Goal: Task Accomplishment & Management: Manage account settings

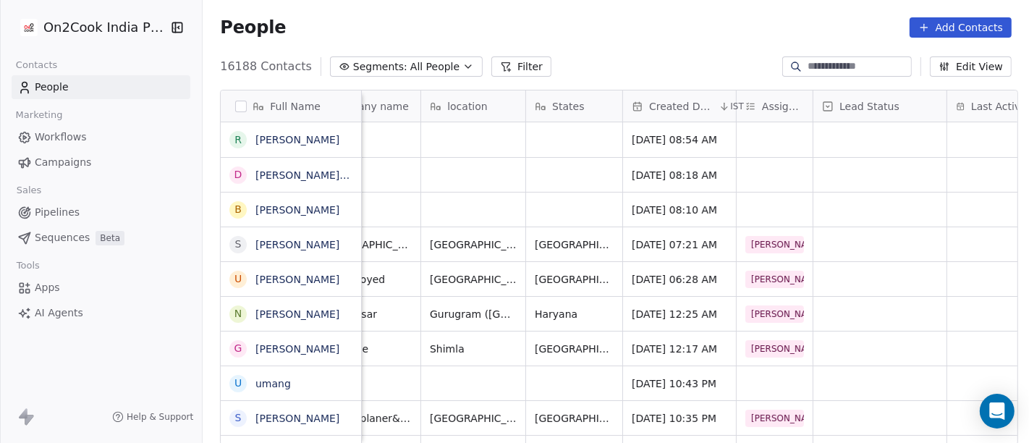
scroll to position [0, 262]
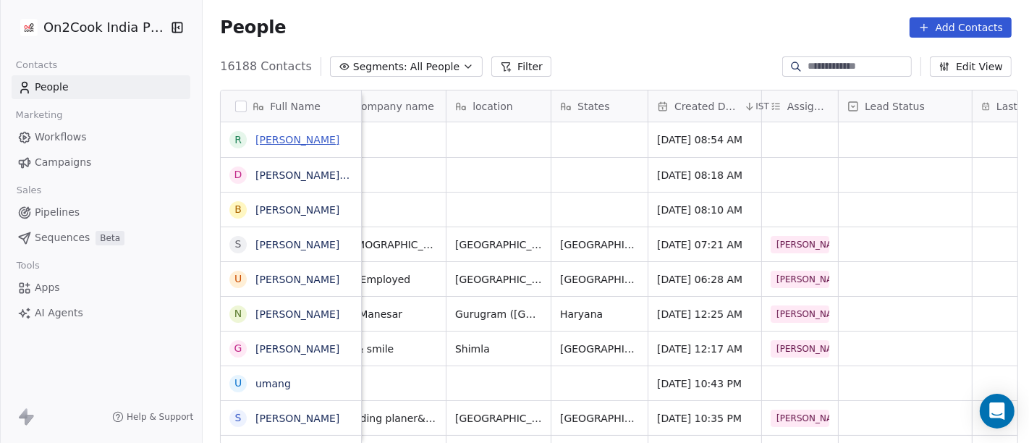
click at [277, 139] on link "[PERSON_NAME]" at bounding box center [297, 140] width 84 height 12
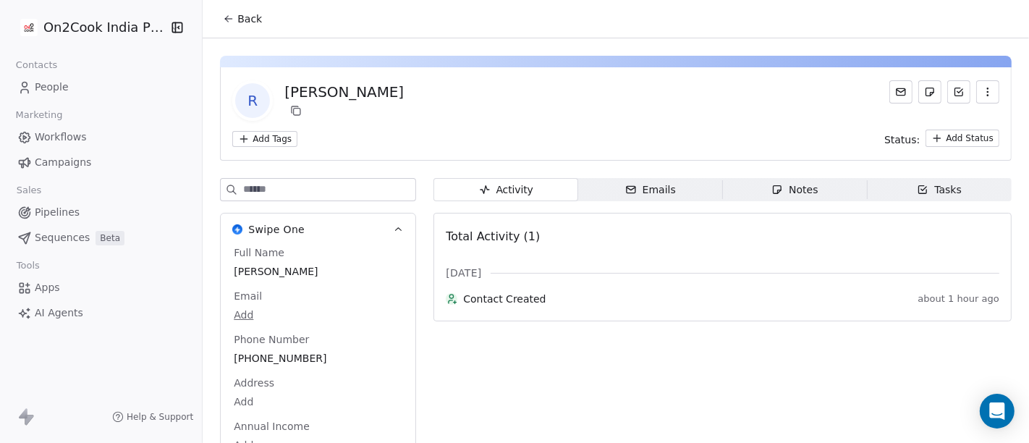
click at [258, 25] on button "Back" at bounding box center [242, 19] width 56 height 26
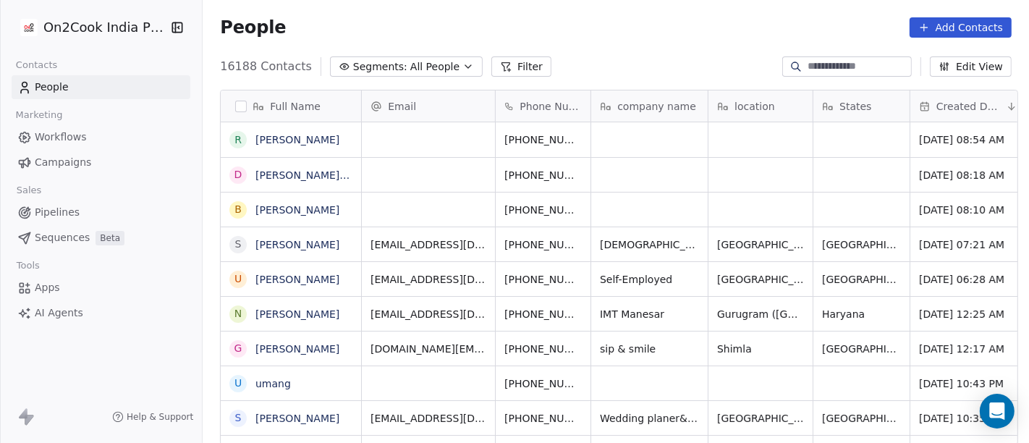
scroll to position [378, 821]
click at [415, 70] on span "All People" at bounding box center [434, 66] width 49 height 15
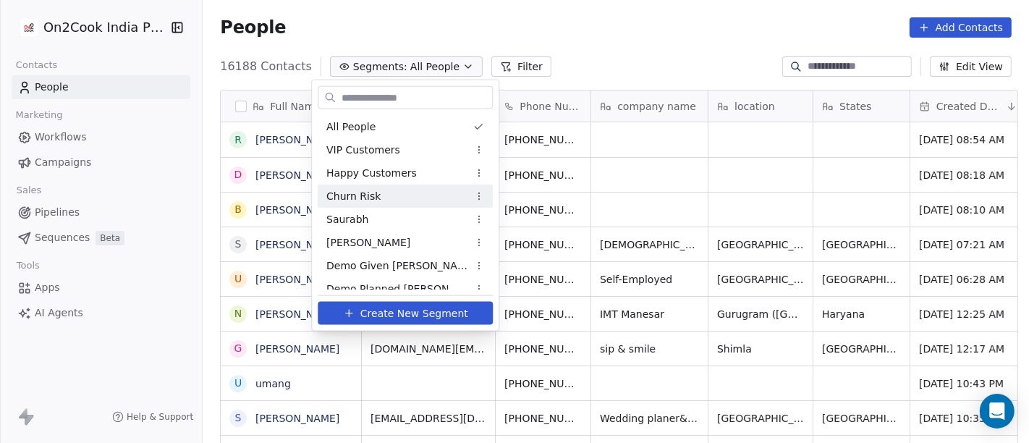
drag, startPoint x: 415, startPoint y: 70, endPoint x: 388, endPoint y: 195, distance: 128.2
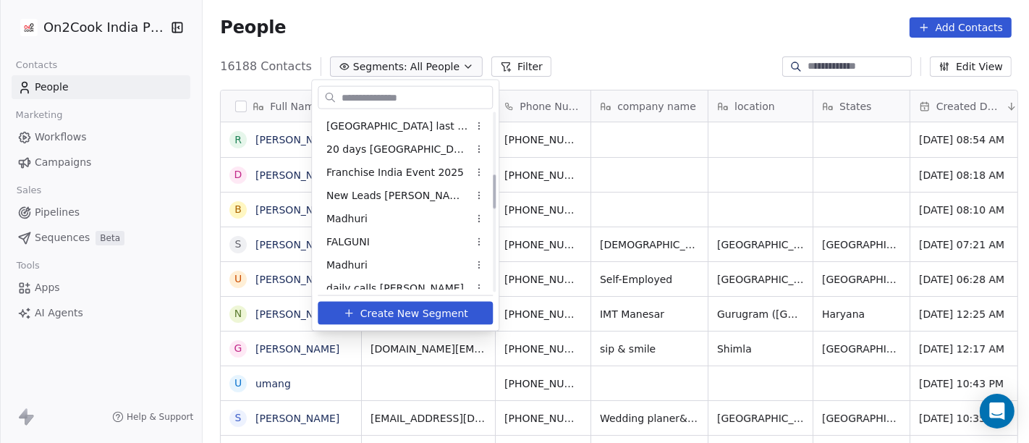
scroll to position [321, 0]
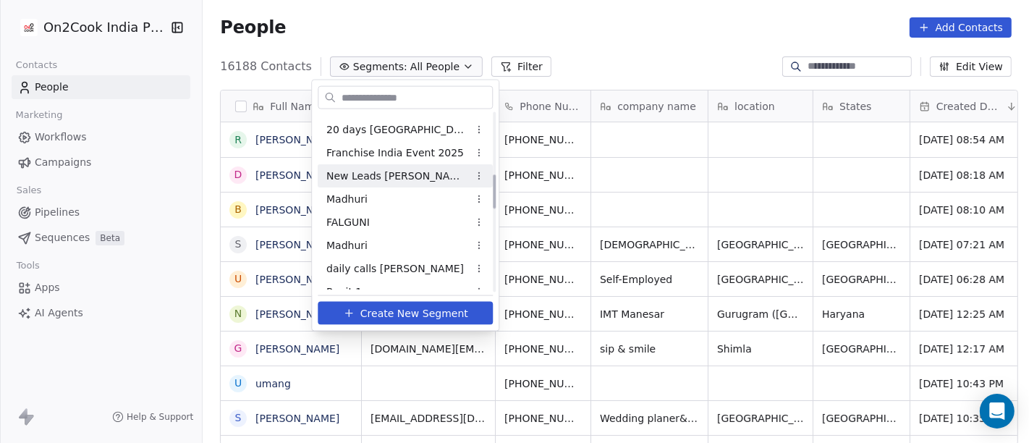
click at [376, 178] on span "New Leads Salim" at bounding box center [397, 175] width 142 height 15
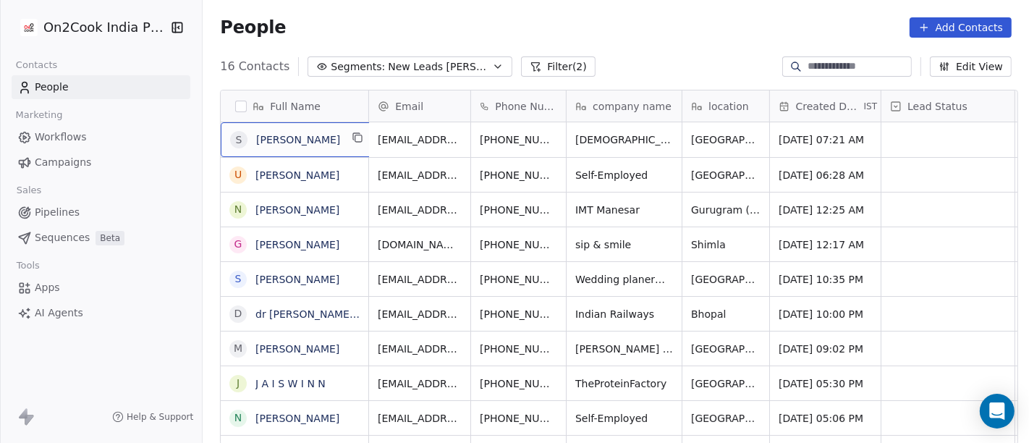
scroll to position [1, 0]
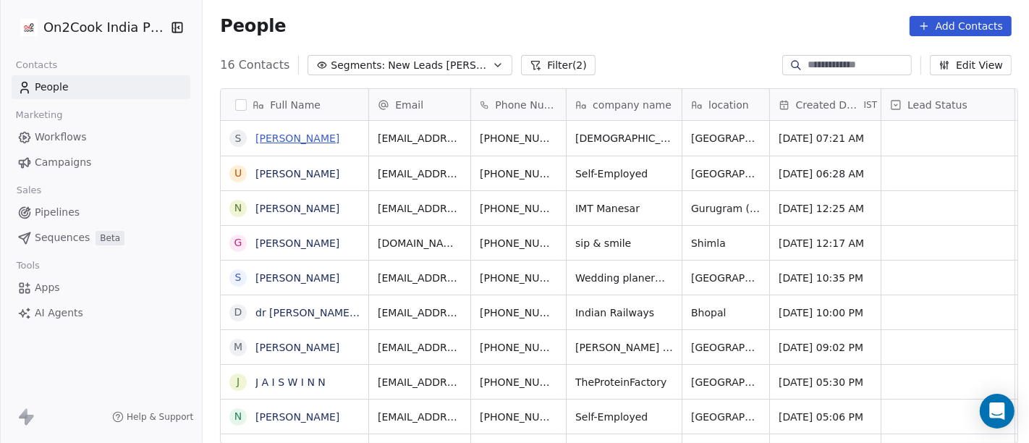
click at [277, 135] on link "[PERSON_NAME]" at bounding box center [297, 138] width 84 height 12
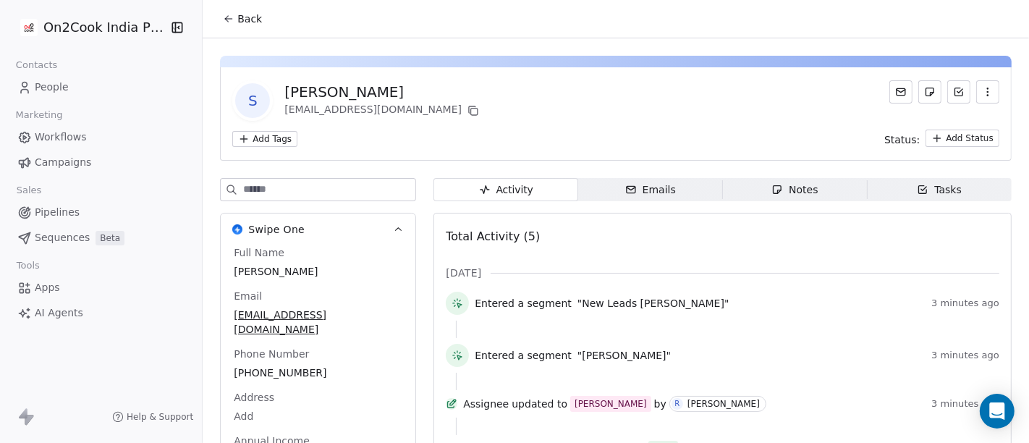
click at [239, 20] on span "Back" at bounding box center [249, 19] width 25 height 14
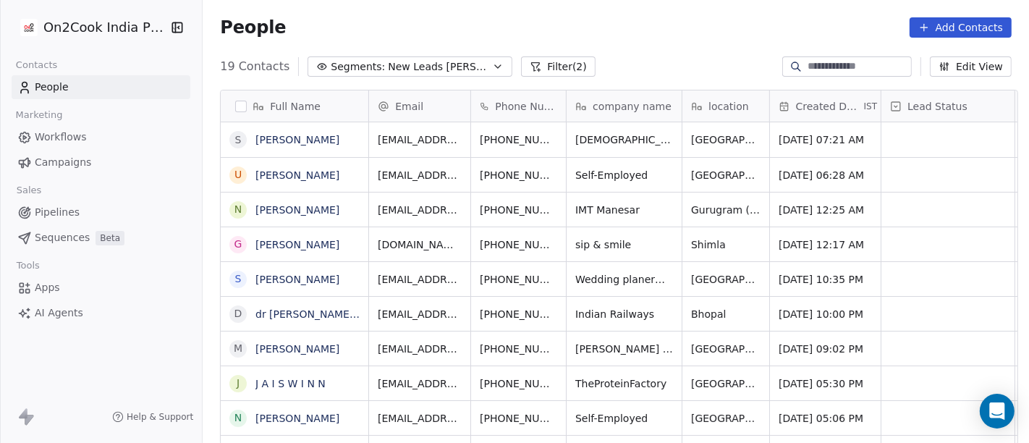
scroll to position [1, 0]
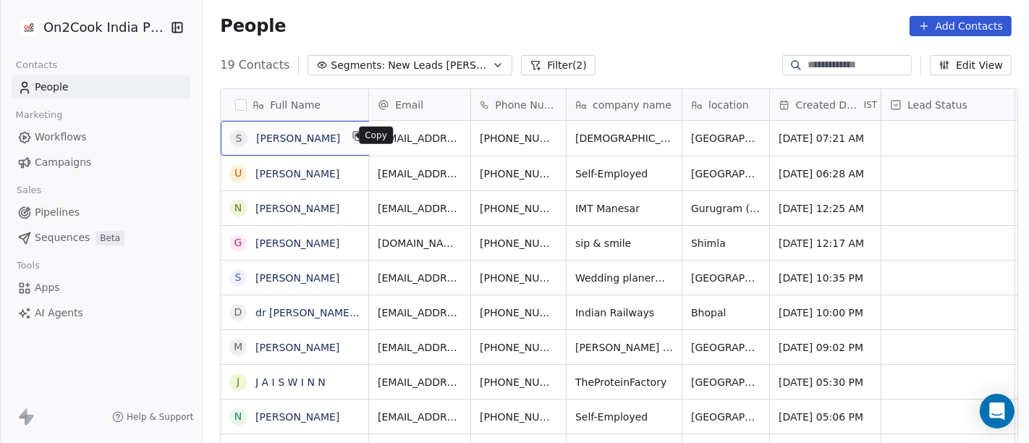
click at [351, 134] on button "grid" at bounding box center [358, 135] width 17 height 17
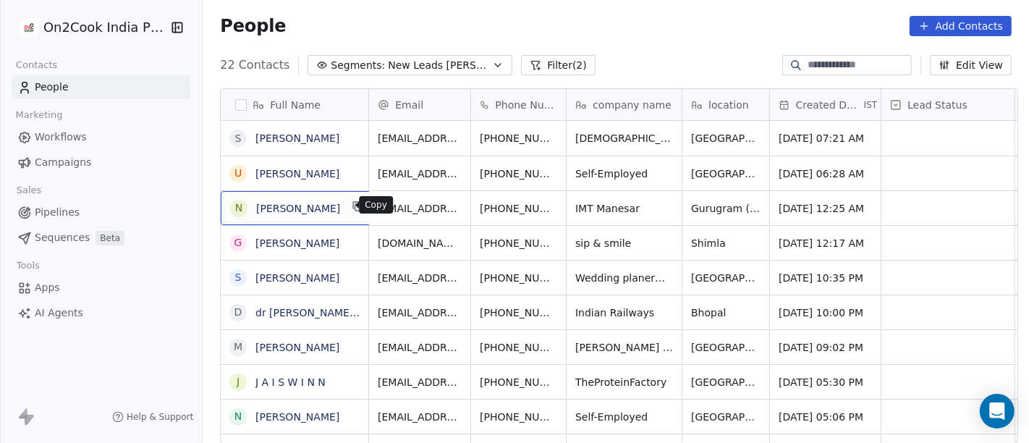
click at [352, 204] on icon "grid" at bounding box center [358, 206] width 12 height 12
click at [352, 240] on icon "grid" at bounding box center [358, 241] width 12 height 12
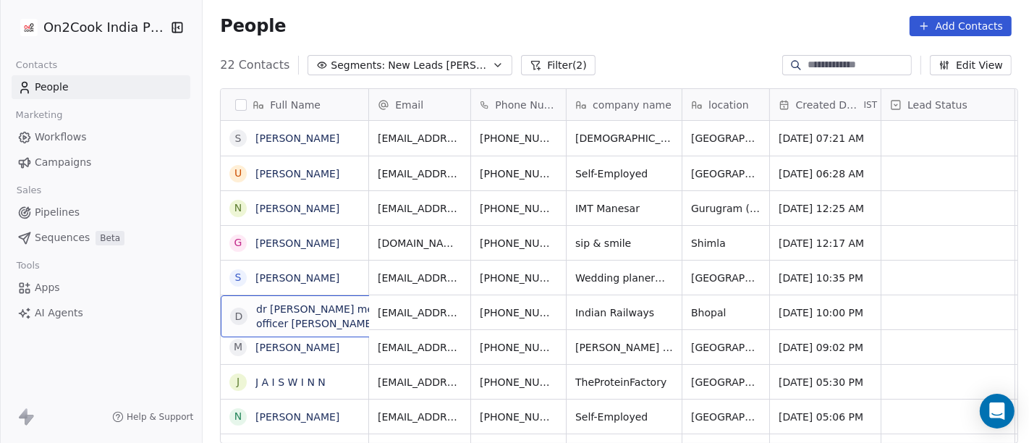
click at [338, 324] on span "dr [PERSON_NAME] medical officer [PERSON_NAME]" at bounding box center [329, 316] width 146 height 29
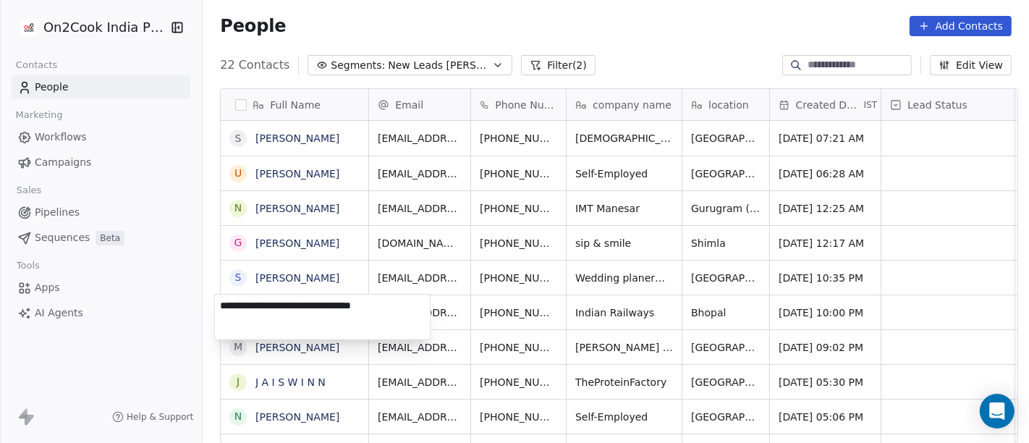
click at [338, 324] on textarea "**********" at bounding box center [323, 317] width 216 height 45
click at [368, 239] on html "On2Cook India Pvt. Ltd. Contacts People Marketing Workflows Campaigns Sales Pip…" at bounding box center [514, 221] width 1029 height 443
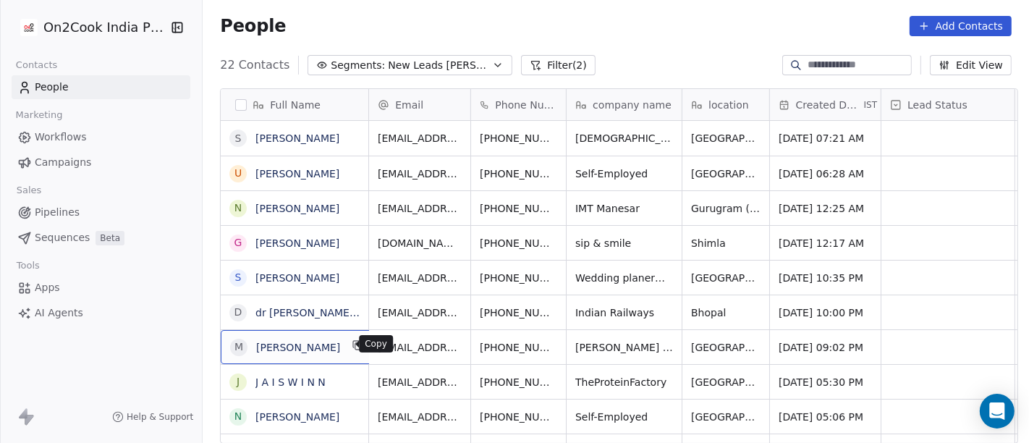
click at [352, 349] on icon "grid" at bounding box center [358, 345] width 12 height 12
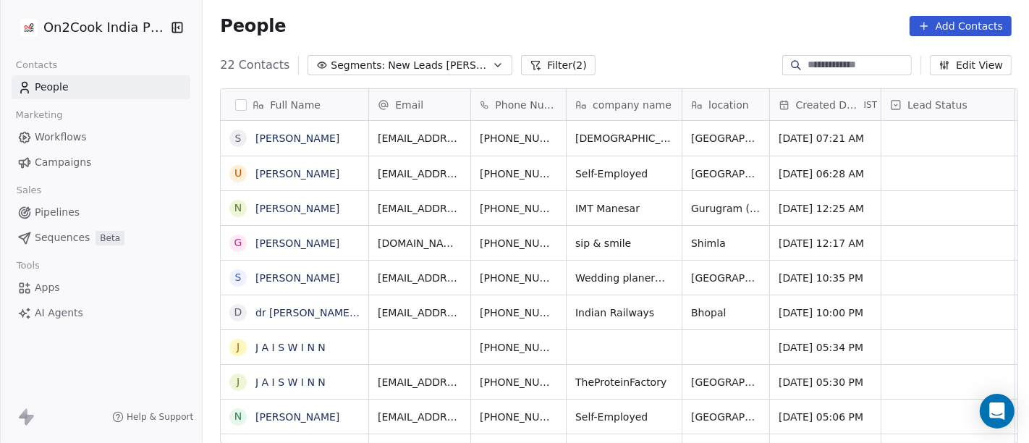
click at [620, 30] on div "People Add Contacts" at bounding box center [616, 26] width 792 height 20
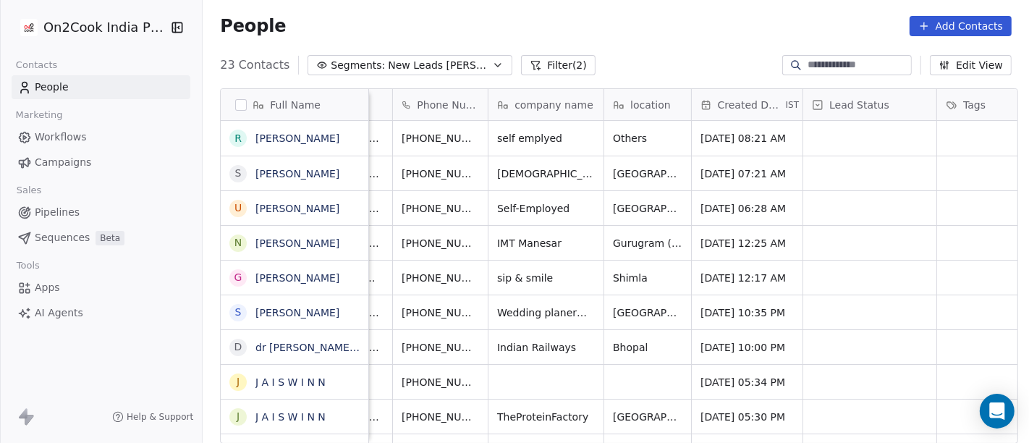
scroll to position [8, 0]
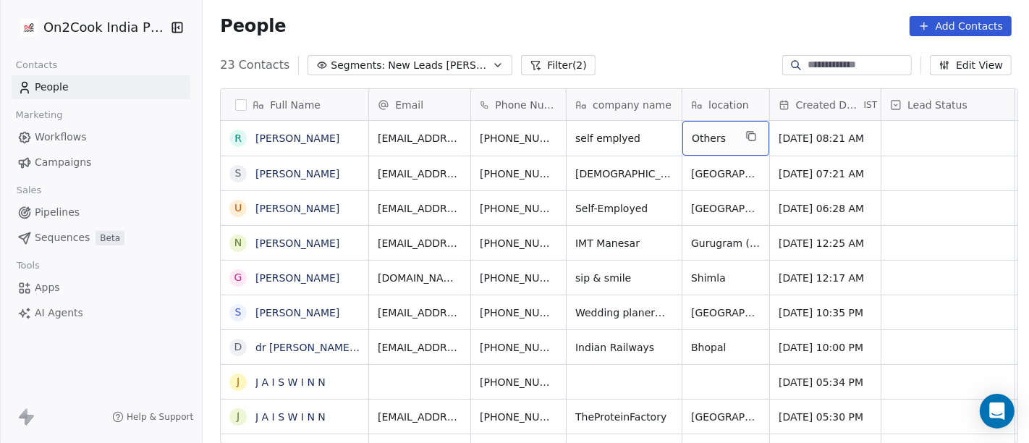
click at [727, 131] on span "Others" at bounding box center [713, 138] width 42 height 14
type textarea "*********"
click at [506, 123] on html "On2Cook India Pvt. Ltd. Contacts People Marketing Workflows Campaigns Sales Pip…" at bounding box center [514, 221] width 1029 height 443
click at [497, 124] on html "On2Cook India Pvt. Ltd. Contacts People Marketing Workflows Campaigns Sales Pip…" at bounding box center [514, 221] width 1029 height 443
click at [645, 32] on div "People Add Contacts" at bounding box center [616, 26] width 792 height 20
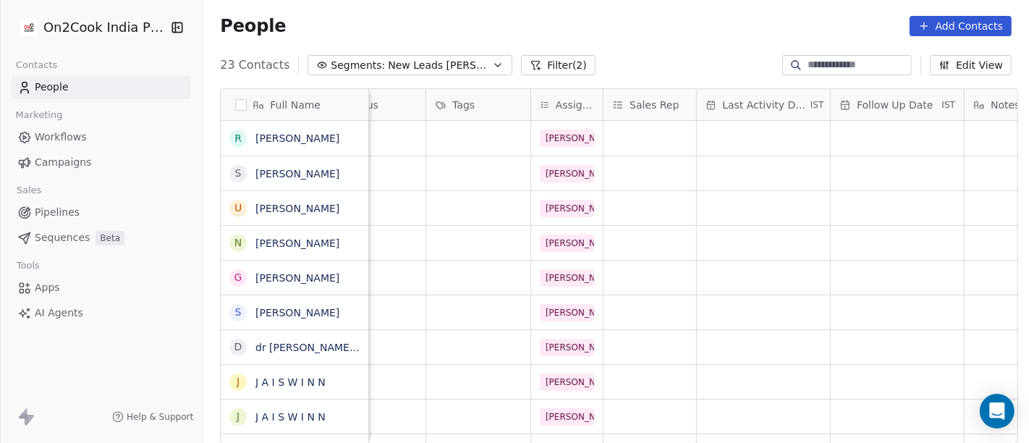
scroll to position [0, 0]
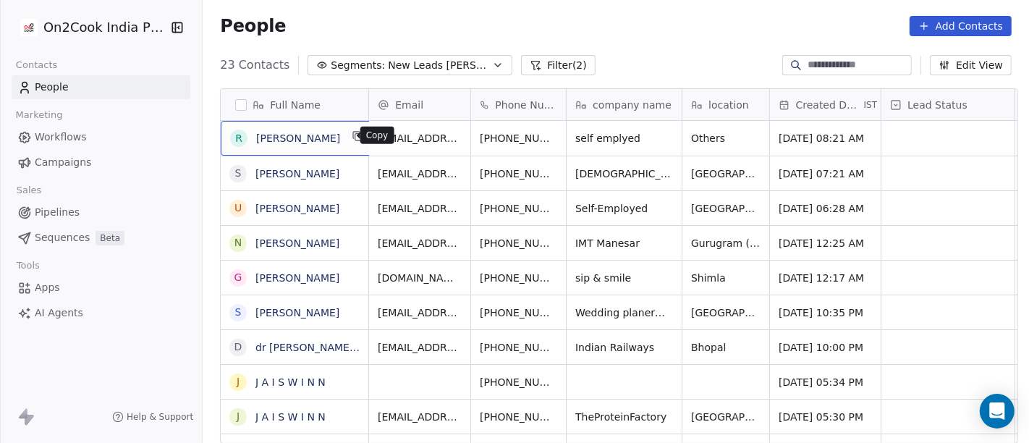
click at [350, 127] on button "grid" at bounding box center [358, 135] width 17 height 17
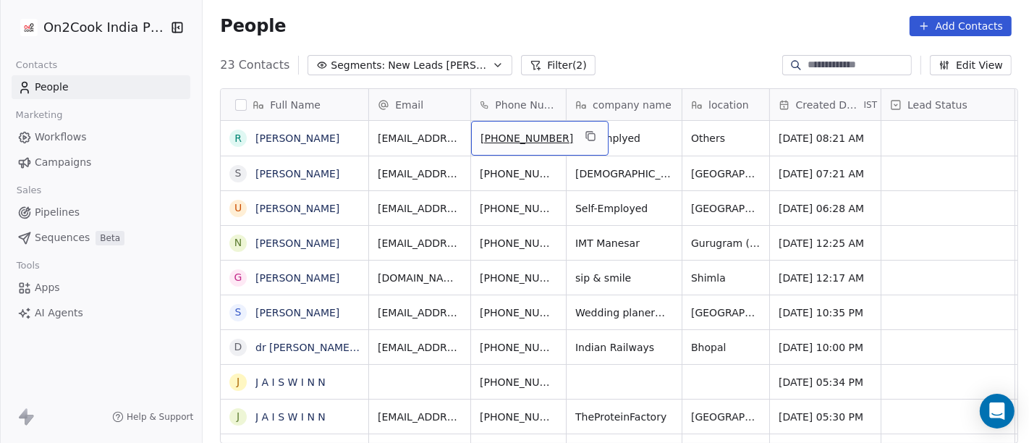
click at [525, 134] on span "+919450372719" at bounding box center [527, 138] width 93 height 14
click at [489, 131] on input "**********" at bounding box center [524, 138] width 114 height 29
type input "**********"
click at [599, 59] on html "On2Cook India Pvt. Ltd. Contacts People Marketing Workflows Campaigns Sales Pip…" at bounding box center [514, 221] width 1029 height 443
click at [560, 134] on icon "grid" at bounding box center [563, 137] width 7 height 7
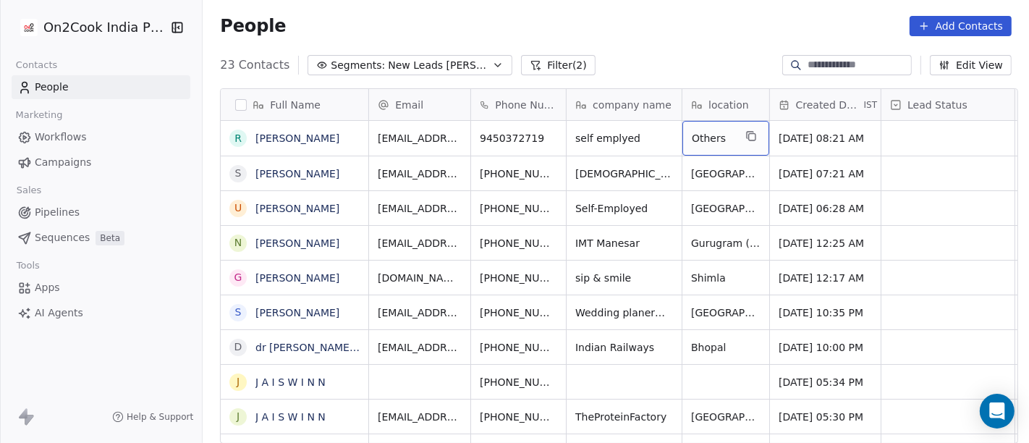
click at [705, 138] on span "Others" at bounding box center [713, 138] width 42 height 14
click at [655, 48] on html "On2Cook India Pvt. Ltd. Contacts People Marketing Workflows Campaigns Sales Pip…" at bounding box center [514, 221] width 1029 height 443
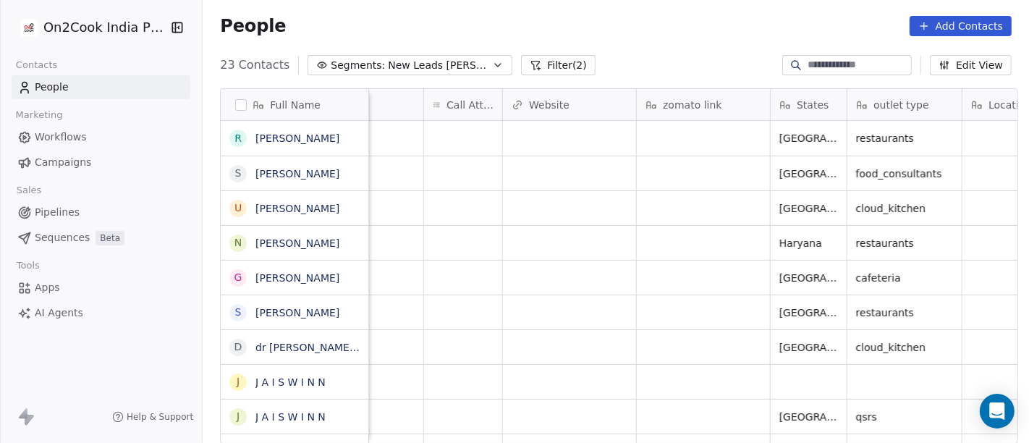
scroll to position [0, 1278]
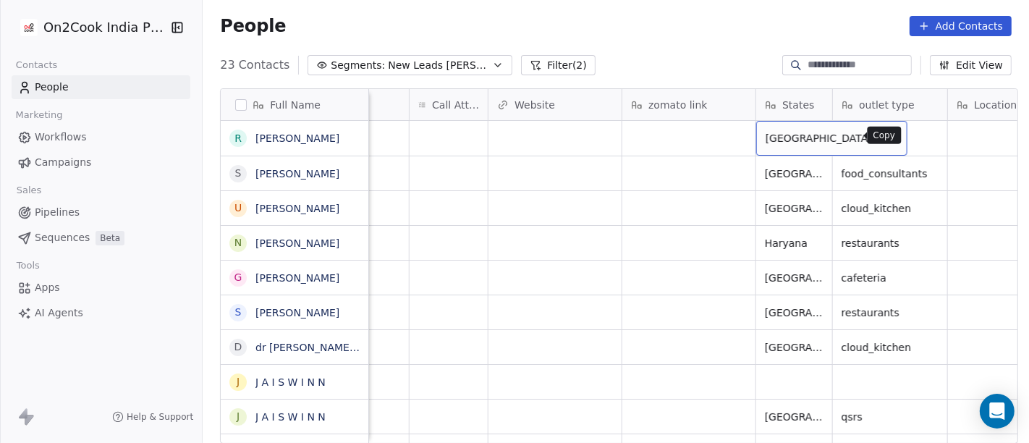
click at [887, 139] on icon "grid" at bounding box center [890, 137] width 7 height 7
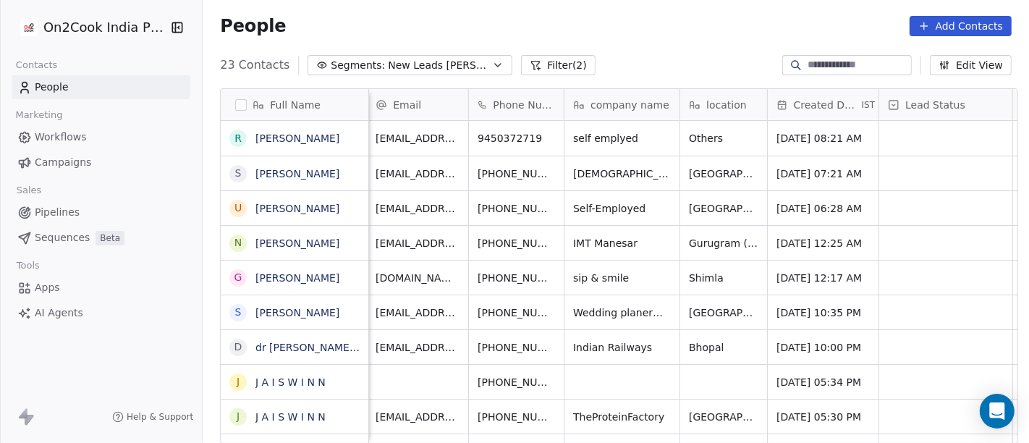
scroll to position [0, 0]
click at [746, 128] on button "grid" at bounding box center [751, 135] width 17 height 17
type textarea "**********"
click at [709, 38] on html "On2Cook India Pvt. Ltd. Contacts People Marketing Workflows Campaigns Sales Pip…" at bounding box center [514, 221] width 1029 height 443
click at [715, 52] on html "On2Cook India Pvt. Ltd. Contacts People Marketing Workflows Campaigns Sales Pip…" at bounding box center [514, 221] width 1029 height 443
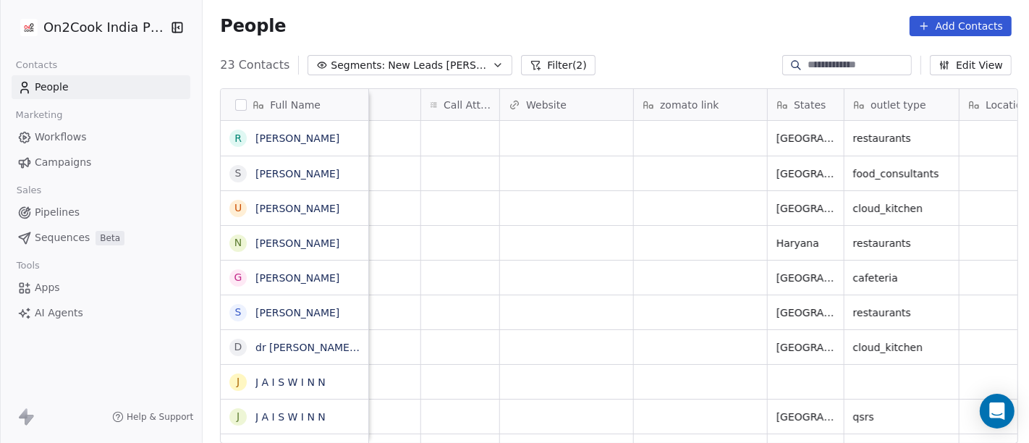
scroll to position [0, 1267]
click at [892, 142] on button "grid" at bounding box center [900, 135] width 17 height 17
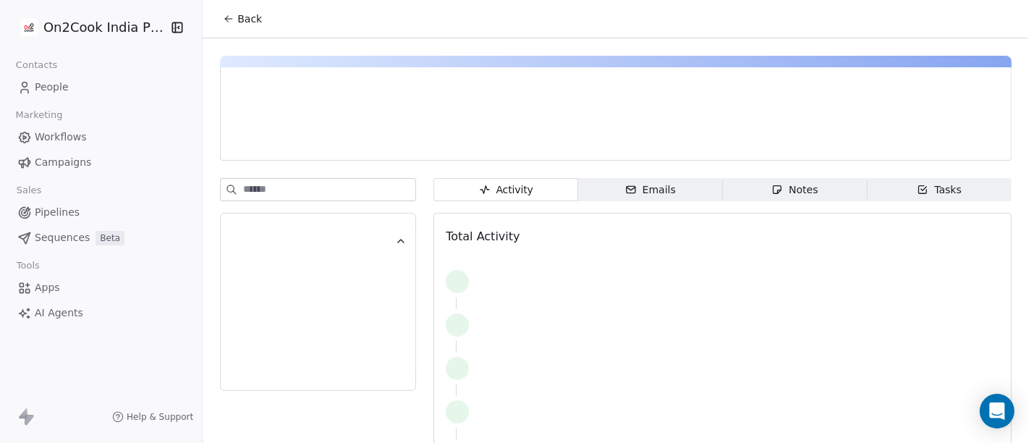
click at [244, 17] on span "Back" at bounding box center [249, 19] width 25 height 14
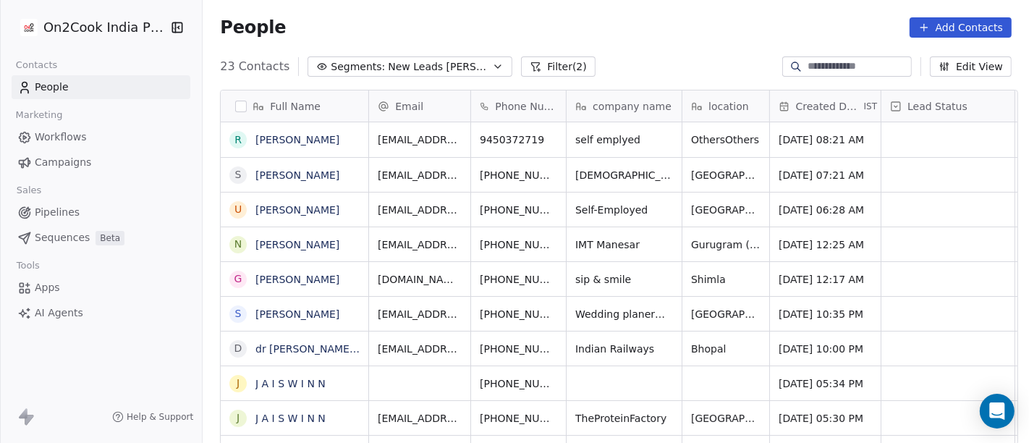
scroll to position [378, 821]
click at [722, 126] on div "OthersOthers" at bounding box center [738, 139] width 113 height 35
type textarea "**********"
click at [674, 45] on html "On2Cook India Pvt. Ltd. Contacts People Marketing Workflows Campaigns Sales Pip…" at bounding box center [514, 221] width 1029 height 443
click at [810, 139] on icon "grid" at bounding box center [816, 138] width 12 height 12
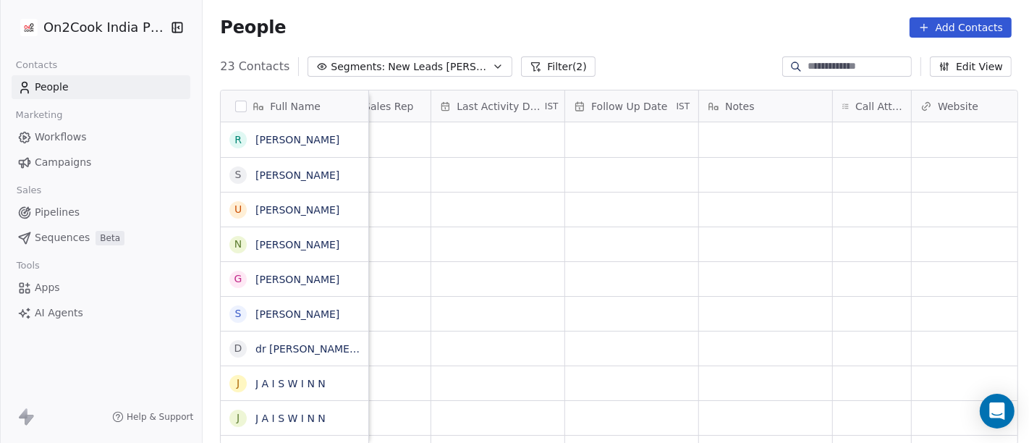
scroll to position [0, 881]
click at [811, 140] on div "grid" at bounding box center [846, 139] width 78 height 35
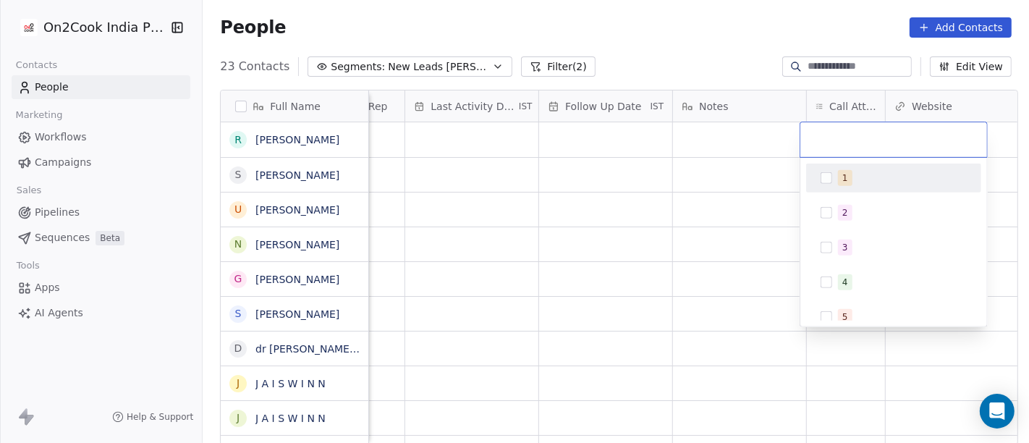
click at [830, 174] on button "Suggestions" at bounding box center [827, 178] width 12 height 12
click at [724, 46] on html "On2Cook India Pvt. Ltd. Contacts People Marketing Workflows Campaigns Sales Pip…" at bounding box center [514, 221] width 1029 height 443
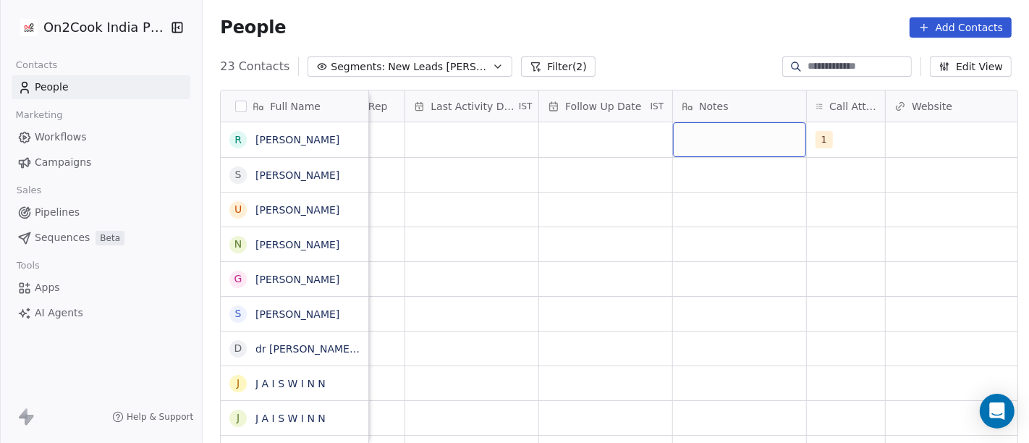
click at [712, 136] on div "grid" at bounding box center [739, 139] width 133 height 35
click at [727, 162] on textarea "**********" at bounding box center [733, 147] width 132 height 49
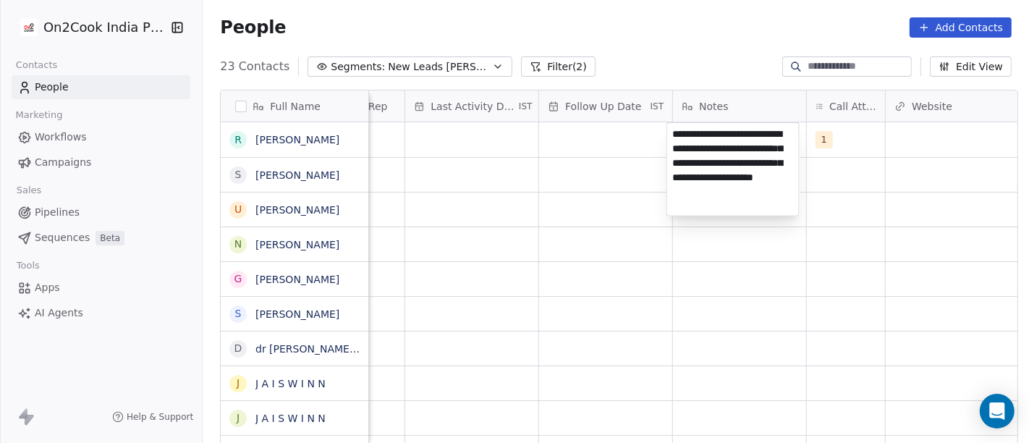
type textarea "**********"
click at [714, 273] on html "On2Cook India Pvt. Ltd. Contacts People Marketing Workflows Campaigns Sales Pip…" at bounding box center [514, 221] width 1029 height 443
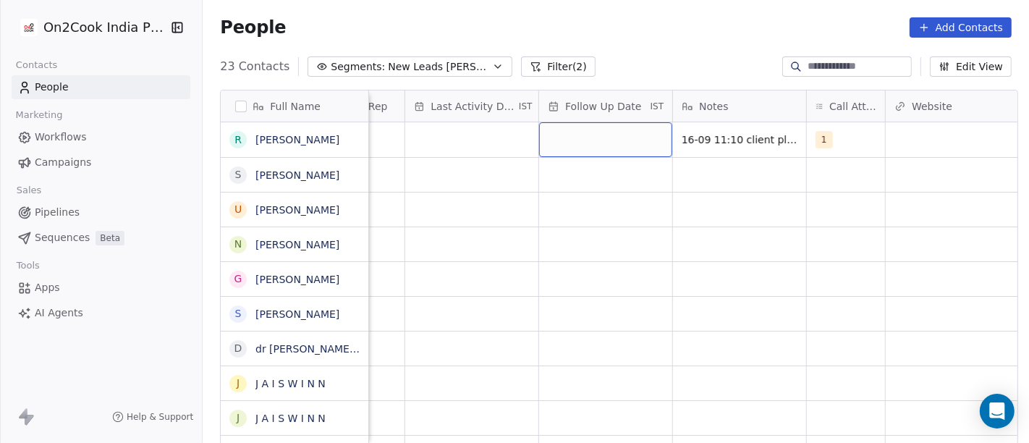
click at [599, 137] on div "grid" at bounding box center [605, 139] width 133 height 35
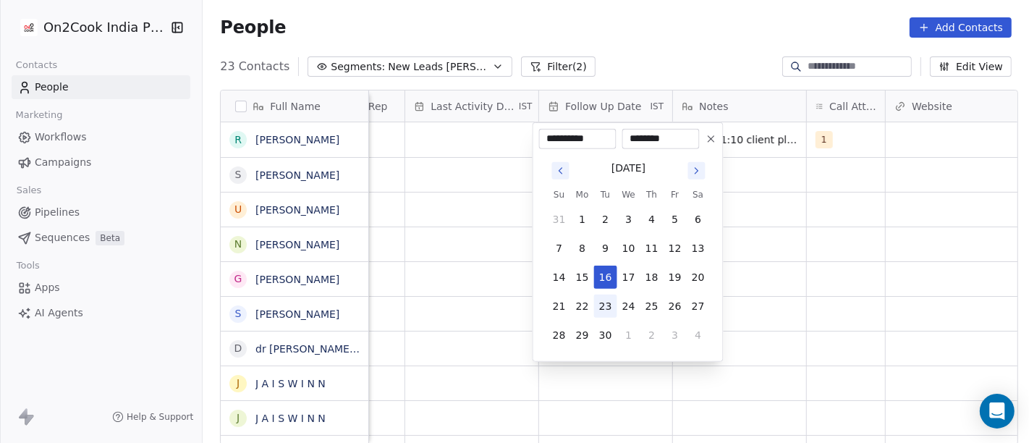
click at [611, 303] on button "23" at bounding box center [605, 306] width 23 height 23
click at [601, 276] on button "16" at bounding box center [605, 277] width 23 height 23
type input "**********"
click at [771, 251] on html "On2Cook India Pvt. Ltd. Contacts People Marketing Workflows Campaigns Sales Pip…" at bounding box center [514, 221] width 1029 height 443
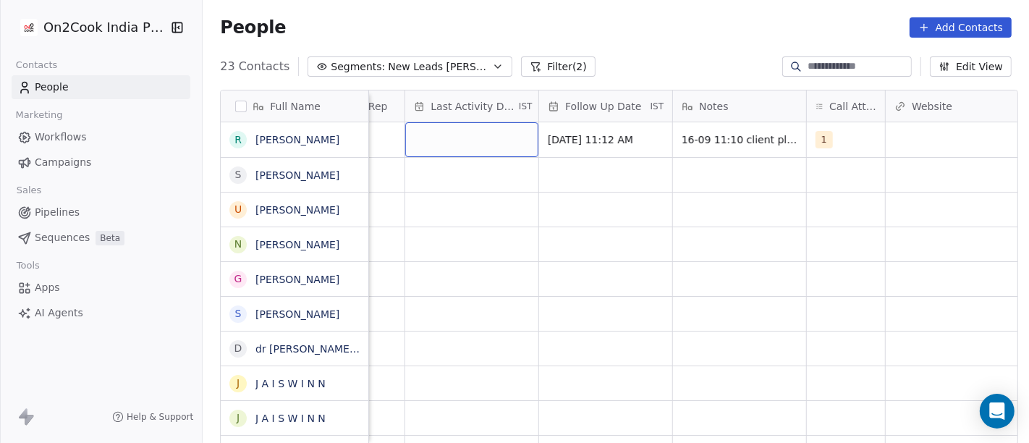
click at [445, 131] on div "grid" at bounding box center [471, 139] width 133 height 35
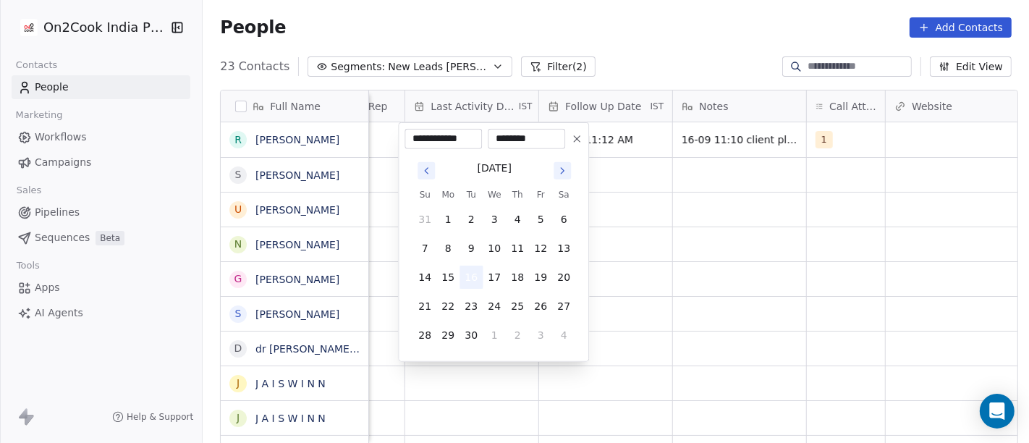
click at [471, 280] on button "16" at bounding box center [471, 277] width 23 height 23
click at [657, 239] on html "On2Cook India Pvt. Ltd. Contacts People Marketing Workflows Campaigns Sales Pip…" at bounding box center [514, 221] width 1029 height 443
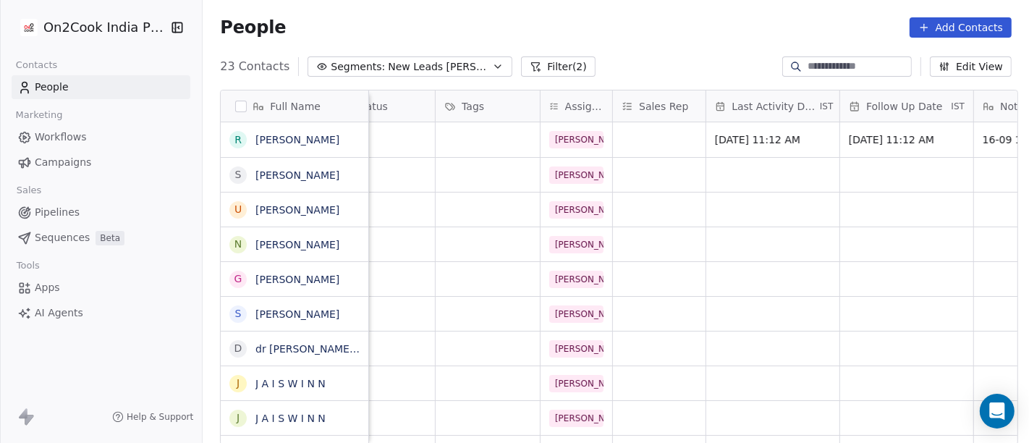
scroll to position [0, 565]
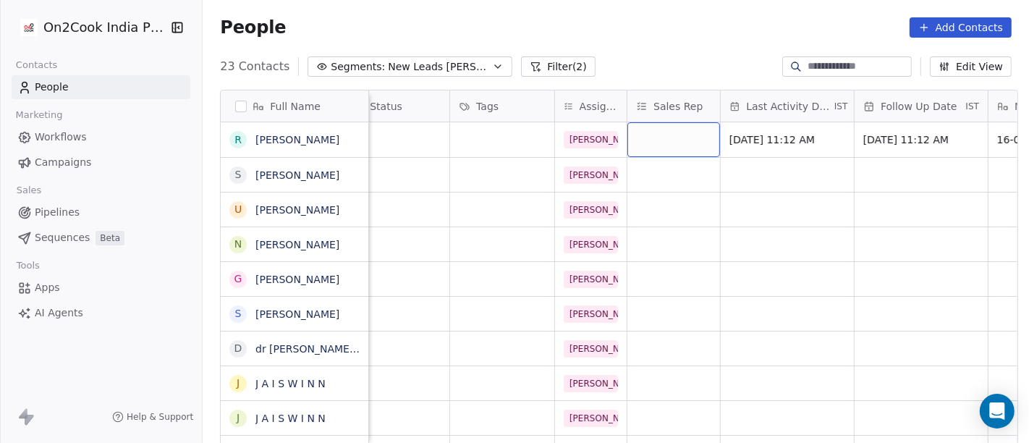
click at [652, 140] on div "grid" at bounding box center [673, 139] width 93 height 35
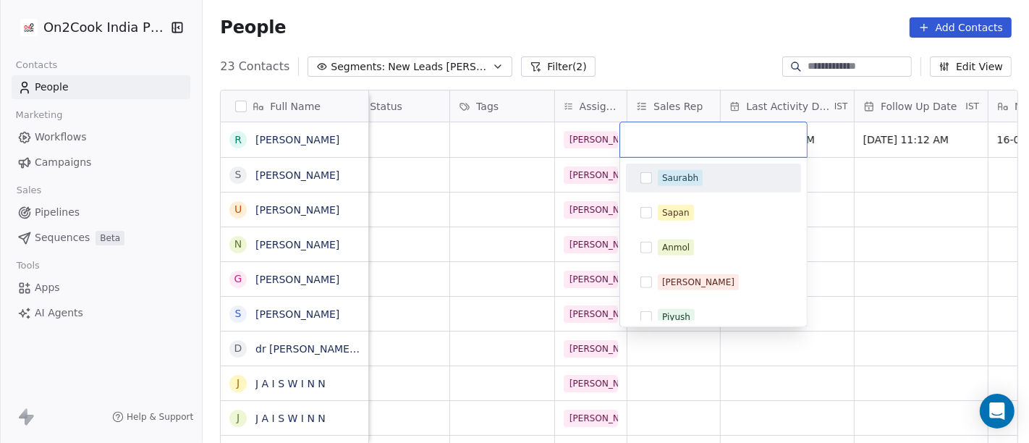
click at [654, 53] on html "On2Cook India Pvt. Ltd. Contacts People Marketing Workflows Campaigns Sales Pip…" at bounding box center [514, 221] width 1029 height 443
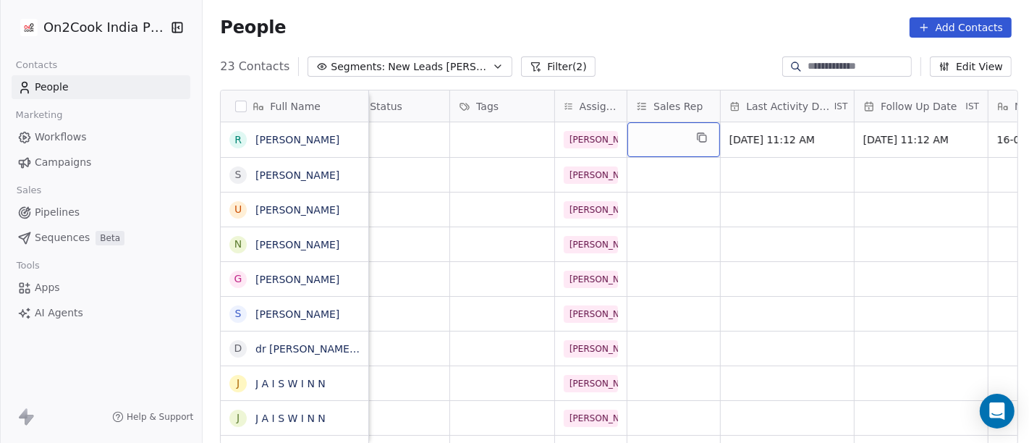
click at [645, 135] on div "grid" at bounding box center [673, 139] width 93 height 35
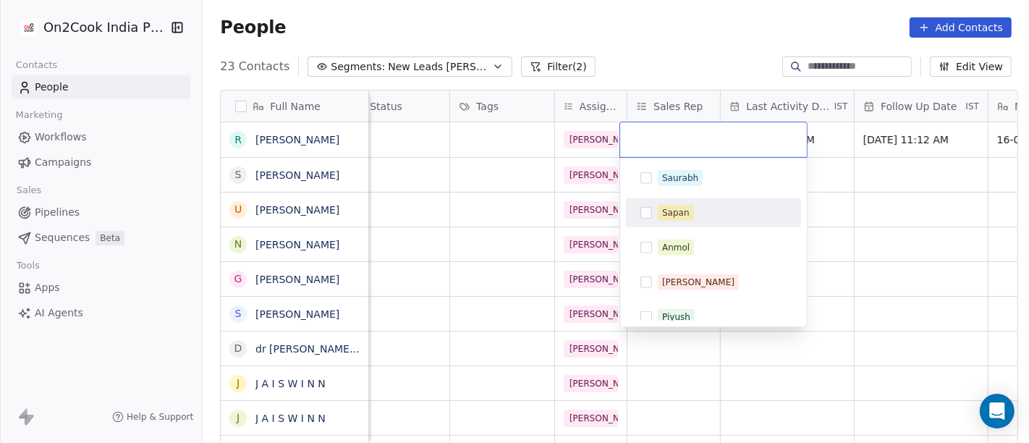
click at [680, 208] on div "Sapan" at bounding box center [676, 212] width 28 height 13
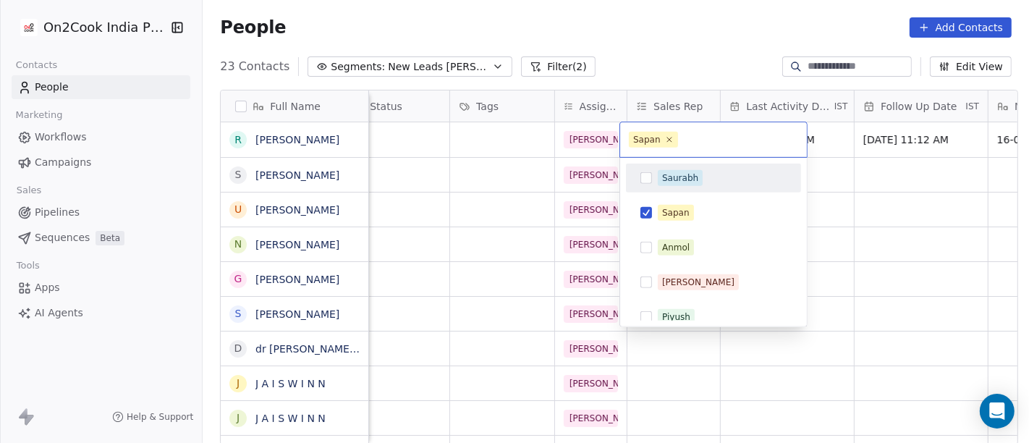
click at [675, 46] on html "On2Cook India Pvt. Ltd. Contacts People Marketing Workflows Campaigns Sales Pip…" at bounding box center [514, 221] width 1029 height 443
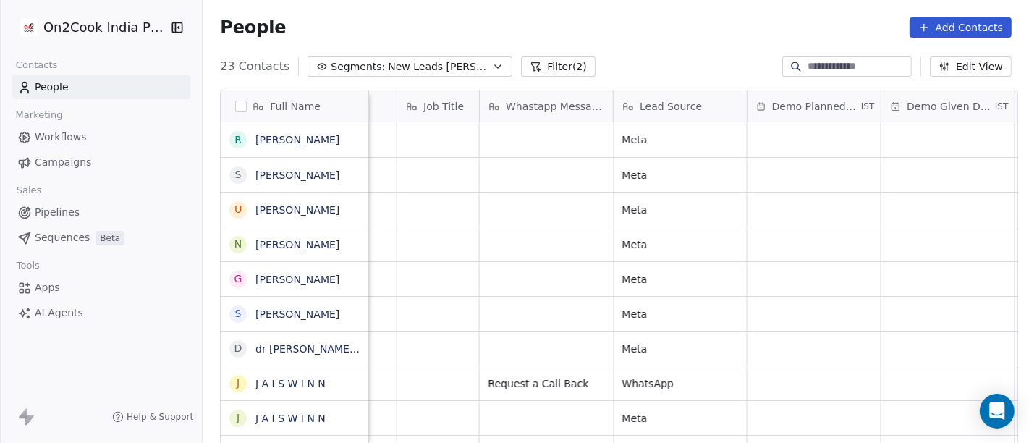
scroll to position [0, 2007]
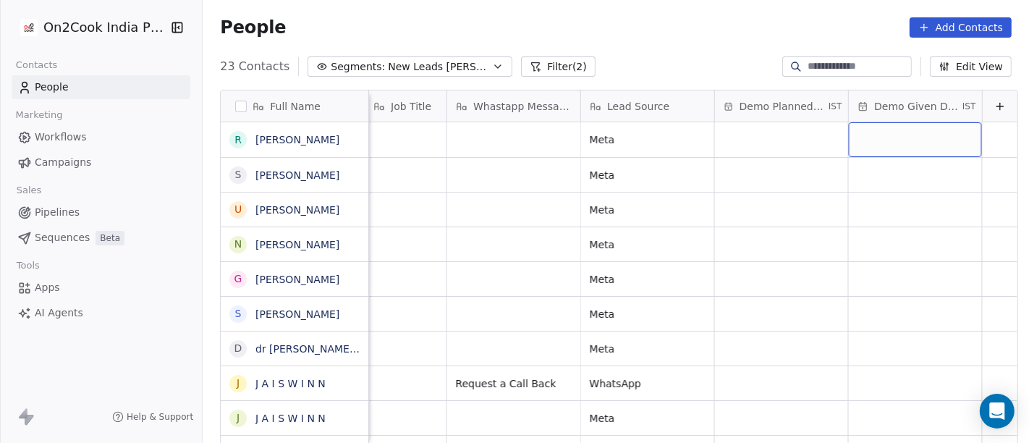
click at [890, 134] on div "grid" at bounding box center [915, 139] width 133 height 35
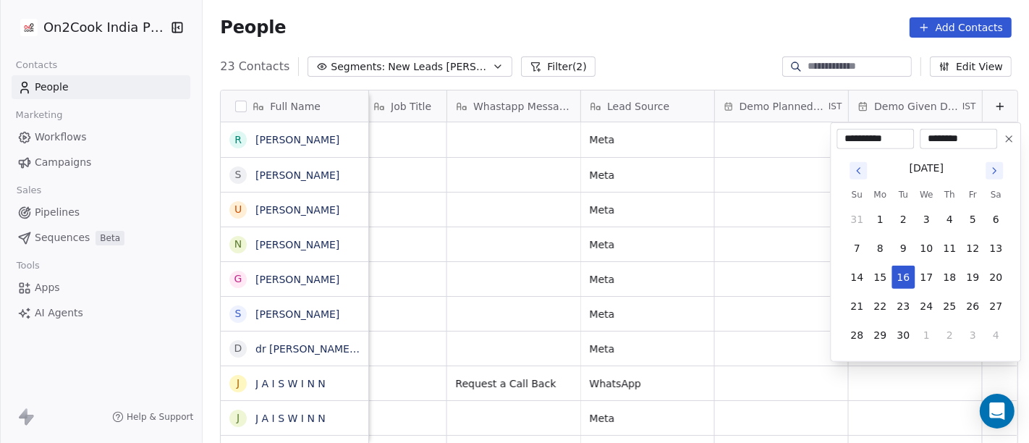
click at [753, 129] on html "On2Cook India Pvt. Ltd. Contacts People Marketing Workflows Campaigns Sales Pip…" at bounding box center [514, 221] width 1029 height 443
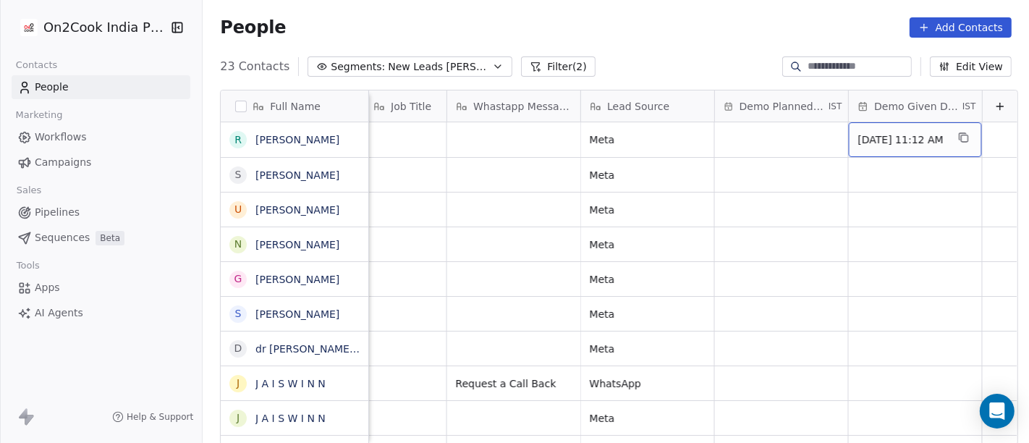
click at [881, 139] on span "16/09/2025 11:12 AM" at bounding box center [902, 139] width 88 height 14
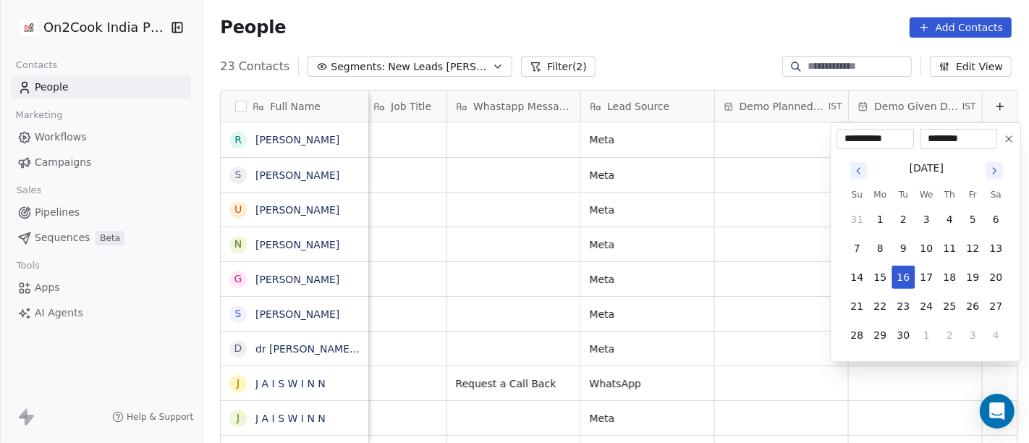
click at [1017, 135] on button at bounding box center [1008, 138] width 17 height 17
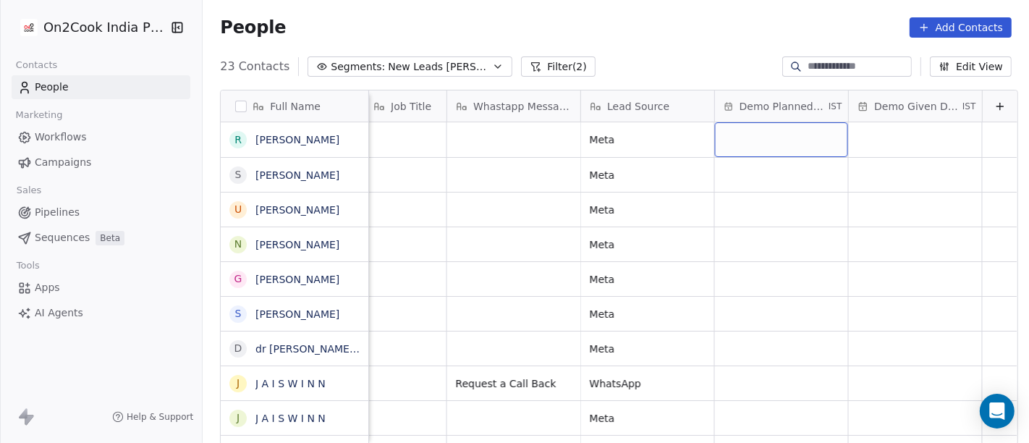
click at [744, 138] on div "grid" at bounding box center [781, 139] width 133 height 35
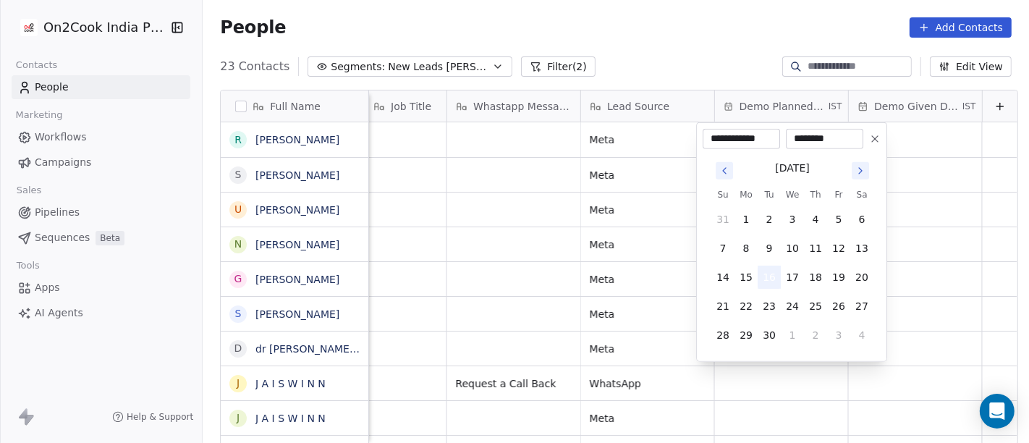
click at [769, 280] on button "16" at bounding box center [769, 277] width 23 height 23
click at [638, 31] on html "On2Cook India Pvt. Ltd. Contacts People Marketing Workflows Campaigns Sales Pip…" at bounding box center [514, 221] width 1029 height 443
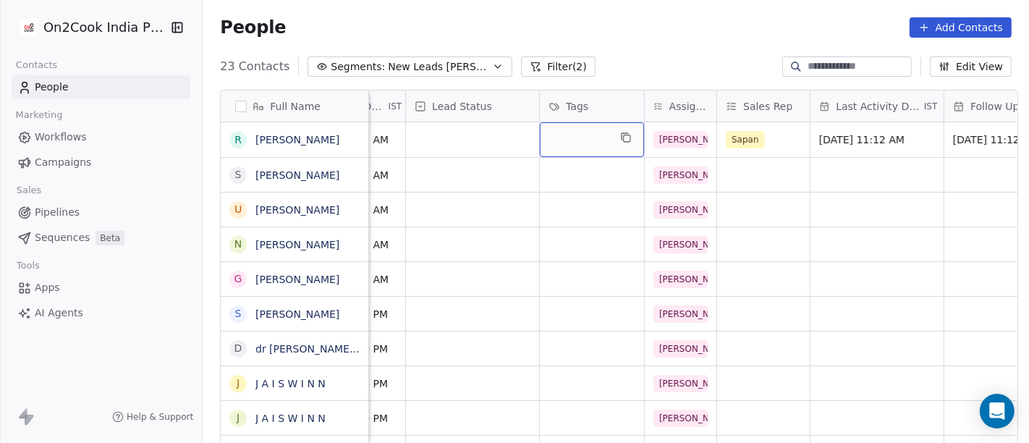
scroll to position [0, 474]
click at [577, 135] on div "grid" at bounding box center [593, 139] width 104 height 35
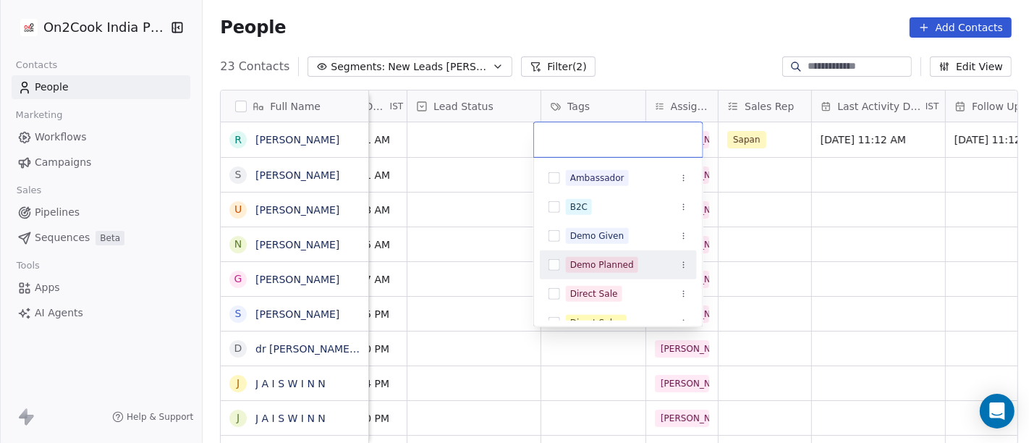
click at [610, 269] on div "Demo Planned" at bounding box center [602, 264] width 64 height 13
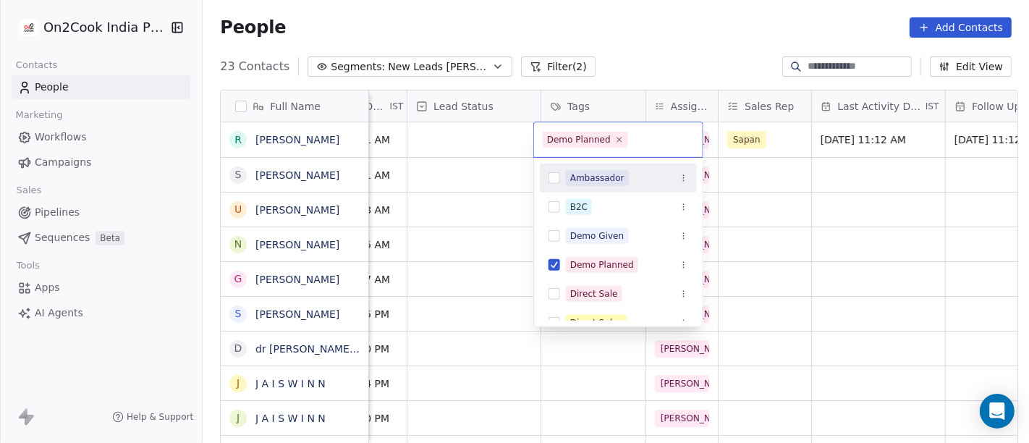
click at [646, 2] on html "On2Cook India Pvt. Ltd. Contacts People Marketing Workflows Campaigns Sales Pip…" at bounding box center [514, 221] width 1029 height 443
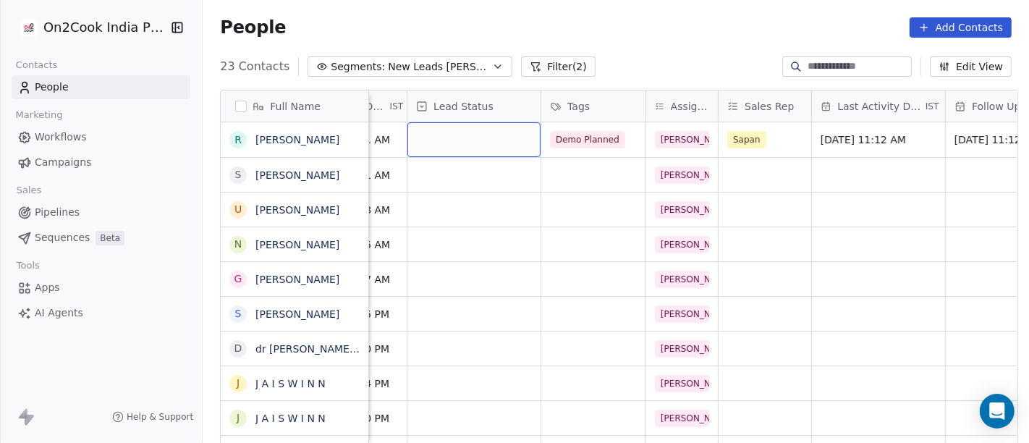
click at [407, 143] on div "grid" at bounding box center [473, 139] width 133 height 35
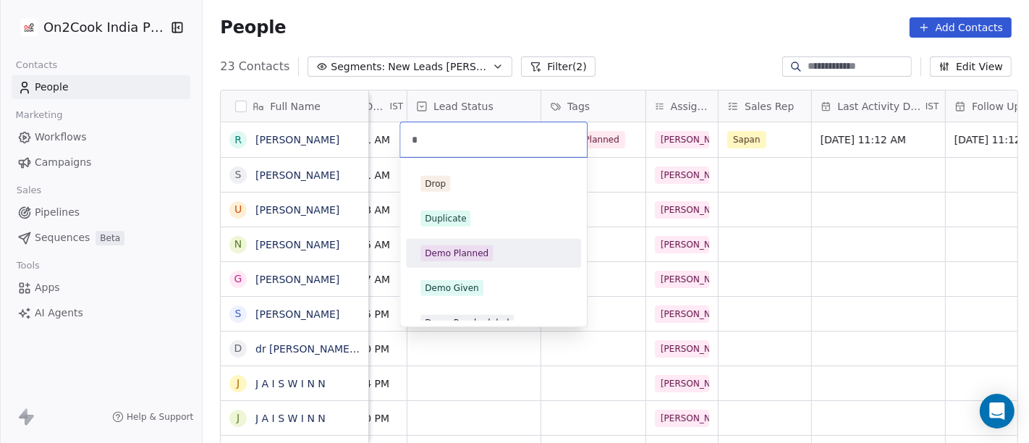
type input "*"
click at [502, 253] on div "Demo Planned" at bounding box center [493, 253] width 146 height 16
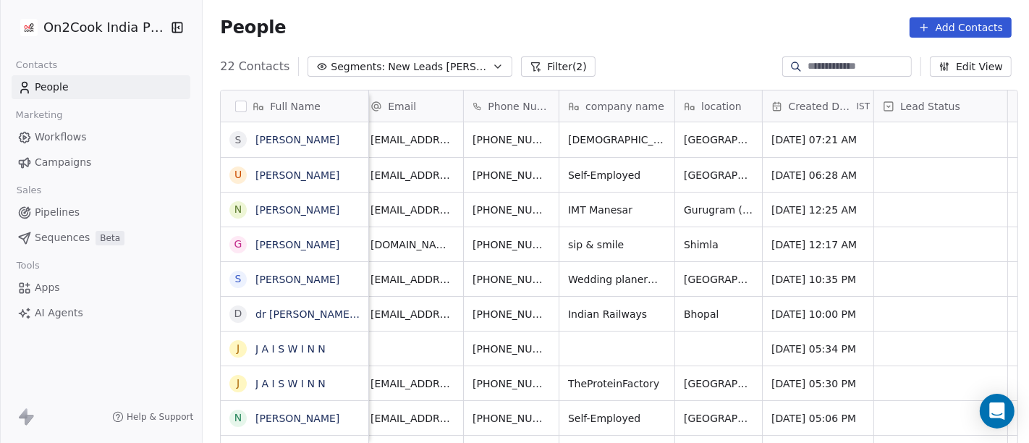
scroll to position [0, 0]
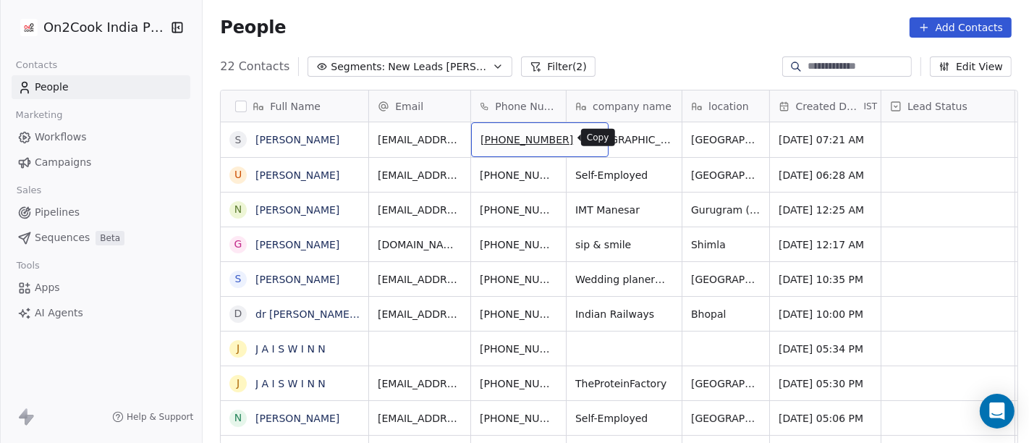
click at [585, 134] on icon "grid" at bounding box center [591, 138] width 12 height 12
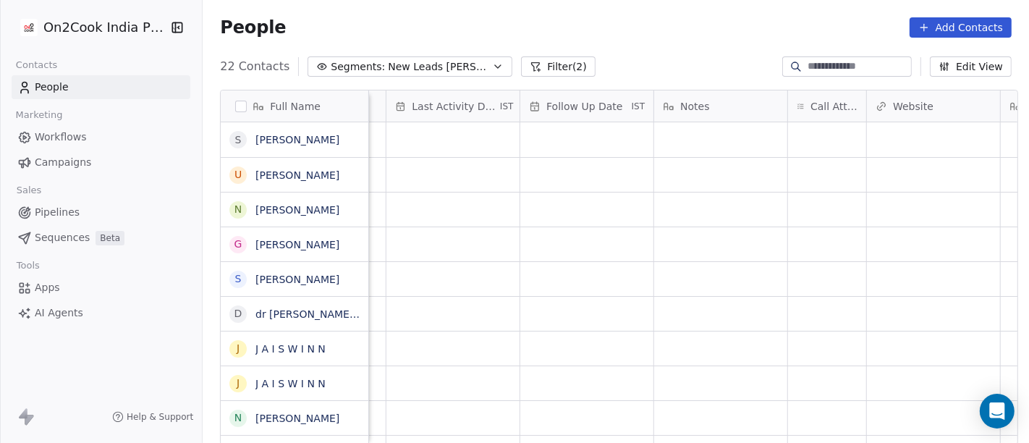
scroll to position [0, 900]
click at [795, 139] on div "grid" at bounding box center [826, 139] width 78 height 35
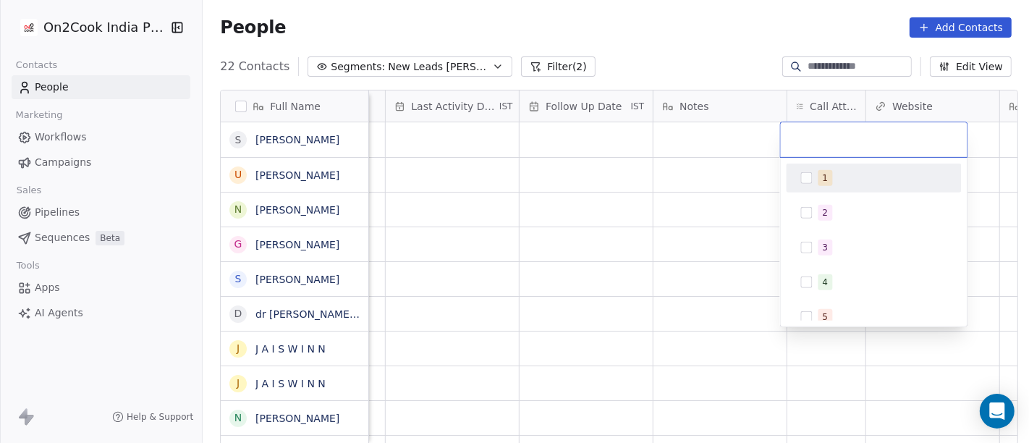
click at [816, 171] on div "1" at bounding box center [874, 177] width 164 height 23
click at [661, 160] on html "On2Cook India Pvt. Ltd. Contacts People Marketing Workflows Campaigns Sales Pip…" at bounding box center [514, 221] width 1029 height 443
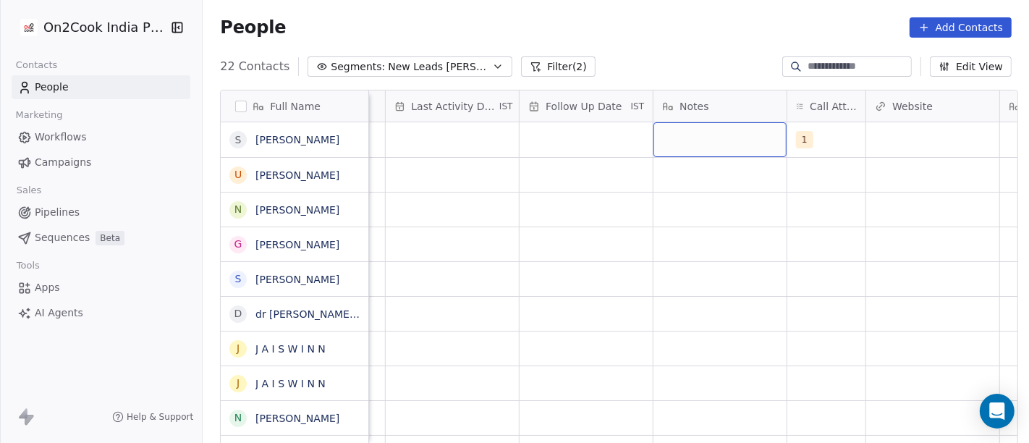
click at [701, 145] on div "grid" at bounding box center [720, 139] width 133 height 35
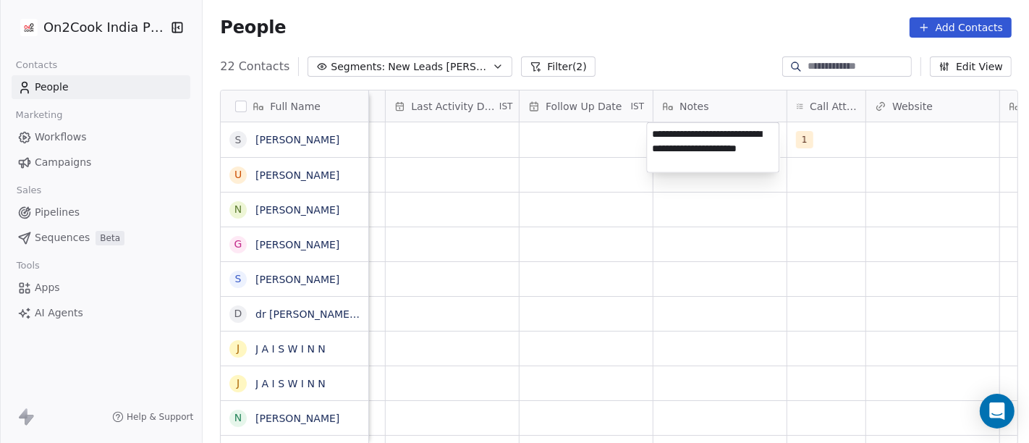
type textarea "**********"
click at [679, 257] on html "On2Cook India Pvt. Ltd. Contacts People Marketing Workflows Campaigns Sales Pip…" at bounding box center [514, 221] width 1029 height 443
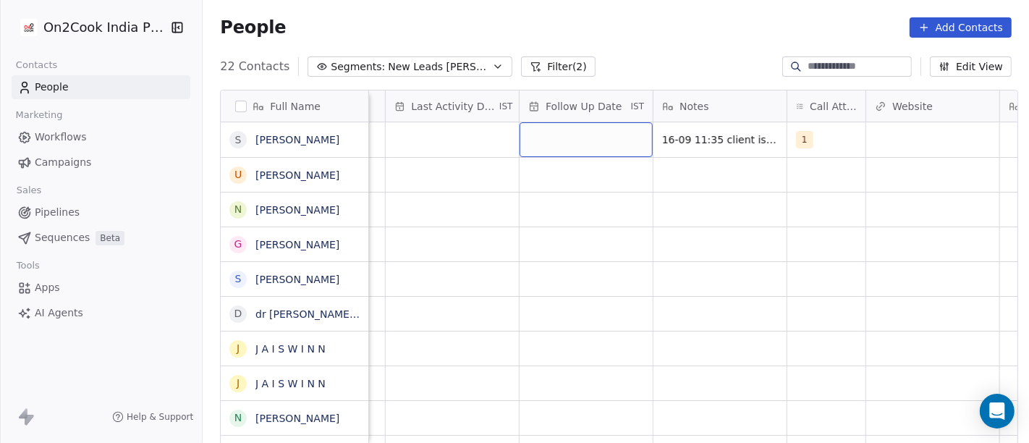
click at [572, 145] on div "grid" at bounding box center [586, 139] width 133 height 35
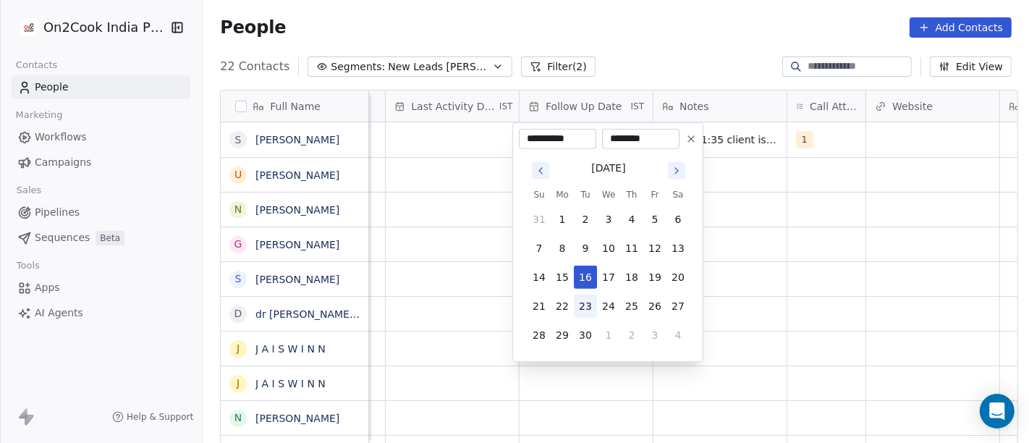
click at [591, 306] on button "23" at bounding box center [585, 306] width 23 height 23
type input "**********"
click at [753, 282] on html "On2Cook India Pvt. Ltd. Contacts People Marketing Workflows Campaigns Sales Pip…" at bounding box center [514, 221] width 1029 height 443
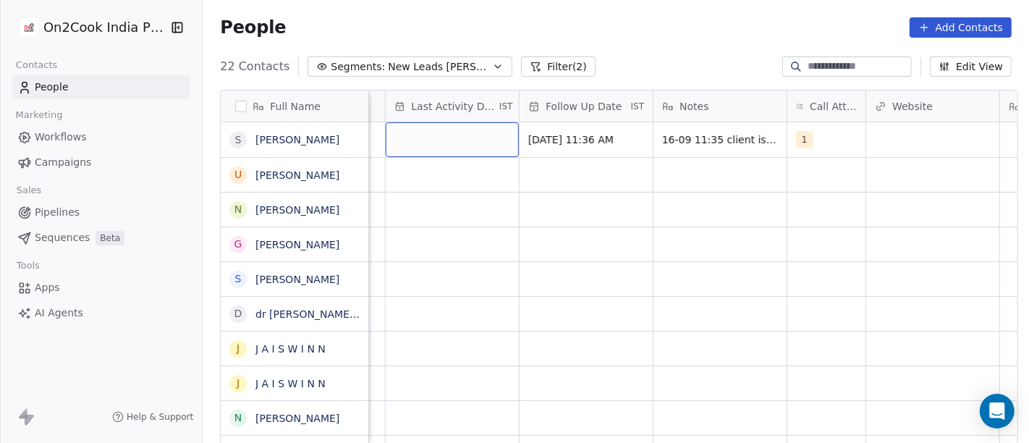
click at [422, 143] on div "grid" at bounding box center [452, 139] width 133 height 35
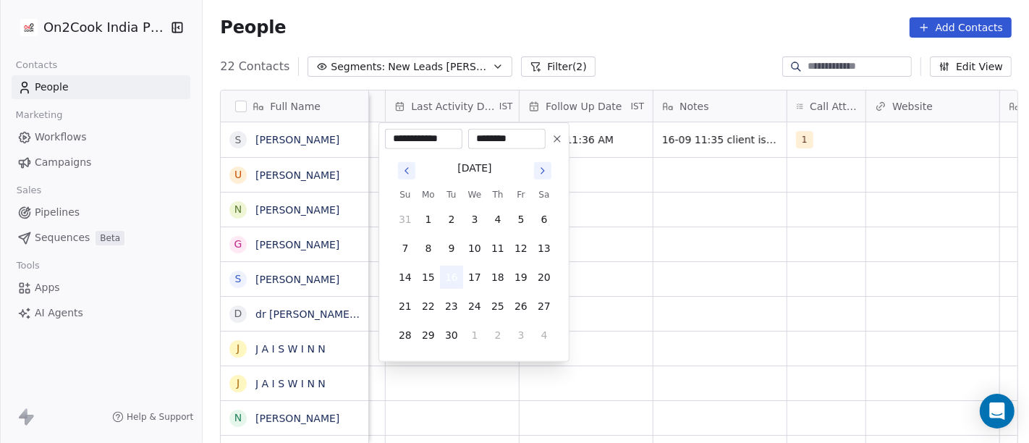
click at [452, 274] on button "16" at bounding box center [451, 277] width 23 height 23
click at [661, 250] on html "On2Cook India Pvt. Ltd. Contacts People Marketing Workflows Campaigns Sales Pip…" at bounding box center [514, 221] width 1029 height 443
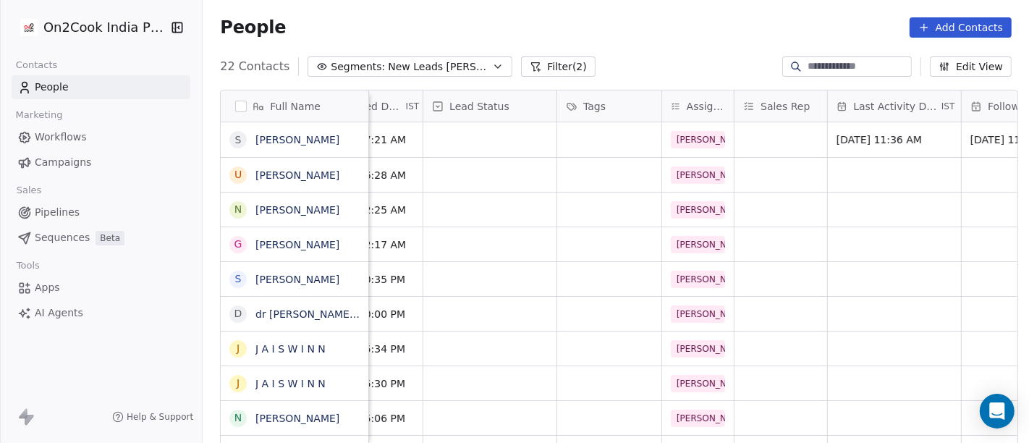
scroll to position [0, 447]
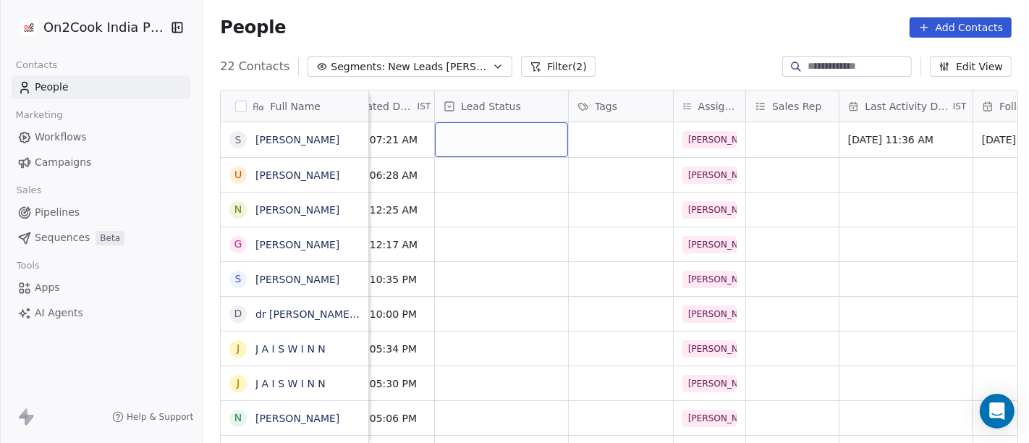
click at [523, 135] on div "grid" at bounding box center [501, 139] width 133 height 35
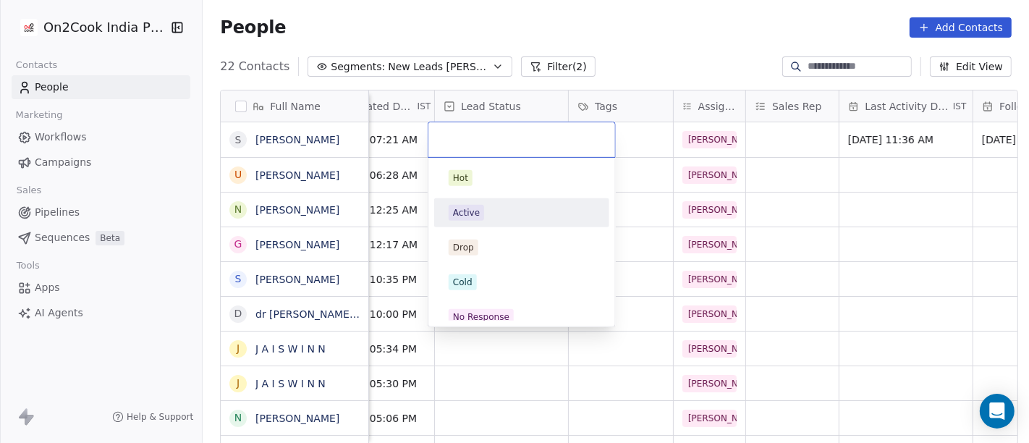
click at [500, 216] on div "Active" at bounding box center [522, 213] width 146 height 16
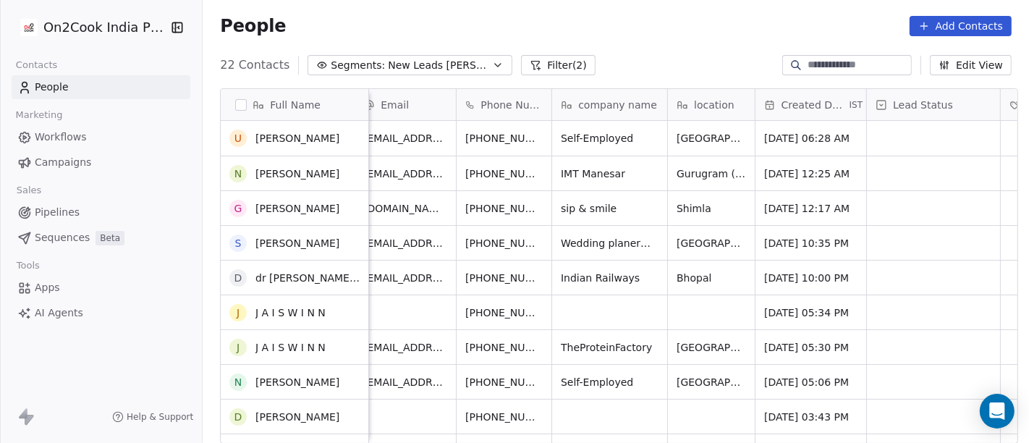
scroll to position [0, 0]
click at [594, 65] on div "22 Contacts Segments: New Leads Salim Filter (2) Edit View" at bounding box center [616, 65] width 826 height 23
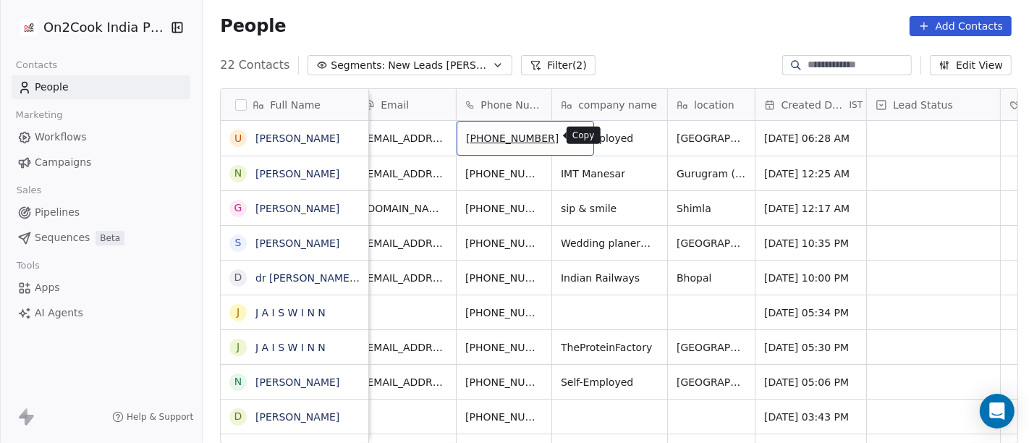
click at [574, 134] on icon "grid" at bounding box center [577, 137] width 7 height 7
click at [694, 23] on div "People Add Contacts" at bounding box center [616, 26] width 792 height 20
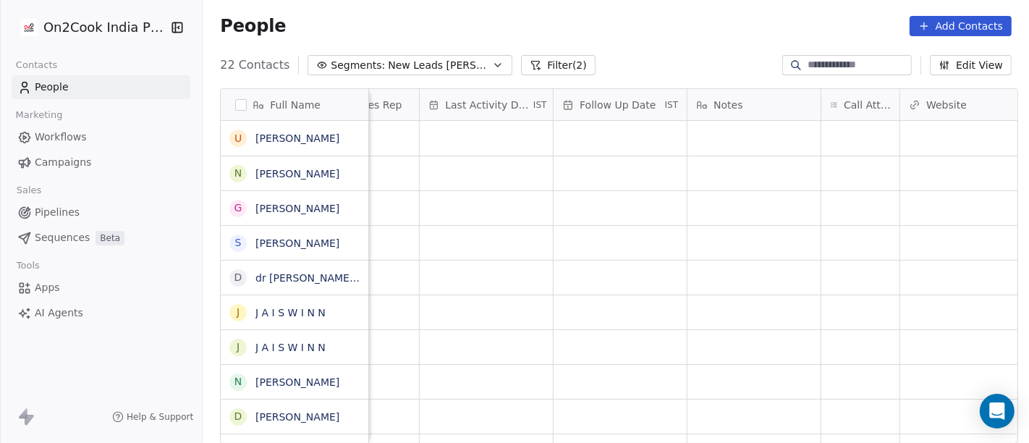
scroll to position [0, 939]
click at [766, 133] on div "grid" at bounding box center [788, 138] width 78 height 35
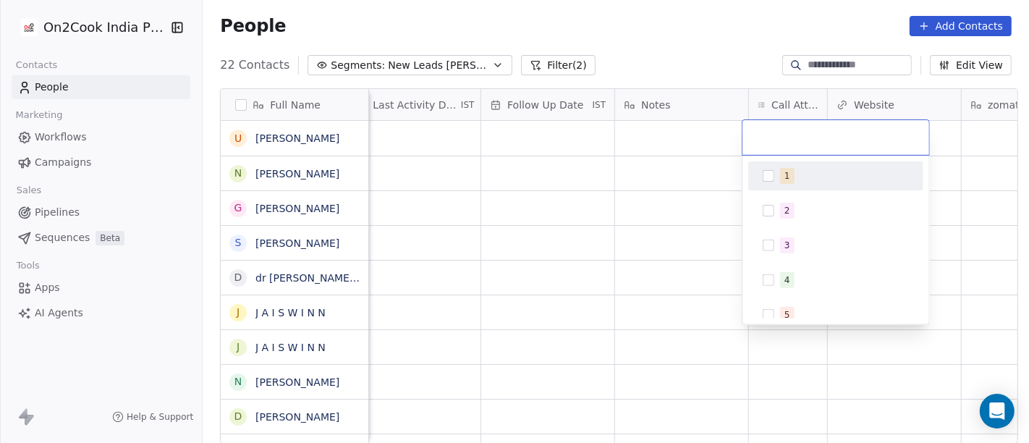
click at [782, 182] on span "1" at bounding box center [787, 176] width 14 height 16
click at [695, 173] on html "On2Cook India Pvt. Ltd. Contacts People Marketing Workflows Campaigns Sales Pip…" at bounding box center [514, 221] width 1029 height 443
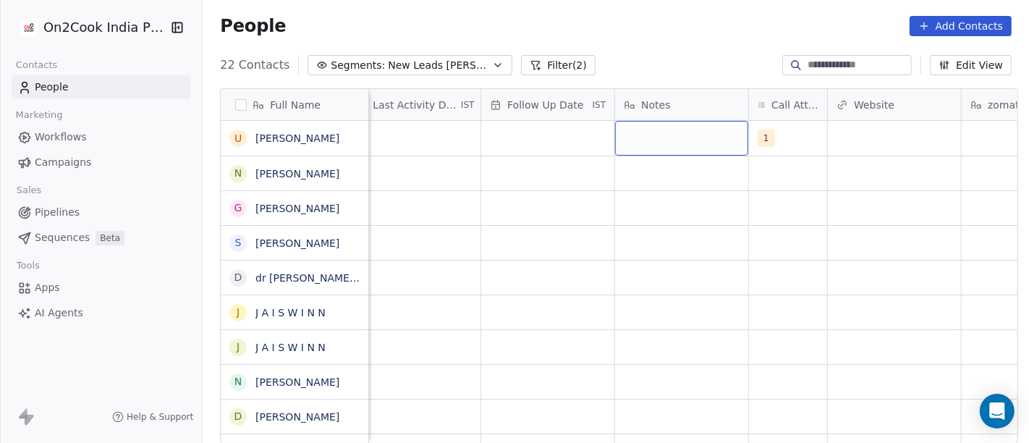
click at [661, 130] on div "grid" at bounding box center [681, 138] width 133 height 35
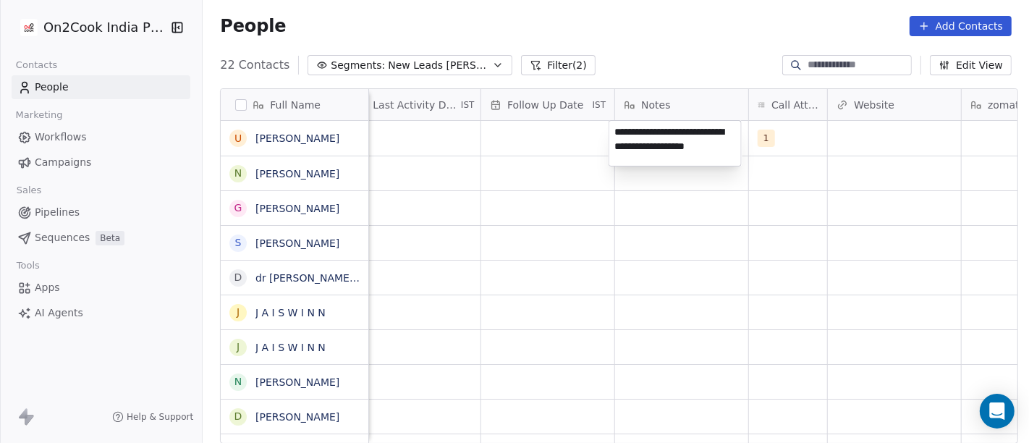
type textarea "**********"
click at [641, 287] on html "On2Cook India Pvt. Ltd. Contacts People Marketing Workflows Campaigns Sales Pip…" at bounding box center [514, 221] width 1029 height 443
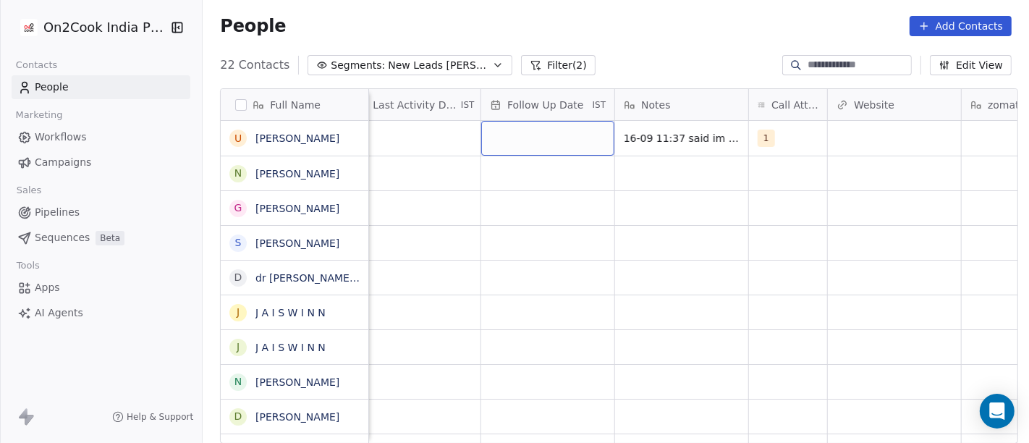
click at [530, 141] on div "grid" at bounding box center [547, 138] width 133 height 35
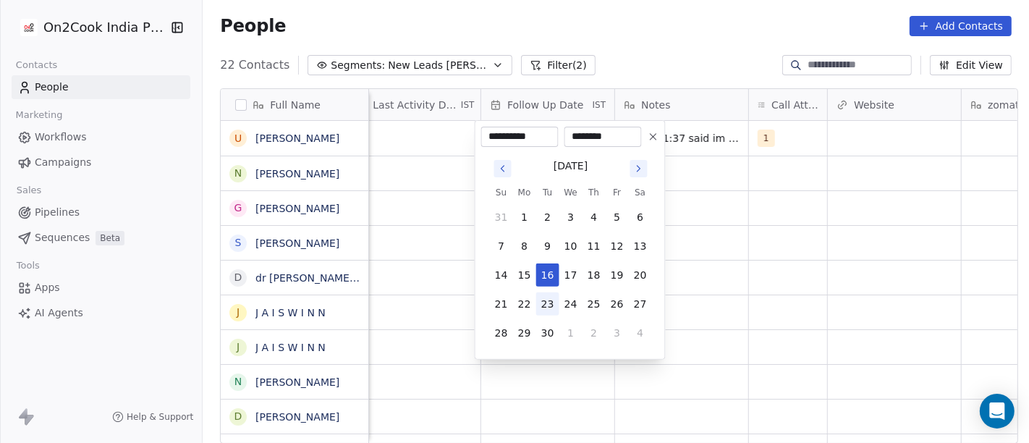
click at [546, 307] on button "23" at bounding box center [547, 303] width 23 height 23
type input "**********"
click at [766, 275] on html "On2Cook India Pvt. Ltd. Contacts People Marketing Workflows Campaigns Sales Pip…" at bounding box center [514, 221] width 1029 height 443
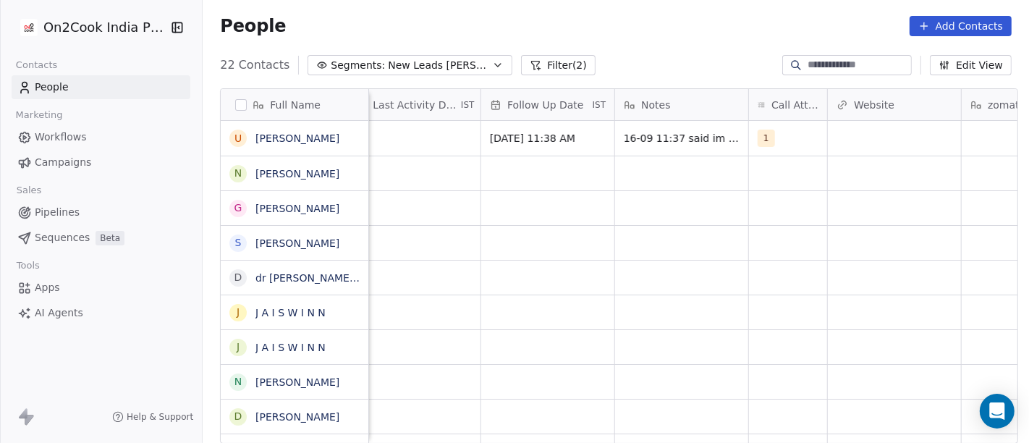
scroll to position [0, 916]
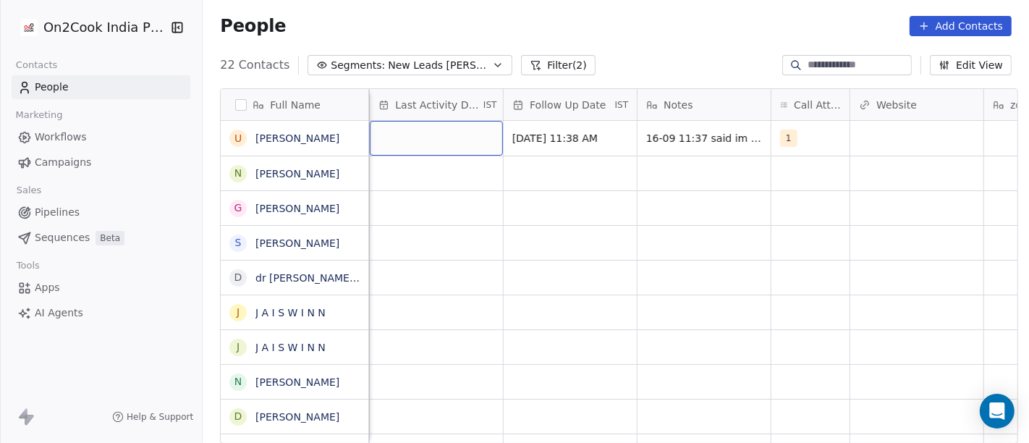
click at [397, 141] on div "grid" at bounding box center [436, 138] width 133 height 35
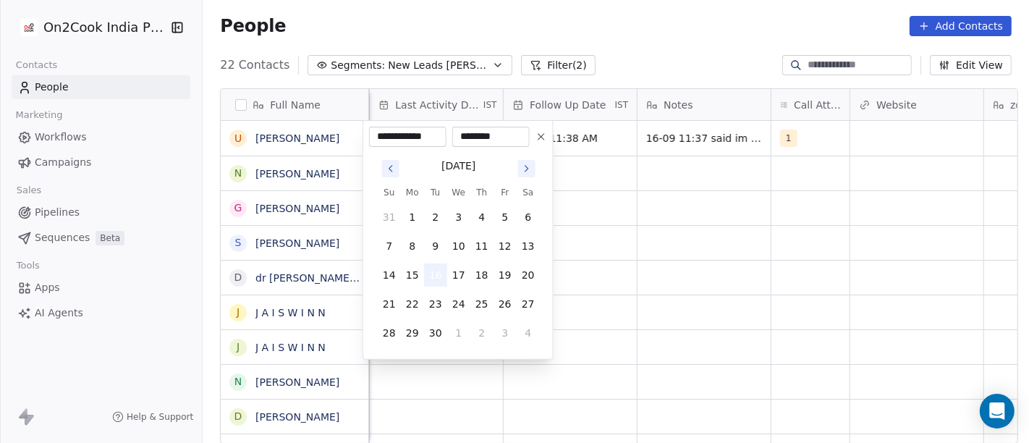
click at [432, 276] on button "16" at bounding box center [435, 274] width 23 height 23
click at [682, 253] on html "On2Cook India Pvt. Ltd. Contacts People Marketing Workflows Campaigns Sales Pip…" at bounding box center [514, 221] width 1029 height 443
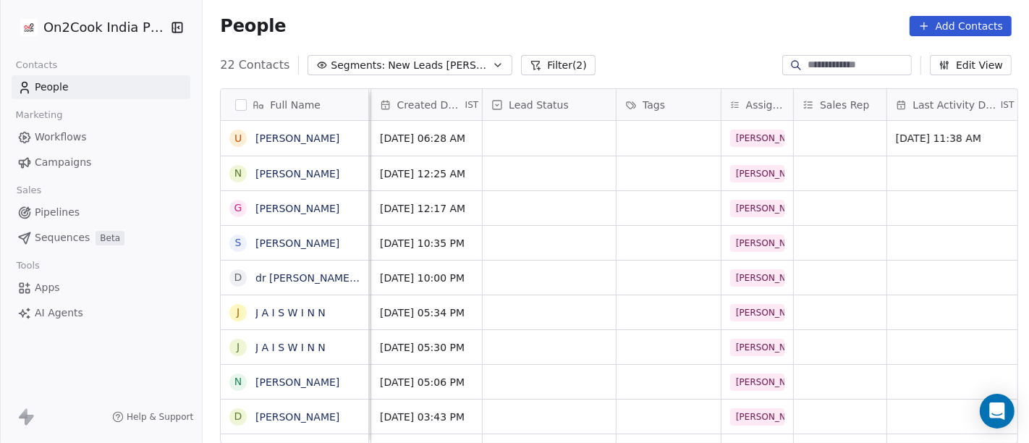
scroll to position [0, 397]
click at [529, 123] on div "grid" at bounding box center [550, 138] width 133 height 35
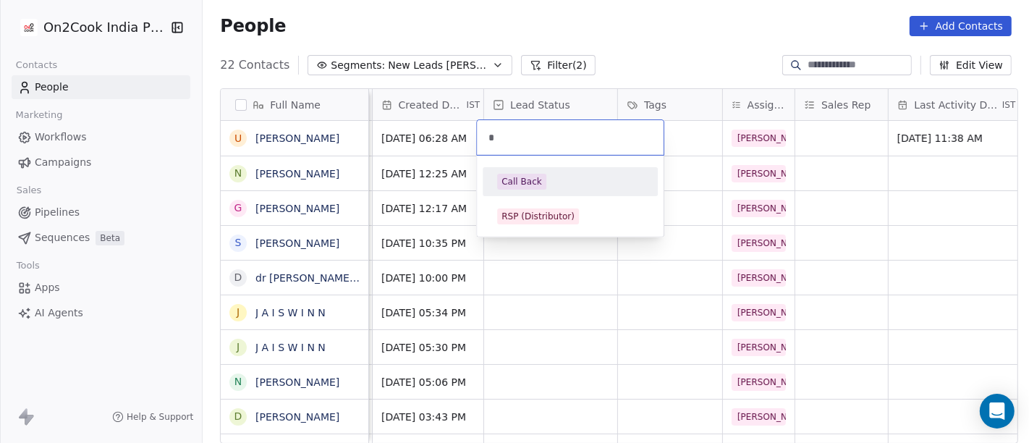
type input "*"
click at [552, 180] on div "Call Back" at bounding box center [570, 182] width 146 height 16
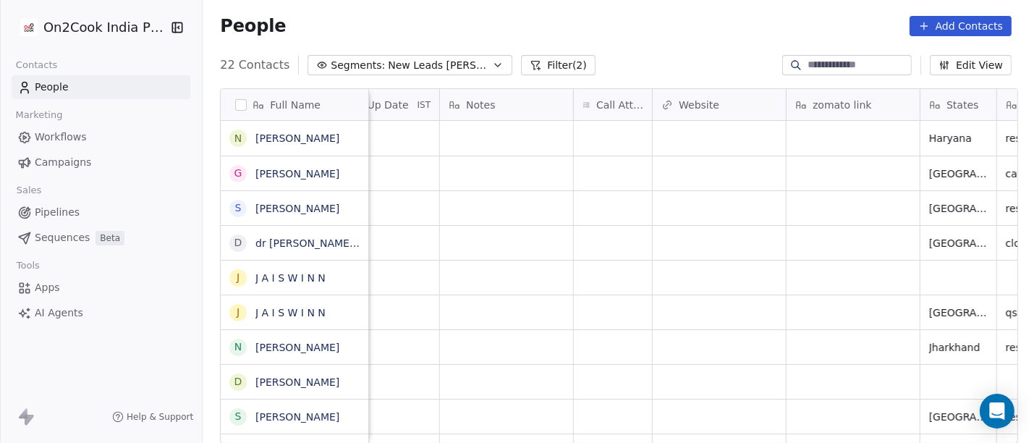
scroll to position [0, 1112]
click at [595, 139] on div "grid" at bounding box center [614, 138] width 78 height 35
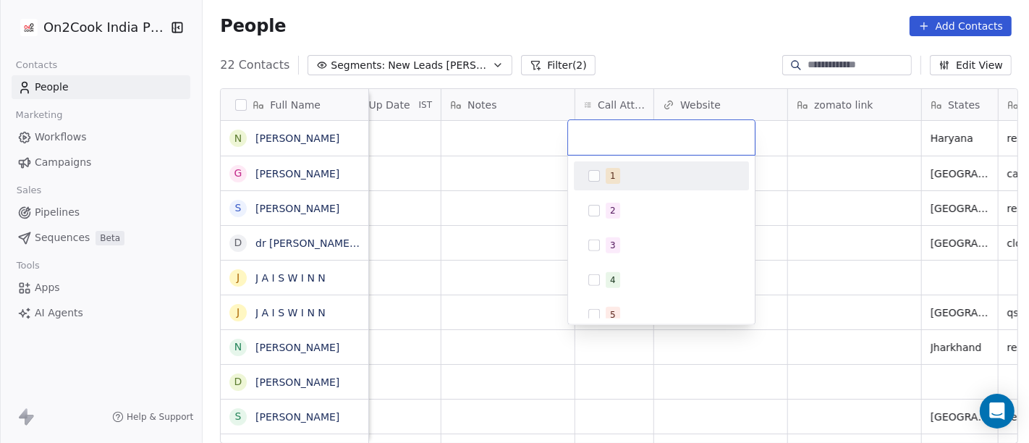
click at [595, 177] on button "Suggestions" at bounding box center [594, 176] width 12 height 12
click at [660, 28] on html "On2Cook India Pvt. Ltd. Contacts People Marketing Workflows Campaigns Sales Pip…" at bounding box center [514, 221] width 1029 height 443
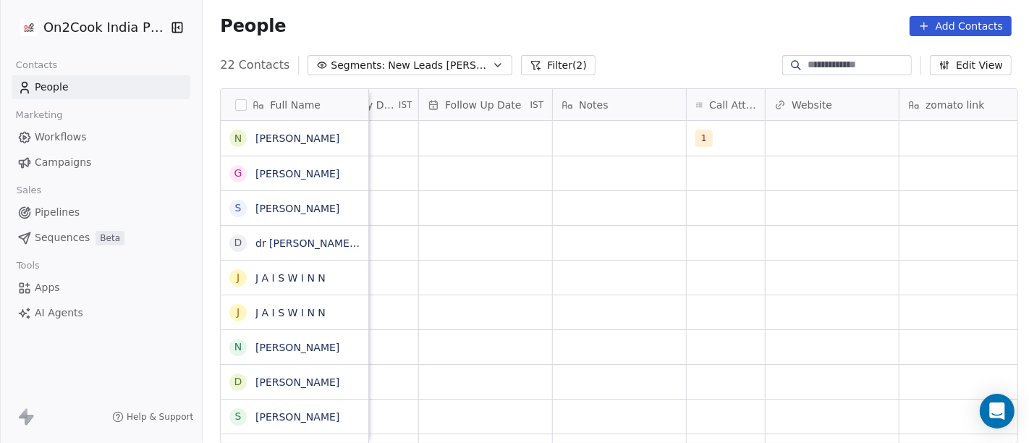
scroll to position [0, 997]
click at [599, 126] on div "grid" at bounding box center [623, 138] width 133 height 35
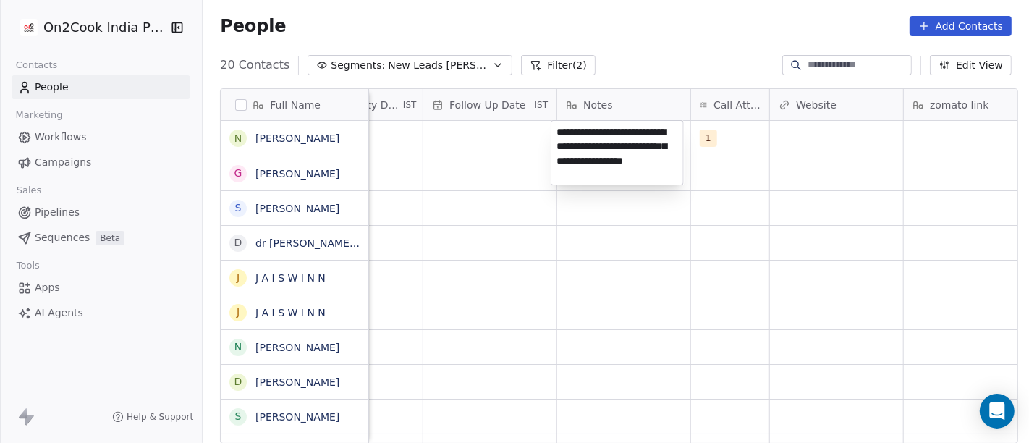
type textarea "**********"
click at [598, 243] on html "On2Cook India Pvt. Ltd. Contacts People Marketing Workflows Campaigns Sales Pip…" at bounding box center [514, 221] width 1029 height 443
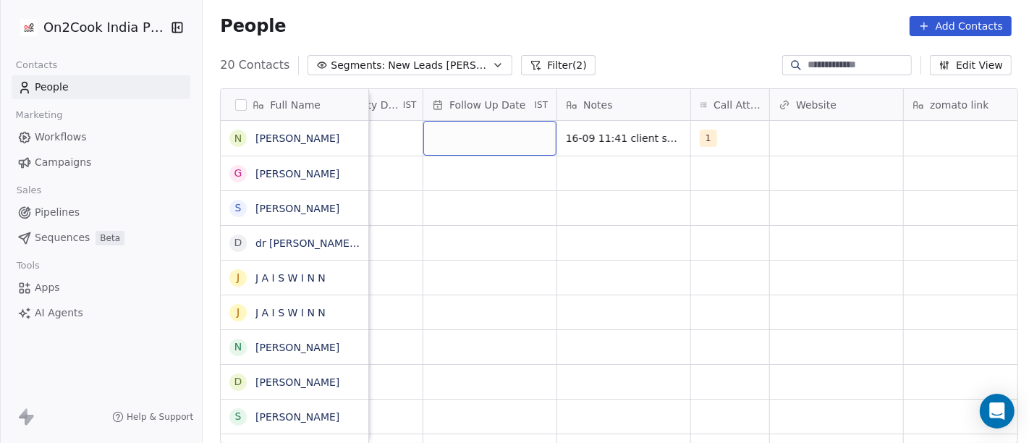
click at [478, 143] on div "grid" at bounding box center [489, 138] width 133 height 35
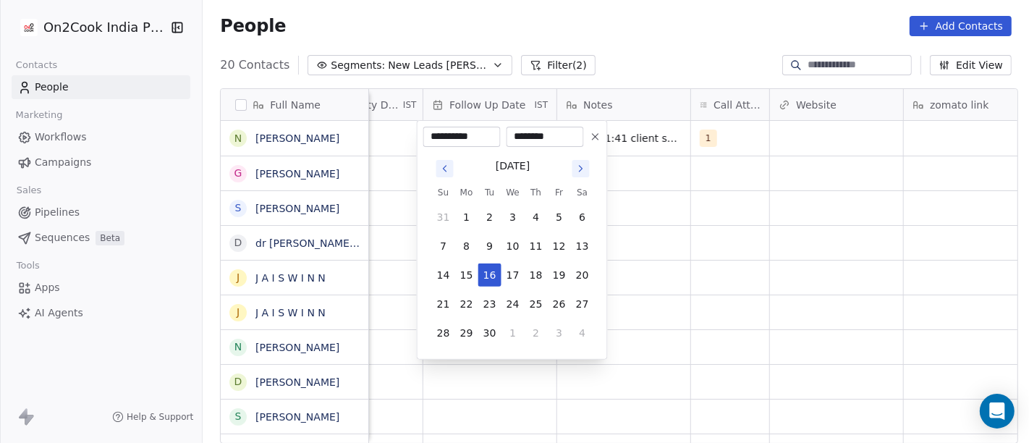
click at [602, 133] on button at bounding box center [595, 136] width 17 height 17
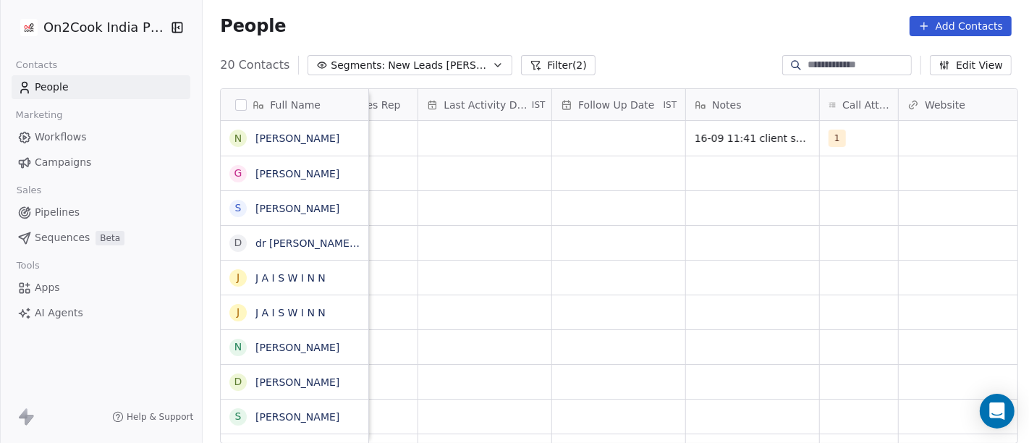
scroll to position [0, 863]
click at [494, 135] on div "grid" at bounding box center [489, 138] width 133 height 35
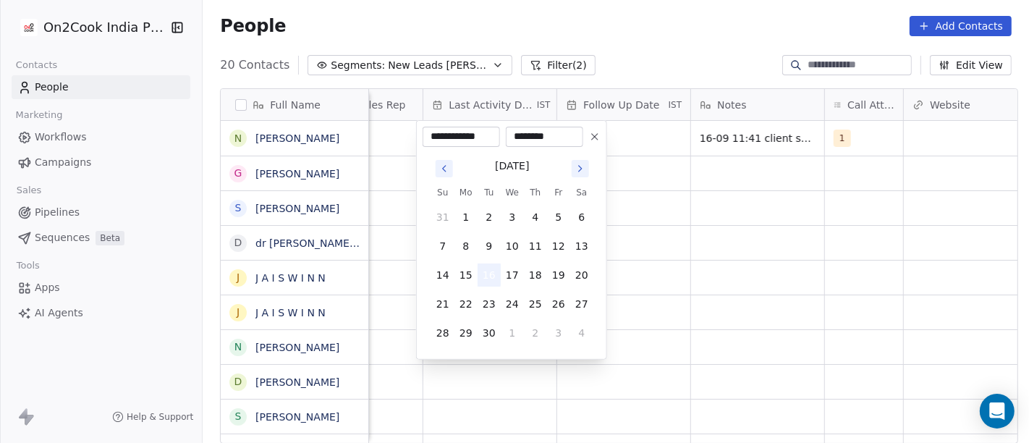
click at [484, 282] on button "16" at bounding box center [489, 274] width 23 height 23
click at [732, 258] on html "On2Cook India Pvt. Ltd. Contacts People Marketing Workflows Campaigns Sales Pip…" at bounding box center [514, 221] width 1029 height 443
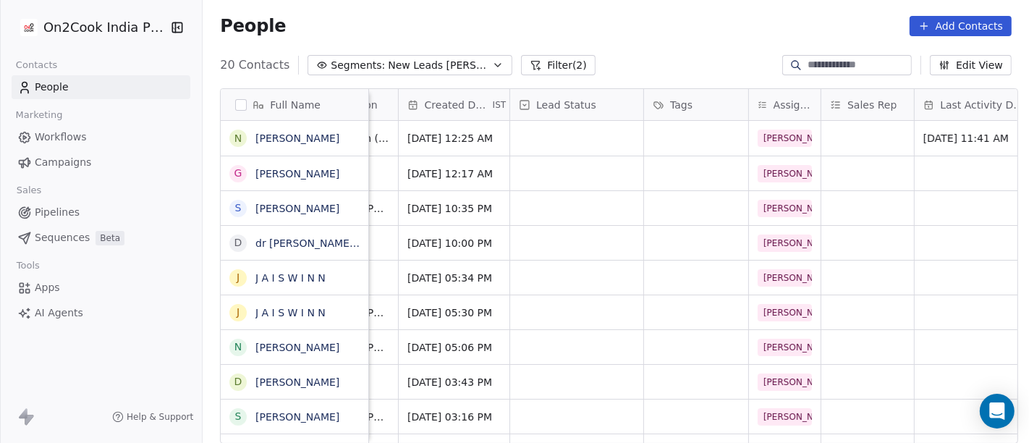
scroll to position [0, 370]
click at [539, 135] on div "grid" at bounding box center [578, 138] width 133 height 35
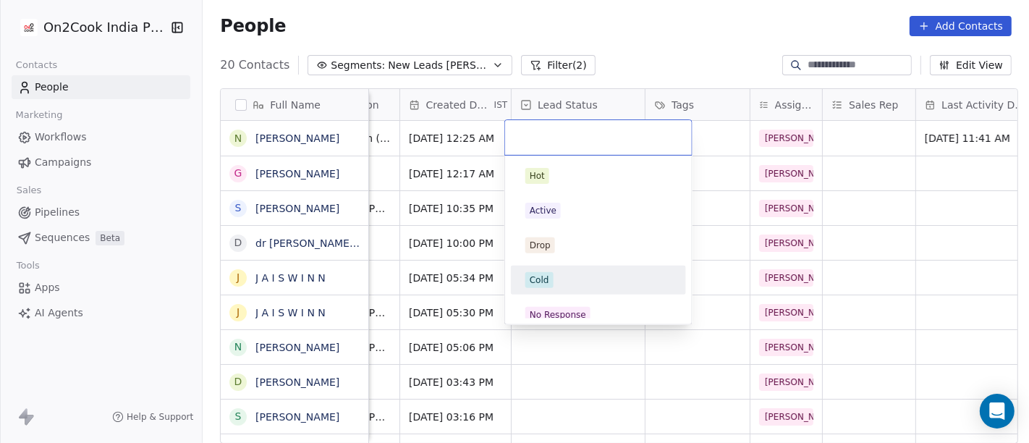
click at [525, 282] on span "Cold" at bounding box center [539, 280] width 28 height 16
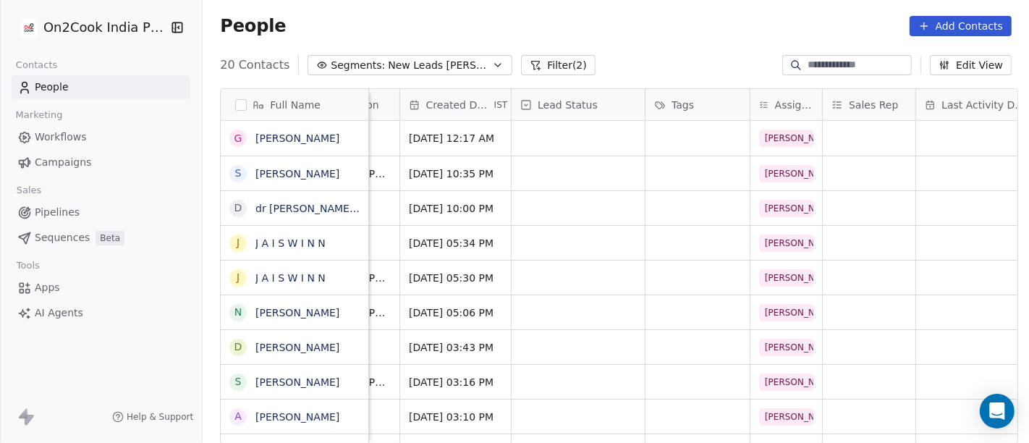
scroll to position [0, 0]
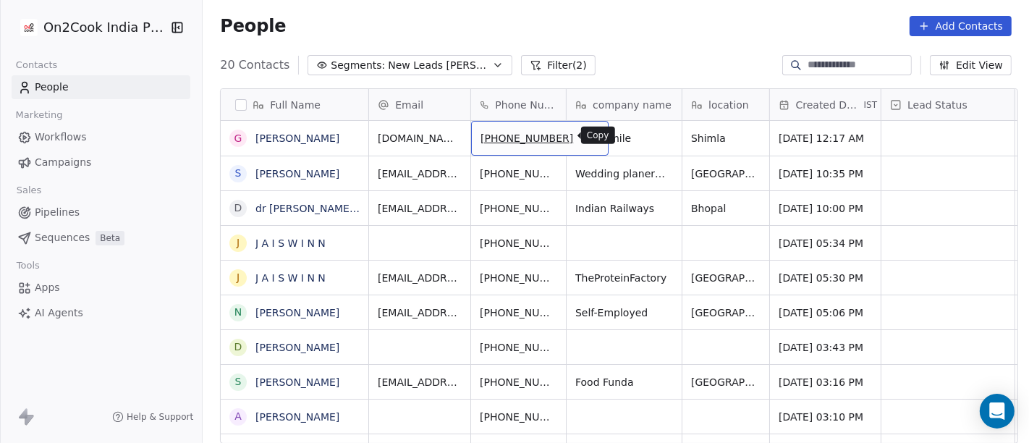
click at [585, 138] on icon "grid" at bounding box center [591, 136] width 12 height 12
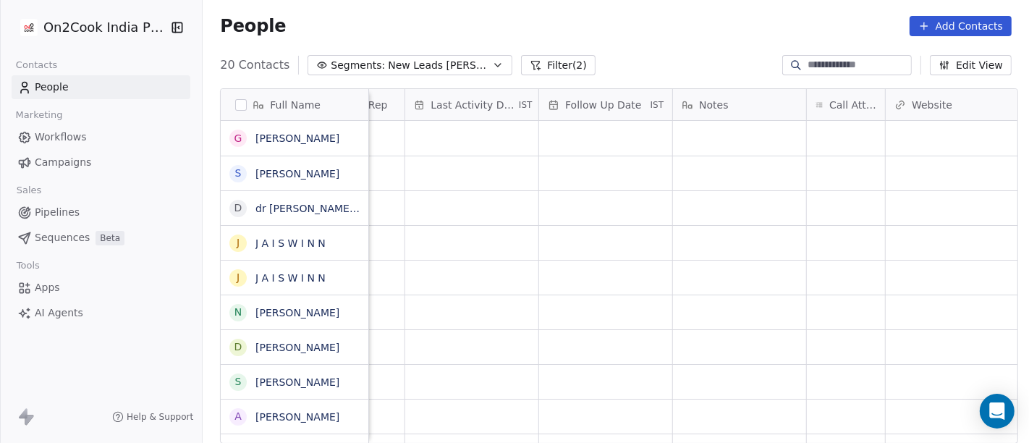
scroll to position [0, 881]
click at [821, 143] on div "grid" at bounding box center [846, 138] width 78 height 35
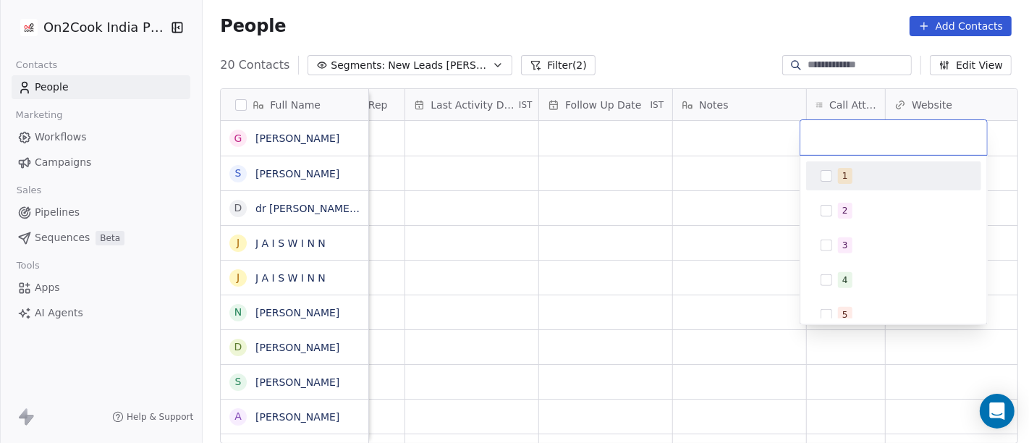
click at [848, 177] on span "1" at bounding box center [845, 176] width 14 height 16
drag, startPoint x: 719, startPoint y: 180, endPoint x: 698, endPoint y: 135, distance: 50.2
click at [718, 180] on html "On2Cook India Pvt. Ltd. Contacts People Marketing Workflows Campaigns Sales Pip…" at bounding box center [514, 221] width 1029 height 443
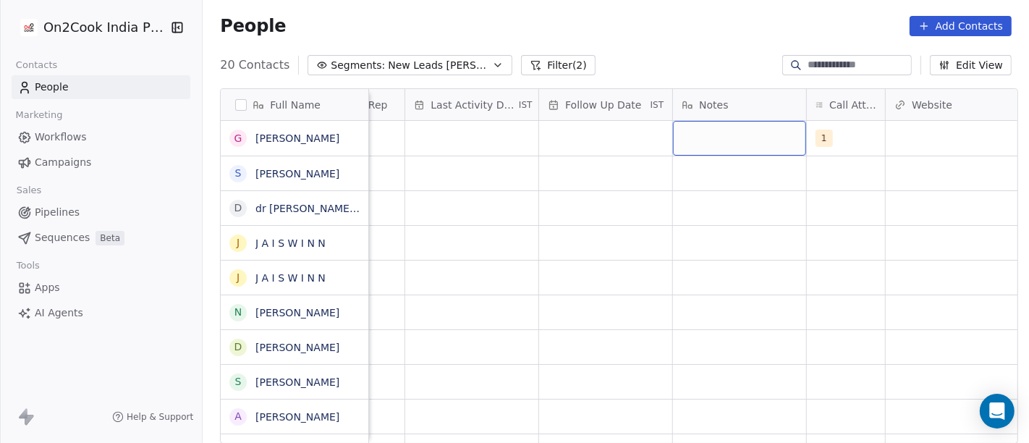
click at [698, 133] on div "grid" at bounding box center [739, 138] width 133 height 35
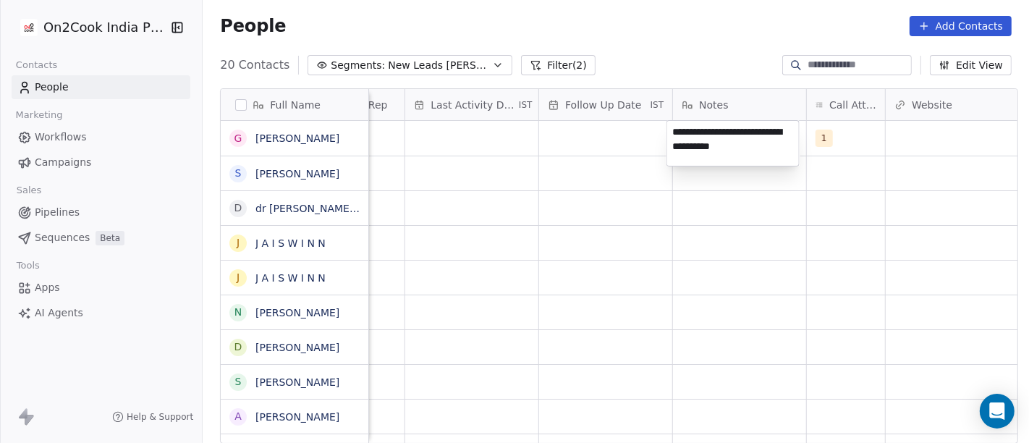
type textarea "**********"
click at [685, 241] on html "On2Cook India Pvt. Ltd. Contacts People Marketing Workflows Campaigns Sales Pip…" at bounding box center [514, 221] width 1029 height 443
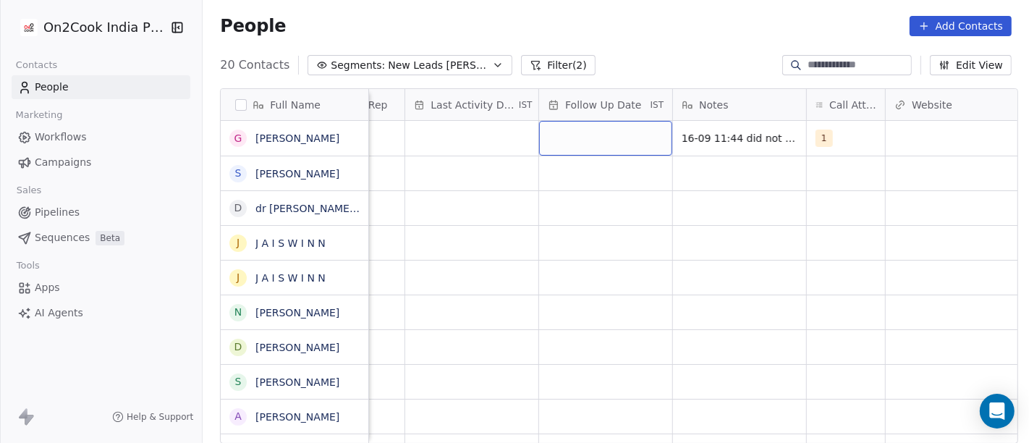
click at [605, 128] on div "grid" at bounding box center [605, 138] width 133 height 35
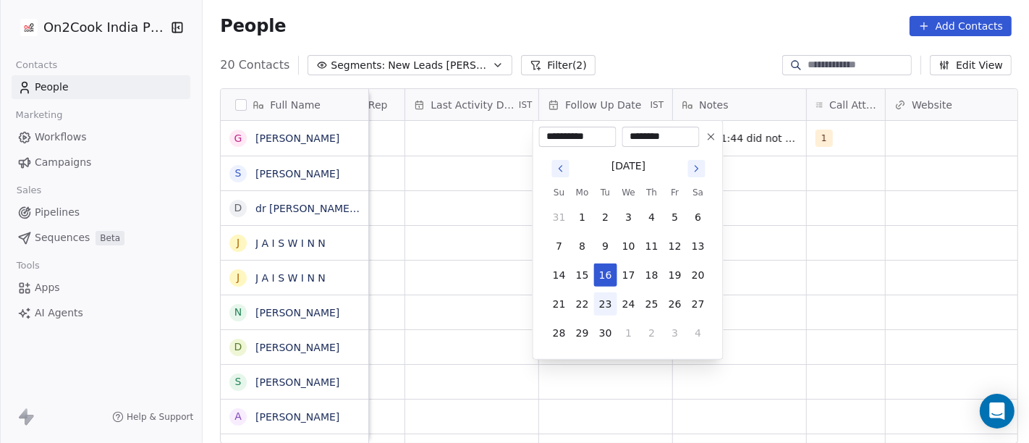
click at [608, 298] on button "23" at bounding box center [605, 303] width 23 height 23
type input "**********"
click at [820, 260] on html "On2Cook India Pvt. Ltd. Contacts People Marketing Workflows Campaigns Sales Pip…" at bounding box center [514, 221] width 1029 height 443
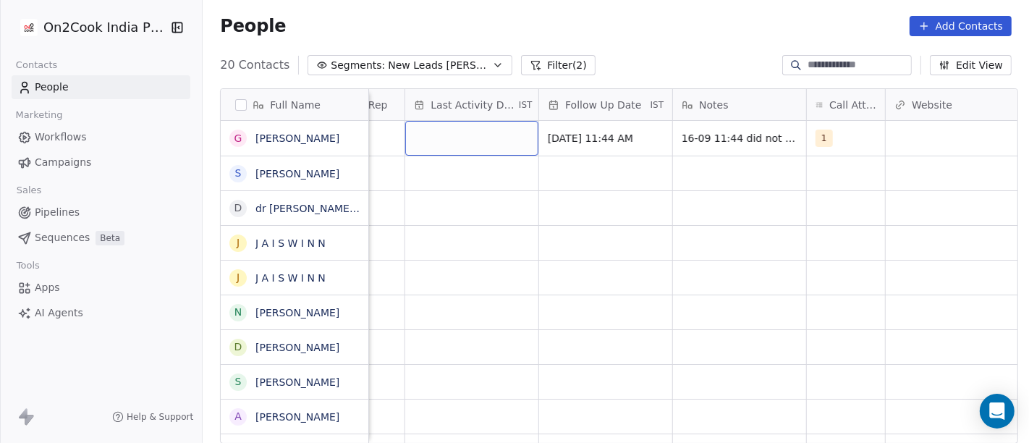
click at [473, 135] on div "grid" at bounding box center [471, 138] width 133 height 35
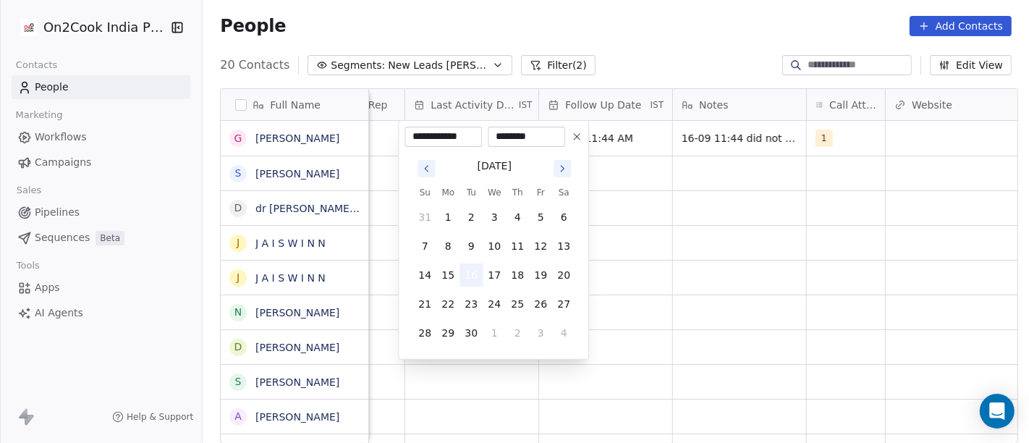
click at [469, 274] on button "16" at bounding box center [471, 274] width 23 height 23
click at [652, 240] on html "On2Cook India Pvt. Ltd. Contacts People Marketing Workflows Campaigns Sales Pip…" at bounding box center [514, 221] width 1029 height 443
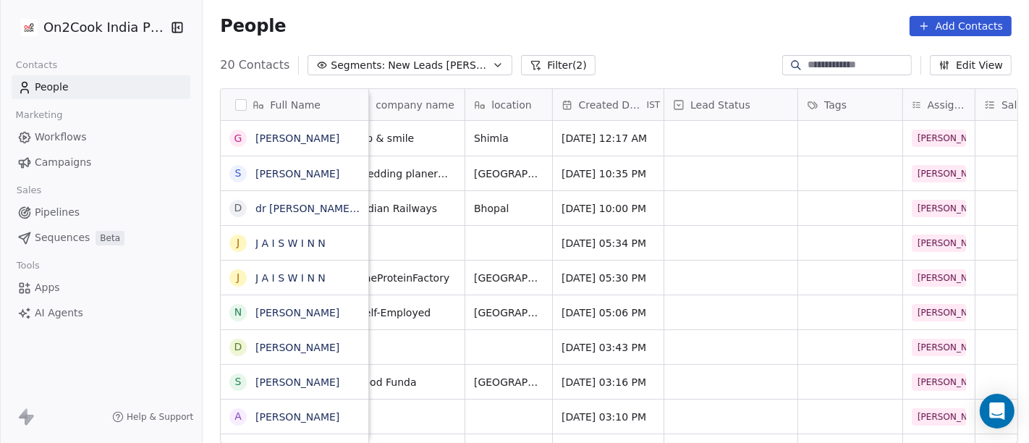
scroll to position [0, 216]
click at [688, 146] on div "grid" at bounding box center [731, 138] width 133 height 35
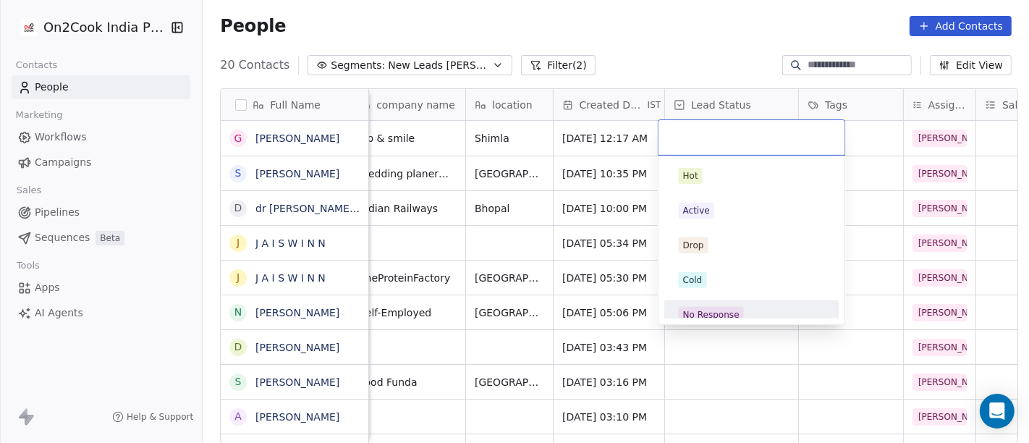
click at [715, 308] on div "No Response" at bounding box center [711, 314] width 56 height 13
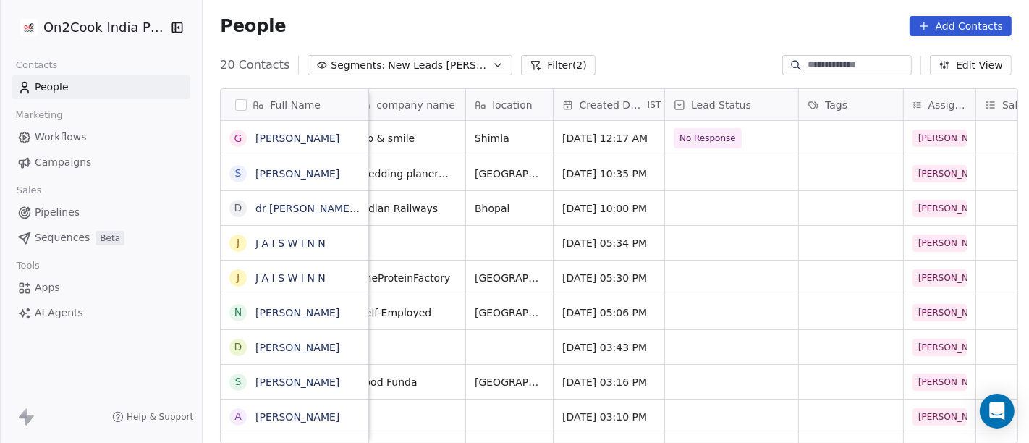
click at [658, 23] on div "People Add Contacts" at bounding box center [616, 26] width 792 height 20
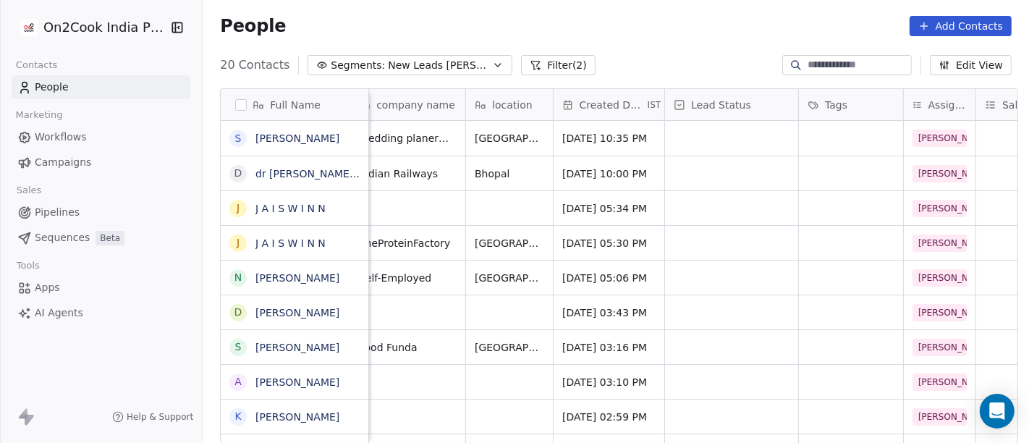
scroll to position [0, 0]
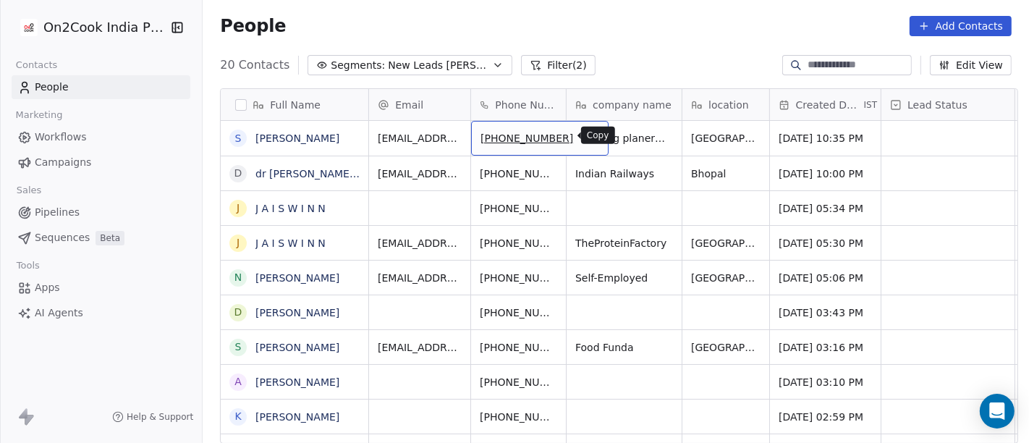
click at [585, 131] on icon "grid" at bounding box center [591, 136] width 12 height 12
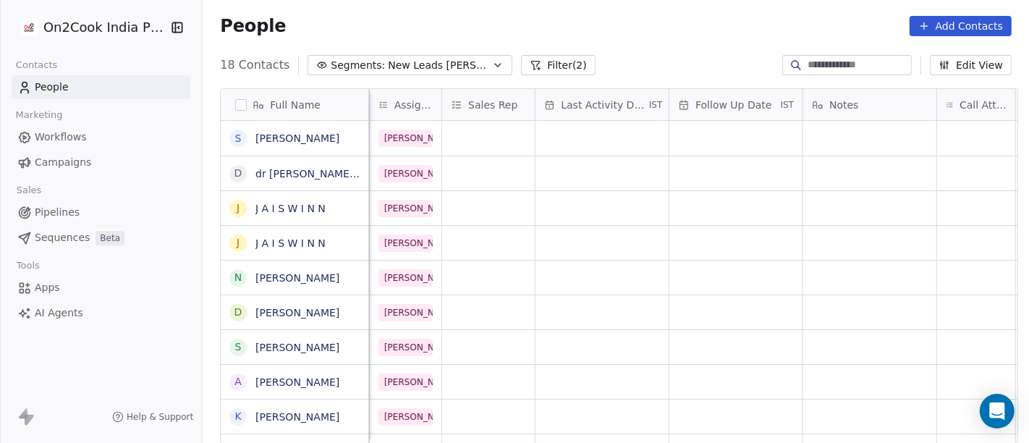
scroll to position [0, 777]
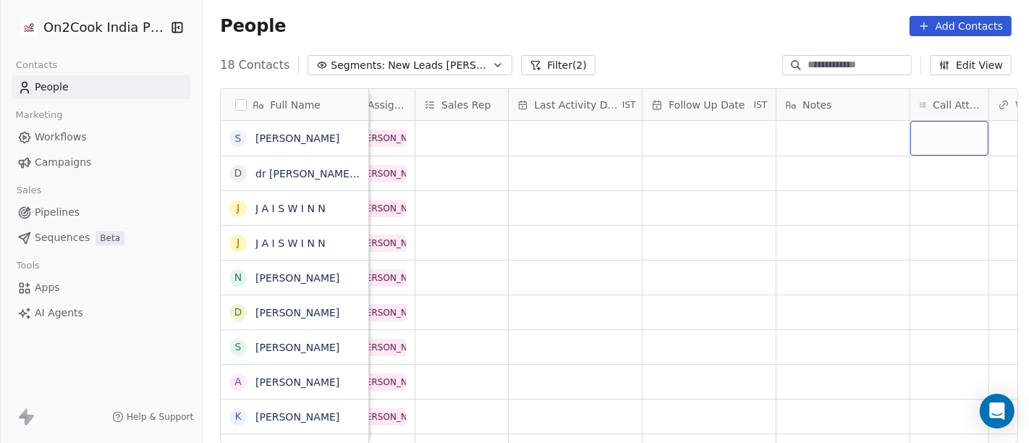
click at [930, 129] on div "grid" at bounding box center [949, 138] width 78 height 35
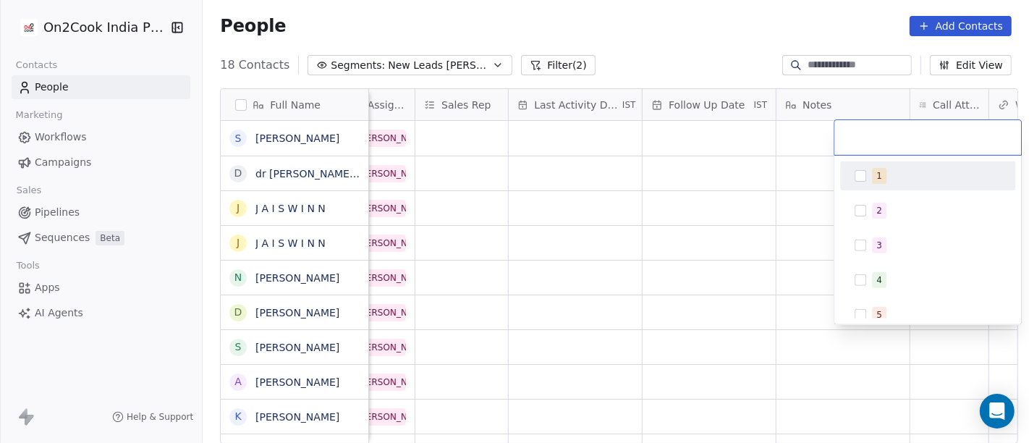
click at [867, 172] on div "1" at bounding box center [928, 175] width 164 height 23
click at [693, 172] on html "On2Cook India Pvt. Ltd. Contacts People Marketing Workflows Campaigns Sales Pip…" at bounding box center [514, 221] width 1029 height 443
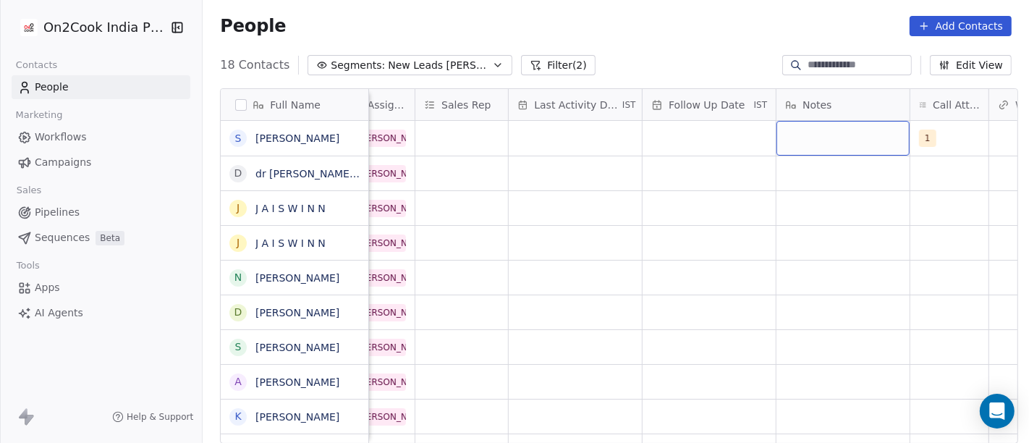
click at [794, 130] on div "grid" at bounding box center [843, 138] width 133 height 35
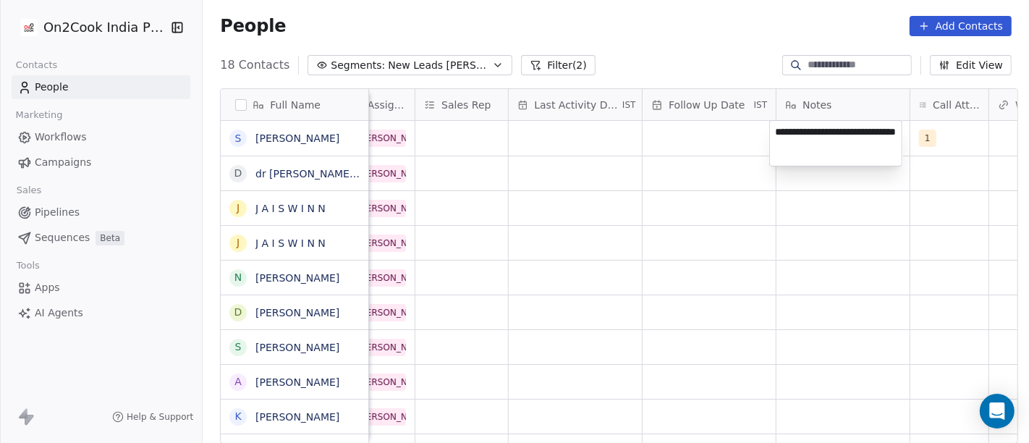
type textarea "**********"
click at [723, 193] on html "On2Cook India Pvt. Ltd. Contacts People Marketing Workflows Campaigns Sales Pip…" at bounding box center [514, 221] width 1029 height 443
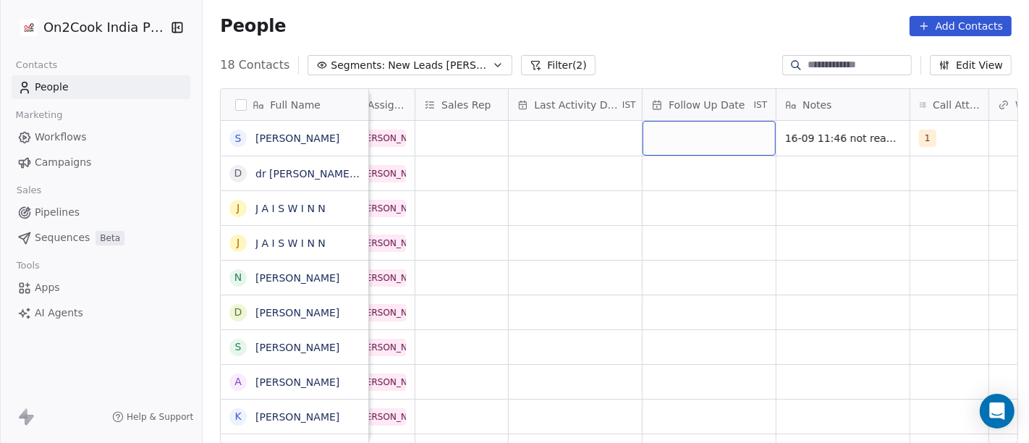
click at [682, 143] on div "grid" at bounding box center [709, 138] width 133 height 35
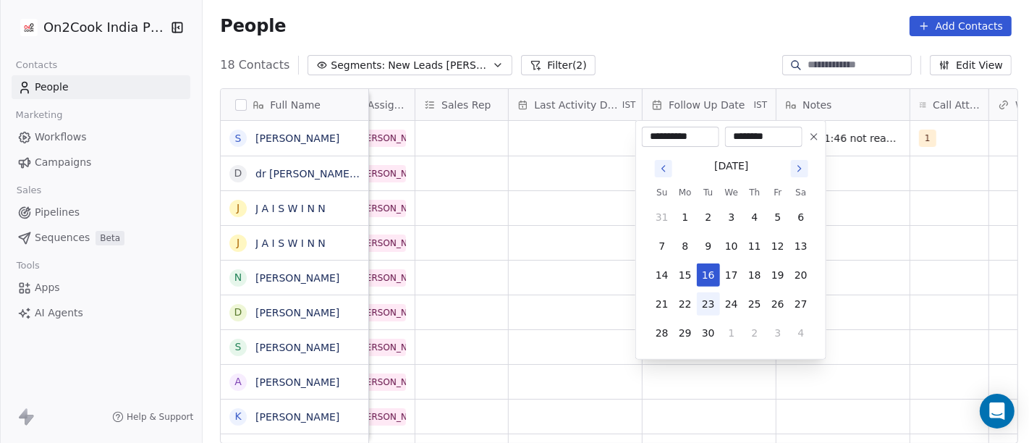
click at [716, 305] on button "23" at bounding box center [708, 303] width 23 height 23
type input "**********"
click at [864, 277] on html "On2Cook India Pvt. Ltd. Contacts People Marketing Workflows Campaigns Sales Pip…" at bounding box center [514, 221] width 1029 height 443
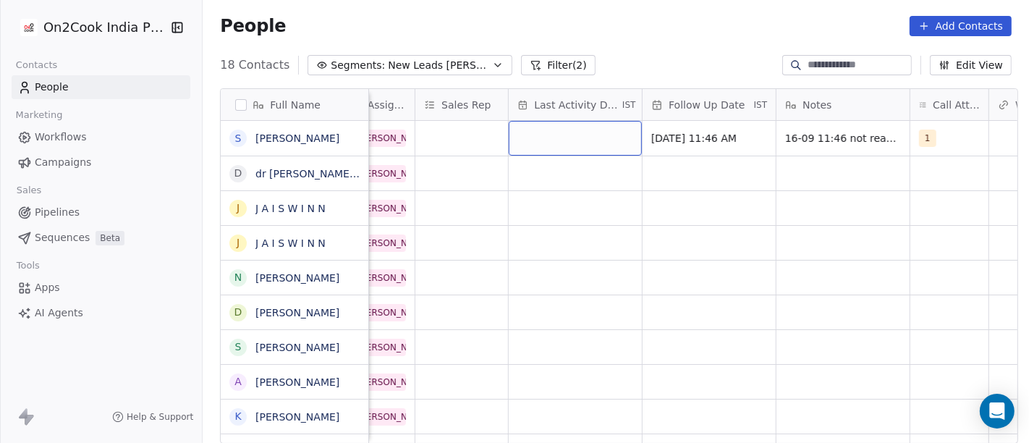
click at [572, 147] on div "grid" at bounding box center [575, 138] width 133 height 35
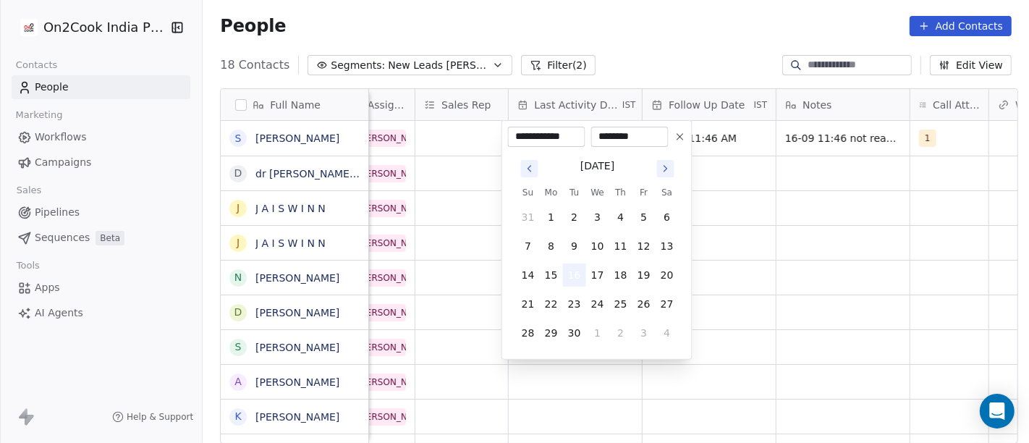
click at [575, 271] on button "16" at bounding box center [574, 274] width 23 height 23
click at [787, 242] on html "On2Cook India Pvt. Ltd. Contacts People Marketing Workflows Campaigns Sales Pip…" at bounding box center [514, 221] width 1029 height 443
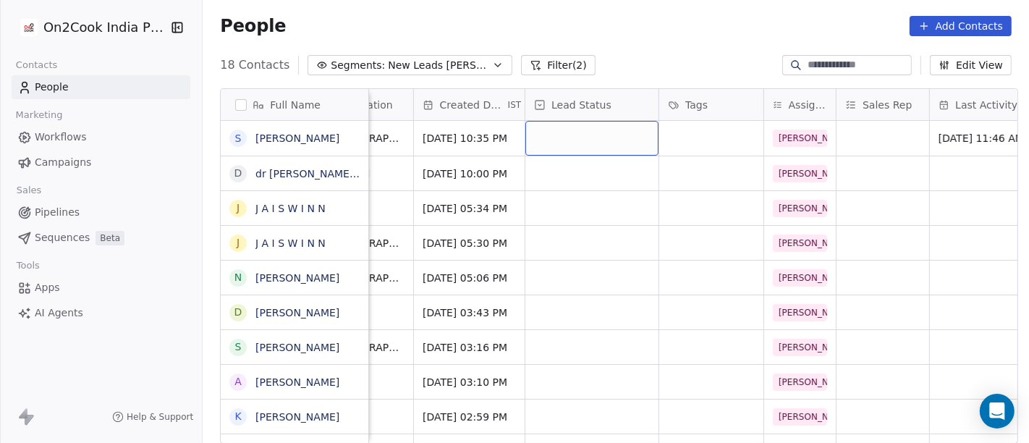
scroll to position [1, 358]
click at [604, 140] on div "grid" at bounding box center [590, 138] width 133 height 35
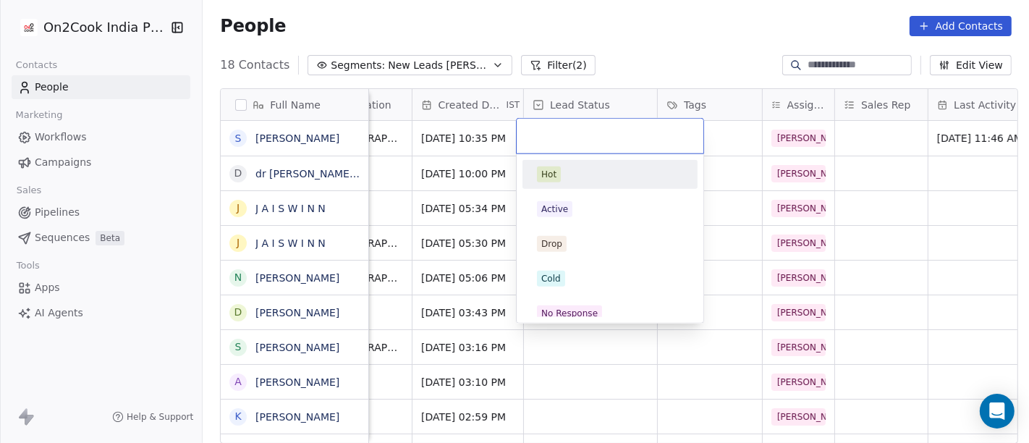
click at [678, 45] on html "On2Cook India Pvt. Ltd. Contacts People Marketing Workflows Campaigns Sales Pip…" at bounding box center [514, 221] width 1029 height 443
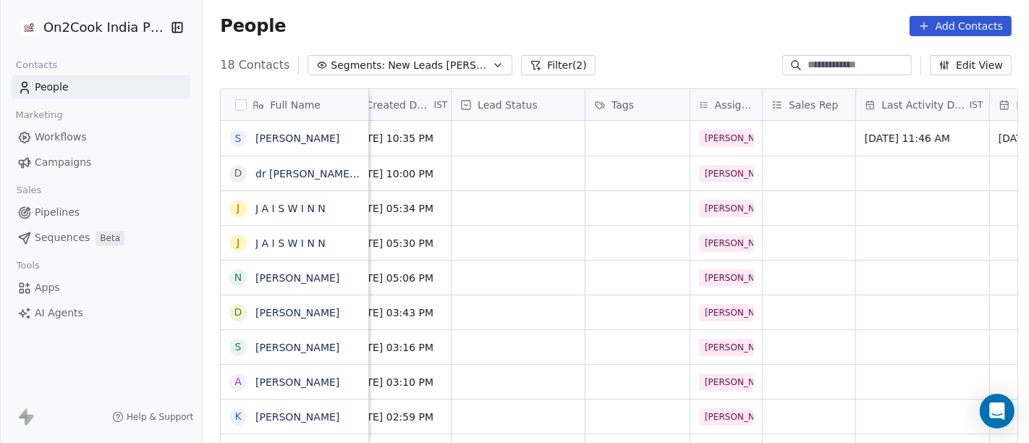
scroll to position [1, 428]
click at [528, 137] on div "grid" at bounding box center [519, 138] width 133 height 35
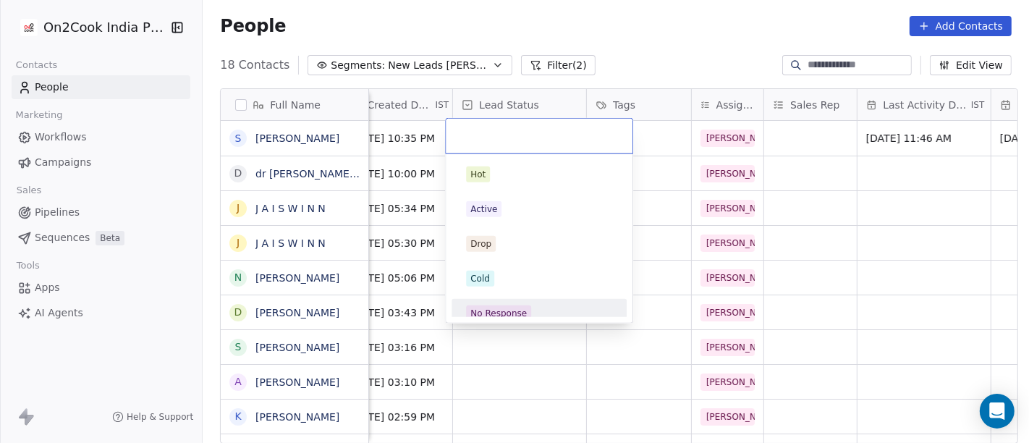
click at [549, 306] on div "No Response" at bounding box center [539, 313] width 146 height 16
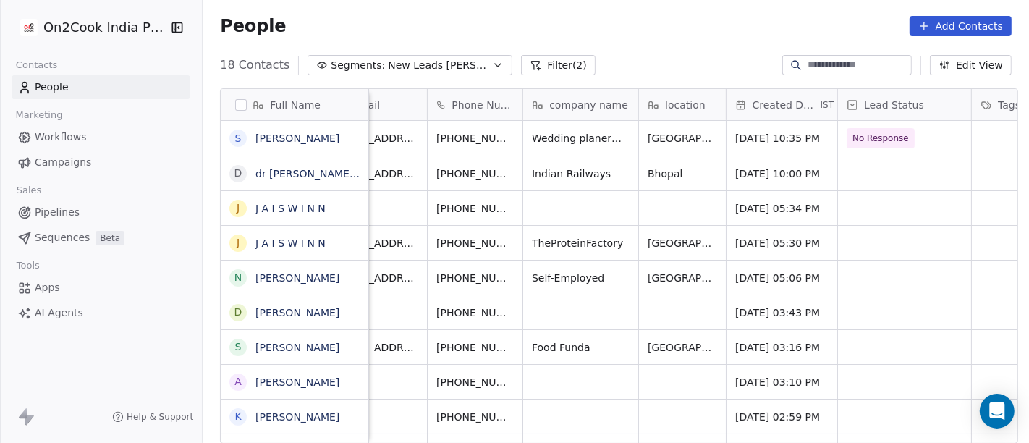
scroll to position [1, 0]
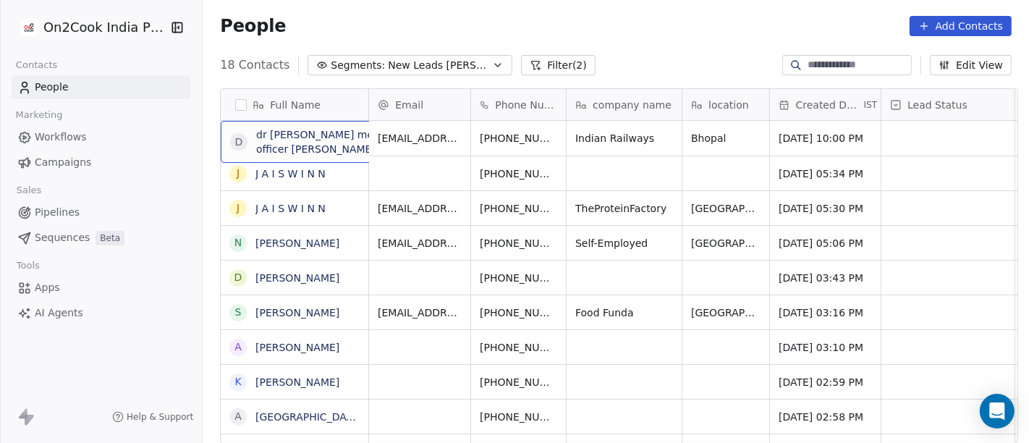
click at [326, 153] on span "dr saba khan medical officer berasia" at bounding box center [329, 141] width 146 height 29
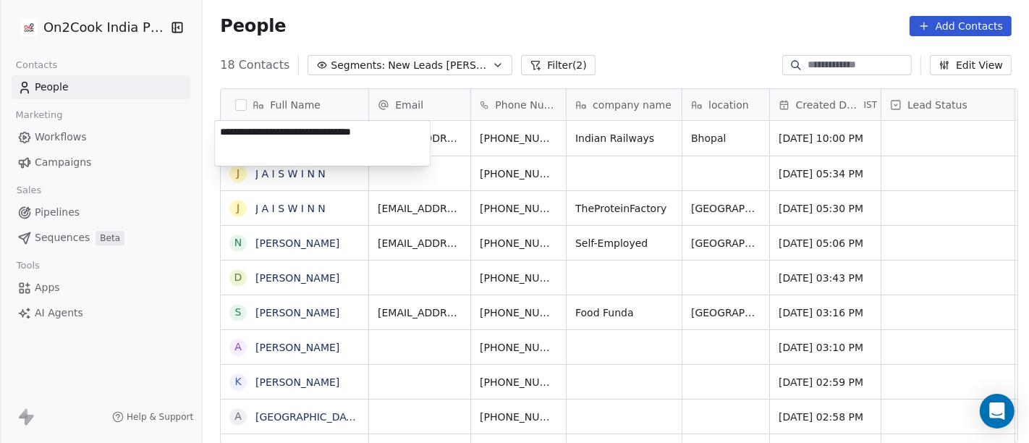
click at [606, 31] on html "On2Cook India Pvt. Ltd. Contacts People Marketing Workflows Campaigns Sales Pip…" at bounding box center [514, 221] width 1029 height 443
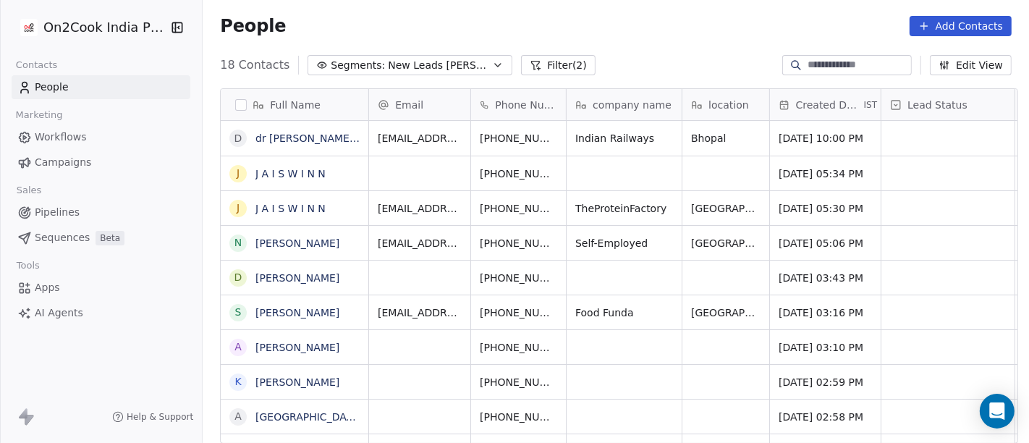
click at [638, 29] on div "People Add Contacts" at bounding box center [616, 26] width 792 height 20
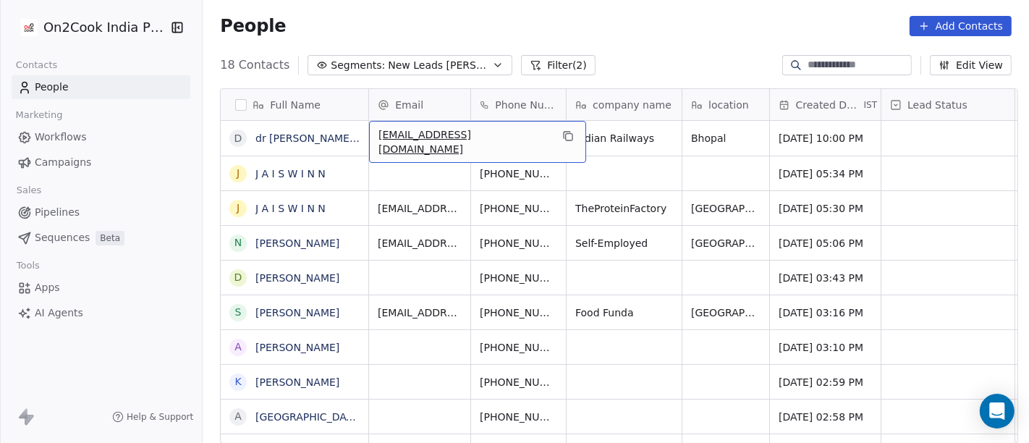
click at [713, 73] on div "18 Contacts Segments: New Leads Salim Filter (2) Edit View" at bounding box center [616, 65] width 826 height 23
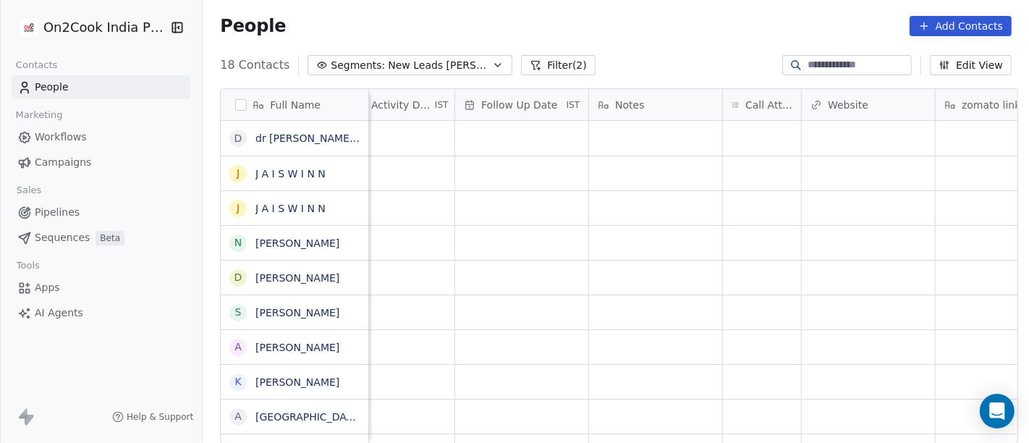
scroll to position [1, 1065]
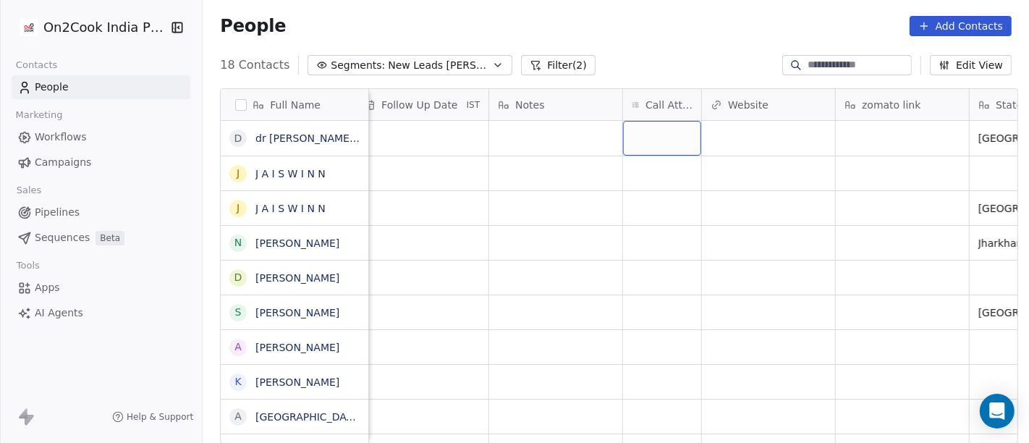
click at [653, 133] on div "grid" at bounding box center [662, 138] width 78 height 35
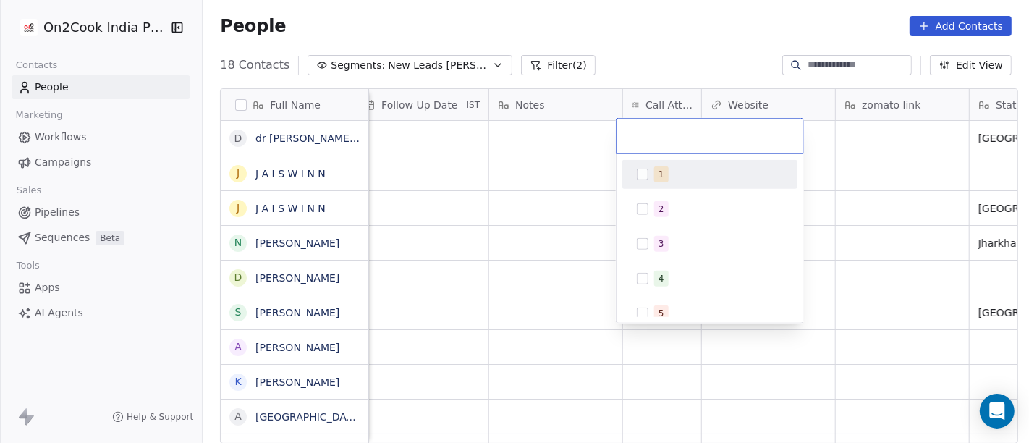
click at [665, 182] on div "1" at bounding box center [710, 174] width 164 height 23
click at [542, 145] on html "On2Cook India Pvt. Ltd. Contacts People Marketing Workflows Campaigns Sales Pip…" at bounding box center [514, 221] width 1029 height 443
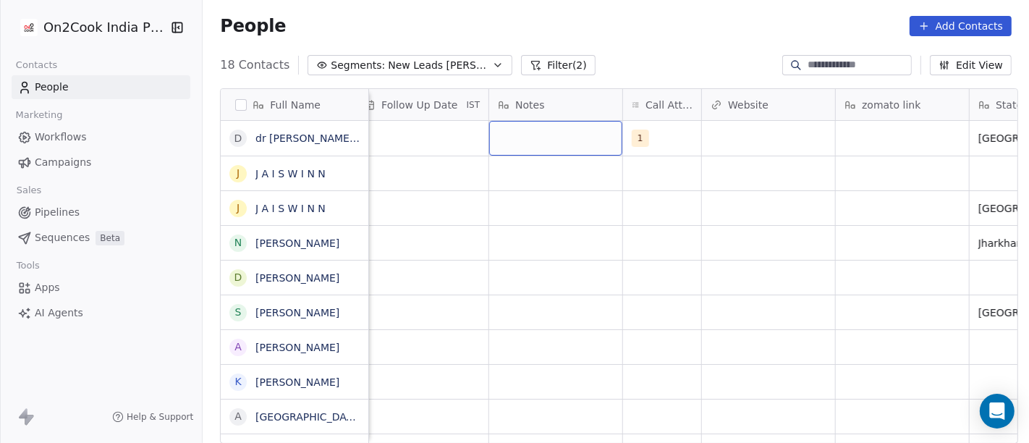
click at [542, 145] on div "grid" at bounding box center [555, 138] width 133 height 35
type textarea "**********"
click at [519, 292] on html "On2Cook India Pvt. Ltd. Contacts People Marketing Workflows Campaigns Sales Pip…" at bounding box center [514, 221] width 1029 height 443
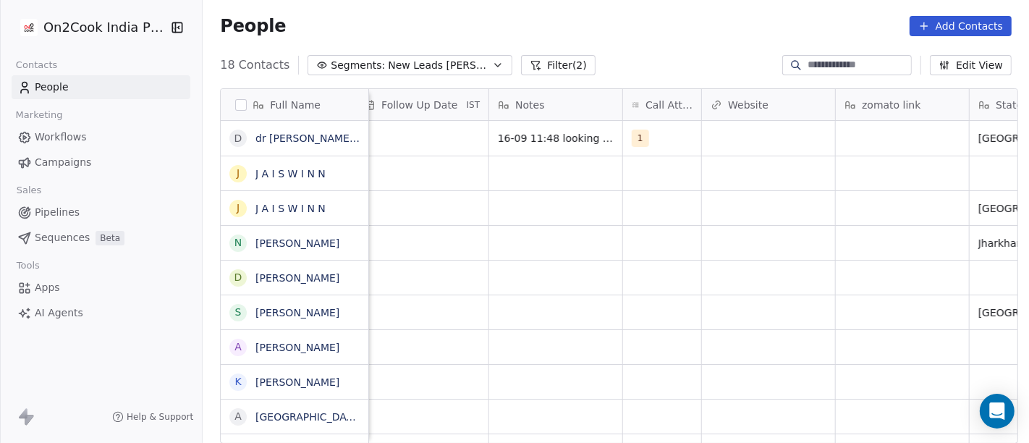
scroll to position [1, 1050]
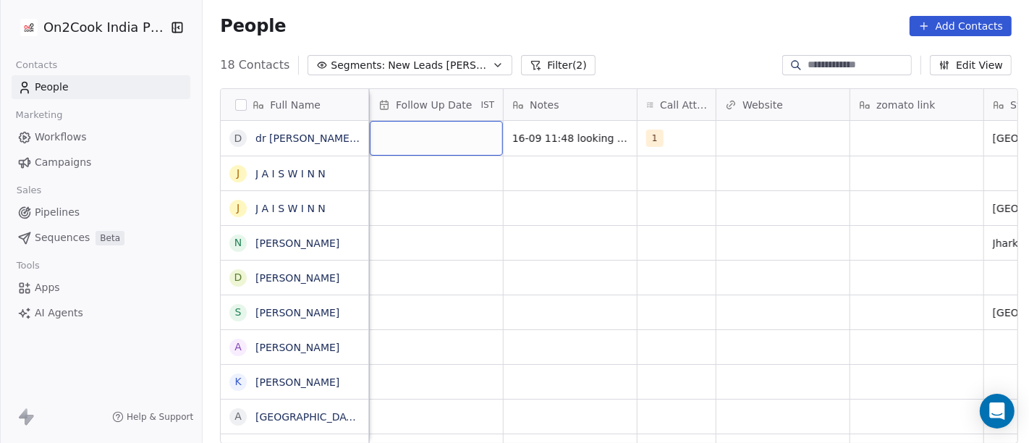
click at [419, 132] on div "grid" at bounding box center [436, 138] width 133 height 35
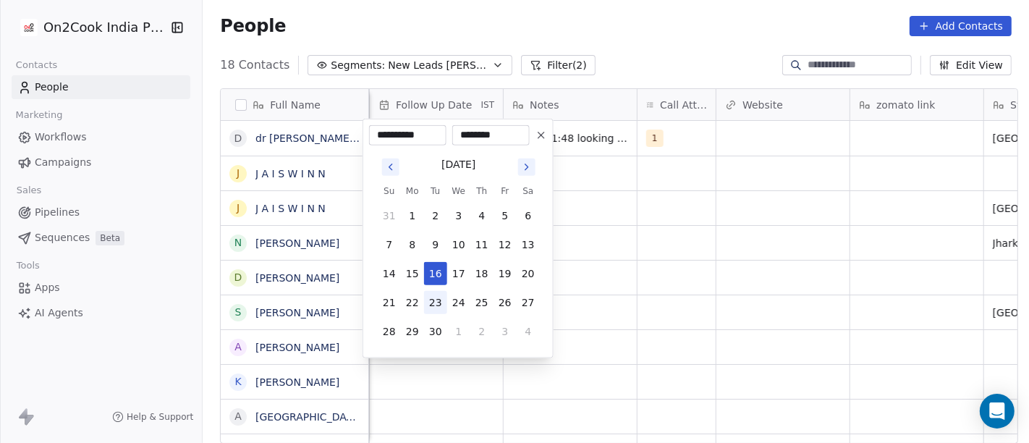
click at [432, 297] on button "23" at bounding box center [435, 302] width 23 height 23
type input "**********"
click at [591, 251] on html "On2Cook India Pvt. Ltd. Contacts People Marketing Workflows Campaigns Sales Pip…" at bounding box center [514, 221] width 1029 height 443
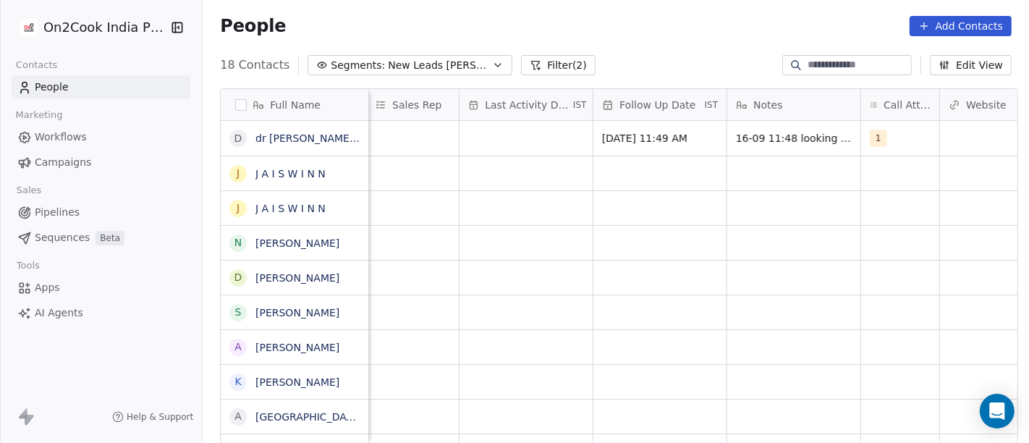
scroll to position [2, 826]
click at [625, 135] on span "23/09/2025 11:49 AM" at bounding box center [647, 138] width 88 height 14
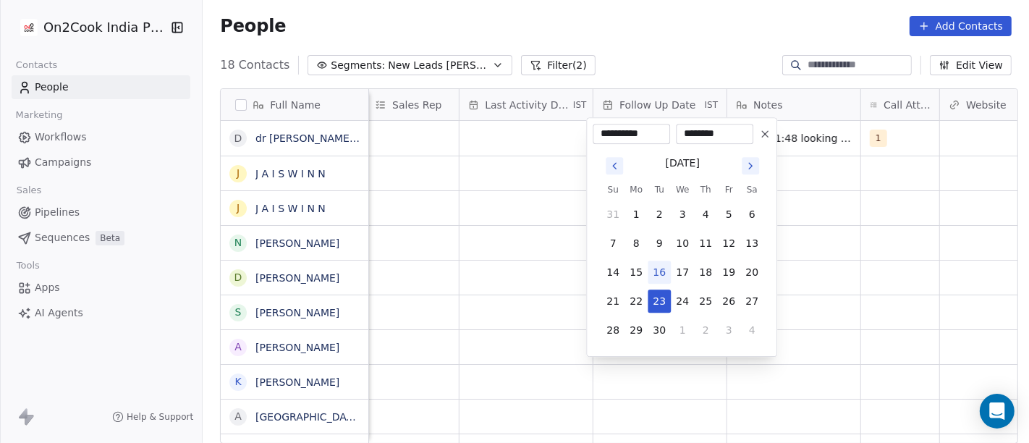
click at [764, 135] on icon at bounding box center [765, 134] width 6 height 6
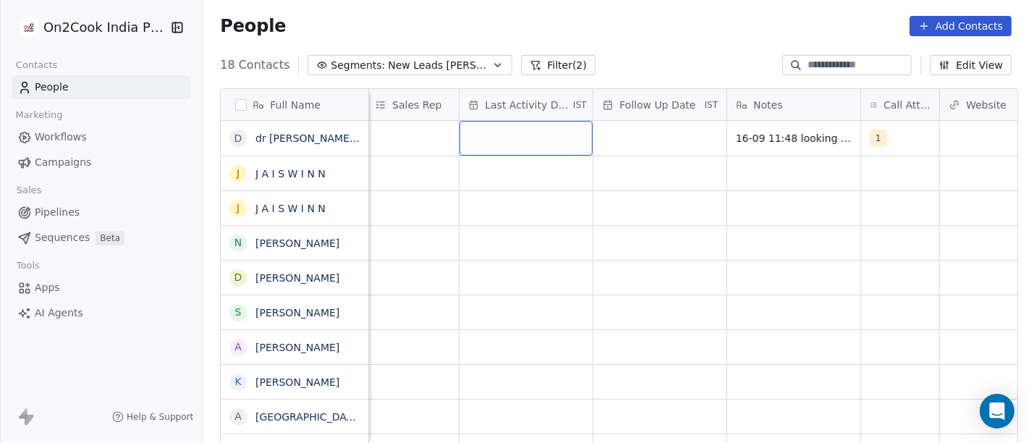
click at [486, 124] on div "grid" at bounding box center [526, 138] width 133 height 35
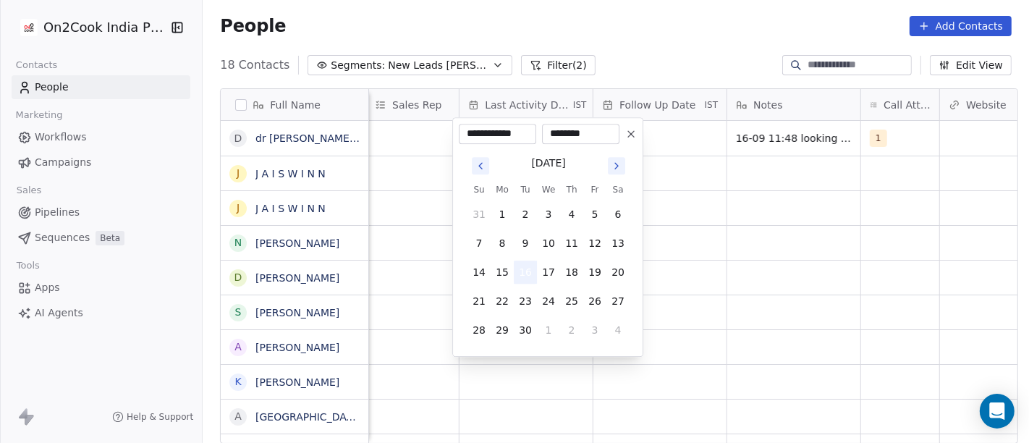
click at [528, 271] on button "16" at bounding box center [525, 272] width 23 height 23
click at [756, 243] on html "On2Cook India Pvt. Ltd. Contacts People Marketing Workflows Campaigns Sales Pip…" at bounding box center [514, 221] width 1029 height 443
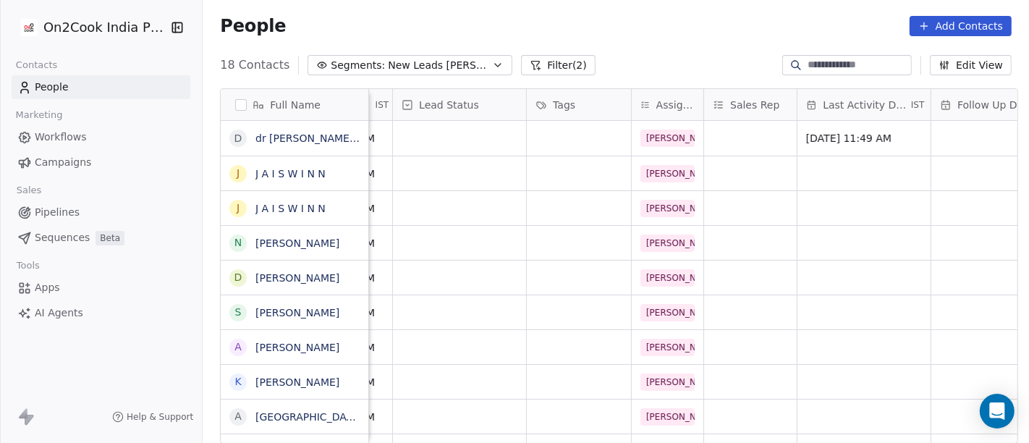
scroll to position [2, 488]
click at [461, 135] on div "grid" at bounding box center [460, 138] width 133 height 35
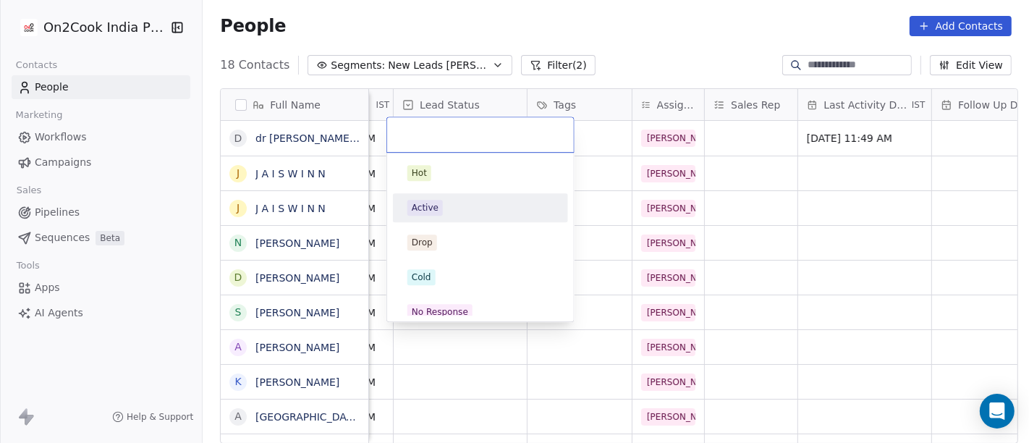
click at [861, 181] on html "On2Cook India Pvt. Ltd. Contacts People Marketing Workflows Campaigns Sales Pip…" at bounding box center [514, 221] width 1029 height 443
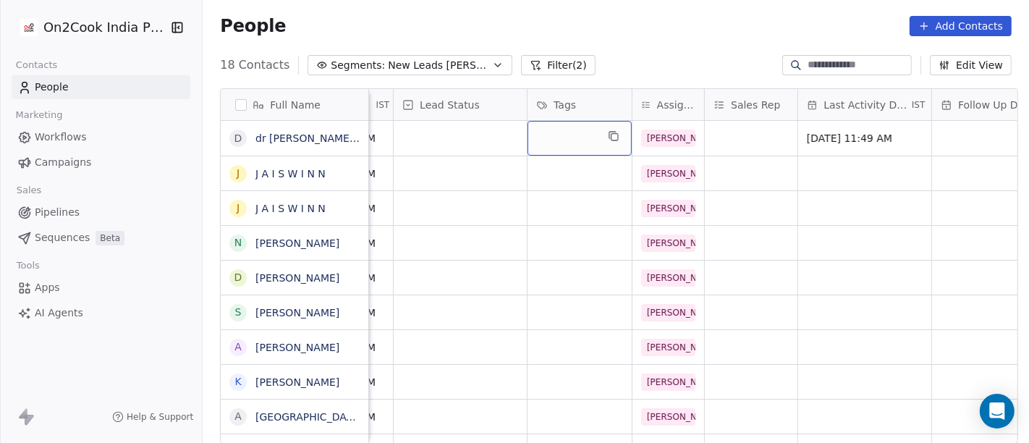
click at [568, 121] on div "grid" at bounding box center [580, 138] width 104 height 35
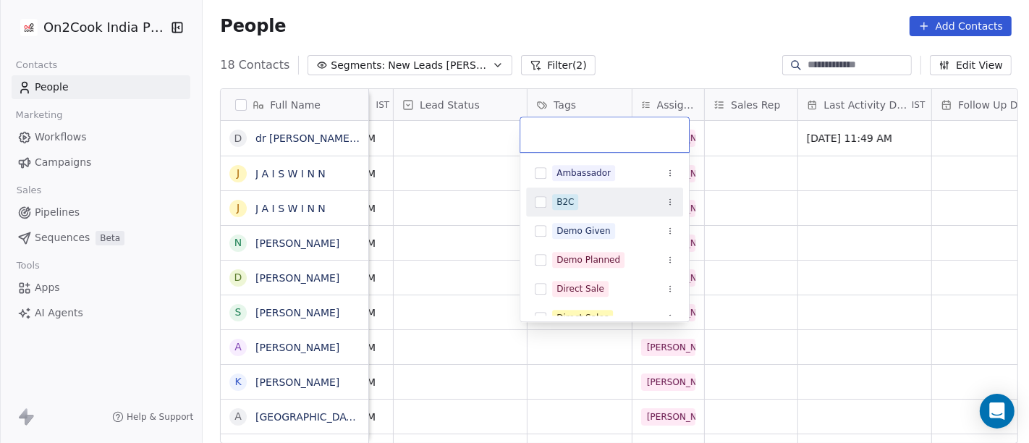
click at [582, 201] on div "B2C" at bounding box center [613, 202] width 122 height 16
click at [808, 211] on html "On2Cook India Pvt. Ltd. Contacts People Marketing Workflows Campaigns Sales Pip…" at bounding box center [514, 221] width 1029 height 443
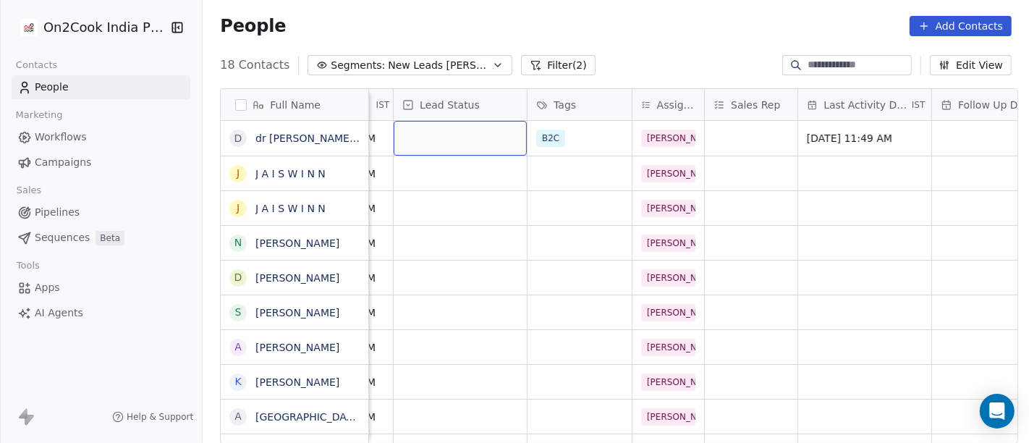
click at [442, 140] on div "grid" at bounding box center [460, 138] width 133 height 35
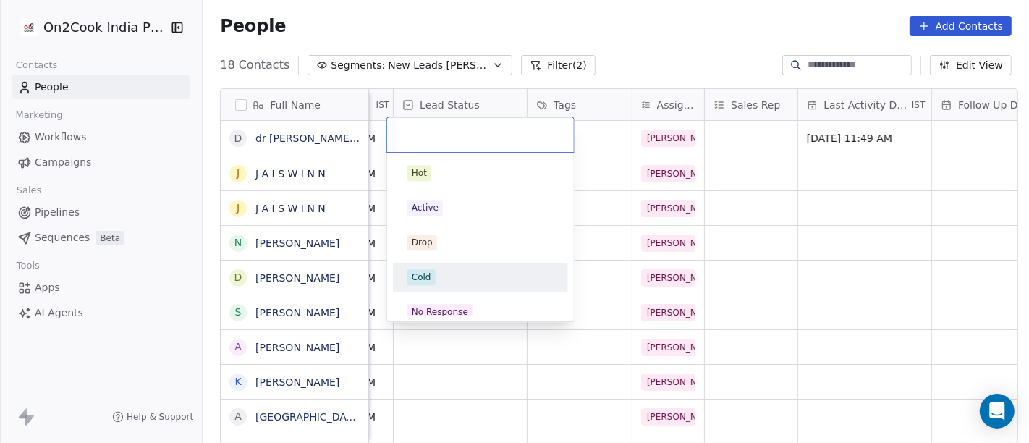
click at [439, 278] on div "Cold" at bounding box center [480, 277] width 146 height 16
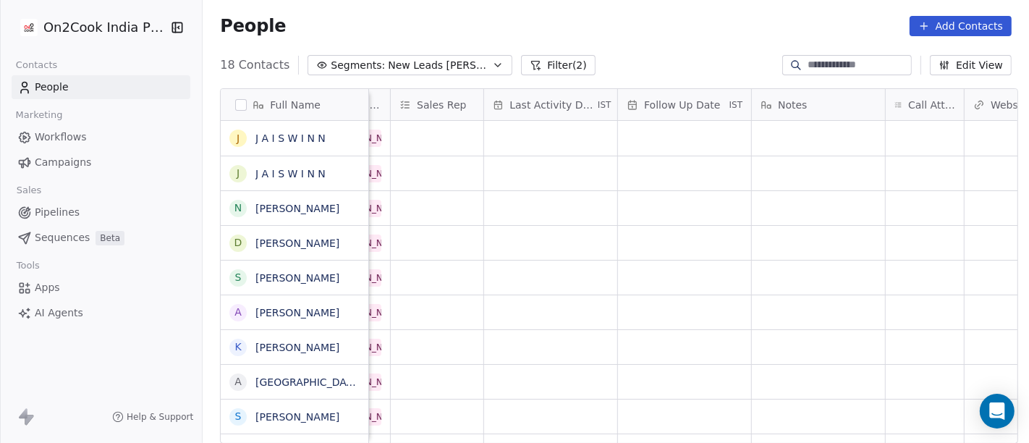
scroll to position [0, 813]
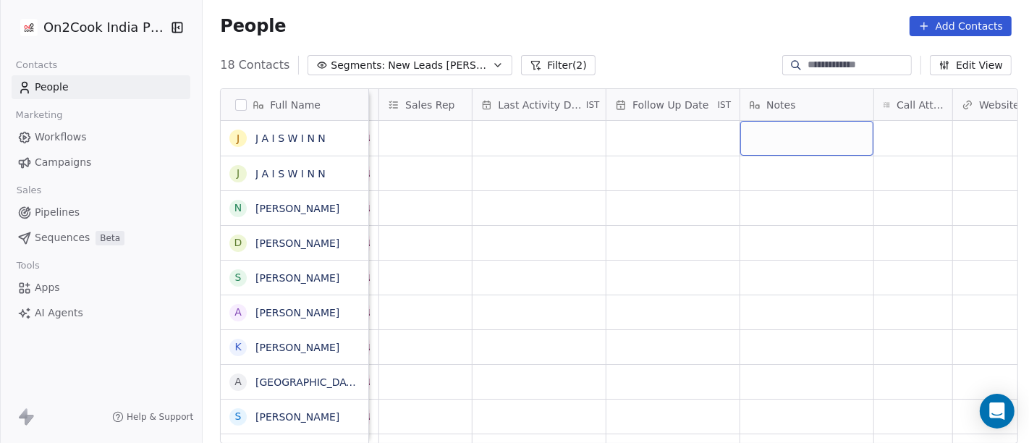
click at [785, 127] on div "grid" at bounding box center [806, 138] width 133 height 35
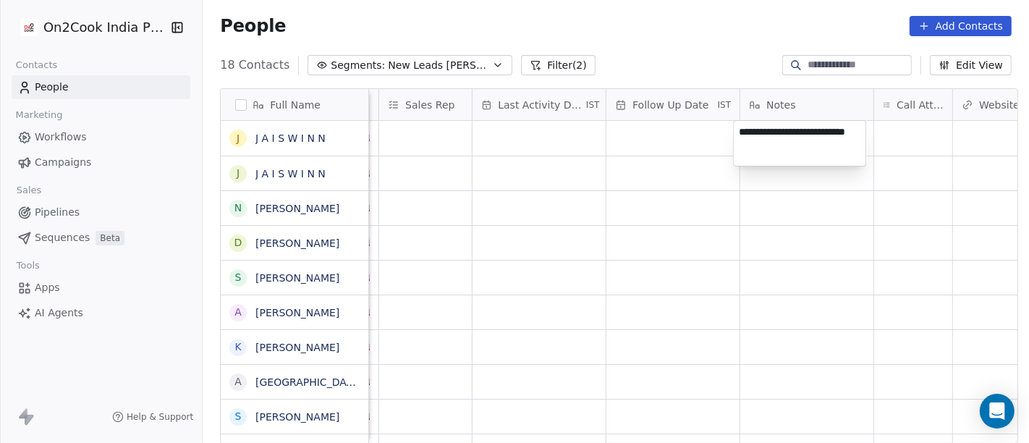
type textarea "**********"
click at [674, 262] on html "On2Cook India Pvt. Ltd. Contacts People Marketing Workflows Campaigns Sales Pip…" at bounding box center [514, 221] width 1029 height 443
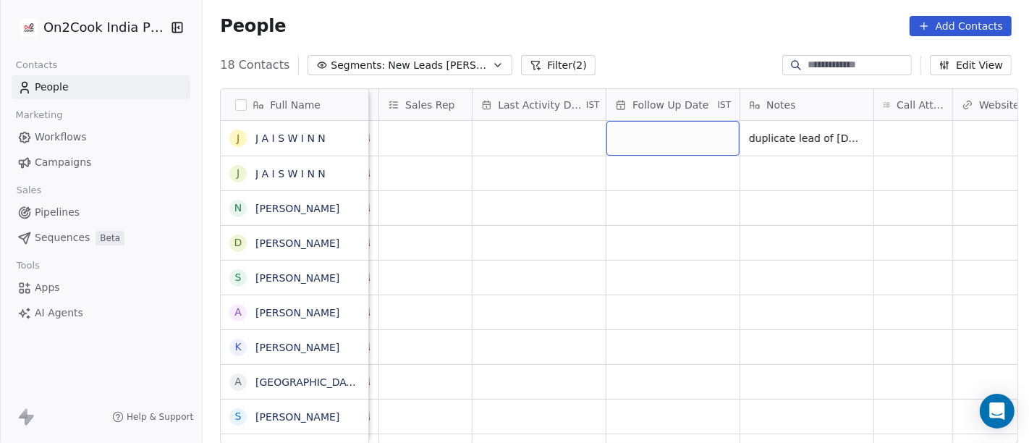
click at [671, 131] on div "grid" at bounding box center [672, 138] width 133 height 35
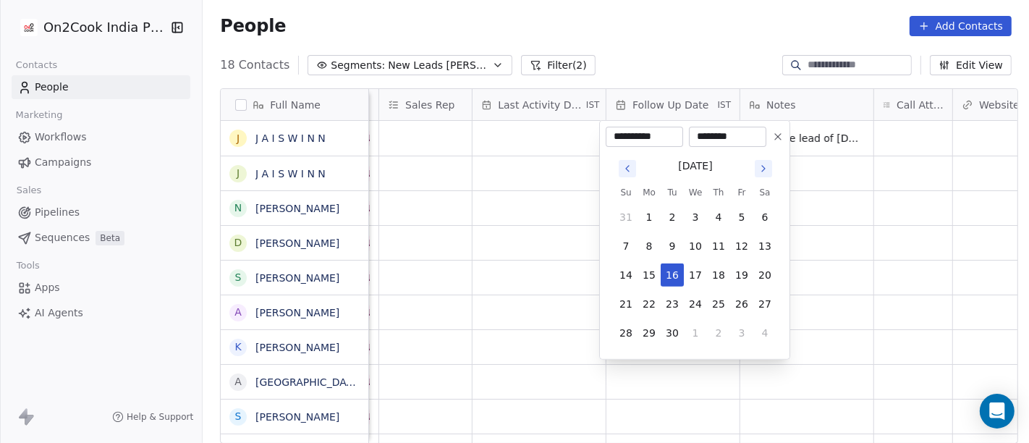
click at [776, 134] on icon at bounding box center [778, 137] width 12 height 12
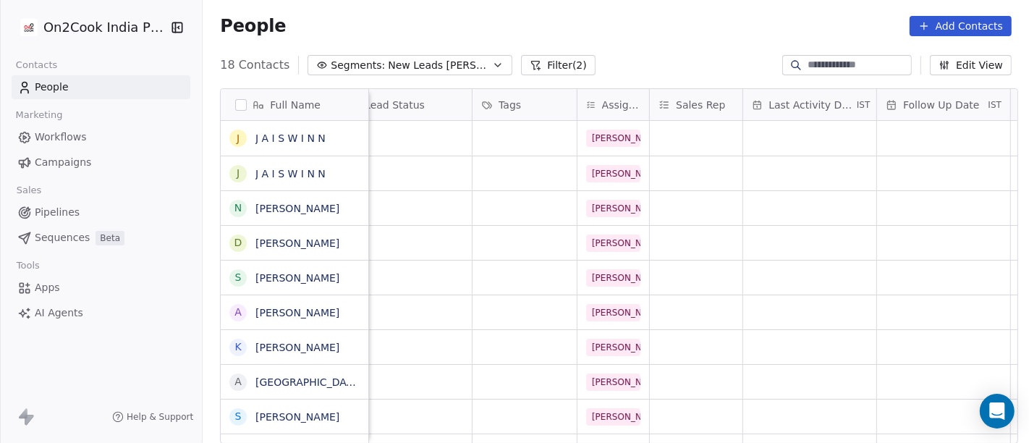
scroll to position [0, 409]
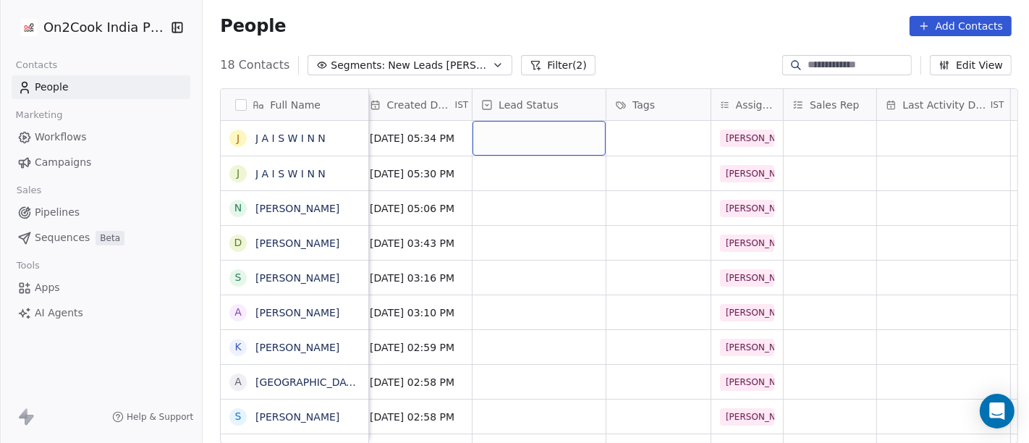
click at [533, 139] on div "grid" at bounding box center [539, 138] width 133 height 35
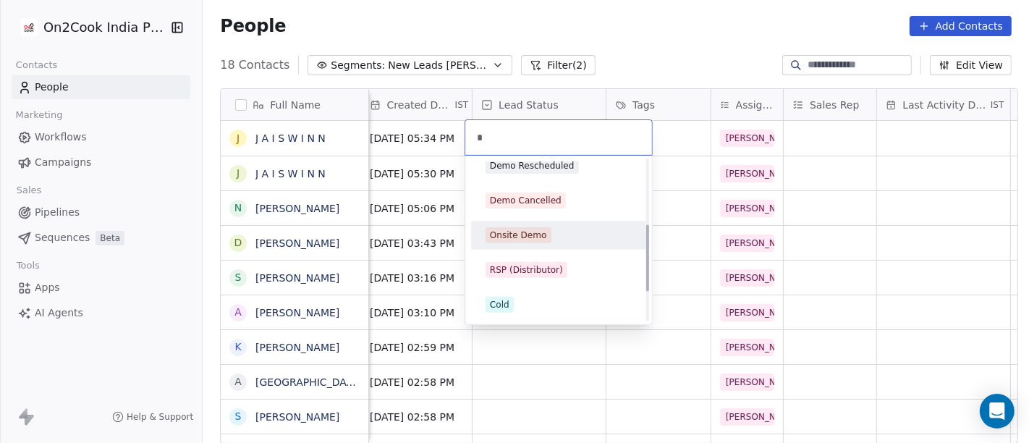
scroll to position [0, 0]
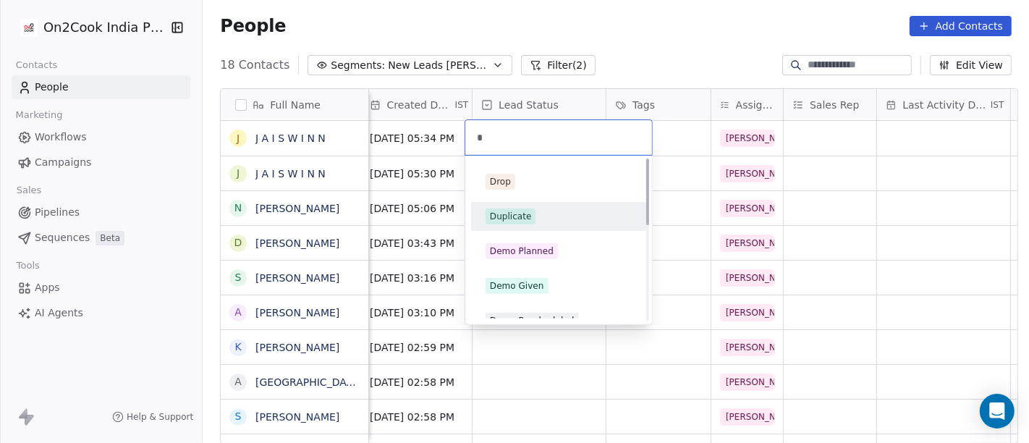
type input "*"
click at [555, 222] on div "Duplicate" at bounding box center [559, 216] width 146 height 16
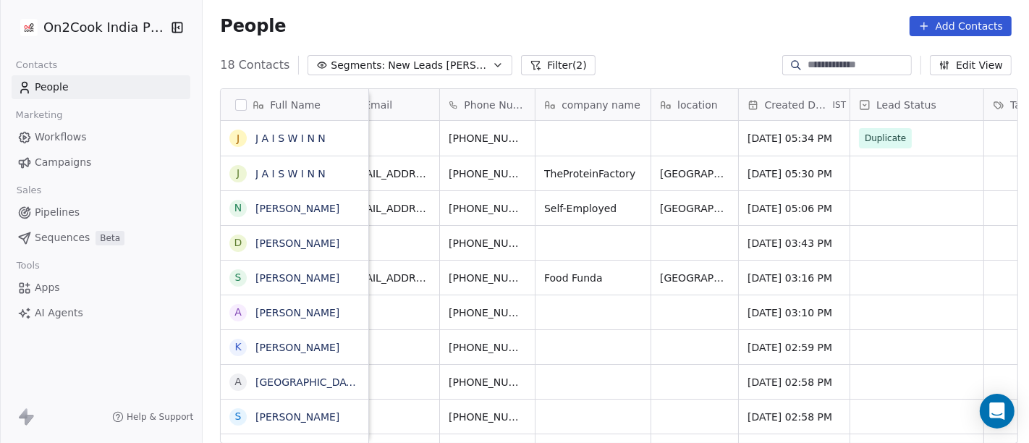
scroll to position [0, 30]
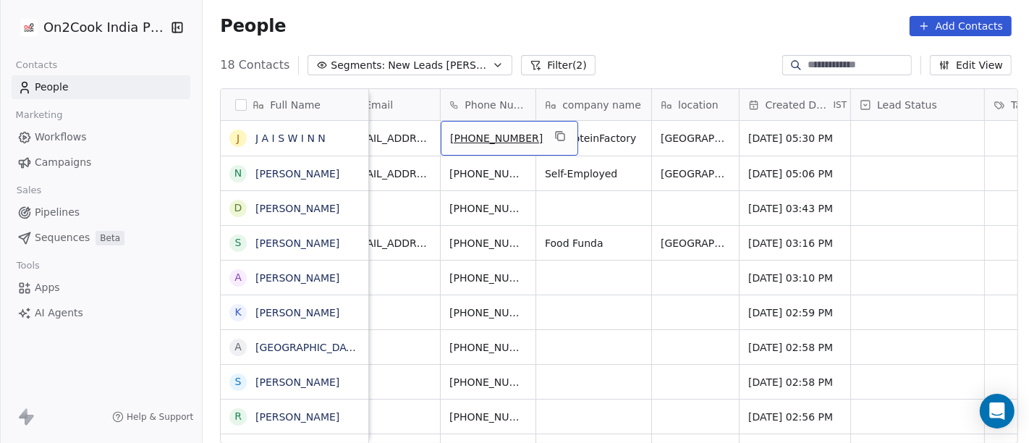
click at [545, 133] on div "+918851602517" at bounding box center [510, 138] width 138 height 35
click at [554, 131] on icon "grid" at bounding box center [560, 136] width 12 height 12
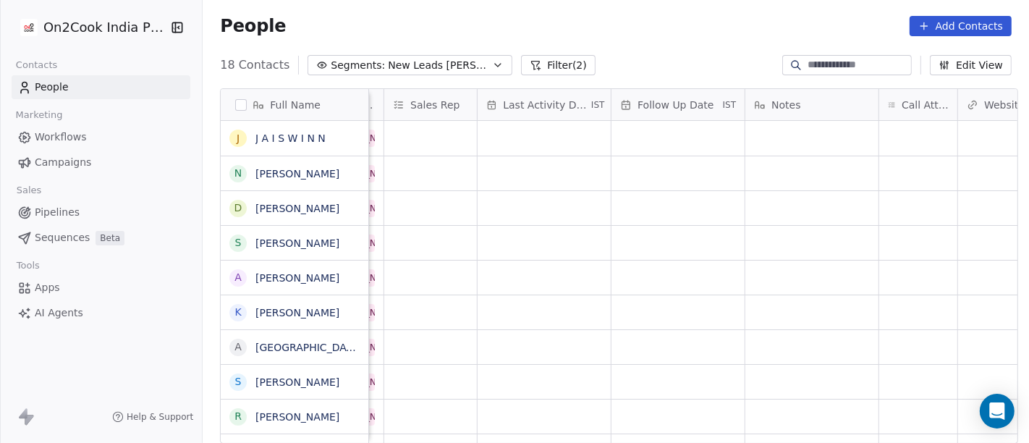
scroll to position [0, 854]
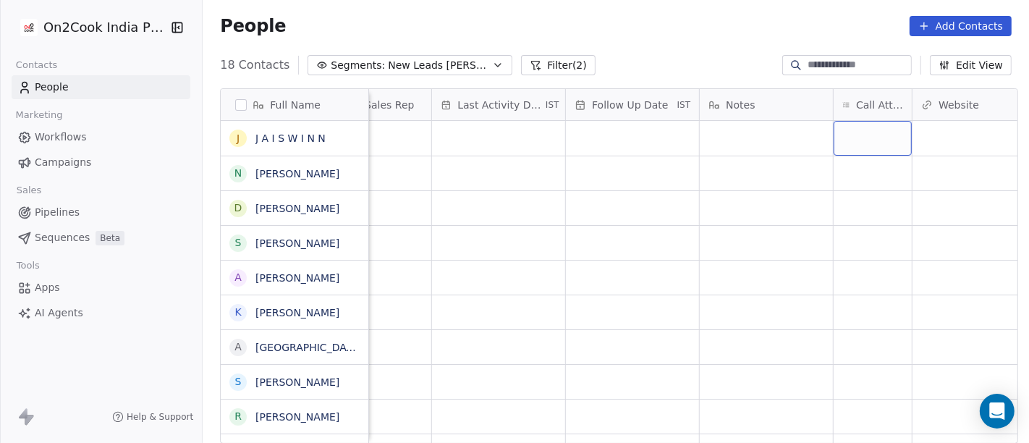
click at [897, 134] on div "grid" at bounding box center [873, 138] width 78 height 35
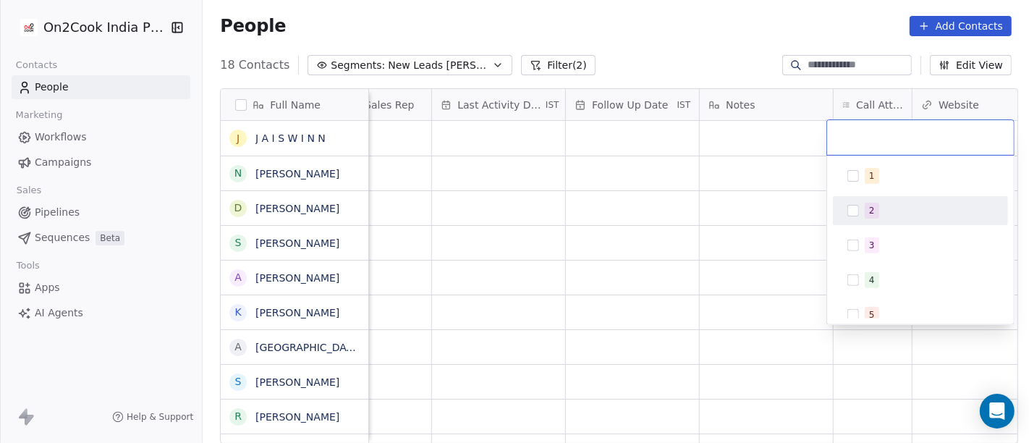
click at [850, 197] on div "2" at bounding box center [920, 210] width 175 height 29
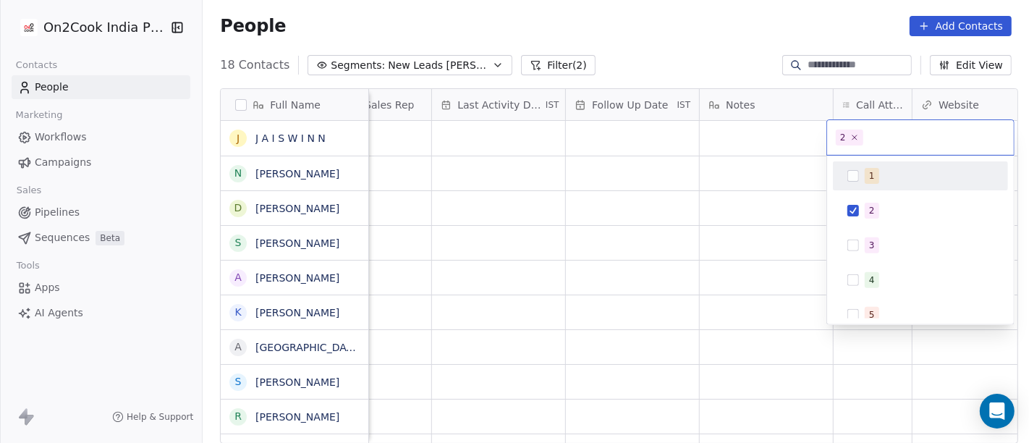
click at [868, 163] on div "1" at bounding box center [920, 175] width 175 height 29
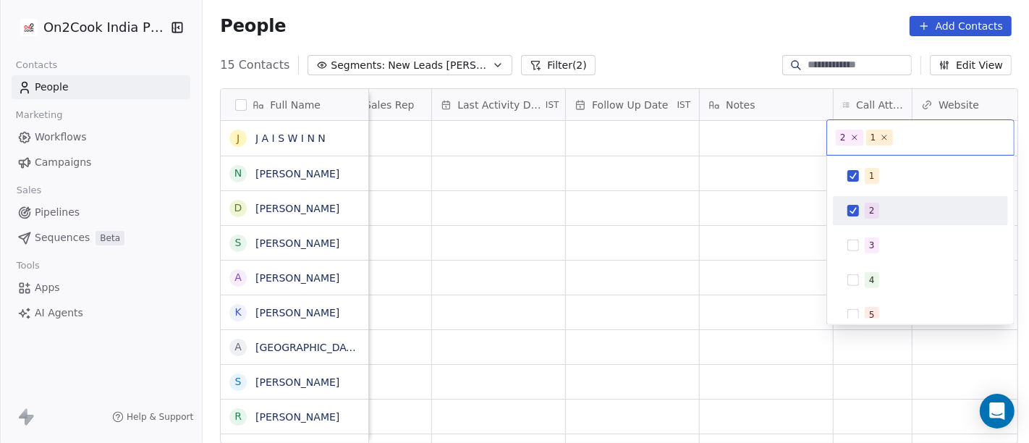
click at [868, 201] on div "2" at bounding box center [921, 210] width 164 height 23
click at [722, 183] on html "On2Cook India Pvt. Ltd. Contacts People Marketing Workflows Campaigns Sales Pip…" at bounding box center [514, 221] width 1029 height 443
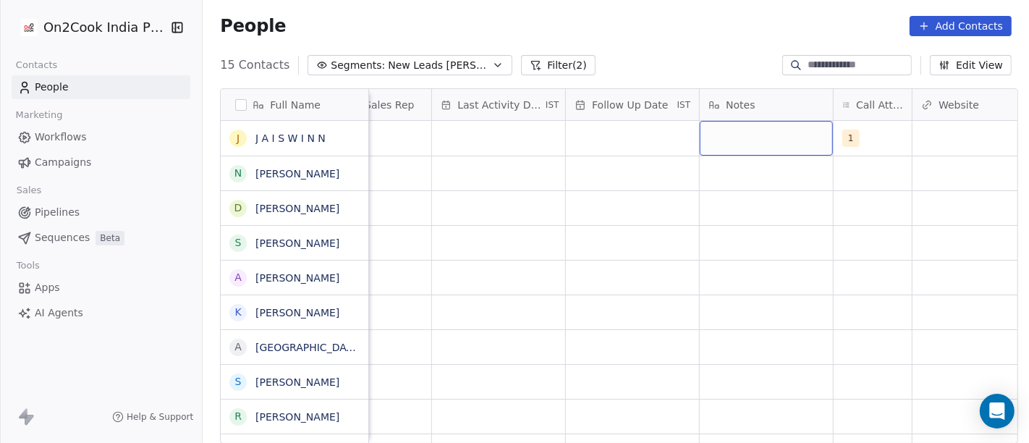
click at [730, 136] on div "grid" at bounding box center [766, 138] width 133 height 35
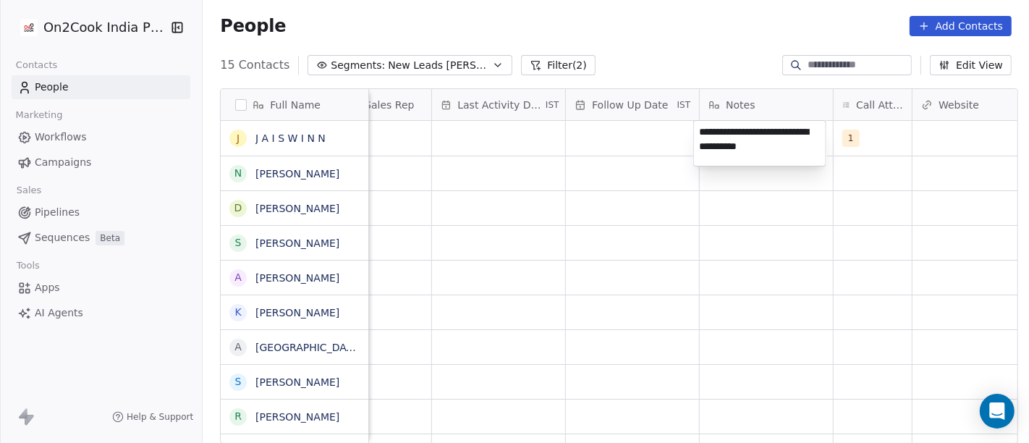
type textarea "**********"
click at [612, 250] on html "**********" at bounding box center [514, 221] width 1029 height 443
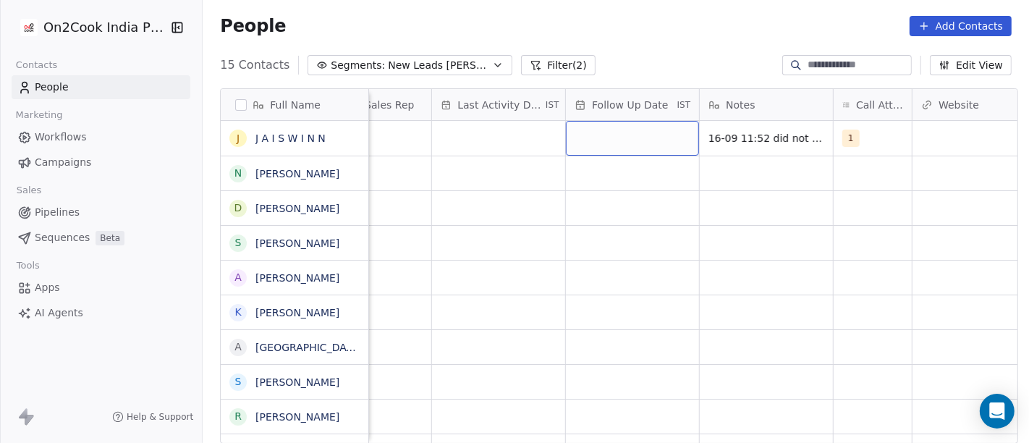
click at [614, 140] on div "grid" at bounding box center [632, 138] width 133 height 35
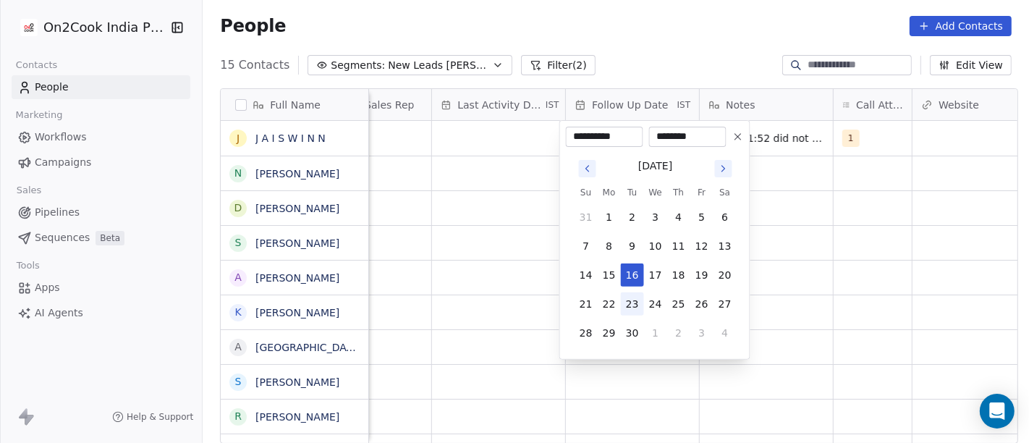
click at [627, 300] on button "23" at bounding box center [632, 303] width 23 height 23
type input "**********"
click at [918, 216] on html "**********" at bounding box center [514, 221] width 1029 height 443
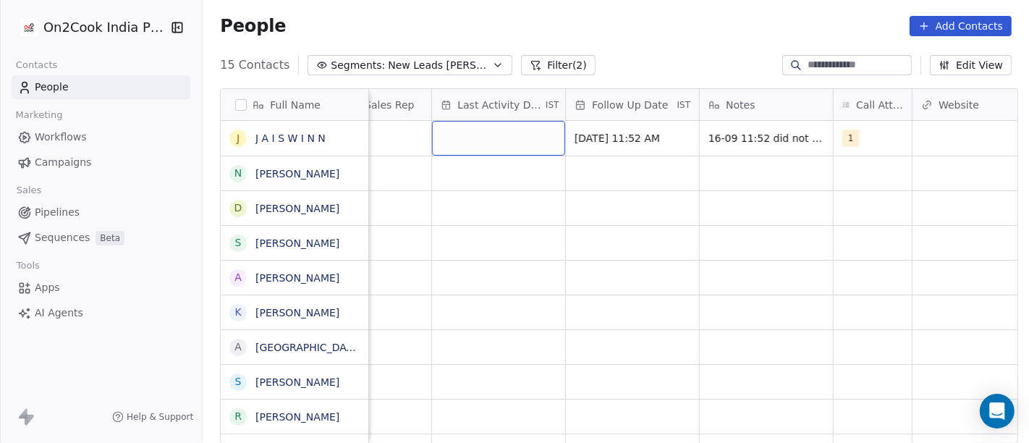
click at [489, 140] on div "grid" at bounding box center [498, 138] width 133 height 35
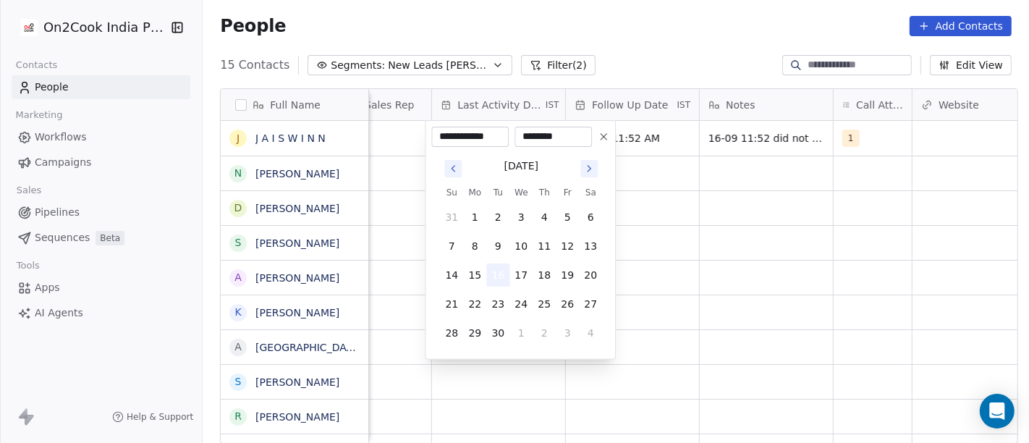
click at [496, 276] on button "16" at bounding box center [497, 274] width 23 height 23
click at [829, 271] on html "**********" at bounding box center [514, 221] width 1029 height 443
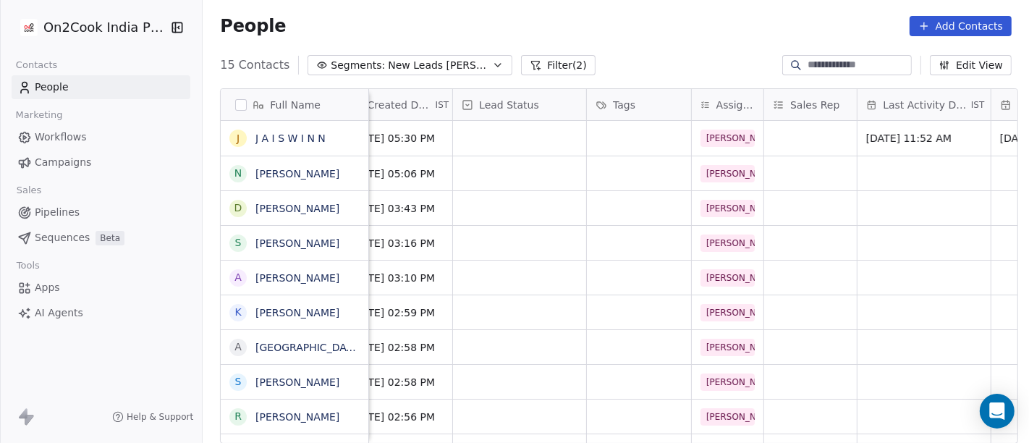
scroll to position [0, 428]
click at [512, 142] on div "grid" at bounding box center [519, 138] width 133 height 35
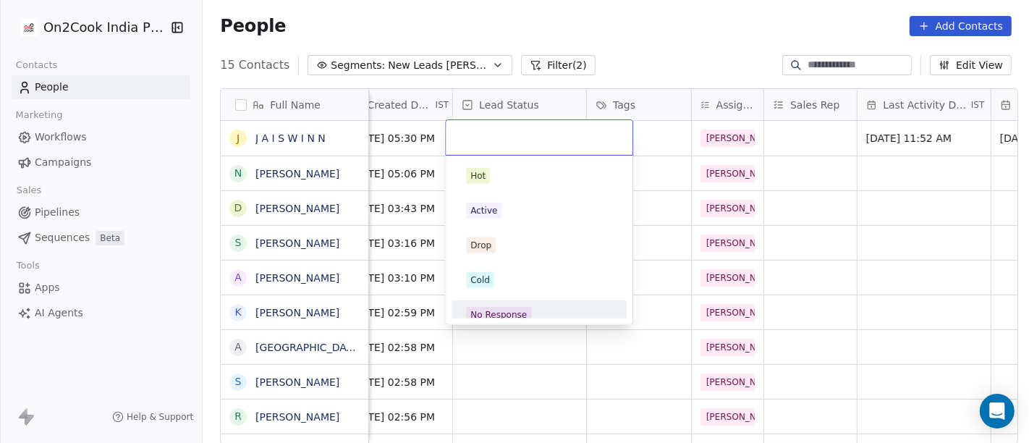
click at [525, 305] on div "No Response" at bounding box center [539, 314] width 164 height 23
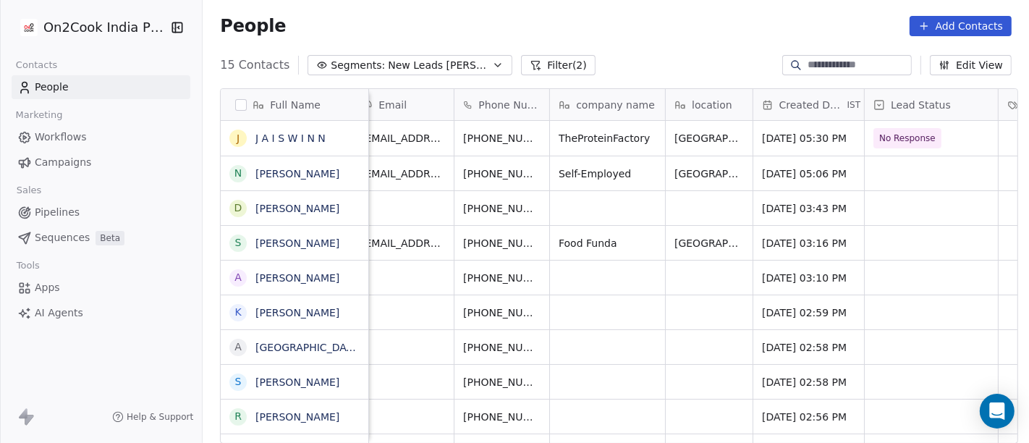
scroll to position [0, 0]
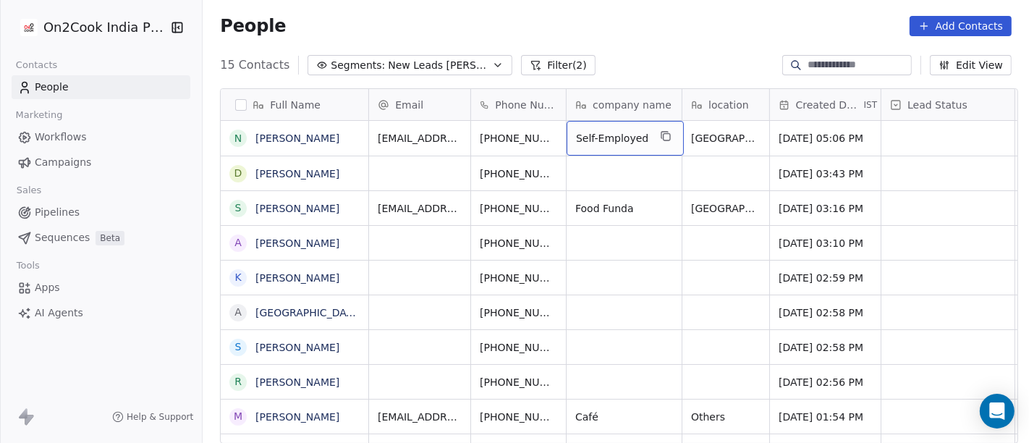
click at [620, 135] on span "Self-Employed" at bounding box center [612, 138] width 72 height 14
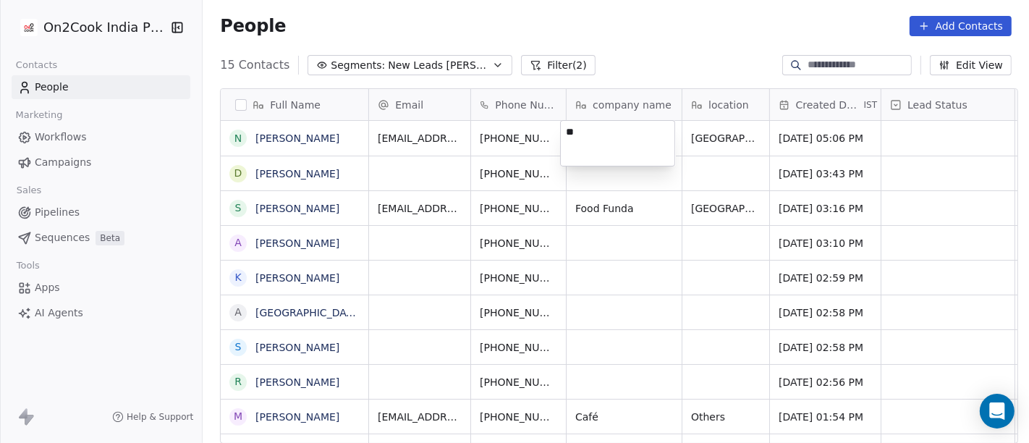
type textarea "*"
type textarea "**********"
click at [631, 54] on html "On2Cook India Pvt. Ltd. Contacts People Marketing Workflows Campaigns Sales Pip…" at bounding box center [514, 221] width 1029 height 443
click at [609, 48] on html "On2Cook India Pvt. Ltd. Contacts People Marketing Workflows Campaigns Sales Pip…" at bounding box center [514, 221] width 1029 height 443
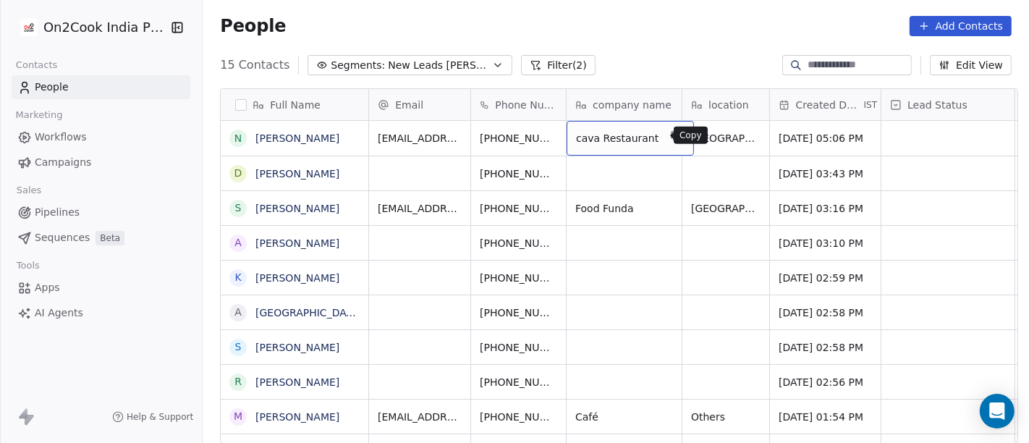
click at [674, 134] on icon "grid" at bounding box center [677, 137] width 7 height 7
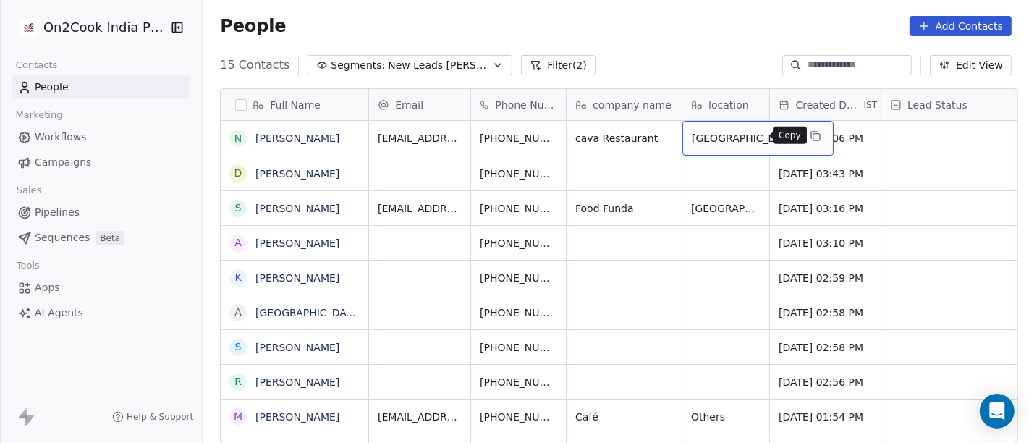
click at [807, 127] on button "grid" at bounding box center [815, 135] width 17 height 17
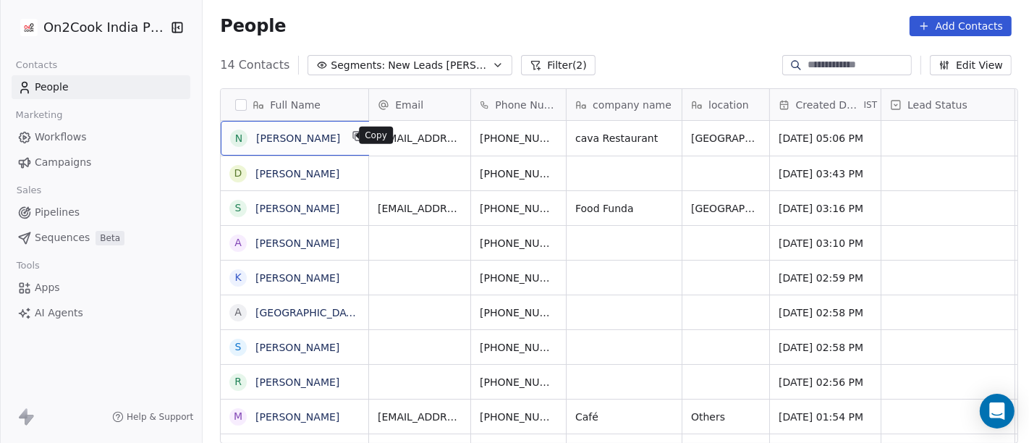
click at [351, 135] on button "grid" at bounding box center [358, 135] width 17 height 17
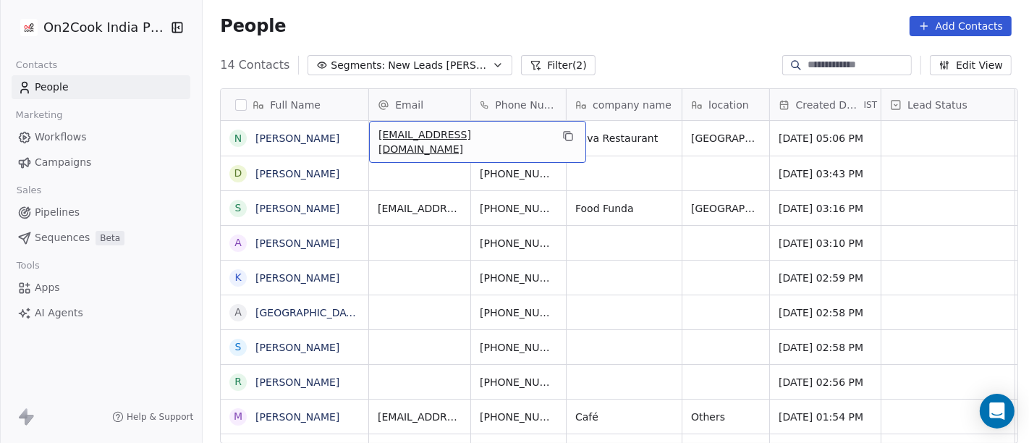
click at [604, 22] on div "People Add Contacts" at bounding box center [616, 26] width 792 height 20
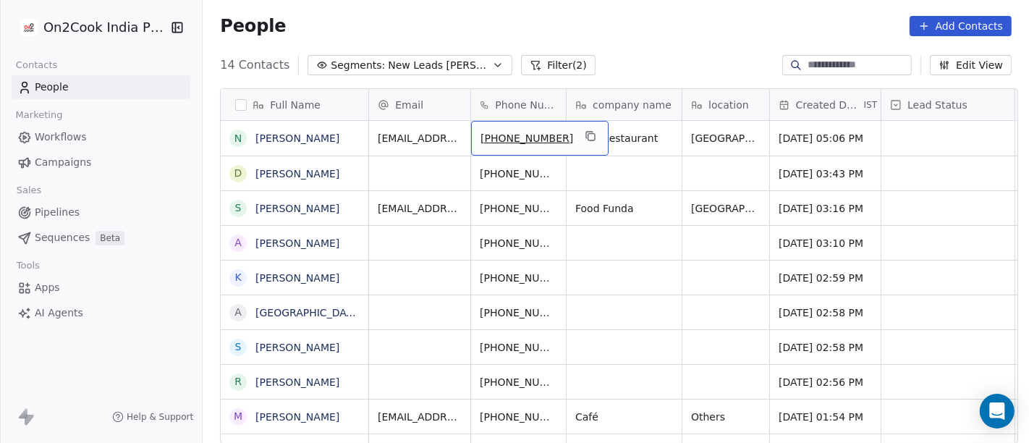
click at [510, 137] on span "+919155293007" at bounding box center [527, 138] width 93 height 14
click at [492, 135] on input "**********" at bounding box center [524, 138] width 114 height 29
type input "**********"
click at [655, 82] on html "On2Cook India Pvt. Ltd. Contacts People Marketing Workflows Campaigns Sales Pip…" at bounding box center [514, 221] width 1029 height 443
click at [557, 135] on icon "grid" at bounding box center [563, 136] width 12 height 12
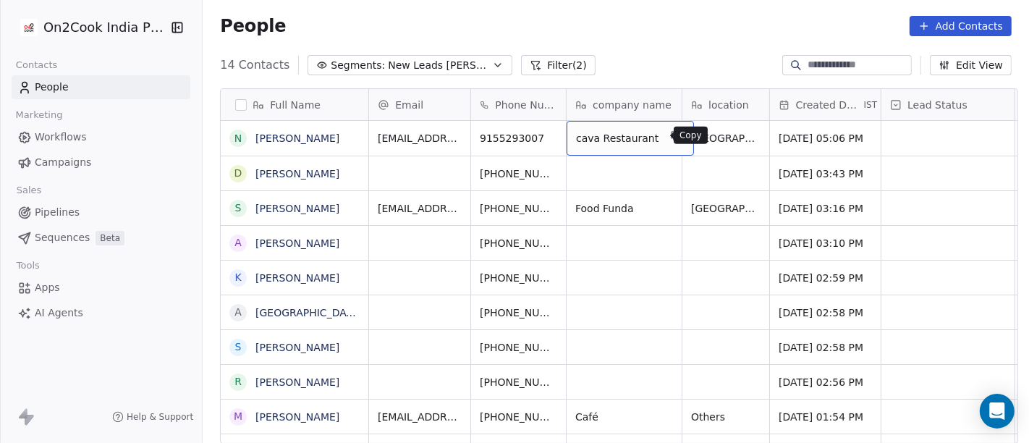
click at [668, 138] on button "grid" at bounding box center [676, 135] width 17 height 17
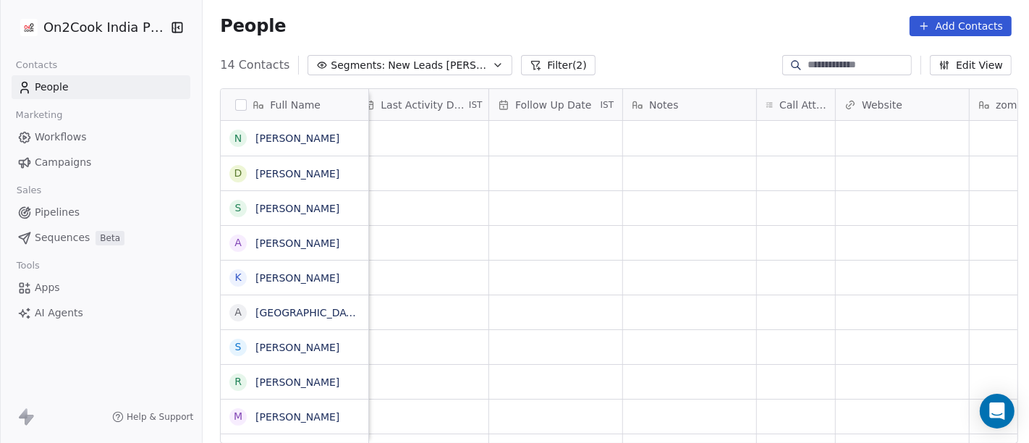
scroll to position [0, 932]
click at [895, 140] on div "grid" at bounding box center [900, 138] width 133 height 35
type input "**********"
drag, startPoint x: 895, startPoint y: 140, endPoint x: 796, endPoint y: 128, distance: 99.8
click at [807, 130] on html "**********" at bounding box center [514, 221] width 1029 height 443
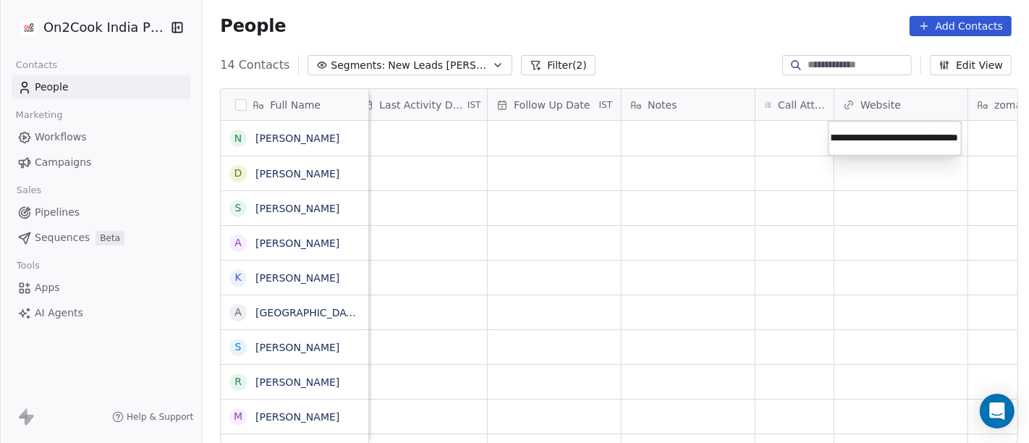
scroll to position [0, 216]
click at [688, 51] on html "**********" at bounding box center [514, 221] width 1029 height 443
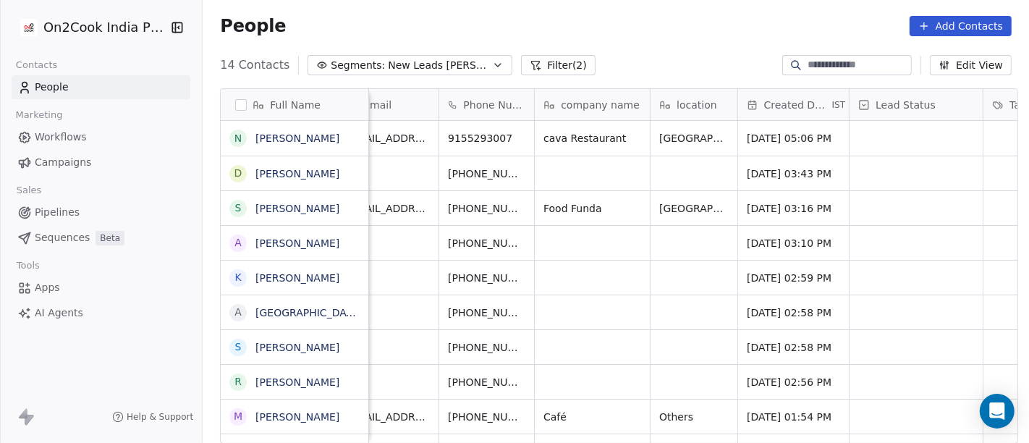
scroll to position [0, 0]
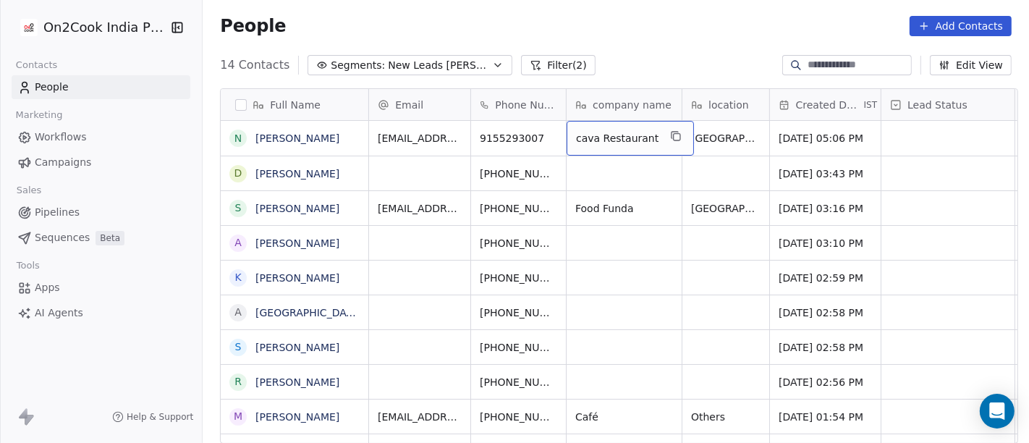
click at [622, 136] on span "cava Restaurant" at bounding box center [617, 138] width 83 height 14
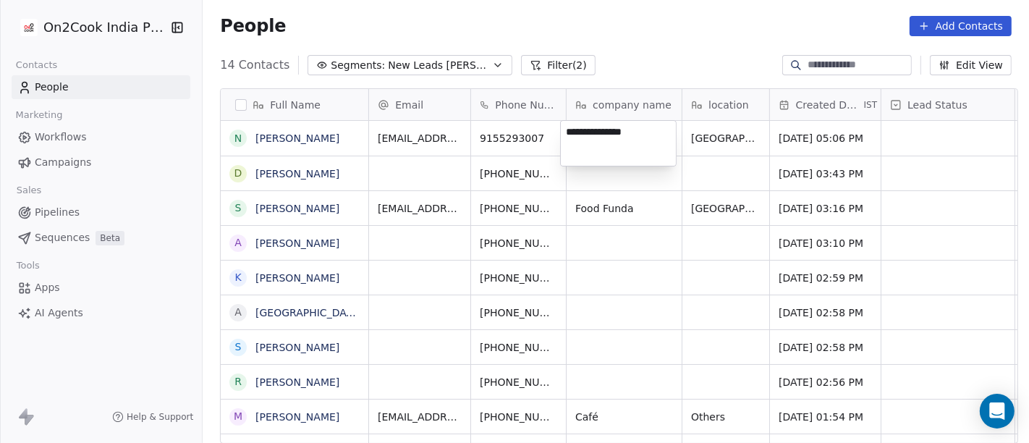
click at [622, 136] on textarea "**********" at bounding box center [618, 143] width 115 height 45
type textarea "**********"
click at [624, 48] on html "On2Cook India Pvt. Ltd. Contacts People Marketing Workflows Campaigns Sales Pip…" at bounding box center [514, 221] width 1029 height 443
click at [617, 40] on html "On2Cook India Pvt. Ltd. Contacts People Marketing Workflows Campaigns Sales Pip…" at bounding box center [514, 221] width 1029 height 443
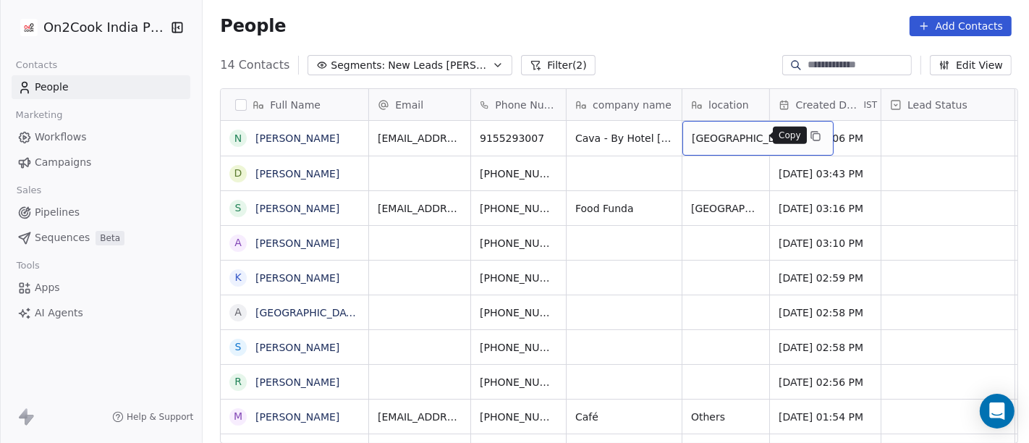
click at [810, 133] on icon "grid" at bounding box center [816, 136] width 12 height 12
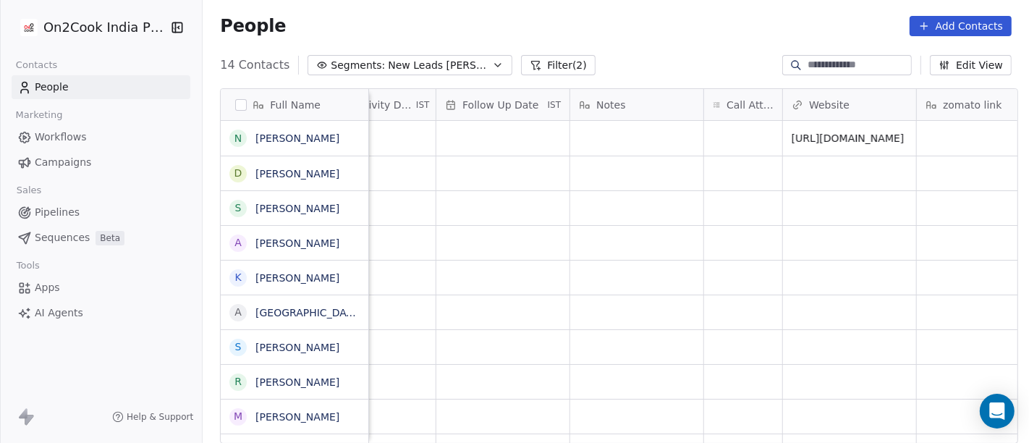
scroll to position [0, 990]
click at [720, 138] on div "grid" at bounding box center [737, 138] width 78 height 35
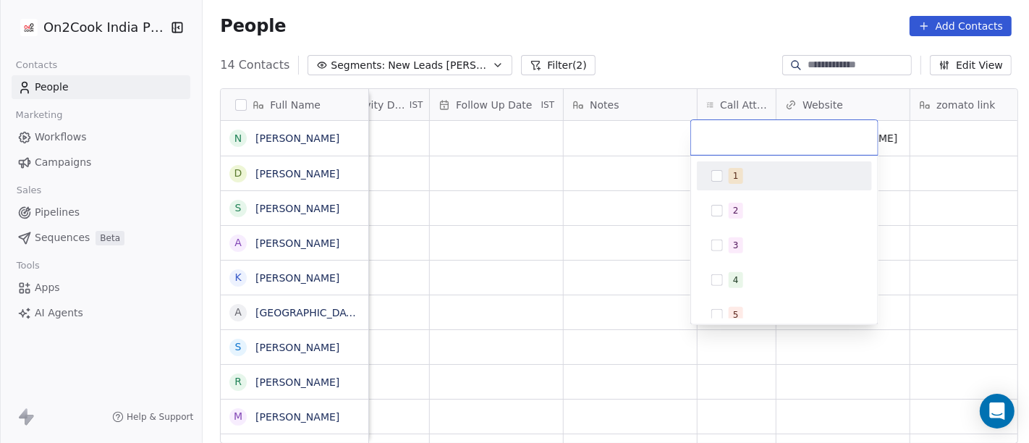
click at [725, 182] on div "1" at bounding box center [785, 175] width 164 height 23
click at [682, 27] on html "On2Cook India Pvt. Ltd. Contacts People Marketing Workflows Campaigns Sales Pip…" at bounding box center [514, 221] width 1029 height 443
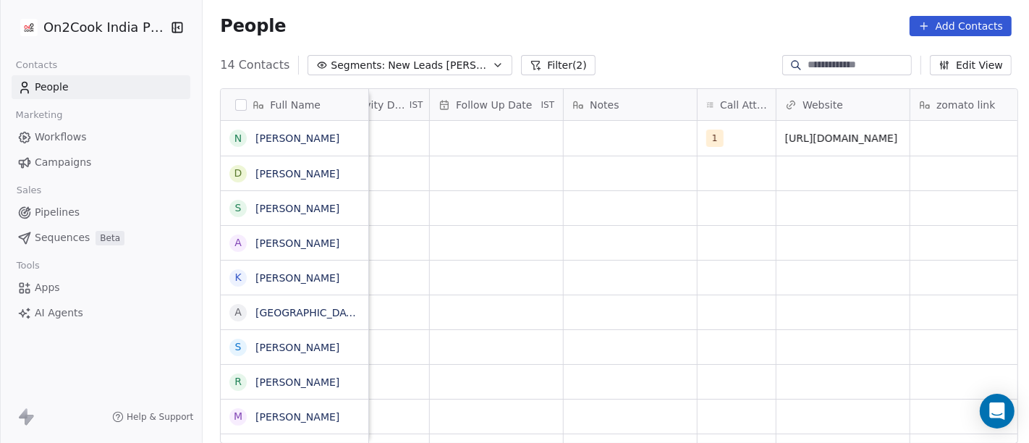
click at [695, 35] on div "People Add Contacts" at bounding box center [616, 26] width 826 height 55
click at [620, 138] on div "grid" at bounding box center [630, 138] width 133 height 35
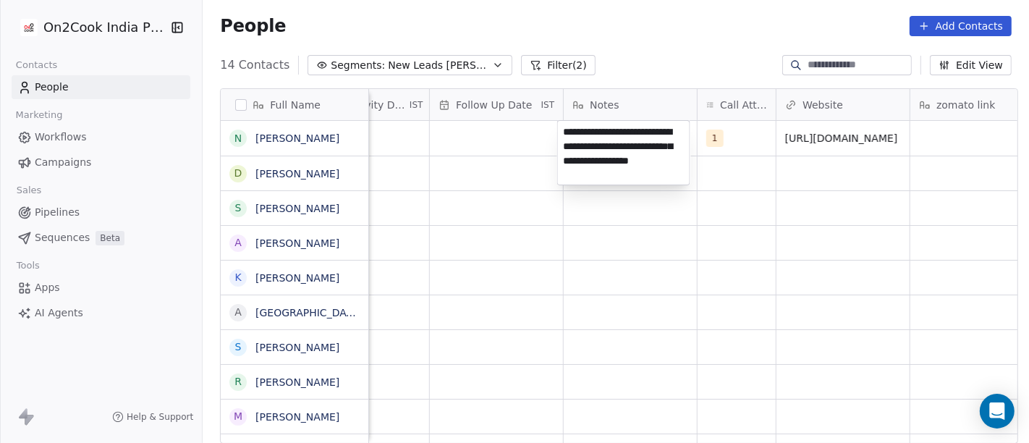
type textarea "**********"
click at [654, 267] on html "On2Cook India Pvt. Ltd. Contacts People Marketing Workflows Campaigns Sales Pip…" at bounding box center [514, 221] width 1029 height 443
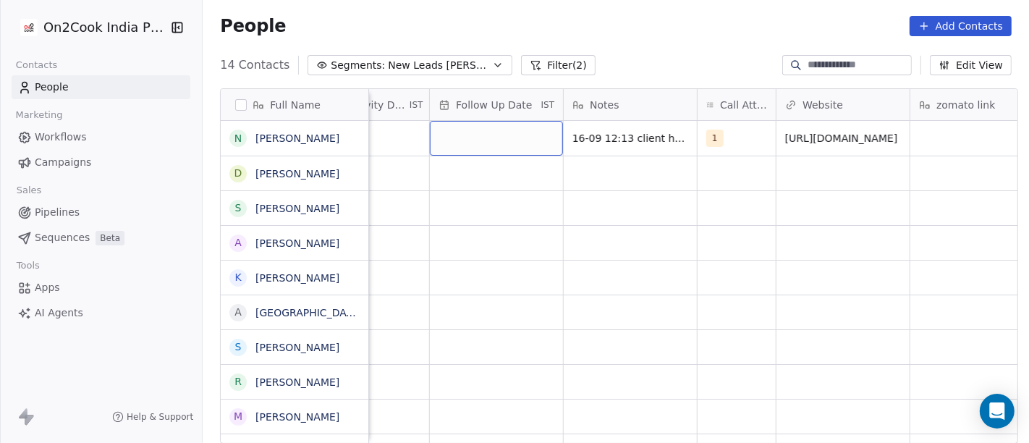
click at [494, 138] on div "grid" at bounding box center [496, 138] width 133 height 35
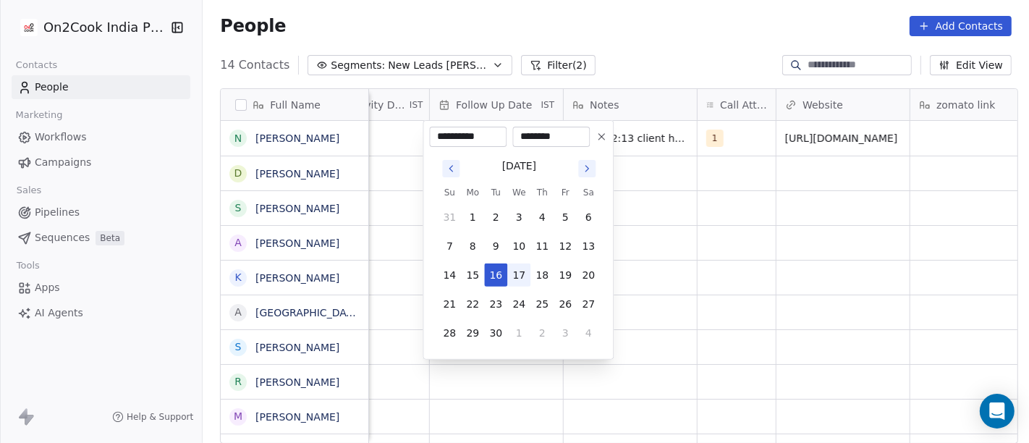
click at [509, 278] on button "17" at bounding box center [518, 274] width 23 height 23
type input "**********"
click at [831, 260] on html "**********" at bounding box center [514, 221] width 1029 height 443
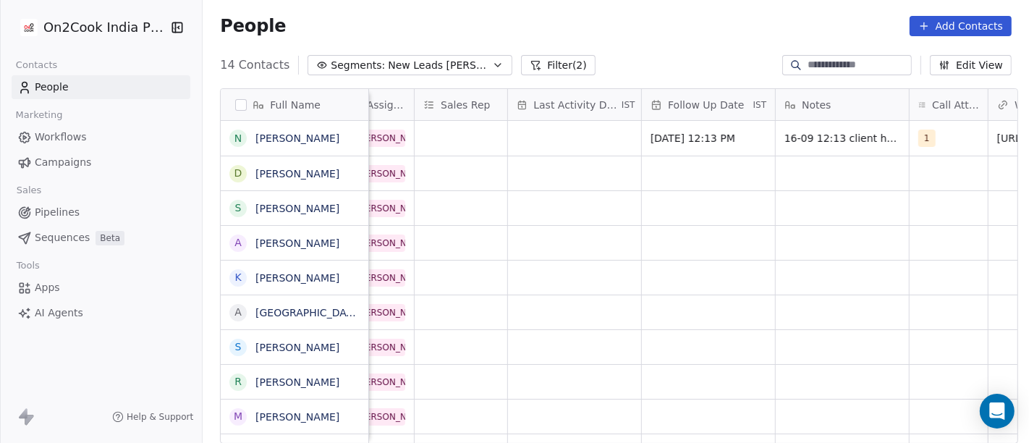
scroll to position [0, 769]
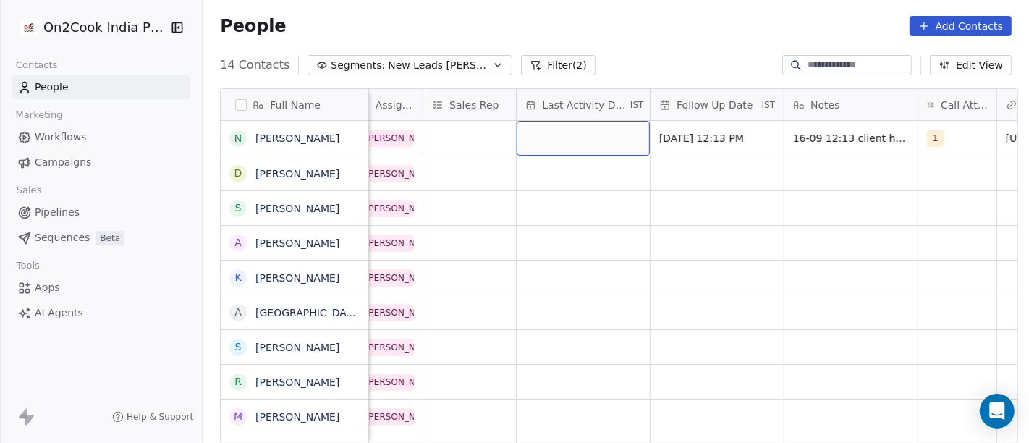
click at [579, 145] on div "grid" at bounding box center [583, 138] width 133 height 35
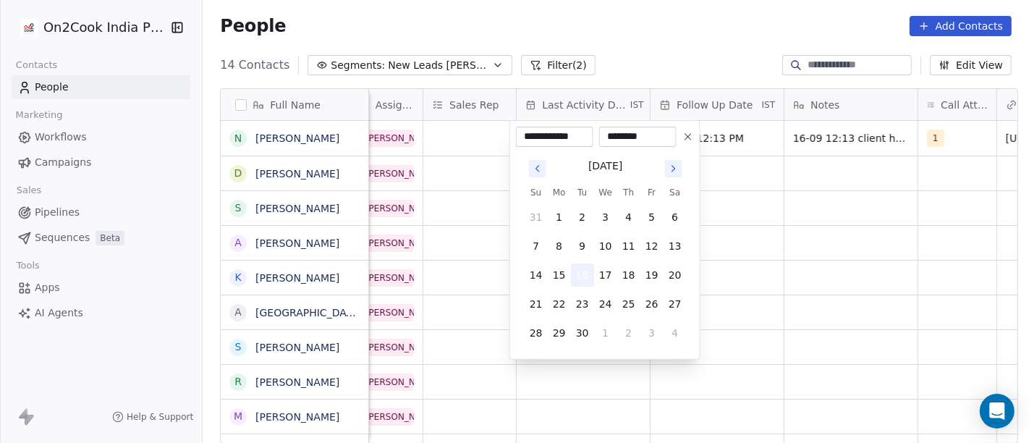
click at [582, 274] on button "16" at bounding box center [582, 274] width 23 height 23
click at [863, 245] on html "On2Cook India Pvt. Ltd. Contacts People Marketing Workflows Campaigns Sales Pip…" at bounding box center [514, 221] width 1029 height 443
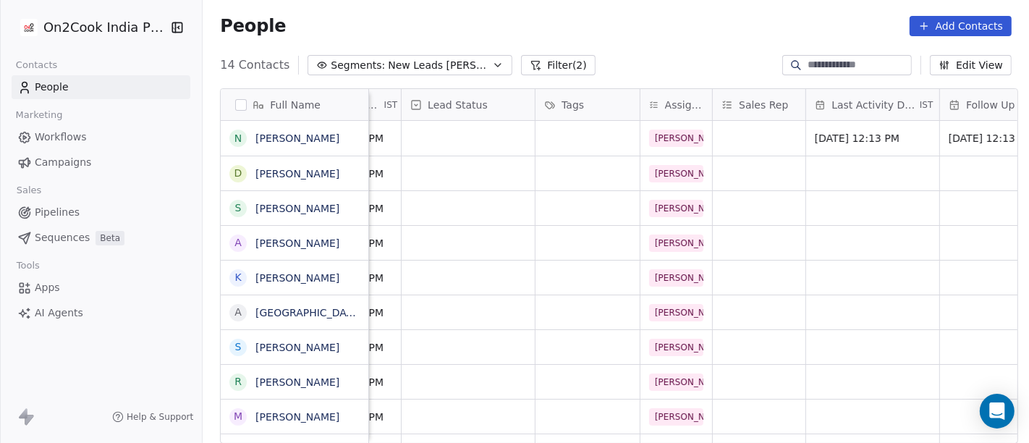
scroll to position [0, 479]
click at [750, 135] on div "grid" at bounding box center [760, 138] width 93 height 35
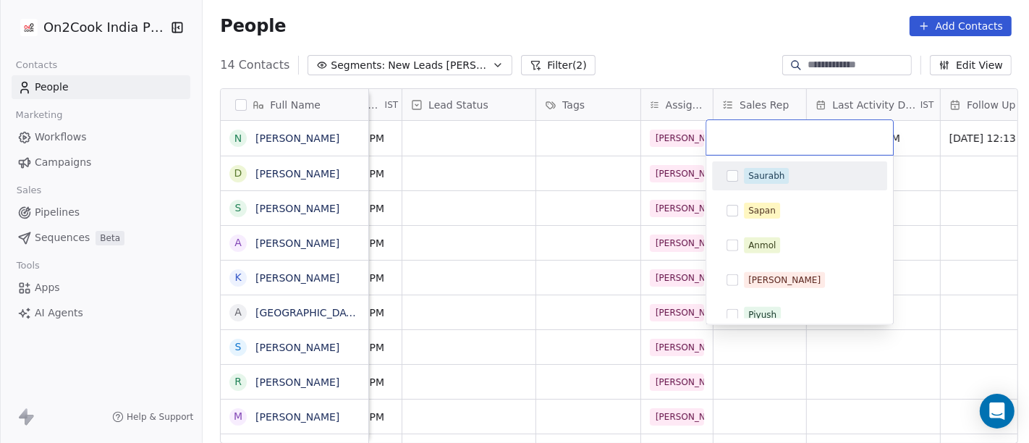
click at [790, 168] on div "Saurabh" at bounding box center [808, 176] width 129 height 16
click at [688, 54] on html "On2Cook India Pvt. Ltd. Contacts People Marketing Workflows Campaigns Sales Pip…" at bounding box center [514, 221] width 1029 height 443
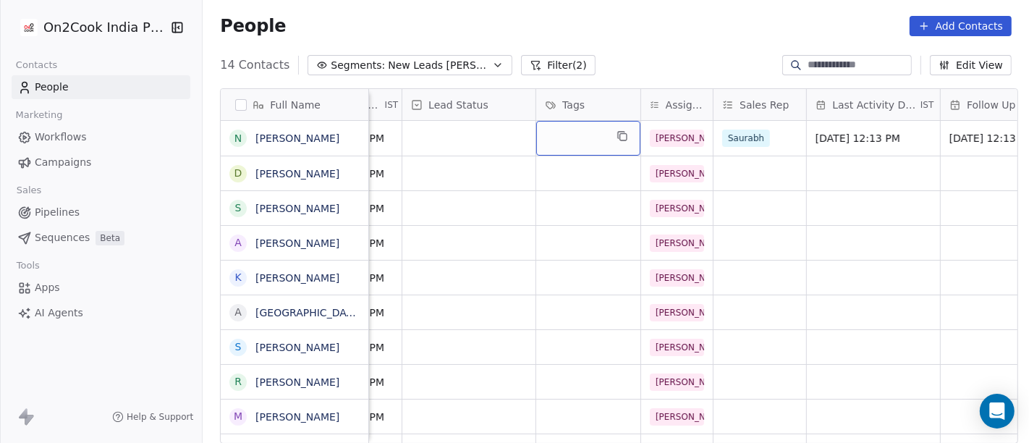
click at [582, 135] on div "grid" at bounding box center [588, 138] width 104 height 35
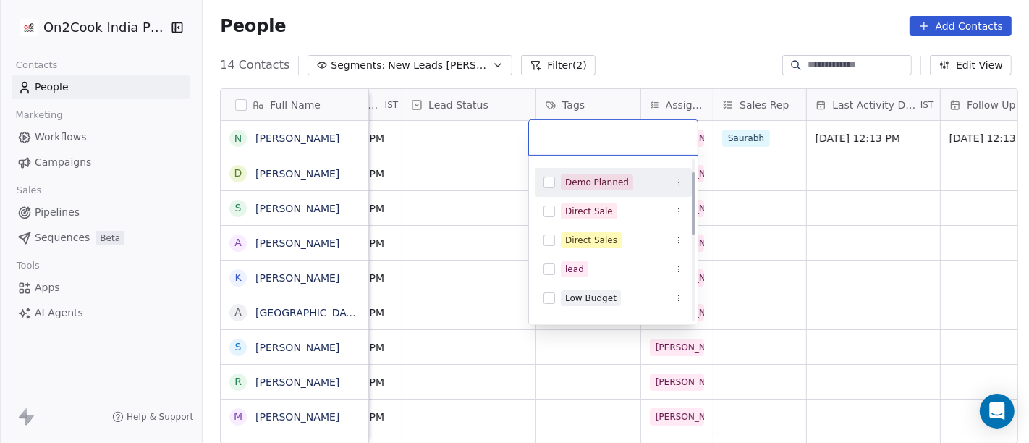
scroll to position [0, 0]
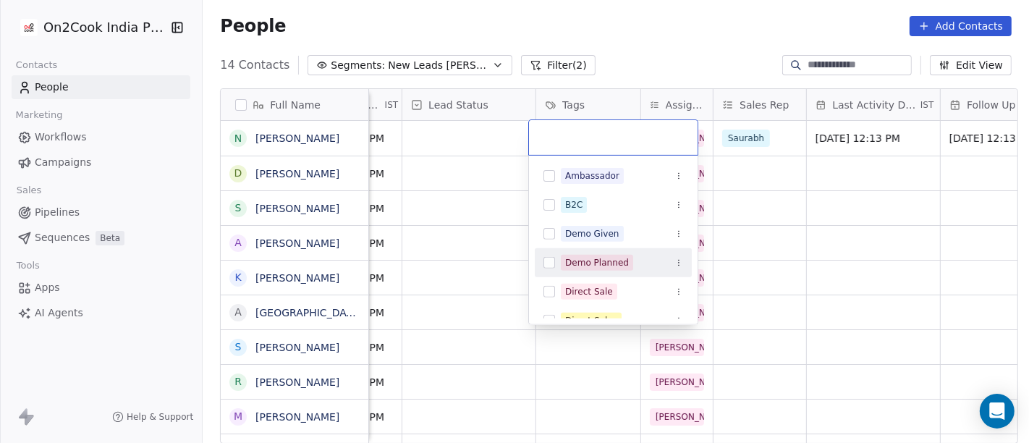
click at [620, 264] on div "Demo Planned" at bounding box center [597, 262] width 64 height 13
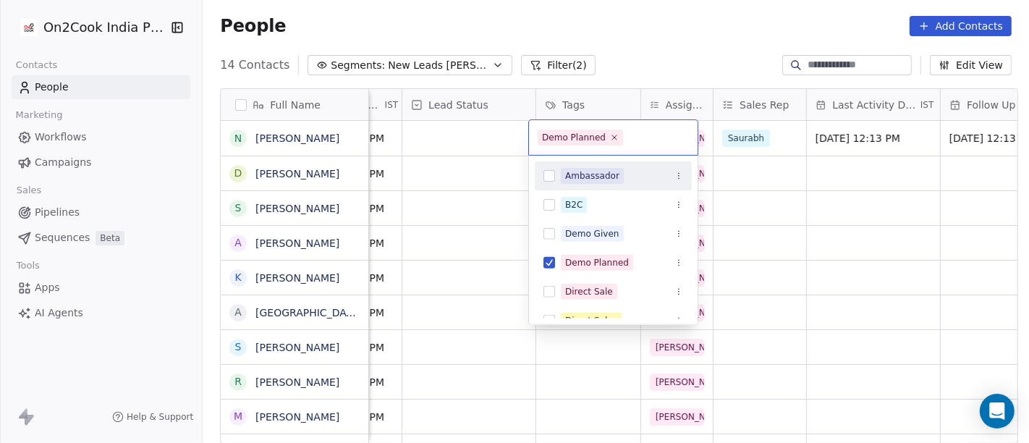
click at [701, 28] on html "On2Cook India Pvt. Ltd. Contacts People Marketing Workflows Campaigns Sales Pip…" at bounding box center [514, 221] width 1029 height 443
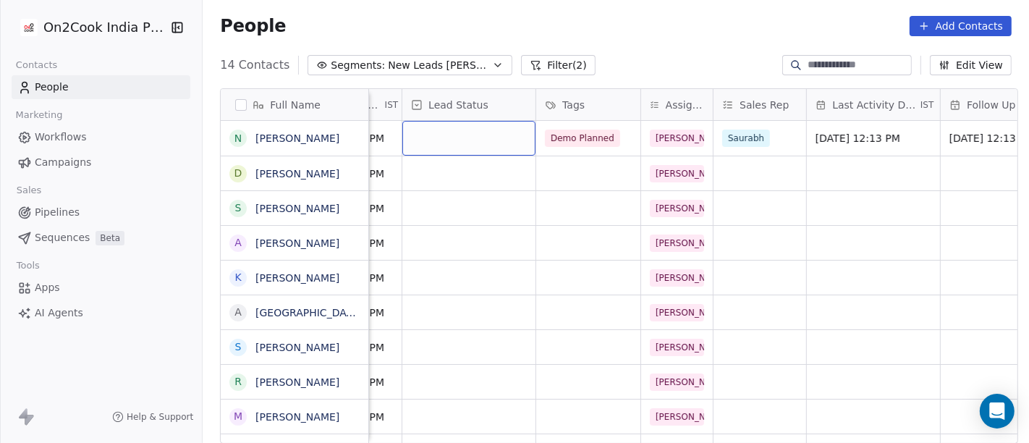
click at [459, 141] on div "grid" at bounding box center [468, 138] width 133 height 35
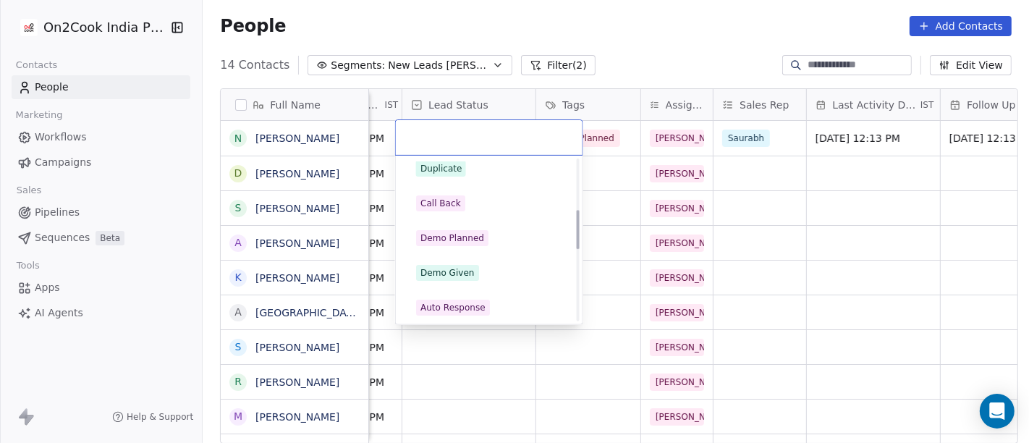
scroll to position [321, 0]
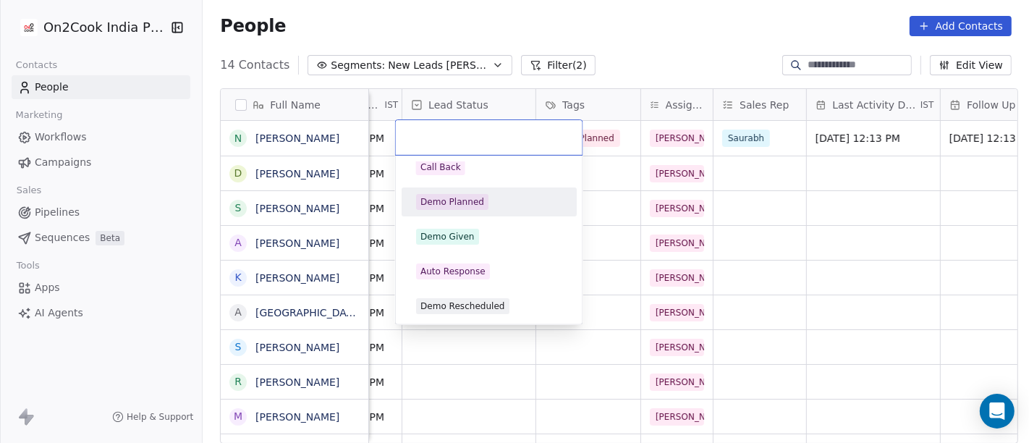
click at [494, 204] on div "Demo Planned" at bounding box center [489, 202] width 146 height 16
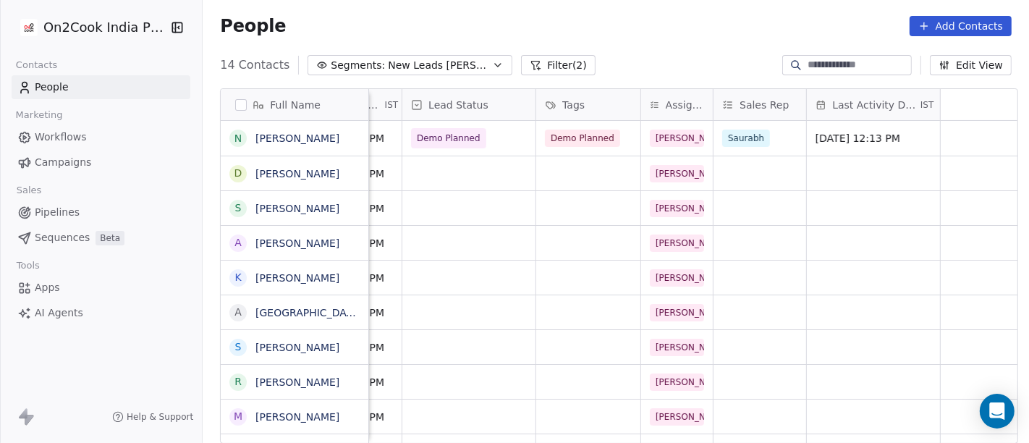
scroll to position [0, 0]
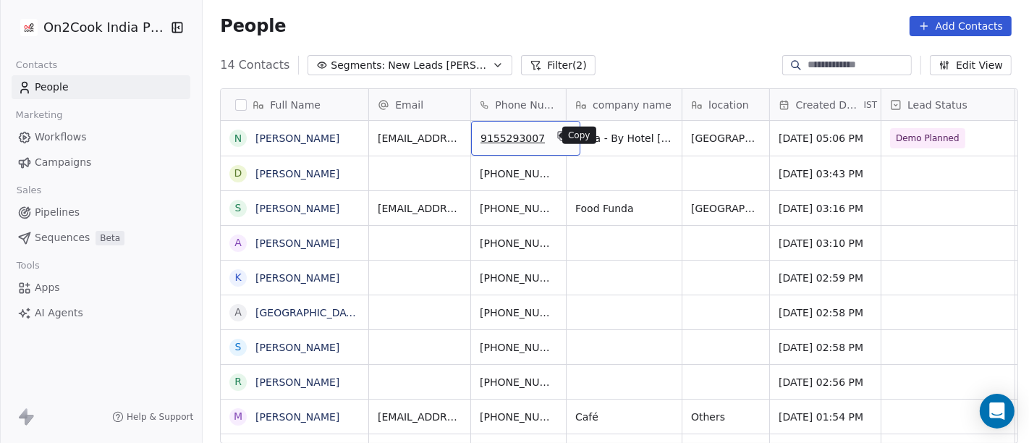
click at [554, 128] on button "grid" at bounding box center [562, 135] width 17 height 17
click at [557, 133] on icon "grid" at bounding box center [563, 136] width 12 height 12
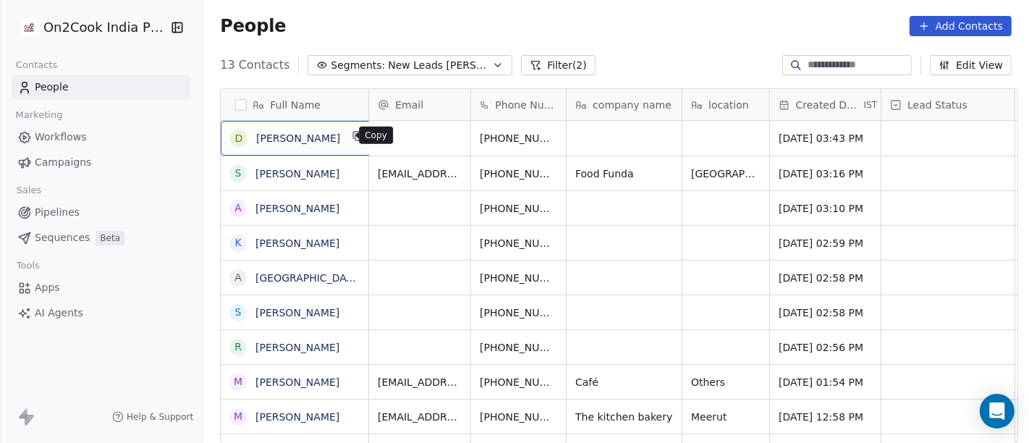
click at [352, 135] on icon "grid" at bounding box center [358, 136] width 12 height 12
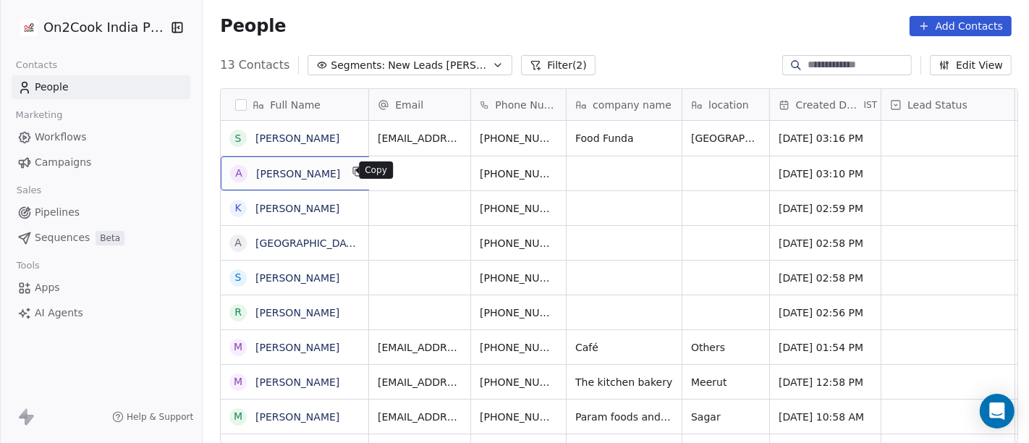
click at [352, 174] on icon "grid" at bounding box center [358, 172] width 12 height 12
click at [352, 205] on icon "grid" at bounding box center [358, 206] width 12 height 12
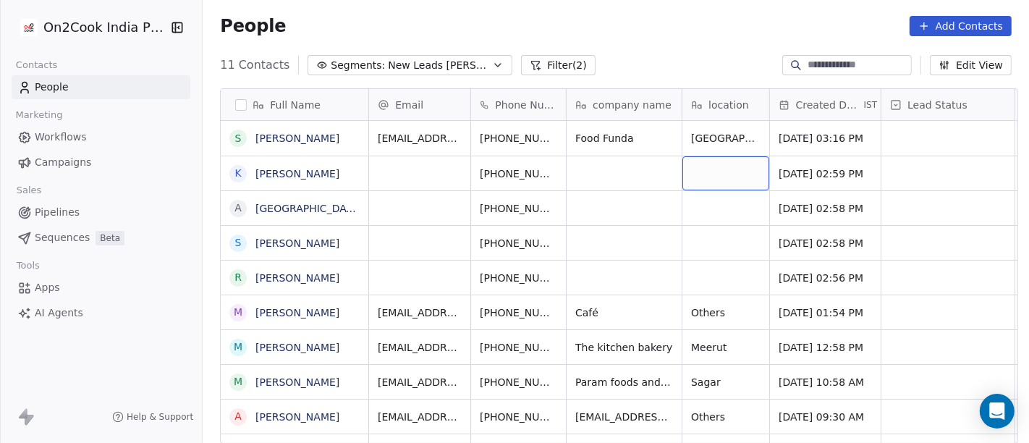
click at [722, 177] on div "grid" at bounding box center [725, 173] width 87 height 34
click at [614, 179] on html "On2Cook India Pvt. Ltd. Contacts People Marketing Workflows Campaigns Sales Pip…" at bounding box center [514, 221] width 1029 height 443
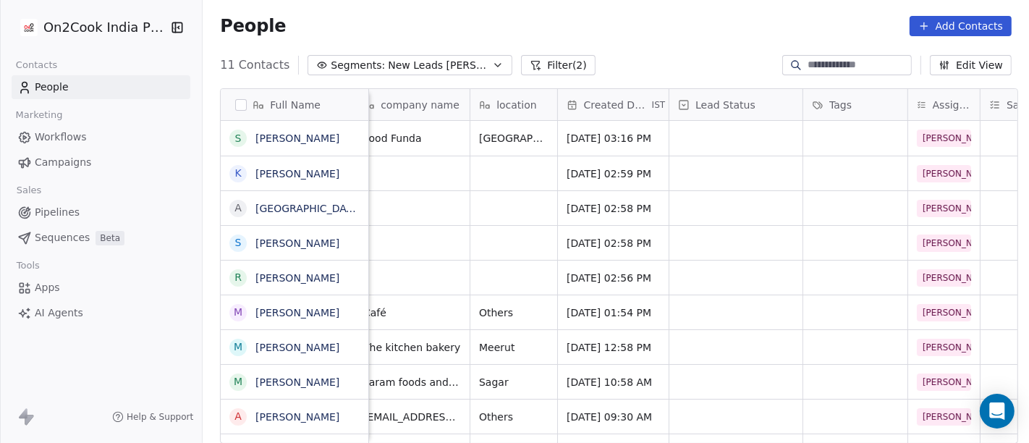
scroll to position [0, 212]
click at [928, 174] on span "[PERSON_NAME]" at bounding box center [960, 173] width 84 height 17
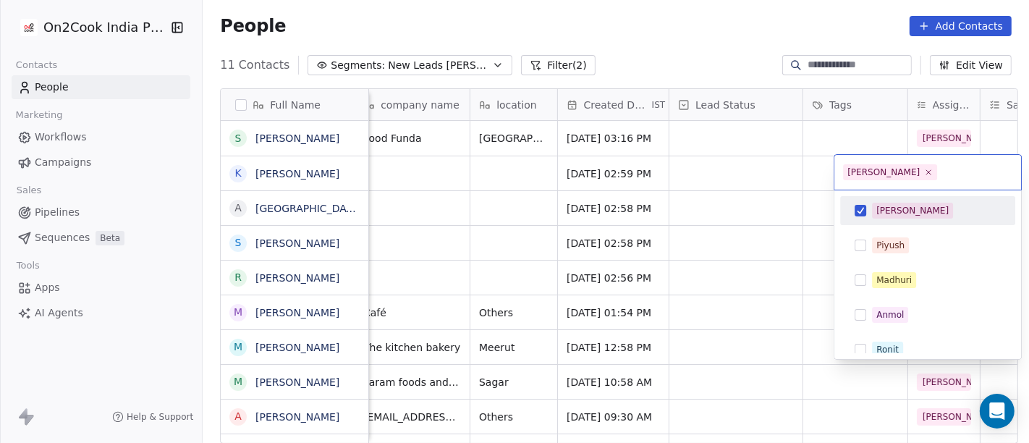
click at [900, 221] on div "[PERSON_NAME]" at bounding box center [928, 210] width 164 height 23
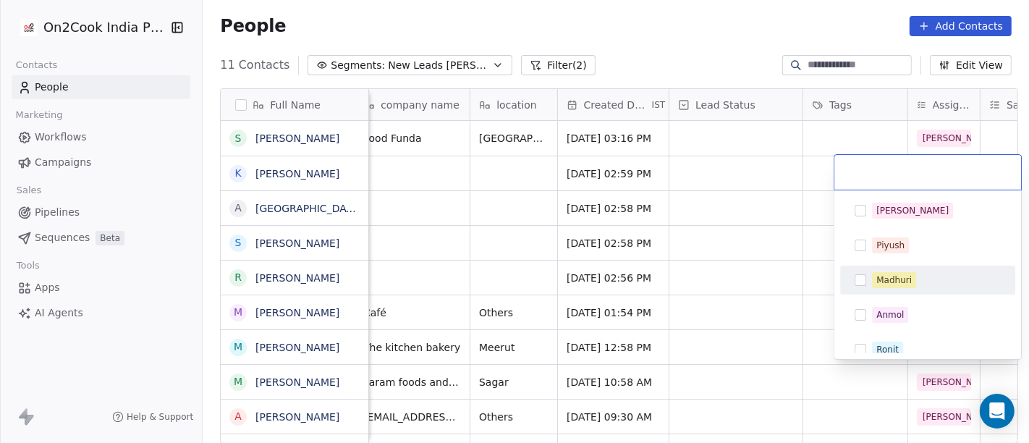
click at [891, 284] on div "Madhuri" at bounding box center [893, 280] width 35 height 13
click at [745, 257] on html "On2Cook India Pvt. Ltd. Contacts People Marketing Workflows Campaigns Sales Pip…" at bounding box center [514, 221] width 1029 height 443
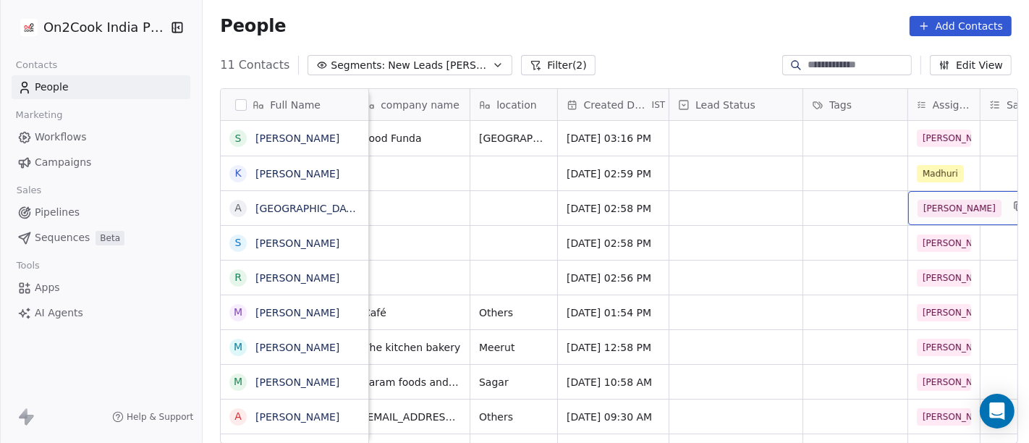
click at [937, 201] on span "[PERSON_NAME]" at bounding box center [960, 208] width 84 height 17
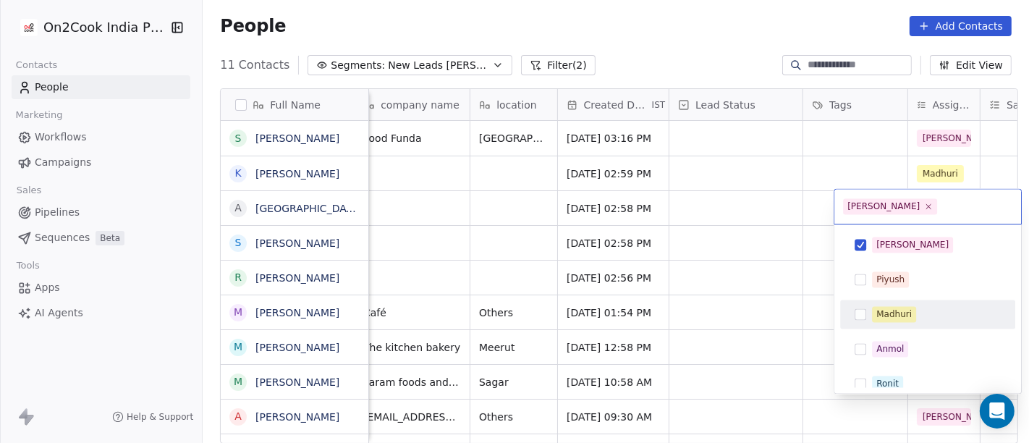
click at [897, 313] on div "Madhuri" at bounding box center [893, 314] width 35 height 13
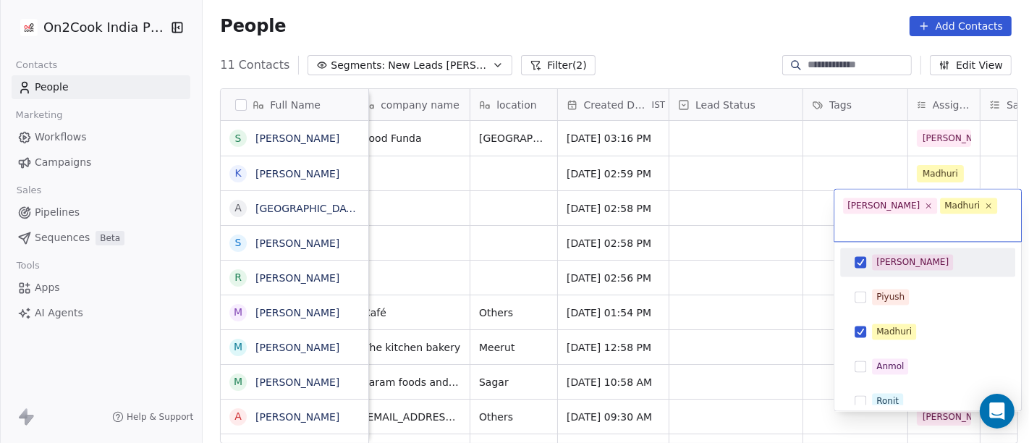
click at [860, 256] on button "Suggestions" at bounding box center [861, 262] width 12 height 12
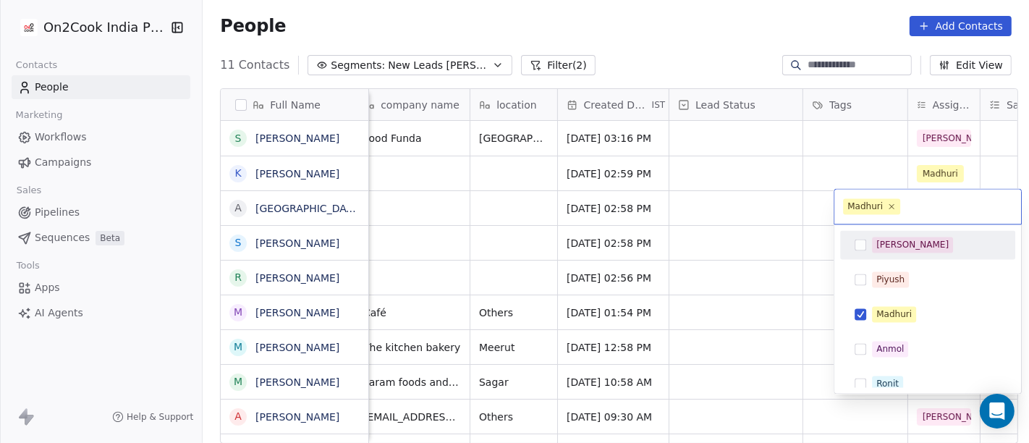
click at [737, 219] on html "On2Cook India Pvt. Ltd. Contacts People Marketing Workflows Campaigns Sales Pip…" at bounding box center [514, 221] width 1029 height 443
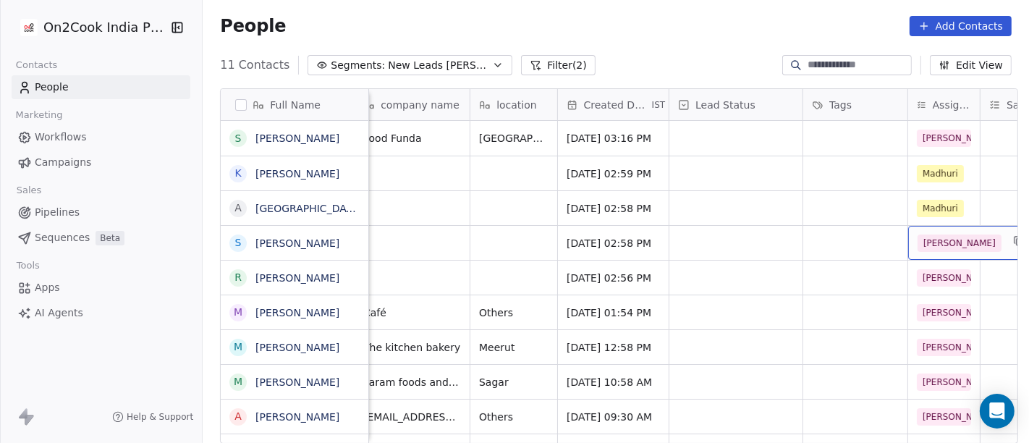
click at [926, 245] on span "[PERSON_NAME]" at bounding box center [960, 242] width 84 height 17
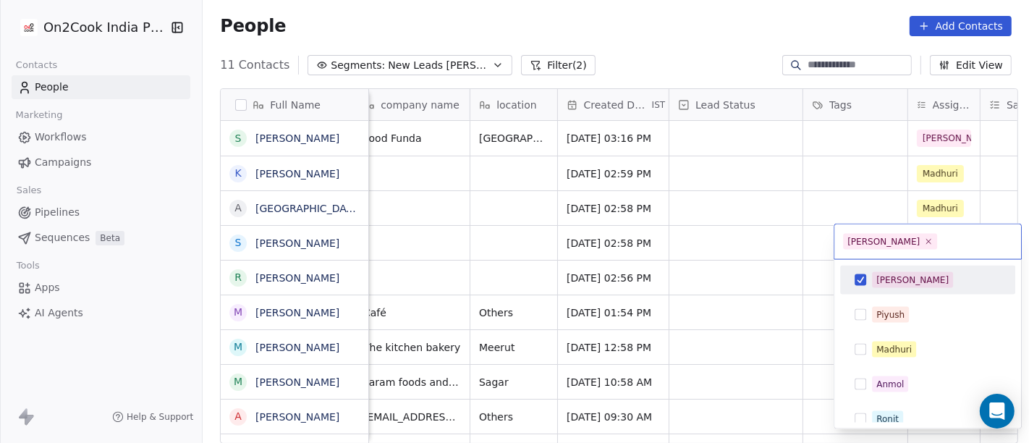
click at [861, 278] on button "Suggestions" at bounding box center [861, 280] width 12 height 12
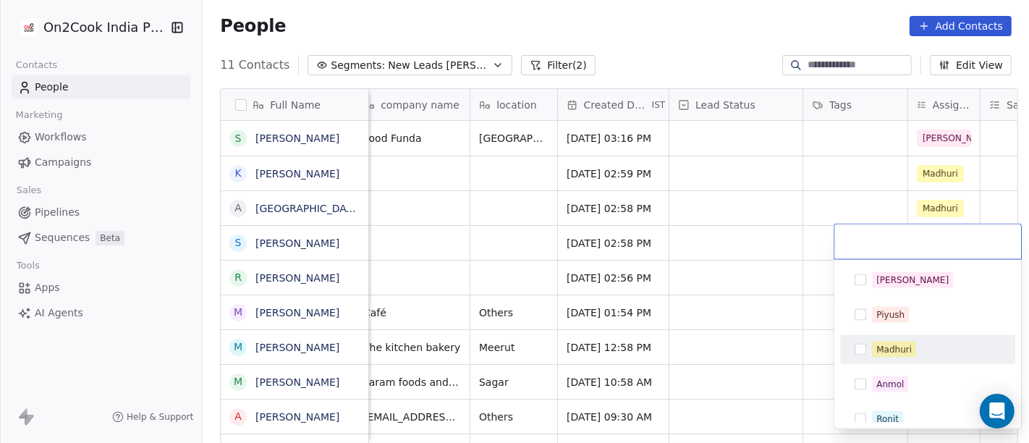
click at [883, 346] on div "Madhuri" at bounding box center [893, 349] width 35 height 13
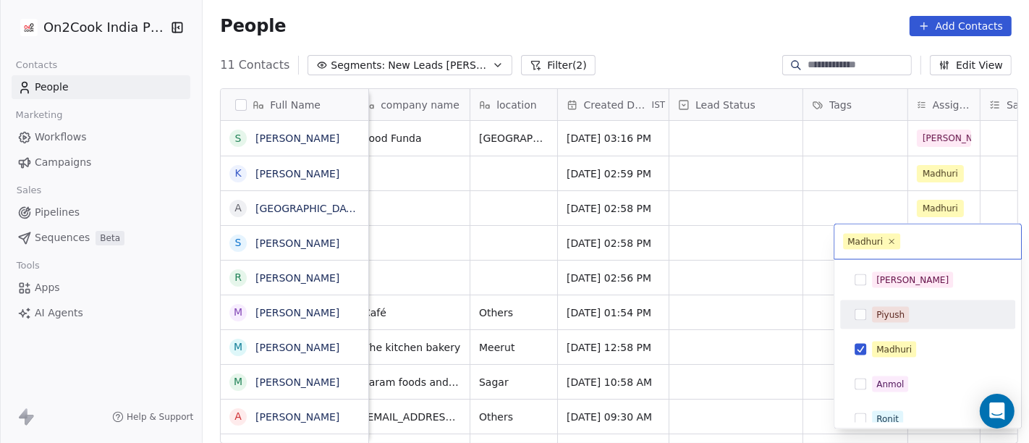
click at [756, 247] on html "On2Cook India Pvt. Ltd. Contacts People Marketing Workflows Campaigns Sales Pip…" at bounding box center [514, 221] width 1029 height 443
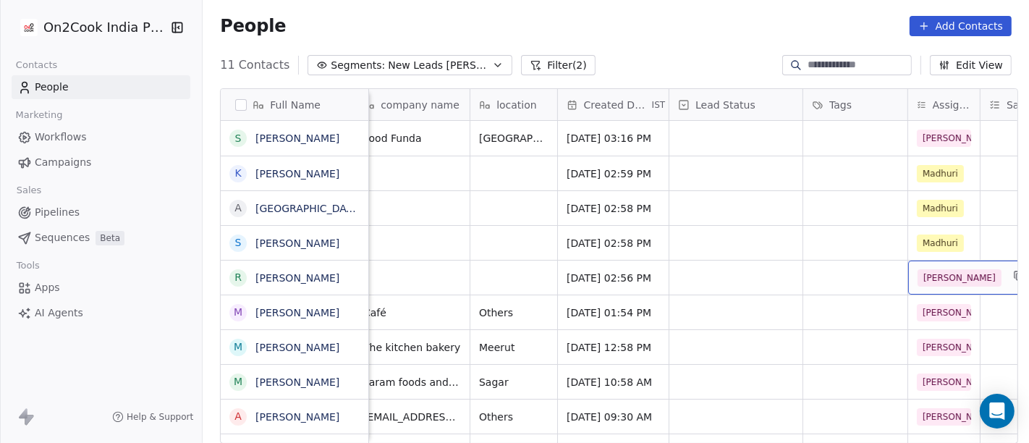
click at [918, 279] on span "[PERSON_NAME]" at bounding box center [960, 277] width 84 height 17
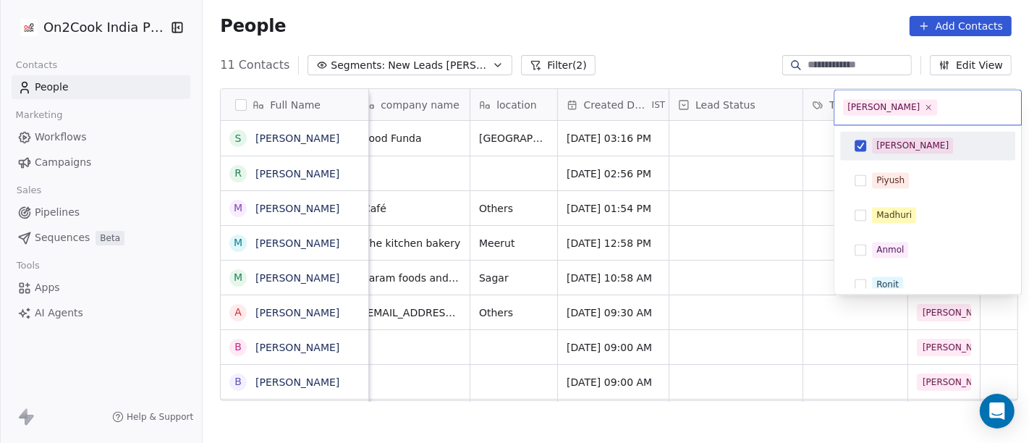
click at [743, 12] on html "On2Cook India Pvt. Ltd. Contacts People Marketing Workflows Campaigns Sales Pip…" at bounding box center [514, 221] width 1029 height 443
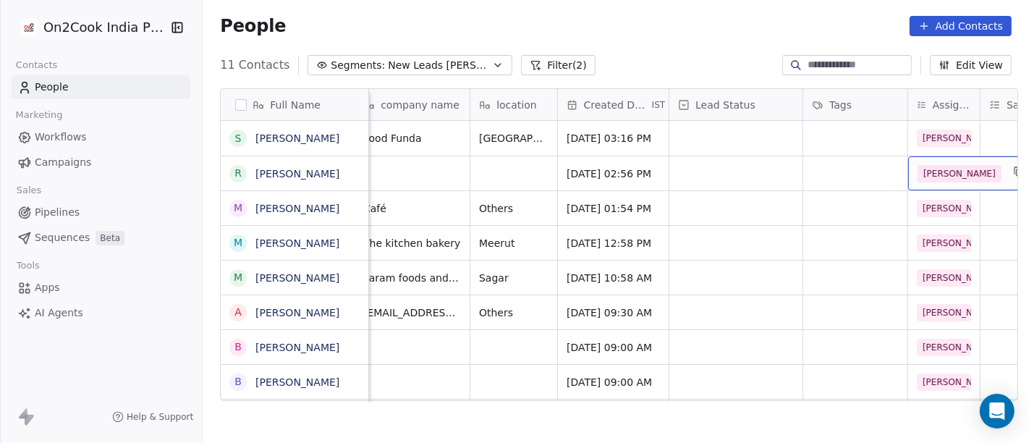
click at [942, 172] on span "[PERSON_NAME]" at bounding box center [960, 173] width 84 height 17
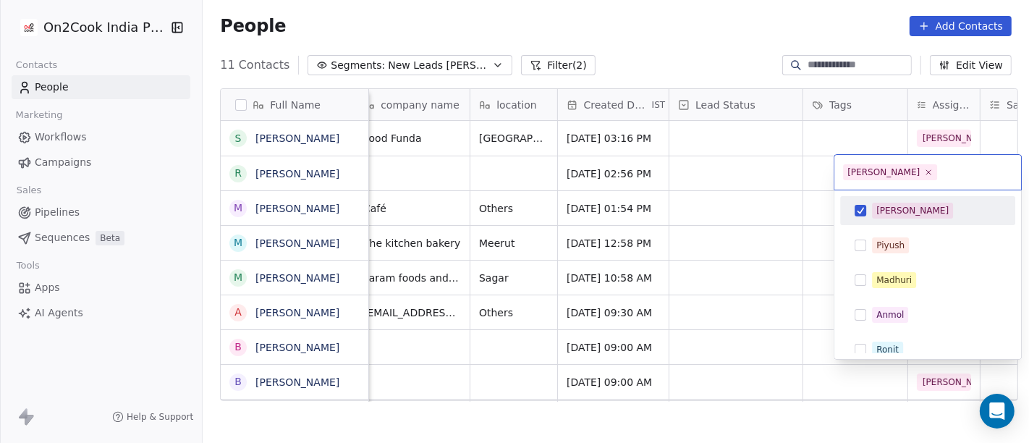
click at [881, 211] on div "[PERSON_NAME]" at bounding box center [912, 210] width 72 height 13
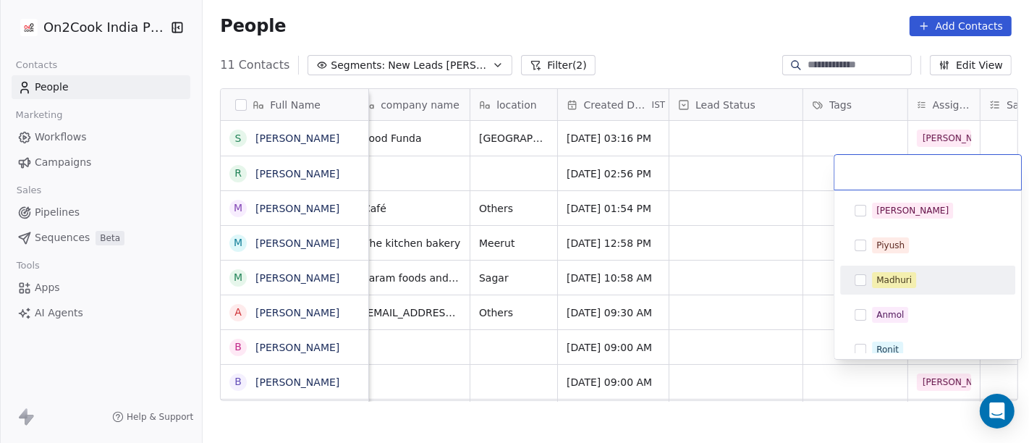
click at [882, 278] on div "Madhuri" at bounding box center [893, 280] width 35 height 13
click at [769, 221] on html "On2Cook India Pvt. Ltd. Contacts People Marketing Workflows Campaigns Sales Pip…" at bounding box center [514, 221] width 1029 height 443
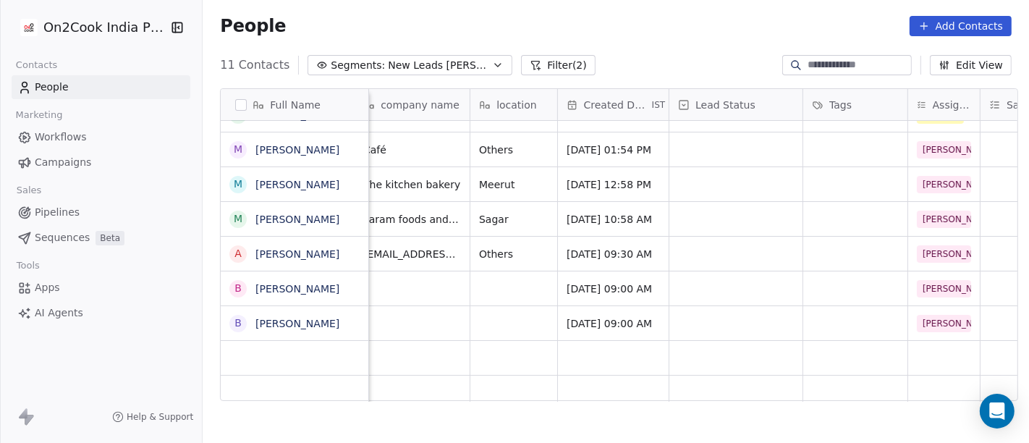
scroll to position [12, 212]
click at [929, 280] on span "[PERSON_NAME]" at bounding box center [960, 288] width 84 height 17
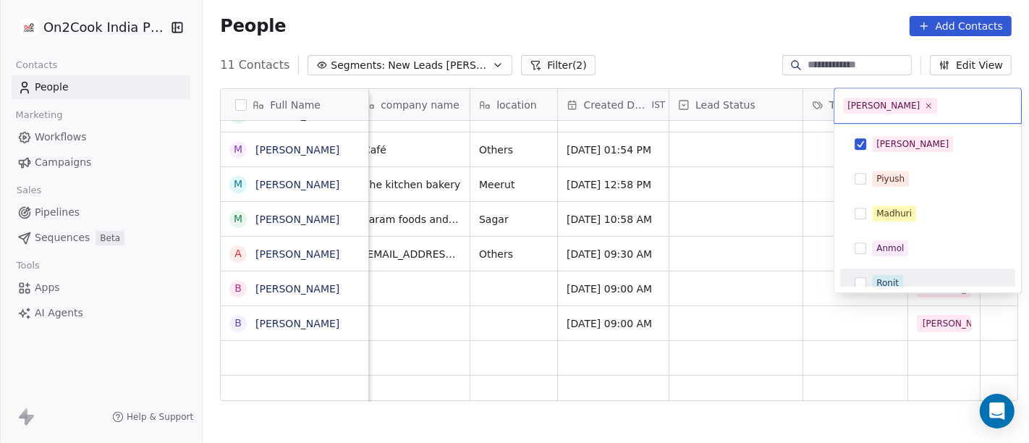
click at [732, 25] on html "On2Cook India Pvt. Ltd. Contacts People Marketing Workflows Campaigns Sales Pip…" at bounding box center [514, 221] width 1029 height 443
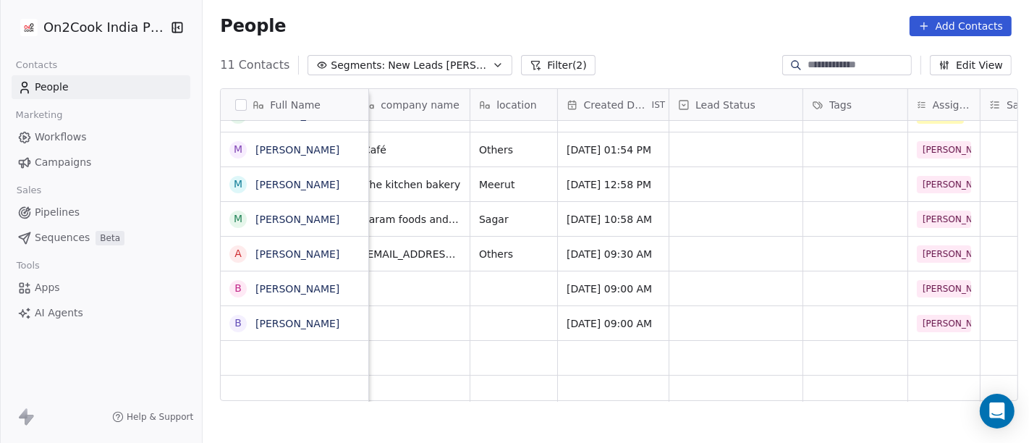
scroll to position [12, 0]
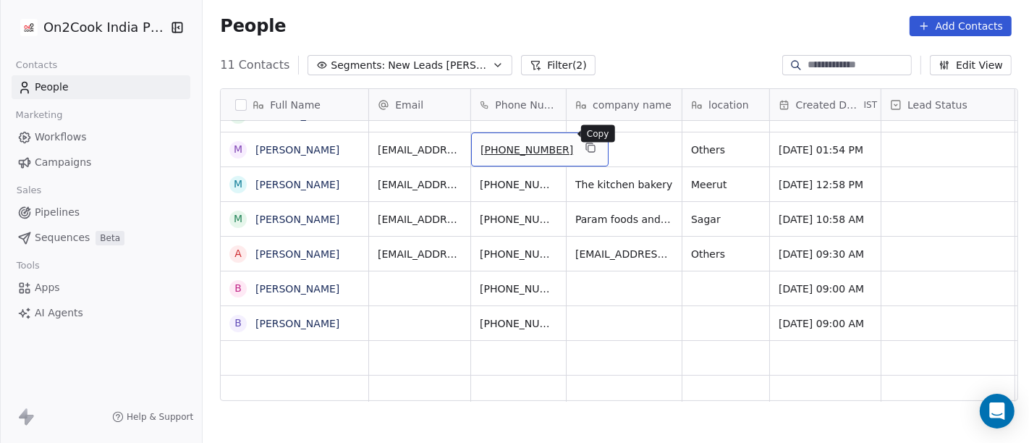
click at [588, 145] on icon "grid" at bounding box center [591, 148] width 7 height 7
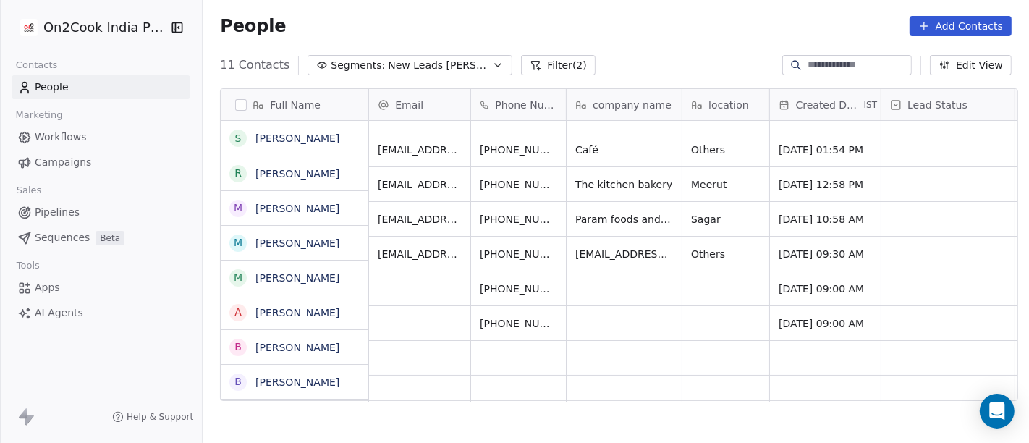
scroll to position [0, 0]
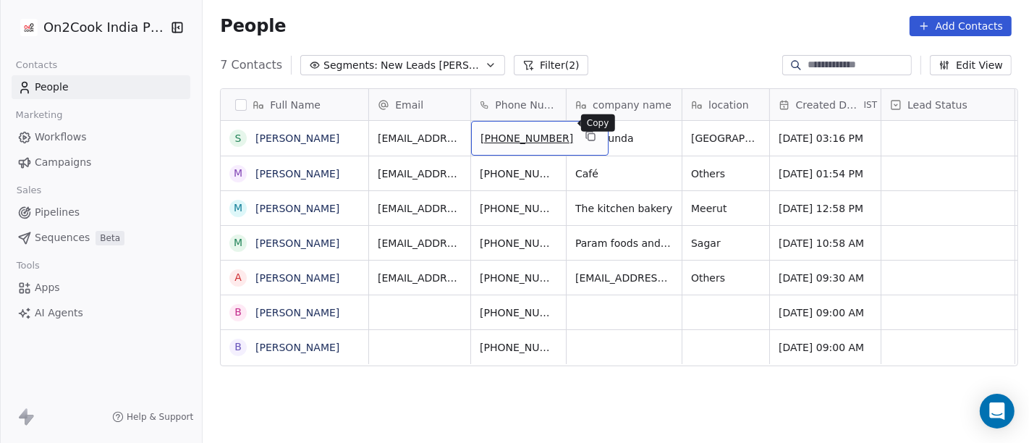
click at [585, 130] on icon "grid" at bounding box center [591, 136] width 12 height 12
click at [520, 67] on button "Filter (2)" at bounding box center [551, 65] width 75 height 20
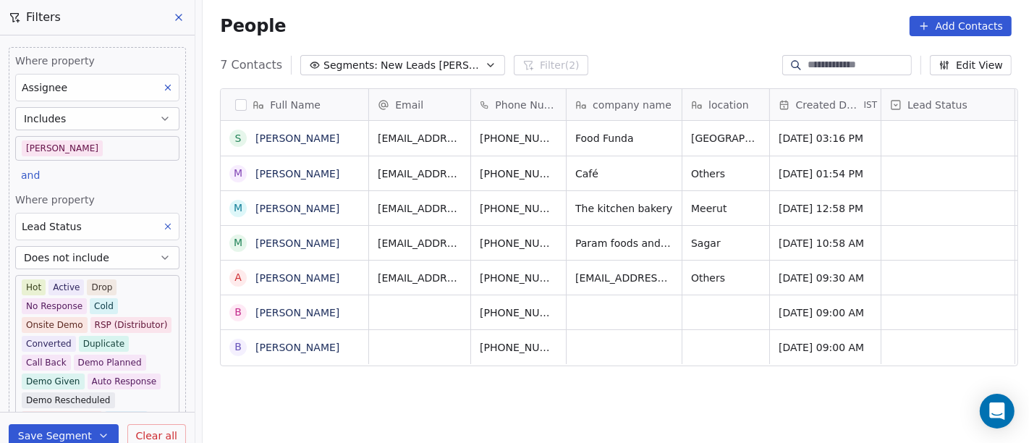
click at [87, 148] on body "On2Cook India Pvt. Ltd. Contacts People Marketing Workflows Campaigns Sales Pip…" at bounding box center [514, 221] width 1029 height 443
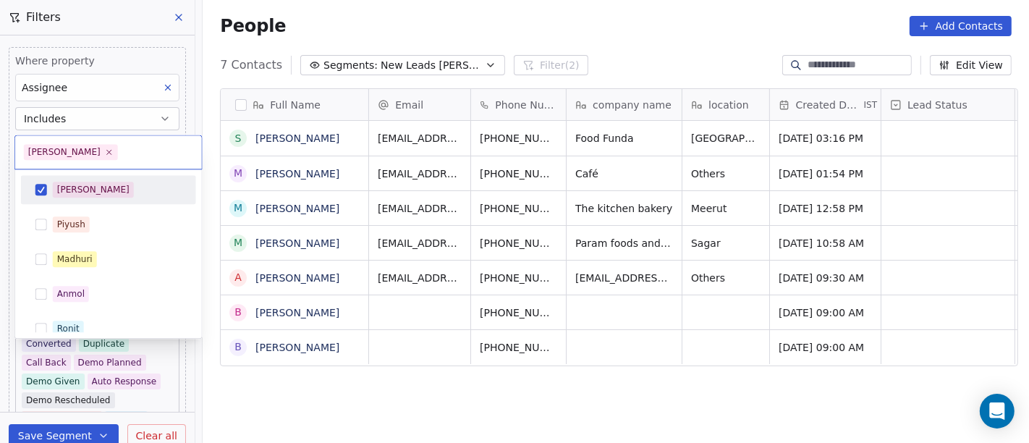
click at [95, 188] on div "[PERSON_NAME]" at bounding box center [117, 190] width 129 height 16
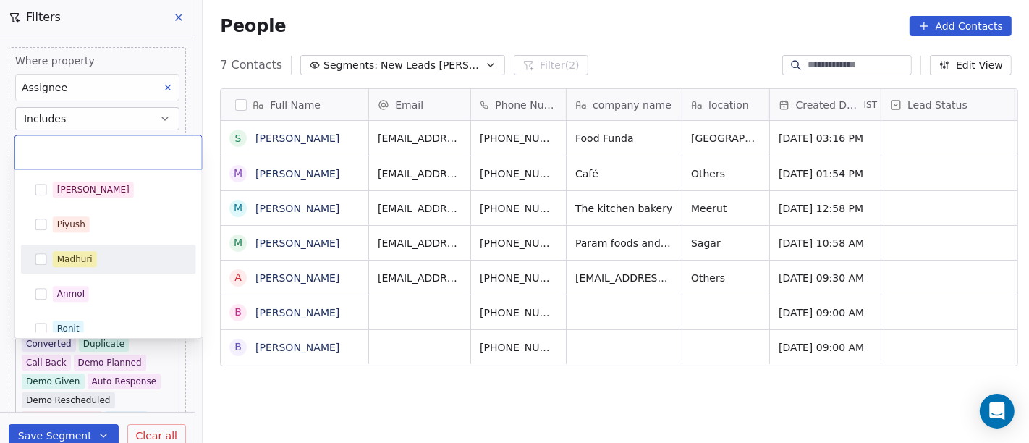
click at [97, 254] on div "Madhuri" at bounding box center [117, 259] width 129 height 16
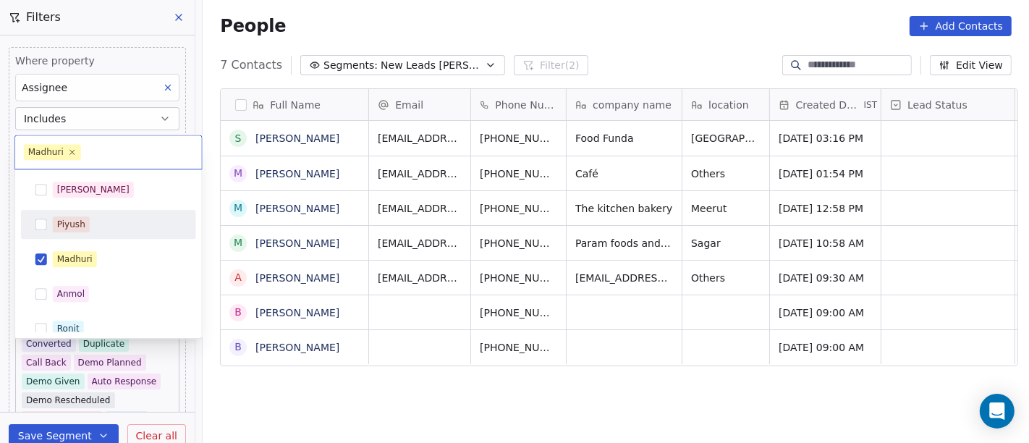
click at [646, 5] on html "On2Cook India Pvt. Ltd. Contacts People Marketing Workflows Campaigns Sales Pip…" at bounding box center [514, 221] width 1029 height 443
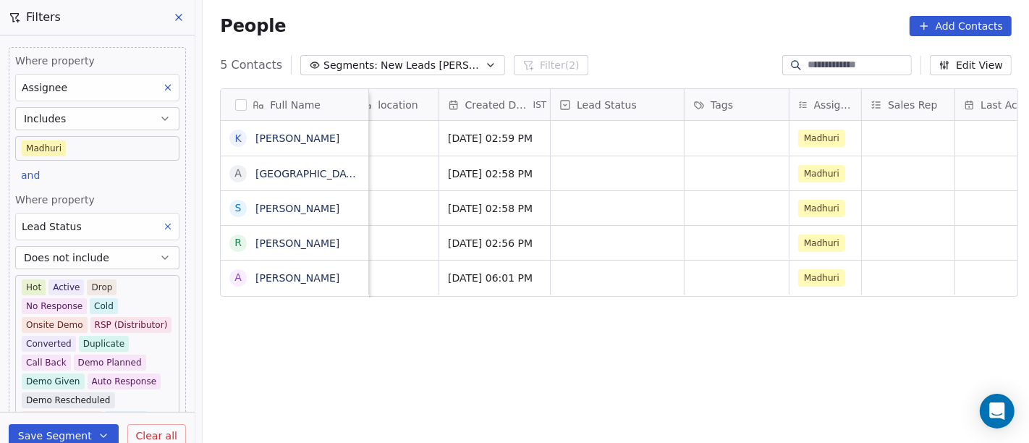
scroll to position [0, 333]
click at [826, 133] on span "Madhuri" at bounding box center [820, 138] width 47 height 17
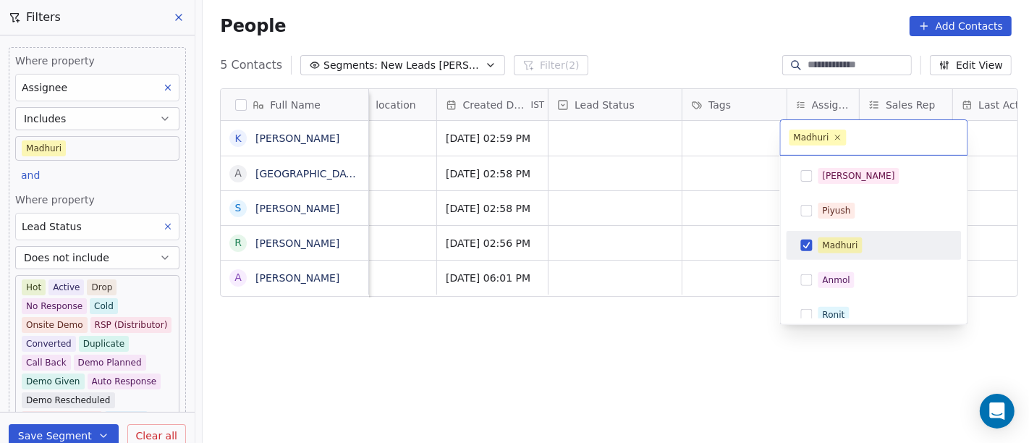
click at [830, 244] on div "Madhuri" at bounding box center [840, 245] width 35 height 13
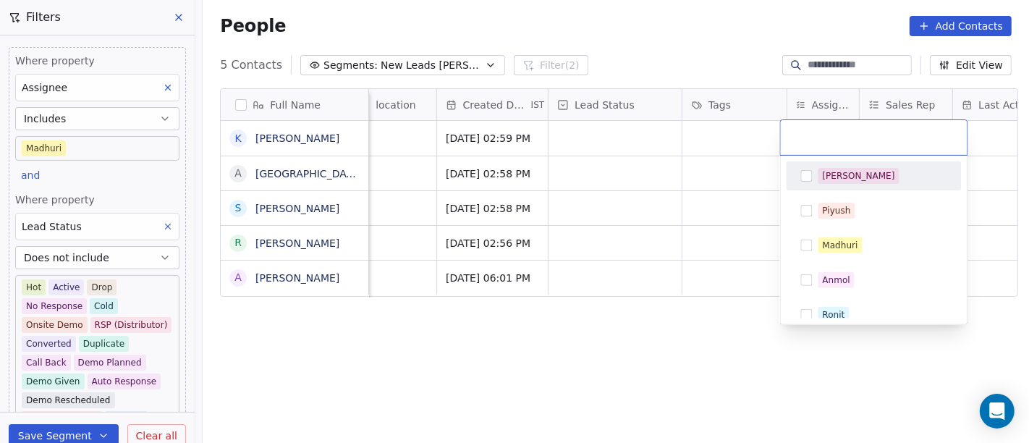
click at [834, 169] on div "[PERSON_NAME]" at bounding box center [859, 175] width 72 height 13
click at [635, 337] on html "On2Cook India Pvt. Ltd. Contacts People Marketing Workflows Campaigns Sales Pip…" at bounding box center [514, 221] width 1029 height 443
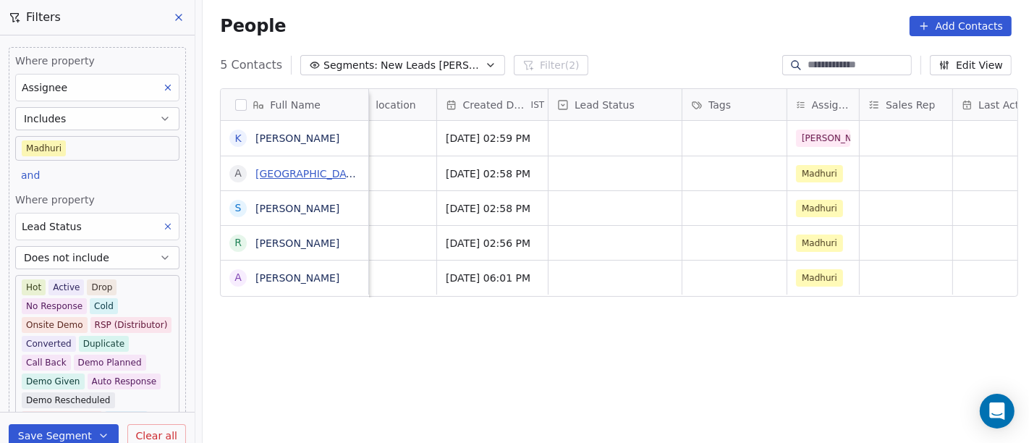
click at [322, 171] on link "AMA ODISHA HOTEL" at bounding box center [308, 174] width 106 height 12
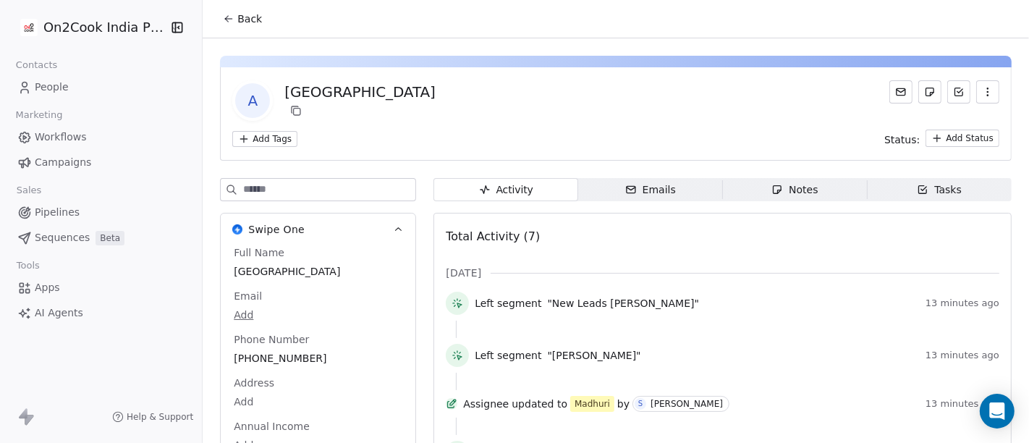
click at [240, 13] on span "Back" at bounding box center [249, 19] width 25 height 14
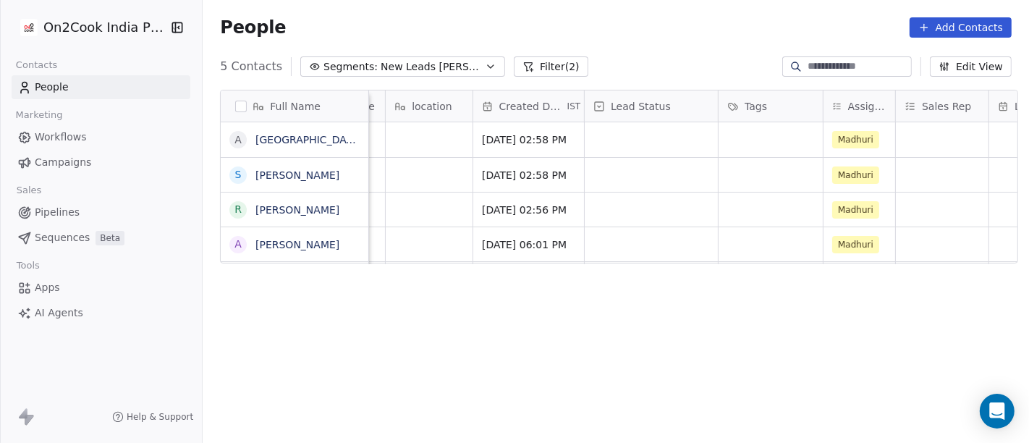
scroll to position [0, 299]
click at [835, 138] on span "Madhuri" at bounding box center [854, 139] width 47 height 17
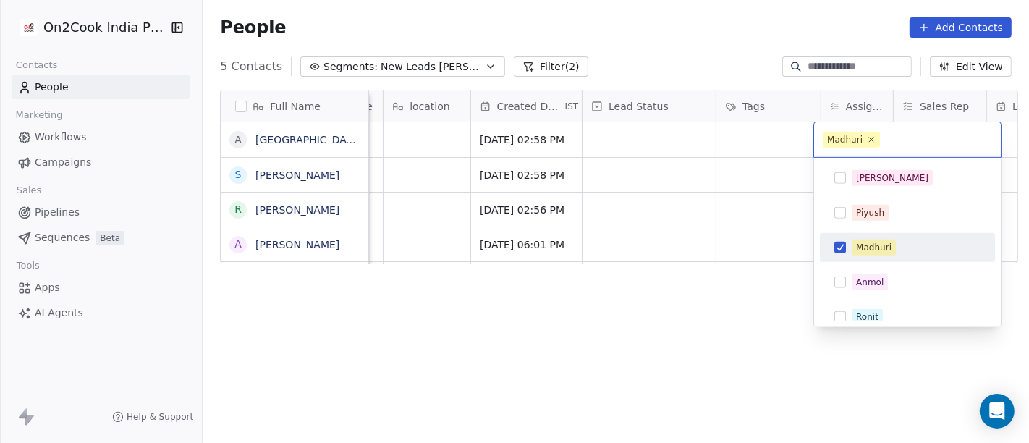
click at [897, 248] on div "Madhuri" at bounding box center [916, 248] width 129 height 16
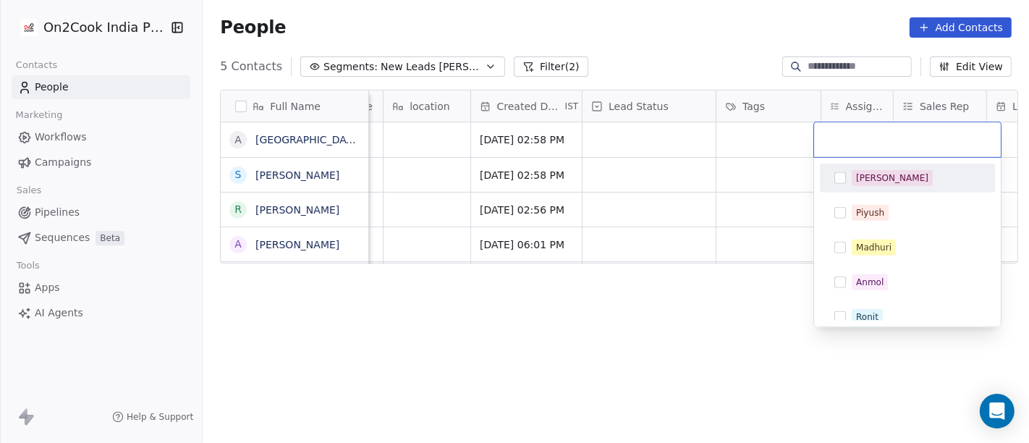
click at [863, 177] on div "[PERSON_NAME]" at bounding box center [892, 178] width 72 height 13
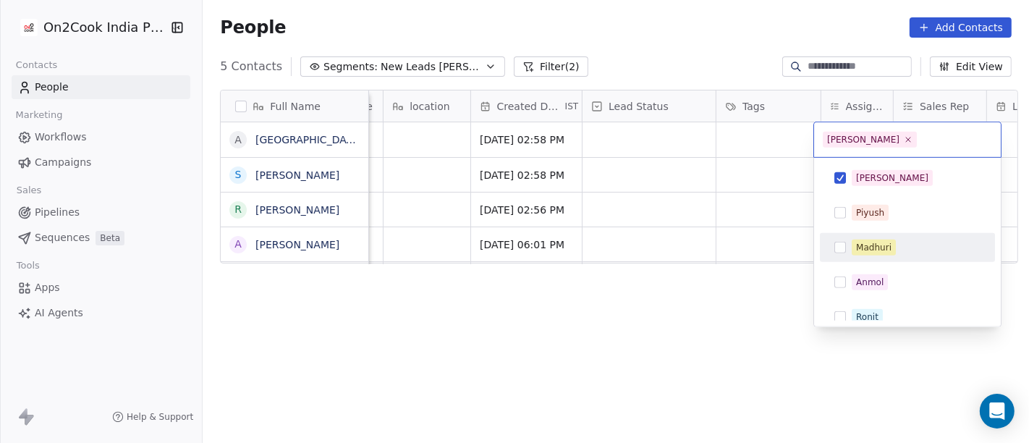
click at [697, 336] on html "On2Cook India Pvt. Ltd. Contacts People Marketing Workflows Campaigns Sales Pip…" at bounding box center [514, 221] width 1029 height 443
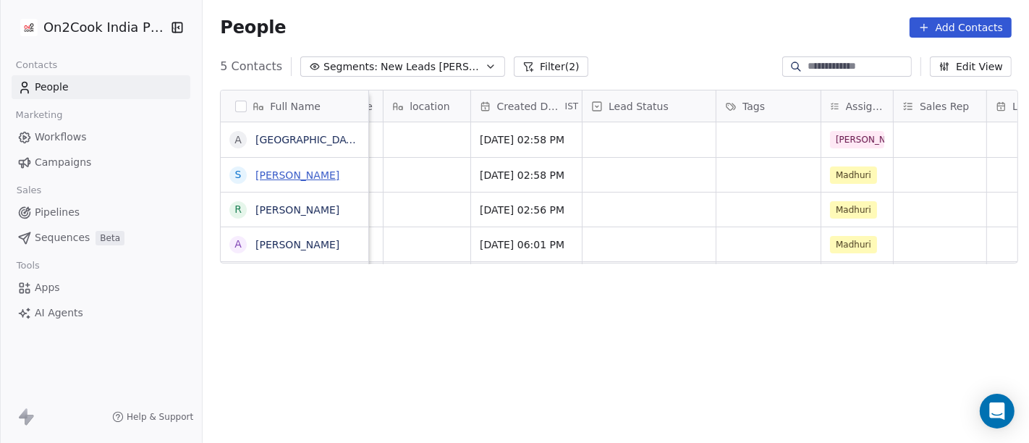
click at [277, 181] on link "Sachin Aras" at bounding box center [297, 175] width 84 height 12
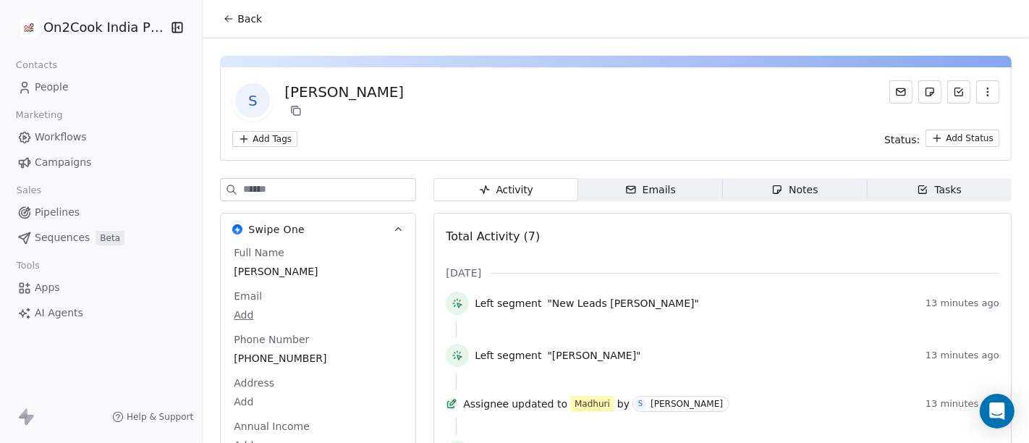
click at [254, 28] on button "Back" at bounding box center [242, 19] width 56 height 26
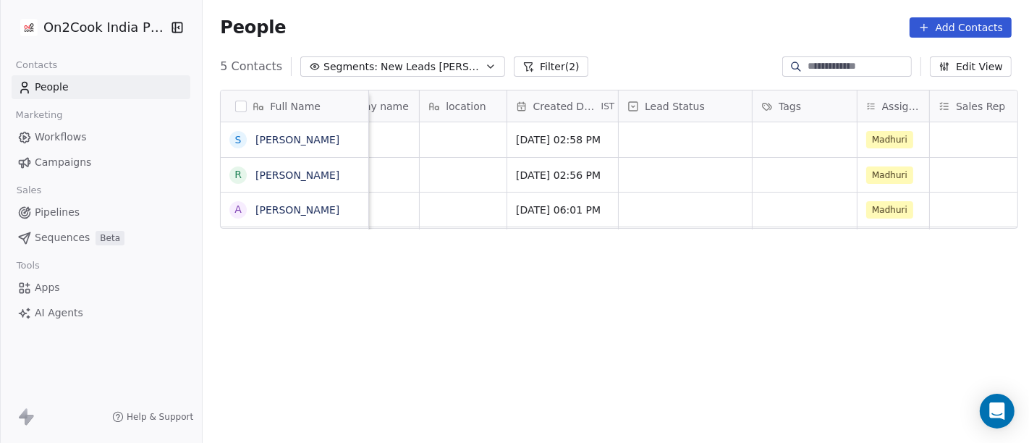
scroll to position [0, 265]
click at [881, 147] on span "Madhuri" at bounding box center [888, 139] width 47 height 17
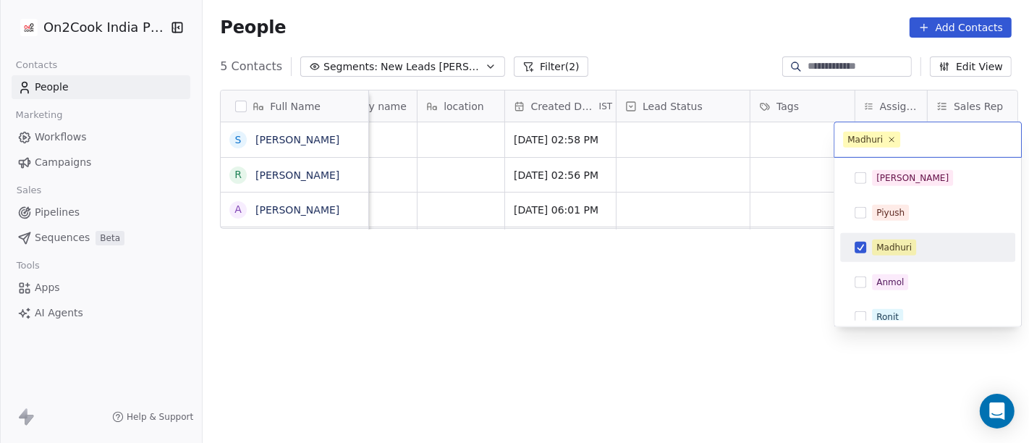
click at [898, 240] on span "Madhuri" at bounding box center [894, 248] width 44 height 16
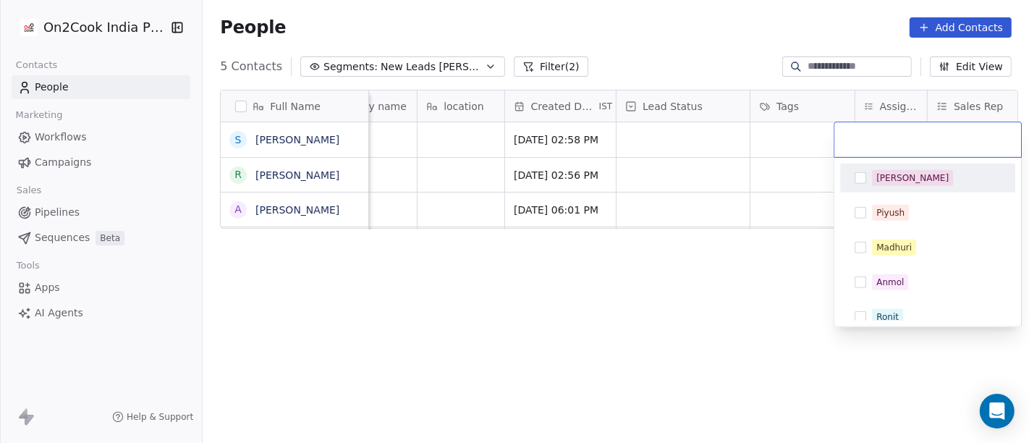
click at [881, 175] on div "[PERSON_NAME]" at bounding box center [912, 178] width 72 height 13
click at [612, 309] on html "On2Cook India Pvt. Ltd. Contacts People Marketing Workflows Campaigns Sales Pip…" at bounding box center [514, 221] width 1029 height 443
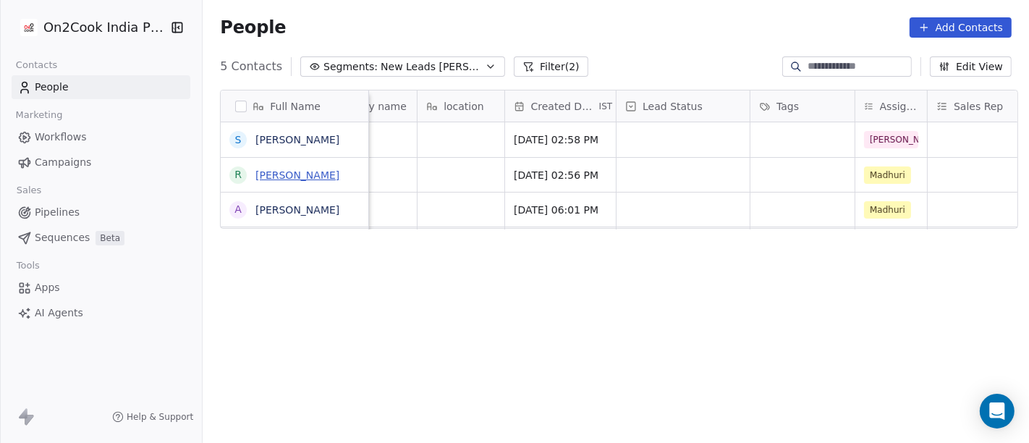
click at [266, 174] on link "[PERSON_NAME]" at bounding box center [297, 175] width 84 height 12
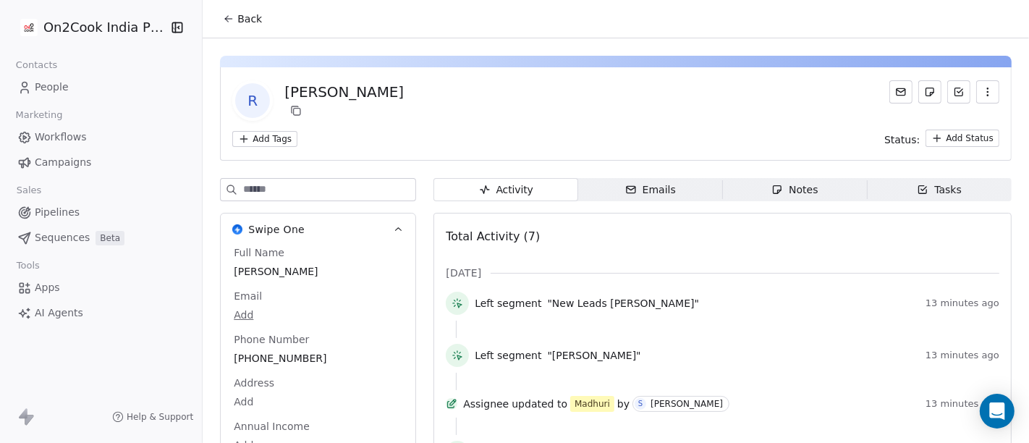
click at [223, 14] on icon at bounding box center [229, 19] width 12 height 12
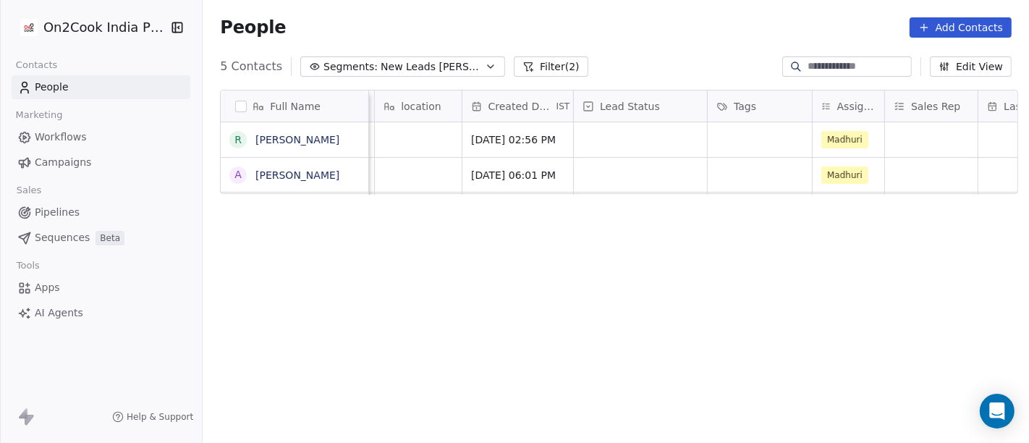
scroll to position [0, 306]
click at [261, 174] on link "Anand" at bounding box center [297, 175] width 84 height 12
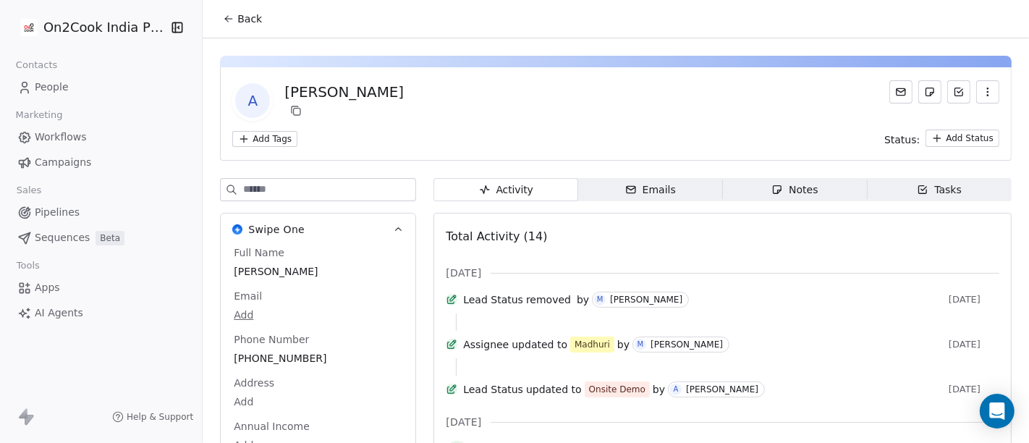
click at [229, 11] on button "Back" at bounding box center [242, 19] width 56 height 26
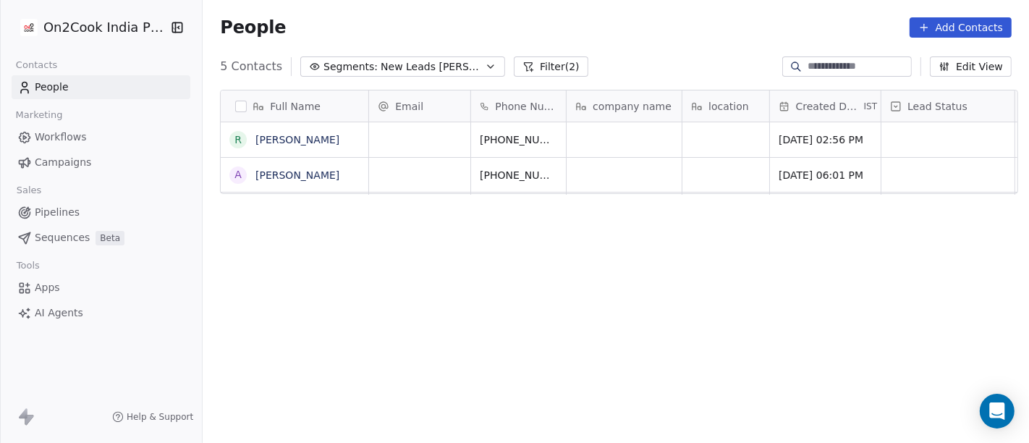
scroll to position [378, 821]
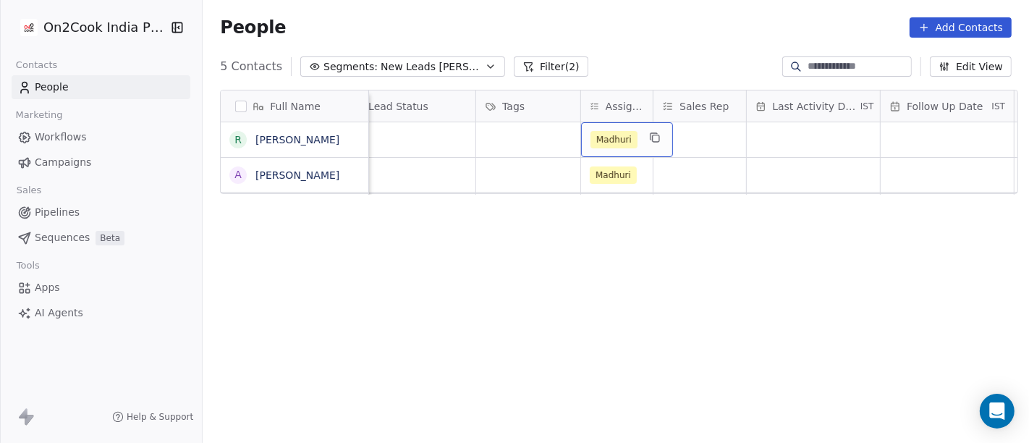
click at [610, 135] on span "Madhuri" at bounding box center [614, 139] width 47 height 17
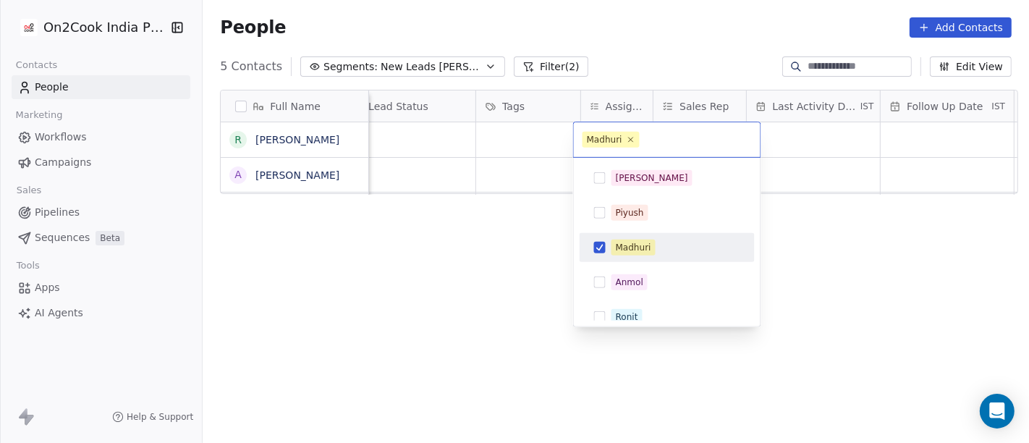
click at [657, 247] on div "Madhuri" at bounding box center [676, 248] width 129 height 16
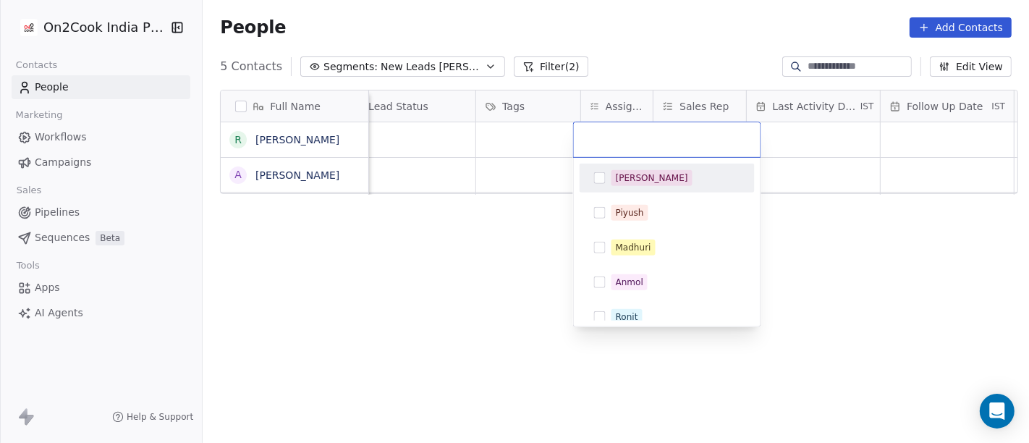
click at [627, 172] on div "[PERSON_NAME]" at bounding box center [652, 178] width 72 height 13
click at [455, 253] on html "On2Cook India Pvt. Ltd. Contacts People Marketing Workflows Campaigns Sales Pip…" at bounding box center [514, 221] width 1029 height 443
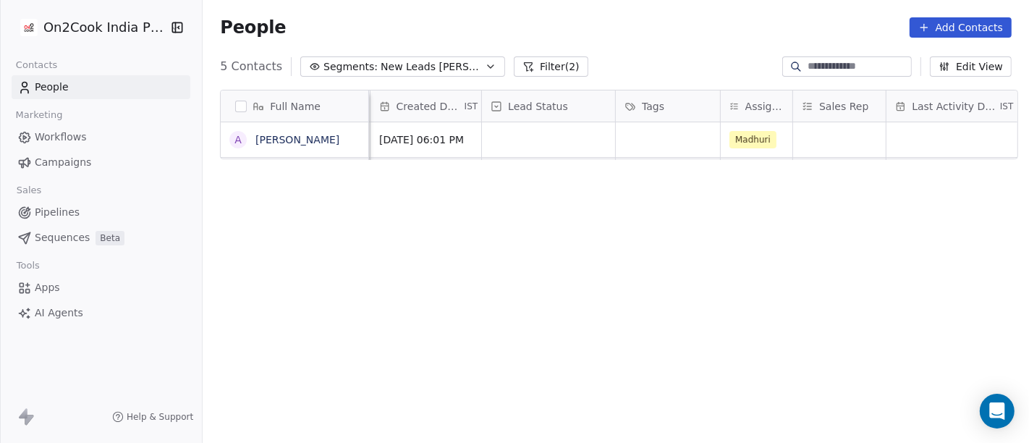
scroll to position [0, 639]
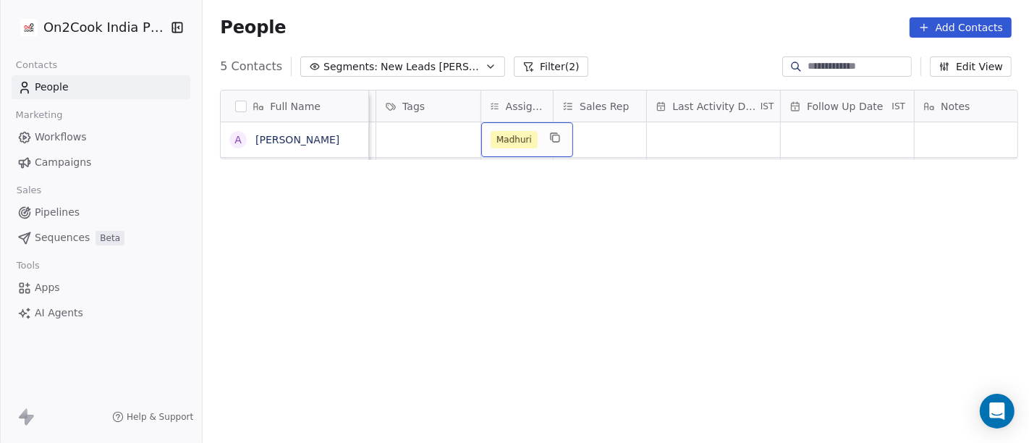
click at [516, 140] on span "Madhuri" at bounding box center [514, 139] width 47 height 17
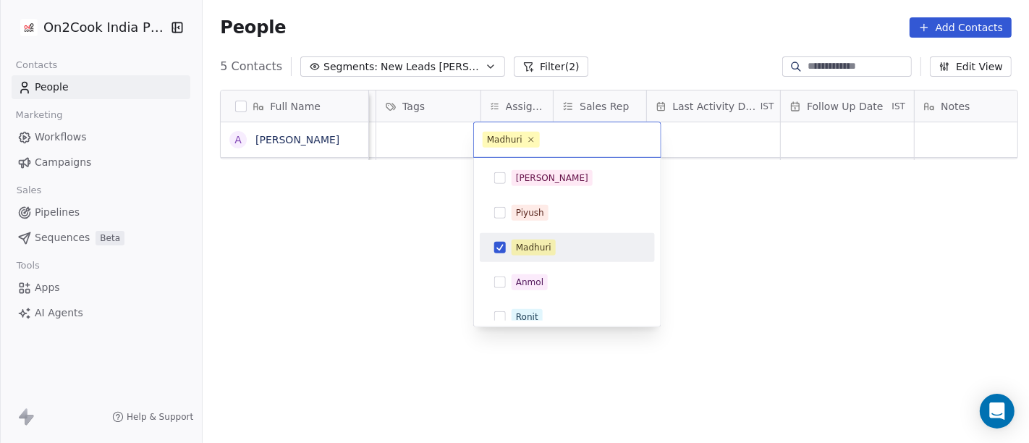
click at [545, 243] on div "Madhuri" at bounding box center [533, 247] width 35 height 13
click at [379, 254] on html "On2Cook India Pvt. Ltd. Contacts People Marketing Workflows Campaigns Sales Pip…" at bounding box center [514, 221] width 1029 height 443
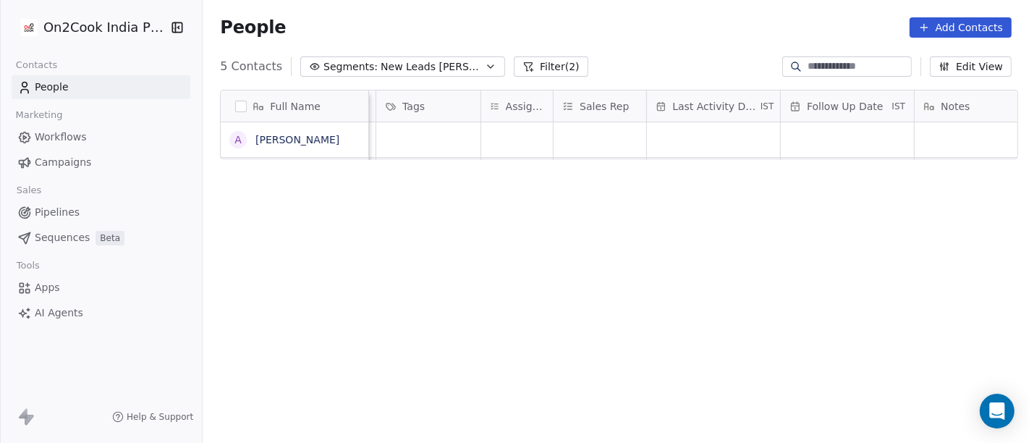
click at [606, 309] on div "Full Name A Anand company name location Created Date IST Lead Status Tags Assig…" at bounding box center [616, 273] width 826 height 390
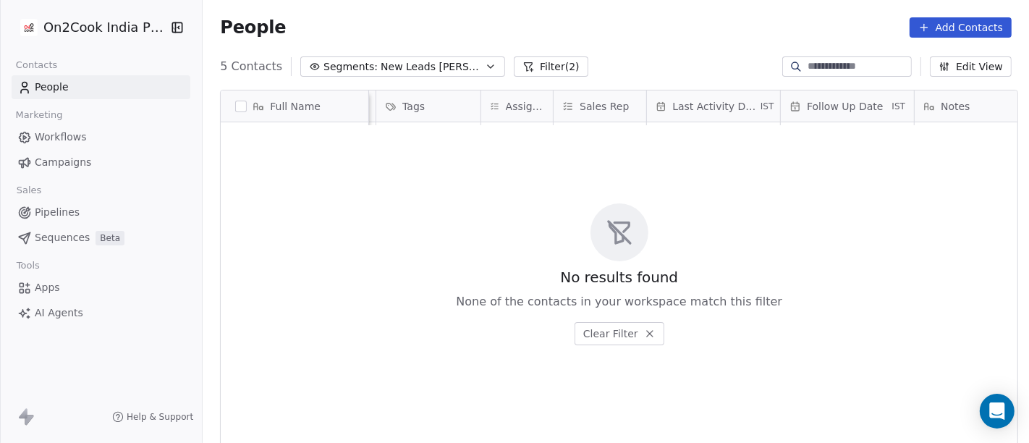
click at [527, 64] on button "Filter (2)" at bounding box center [551, 66] width 75 height 20
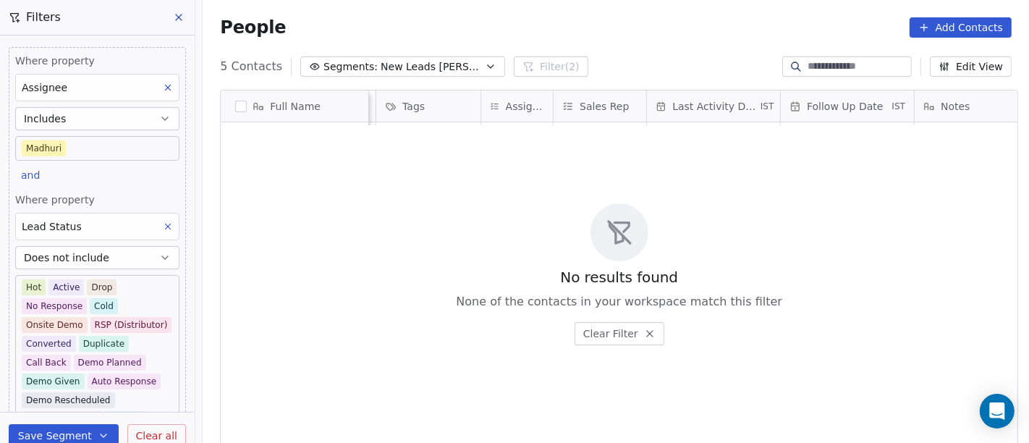
click at [86, 150] on body "On2Cook India Pvt. Ltd. Contacts People Marketing Workflows Campaigns Sales Pip…" at bounding box center [514, 221] width 1029 height 443
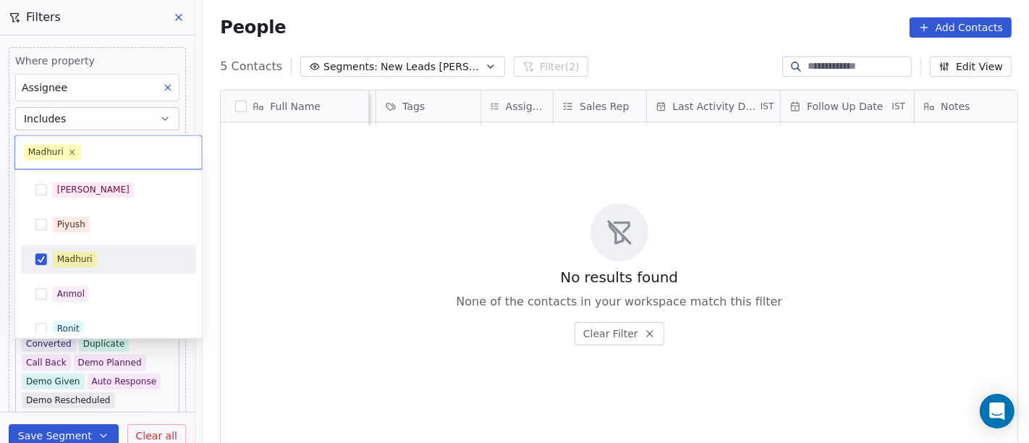
click at [132, 254] on div "Madhuri" at bounding box center [117, 259] width 129 height 16
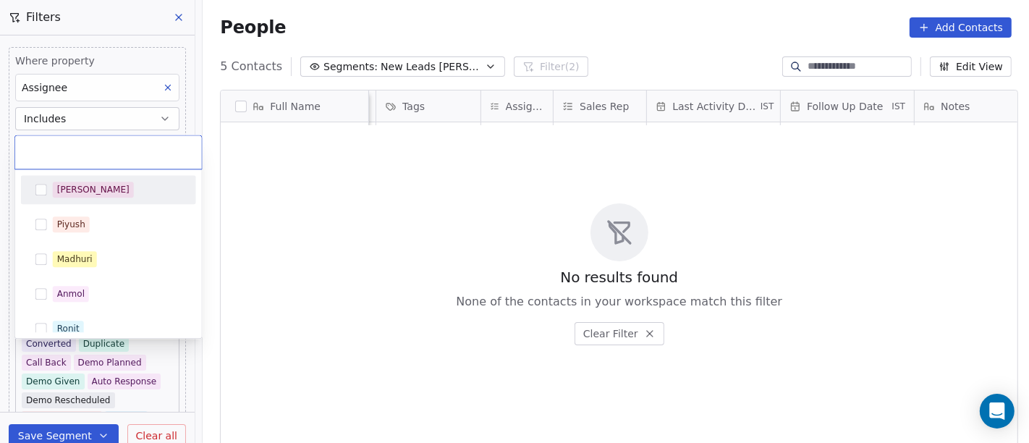
click at [95, 186] on div "[PERSON_NAME]" at bounding box center [117, 190] width 129 height 16
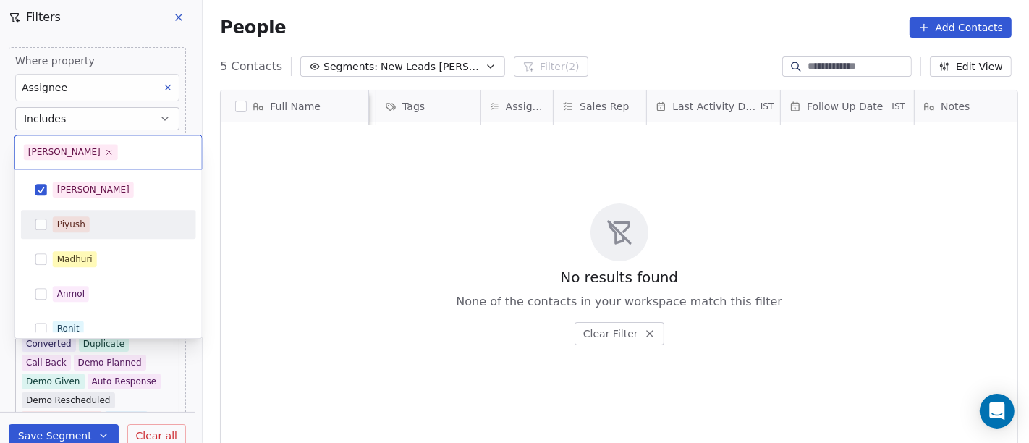
click at [467, 245] on html "On2Cook India Pvt. Ltd. Contacts People Marketing Workflows Campaigns Sales Pip…" at bounding box center [514, 221] width 1029 height 443
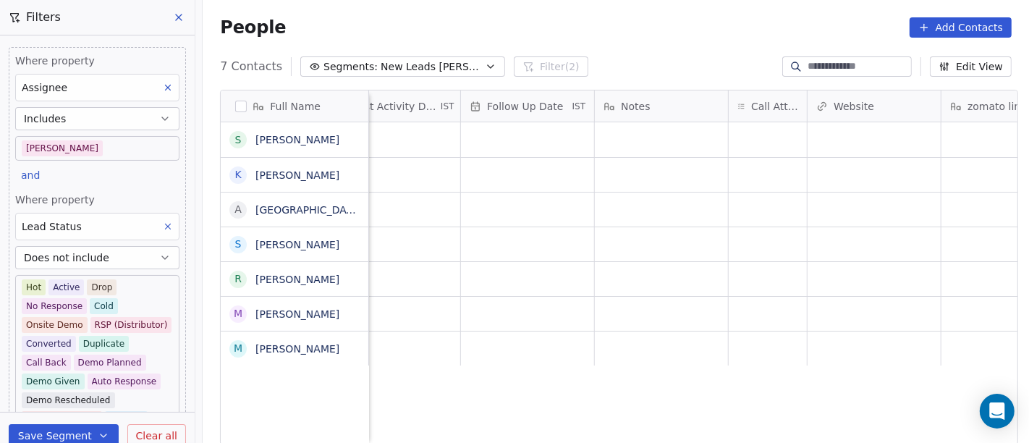
scroll to position [0, 960]
click at [748, 142] on div "grid" at bounding box center [767, 139] width 78 height 35
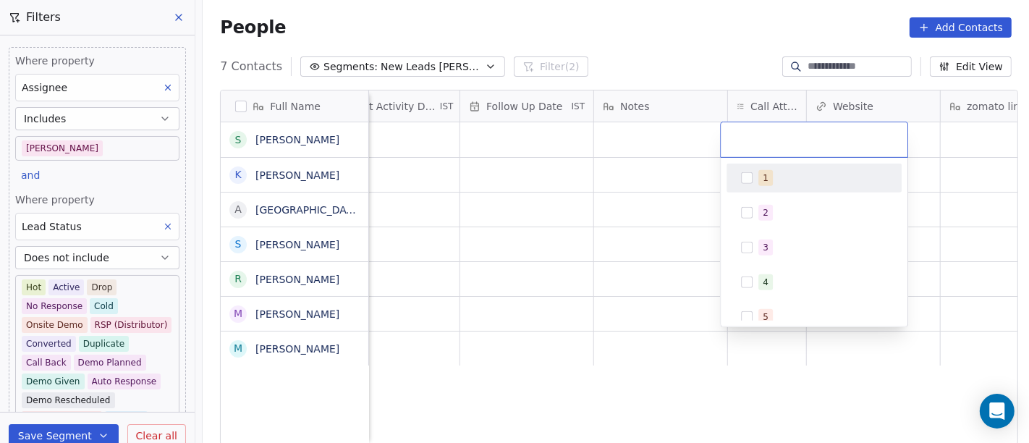
drag, startPoint x: 771, startPoint y: 181, endPoint x: 707, endPoint y: 179, distance: 64.4
click at [771, 181] on div "1" at bounding box center [822, 178] width 129 height 16
click at [603, 179] on html "On2Cook India Pvt. Ltd. Contacts People Marketing Workflows Campaigns Sales Pip…" at bounding box center [514, 221] width 1029 height 443
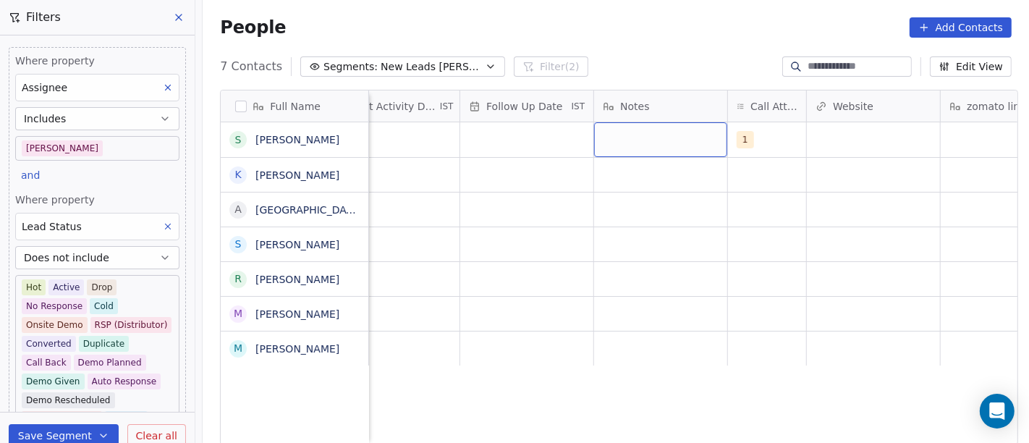
click at [594, 129] on div "grid" at bounding box center [660, 139] width 133 height 35
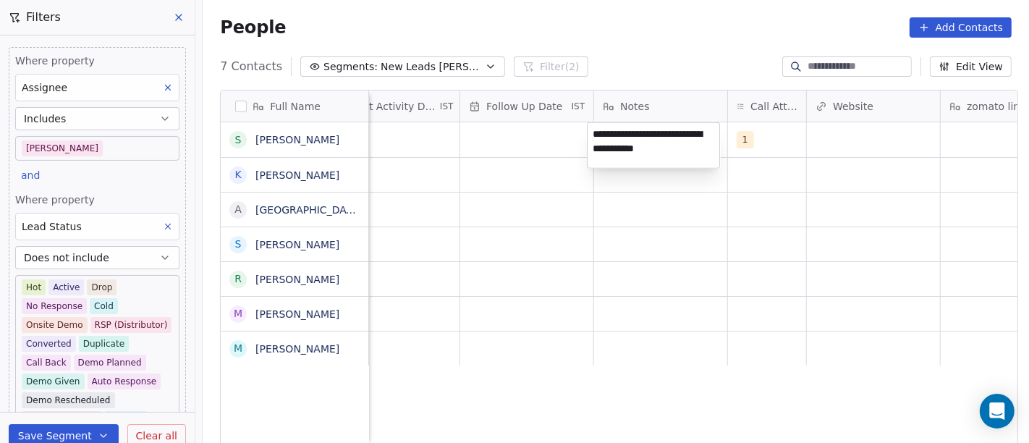
type textarea "**********"
click at [543, 258] on html "On2Cook India Pvt. Ltd. Contacts People Marketing Workflows Campaigns Sales Pip…" at bounding box center [514, 221] width 1029 height 443
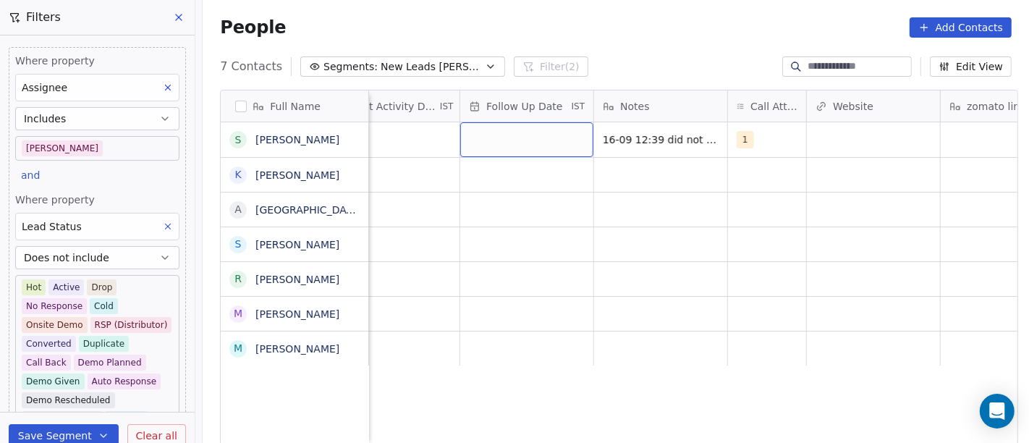
click at [504, 138] on div "grid" at bounding box center [526, 139] width 133 height 35
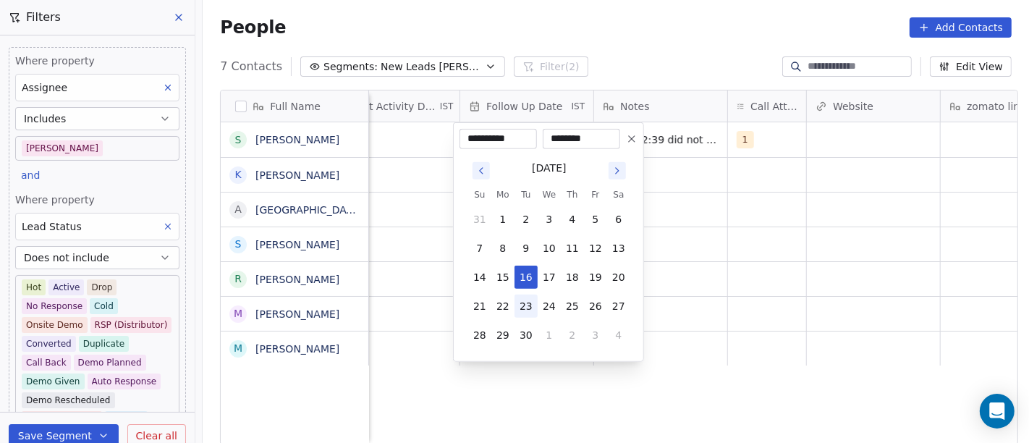
click at [525, 301] on button "23" at bounding box center [526, 306] width 23 height 23
type input "**********"
click at [710, 219] on html "On2Cook India Pvt. Ltd. Contacts People Marketing Workflows Campaigns Sales Pip…" at bounding box center [514, 221] width 1029 height 443
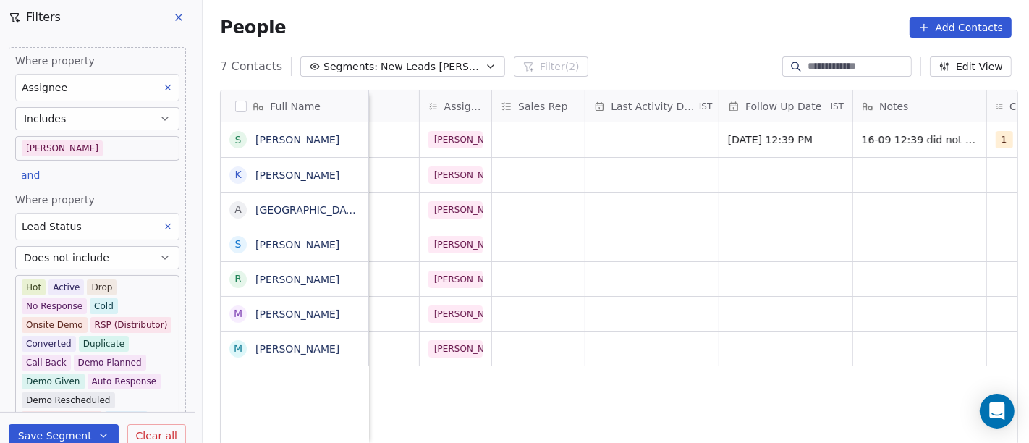
scroll to position [0, 701]
click at [664, 131] on div "grid" at bounding box center [651, 139] width 133 height 35
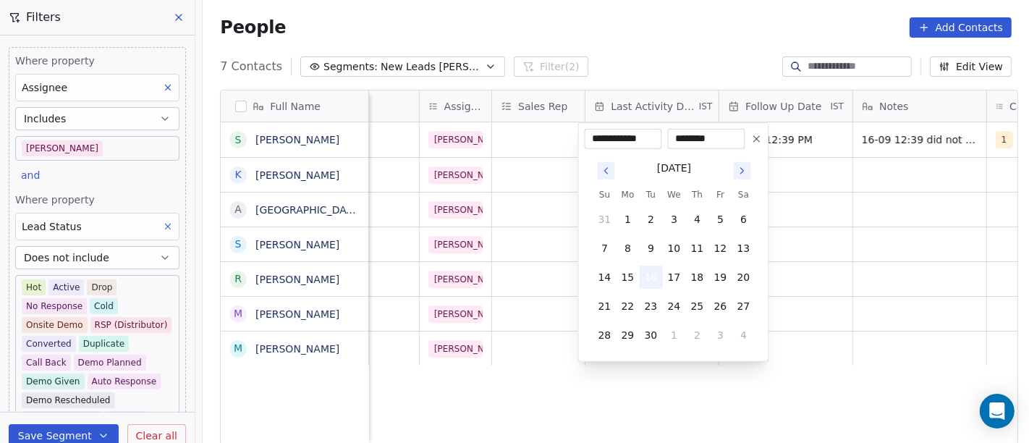
click at [648, 274] on button "16" at bounding box center [651, 277] width 23 height 23
click at [821, 256] on html "On2Cook India Pvt. Ltd. Contacts People Marketing Workflows Campaigns Sales Pip…" at bounding box center [514, 221] width 1029 height 443
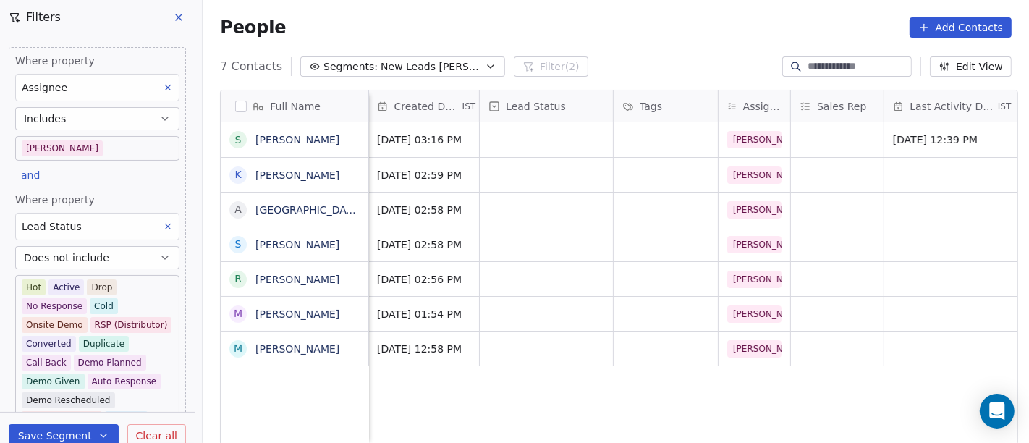
scroll to position [0, 360]
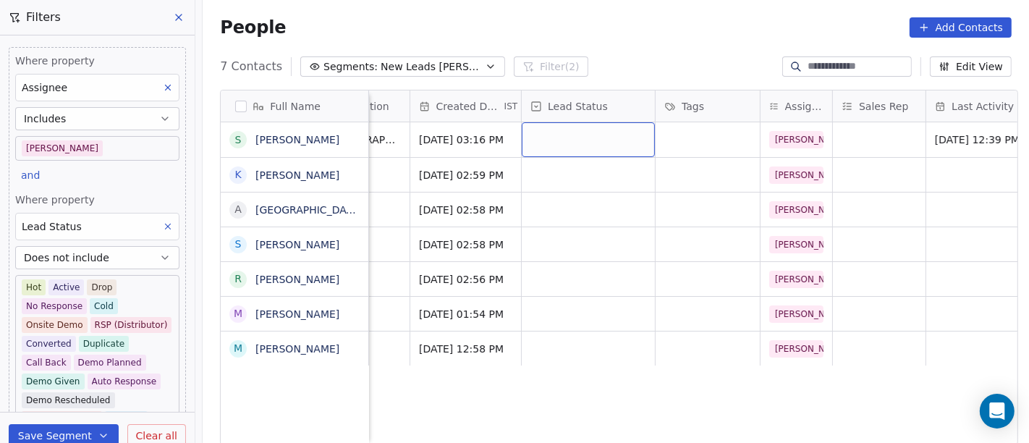
click at [570, 138] on div "grid" at bounding box center [588, 139] width 133 height 35
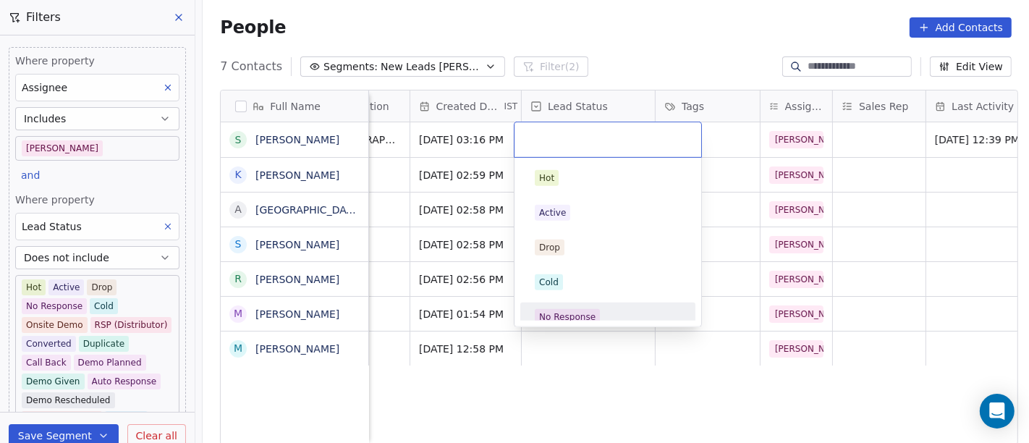
click at [549, 321] on div "Hot Active Drop Cold No Response Onsite Demo RSP (Distributor) Converted Duplic…" at bounding box center [608, 242] width 187 height 169
click at [593, 313] on span "No Response" at bounding box center [567, 317] width 65 height 16
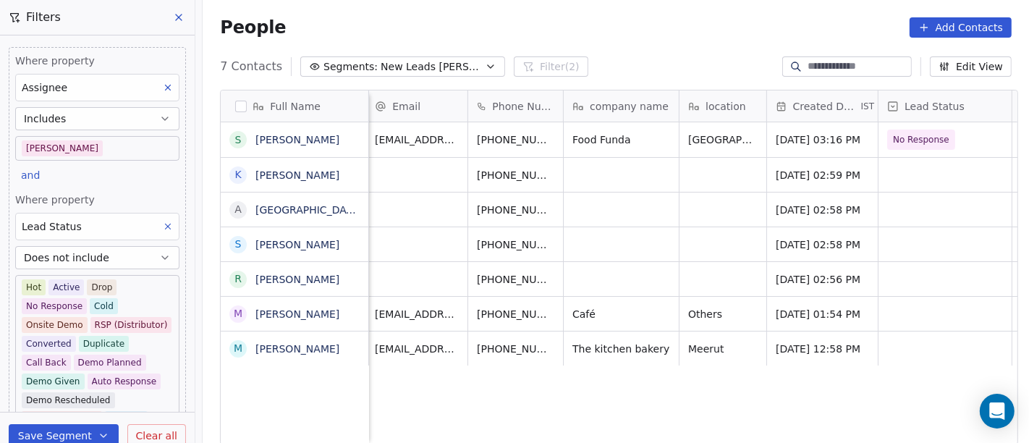
scroll to position [0, 0]
click at [585, 136] on icon "grid" at bounding box center [591, 138] width 12 height 12
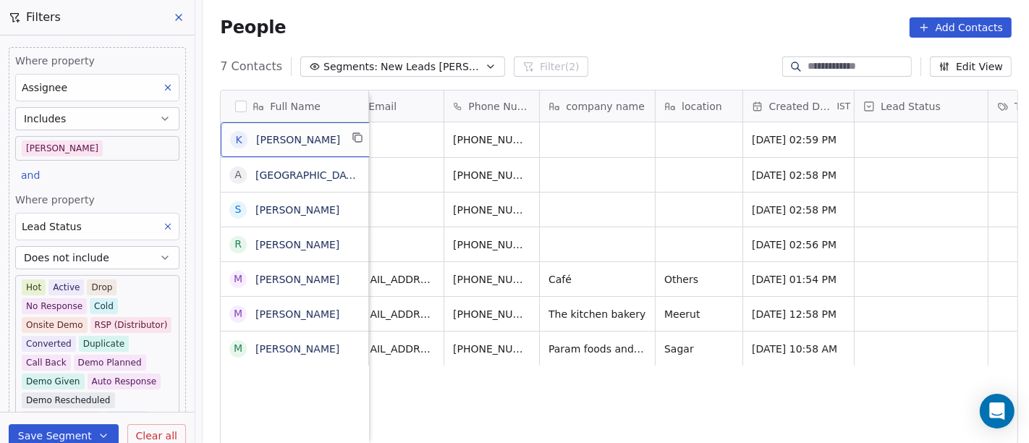
scroll to position [1, 0]
click at [352, 139] on icon "grid" at bounding box center [358, 136] width 12 height 12
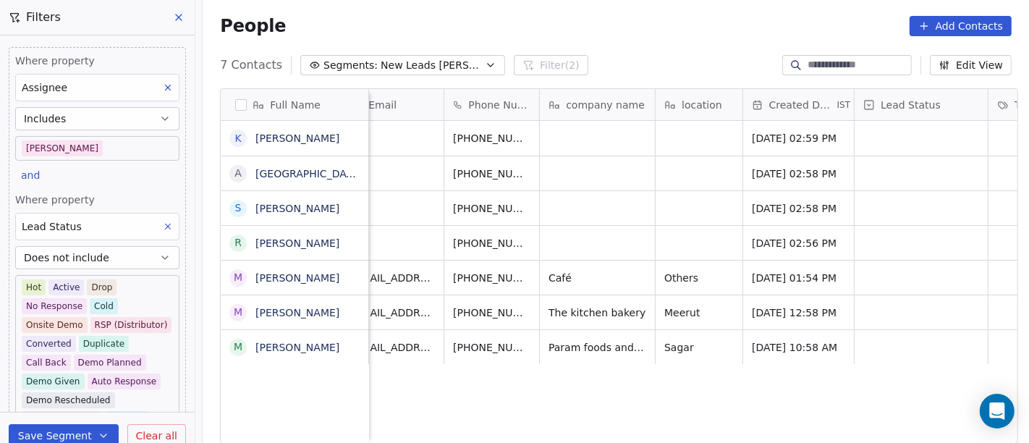
click at [642, 19] on div "People Add Contacts" at bounding box center [616, 26] width 792 height 20
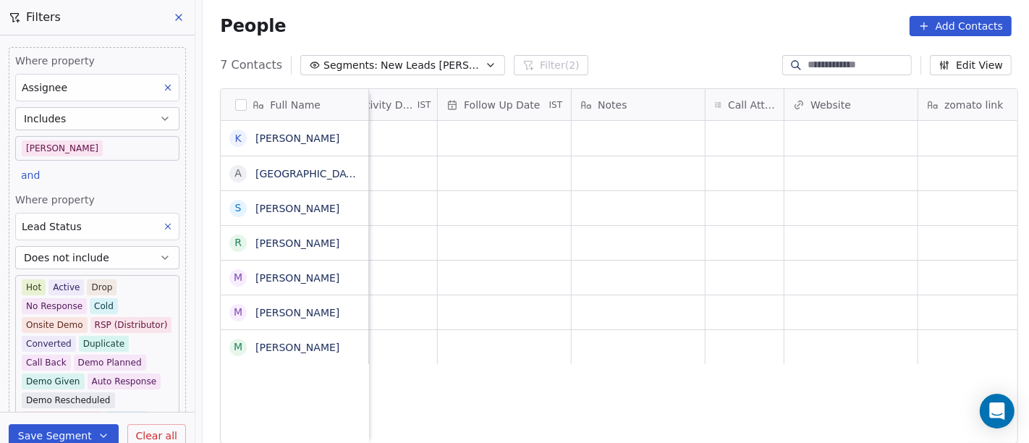
scroll to position [0, 979]
click at [709, 148] on div "grid" at bounding box center [748, 138] width 78 height 35
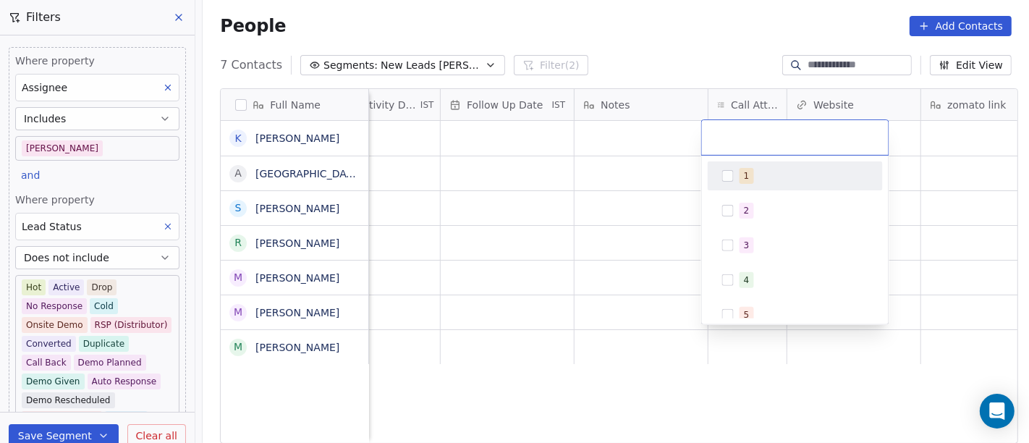
click at [719, 182] on div "1" at bounding box center [796, 175] width 164 height 23
click at [622, 195] on html "On2Cook India Pvt. Ltd. Contacts People Marketing Workflows Campaigns Sales Pip…" at bounding box center [514, 221] width 1029 height 443
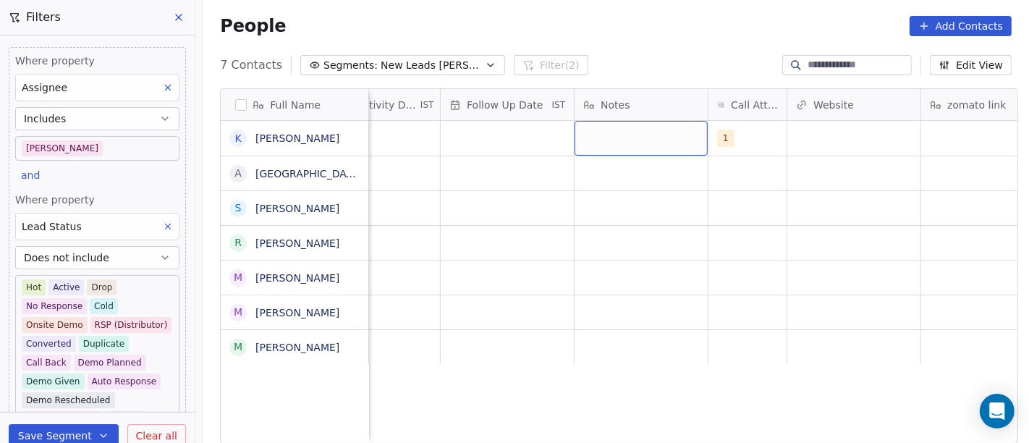
click at [648, 130] on div "grid" at bounding box center [641, 138] width 133 height 35
type textarea "**********"
drag, startPoint x: 455, startPoint y: 276, endPoint x: 453, endPoint y: 212, distance: 63.7
click at [450, 276] on html "**********" at bounding box center [514, 221] width 1029 height 443
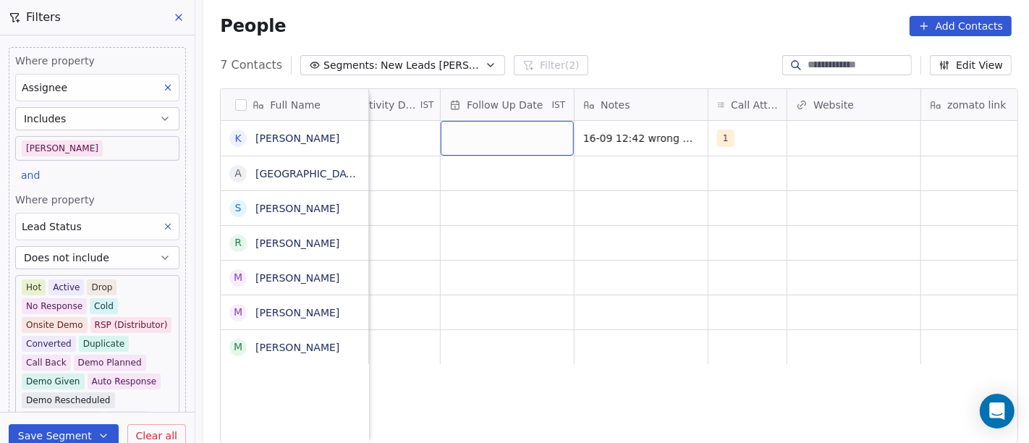
click at [480, 143] on div "grid" at bounding box center [507, 138] width 133 height 35
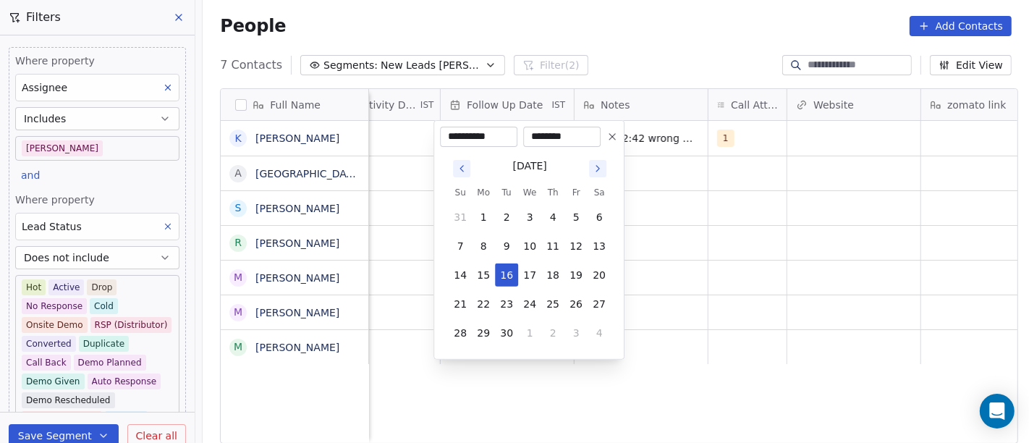
click at [604, 133] on button at bounding box center [612, 136] width 17 height 17
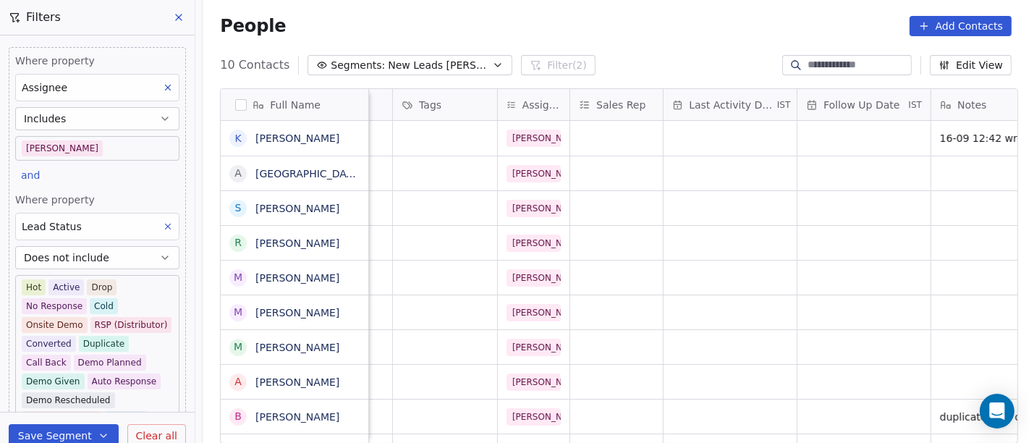
scroll to position [0, 623]
click at [710, 135] on div "grid" at bounding box center [729, 138] width 133 height 35
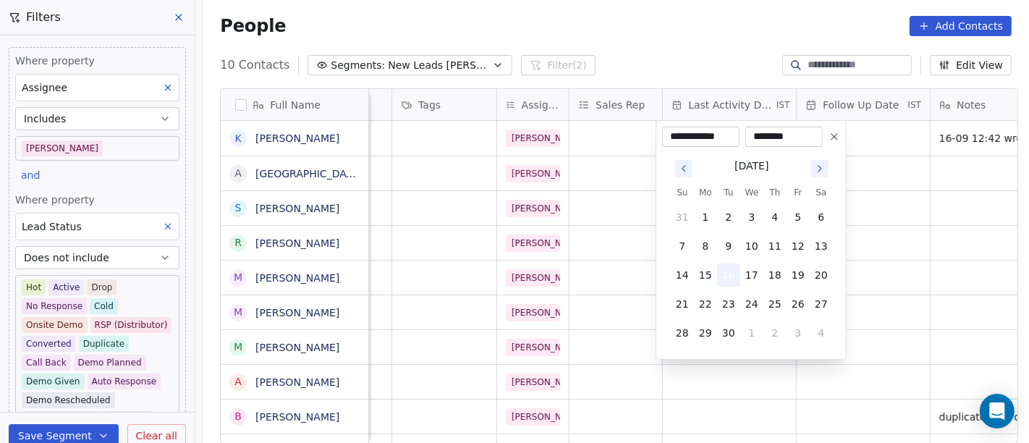
click at [730, 280] on button "16" at bounding box center [728, 274] width 23 height 23
click at [897, 229] on html "On2Cook India Pvt. Ltd. Contacts People Marketing Workflows Campaigns Sales Pip…" at bounding box center [514, 221] width 1029 height 443
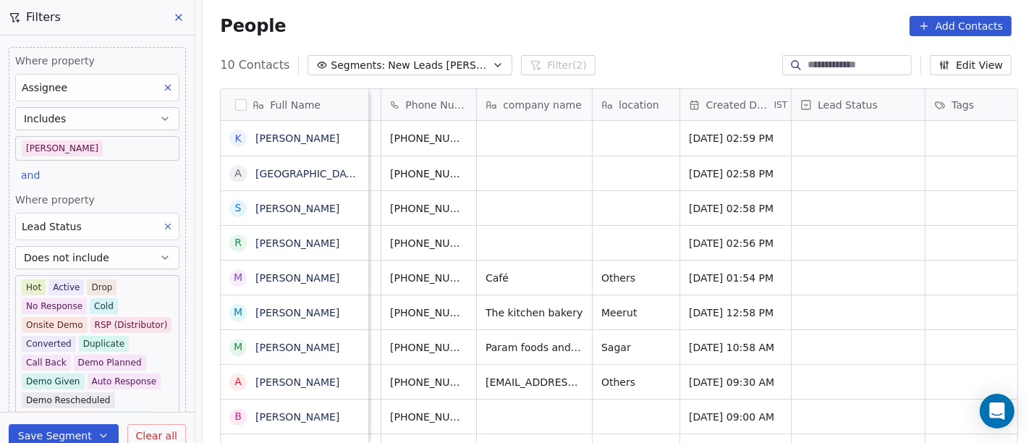
scroll to position [12, 90]
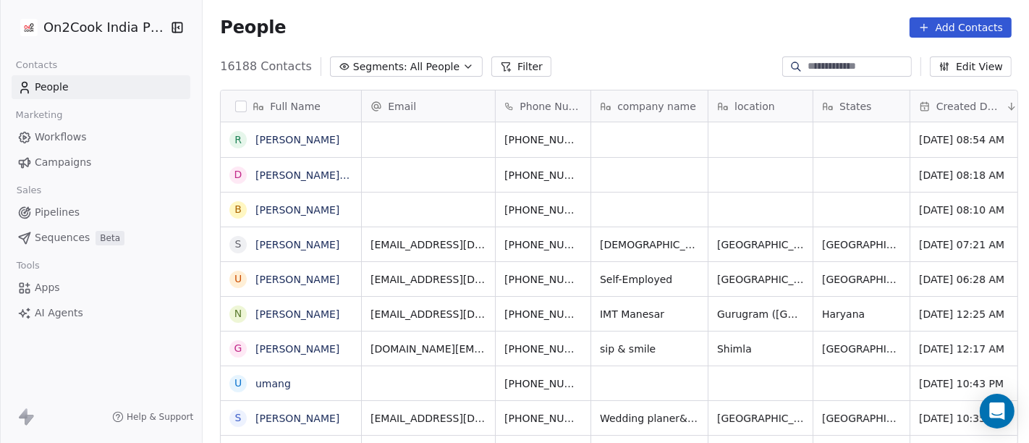
click at [499, 72] on button "Filter" at bounding box center [521, 66] width 60 height 20
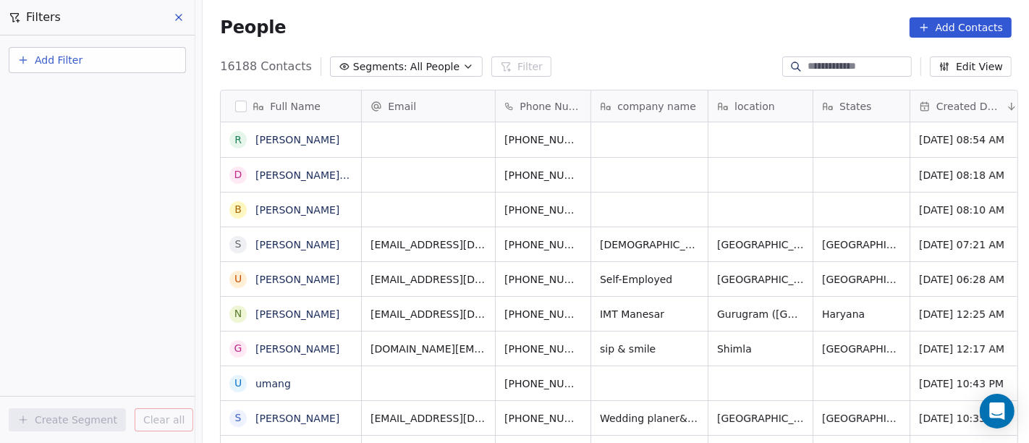
click at [125, 59] on button "Add Filter" at bounding box center [97, 60] width 177 height 26
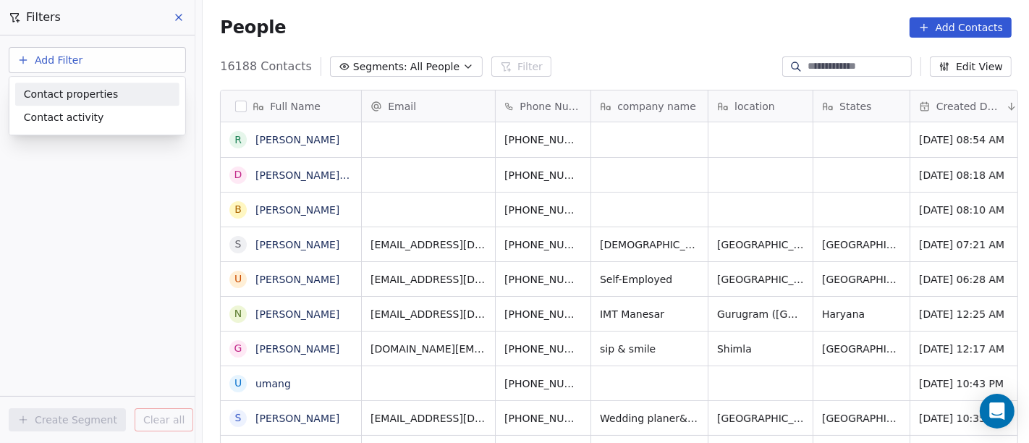
click at [95, 97] on span "Contact properties" at bounding box center [71, 94] width 94 height 15
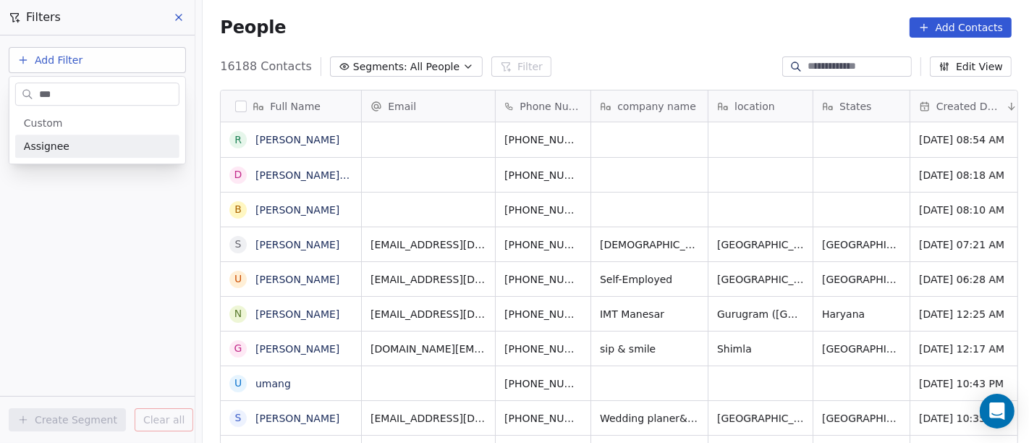
type input "***"
click at [72, 152] on div "Assignee" at bounding box center [97, 146] width 147 height 14
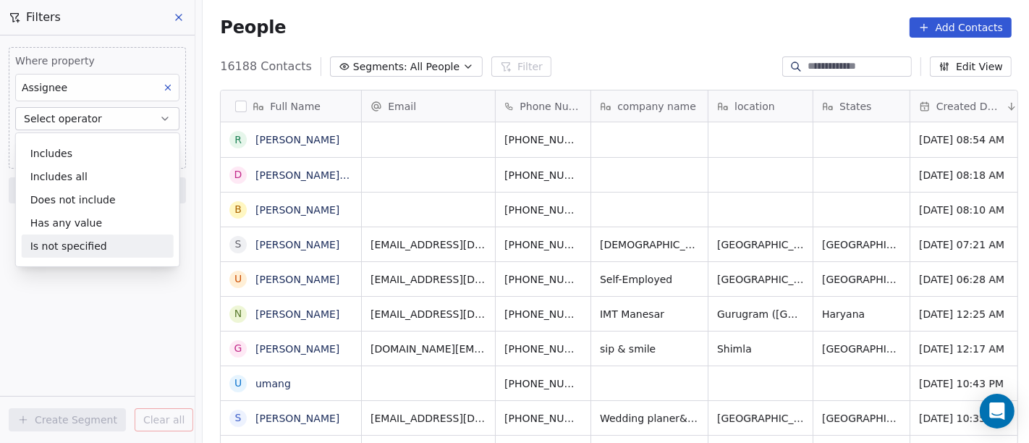
click at [85, 242] on div "Is not specified" at bounding box center [98, 245] width 152 height 23
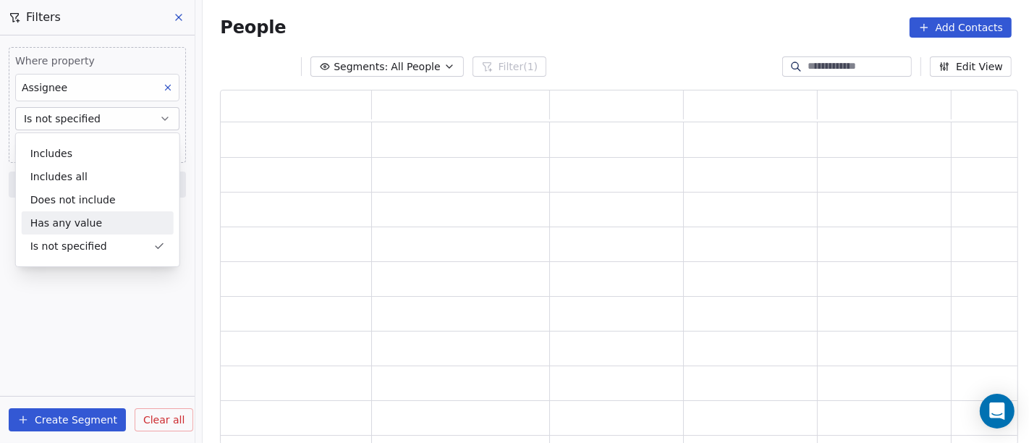
scroll to position [343, 786]
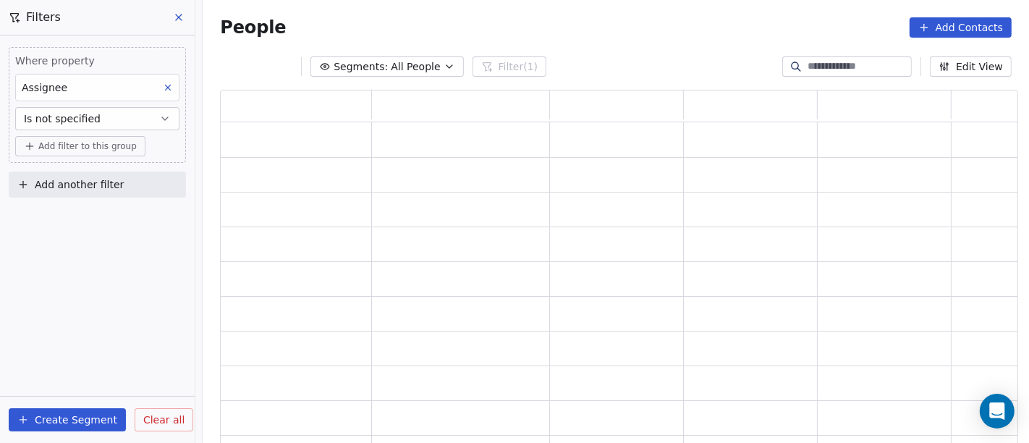
click at [85, 150] on span "Add filter to this group" at bounding box center [87, 146] width 98 height 12
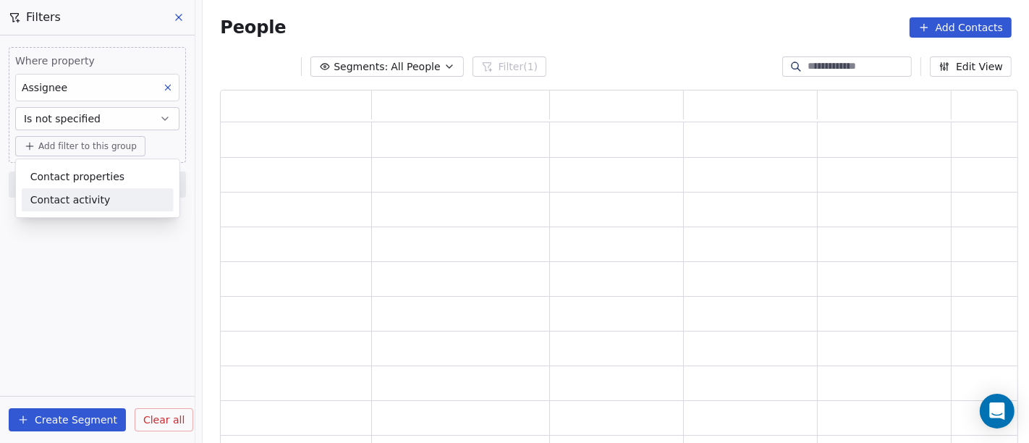
click at [102, 291] on html "On2Cook India Pvt. Ltd. Contacts People Marketing Workflows Campaigns Sales Pip…" at bounding box center [514, 221] width 1029 height 443
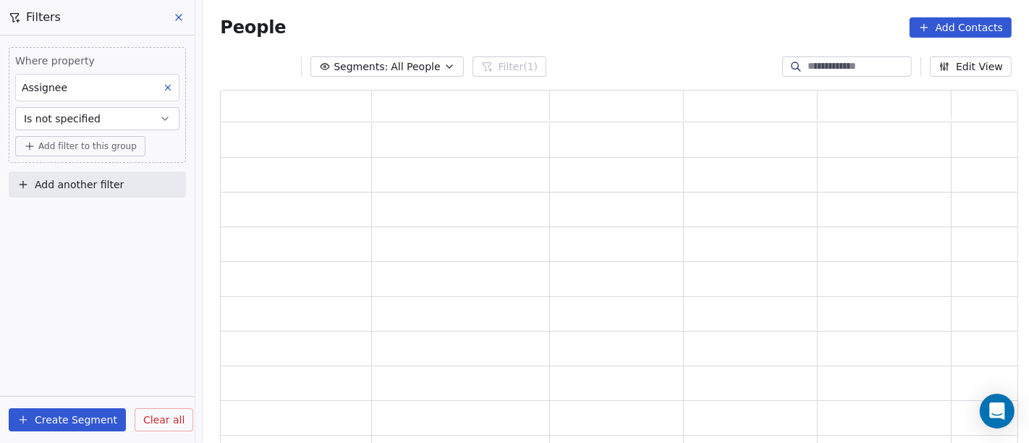
click at [84, 140] on span "Add filter to this group" at bounding box center [87, 146] width 98 height 12
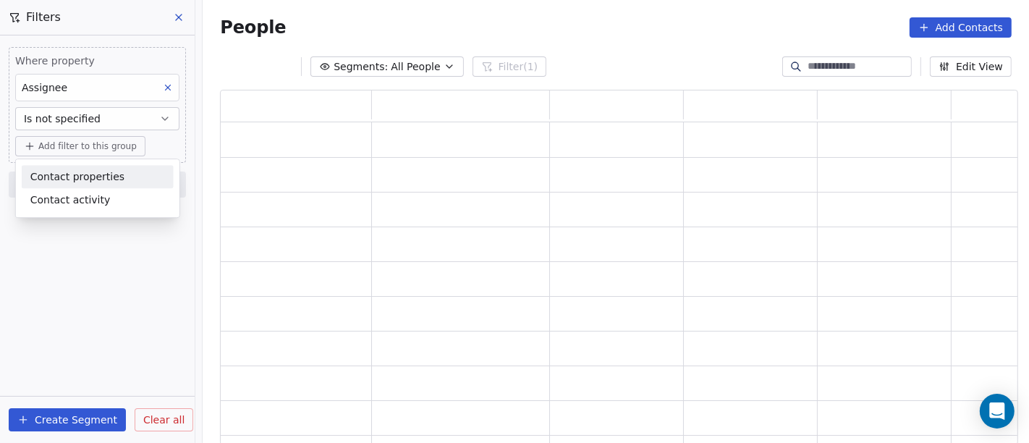
click at [92, 179] on span "Contact properties" at bounding box center [77, 176] width 94 height 15
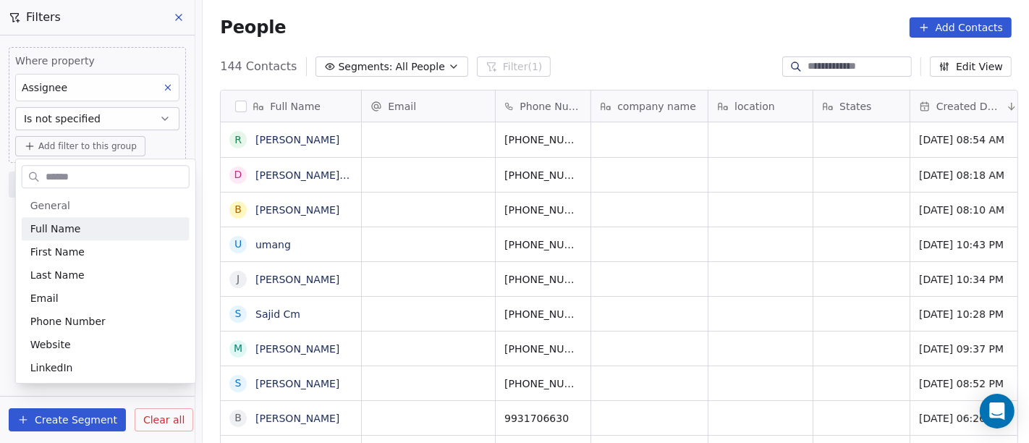
scroll to position [378, 821]
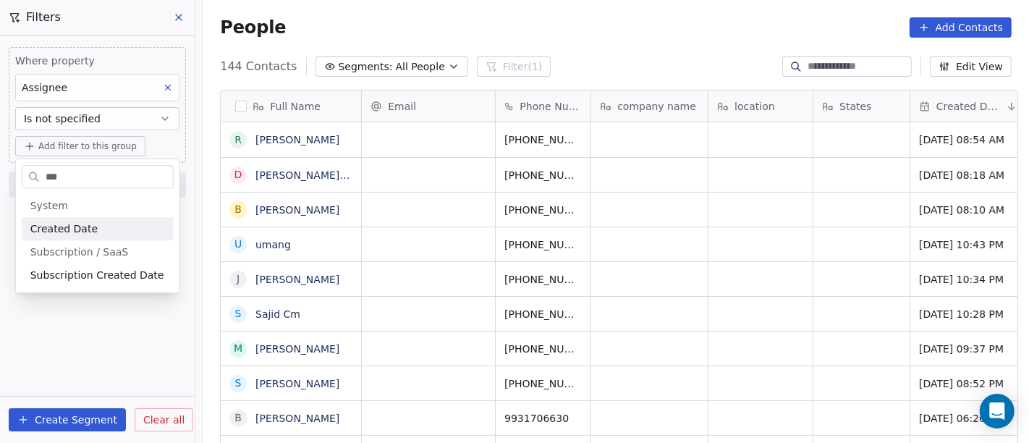
type input "***"
click at [62, 229] on span "Created Date" at bounding box center [63, 228] width 67 height 14
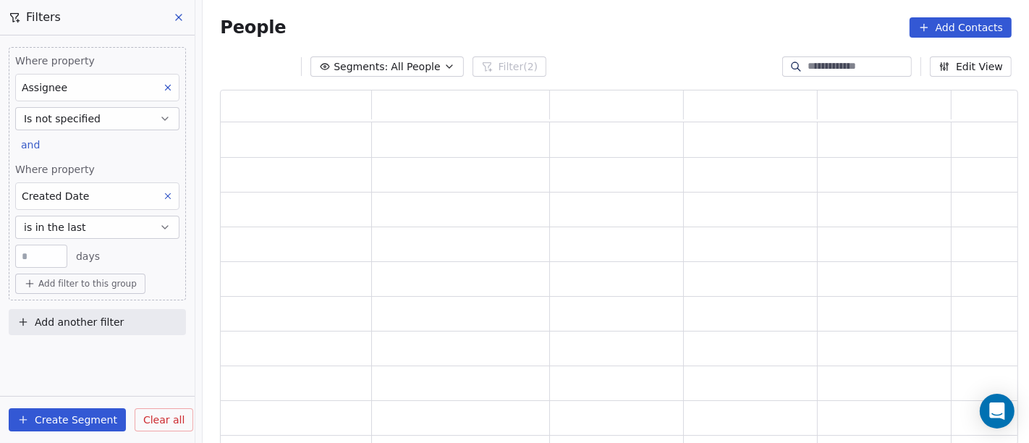
scroll to position [343, 786]
click at [61, 232] on span "is in the last" at bounding box center [55, 227] width 62 height 14
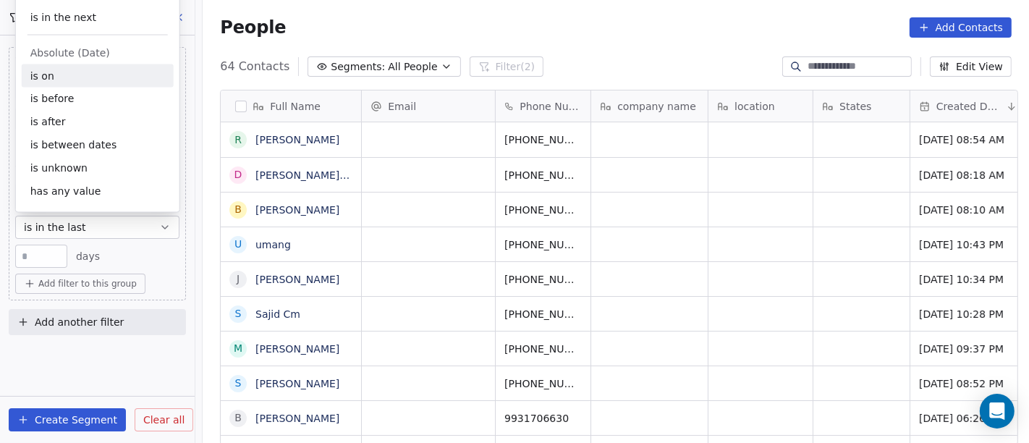
scroll to position [378, 821]
click at [78, 124] on div "is after" at bounding box center [98, 122] width 152 height 23
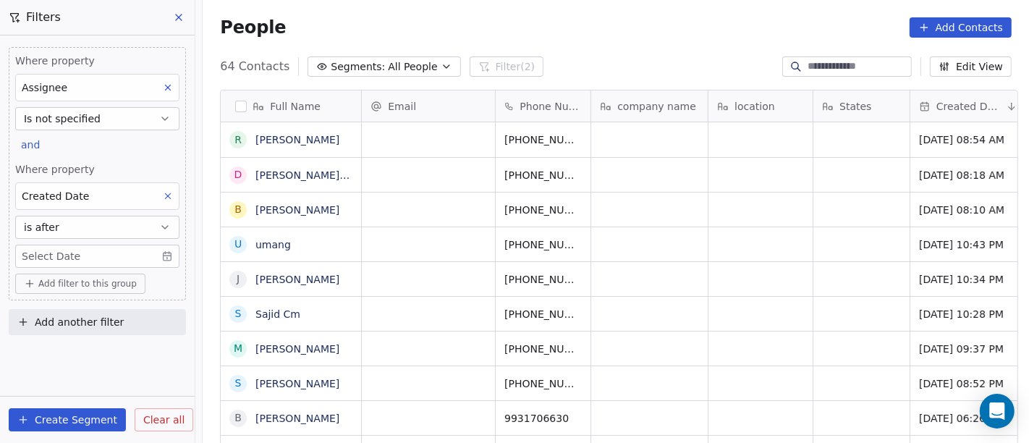
click at [67, 255] on body "On2Cook India Pvt. Ltd. Contacts People Marketing Workflows Campaigns Sales Pip…" at bounding box center [514, 221] width 1029 height 443
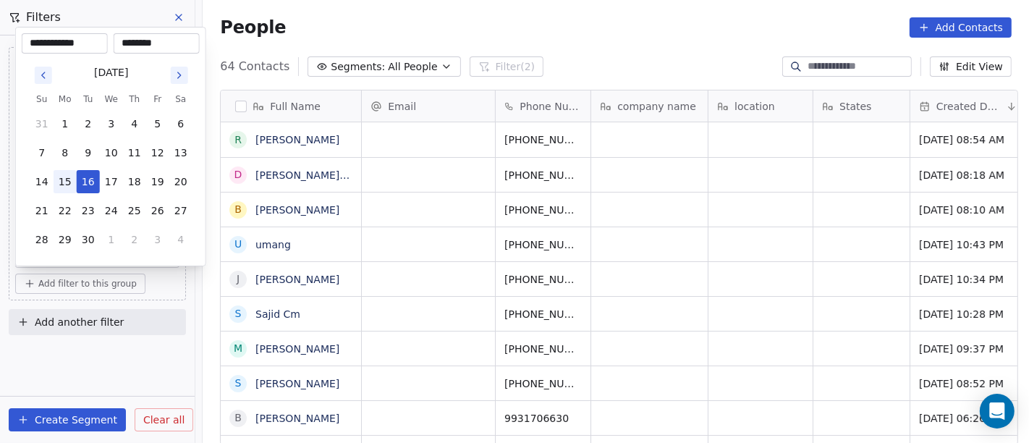
click at [61, 179] on button "15" at bounding box center [65, 181] width 23 height 23
type input "**********"
click at [565, 17] on html "On2Cook India Pvt. Ltd. Contacts People Marketing Workflows Campaigns Sales Pip…" at bounding box center [514, 221] width 1029 height 443
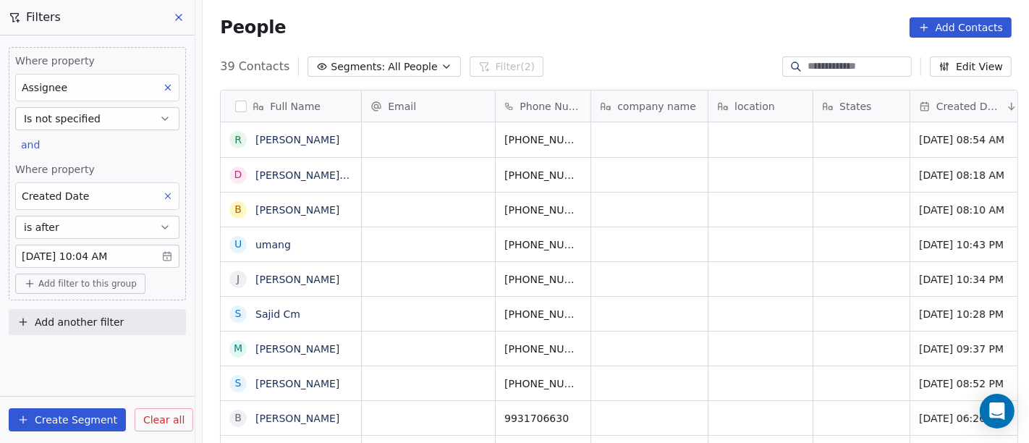
click at [98, 255] on body "On2Cook India Pvt. Ltd. Contacts People Marketing Workflows Campaigns Sales Pip…" at bounding box center [514, 221] width 1029 height 443
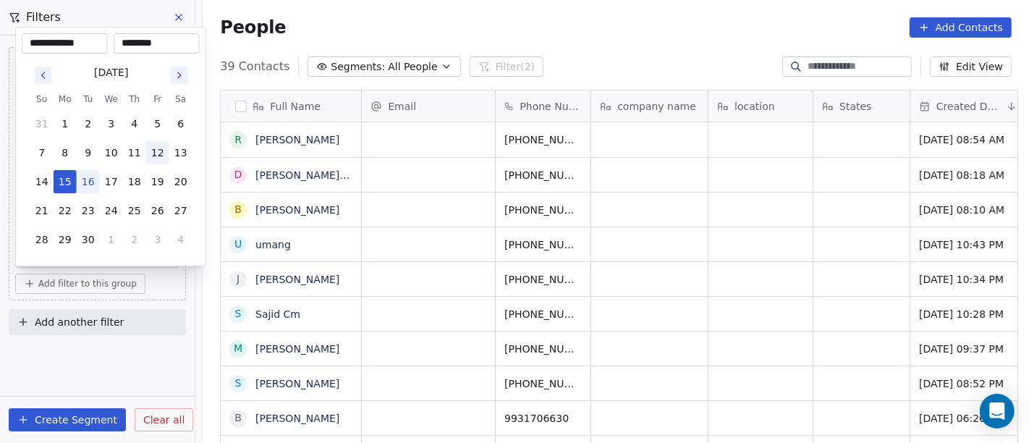
click at [158, 160] on button "12" at bounding box center [157, 152] width 23 height 23
type input "**********"
click at [423, 14] on html "On2Cook India Pvt. Ltd. Contacts People Marketing Workflows Campaigns Sales Pip…" at bounding box center [514, 221] width 1029 height 443
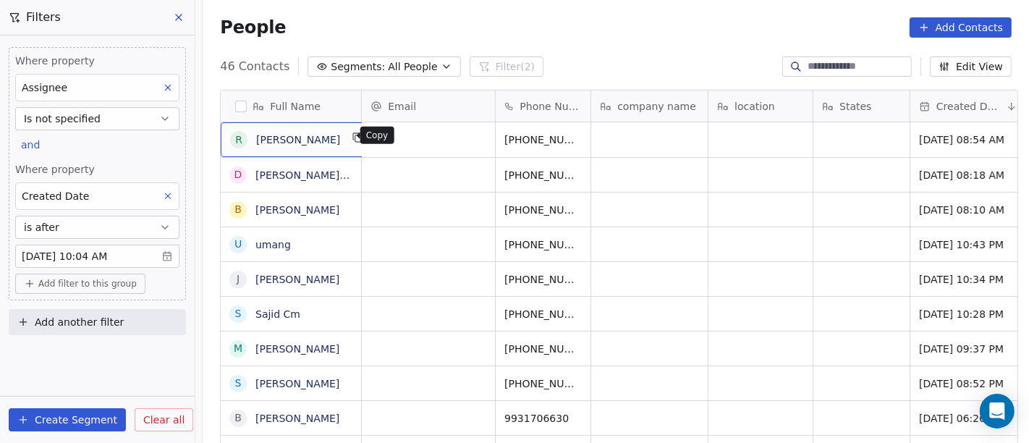
scroll to position [1, 0]
click at [350, 141] on button "grid" at bounding box center [358, 135] width 17 height 17
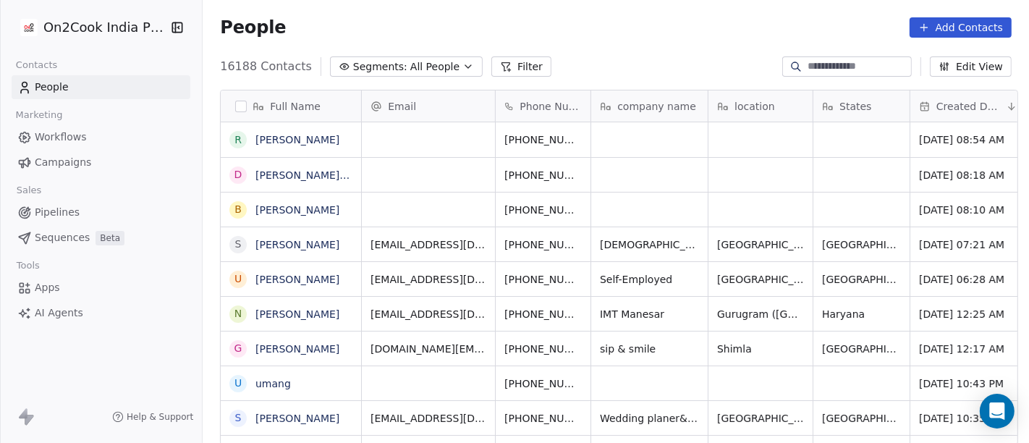
scroll to position [12, 12]
click at [847, 60] on input at bounding box center [858, 66] width 101 height 14
paste input "**********"
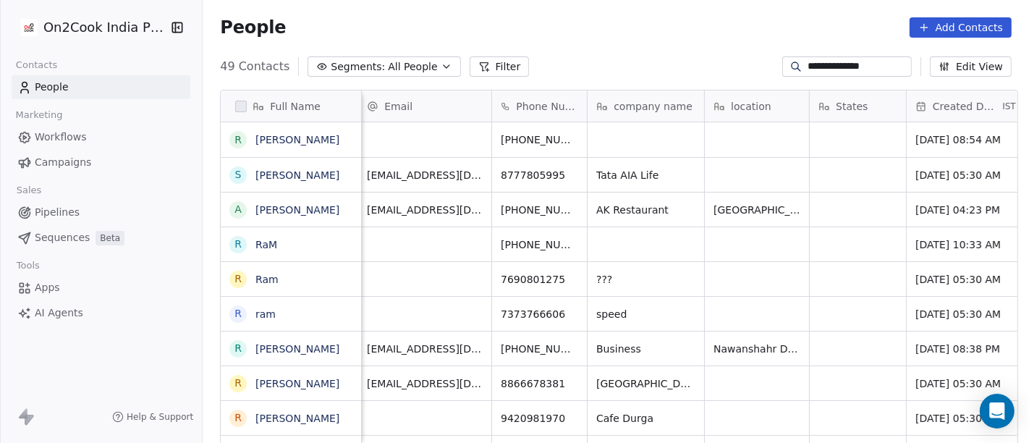
scroll to position [0, 0]
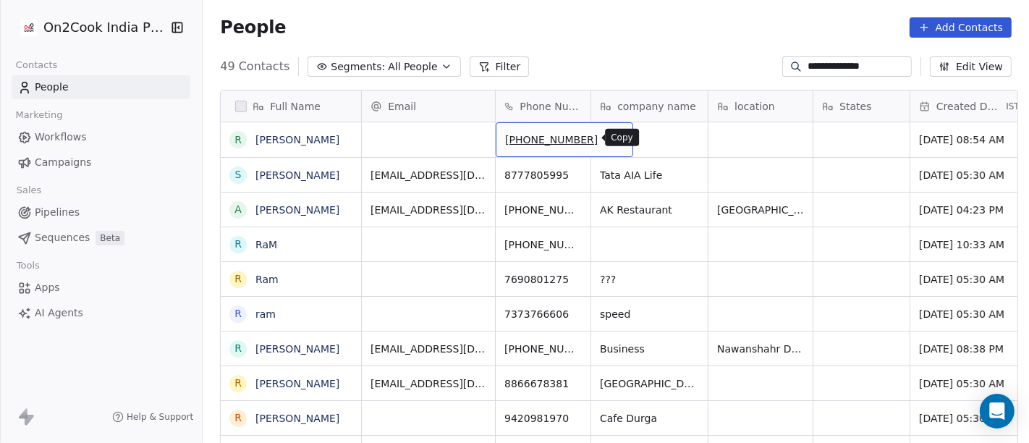
click at [610, 135] on icon "grid" at bounding box center [616, 138] width 12 height 12
click at [562, 23] on div "People Add Contacts" at bounding box center [616, 27] width 792 height 20
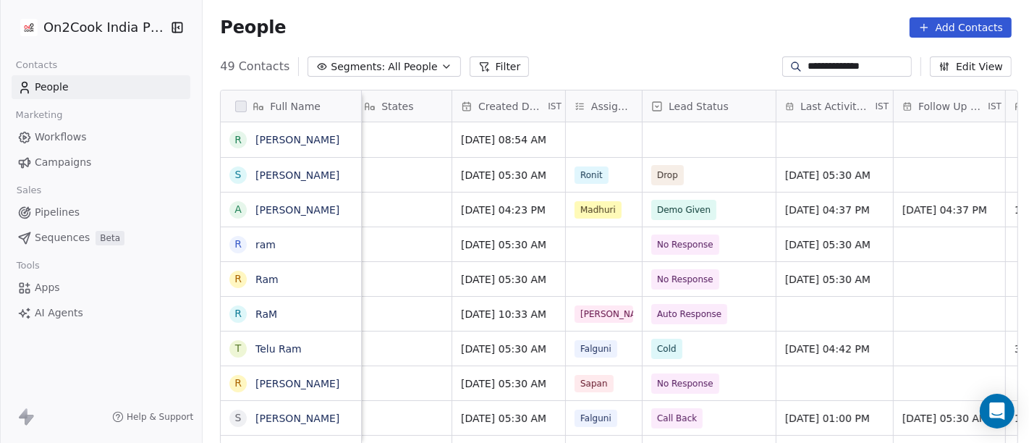
scroll to position [0, 423]
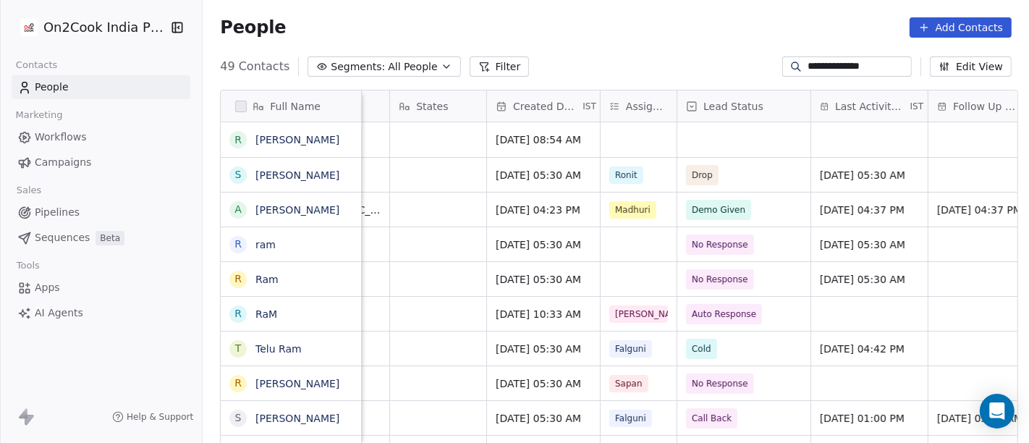
click at [845, 62] on input "**********" at bounding box center [858, 66] width 101 height 14
paste input "*****"
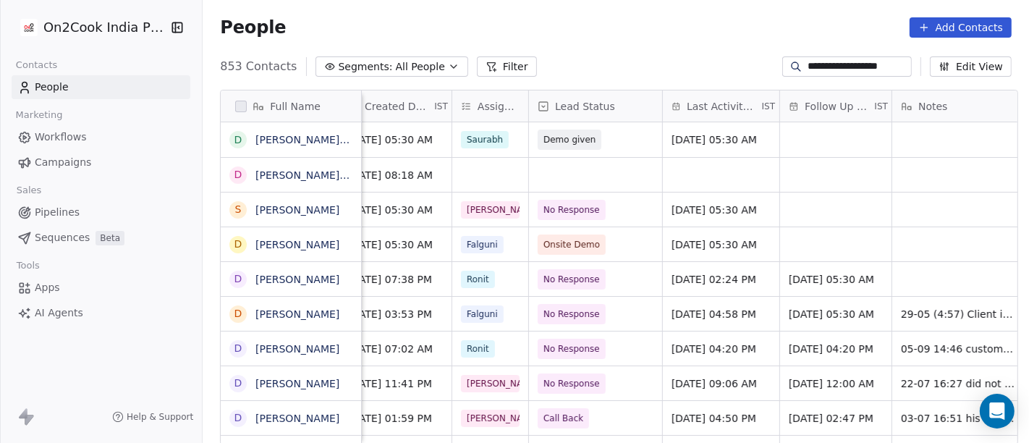
scroll to position [0, 572]
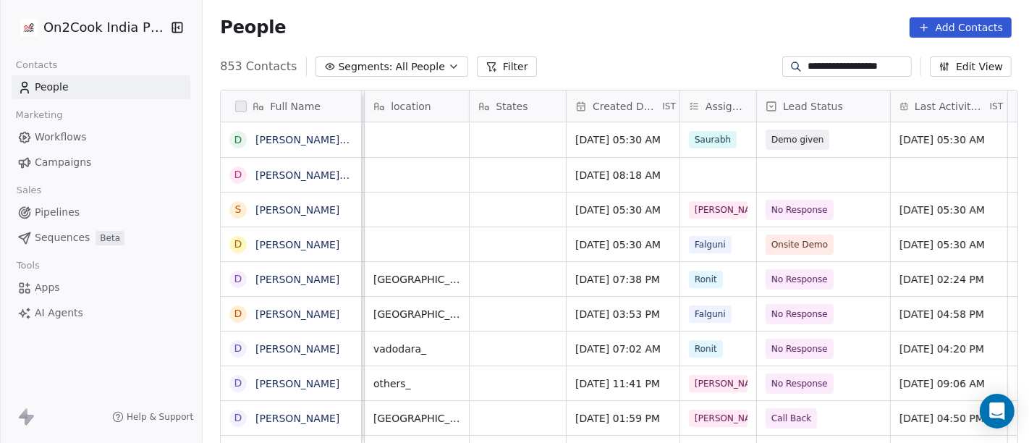
type input "**********"
click at [703, 174] on div "grid" at bounding box center [717, 175] width 76 height 34
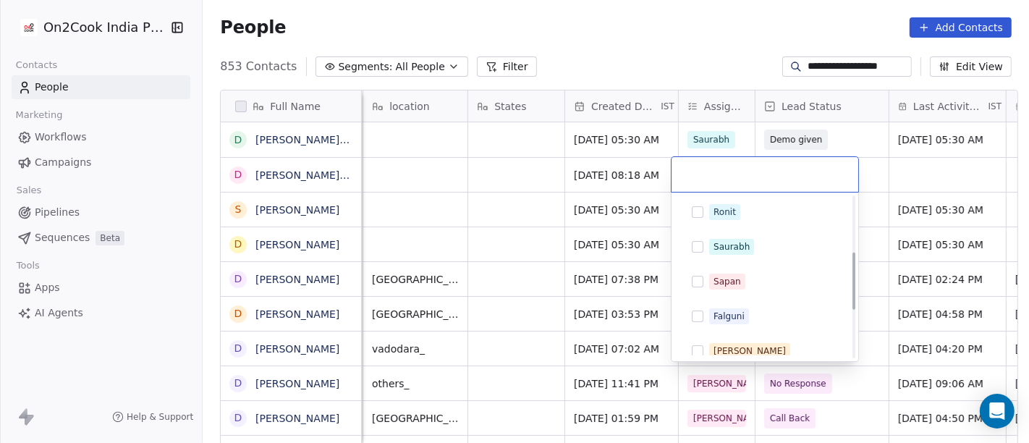
scroll to position [161, 0]
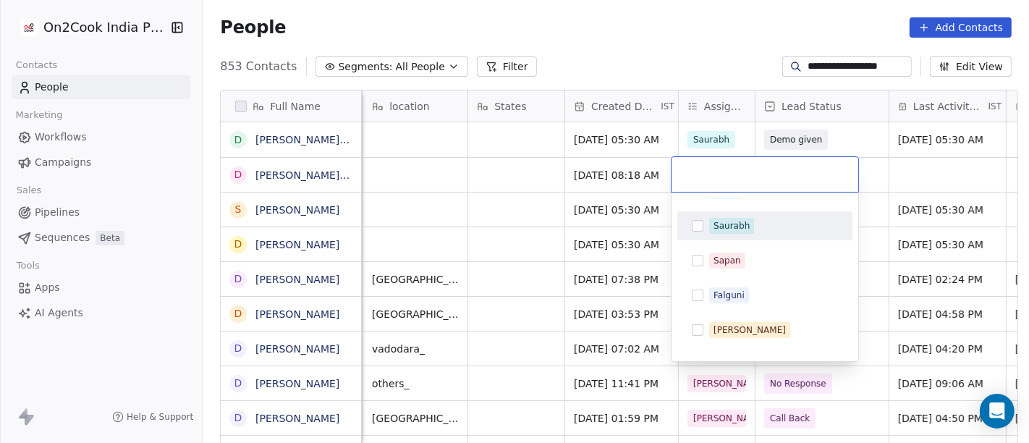
click at [736, 237] on div "Saurabh" at bounding box center [764, 225] width 175 height 29
click at [509, 213] on html "**********" at bounding box center [514, 221] width 1029 height 443
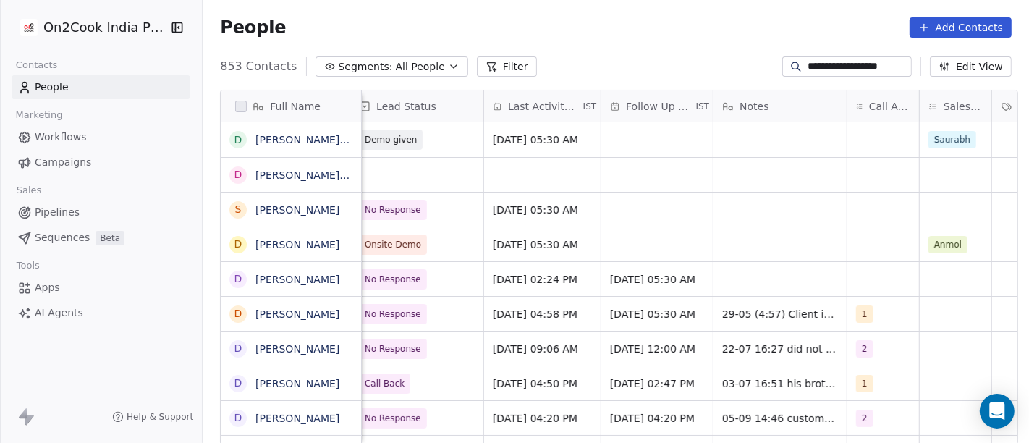
scroll to position [0, 753]
click at [760, 185] on div "grid" at bounding box center [777, 175] width 133 height 34
type textarea "*"
type textarea "**********"
click at [618, 168] on html "**********" at bounding box center [514, 221] width 1029 height 443
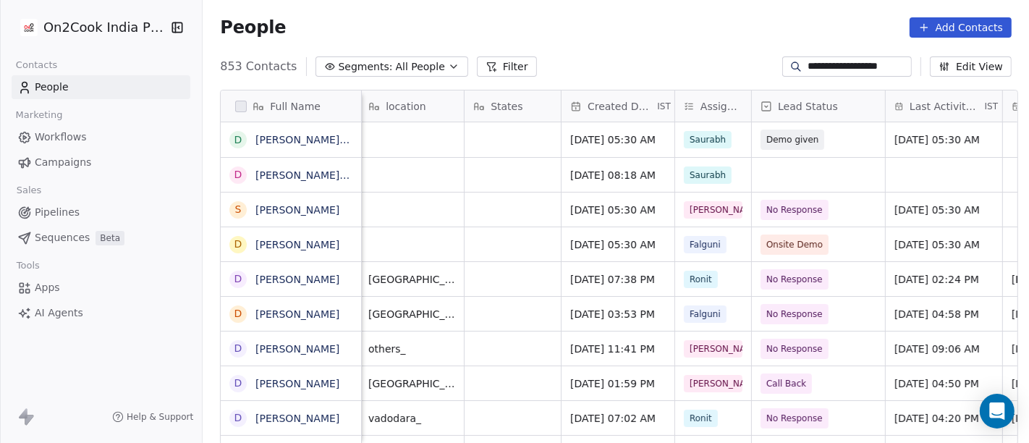
scroll to position [0, 345]
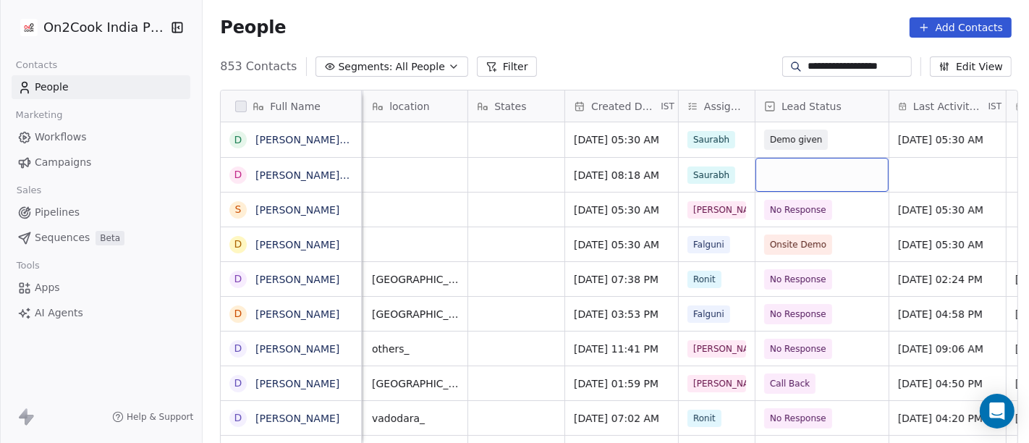
click at [800, 170] on div "grid" at bounding box center [822, 175] width 133 height 34
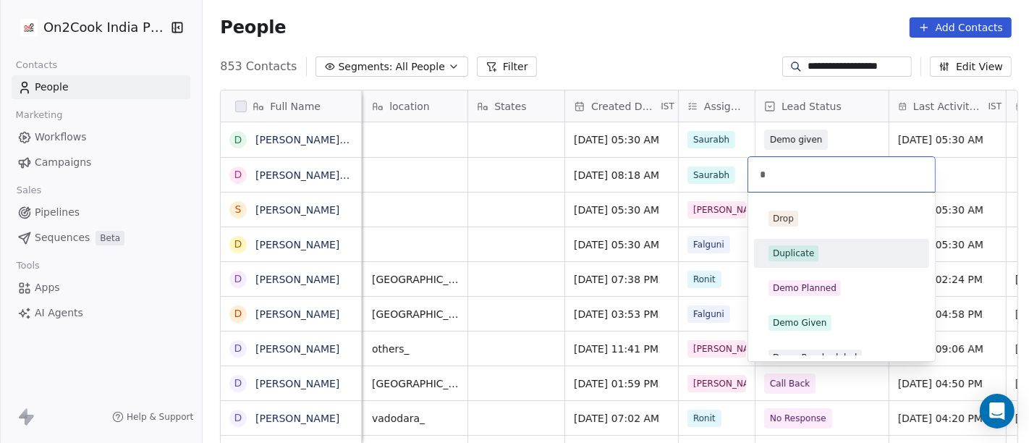
type input "*"
click at [823, 258] on div "Duplicate" at bounding box center [842, 253] width 146 height 16
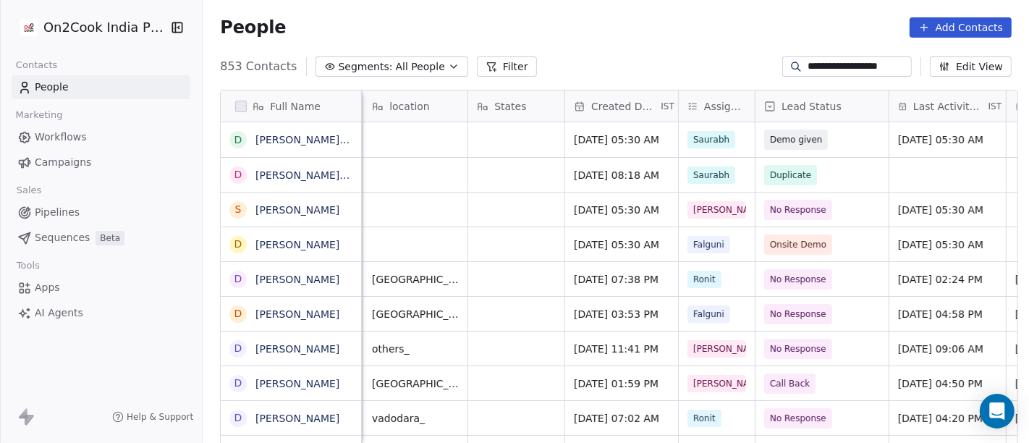
click at [843, 61] on input "**********" at bounding box center [858, 66] width 101 height 14
paste input
drag, startPoint x: 843, startPoint y: 61, endPoint x: 637, endPoint y: 481, distance: 467.7
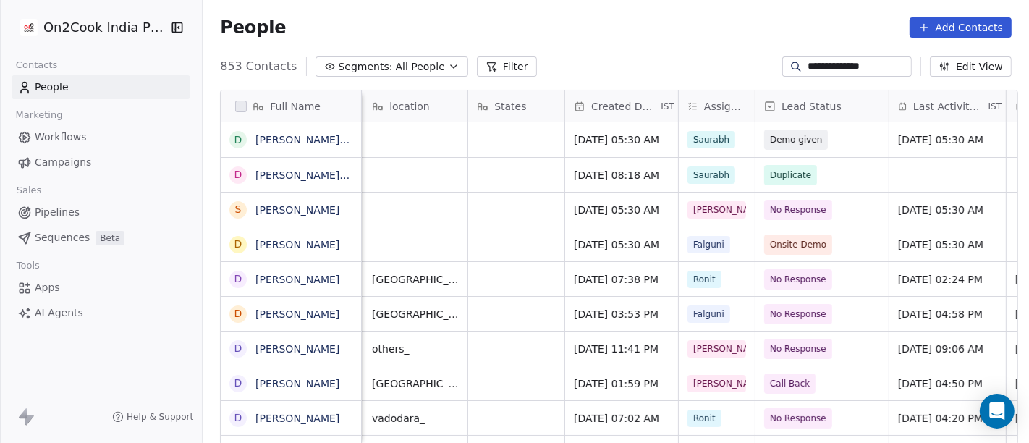
click at [637, 442] on html "**********" at bounding box center [514, 221] width 1029 height 443
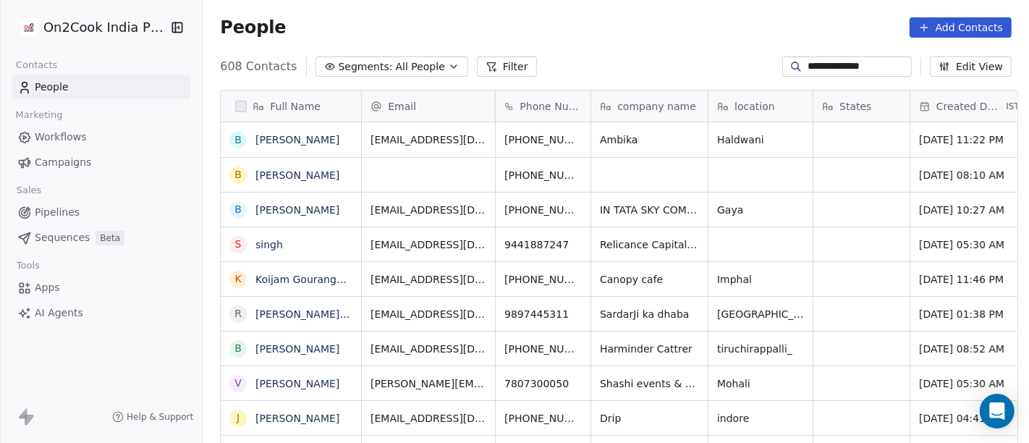
scroll to position [378, 821]
click at [534, 173] on span "+919623128097" at bounding box center [551, 175] width 93 height 14
click at [610, 170] on icon "grid" at bounding box center [616, 173] width 12 height 12
click at [680, 17] on div "People Add Contacts" at bounding box center [616, 27] width 792 height 20
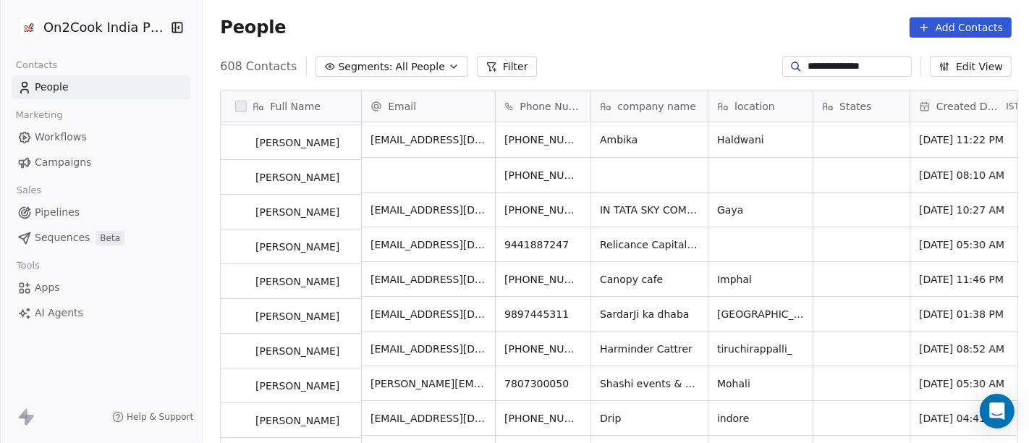
scroll to position [0, 0]
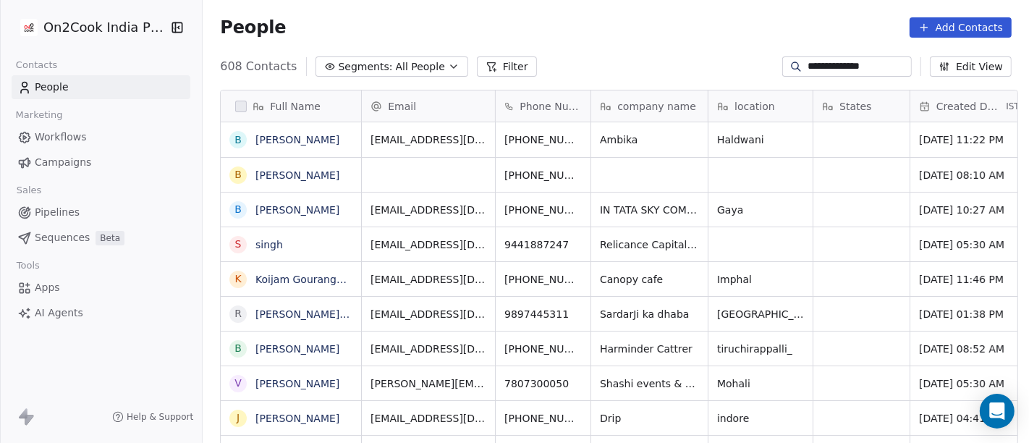
click at [889, 71] on input "**********" at bounding box center [858, 66] width 101 height 14
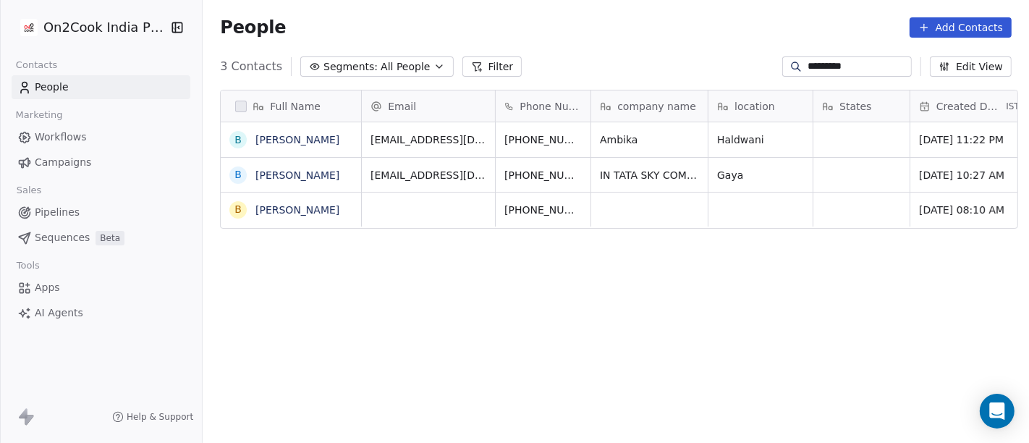
scroll to position [378, 821]
click at [815, 67] on input "********" at bounding box center [858, 66] width 101 height 14
paste input
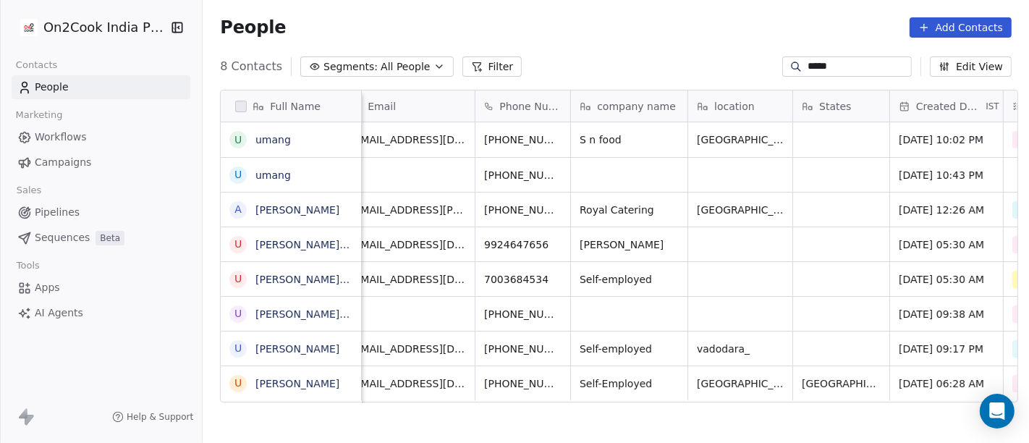
scroll to position [0, 12]
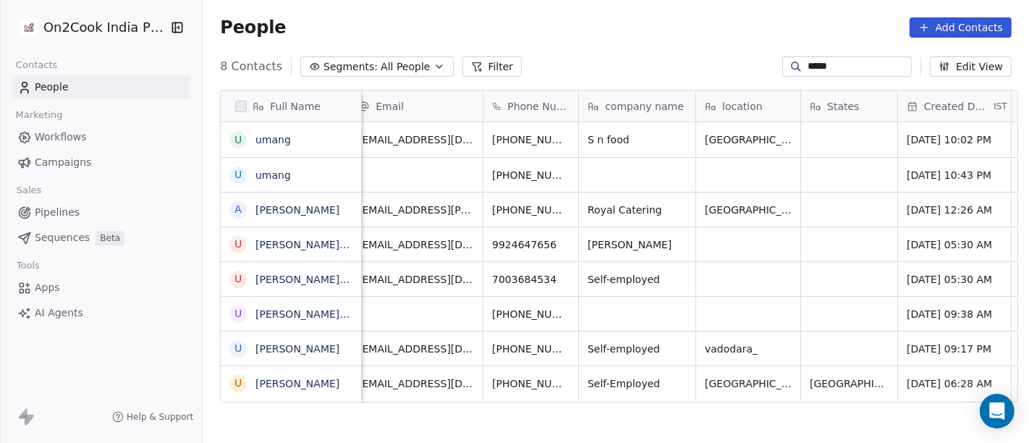
click at [808, 66] on input "*****" at bounding box center [858, 66] width 101 height 14
paste input "**********"
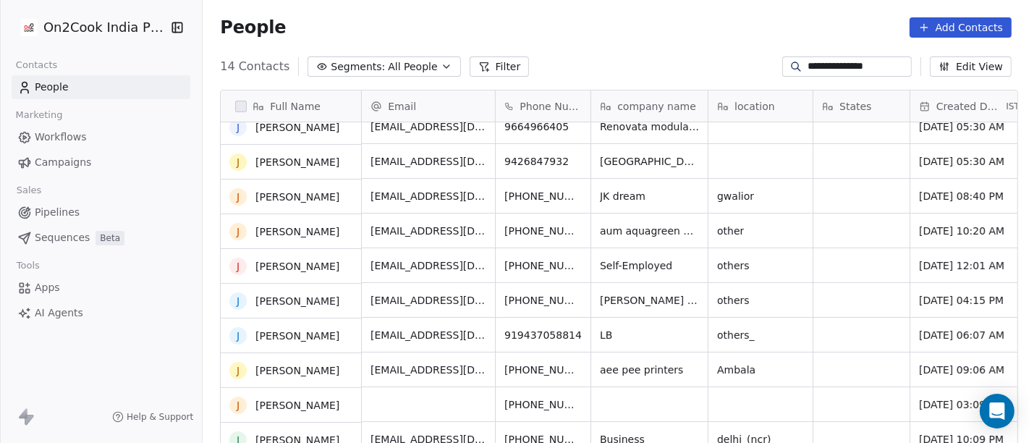
scroll to position [0, 0]
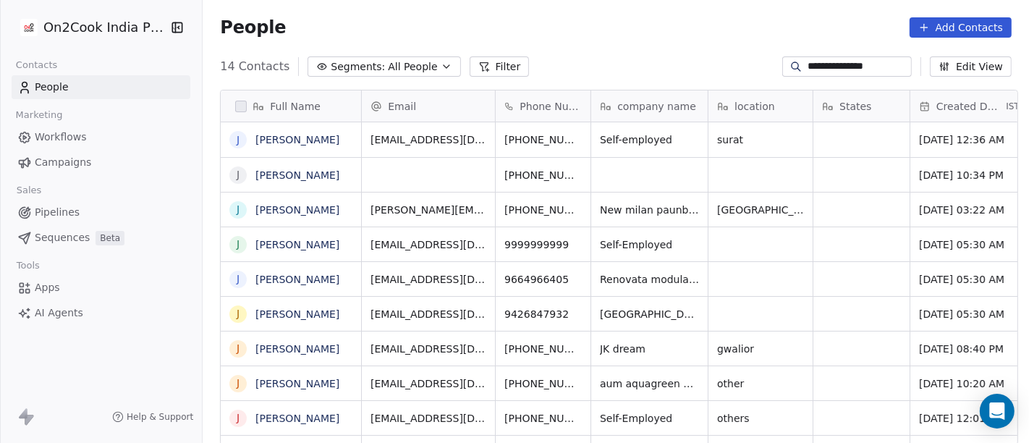
click at [655, 22] on div "People Add Contacts" at bounding box center [616, 27] width 792 height 20
click at [819, 71] on input "**********" at bounding box center [858, 66] width 101 height 14
paste input
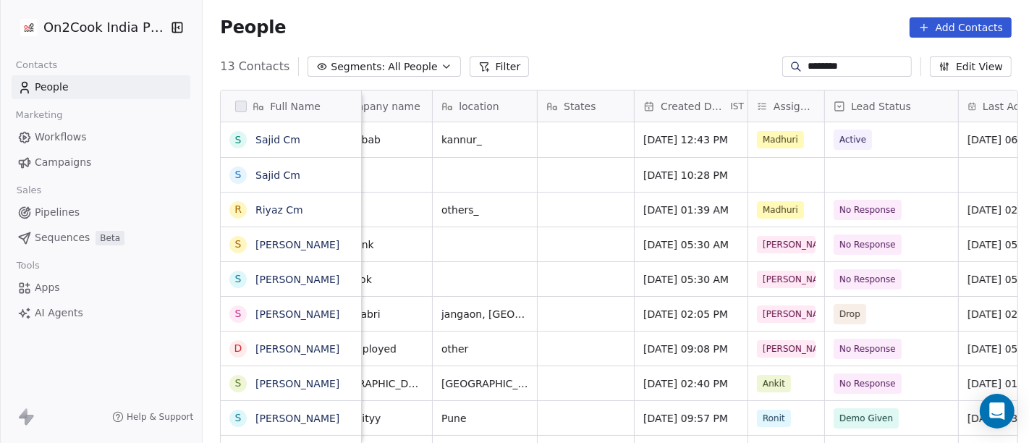
scroll to position [0, 374]
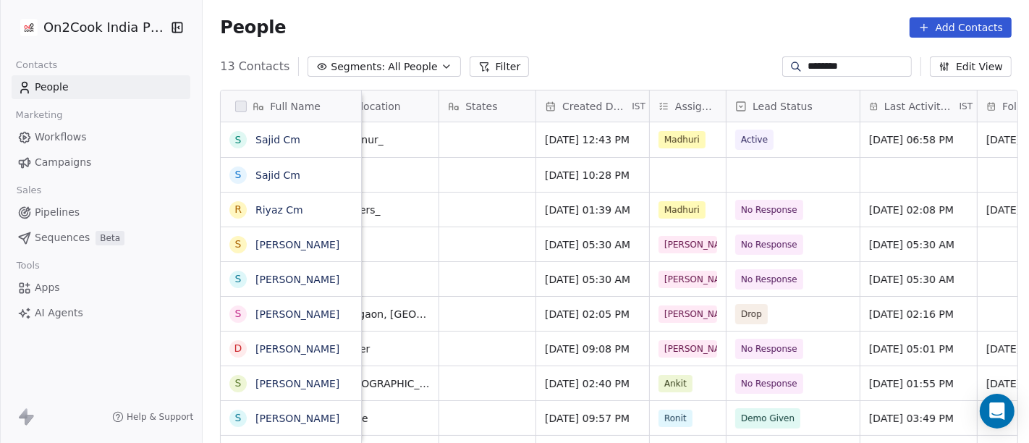
type input "********"
click at [676, 164] on div "grid" at bounding box center [688, 175] width 76 height 34
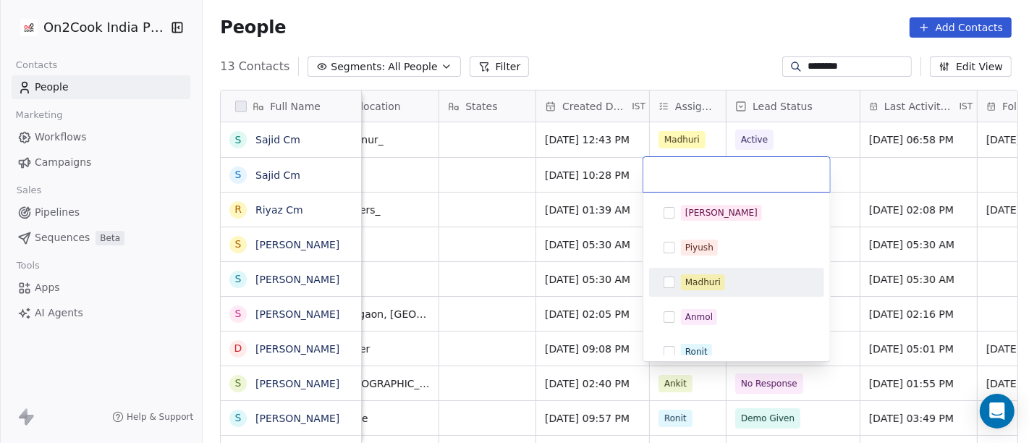
click at [691, 288] on span "Madhuri" at bounding box center [703, 282] width 44 height 16
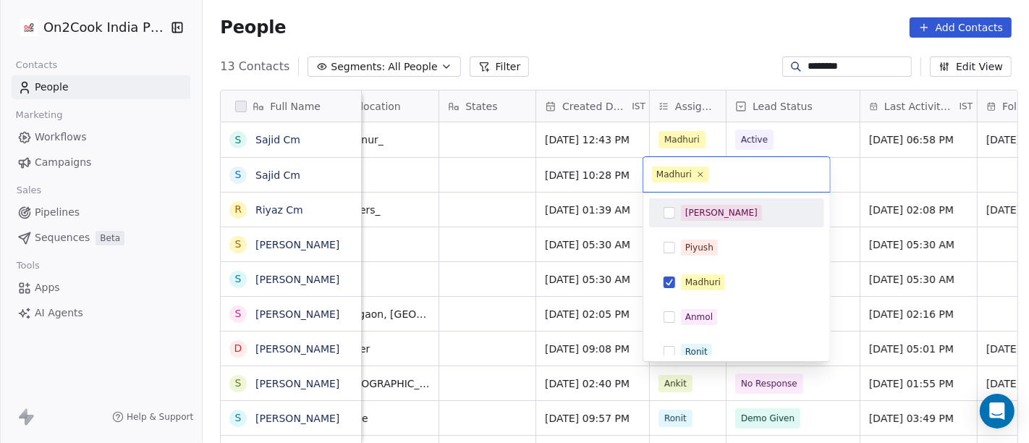
click at [884, 162] on html "On2Cook India Pvt. Ltd. Contacts People Marketing Workflows Campaigns Sales Pip…" at bounding box center [514, 221] width 1029 height 443
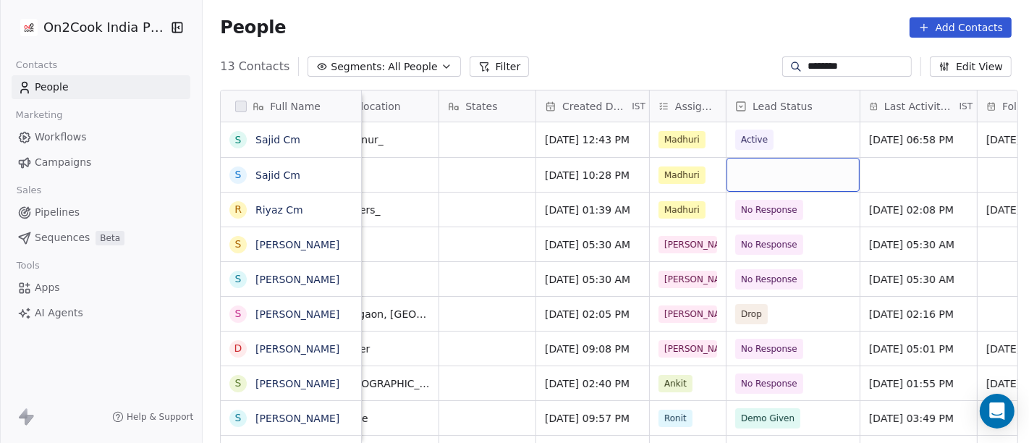
click at [775, 170] on div "grid" at bounding box center [793, 175] width 133 height 34
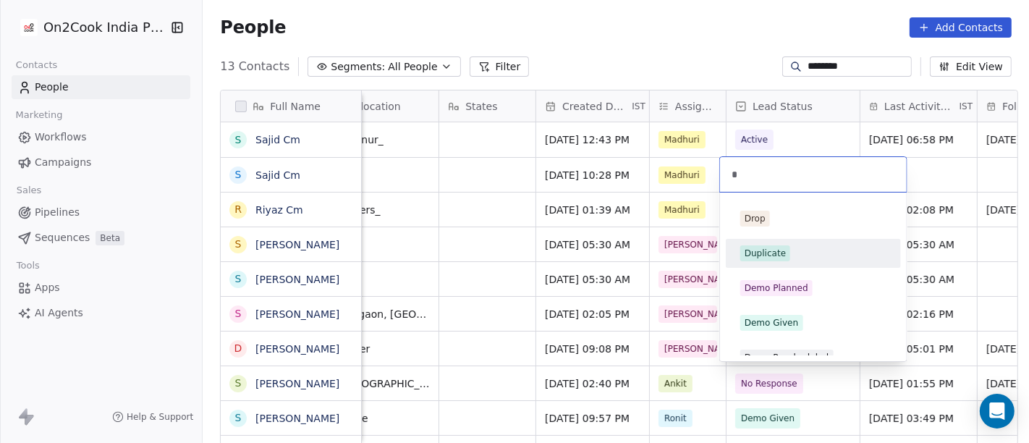
type input "*"
click at [769, 253] on div "Duplicate" at bounding box center [765, 253] width 41 height 13
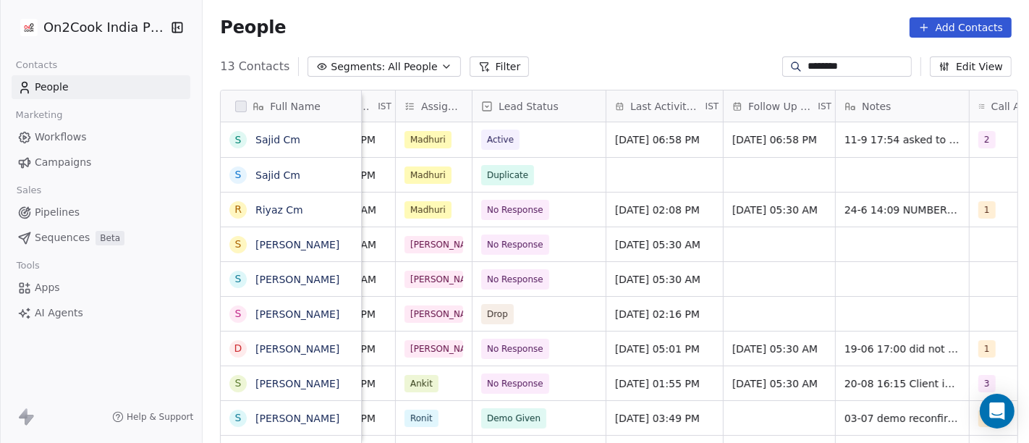
scroll to position [0, 630]
click at [881, 177] on div "grid" at bounding box center [900, 175] width 133 height 34
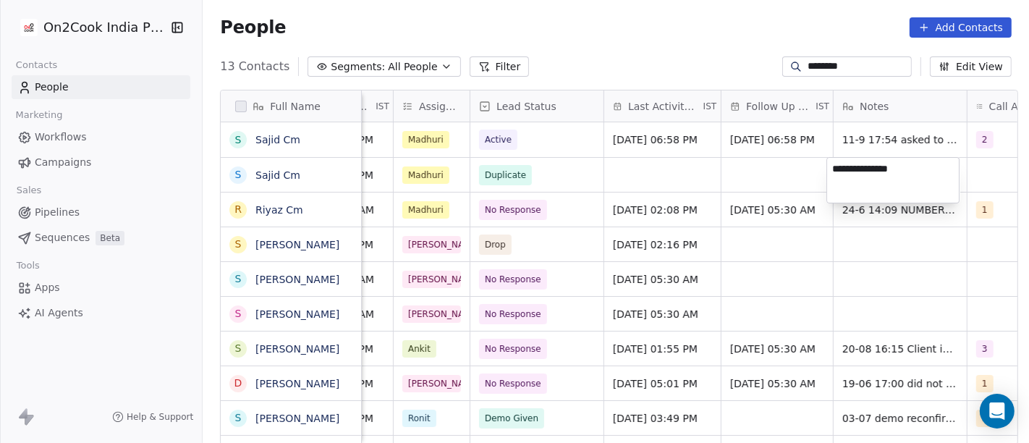
type textarea "**********"
click at [716, 178] on html "On2Cook India Pvt. Ltd. Contacts People Marketing Workflows Campaigns Sales Pip…" at bounding box center [514, 221] width 1029 height 443
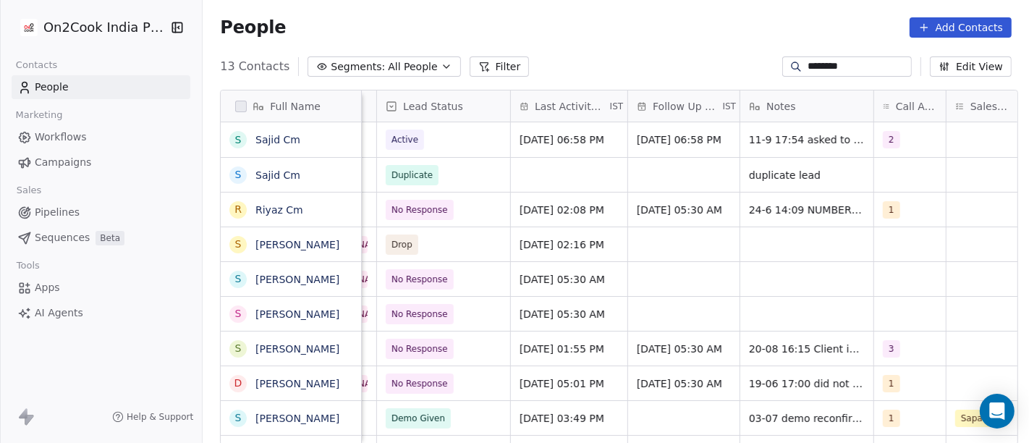
scroll to position [0, 724]
click at [813, 177] on span "duplicate lead" at bounding box center [793, 175] width 88 height 14
type textarea "**********"
click at [844, 242] on html "On2Cook India Pvt. Ltd. Contacts People Marketing Workflows Campaigns Sales Pip…" at bounding box center [514, 221] width 1029 height 443
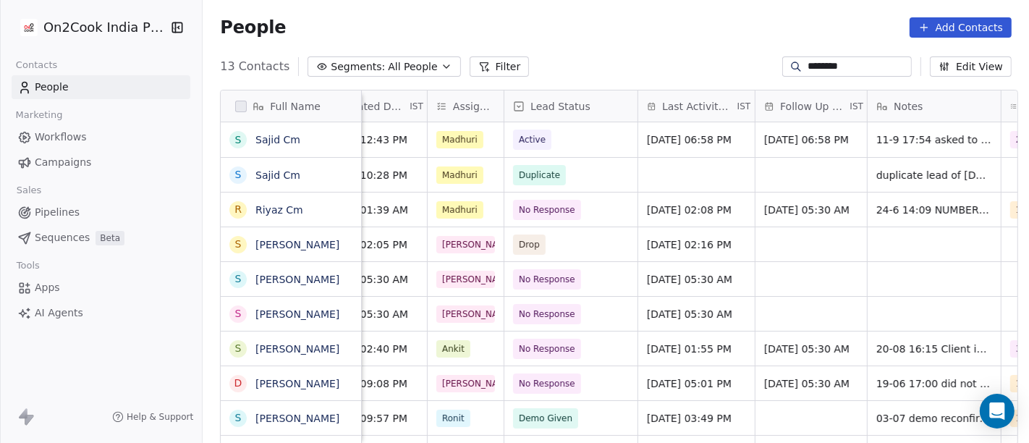
scroll to position [0, 583]
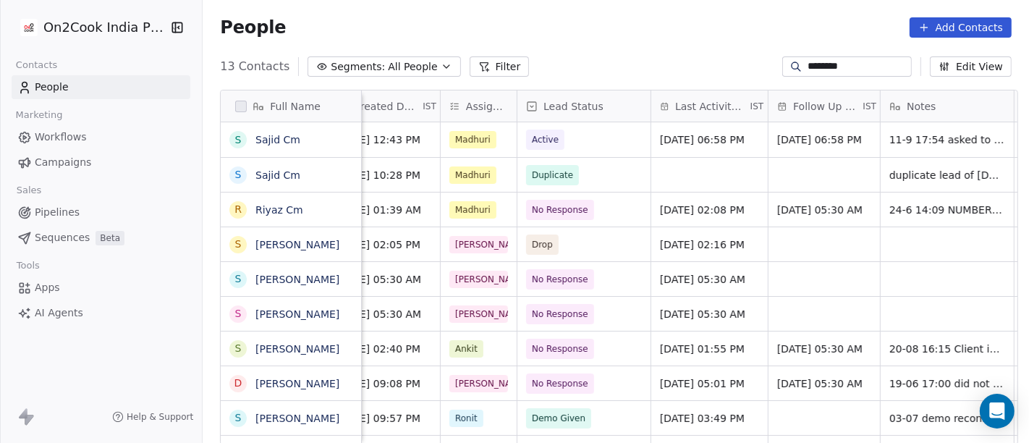
click at [829, 66] on input "********" at bounding box center [858, 66] width 101 height 14
paste input "*****"
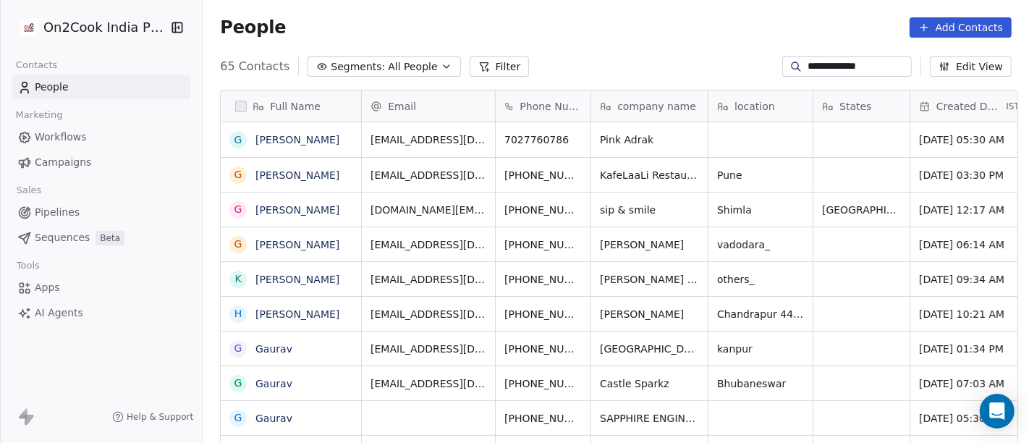
scroll to position [378, 821]
click at [818, 69] on input "**********" at bounding box center [858, 66] width 101 height 14
paste input
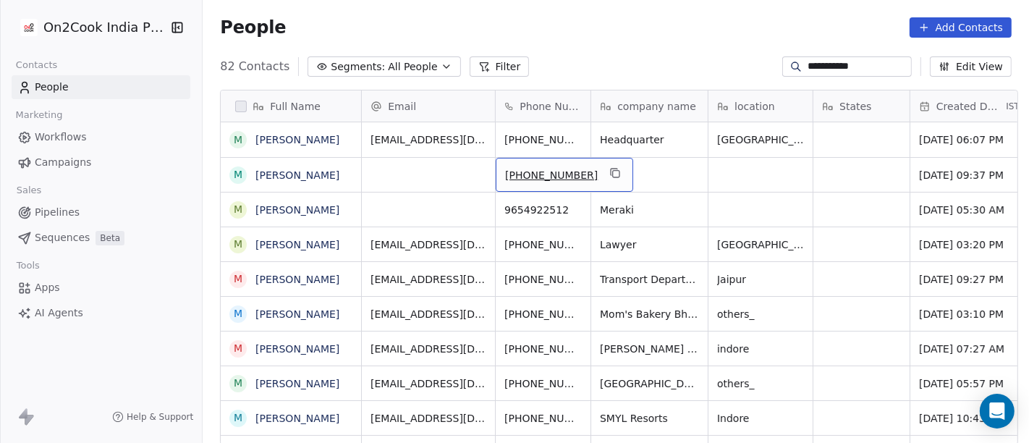
click at [524, 172] on span "[PHONE_NUMBER]" at bounding box center [551, 175] width 93 height 14
click at [666, 46] on html "**********" at bounding box center [514, 221] width 1029 height 443
click at [533, 48] on html "**********" at bounding box center [514, 221] width 1029 height 443
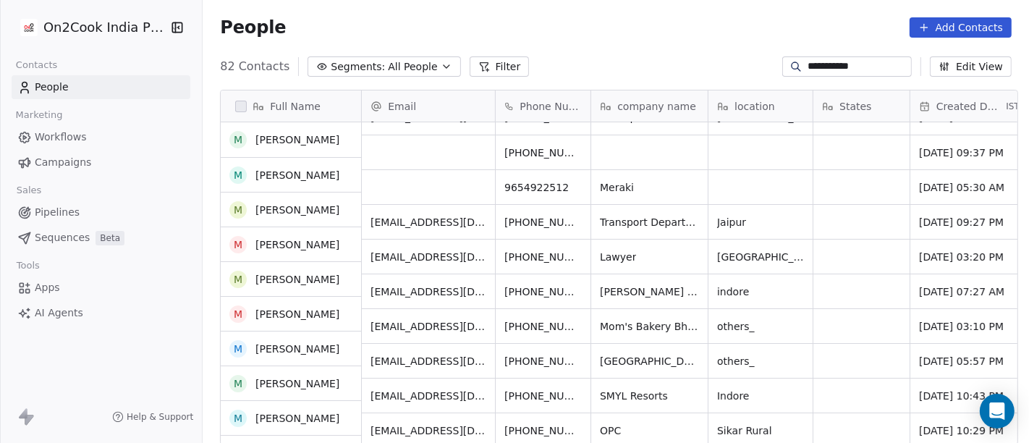
scroll to position [0, 0]
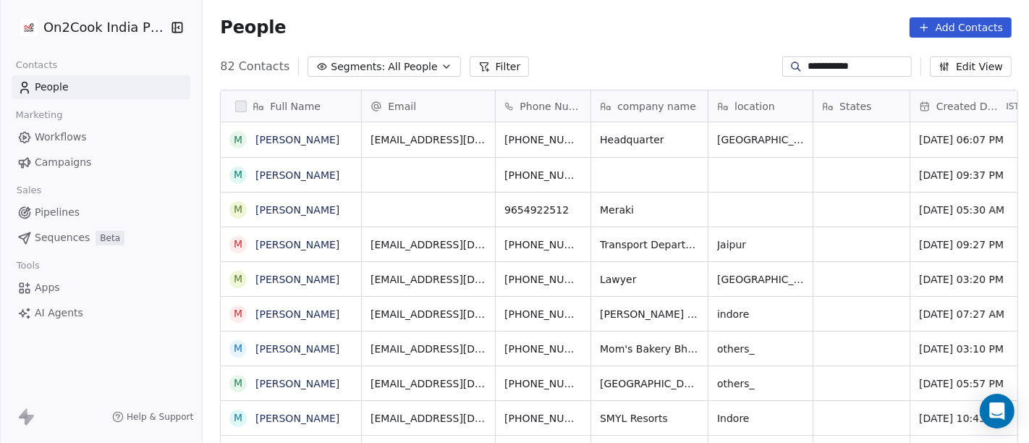
click at [653, 44] on div "People Add Contacts" at bounding box center [616, 27] width 826 height 55
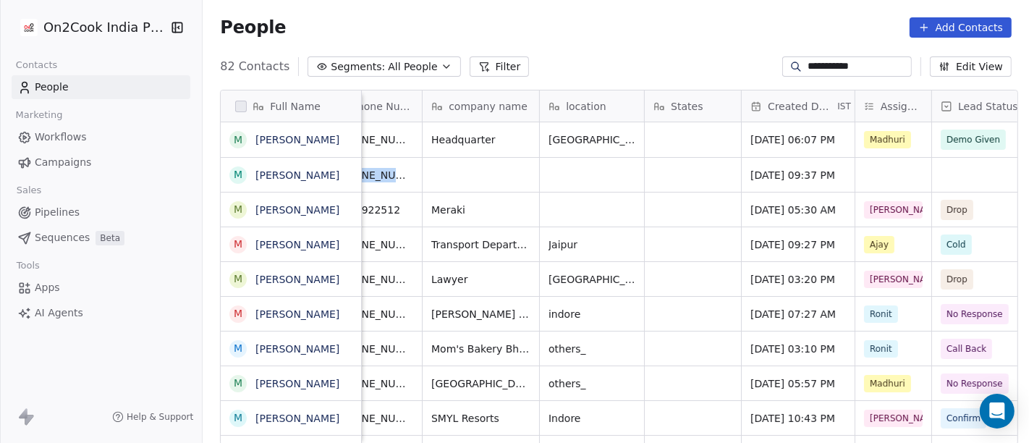
scroll to position [0, 233]
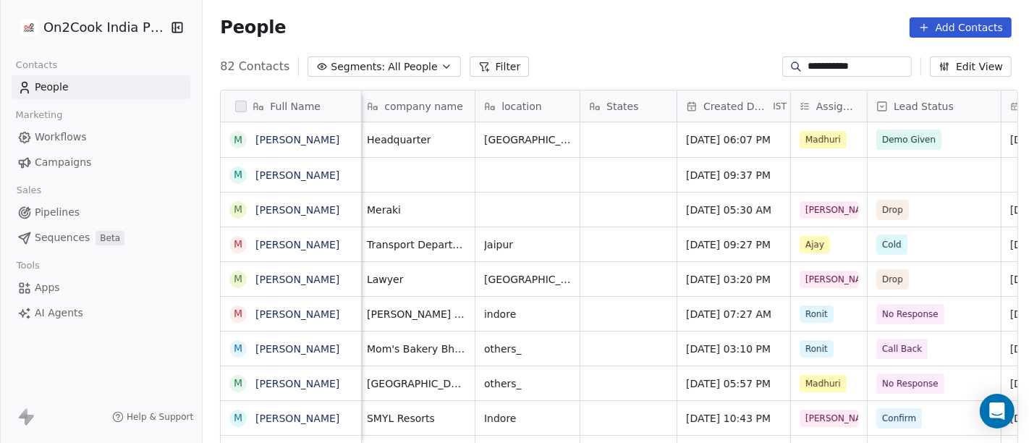
click at [838, 60] on input "**********" at bounding box center [858, 66] width 101 height 14
paste input "*******"
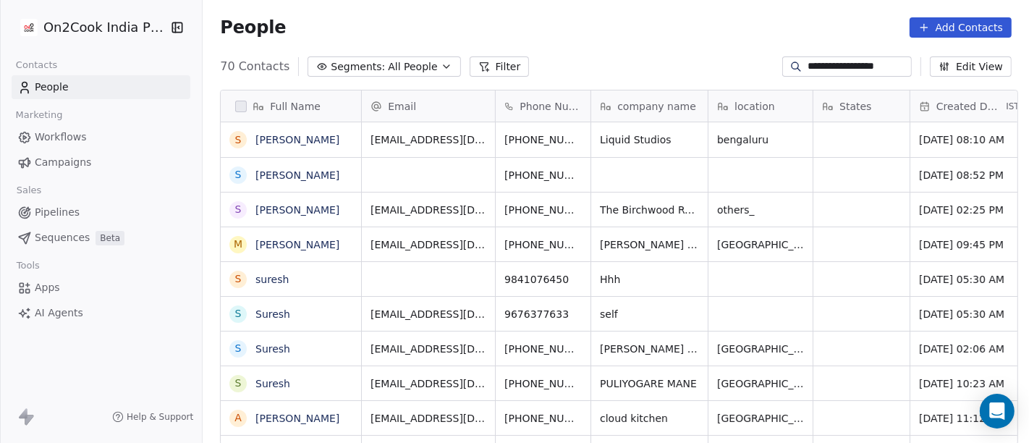
scroll to position [378, 821]
click at [829, 64] on input "**********" at bounding box center [858, 66] width 101 height 14
paste input "**********"
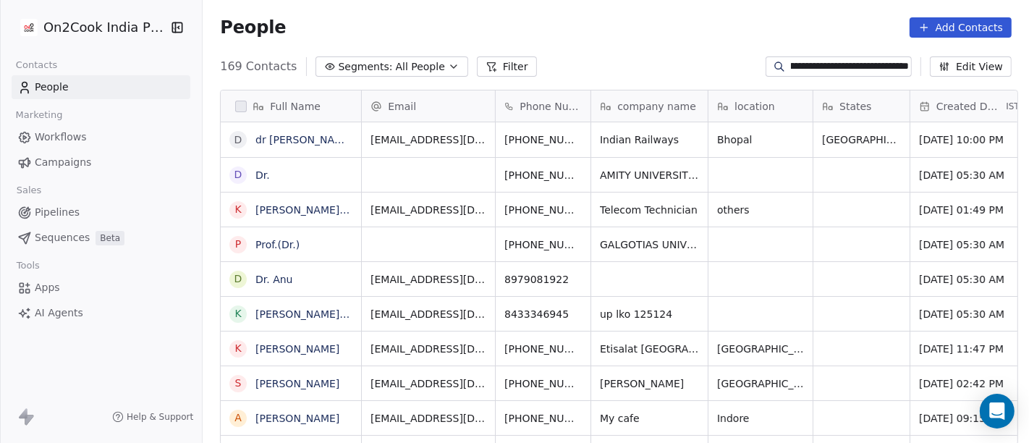
scroll to position [0, 0]
click at [830, 64] on input "**********" at bounding box center [850, 66] width 119 height 14
paste input
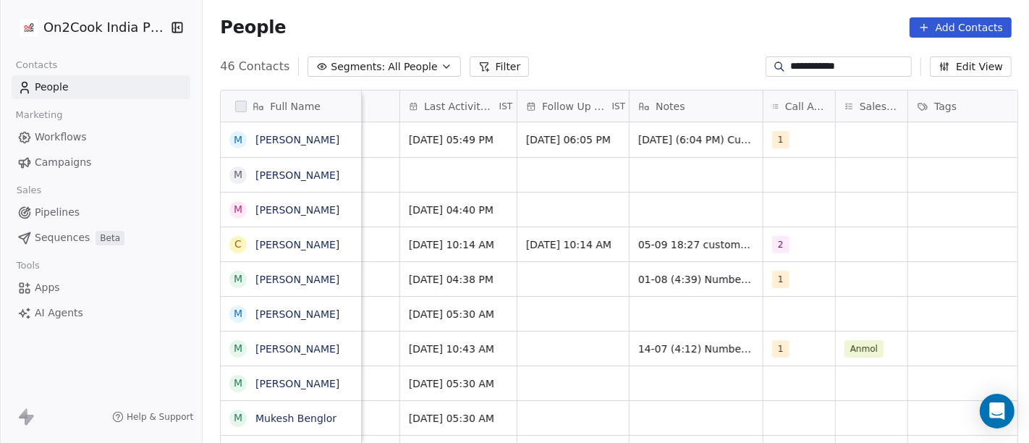
scroll to position [1, 842]
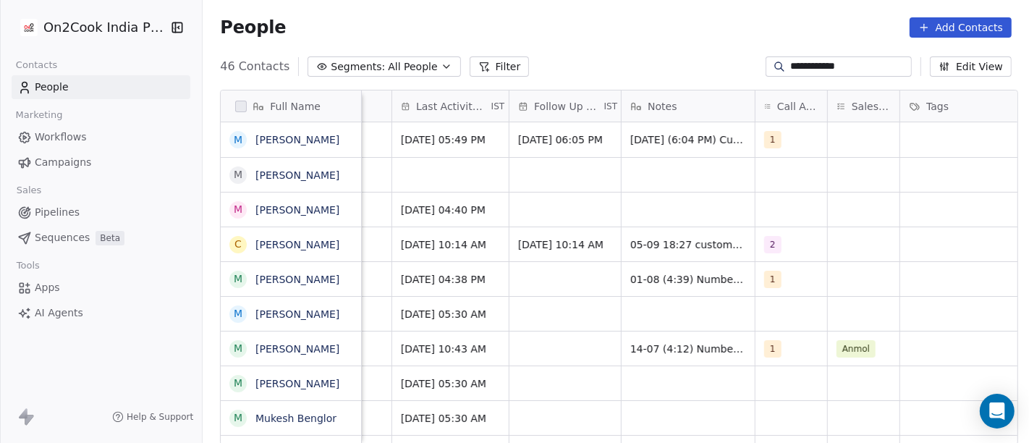
type input "**********"
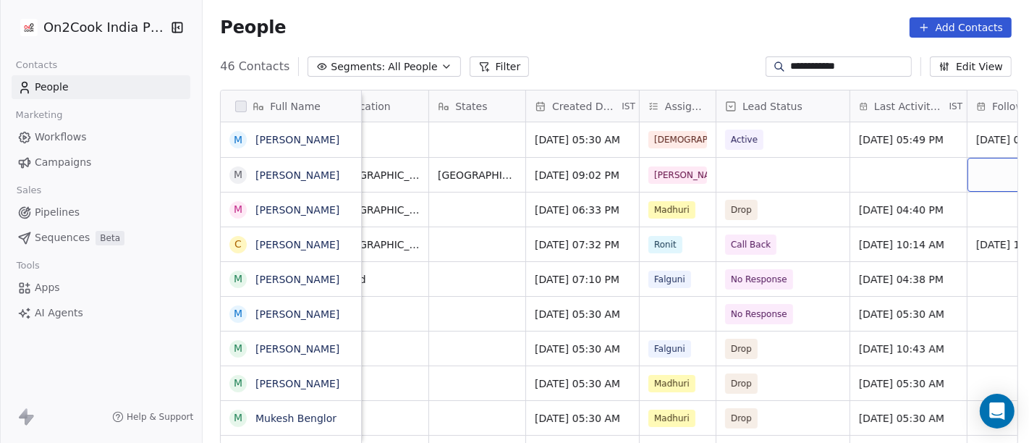
scroll to position [1, 389]
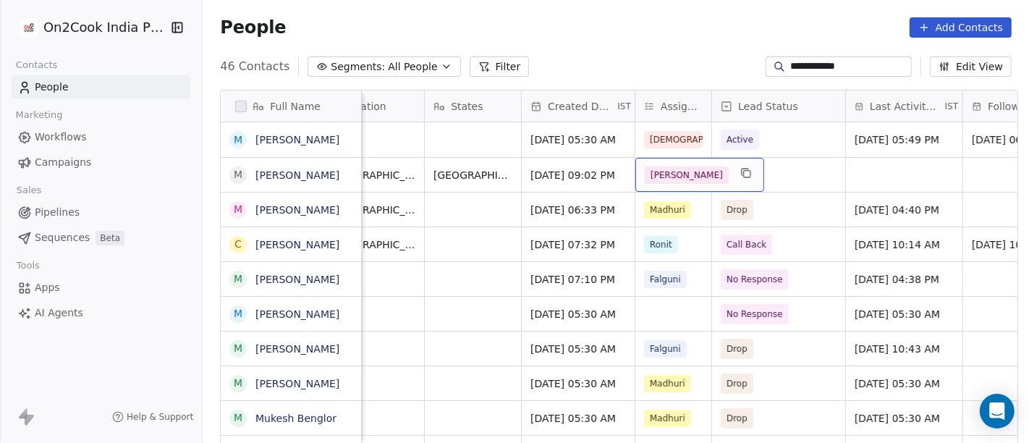
click at [678, 165] on div "[PERSON_NAME]" at bounding box center [699, 175] width 129 height 34
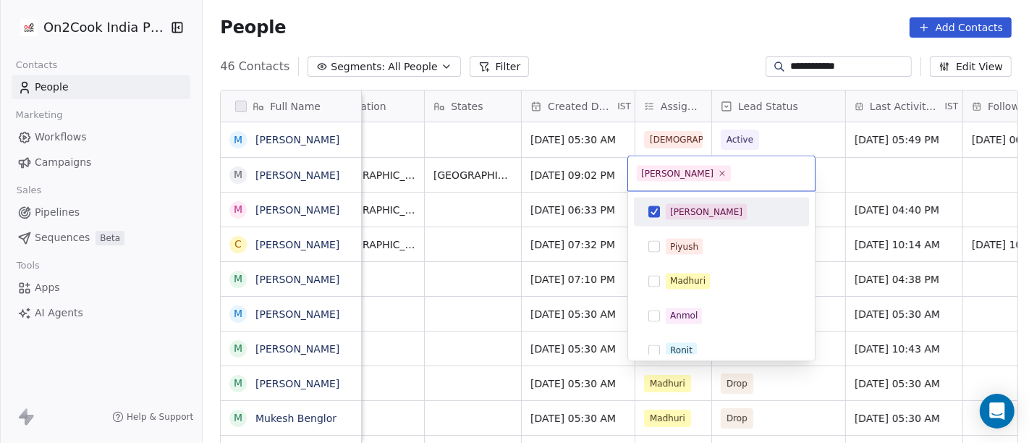
click at [658, 206] on button "Suggestions" at bounding box center [654, 212] width 12 height 12
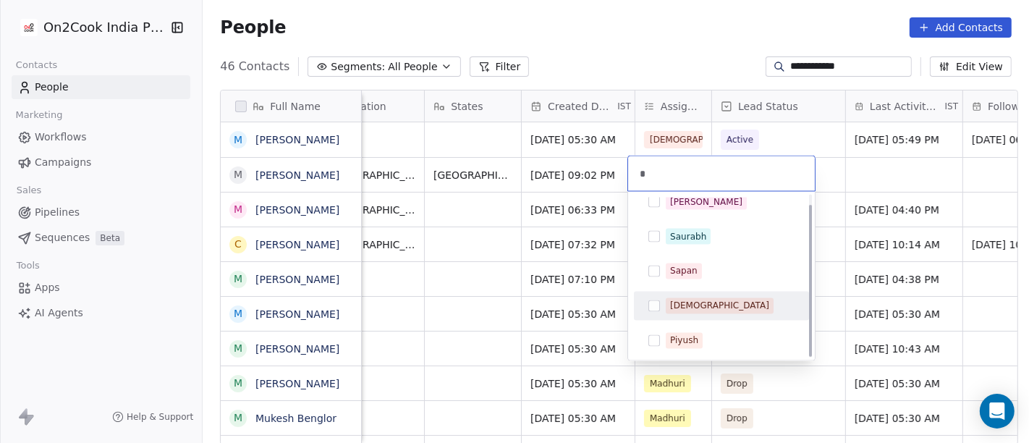
type input "*"
click at [698, 300] on div "[DEMOGRAPHIC_DATA]" at bounding box center [719, 306] width 99 height 13
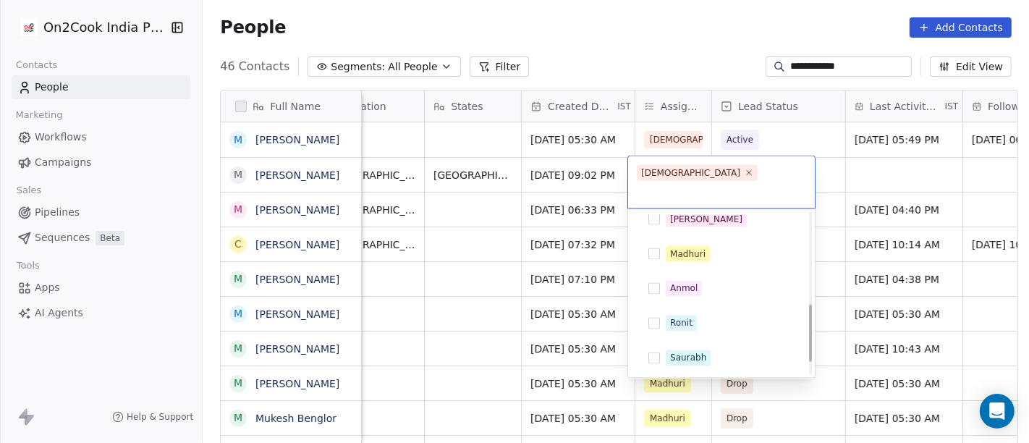
scroll to position [254, 0]
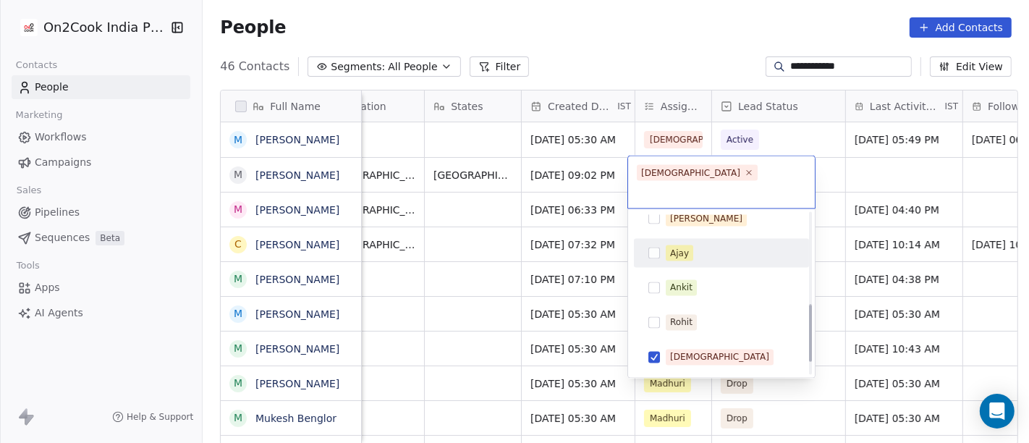
click at [858, 167] on html "**********" at bounding box center [514, 221] width 1029 height 443
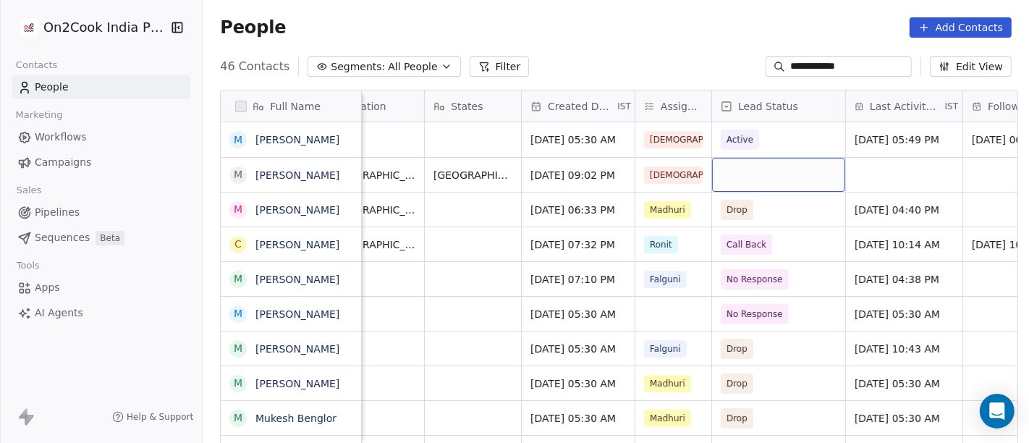
click at [779, 165] on div "grid" at bounding box center [778, 175] width 133 height 34
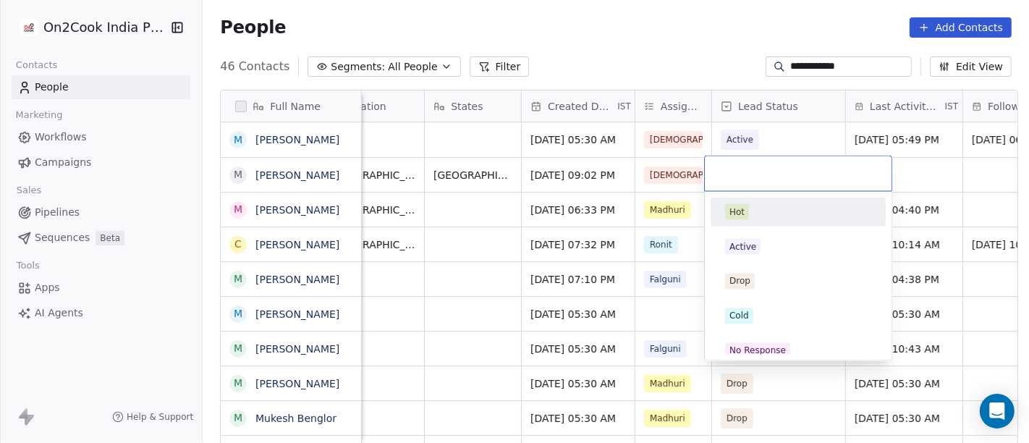
click at [677, 23] on html "**********" at bounding box center [514, 221] width 1029 height 443
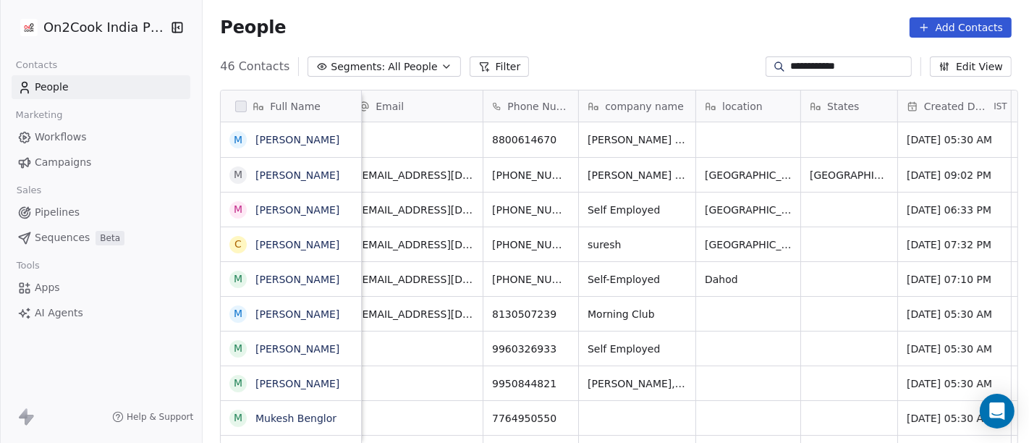
scroll to position [1, 0]
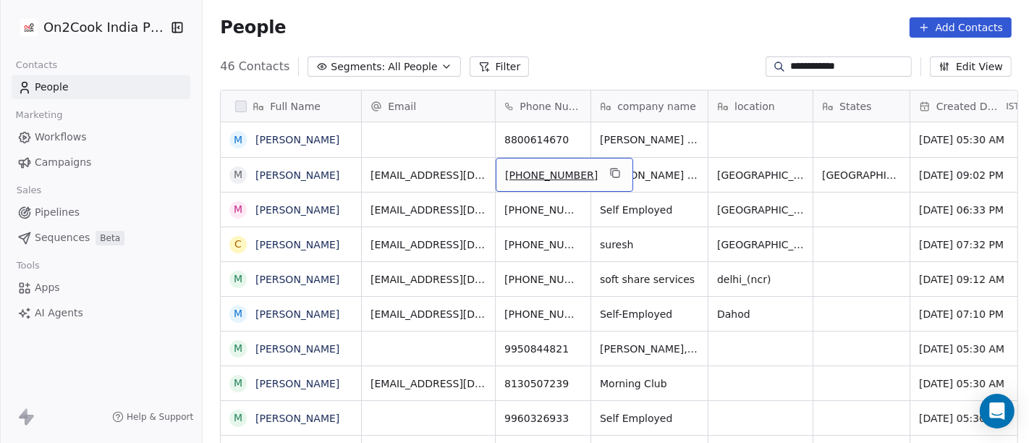
click at [601, 172] on div "[PHONE_NUMBER]" at bounding box center [565, 175] width 138 height 34
click at [610, 171] on icon "grid" at bounding box center [616, 173] width 12 height 12
click at [638, 7] on div "People Add Contacts" at bounding box center [616, 27] width 826 height 55
click at [684, 51] on div "People Add Contacts" at bounding box center [616, 27] width 826 height 55
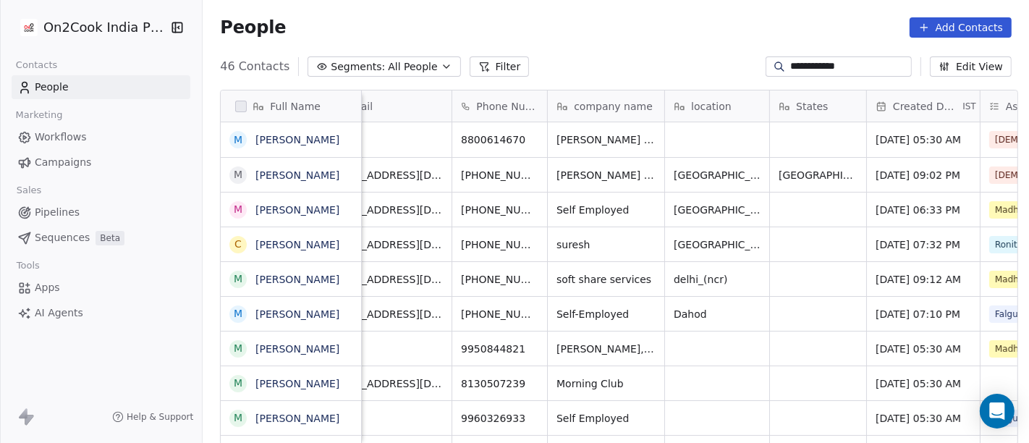
scroll to position [1, 41]
click at [295, 136] on link "[PERSON_NAME]" at bounding box center [297, 140] width 84 height 12
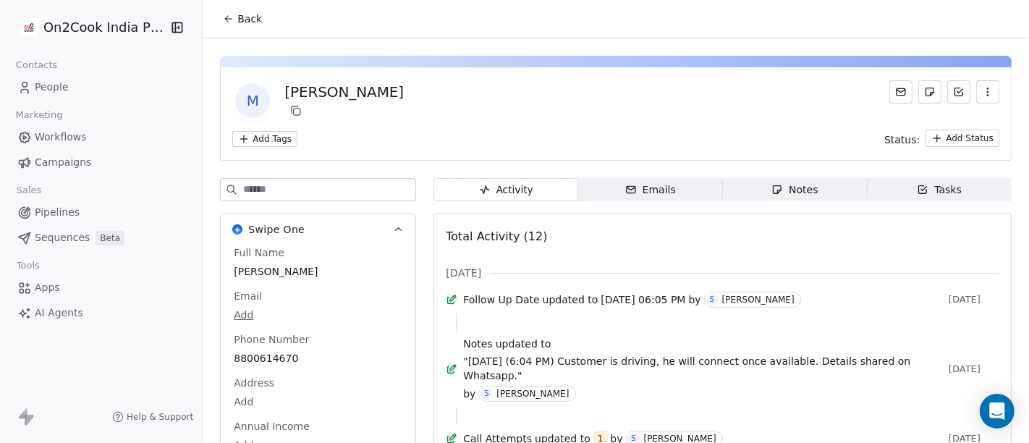
click at [250, 20] on span "Back" at bounding box center [249, 19] width 25 height 14
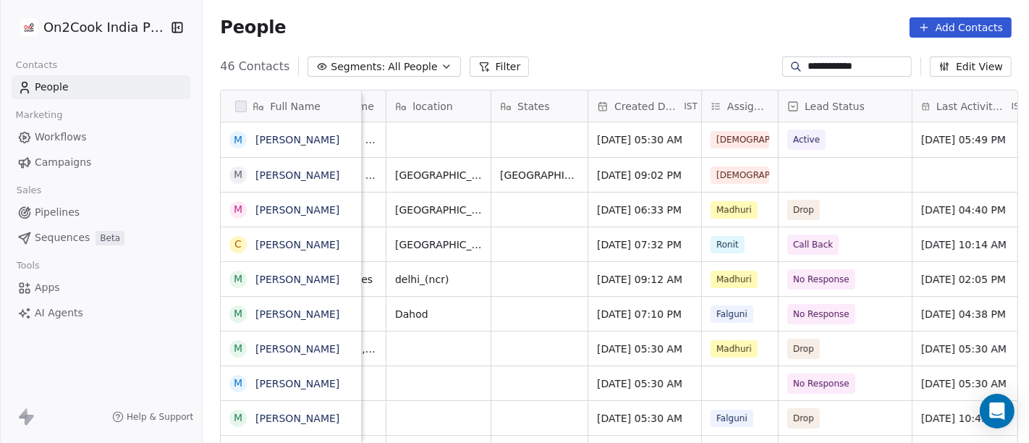
scroll to position [0, 324]
click at [794, 164] on div "grid" at bounding box center [843, 175] width 133 height 34
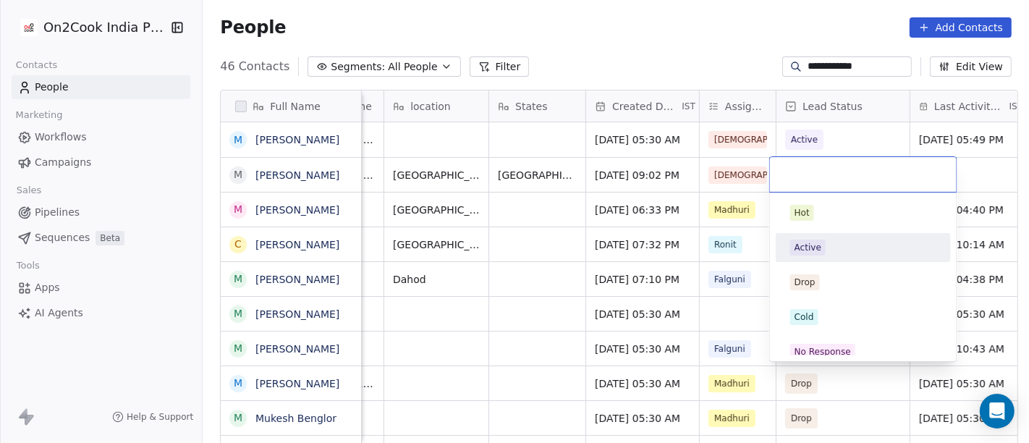
click at [821, 253] on span "Active" at bounding box center [807, 248] width 35 height 16
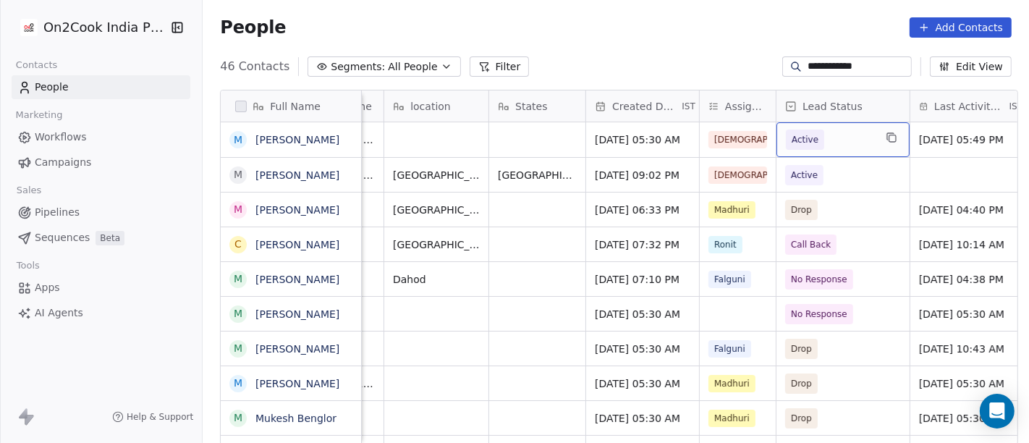
click at [832, 139] on span "Active" at bounding box center [830, 140] width 88 height 20
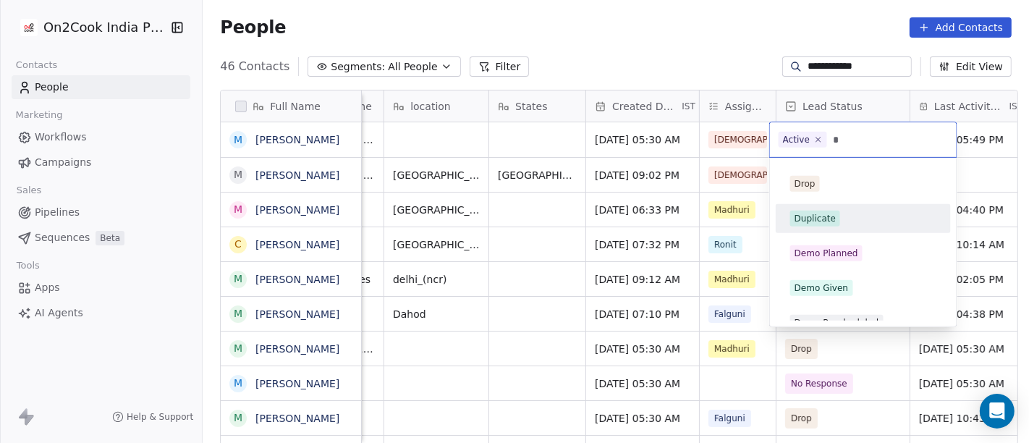
type input "*"
click at [850, 224] on div "Duplicate" at bounding box center [863, 219] width 146 height 16
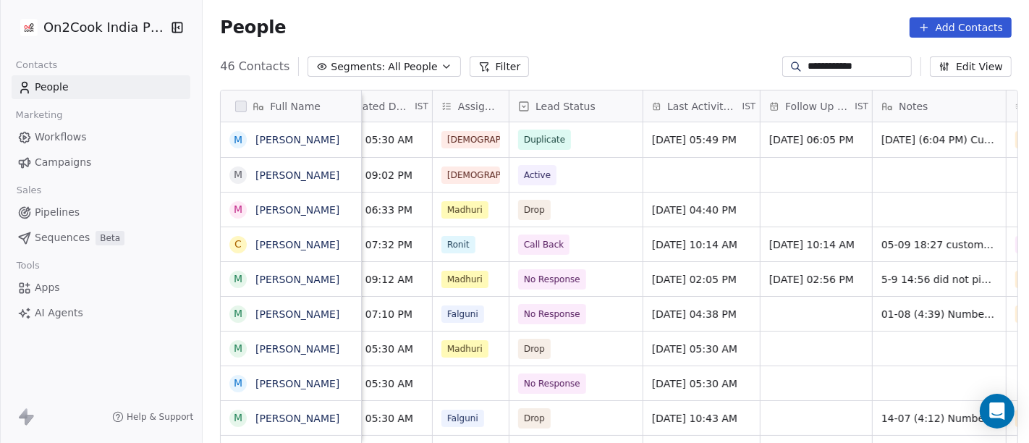
scroll to position [0, 591]
click at [773, 135] on div "Sep 08, 2025 05:49 PM" at bounding box center [708, 139] width 130 height 35
click at [761, 135] on icon "grid" at bounding box center [755, 138] width 12 height 12
click at [685, 169] on div "grid" at bounding box center [701, 175] width 117 height 34
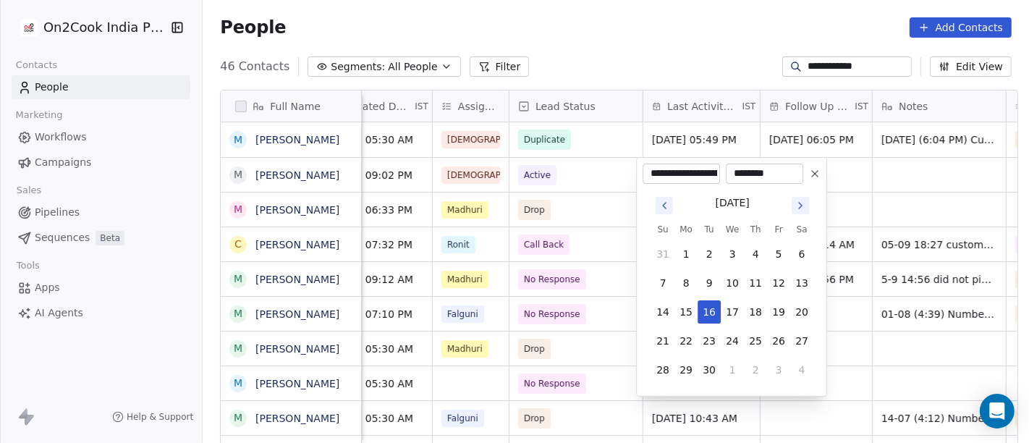
scroll to position [0, 55]
type input "**********"
click at [814, 170] on icon at bounding box center [815, 174] width 12 height 12
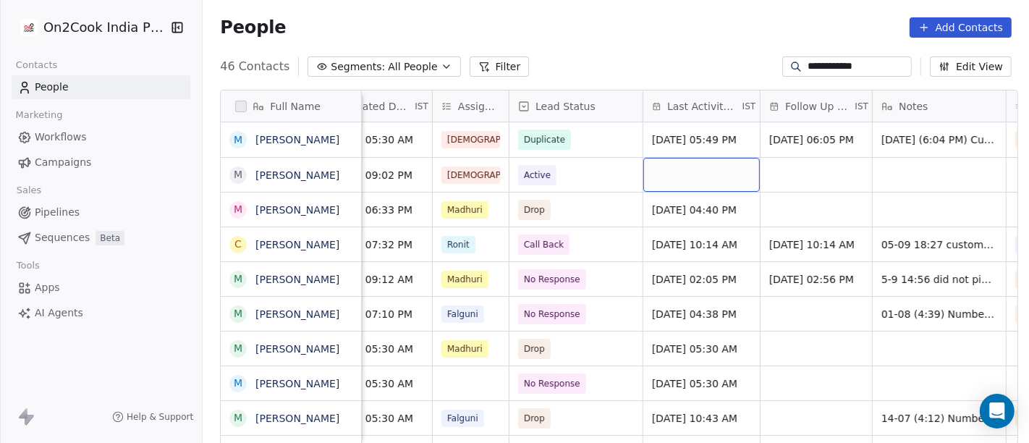
click at [702, 166] on div "grid" at bounding box center [701, 175] width 117 height 34
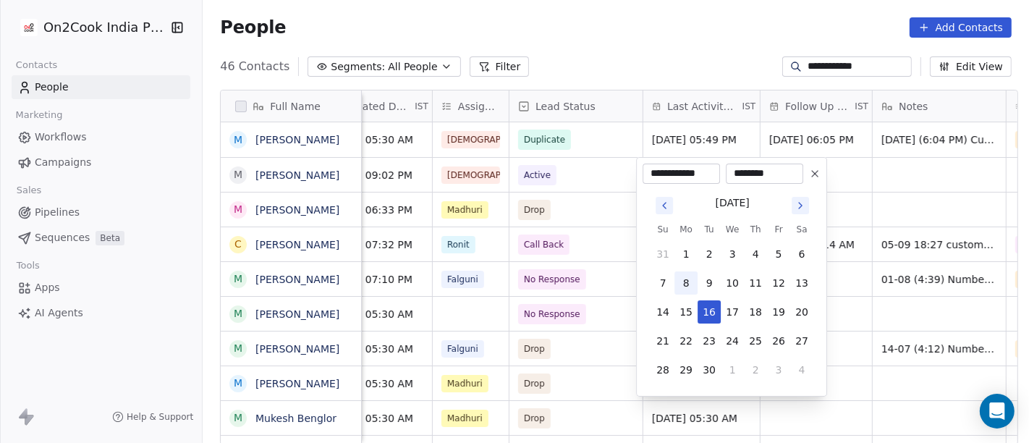
click at [685, 276] on button "8" at bounding box center [686, 282] width 23 height 23
type input "**********"
click at [868, 187] on html "**********" at bounding box center [514, 221] width 1029 height 443
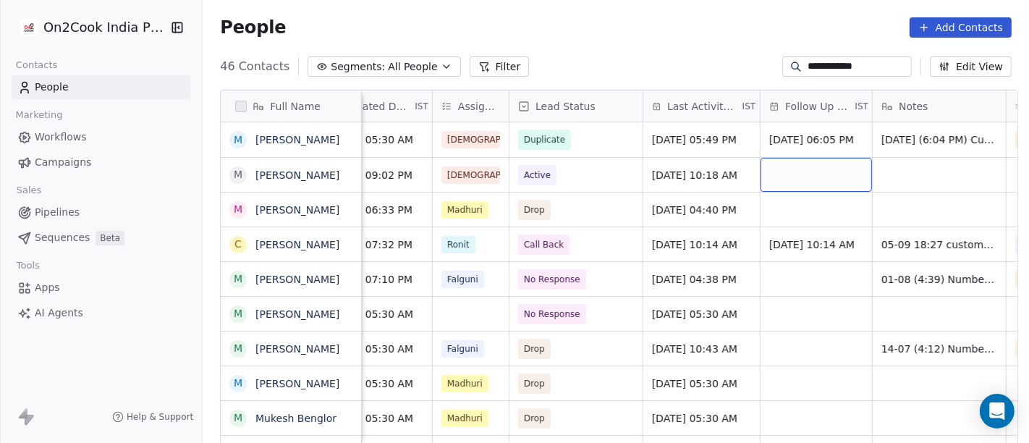
click at [784, 172] on div "grid" at bounding box center [816, 175] width 111 height 34
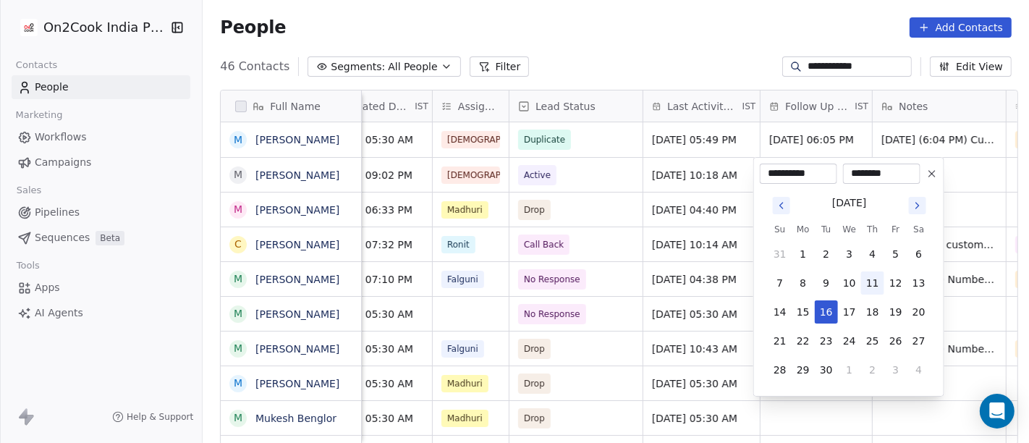
click at [870, 286] on button "11" at bounding box center [872, 282] width 23 height 23
type input "**********"
click at [667, 63] on html "**********" at bounding box center [514, 221] width 1029 height 443
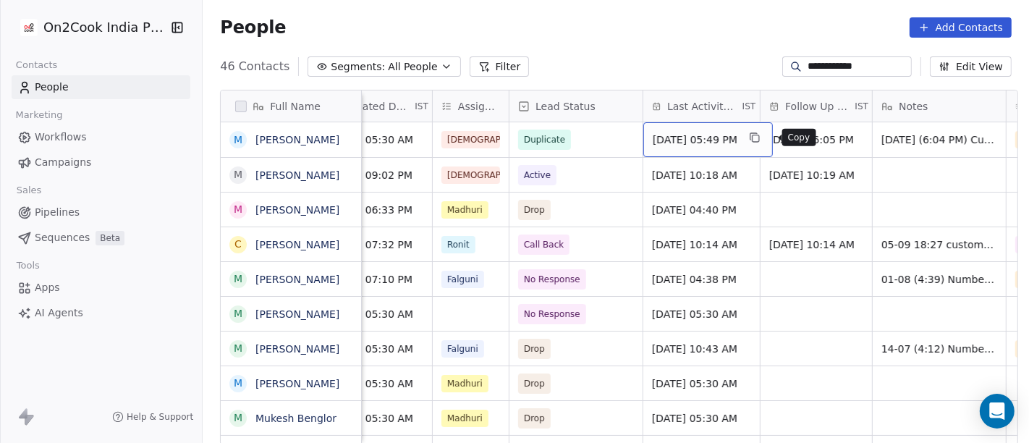
click at [757, 139] on icon "grid" at bounding box center [754, 136] width 7 height 7
click at [703, 136] on span "Sep 08, 2025 05:49 PM" at bounding box center [695, 139] width 85 height 14
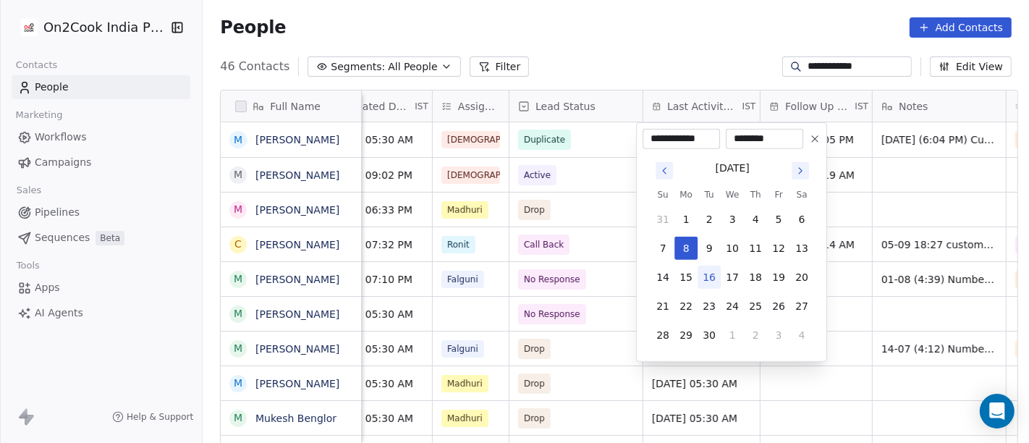
click at [808, 137] on button at bounding box center [814, 138] width 17 height 17
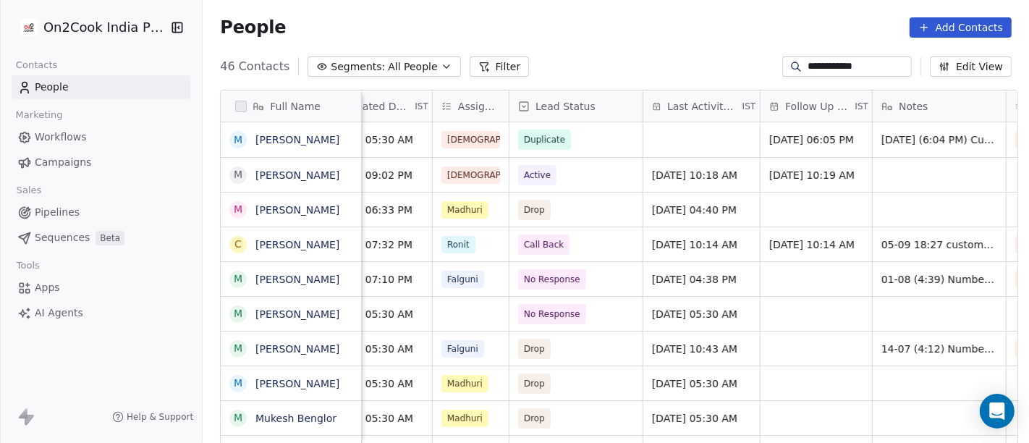
click at [727, 44] on div "People Add Contacts" at bounding box center [616, 27] width 826 height 55
click at [790, 147] on div "11/09/2025 06:05 PM" at bounding box center [826, 139] width 130 height 35
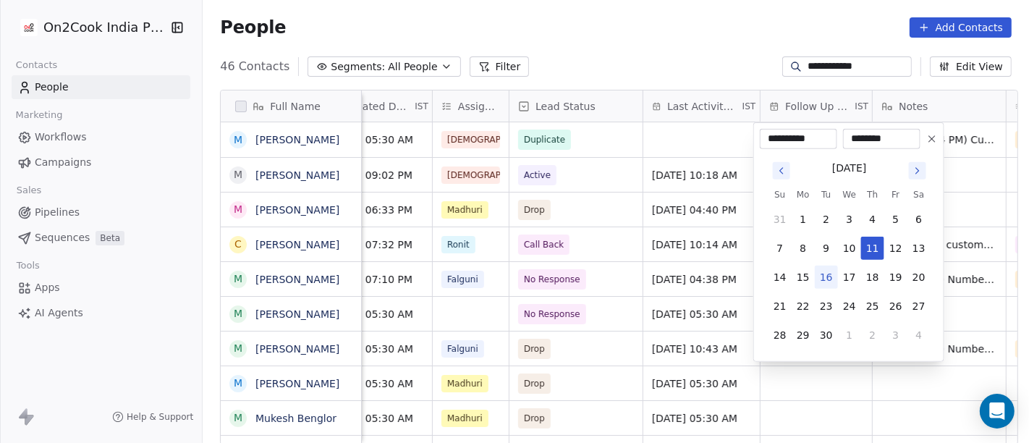
click at [929, 140] on icon at bounding box center [932, 139] width 12 height 12
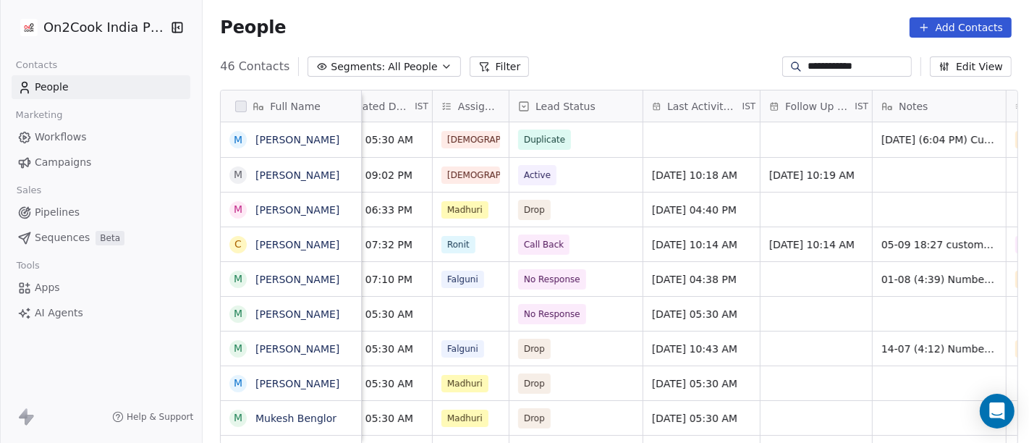
click at [680, 38] on div "People Add Contacts" at bounding box center [616, 27] width 826 height 55
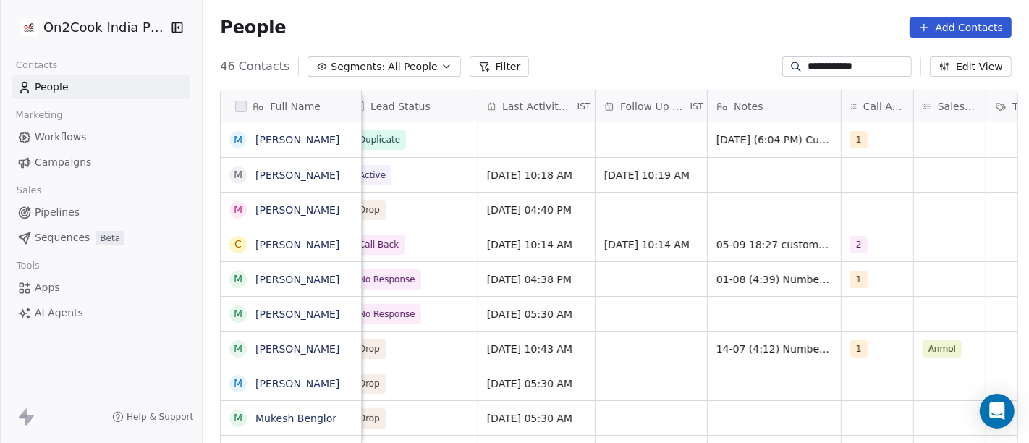
scroll to position [6, 757]
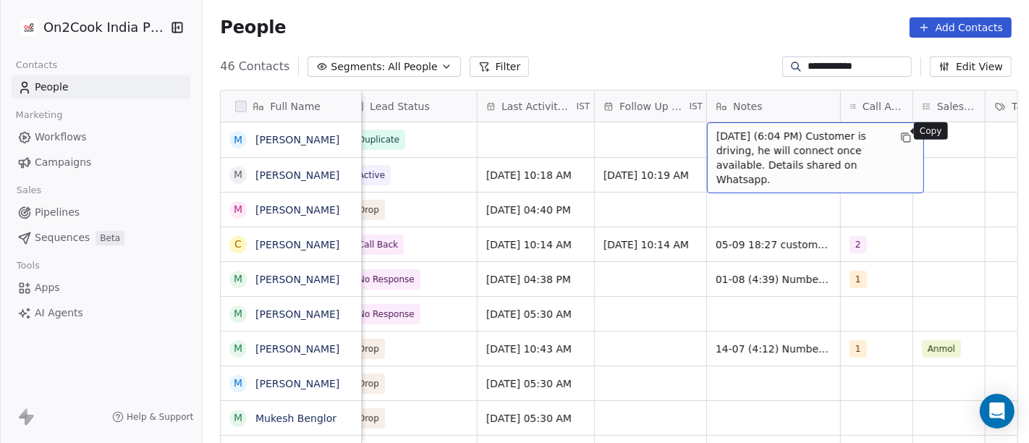
click at [901, 137] on button "grid" at bounding box center [905, 137] width 17 height 17
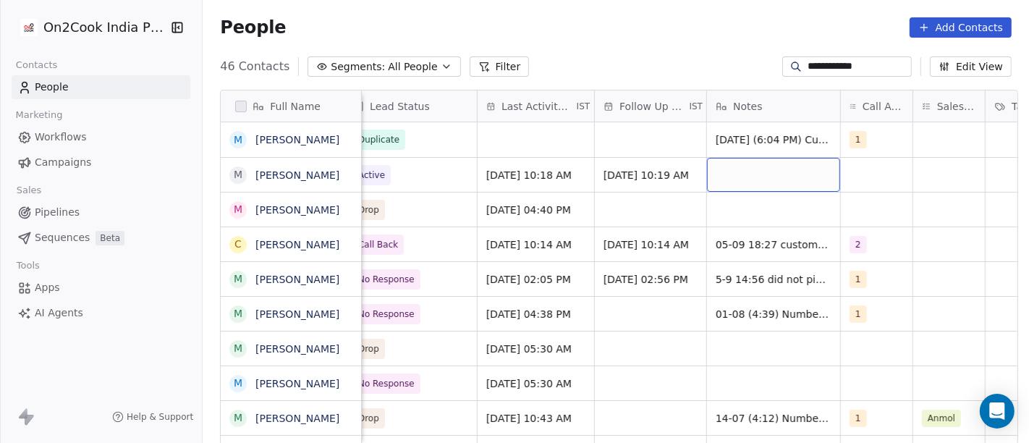
click at [757, 172] on div "grid" at bounding box center [773, 175] width 133 height 34
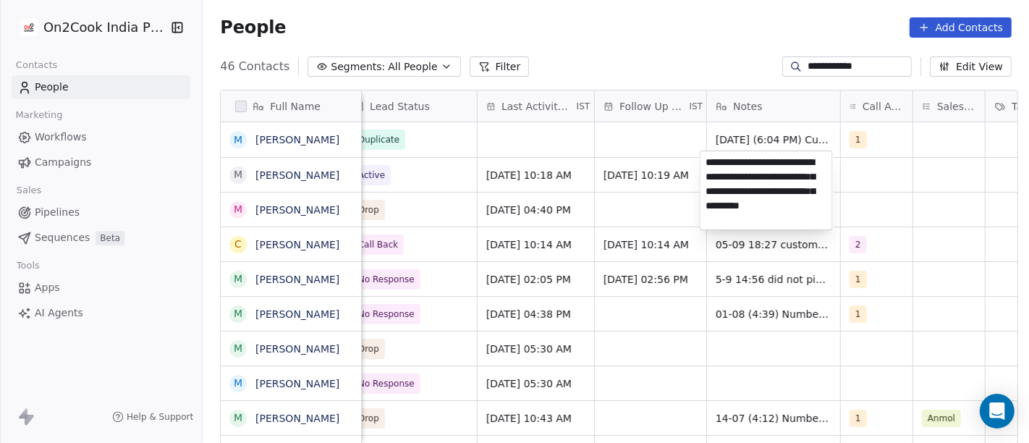
type textarea "**********"
click at [872, 185] on html "**********" at bounding box center [514, 221] width 1029 height 443
click at [859, 172] on html "**********" at bounding box center [514, 221] width 1029 height 443
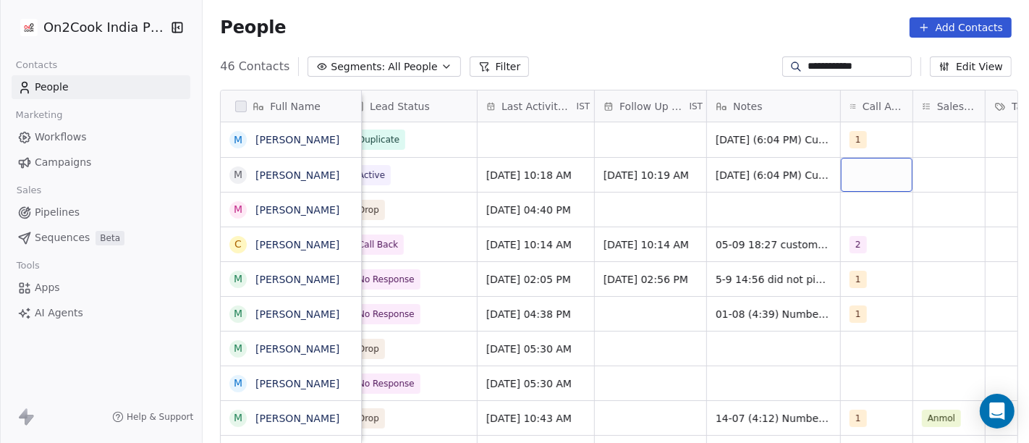
click at [863, 166] on div "grid" at bounding box center [877, 175] width 72 height 34
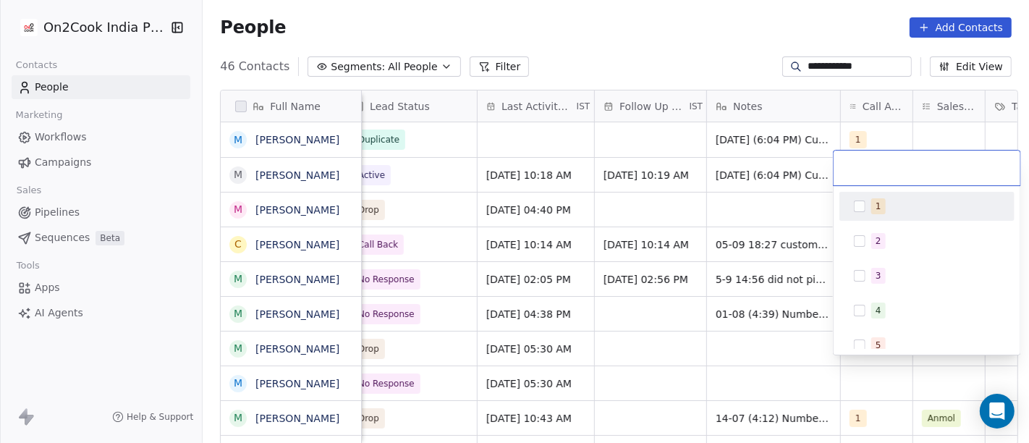
click at [874, 198] on span "1" at bounding box center [878, 206] width 14 height 16
click at [769, 210] on html "**********" at bounding box center [514, 221] width 1029 height 443
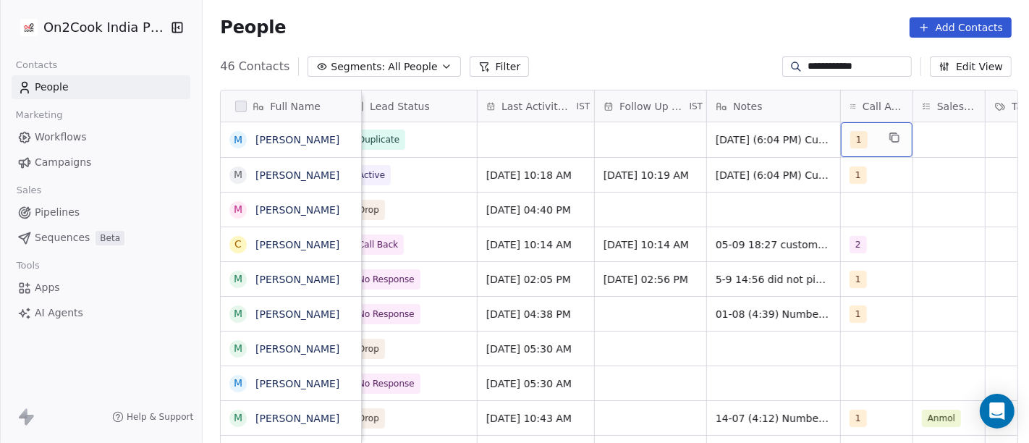
click at [859, 138] on div "1" at bounding box center [863, 139] width 27 height 17
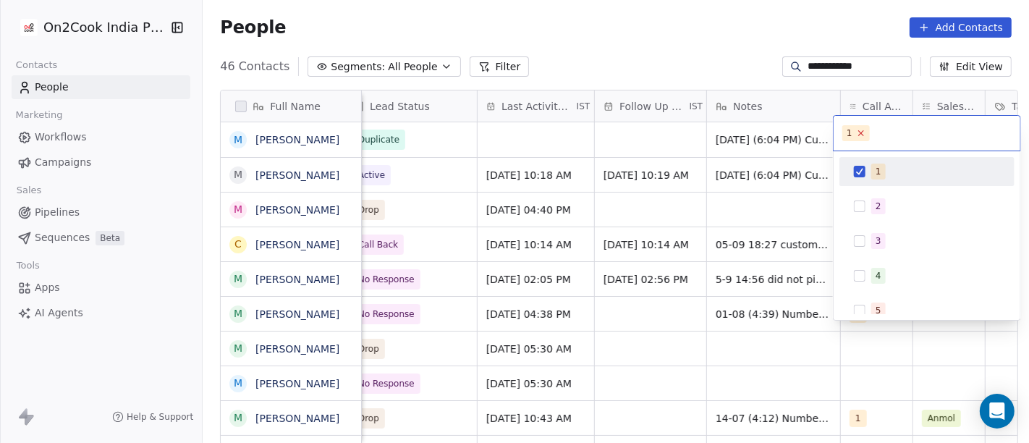
click at [862, 135] on icon at bounding box center [860, 132] width 9 height 9
click at [626, 115] on html "**********" at bounding box center [514, 221] width 1029 height 443
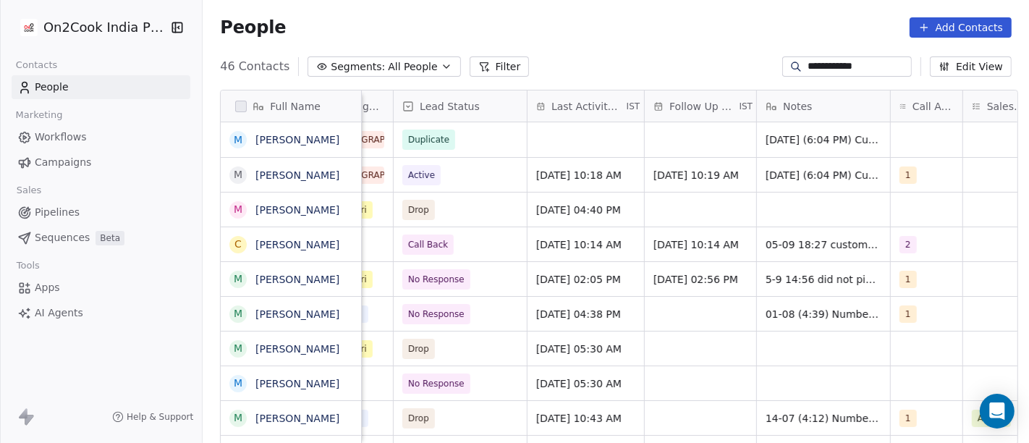
scroll to position [6, 709]
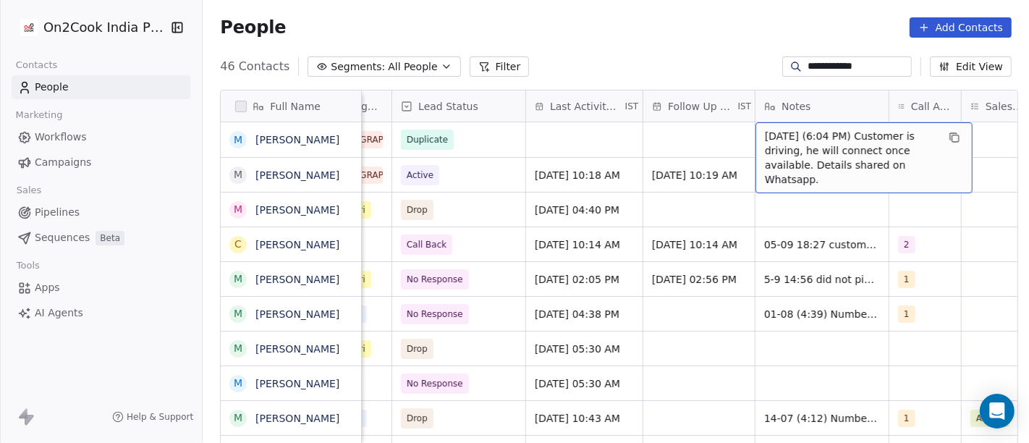
click at [812, 133] on span "8/9/2025 (6:04 PM) Customer is driving, he will connect once available. Details…" at bounding box center [851, 158] width 172 height 58
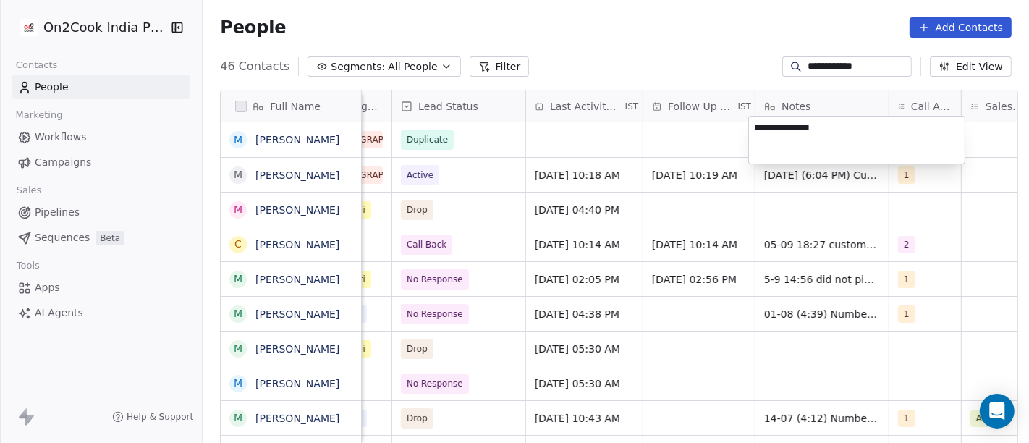
type textarea "**********"
click at [677, 199] on html "**********" at bounding box center [514, 221] width 1029 height 443
click at [643, 60] on html "**********" at bounding box center [514, 221] width 1029 height 443
click at [853, 73] on input "**********" at bounding box center [858, 66] width 101 height 14
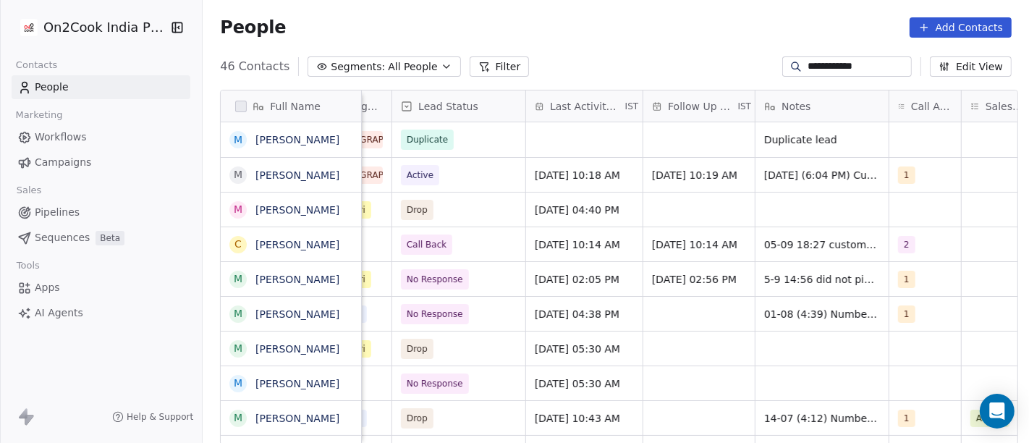
click at [853, 73] on input "**********" at bounding box center [858, 66] width 101 height 14
paste input
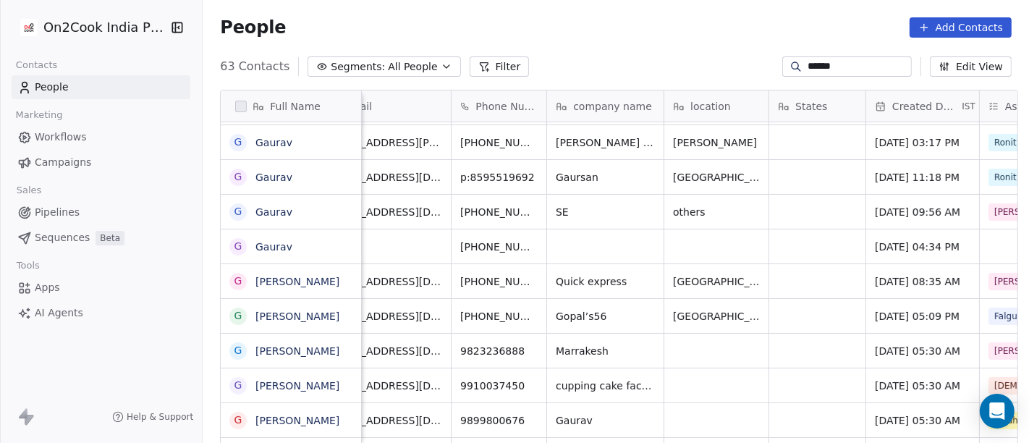
scroll to position [0, 3]
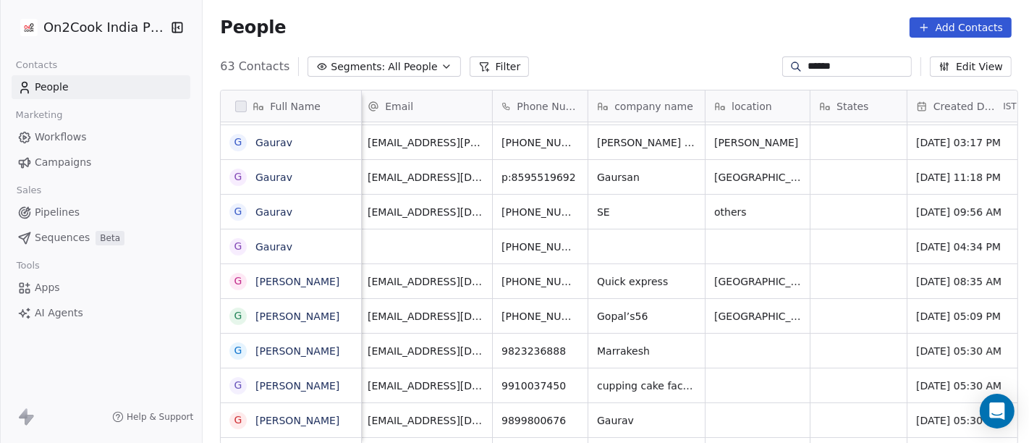
click at [823, 59] on div "******" at bounding box center [847, 66] width 130 height 20
click at [825, 59] on div "******" at bounding box center [847, 66] width 130 height 20
click at [835, 59] on input "******" at bounding box center [858, 66] width 101 height 14
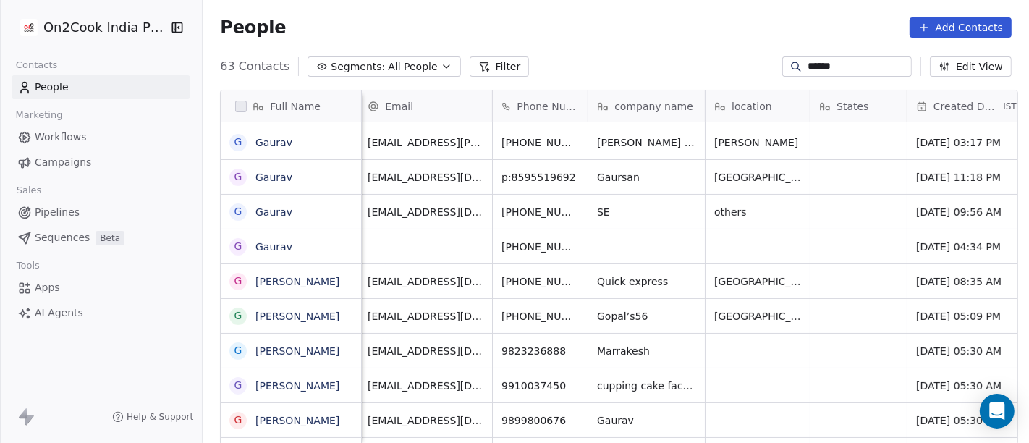
click at [835, 59] on input "******" at bounding box center [858, 66] width 101 height 14
paste input "********"
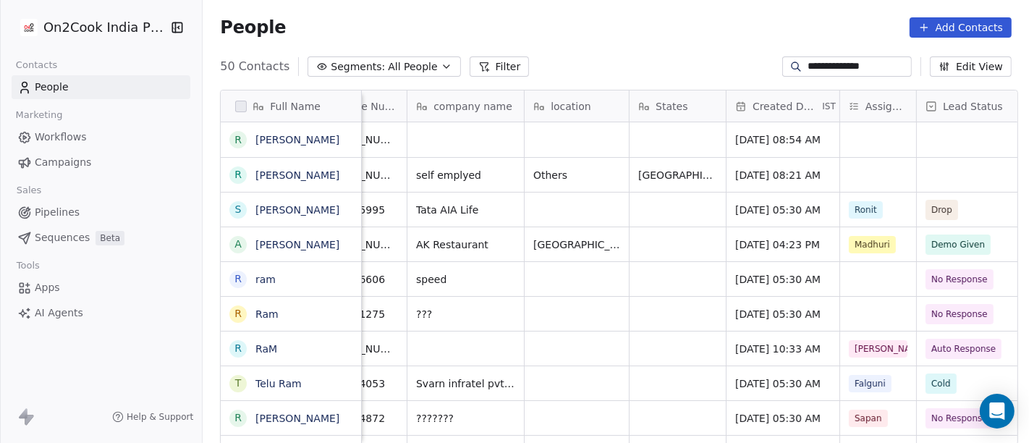
scroll to position [0, 258]
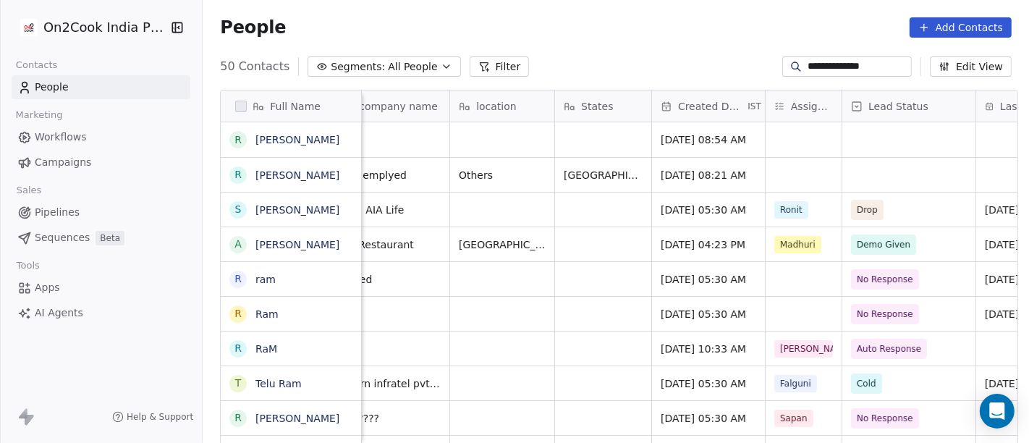
type input "**********"
click at [772, 136] on div "grid" at bounding box center [804, 139] width 76 height 35
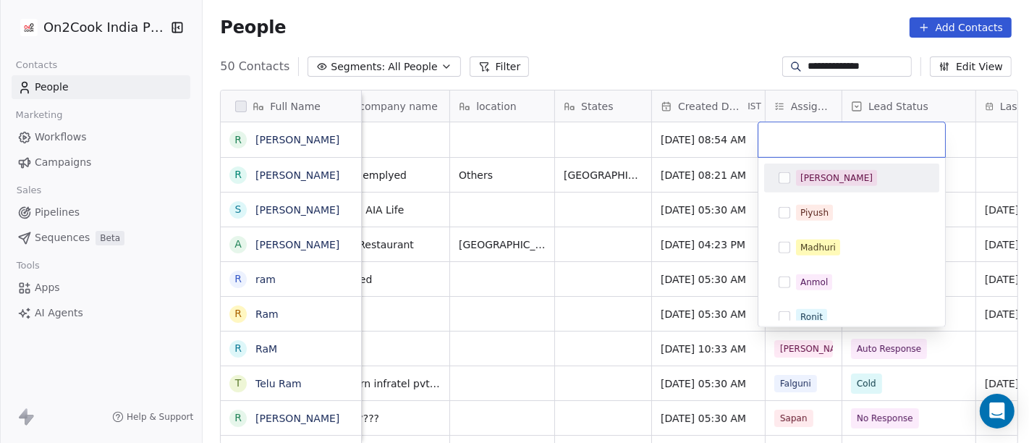
click at [793, 168] on div "[PERSON_NAME]" at bounding box center [852, 177] width 164 height 23
click at [651, 48] on html "**********" at bounding box center [514, 221] width 1029 height 443
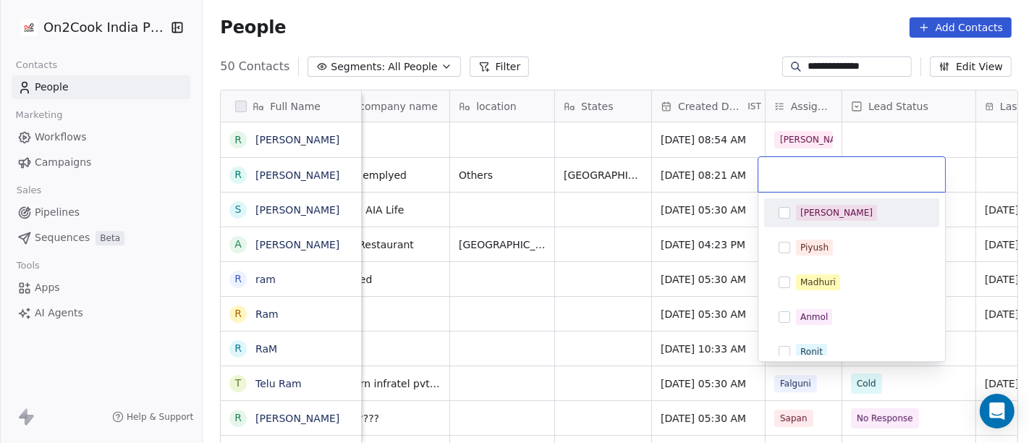
click at [814, 208] on div "[PERSON_NAME]" at bounding box center [836, 212] width 72 height 13
click at [659, 18] on html "**********" at bounding box center [514, 221] width 1029 height 443
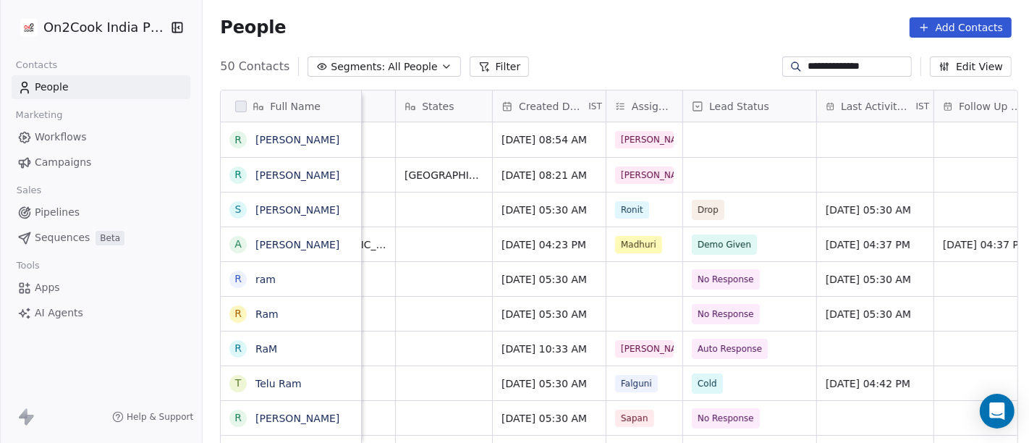
scroll to position [0, 418]
click at [727, 134] on div "grid" at bounding box center [749, 139] width 133 height 35
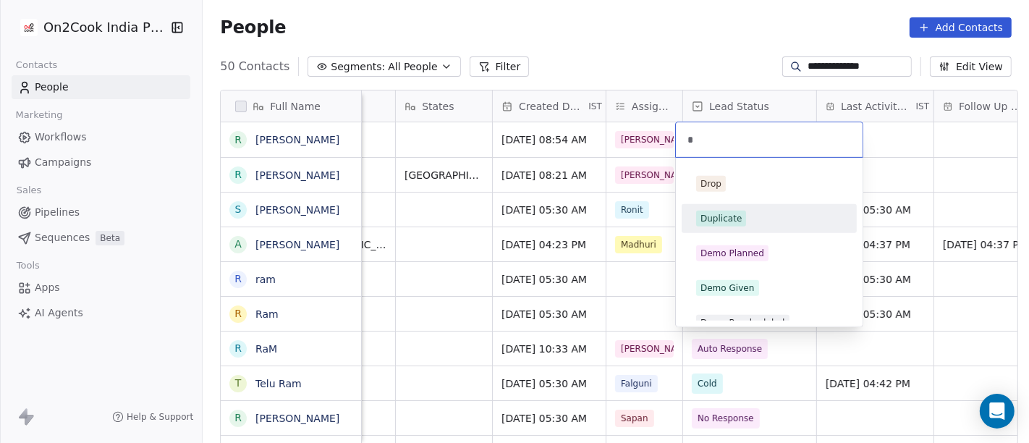
type input "*"
click at [731, 208] on div "Duplicate" at bounding box center [770, 218] width 164 height 23
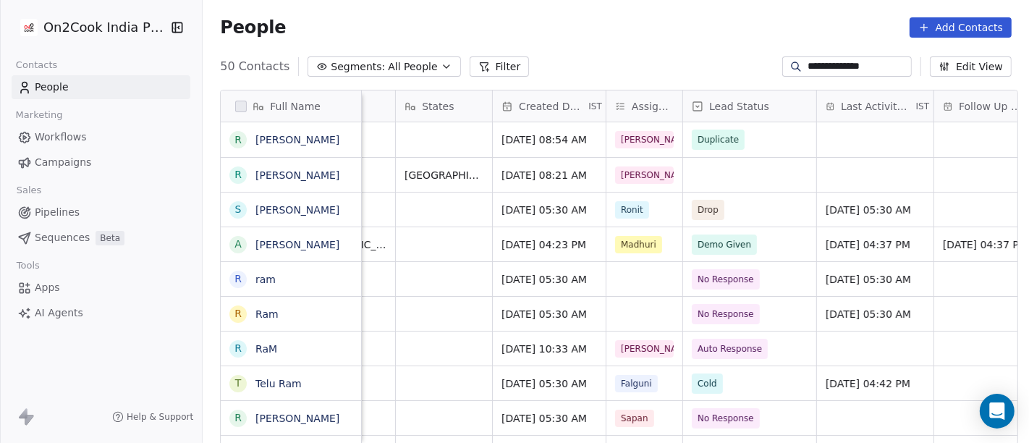
click at [648, 46] on div "People Add Contacts" at bounding box center [616, 27] width 826 height 55
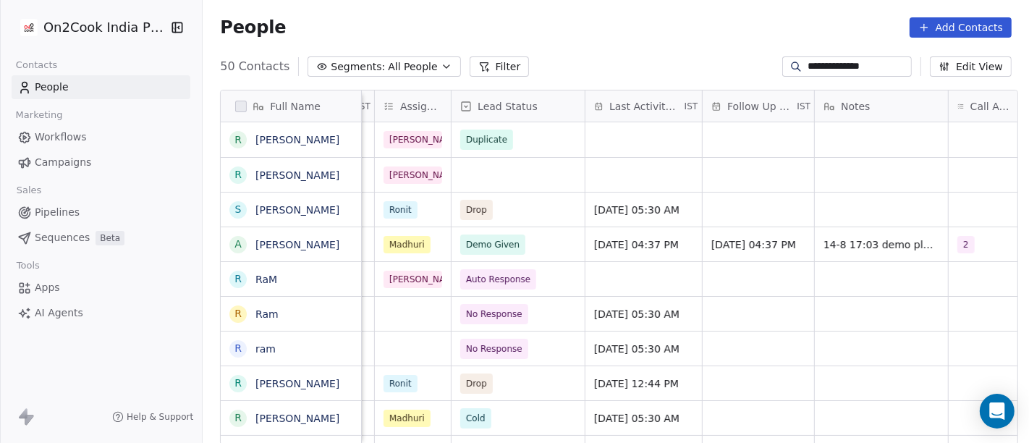
scroll to position [0, 757]
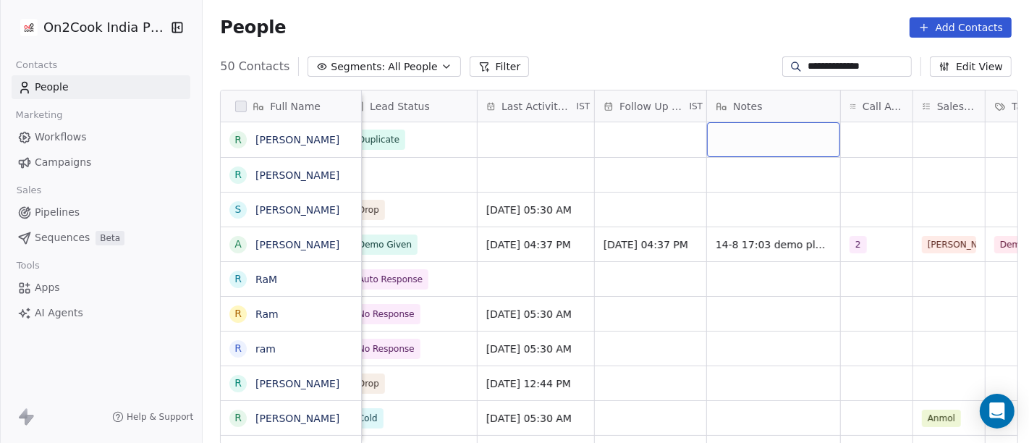
click at [746, 143] on div "grid" at bounding box center [773, 139] width 133 height 35
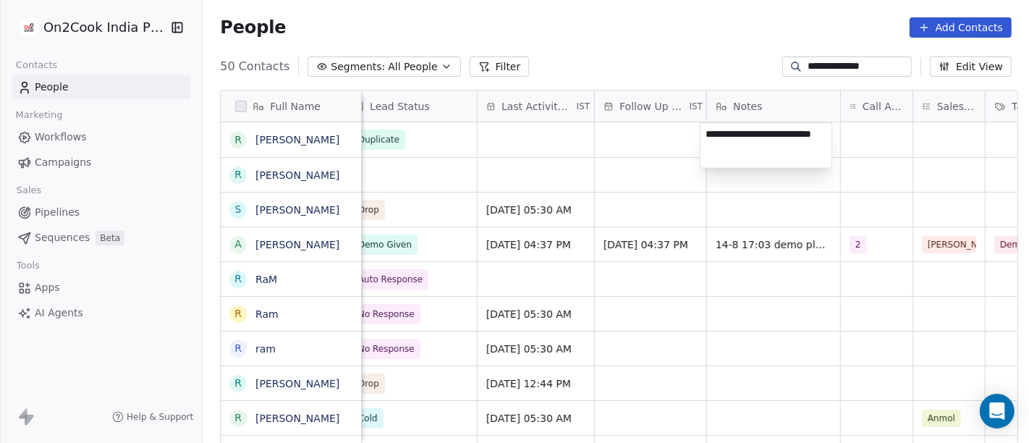
type textarea "**********"
click at [661, 28] on html "**********" at bounding box center [514, 221] width 1029 height 443
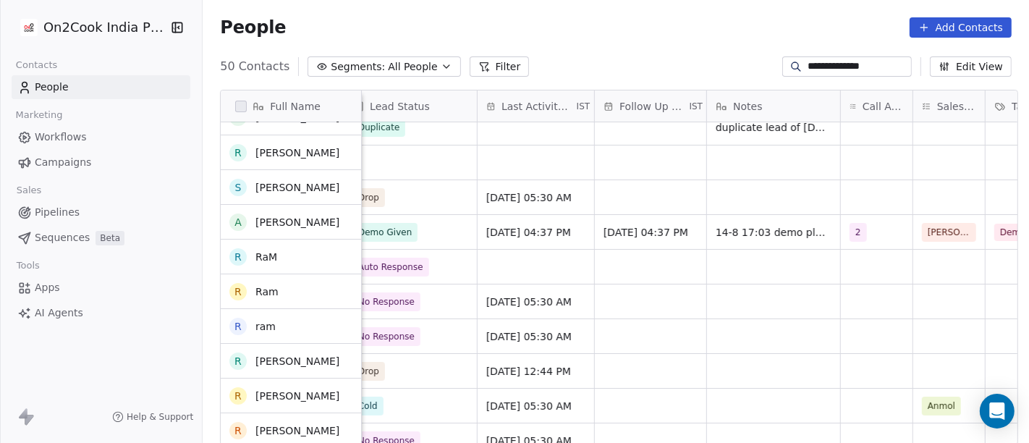
scroll to position [0, 0]
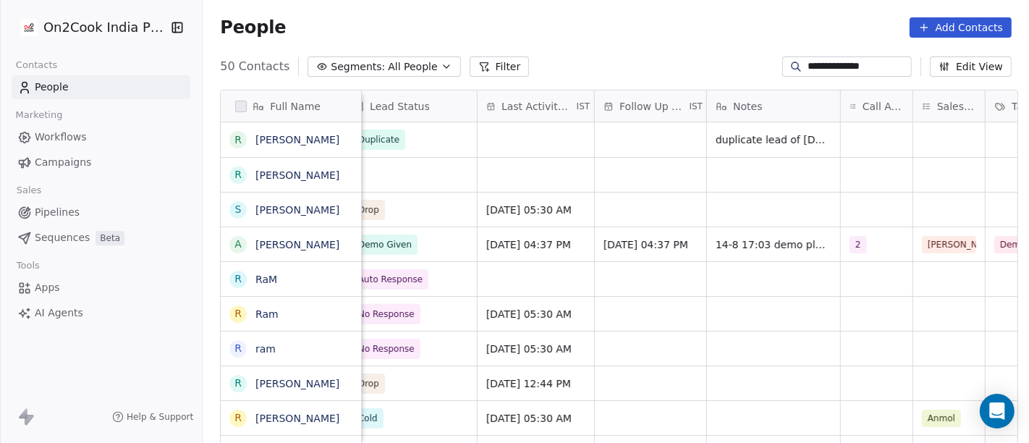
click at [817, 67] on input "**********" at bounding box center [858, 66] width 101 height 14
click at [819, 66] on input "**********" at bounding box center [858, 66] width 101 height 14
paste input
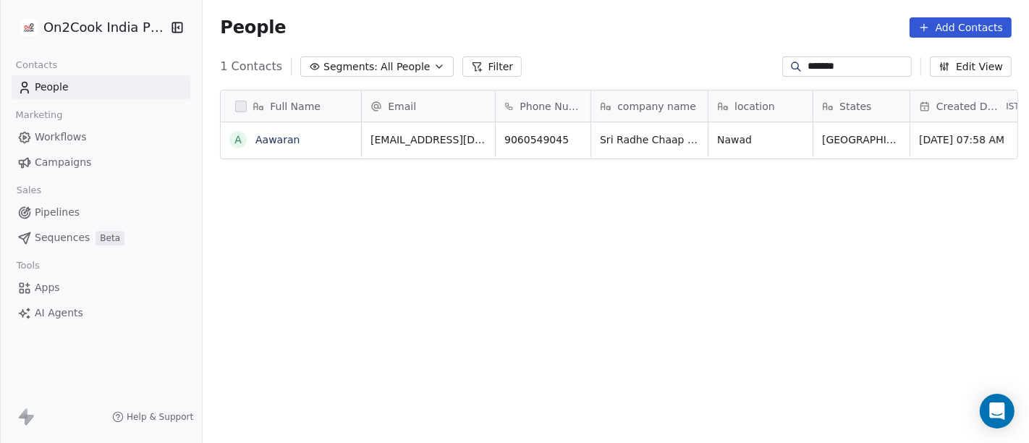
scroll to position [378, 821]
click at [339, 136] on icon "grid" at bounding box center [343, 138] width 12 height 12
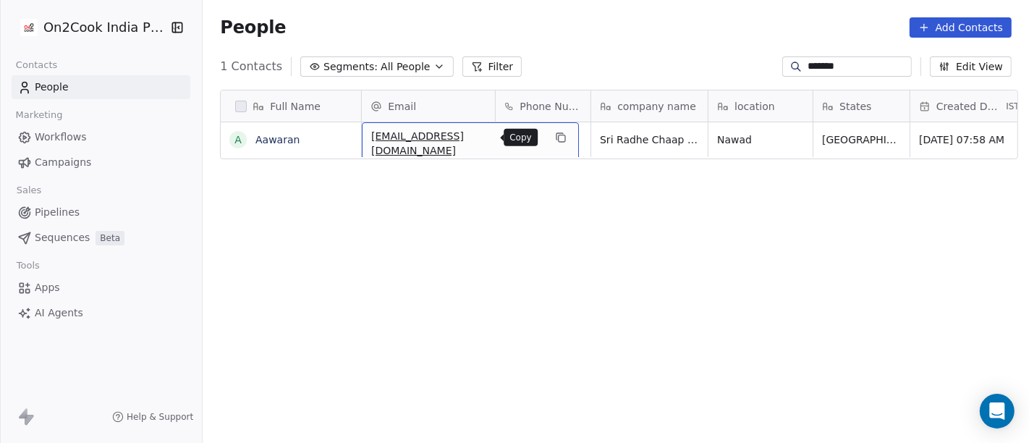
click at [552, 138] on button "grid" at bounding box center [560, 137] width 17 height 17
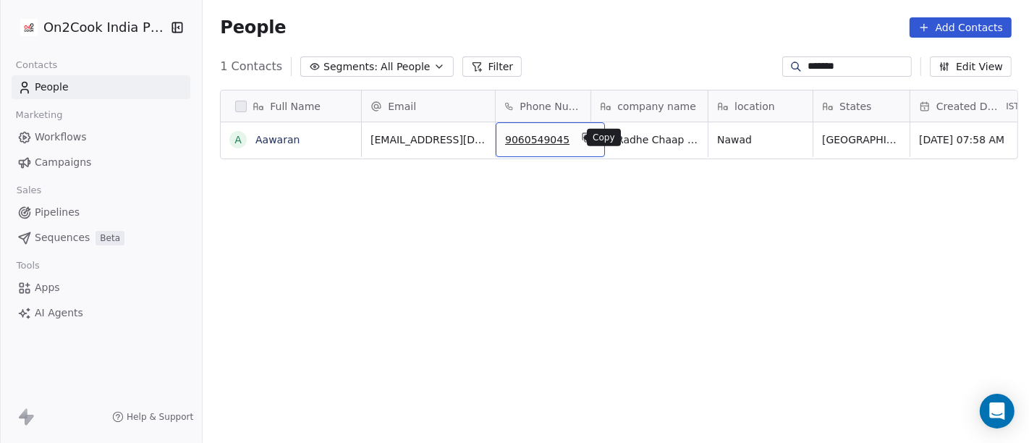
click at [583, 137] on icon "grid" at bounding box center [586, 136] width 7 height 7
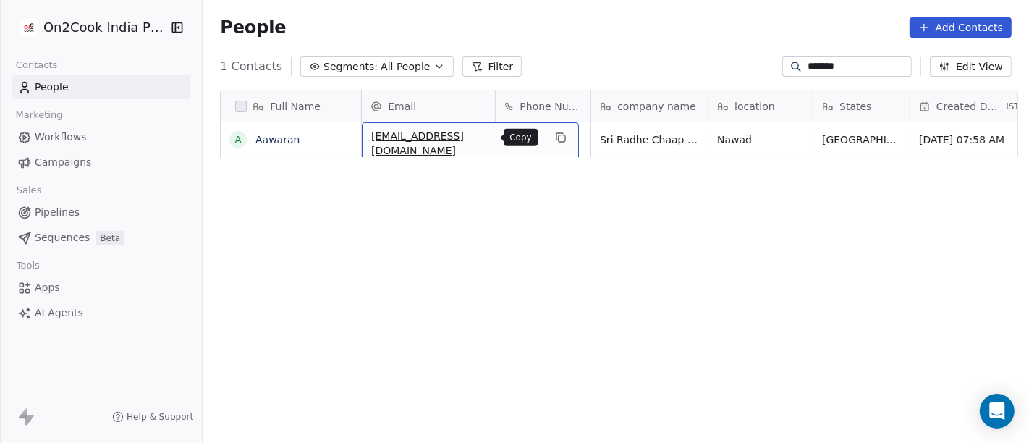
click at [555, 132] on icon "grid" at bounding box center [561, 138] width 12 height 12
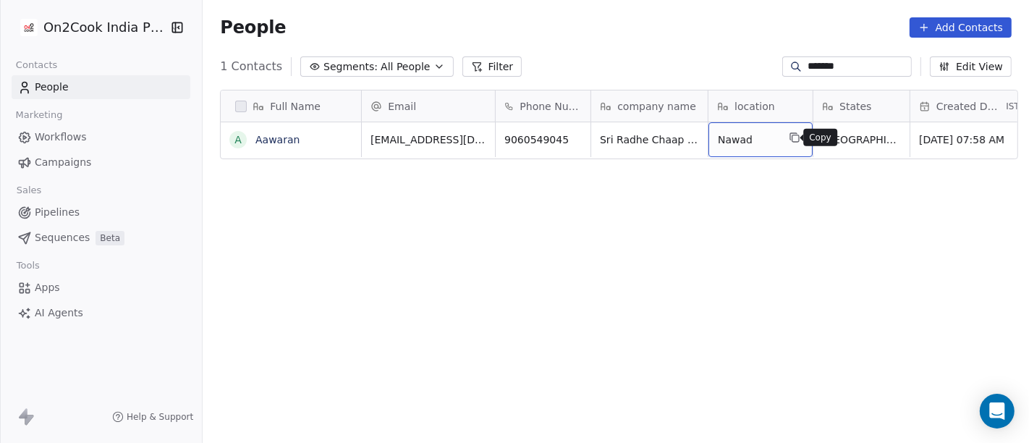
click at [789, 138] on icon "grid" at bounding box center [795, 138] width 12 height 12
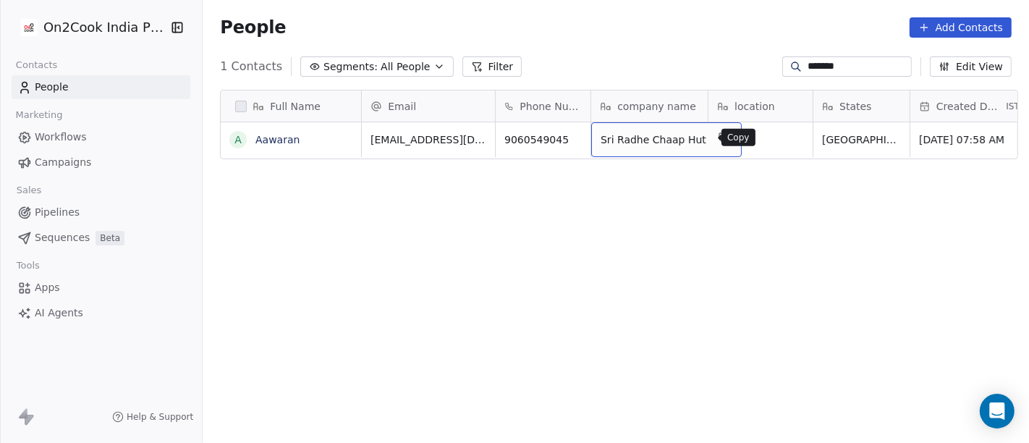
click at [718, 140] on icon "grid" at bounding box center [724, 138] width 12 height 12
click at [831, 74] on div "*******" at bounding box center [847, 66] width 130 height 20
click at [826, 72] on input "*******" at bounding box center [858, 66] width 101 height 14
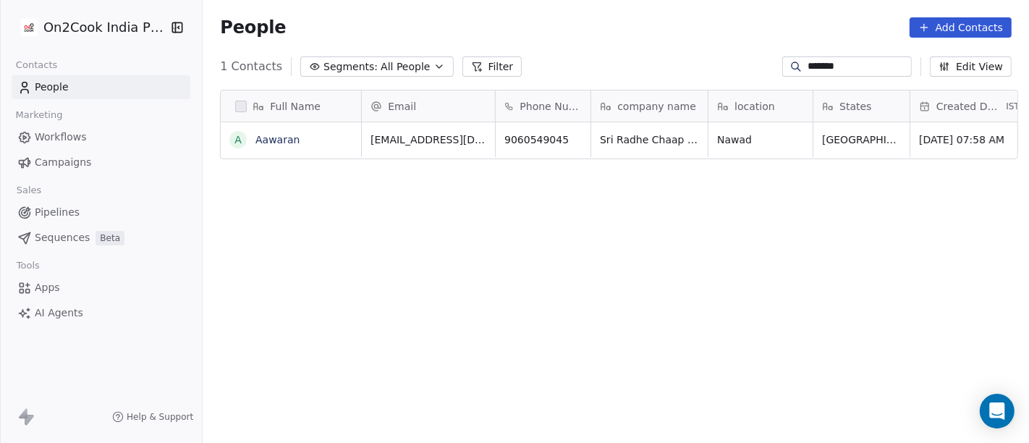
paste input "*********"
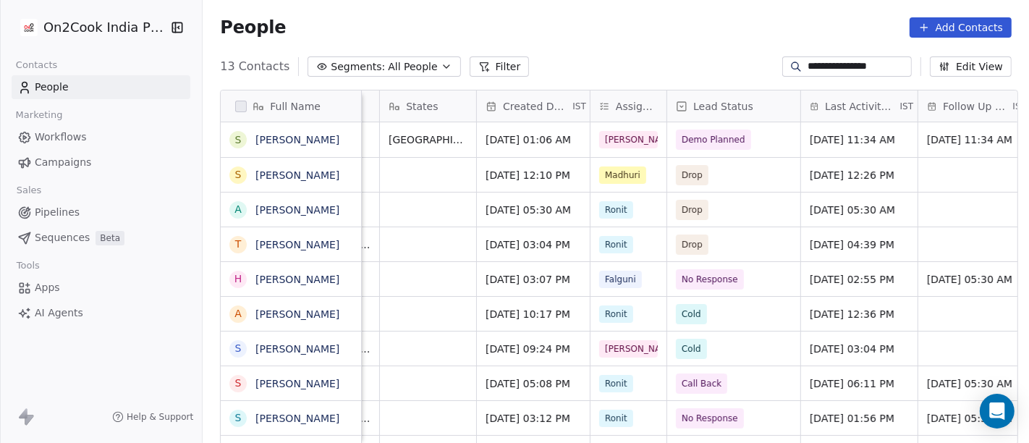
scroll to position [1, 0]
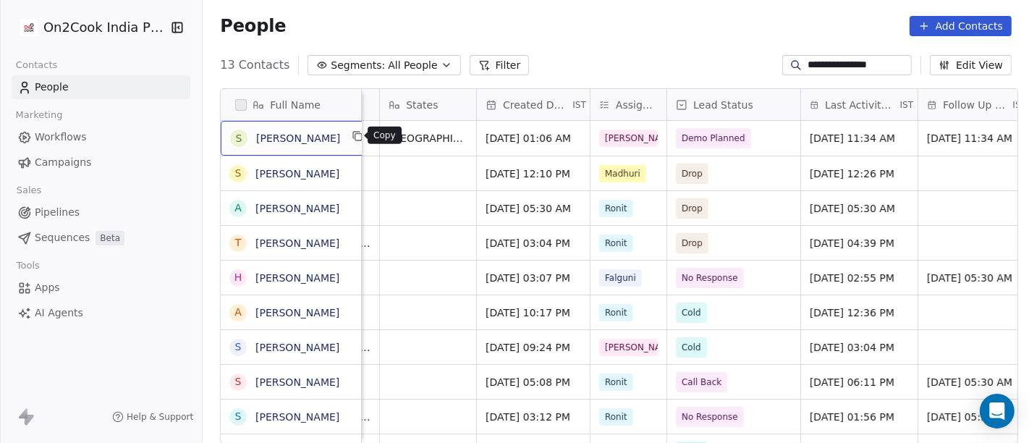
click at [354, 135] on icon "grid" at bounding box center [357, 135] width 7 height 7
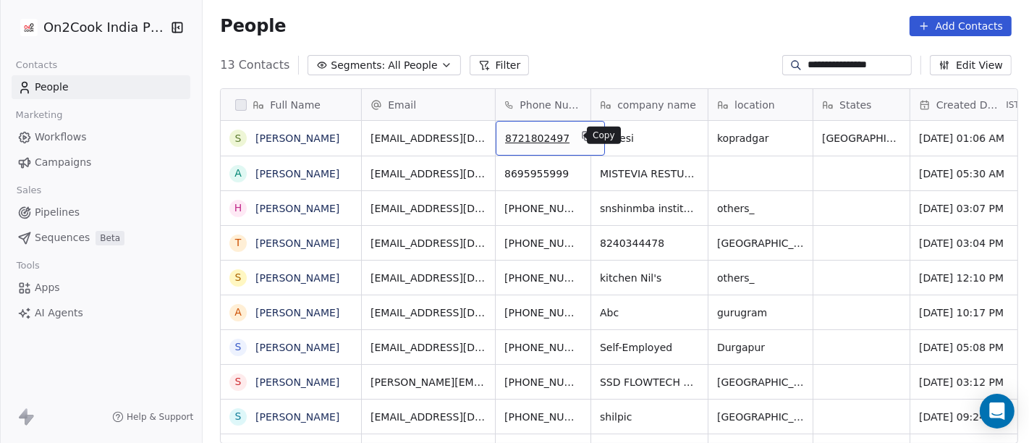
click at [581, 132] on icon "grid" at bounding box center [587, 136] width 12 height 12
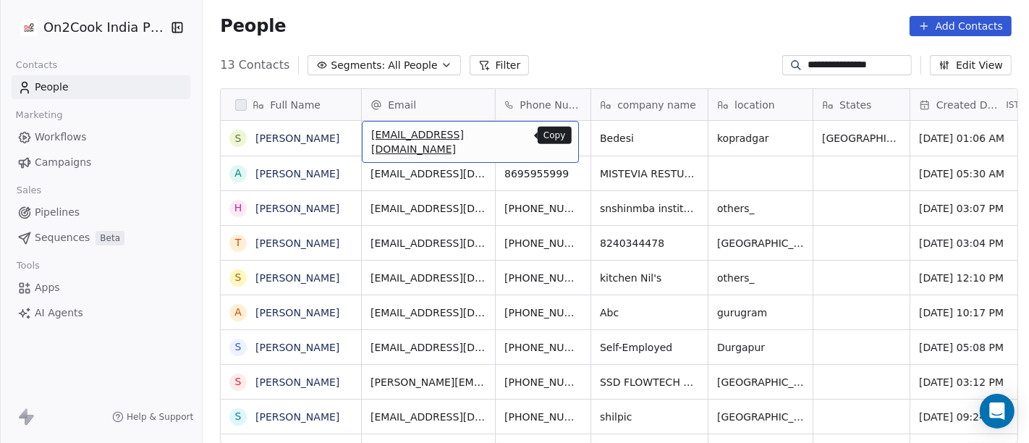
click at [557, 132] on icon "grid" at bounding box center [560, 135] width 7 height 7
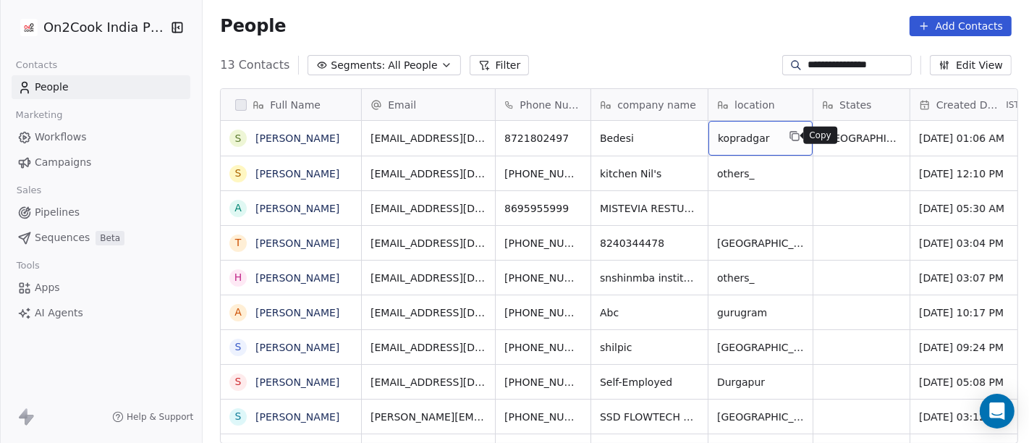
click at [787, 142] on button "grid" at bounding box center [794, 135] width 17 height 17
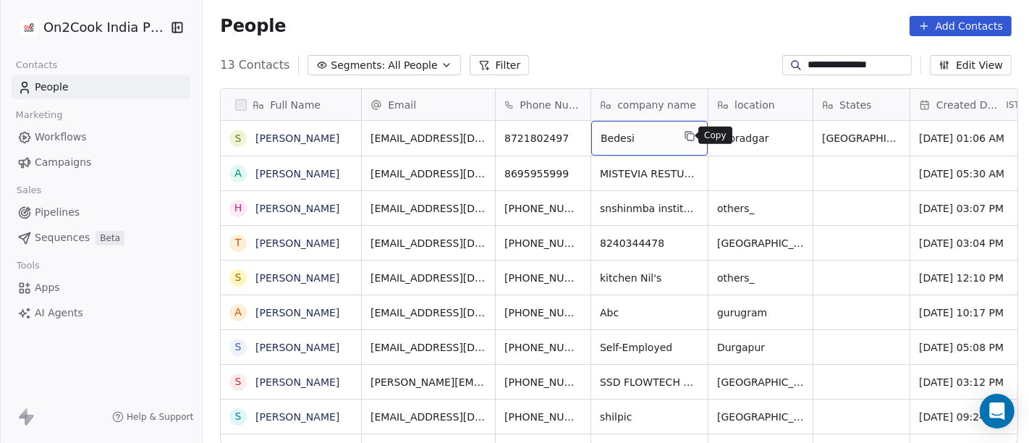
click at [686, 138] on icon "grid" at bounding box center [690, 136] width 12 height 12
click at [821, 62] on input "**********" at bounding box center [858, 65] width 101 height 14
paste input
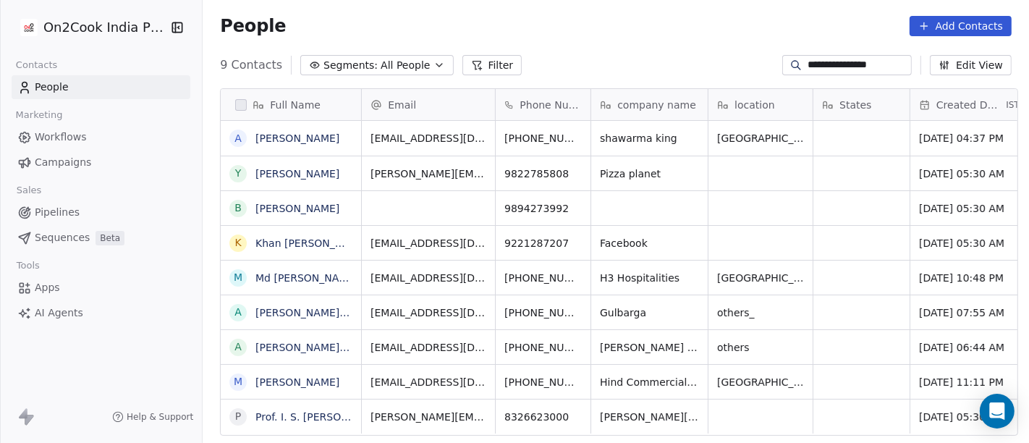
scroll to position [378, 821]
type input "**********"
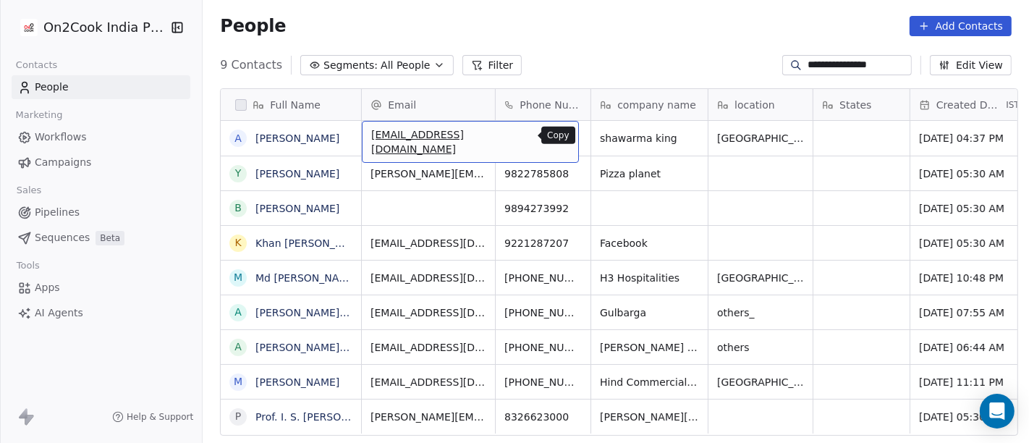
click at [555, 135] on icon "grid" at bounding box center [561, 136] width 12 height 12
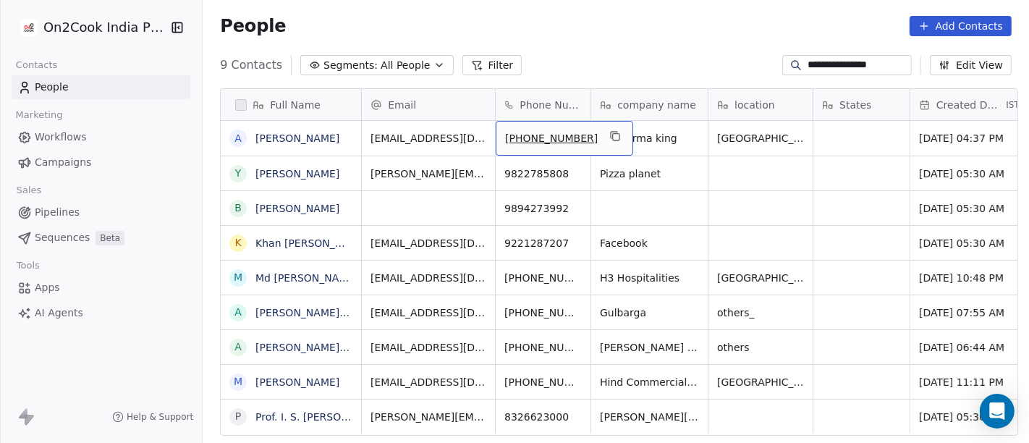
click at [521, 144] on span "+917678040787" at bounding box center [551, 138] width 93 height 14
drag, startPoint x: 510, startPoint y: 134, endPoint x: 539, endPoint y: 137, distance: 29.1
click at [515, 133] on input "**********" at bounding box center [549, 138] width 114 height 29
type input "**********"
click at [622, 61] on html "**********" at bounding box center [514, 221] width 1029 height 443
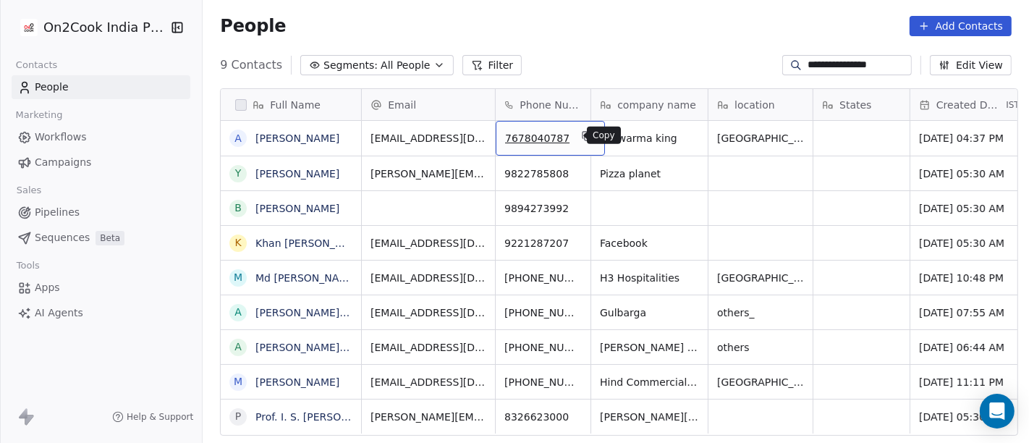
click at [581, 139] on icon "grid" at bounding box center [587, 136] width 12 height 12
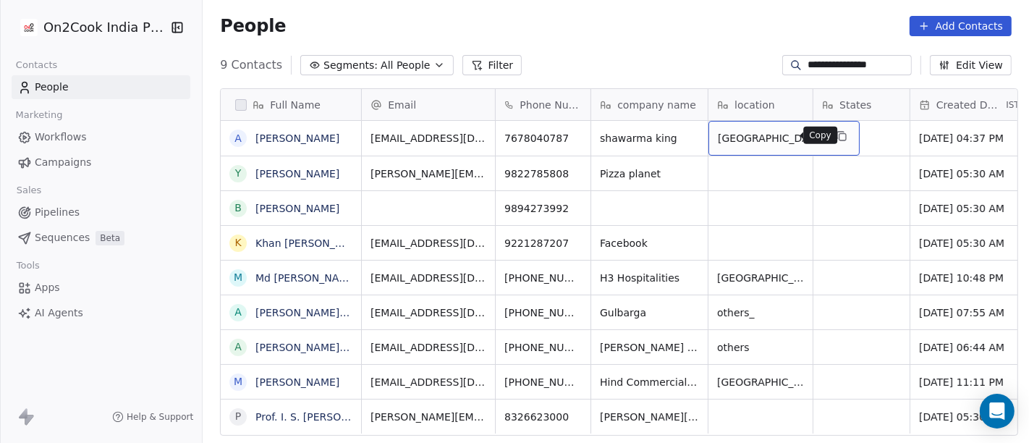
click at [840, 135] on icon "grid" at bounding box center [843, 137] width 7 height 7
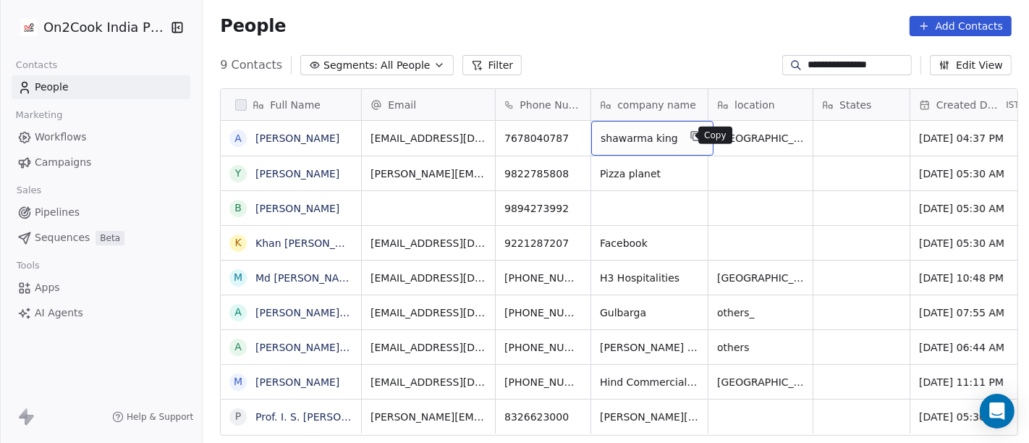
click at [690, 133] on icon "grid" at bounding box center [696, 136] width 12 height 12
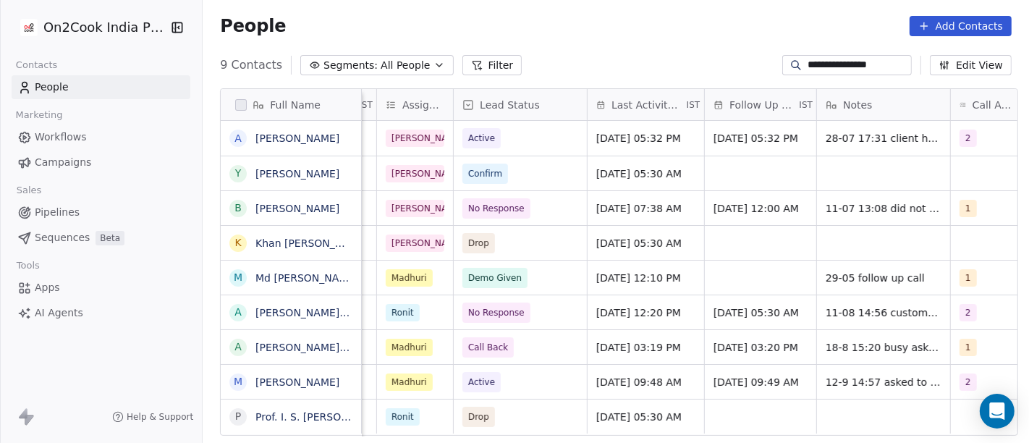
scroll to position [0, 322]
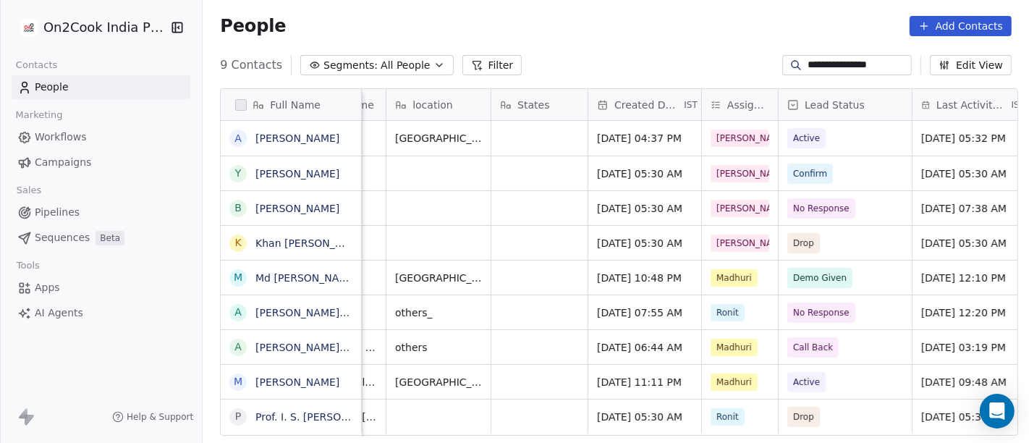
click at [833, 65] on input "**********" at bounding box center [858, 65] width 101 height 14
paste input
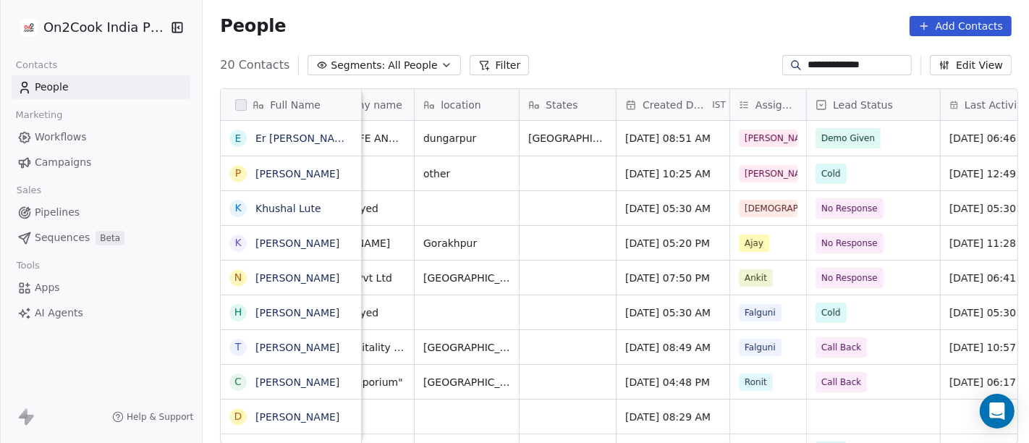
scroll to position [0, 295]
click at [808, 69] on input "**********" at bounding box center [858, 65] width 101 height 14
paste input "**"
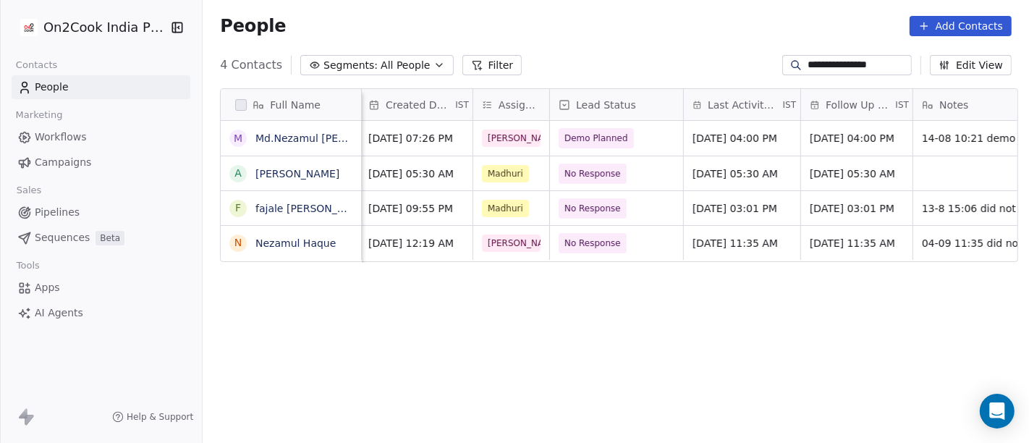
scroll to position [0, 559]
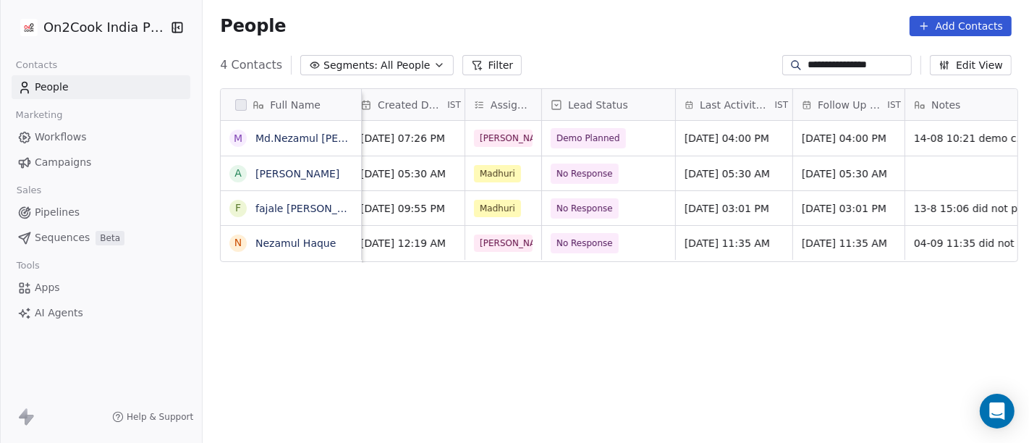
type input "**********"
click at [699, 139] on span "Aug 14, 2025 04:00 PM" at bounding box center [727, 138] width 85 height 14
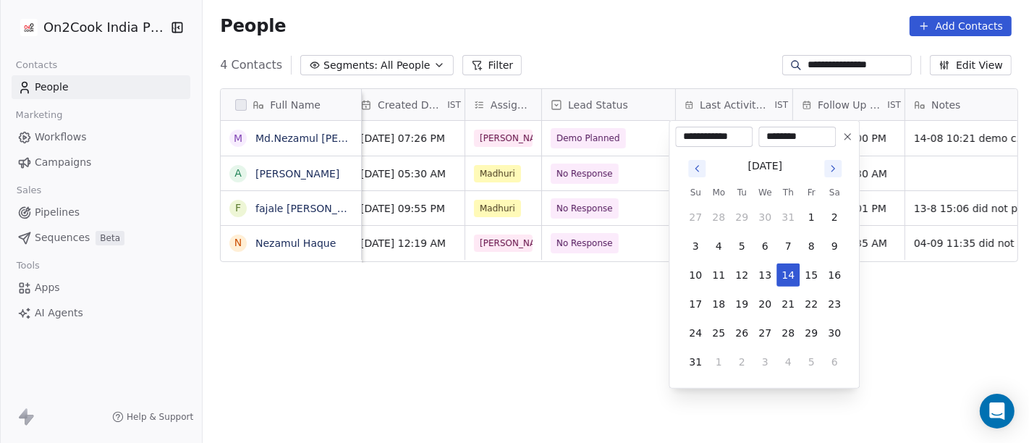
click at [824, 169] on button "Go to next month" at bounding box center [832, 168] width 17 height 17
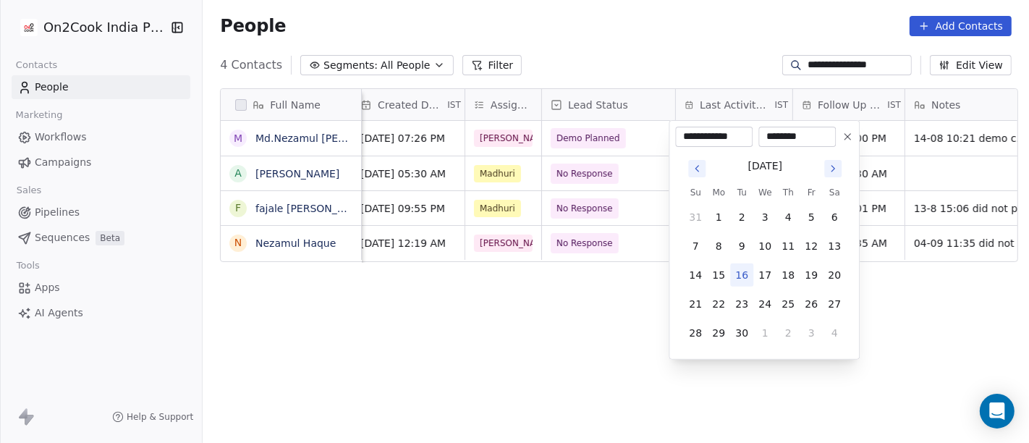
click at [744, 276] on button "16" at bounding box center [741, 274] width 23 height 23
type input "**********"
click at [575, 287] on html "**********" at bounding box center [514, 221] width 1029 height 443
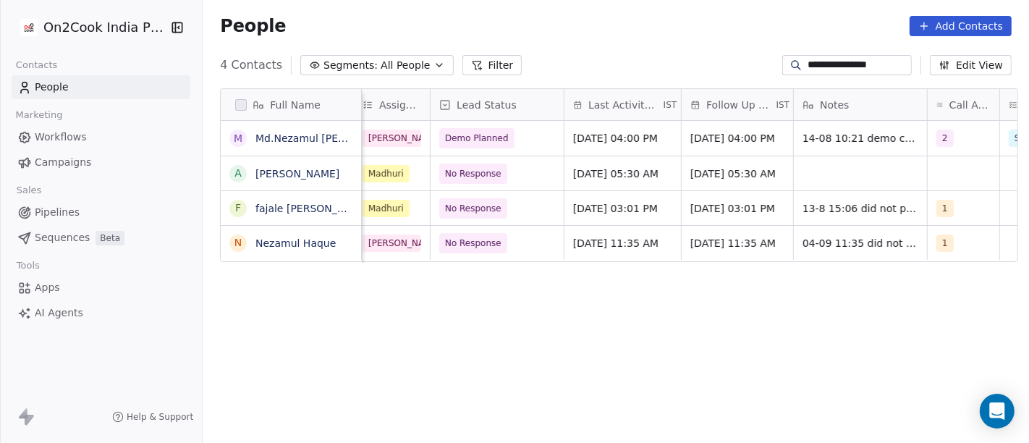
scroll to position [0, 672]
click at [947, 135] on div "2" at bounding box center [949, 138] width 27 height 17
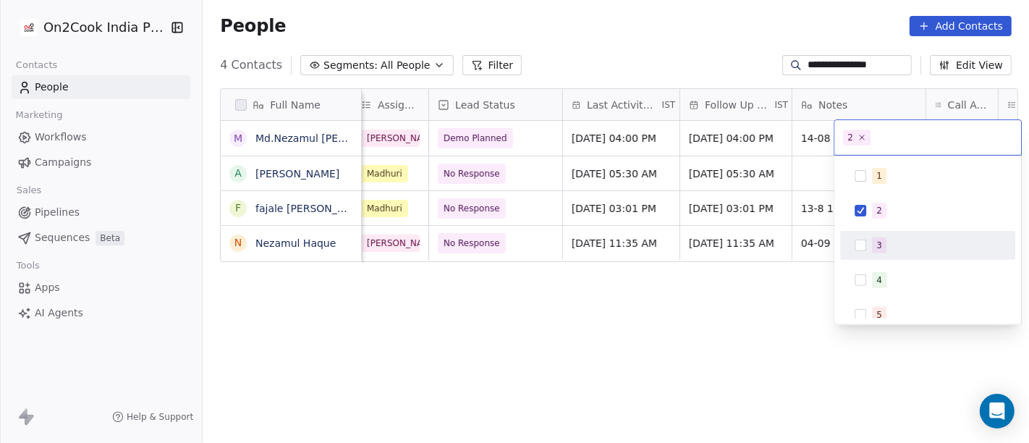
click at [881, 232] on div "3" at bounding box center [927, 245] width 175 height 29
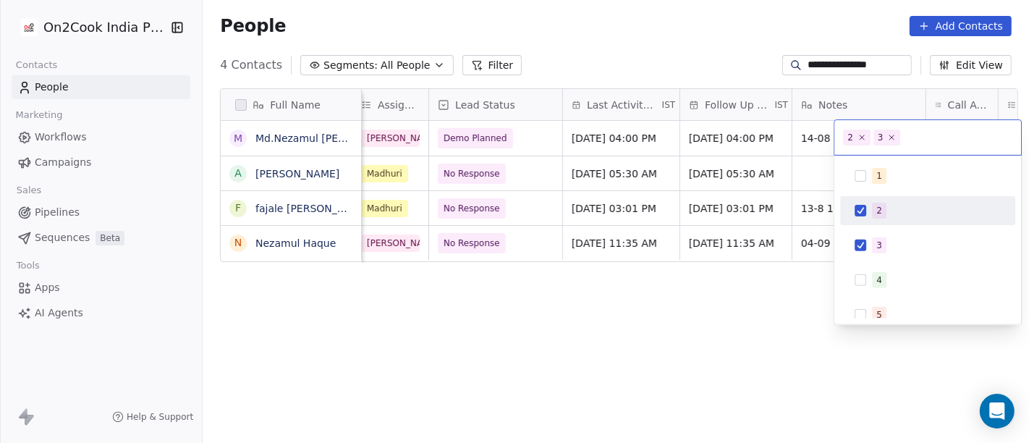
click at [874, 211] on span "2" at bounding box center [879, 211] width 14 height 16
click at [685, 286] on html "**********" at bounding box center [514, 221] width 1029 height 443
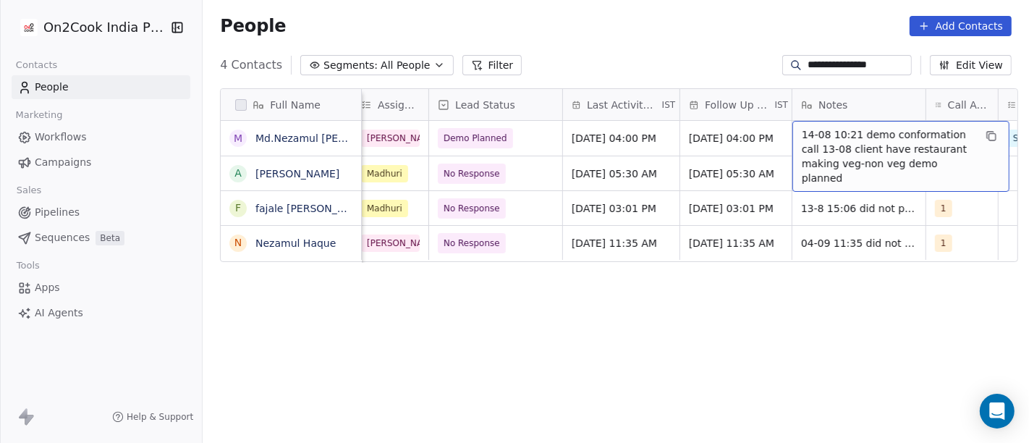
click at [812, 137] on span "14-08 10:21 demo conformation call 13-08 client have restaurant making veg-non …" at bounding box center [888, 156] width 172 height 58
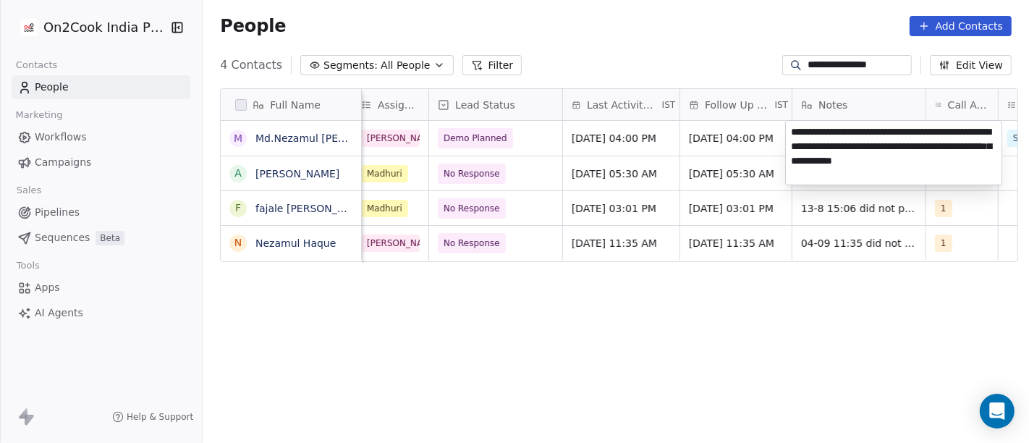
type textarea "**********"
click at [601, 381] on html "**********" at bounding box center [514, 221] width 1029 height 443
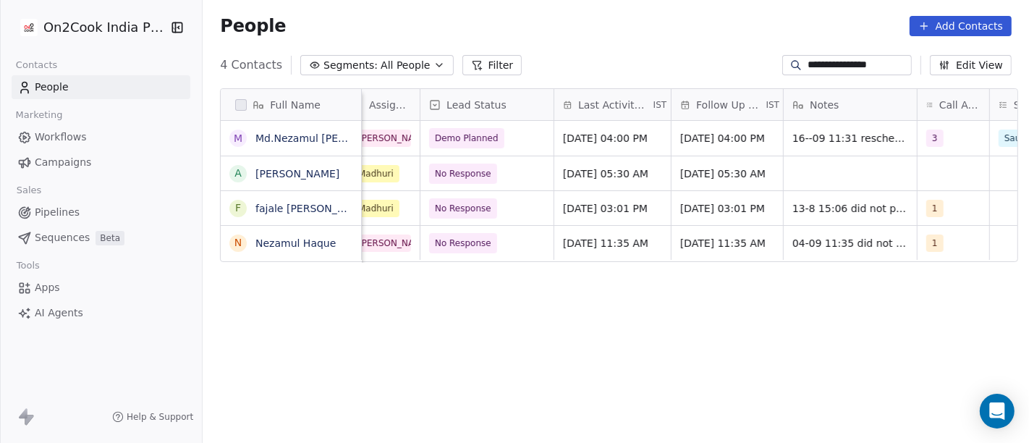
scroll to position [0, 681]
click at [707, 141] on span "14/08/2025 04:00 PM" at bounding box center [722, 138] width 85 height 14
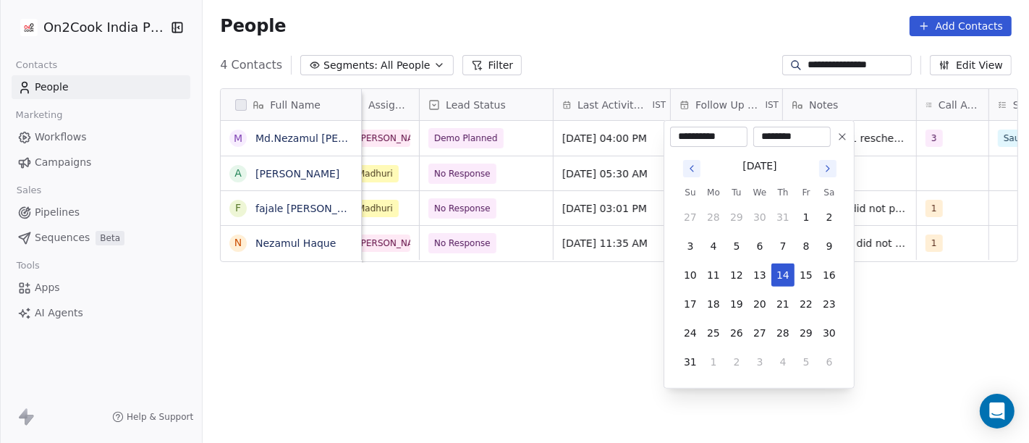
click at [831, 168] on icon "Go to next month" at bounding box center [828, 169] width 12 height 12
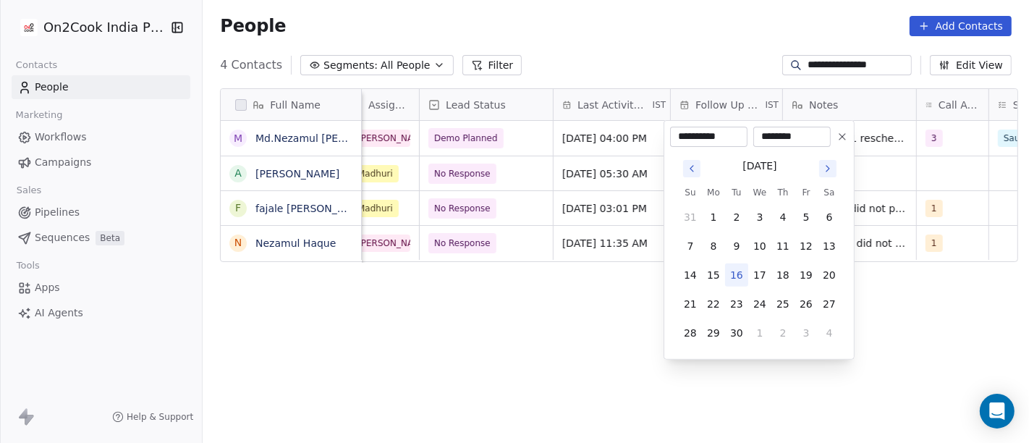
click at [739, 274] on button "16" at bounding box center [736, 274] width 23 height 23
type input "**********"
click at [593, 325] on html "**********" at bounding box center [514, 221] width 1029 height 443
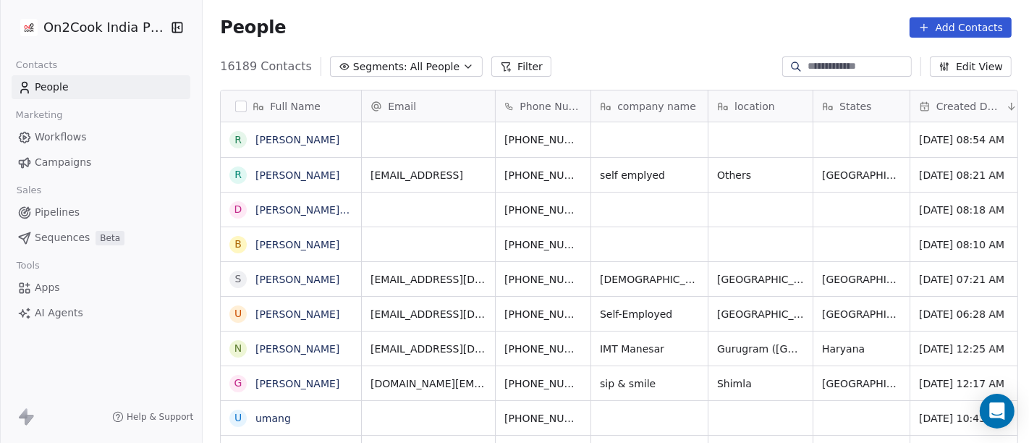
scroll to position [378, 821]
click at [491, 62] on button "Filter" at bounding box center [521, 66] width 60 height 20
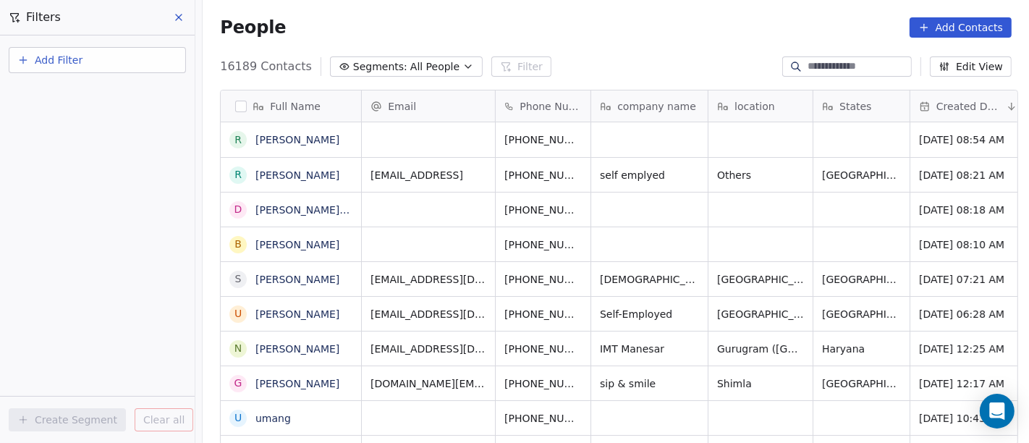
click at [112, 63] on button "Add Filter" at bounding box center [97, 60] width 177 height 26
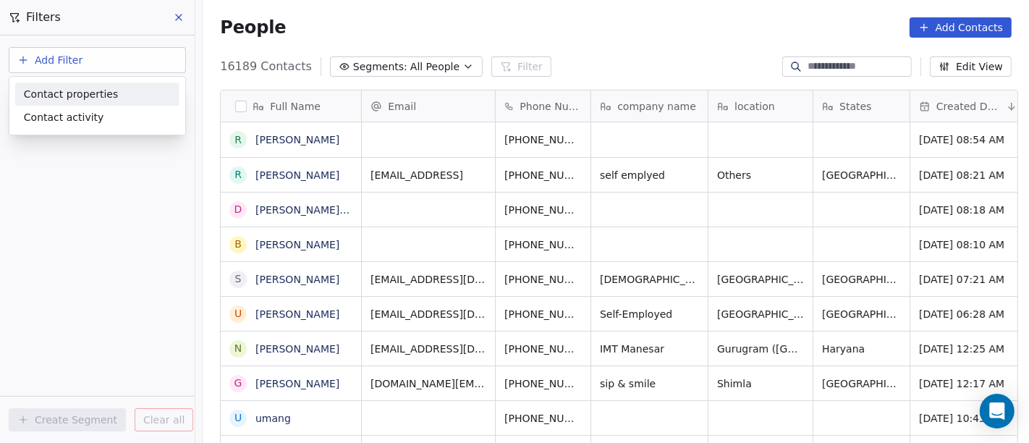
click at [109, 90] on div "Contact properties" at bounding box center [97, 94] width 147 height 15
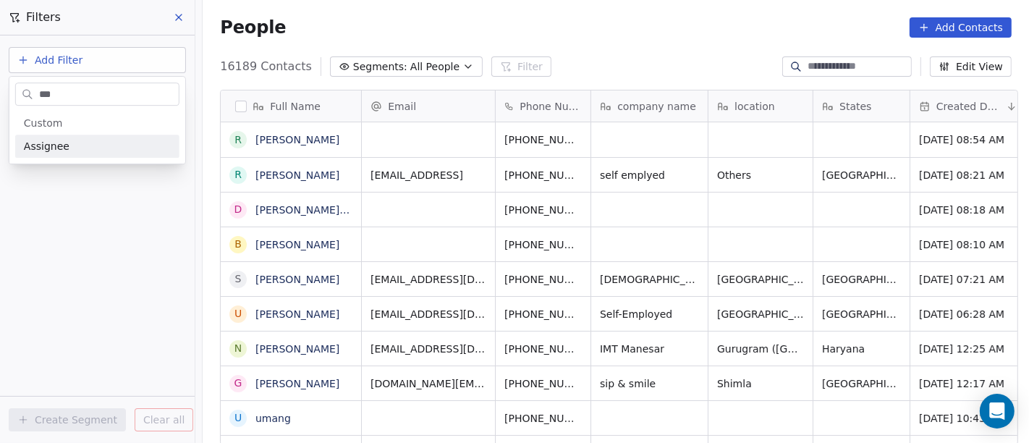
type input "***"
click at [90, 149] on div "Assignee" at bounding box center [97, 146] width 147 height 14
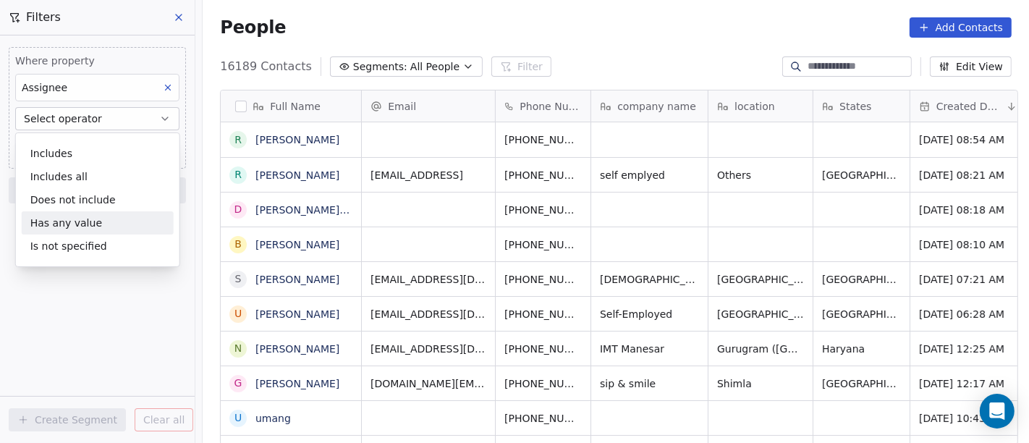
click at [88, 233] on div "Has any value" at bounding box center [98, 222] width 152 height 23
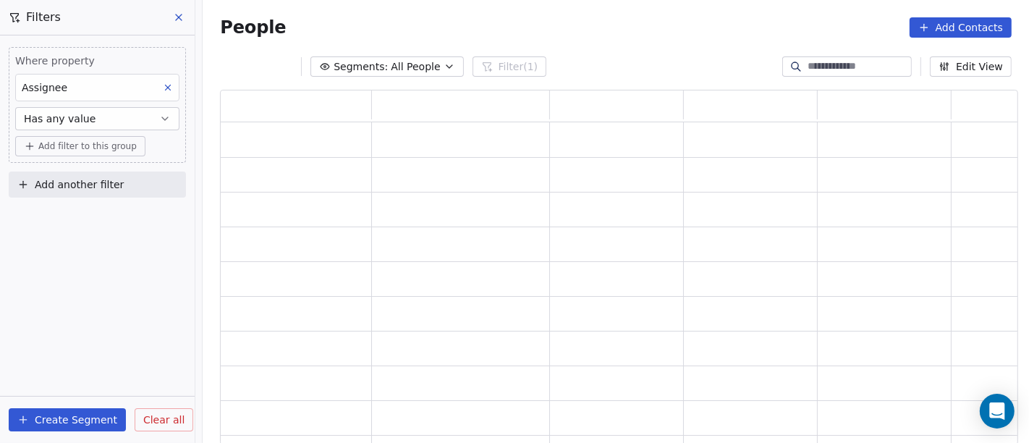
scroll to position [343, 786]
click at [117, 121] on button "Has any value" at bounding box center [97, 118] width 164 height 23
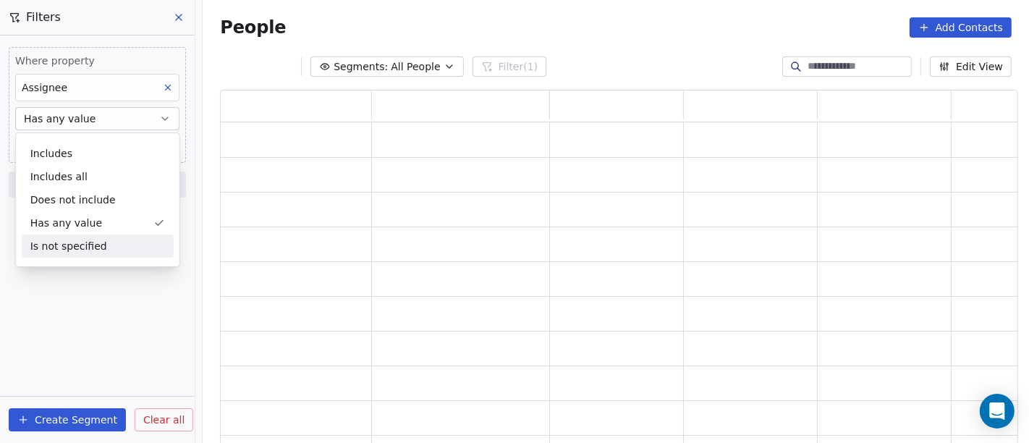
click at [56, 250] on div "Is not specified" at bounding box center [98, 245] width 152 height 23
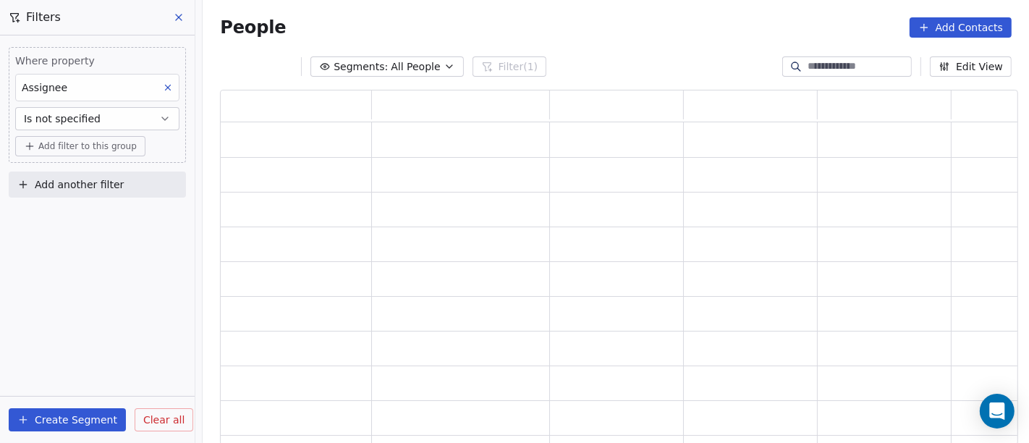
click at [111, 310] on div "Where property Assignee Is not specified Add filter to this group Add another f…" at bounding box center [97, 238] width 195 height 407
click at [87, 154] on button "Add filter to this group" at bounding box center [80, 146] width 130 height 20
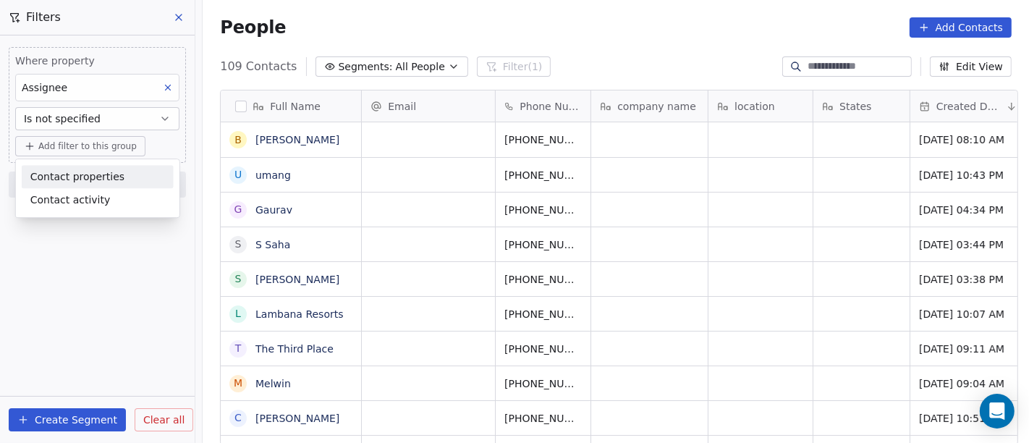
scroll to position [378, 821]
click at [101, 178] on span "Contact properties" at bounding box center [77, 176] width 94 height 15
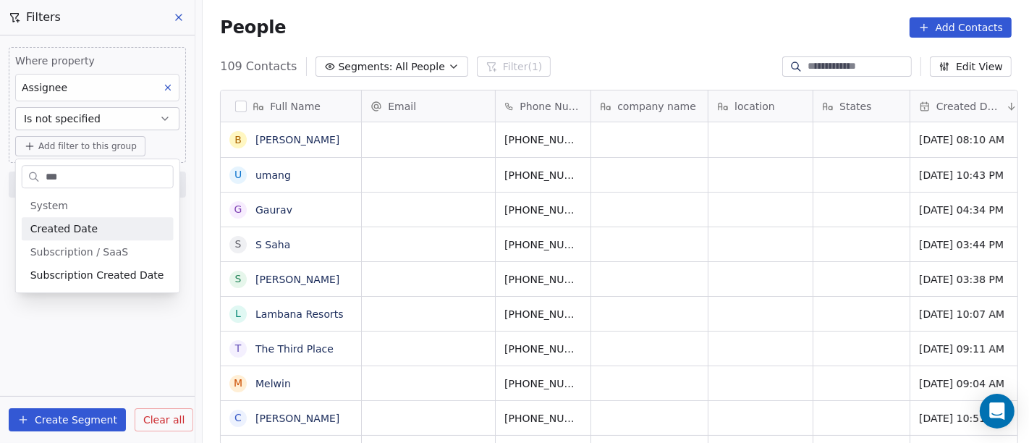
type input "***"
click at [93, 224] on div "Created Date" at bounding box center [97, 228] width 135 height 14
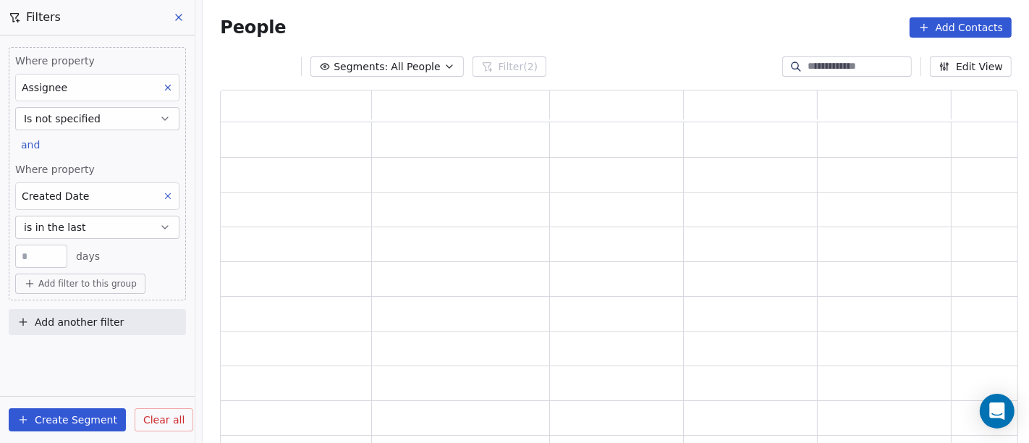
scroll to position [343, 786]
click at [89, 224] on button "is in the last" at bounding box center [97, 227] width 164 height 23
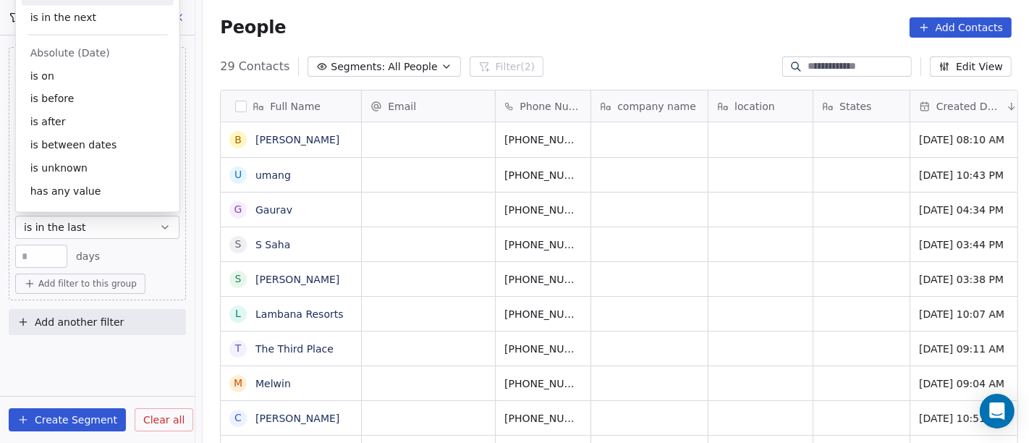
scroll to position [378, 821]
click at [77, 120] on div "is after" at bounding box center [98, 122] width 152 height 23
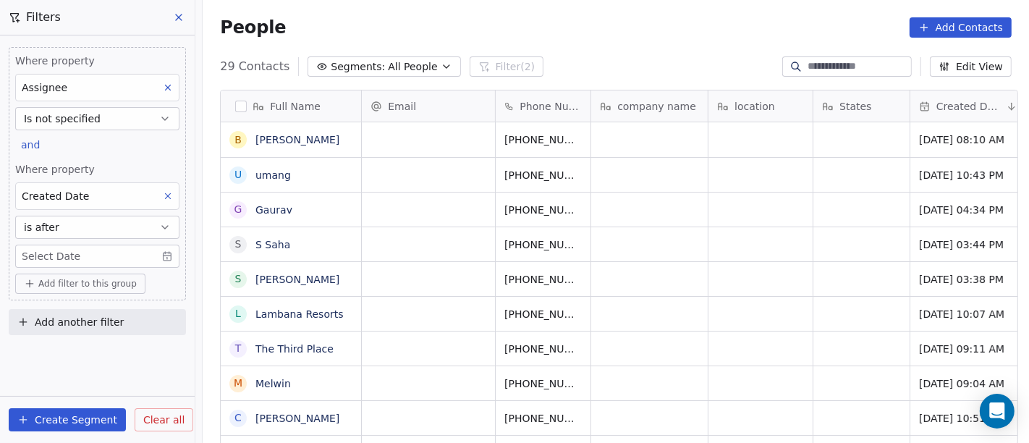
click at [62, 249] on body "On2Cook India Pvt. Ltd. Contacts People Marketing Workflows Campaigns Sales Pip…" at bounding box center [514, 221] width 1029 height 443
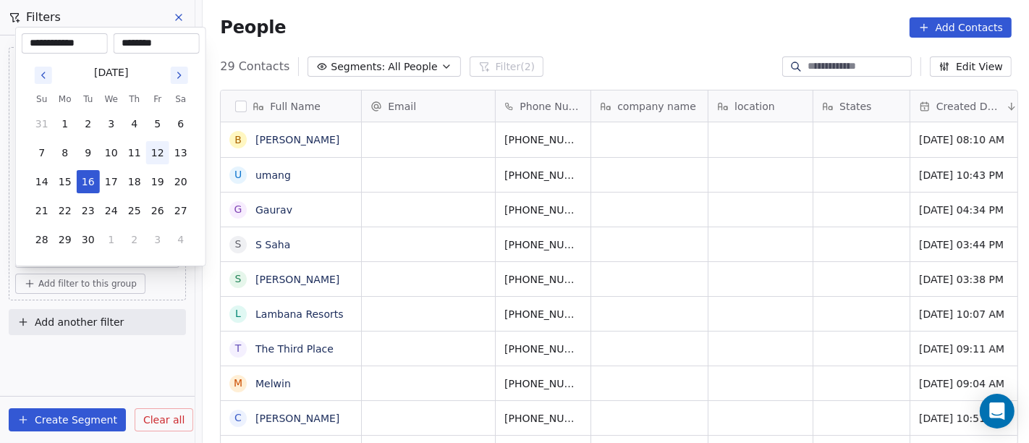
click at [157, 151] on button "12" at bounding box center [157, 152] width 23 height 23
type input "**********"
click at [565, 11] on html "On2Cook India Pvt. Ltd. Contacts People Marketing Workflows Campaigns Sales Pip…" at bounding box center [514, 221] width 1029 height 443
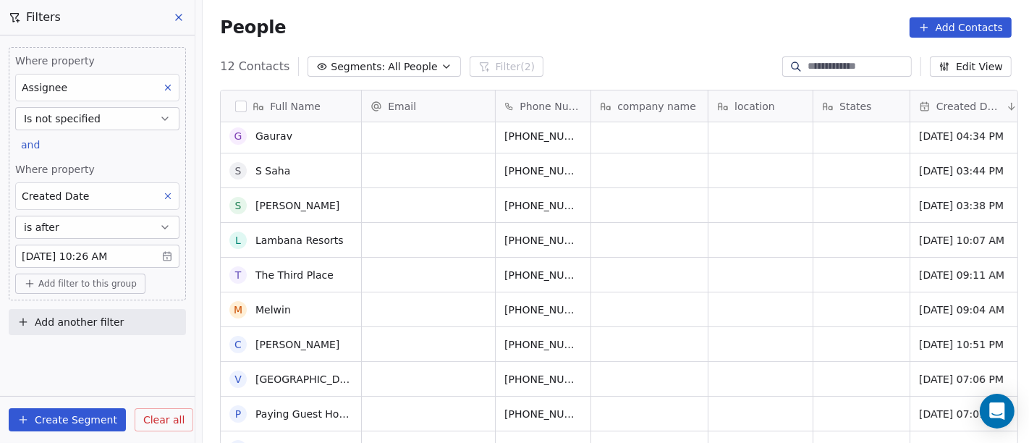
scroll to position [0, 0]
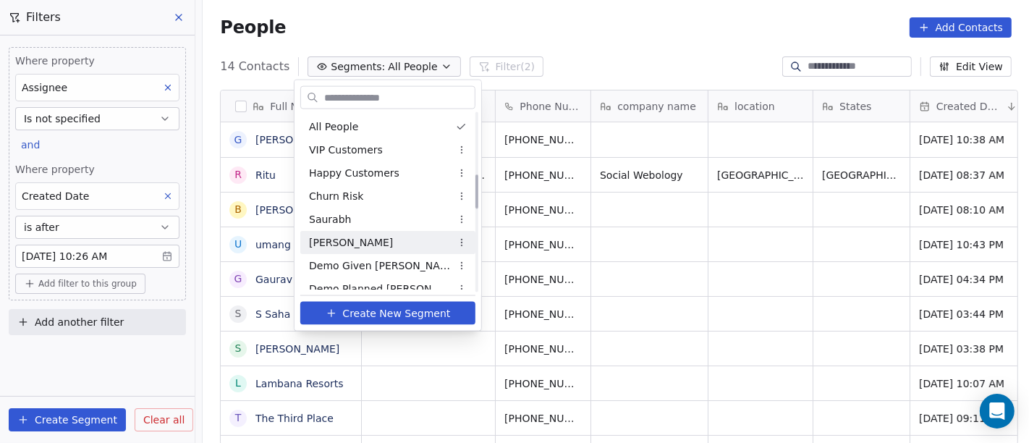
scroll to position [321, 0]
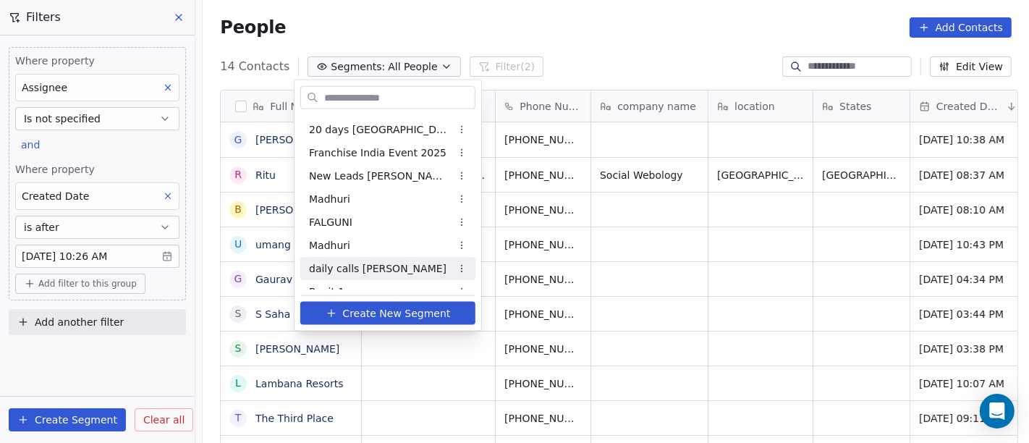
click at [386, 261] on div "daily calls [PERSON_NAME]" at bounding box center [387, 268] width 175 height 23
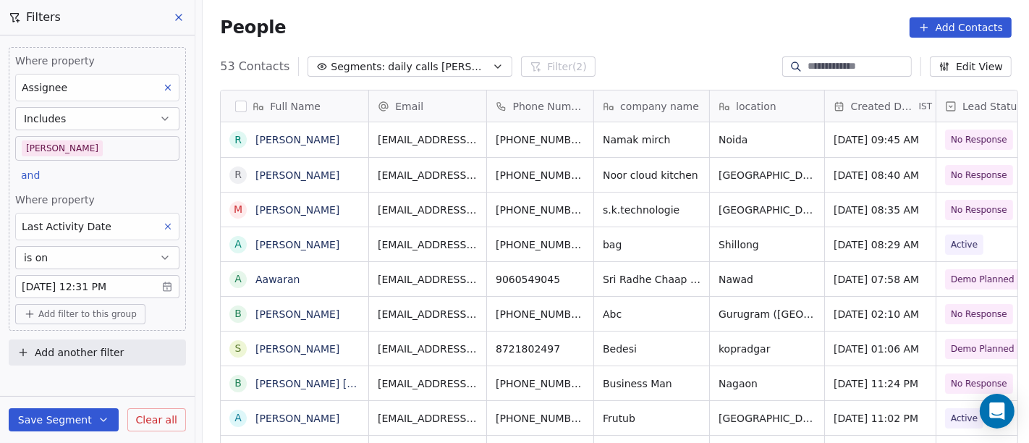
scroll to position [12, 12]
click at [71, 278] on body "On2Cook India Pvt. Ltd. Contacts People Marketing Workflows Campaigns Sales Pip…" at bounding box center [514, 221] width 1029 height 443
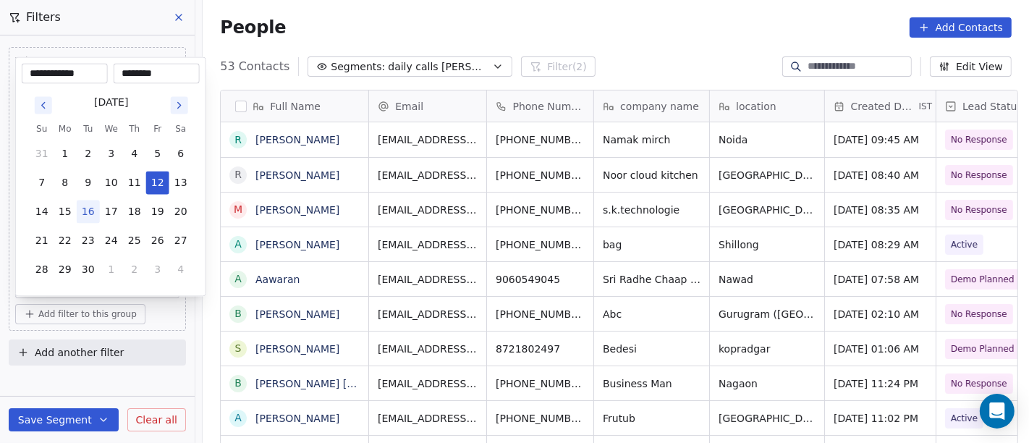
click at [90, 210] on button "16" at bounding box center [88, 211] width 23 height 23
type input "**********"
click at [580, 30] on html "On2Cook India Pvt. Ltd. Contacts People Marketing Workflows Campaigns Sales Pip…" at bounding box center [514, 221] width 1029 height 443
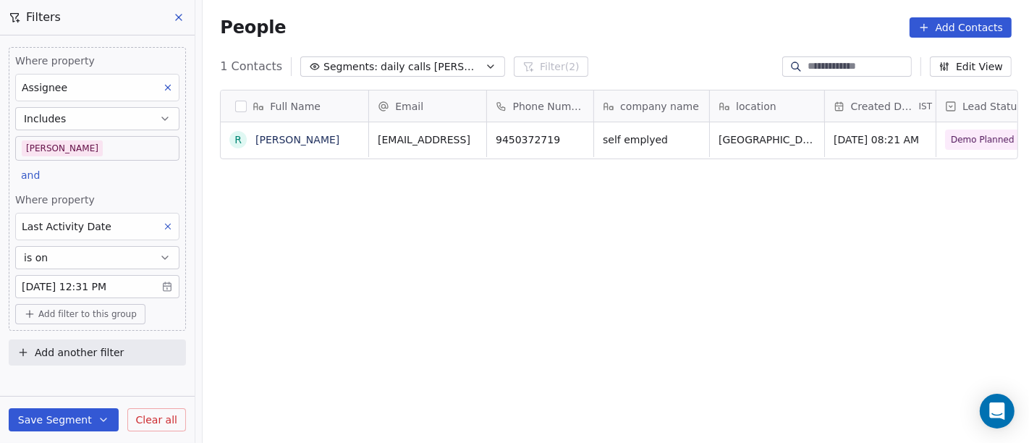
scroll to position [378, 821]
click at [86, 415] on button "Save Segment" at bounding box center [64, 419] width 110 height 23
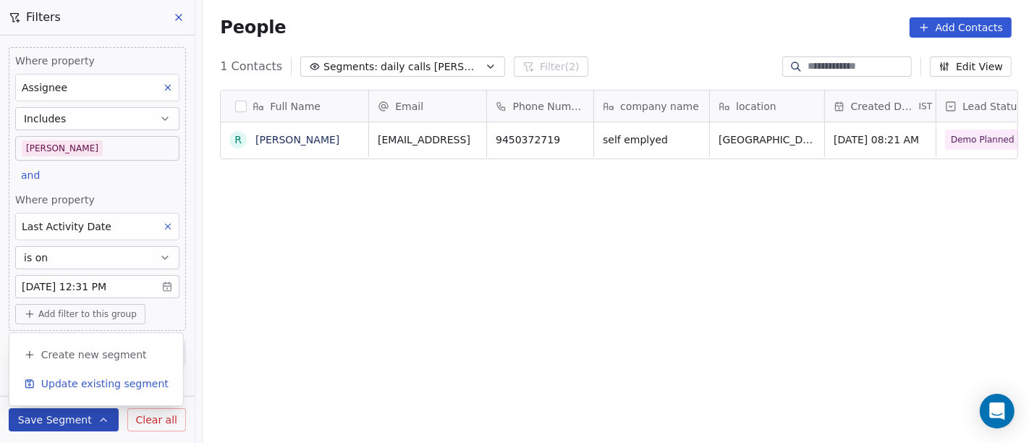
click at [96, 385] on span "Update existing segment" at bounding box center [104, 383] width 127 height 14
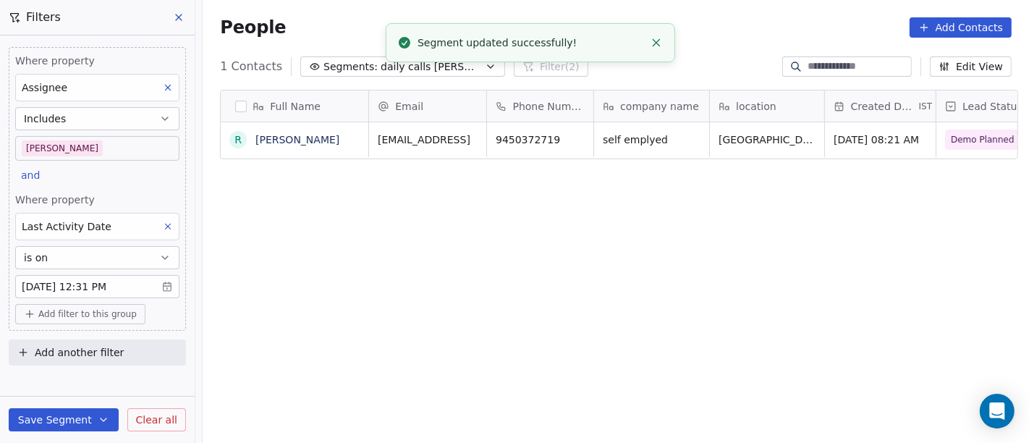
click at [557, 280] on div "Full Name R [PERSON_NAME] Email Phone Number company name location Created Date…" at bounding box center [616, 273] width 826 height 390
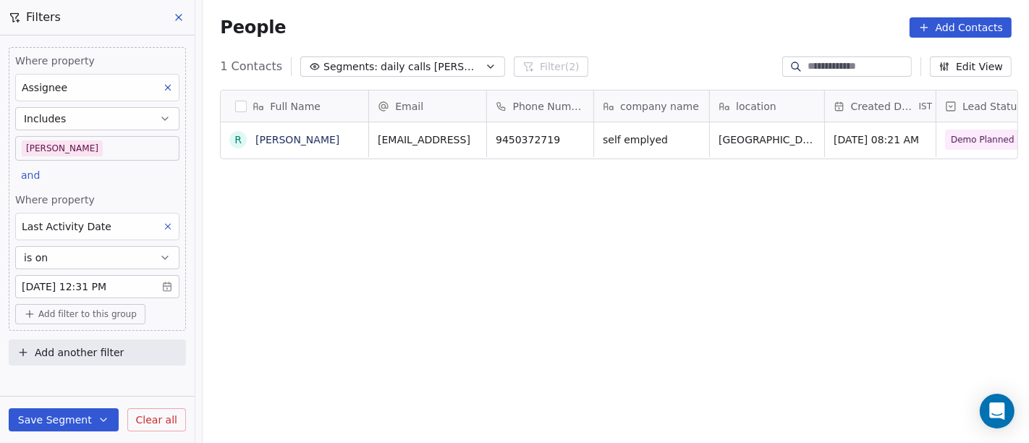
click at [563, 34] on div "People Add Contacts" at bounding box center [616, 27] width 792 height 20
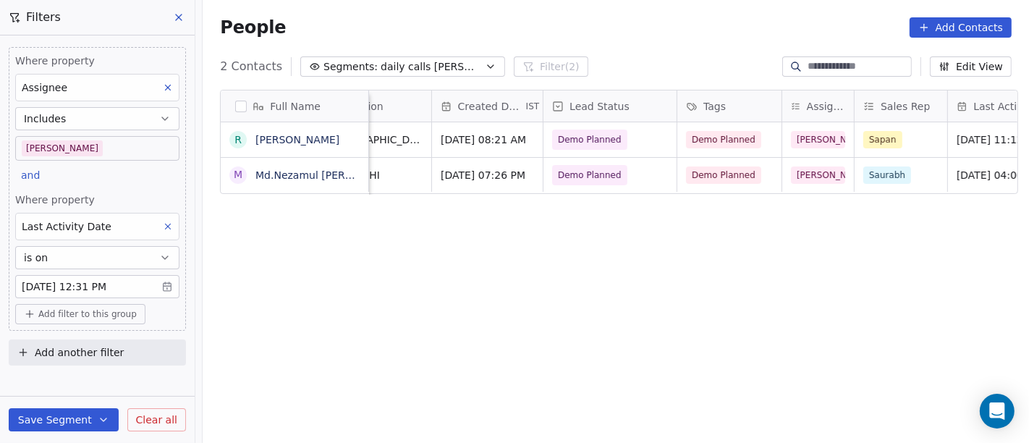
scroll to position [0, 393]
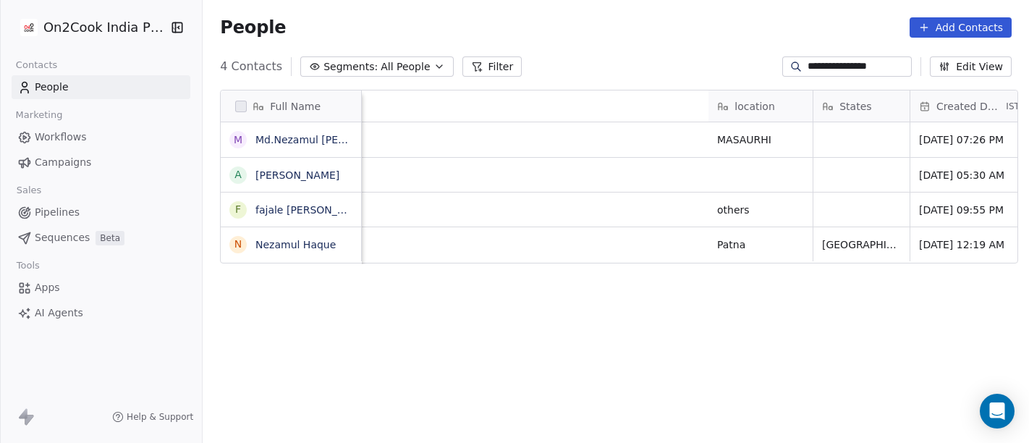
click at [819, 61] on input "**********" at bounding box center [858, 66] width 101 height 14
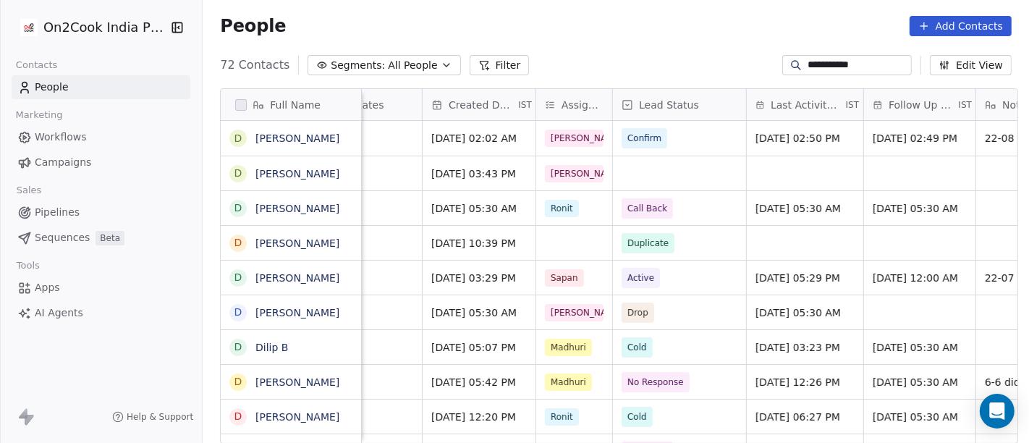
scroll to position [0, 485]
type input "**********"
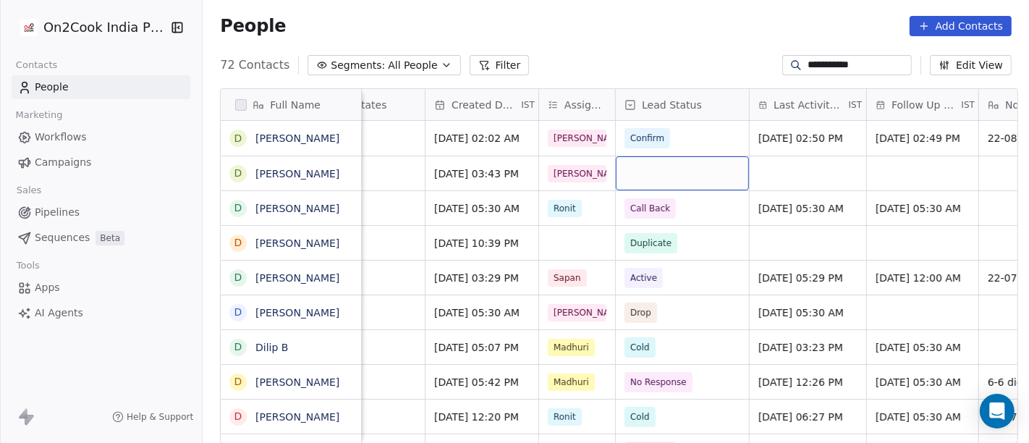
click at [680, 167] on div "grid" at bounding box center [682, 173] width 133 height 34
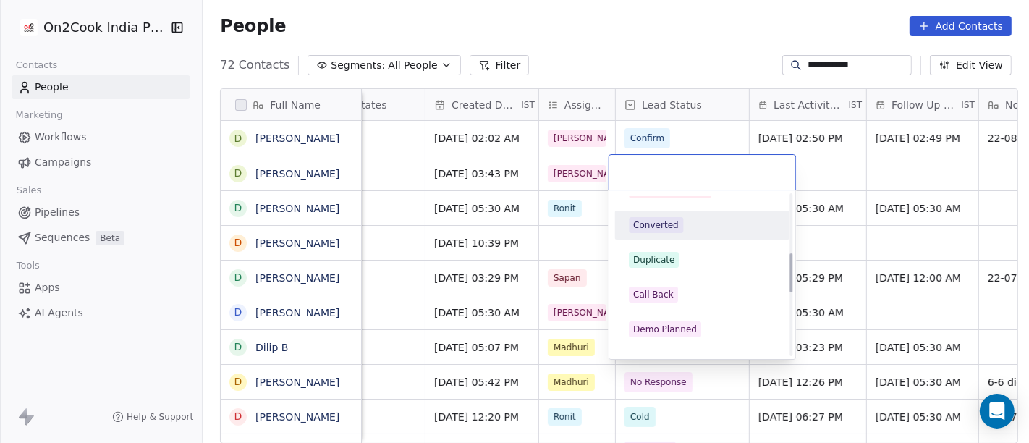
scroll to position [241, 0]
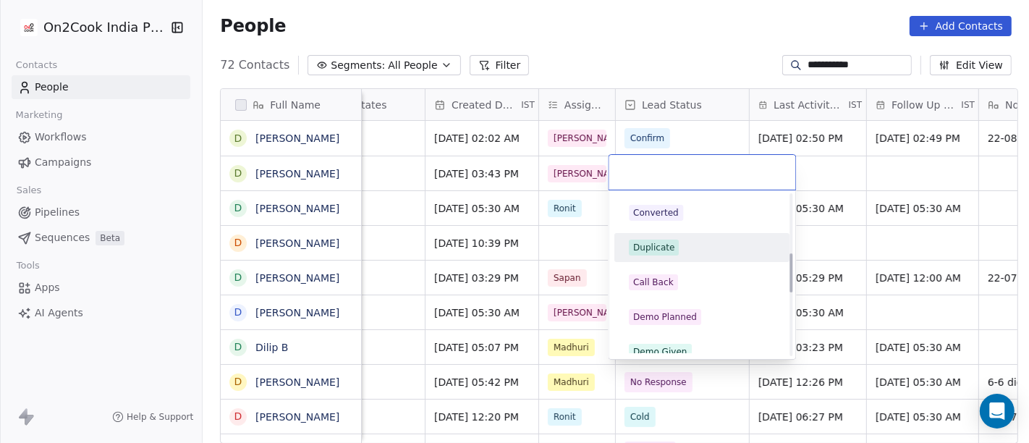
click at [667, 247] on div "Duplicate" at bounding box center [653, 247] width 41 height 13
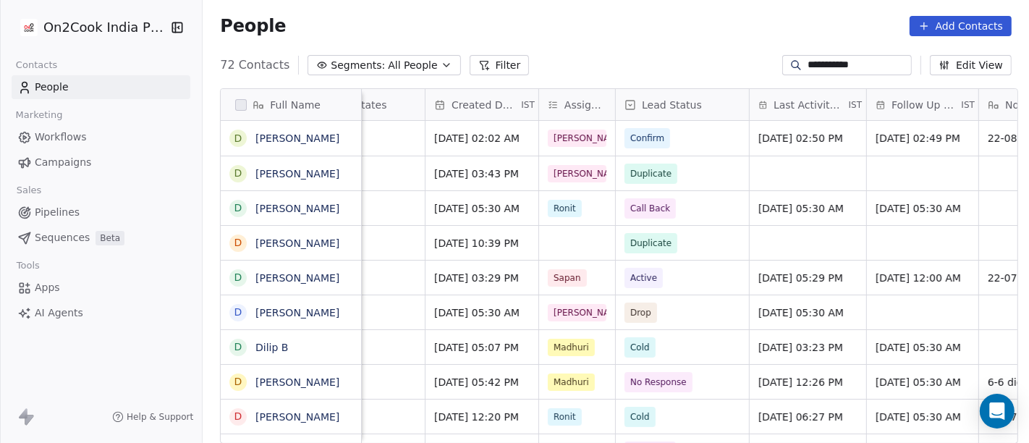
click at [688, 29] on div "People Add Contacts" at bounding box center [616, 26] width 792 height 20
click at [780, 165] on div "grid" at bounding box center [808, 173] width 117 height 34
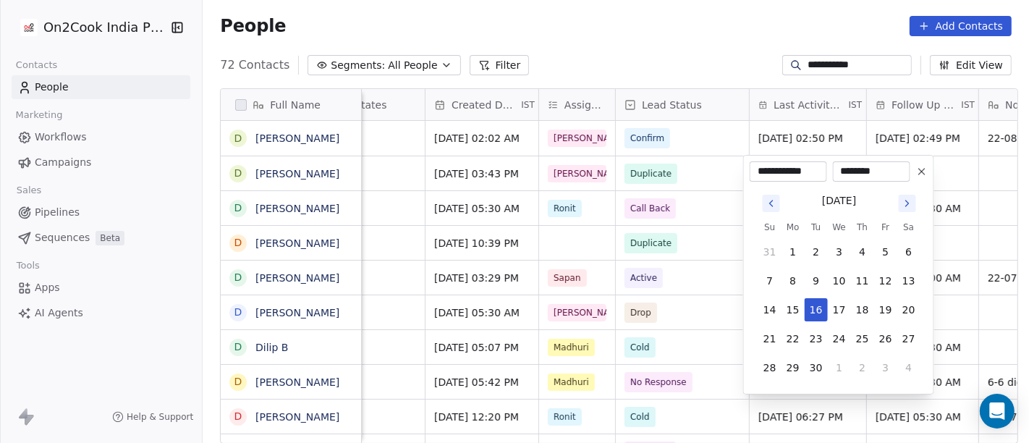
drag, startPoint x: 929, startPoint y: 172, endPoint x: 790, endPoint y: 138, distance: 142.5
click at [928, 173] on button at bounding box center [921, 171] width 17 height 17
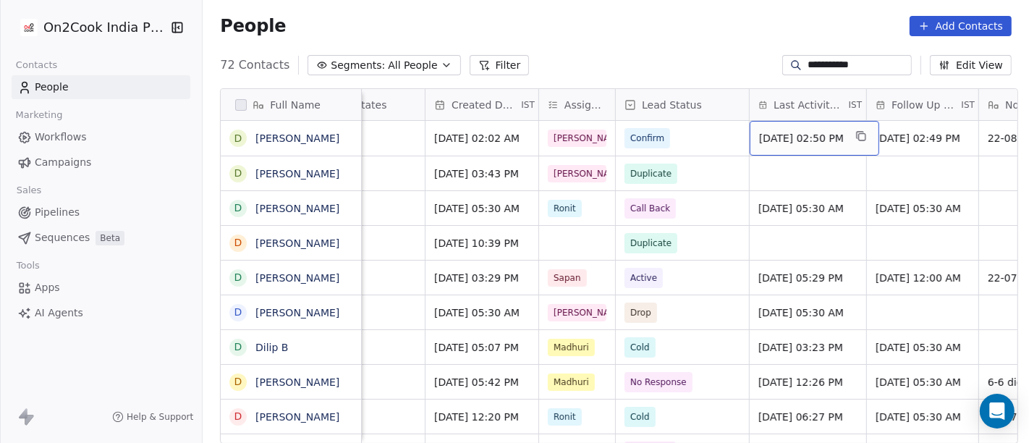
click at [790, 138] on span "[DATE] 02:50 PM" at bounding box center [801, 138] width 85 height 14
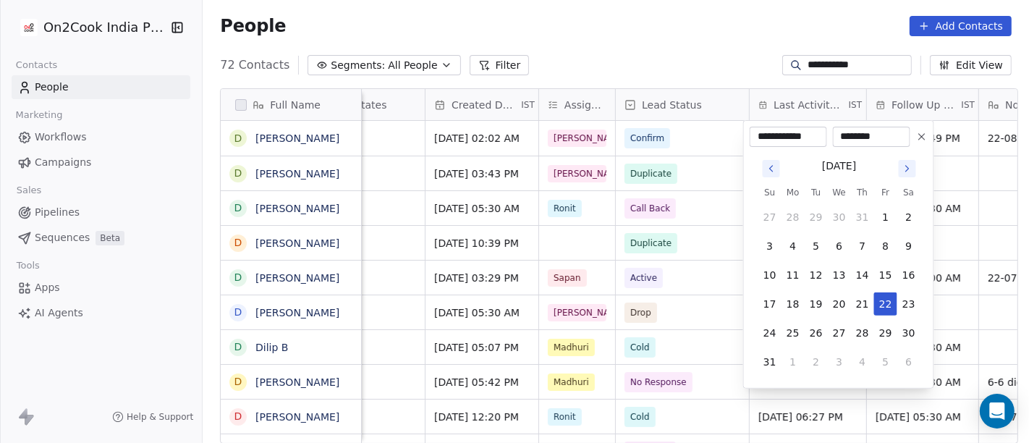
click at [905, 167] on icon "Go to next month" at bounding box center [908, 169] width 12 height 12
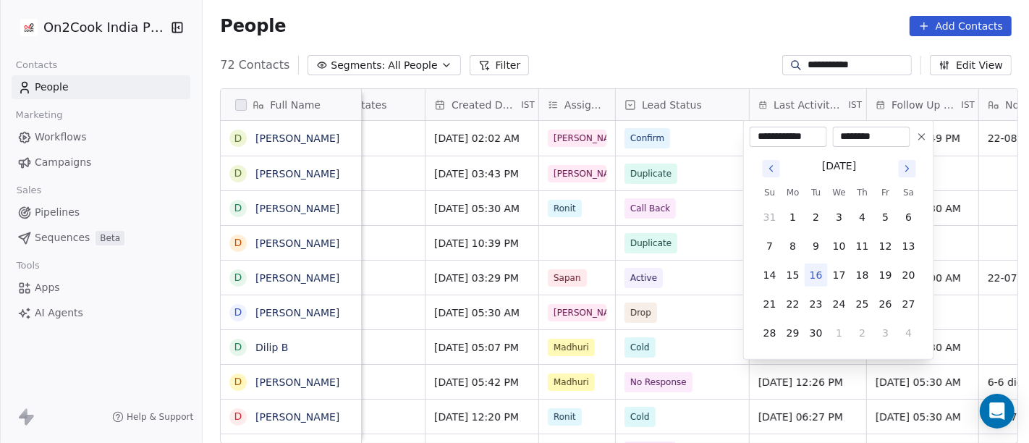
click at [811, 278] on button "16" at bounding box center [816, 274] width 23 height 23
type input "**********"
click at [651, 20] on html "**********" at bounding box center [514, 221] width 1029 height 443
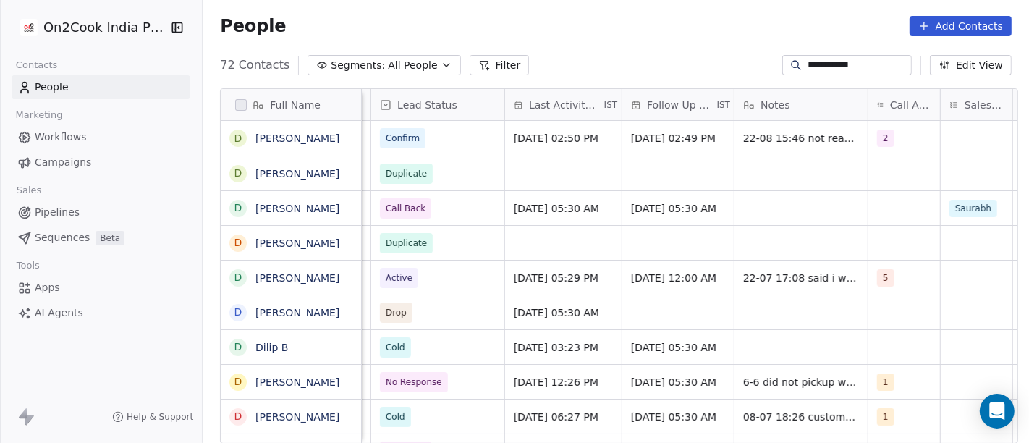
scroll to position [0, 721]
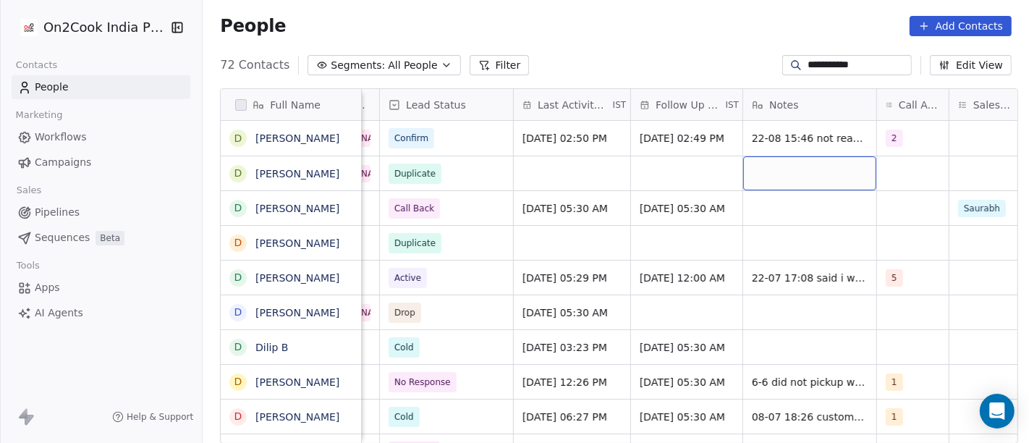
click at [790, 179] on div "grid" at bounding box center [809, 173] width 133 height 34
type textarea "*"
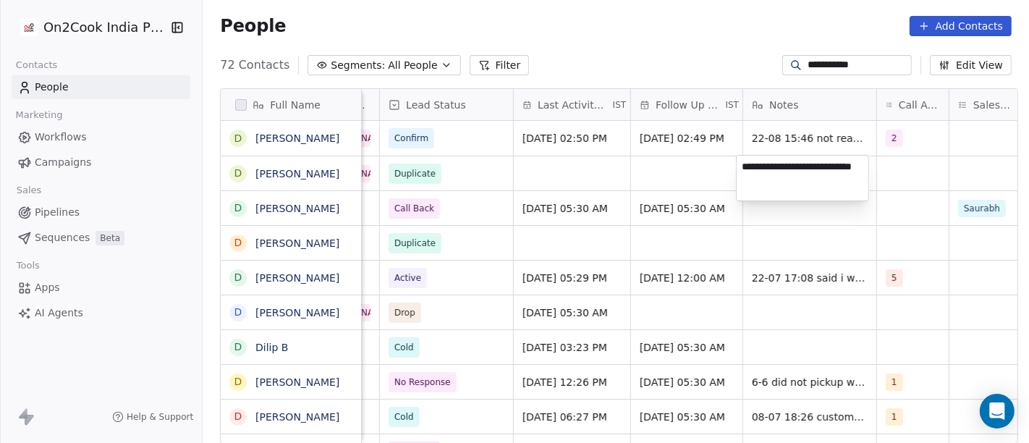
type textarea "**********"
drag, startPoint x: 790, startPoint y: 248, endPoint x: 782, endPoint y: 248, distance: 8.0
click at [790, 248] on html "**********" at bounding box center [514, 221] width 1029 height 443
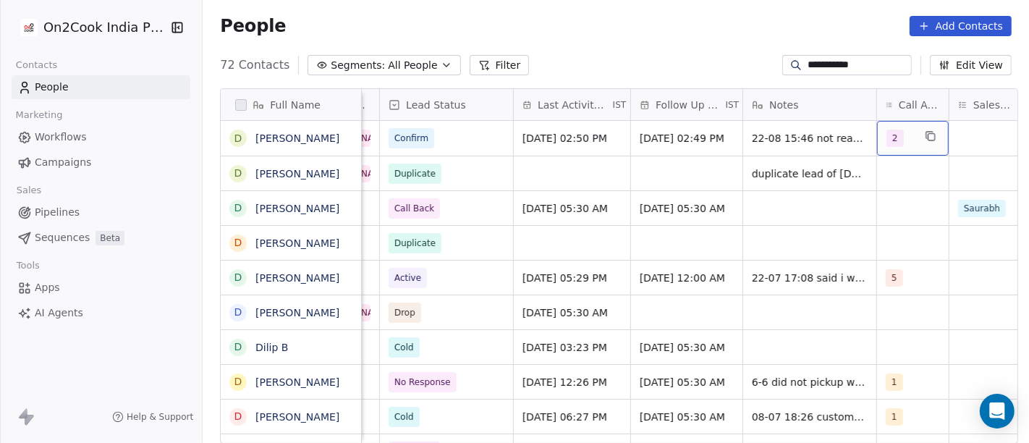
click at [901, 150] on div "2" at bounding box center [913, 138] width 72 height 35
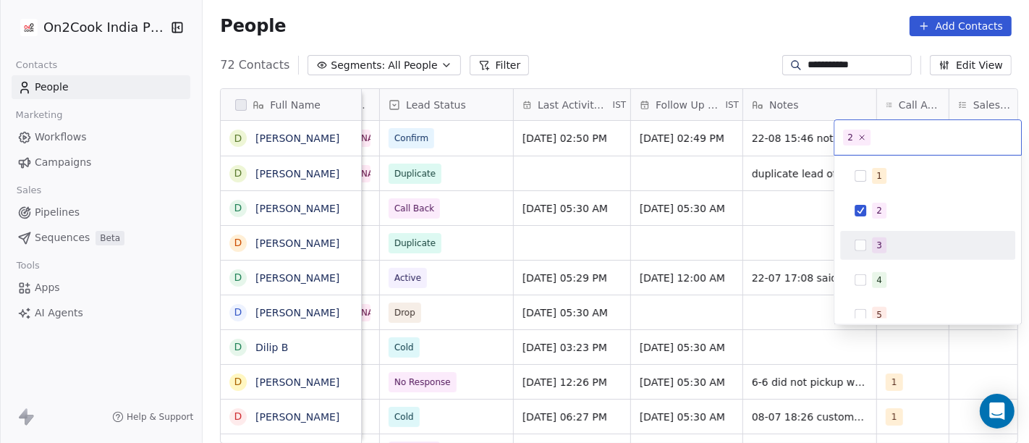
click at [889, 244] on div "3" at bounding box center [936, 245] width 129 height 16
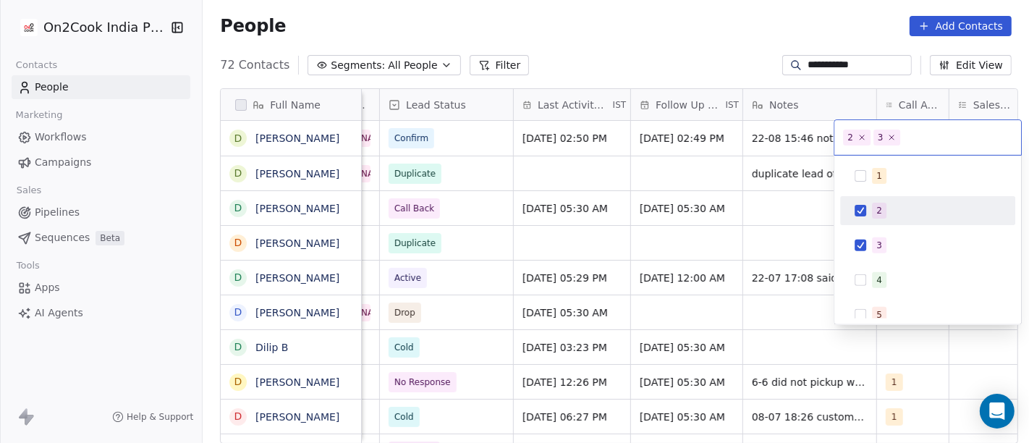
click at [876, 203] on span "2" at bounding box center [879, 211] width 14 height 16
click at [693, 158] on html "**********" at bounding box center [514, 221] width 1029 height 443
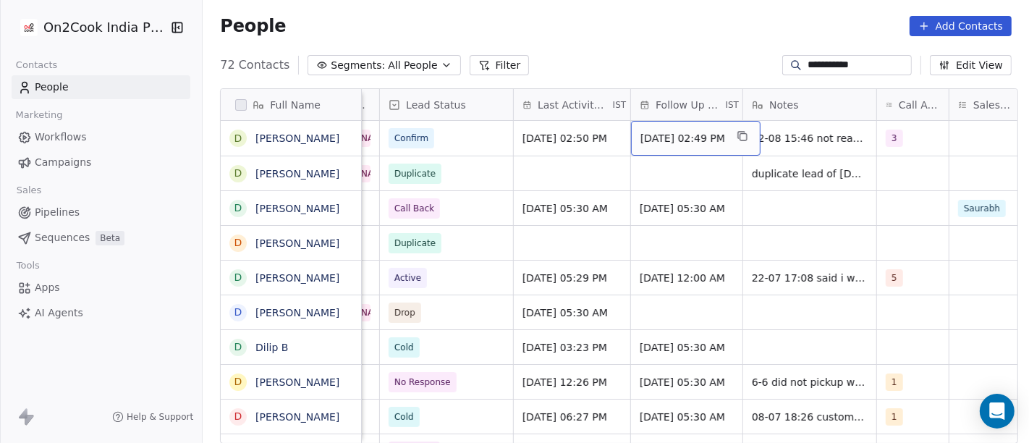
click at [646, 133] on span "[DATE] 02:49 PM" at bounding box center [683, 138] width 85 height 14
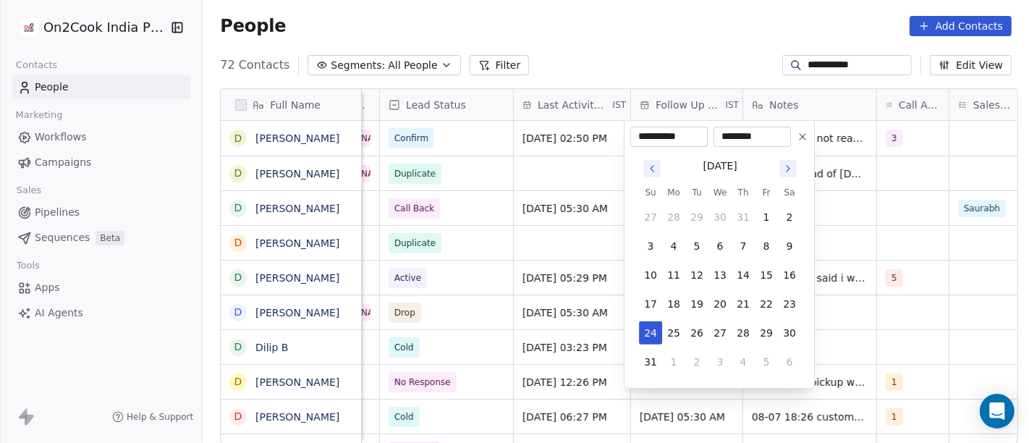
click at [798, 133] on icon at bounding box center [803, 137] width 12 height 12
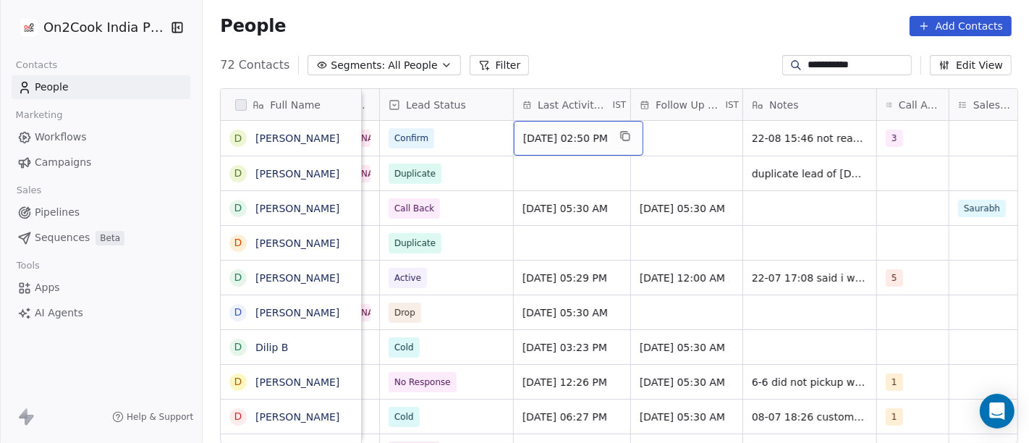
click at [580, 139] on span "[DATE] 02:50 PM" at bounding box center [565, 138] width 85 height 14
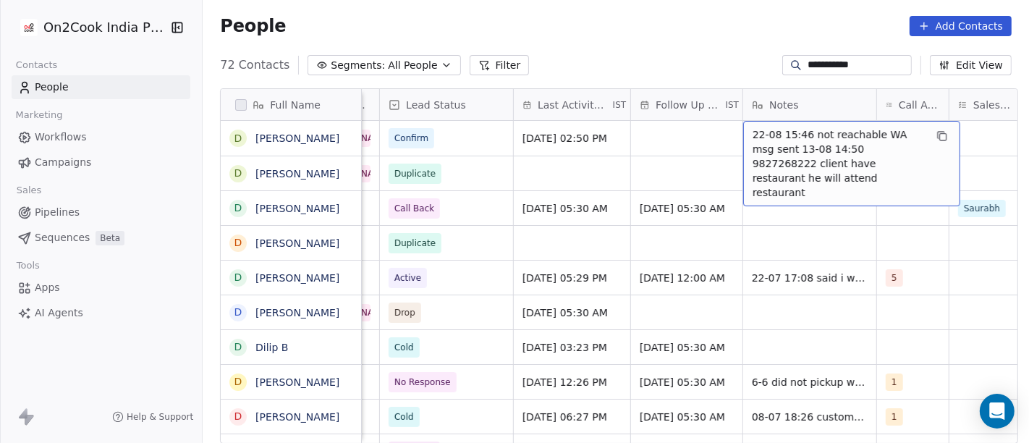
click at [801, 135] on span "22-08 15:46 not reachable WA msg sent 13-08 14:50 9827268222 client have restau…" at bounding box center [839, 163] width 172 height 72
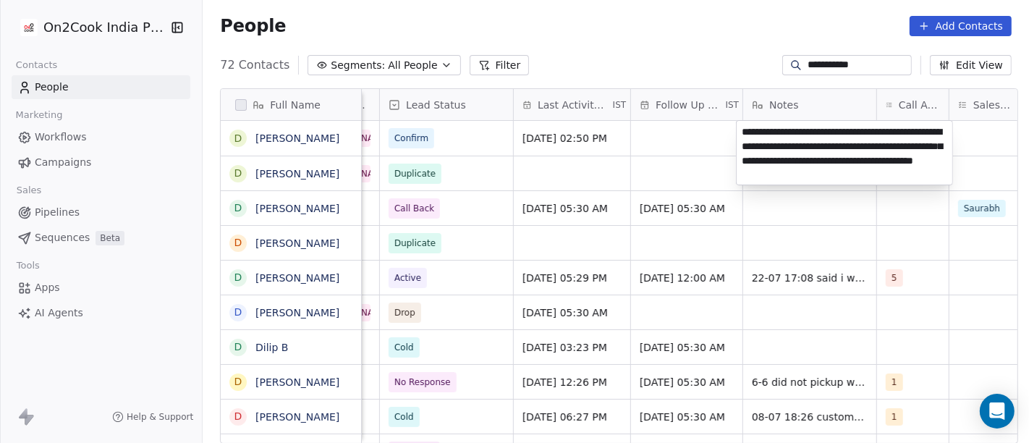
type textarea "**********"
click at [678, 184] on html "**********" at bounding box center [514, 221] width 1029 height 443
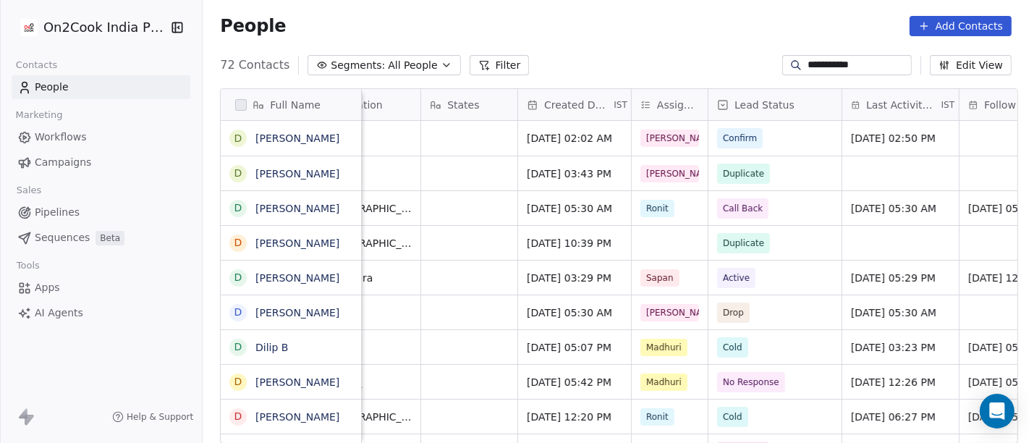
scroll to position [0, 391]
click at [761, 141] on span "Confirm" at bounding box center [763, 138] width 88 height 20
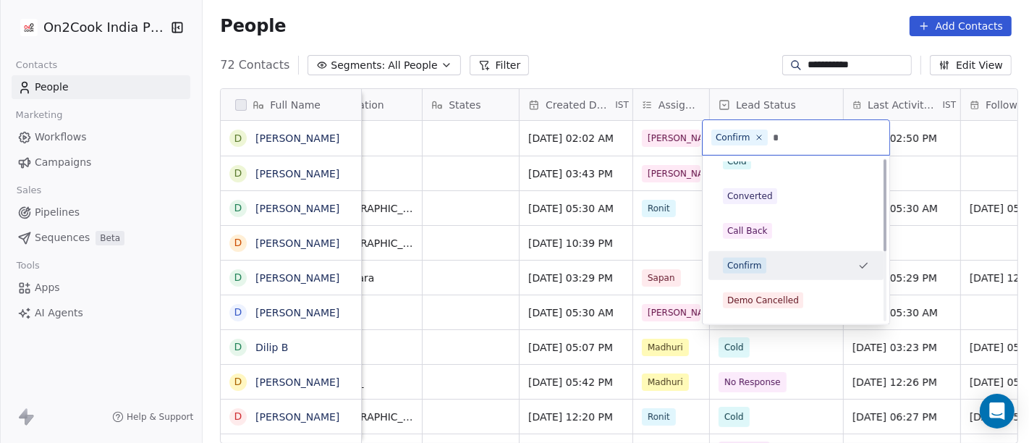
scroll to position [0, 0]
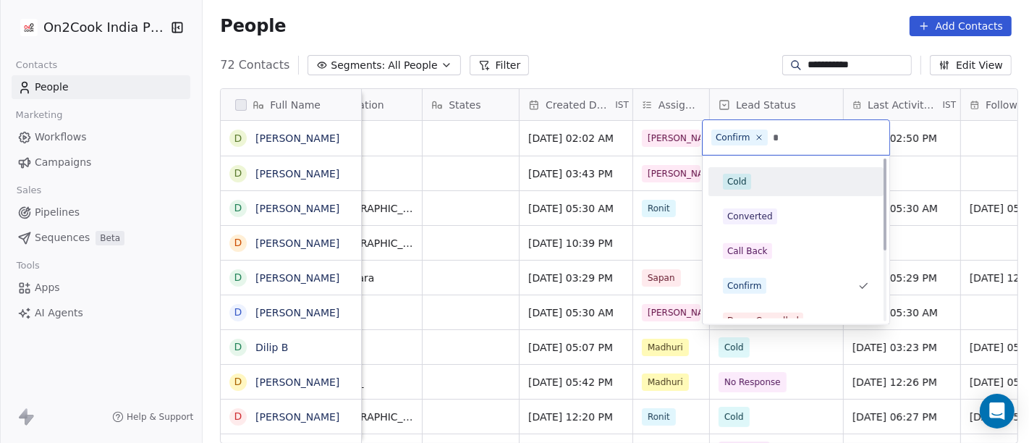
type input "*"
click at [763, 181] on div "Cold" at bounding box center [796, 182] width 146 height 16
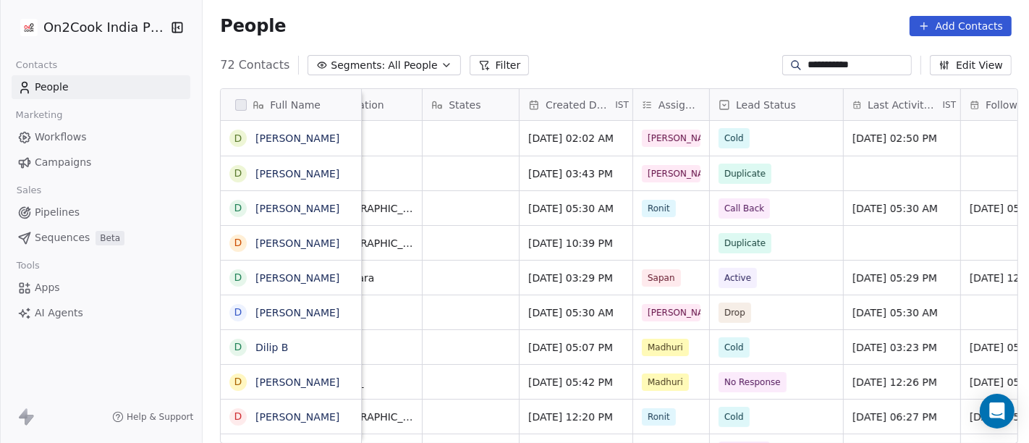
click at [649, 69] on div "**********" at bounding box center [616, 65] width 826 height 23
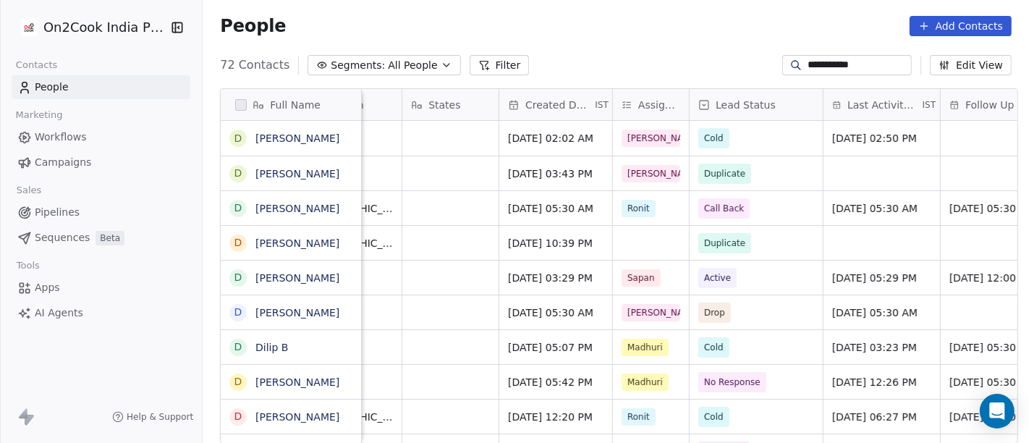
scroll to position [0, 402]
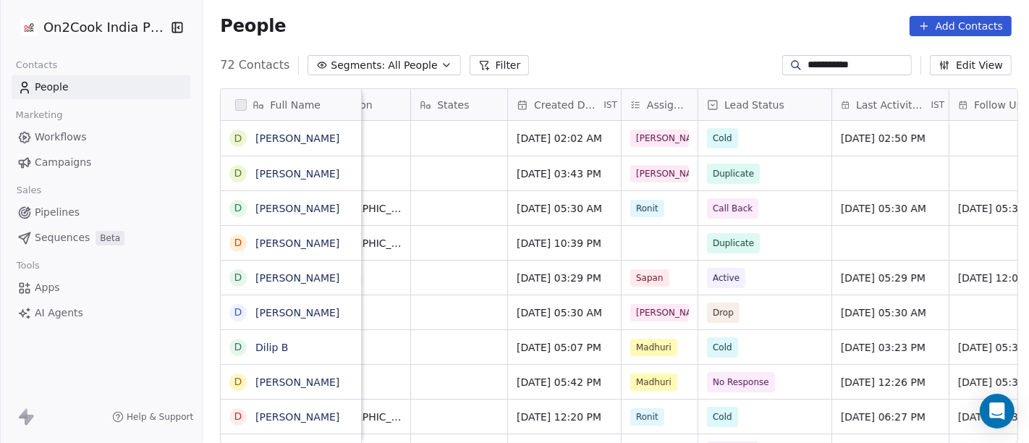
click at [658, 34] on div "People Add Contacts" at bounding box center [616, 26] width 792 height 20
click at [808, 68] on input "**********" at bounding box center [858, 65] width 101 height 14
paste input
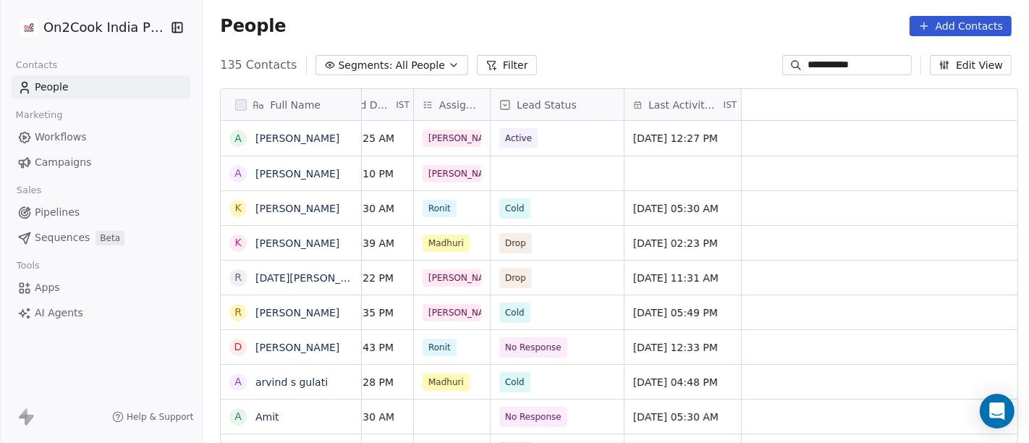
scroll to position [0, 0]
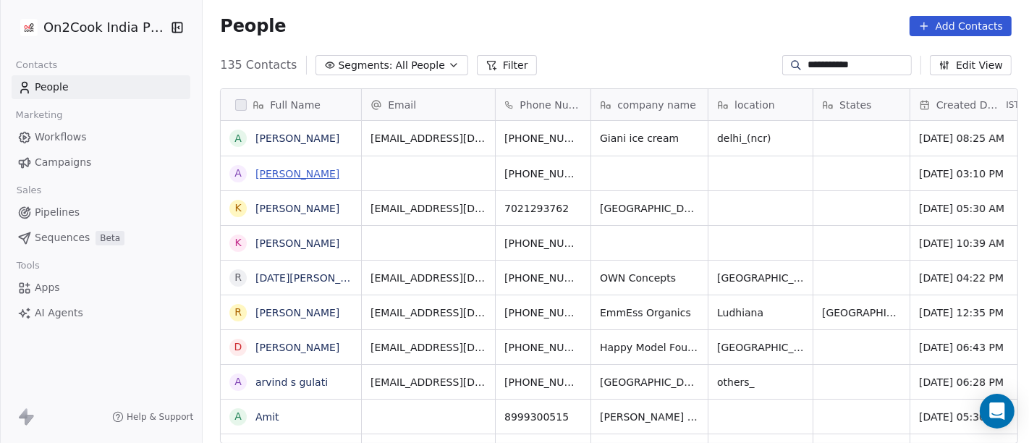
type input "**********"
click at [287, 174] on link "[PERSON_NAME]" at bounding box center [297, 174] width 84 height 12
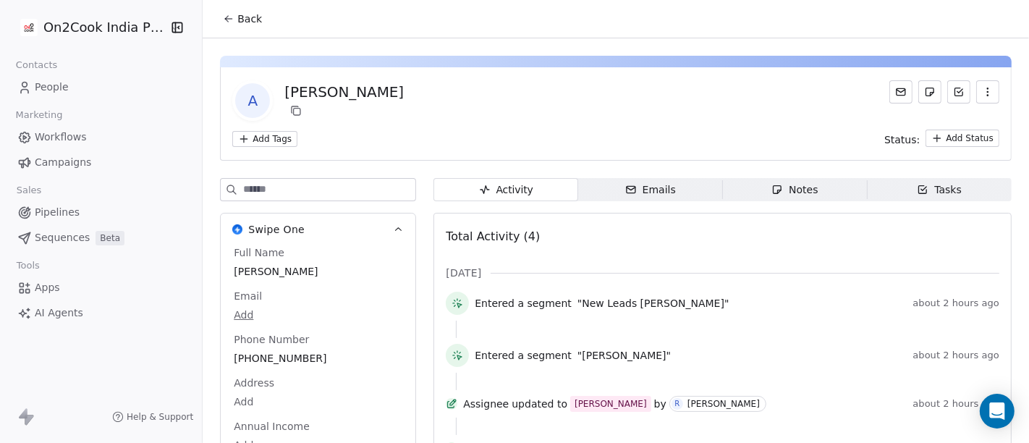
click at [240, 10] on button "Back" at bounding box center [242, 19] width 56 height 26
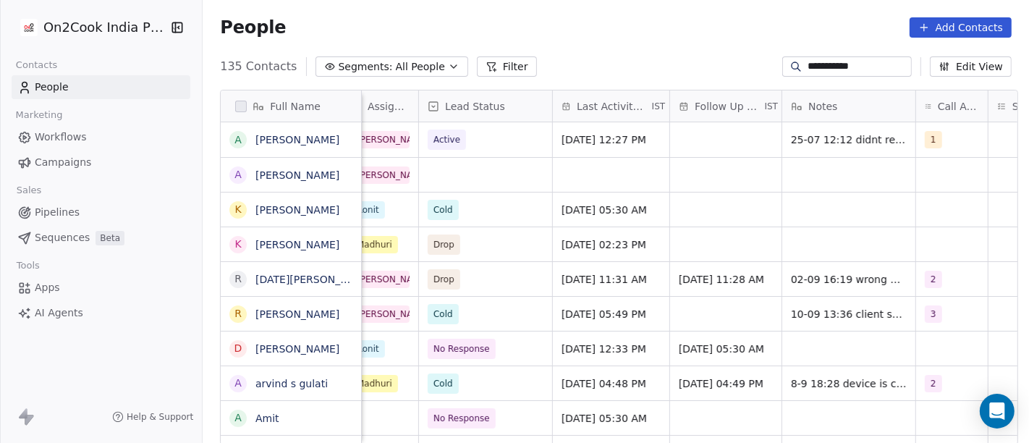
scroll to position [0, 688]
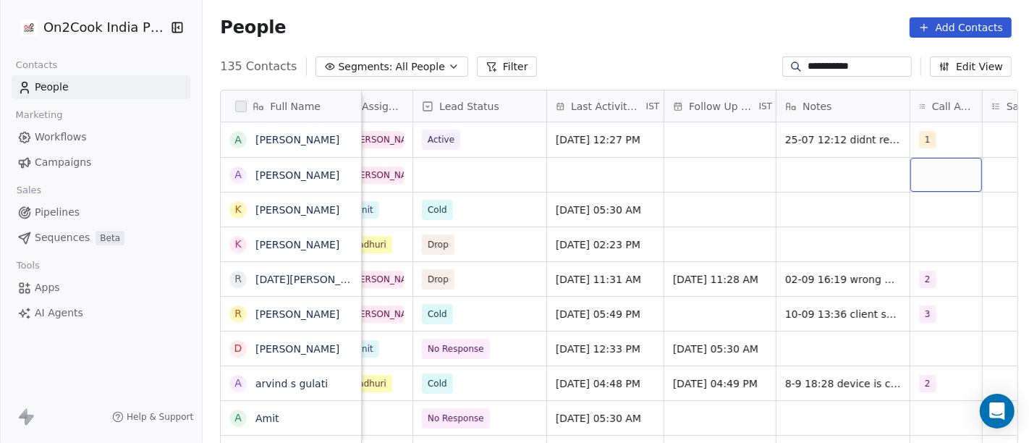
click at [937, 183] on div "grid" at bounding box center [946, 175] width 72 height 34
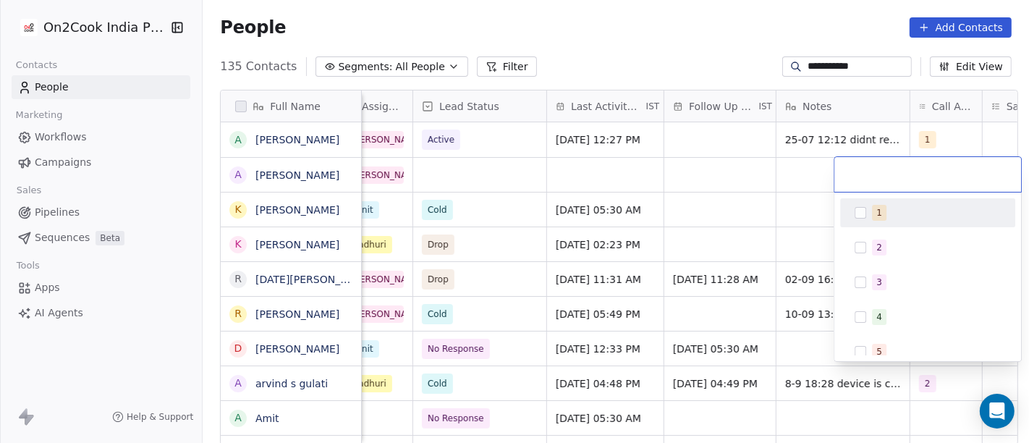
click at [905, 211] on div "1" at bounding box center [936, 213] width 129 height 16
click at [725, 183] on html "**********" at bounding box center [514, 221] width 1029 height 443
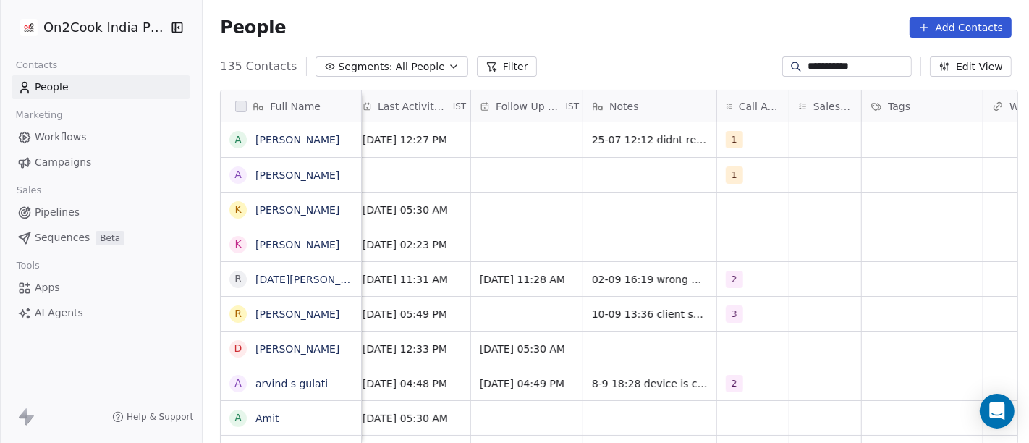
scroll to position [0, 878]
click at [610, 166] on div "grid" at bounding box center [652, 175] width 133 height 34
type textarea "**********"
click at [714, 237] on html "**********" at bounding box center [514, 221] width 1029 height 443
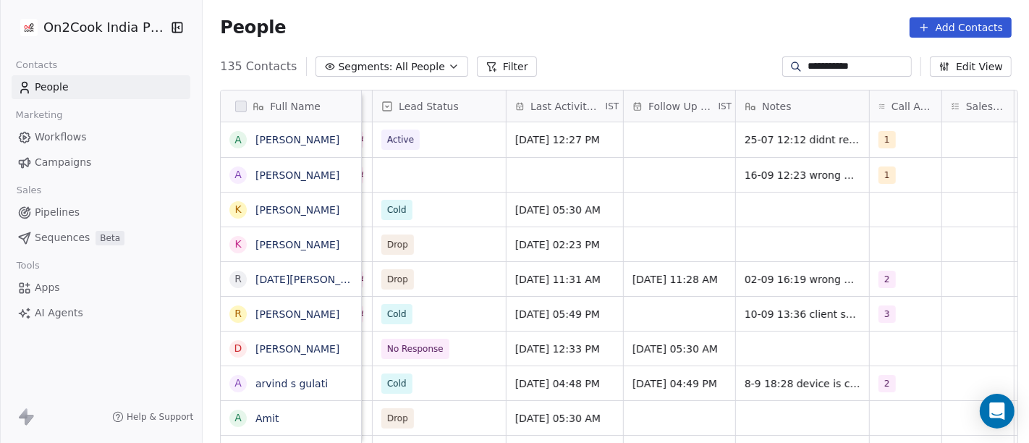
scroll to position [0, 727]
click at [558, 190] on div "grid" at bounding box center [566, 175] width 117 height 34
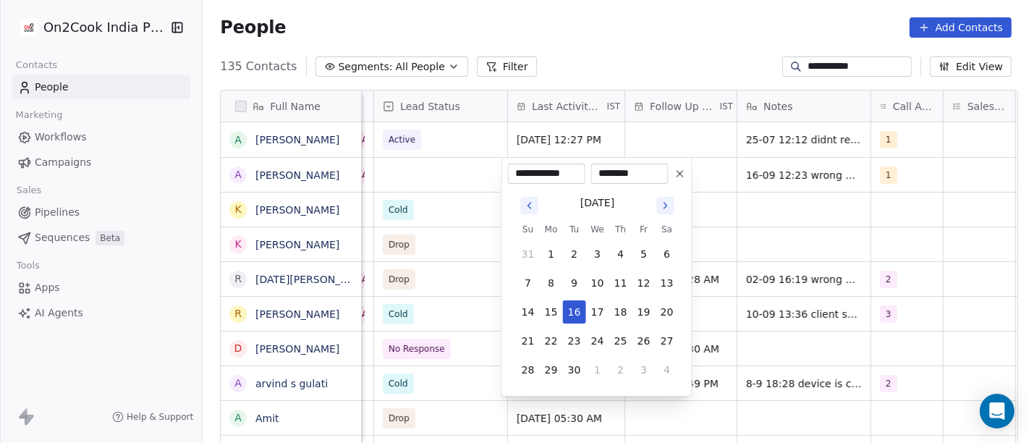
click at [577, 298] on tbody "31 1 2 3 4 5 6 7 8 9 10 11 12 13 14 15 16 17 18 19 20 21 22 23 24 25 26 27 28 2…" at bounding box center [598, 309] width 162 height 145
click at [578, 309] on button "16" at bounding box center [574, 311] width 23 height 23
click at [782, 217] on html "**********" at bounding box center [514, 221] width 1029 height 443
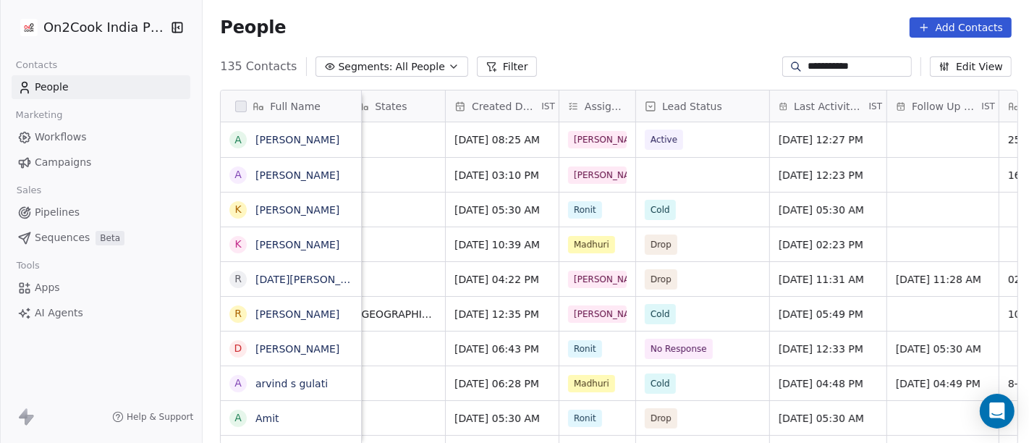
scroll to position [0, 464]
click at [717, 171] on div "grid" at bounding box center [703, 175] width 133 height 34
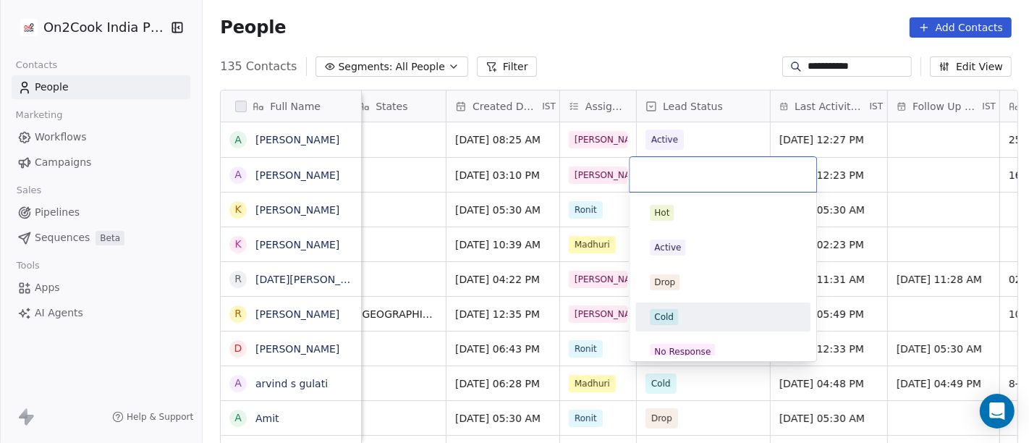
click at [678, 326] on div "Cold" at bounding box center [723, 316] width 164 height 23
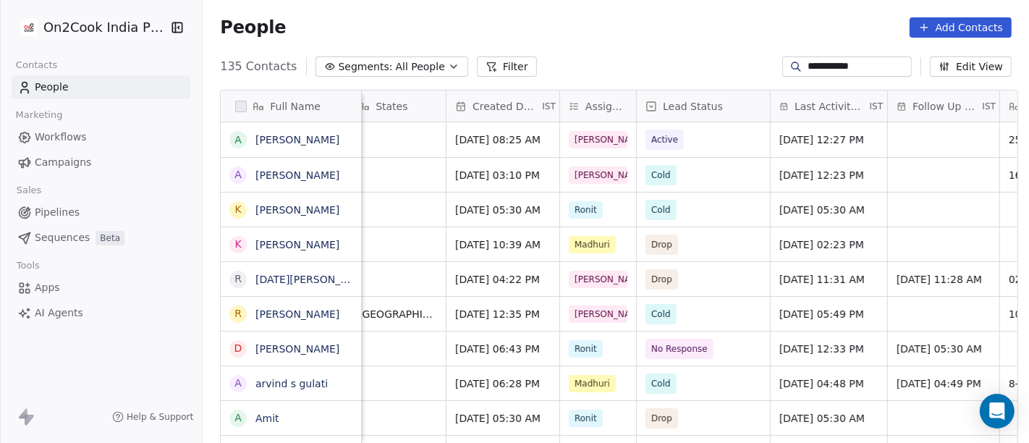
click at [661, 69] on div "**********" at bounding box center [616, 66] width 826 height 23
click at [854, 67] on input "**********" at bounding box center [858, 66] width 101 height 14
paste input "****"
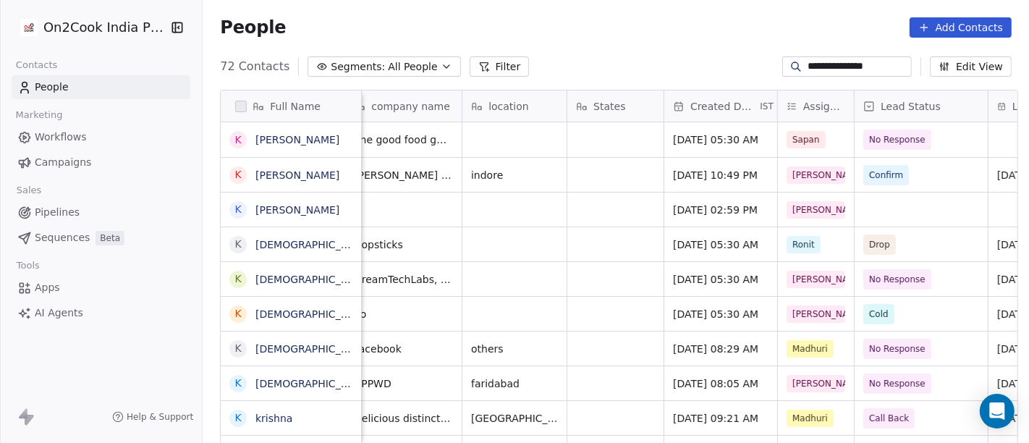
scroll to position [0, 0]
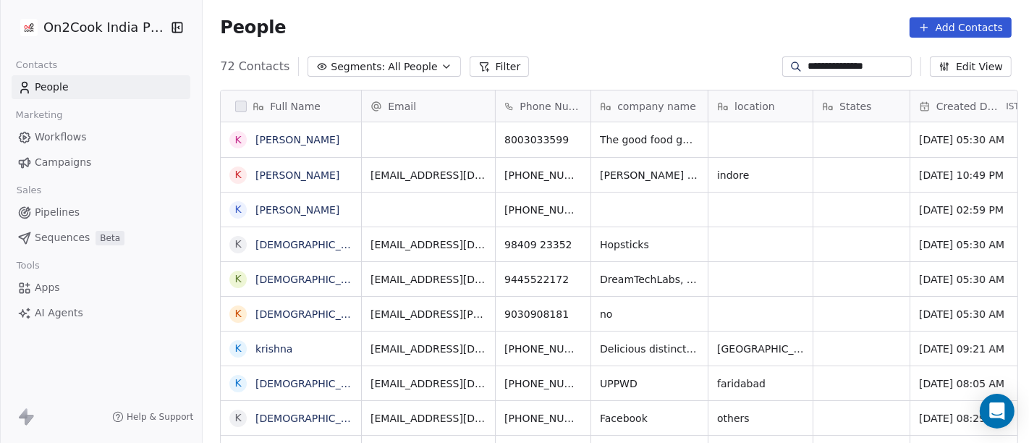
click at [829, 64] on input "**********" at bounding box center [858, 66] width 101 height 14
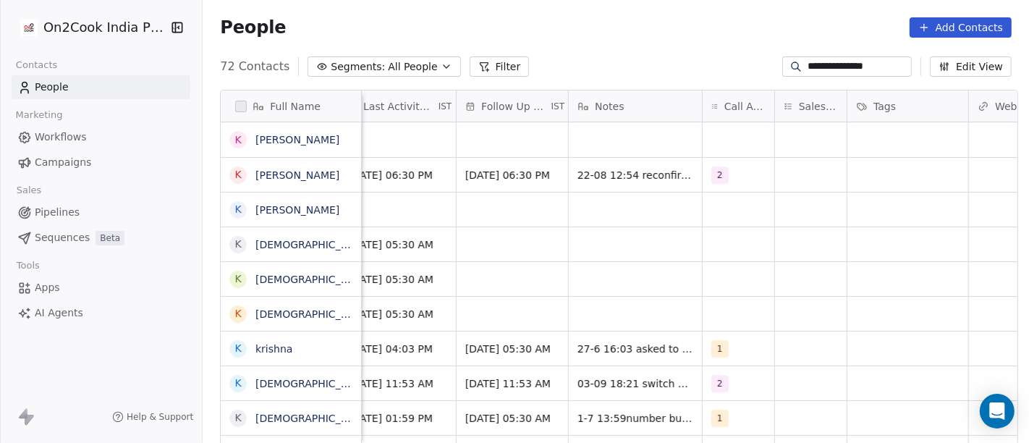
scroll to position [0, 893]
click at [626, 36] on div "People Add Contacts" at bounding box center [616, 27] width 792 height 20
click at [832, 61] on input "**********" at bounding box center [858, 66] width 101 height 14
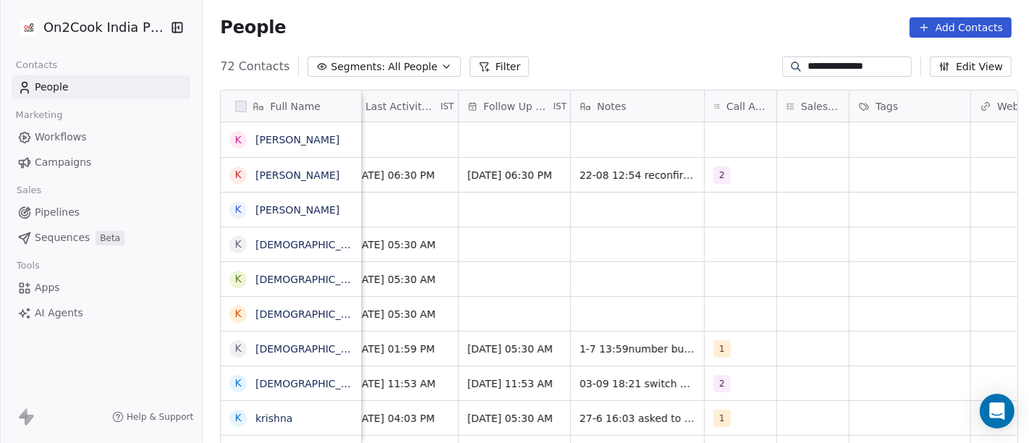
click at [595, 30] on div "People Add Contacts" at bounding box center [616, 27] width 792 height 20
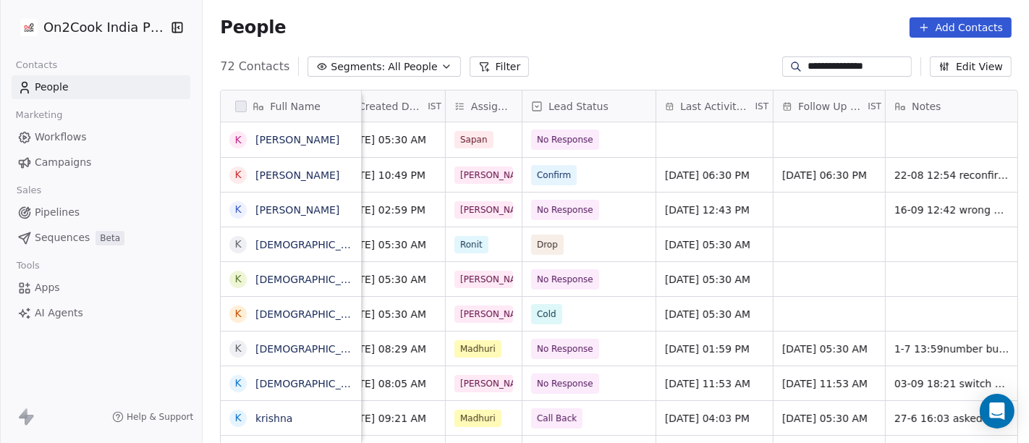
scroll to position [0, 575]
click at [599, 206] on span "No Response" at bounding box center [579, 210] width 88 height 20
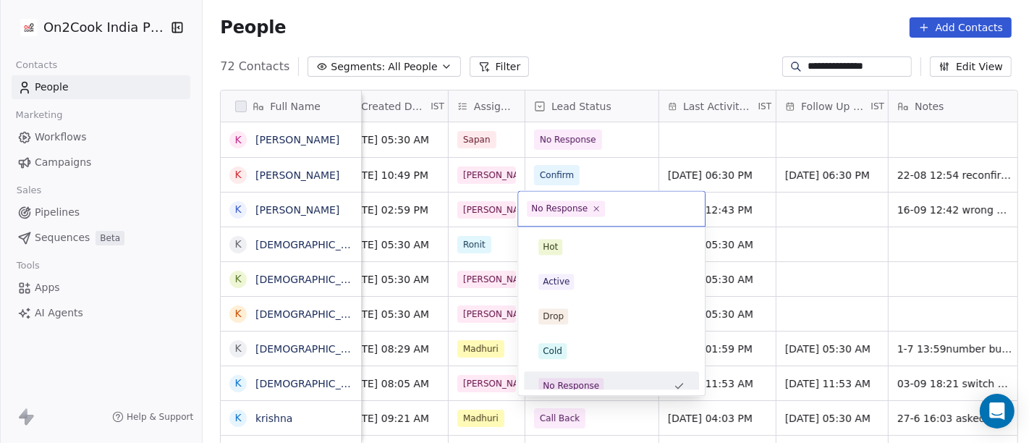
scroll to position [10, 0]
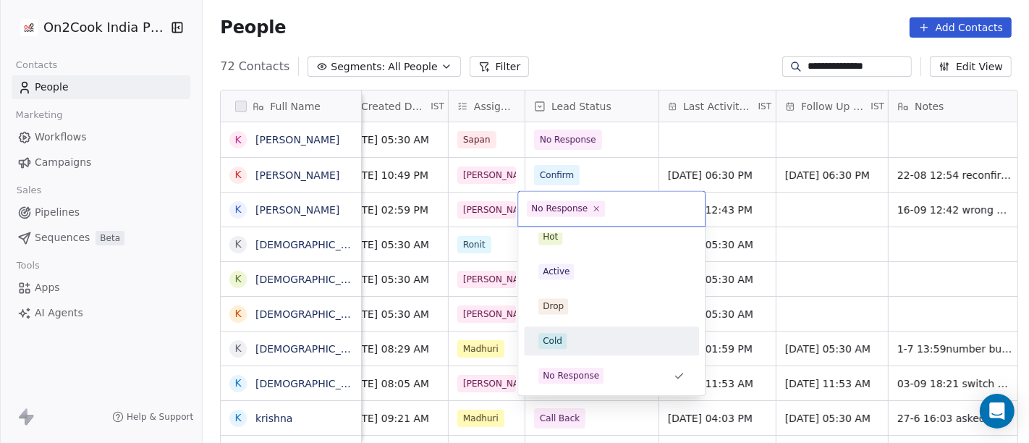
click at [586, 337] on div "Cold" at bounding box center [611, 341] width 146 height 16
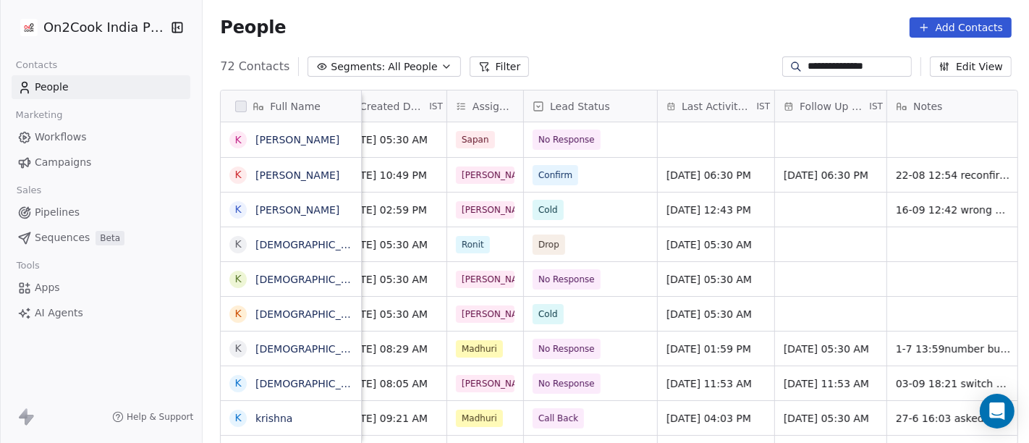
scroll to position [0, 570]
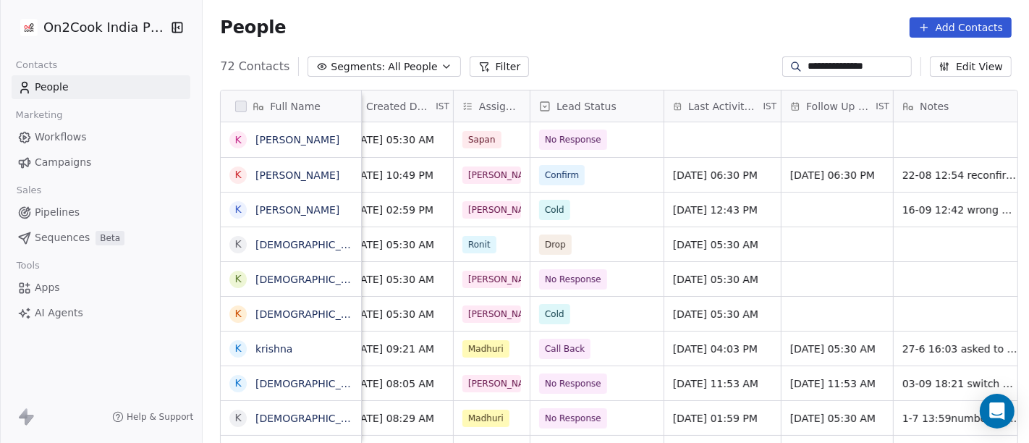
click at [841, 64] on input "**********" at bounding box center [858, 66] width 101 height 14
paste input "*"
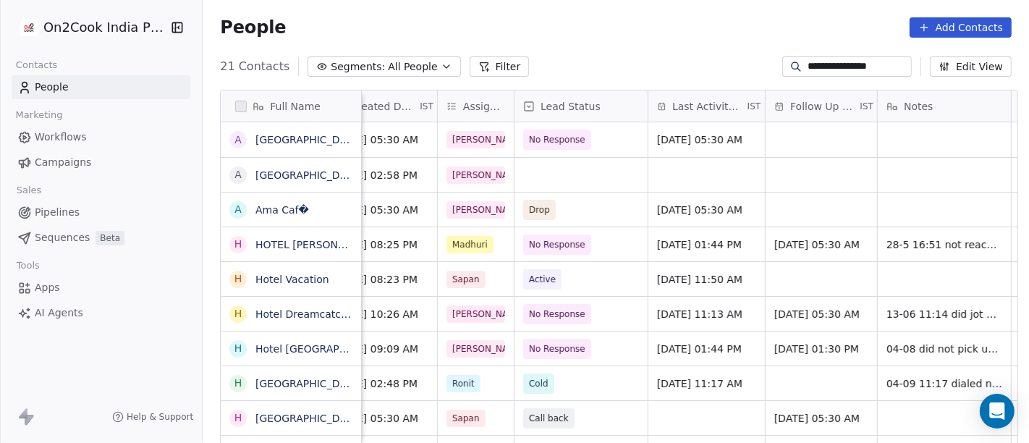
scroll to position [0, 0]
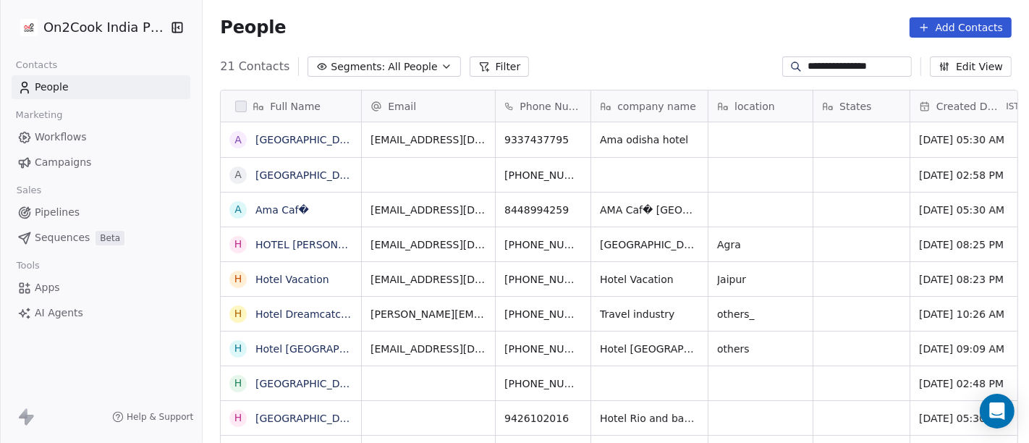
click at [850, 67] on input "**********" at bounding box center [858, 66] width 101 height 14
paste input
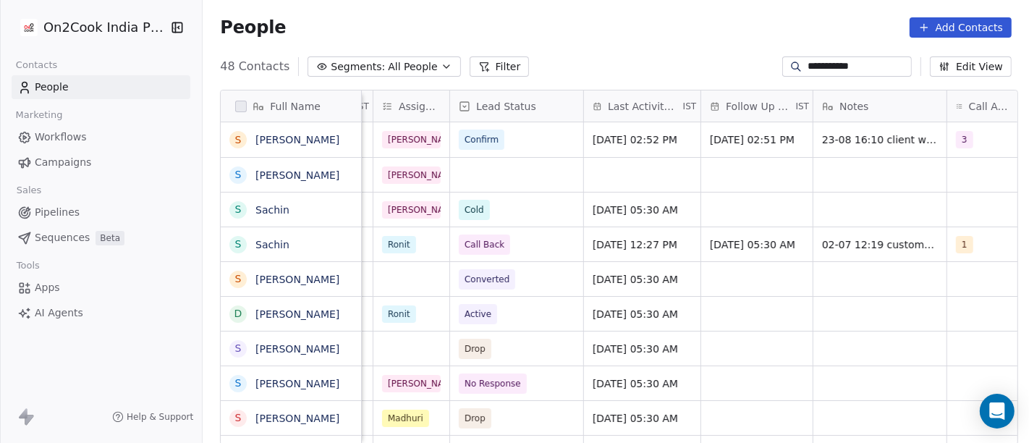
scroll to position [0, 652]
type input "**********"
click at [504, 138] on span "Confirm" at bounding box center [502, 140] width 88 height 20
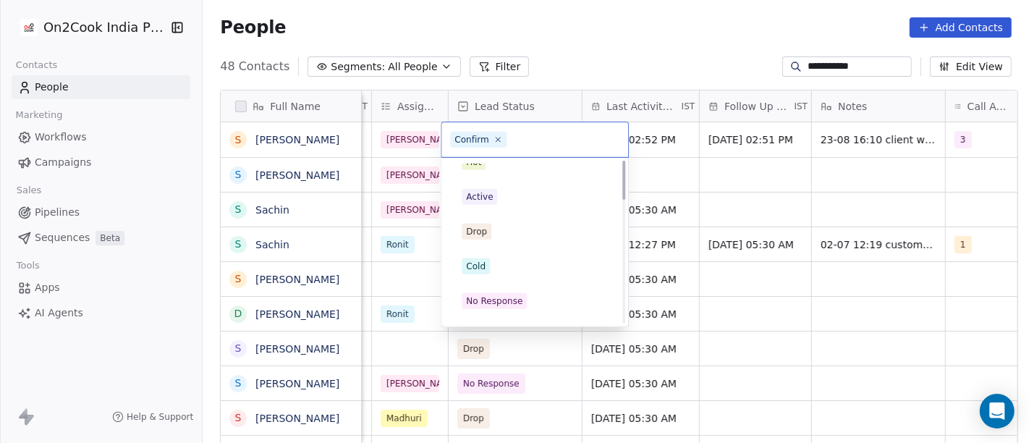
scroll to position [0, 0]
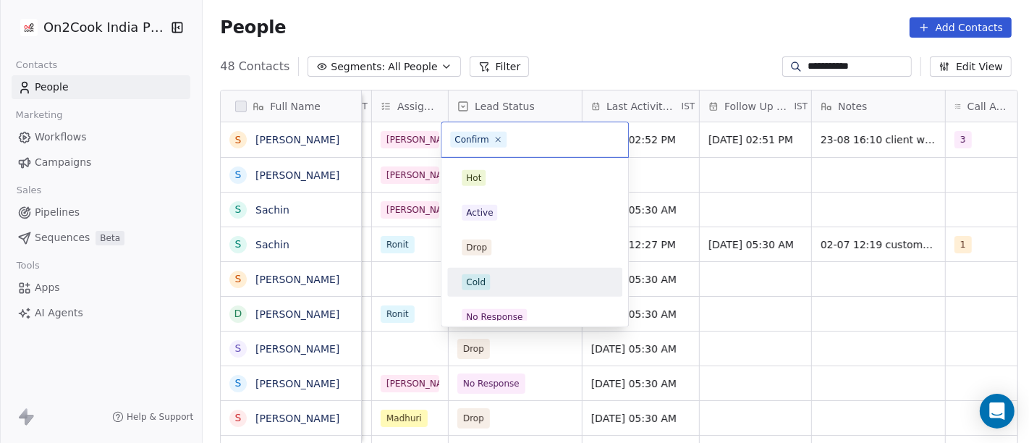
click at [517, 284] on div "Cold" at bounding box center [535, 282] width 146 height 16
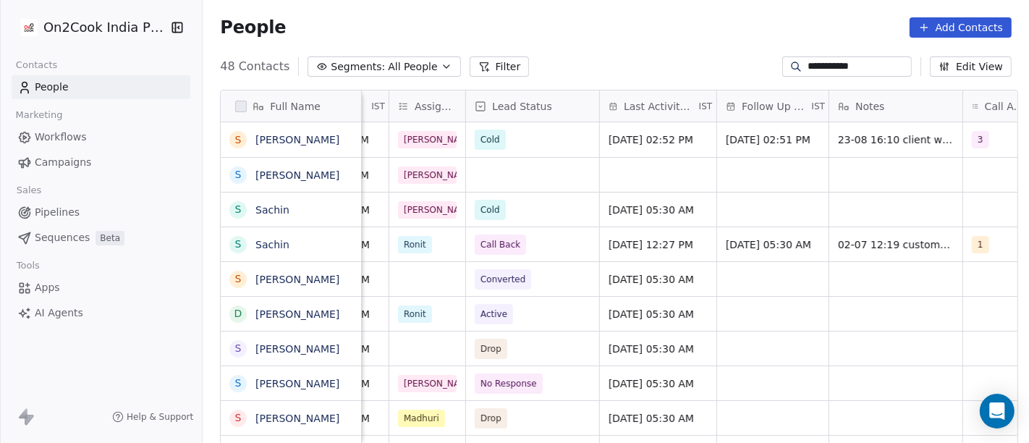
scroll to position [0, 617]
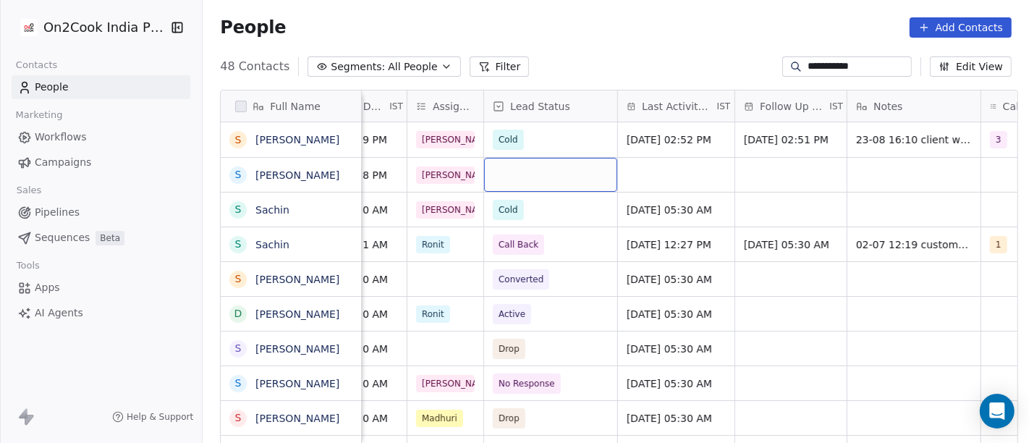
click at [518, 164] on div "grid" at bounding box center [550, 175] width 133 height 34
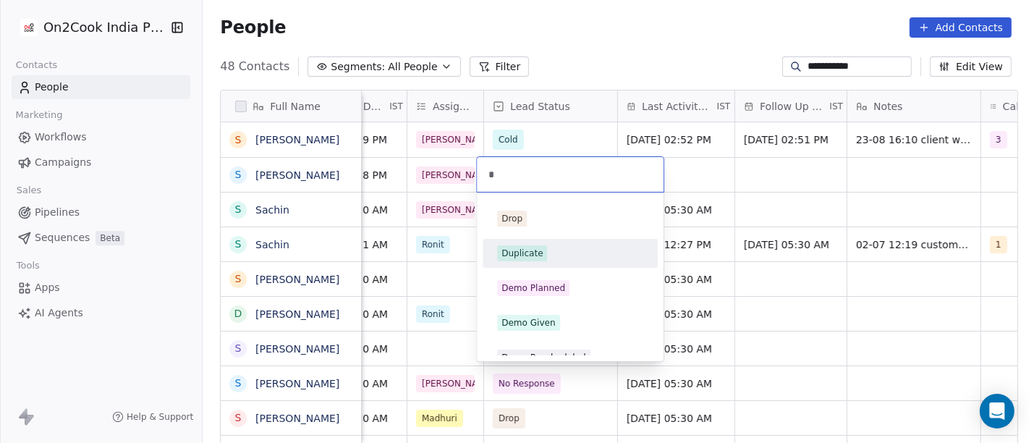
type input "*"
click at [557, 268] on div "Drop Duplicate Demo Planned Demo Given Demo Rescheduled Demo Cancelled Onsite D…" at bounding box center [570, 392] width 175 height 376
click at [565, 250] on div "Duplicate" at bounding box center [570, 253] width 146 height 16
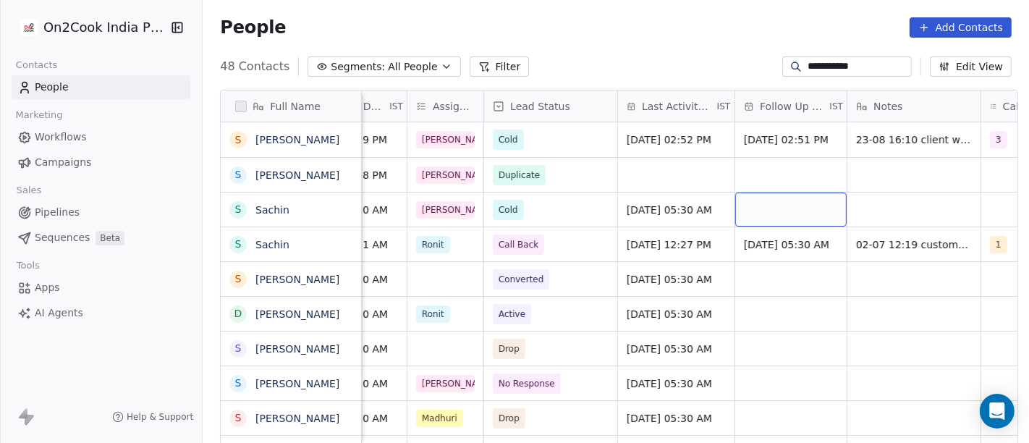
scroll to position [0, 739]
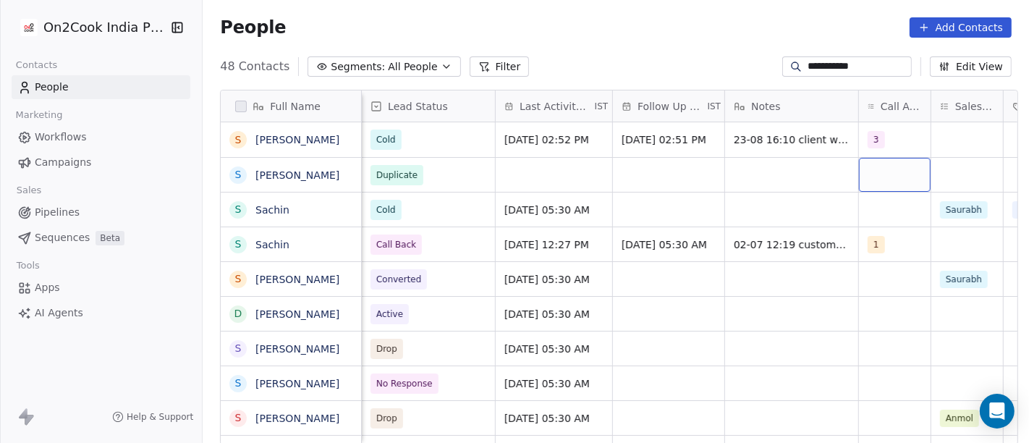
click at [859, 168] on div "grid" at bounding box center [895, 175] width 72 height 34
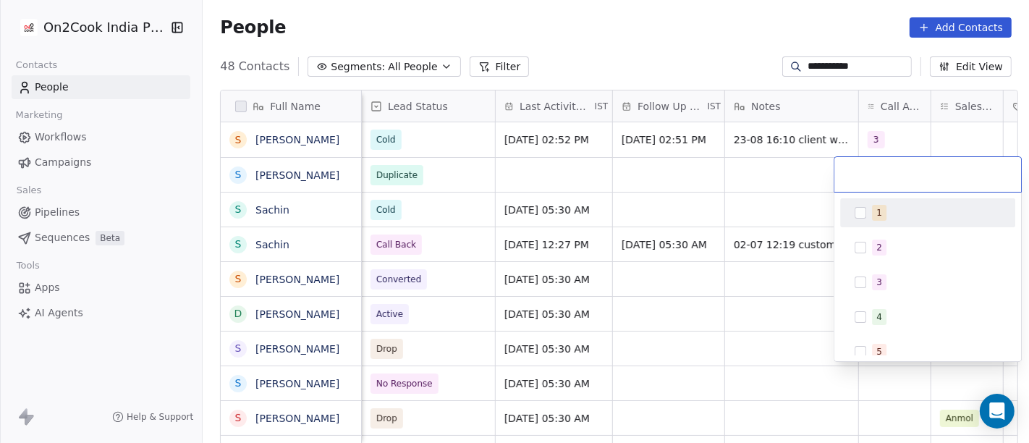
click at [667, 196] on html "**********" at bounding box center [514, 221] width 1029 height 443
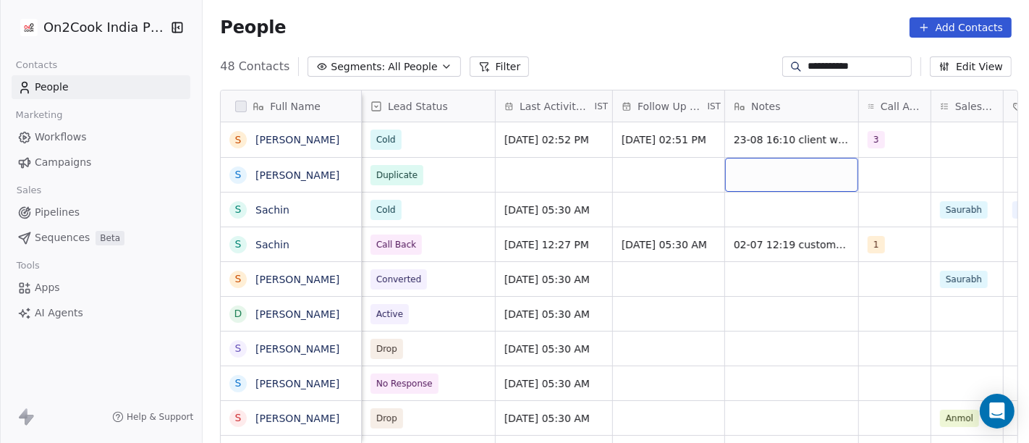
click at [762, 170] on div "grid" at bounding box center [791, 175] width 133 height 34
type textarea "**********"
click at [747, 303] on html "**********" at bounding box center [514, 221] width 1029 height 443
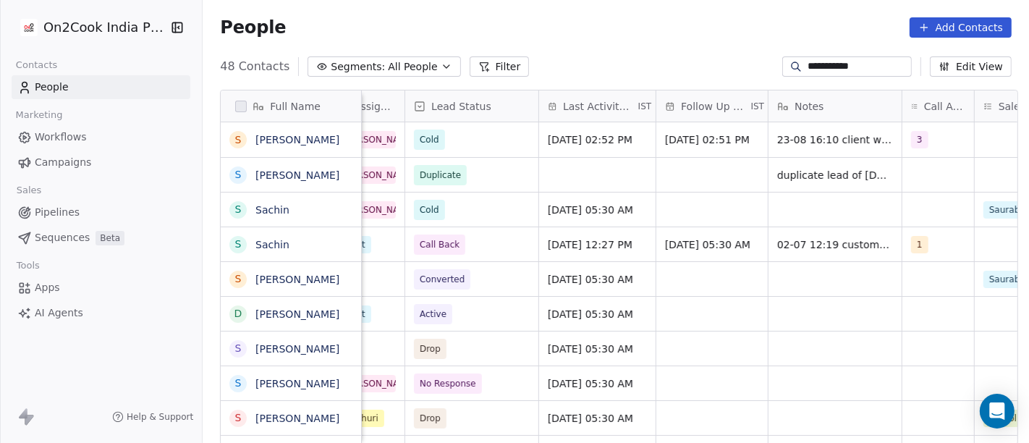
scroll to position [0, 695]
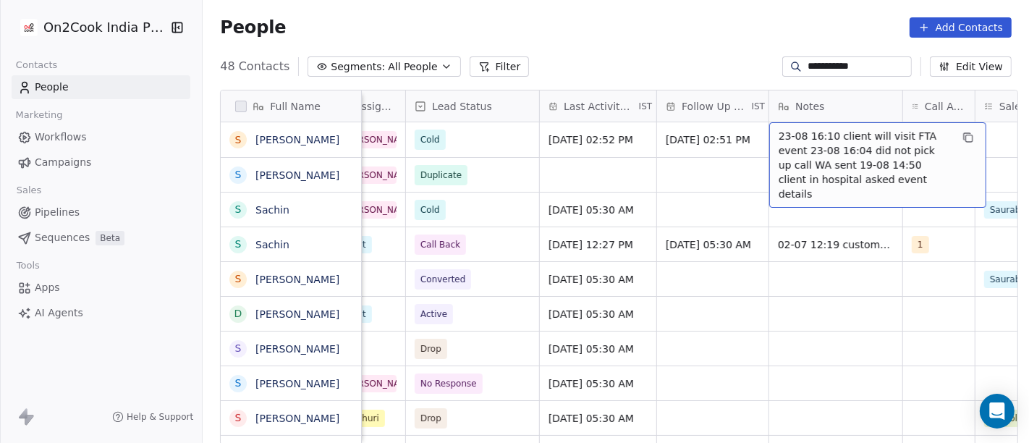
click at [823, 139] on span "23-08 16:10 client will visit FTA event 23-08 16:04 did not pick up call WA sen…" at bounding box center [865, 165] width 172 height 72
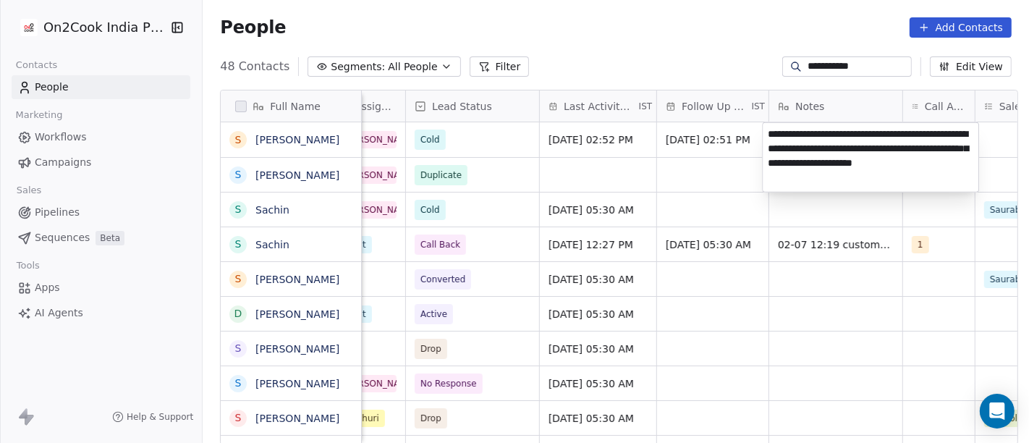
click at [841, 160] on textarea "**********" at bounding box center [871, 157] width 216 height 69
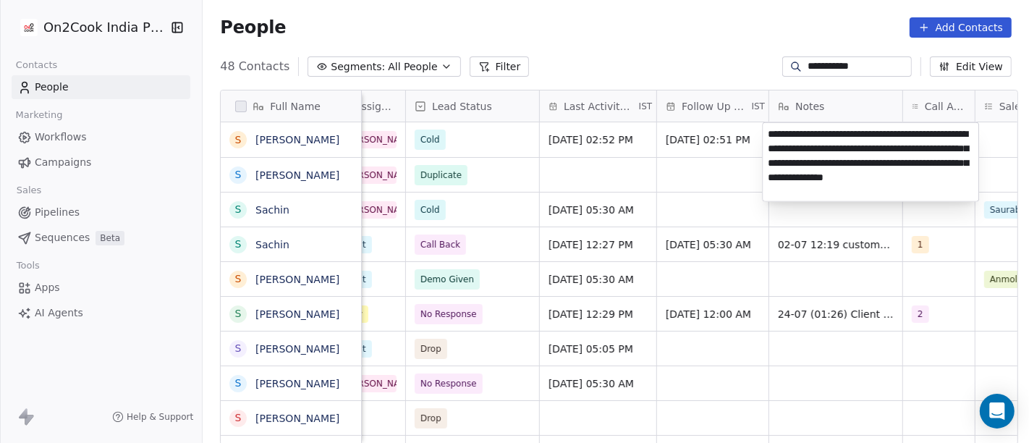
type textarea "**********"
click at [679, 196] on html "**********" at bounding box center [514, 221] width 1029 height 443
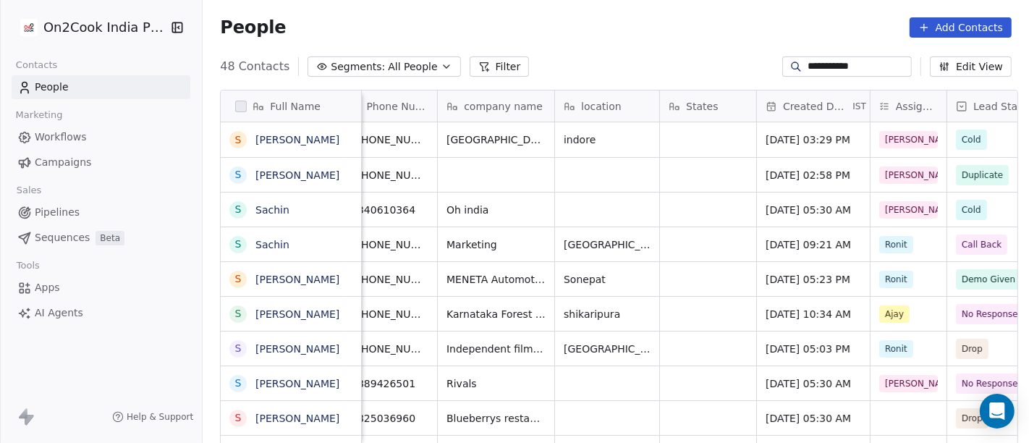
scroll to position [0, 153]
click at [825, 71] on input "**********" at bounding box center [858, 66] width 101 height 14
paste input
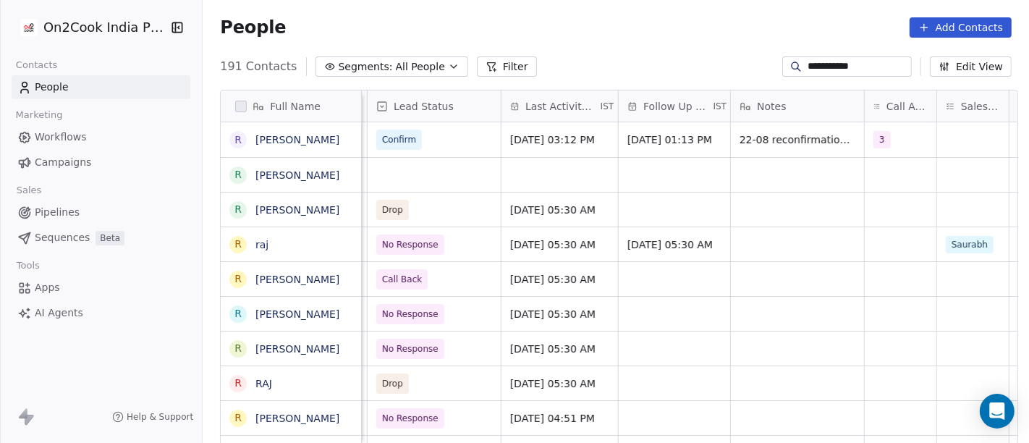
scroll to position [0, 785]
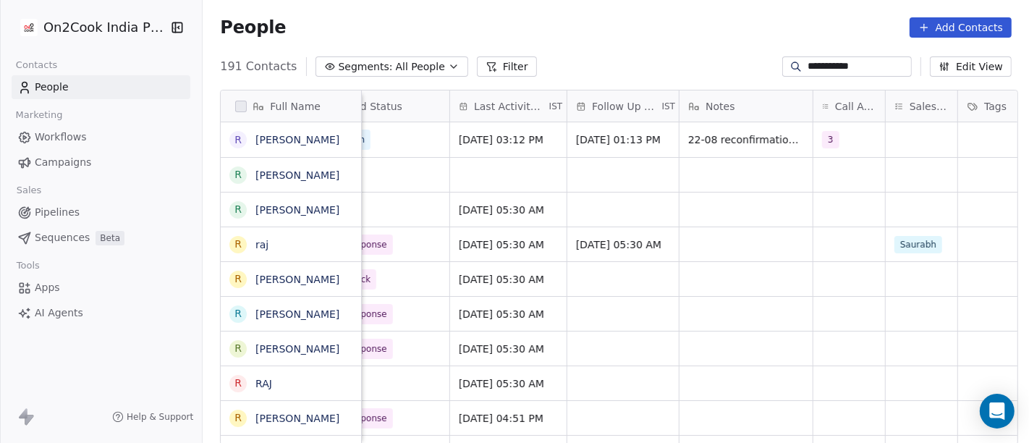
type input "**********"
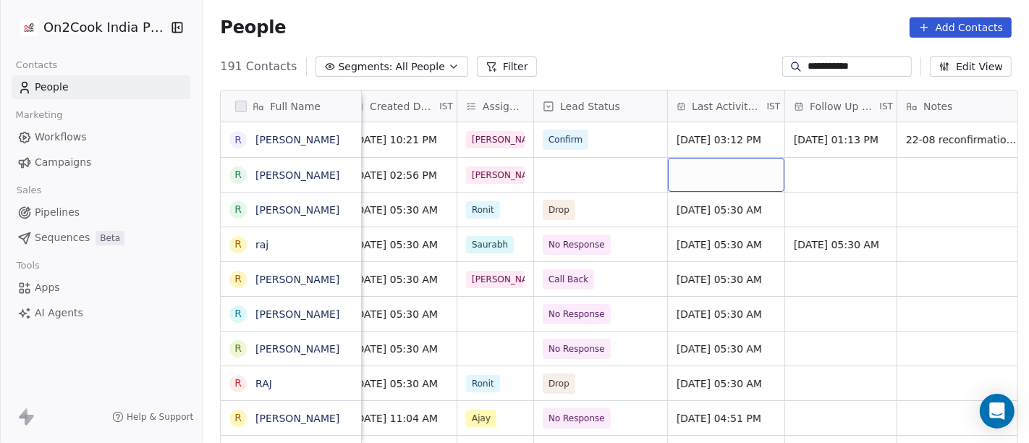
scroll to position [0, 567]
click at [551, 176] on div "grid" at bounding box center [599, 175] width 133 height 34
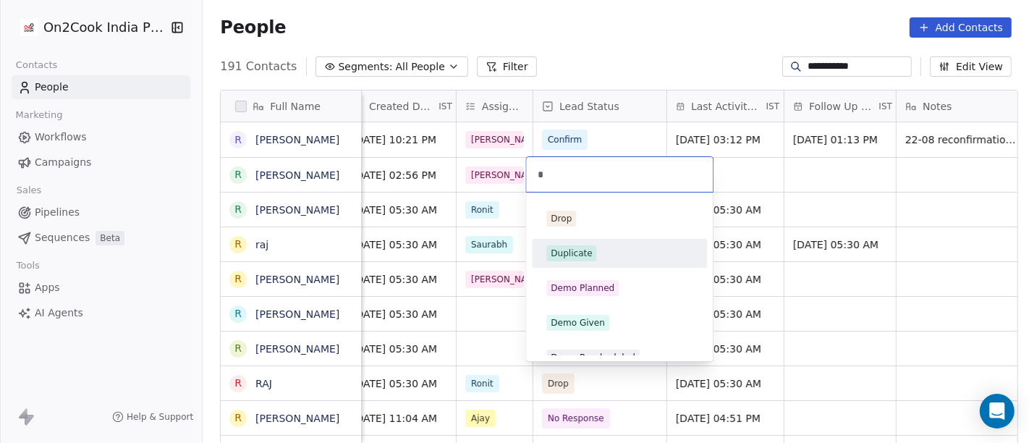
type input "*"
click at [583, 251] on div "Duplicate" at bounding box center [571, 253] width 41 height 13
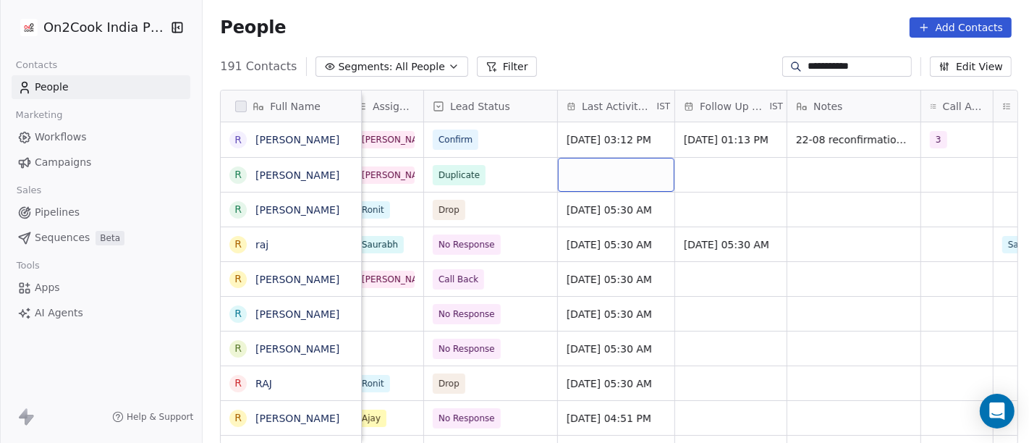
scroll to position [0, 678]
click at [813, 164] on div "grid" at bounding box center [852, 175] width 133 height 34
type textarea "**********"
click at [773, 324] on html "**********" at bounding box center [514, 221] width 1029 height 443
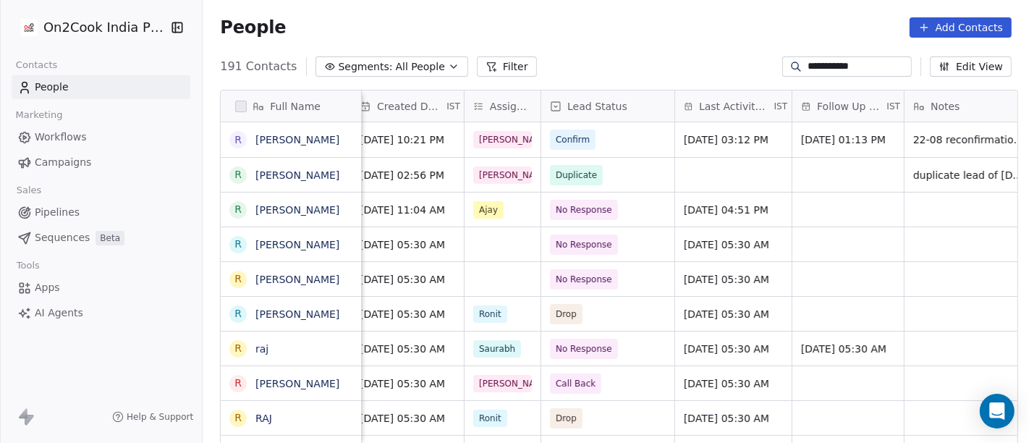
scroll to position [0, 560]
click at [596, 138] on span "Confirm" at bounding box center [594, 140] width 88 height 20
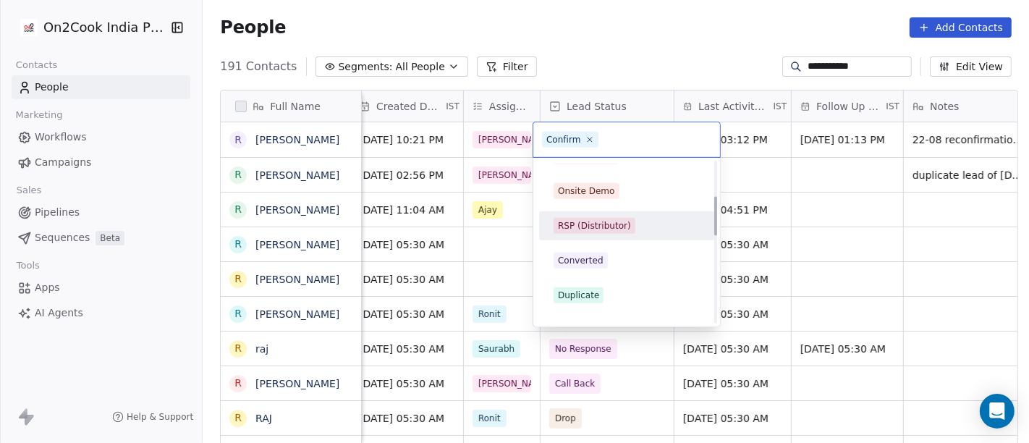
scroll to position [80, 0]
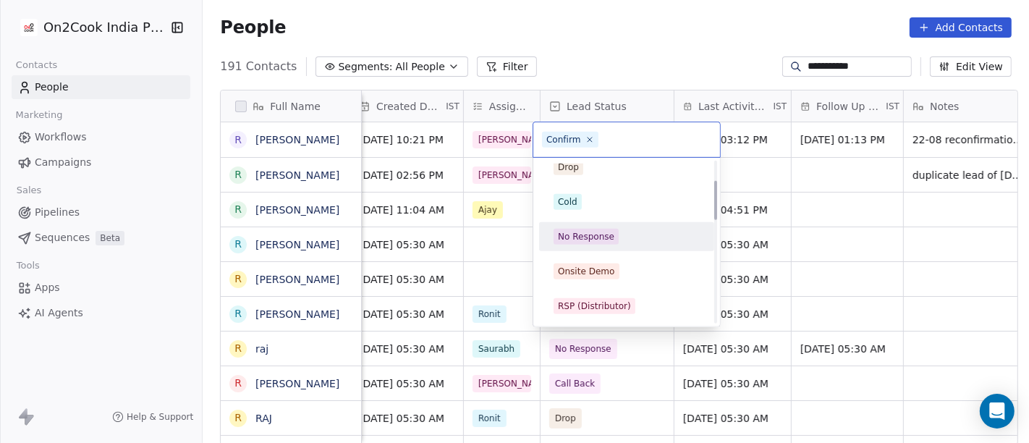
click at [603, 233] on div "No Response" at bounding box center [586, 236] width 56 height 13
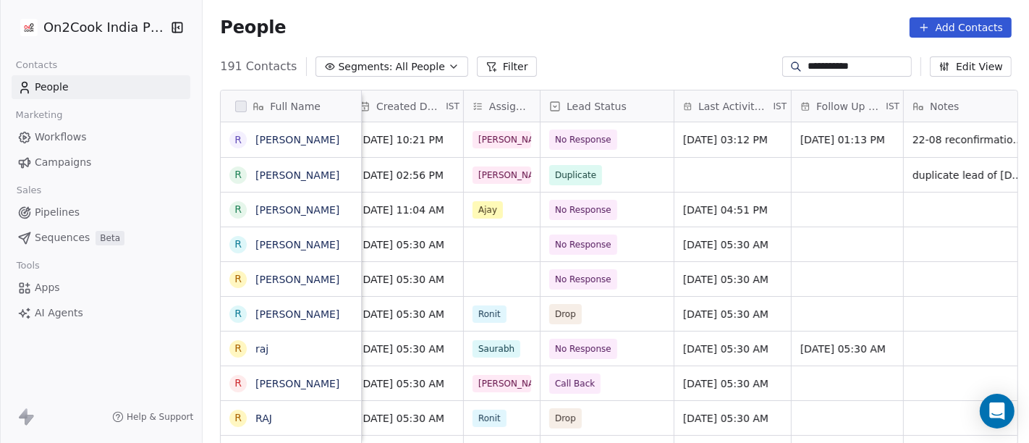
click at [637, 8] on div "People Add Contacts" at bounding box center [616, 27] width 826 height 55
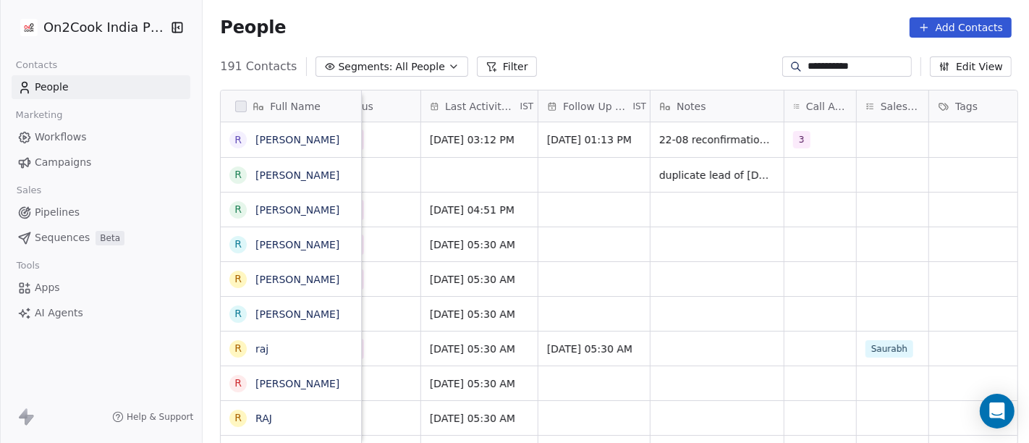
scroll to position [0, 827]
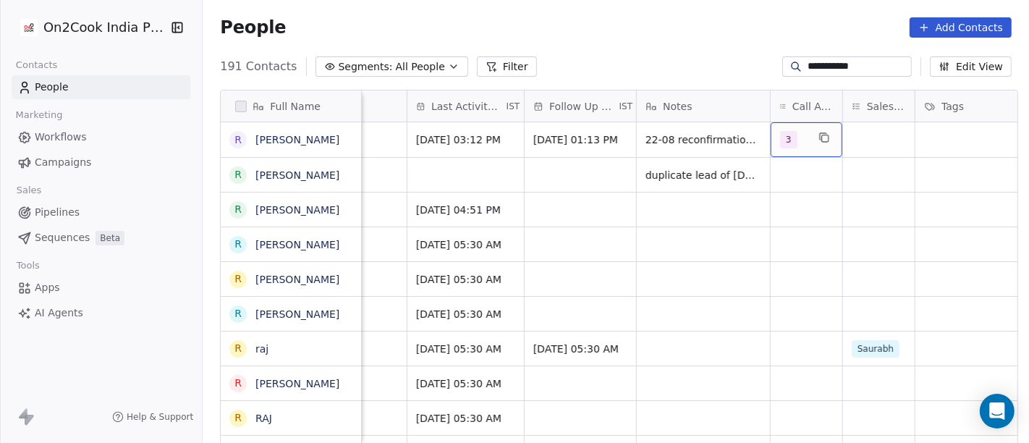
click at [790, 133] on div "3" at bounding box center [793, 139] width 27 height 17
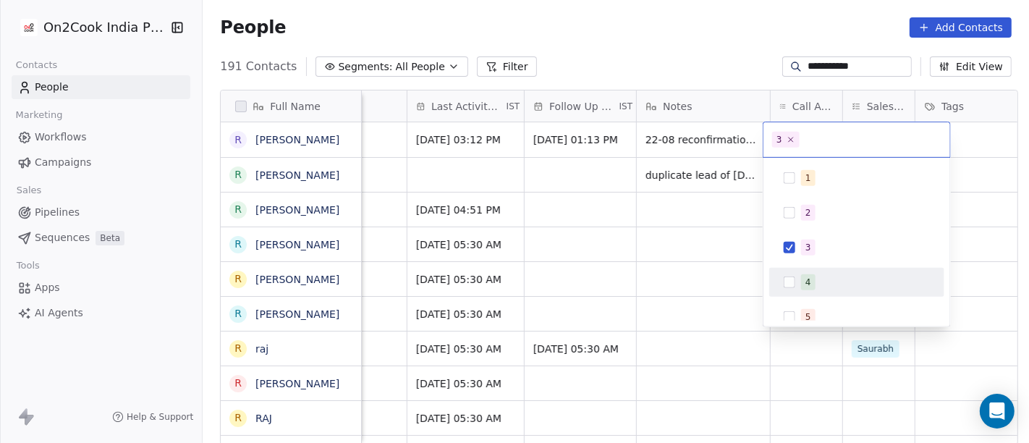
click at [800, 283] on div "4" at bounding box center [857, 282] width 164 height 23
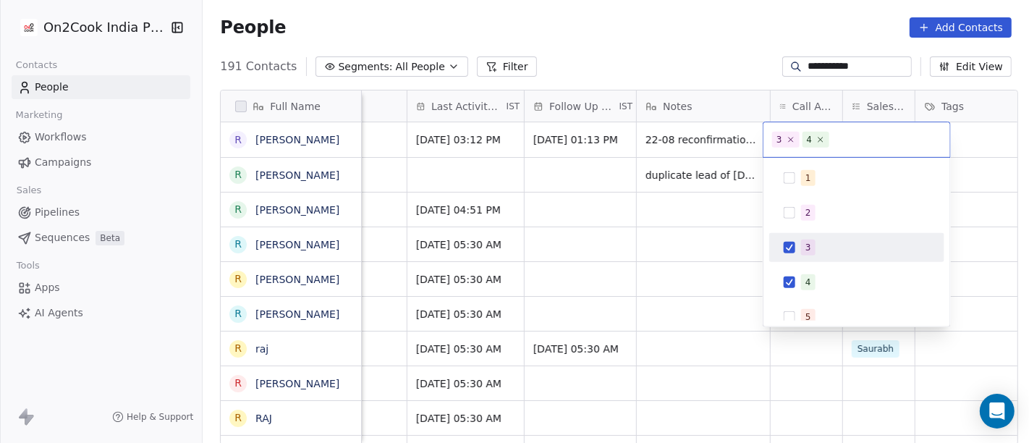
click at [792, 238] on div "3" at bounding box center [857, 247] width 164 height 23
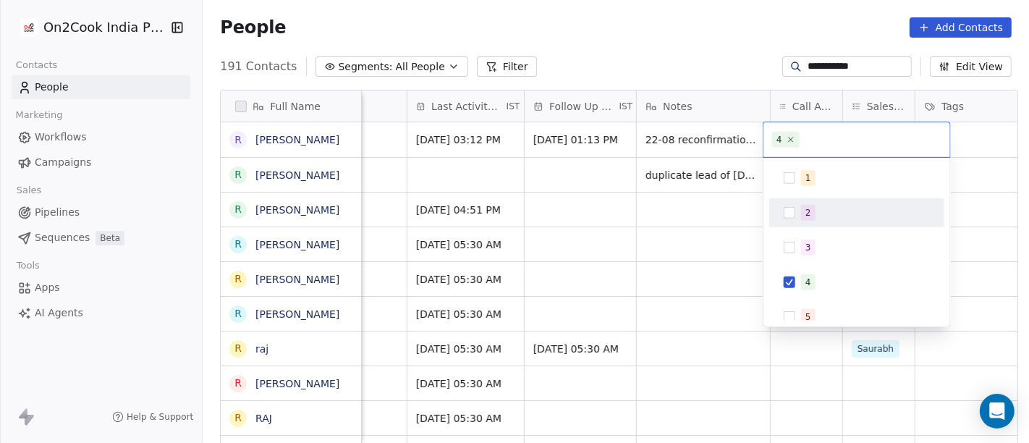
click at [690, 45] on html "**********" at bounding box center [514, 221] width 1029 height 443
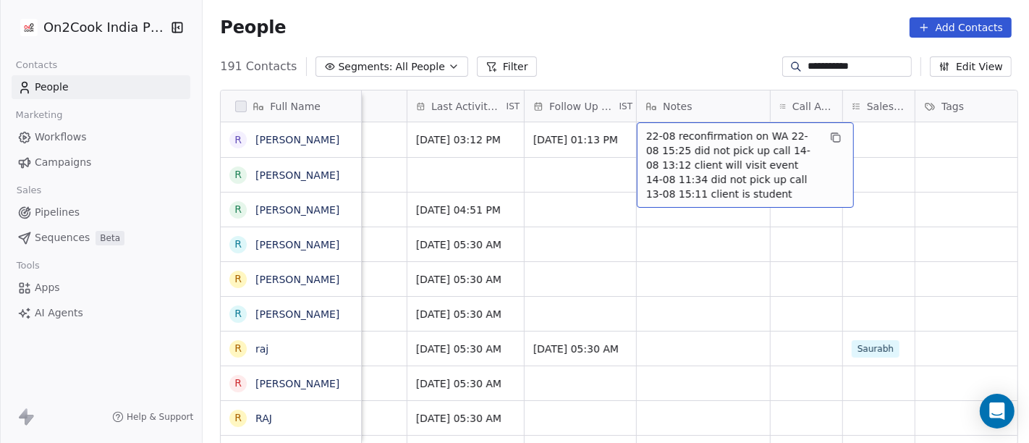
click at [693, 150] on span "22-08 reconfirmation on WA 22-08 15:25 did not pick up call 14-08 13:12 client …" at bounding box center [732, 165] width 172 height 72
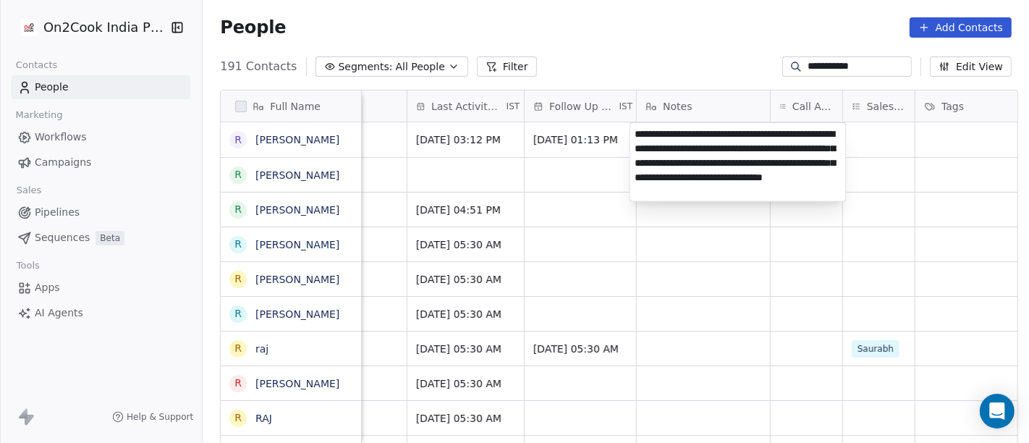
type textarea "**********"
click at [782, 298] on html "**********" at bounding box center [514, 221] width 1029 height 443
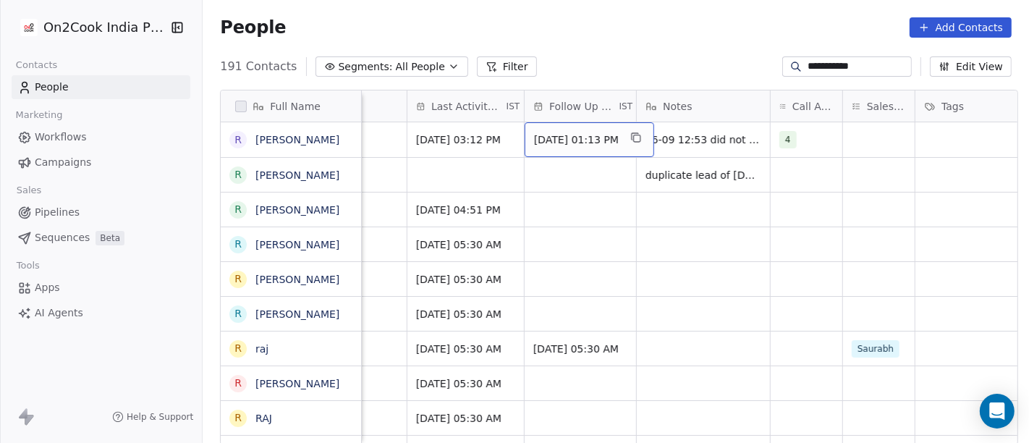
click at [543, 141] on span "[DATE] 01:13 PM" at bounding box center [576, 139] width 85 height 14
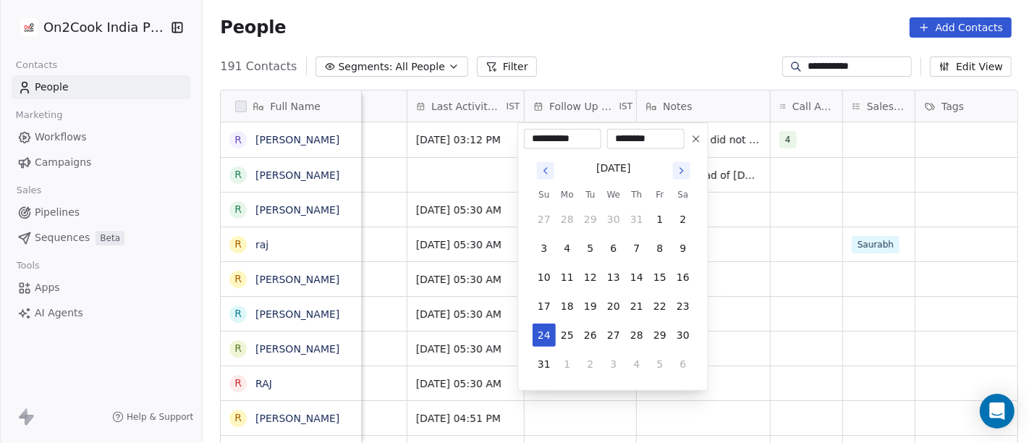
click at [680, 167] on icon "Go to next month" at bounding box center [682, 171] width 12 height 12
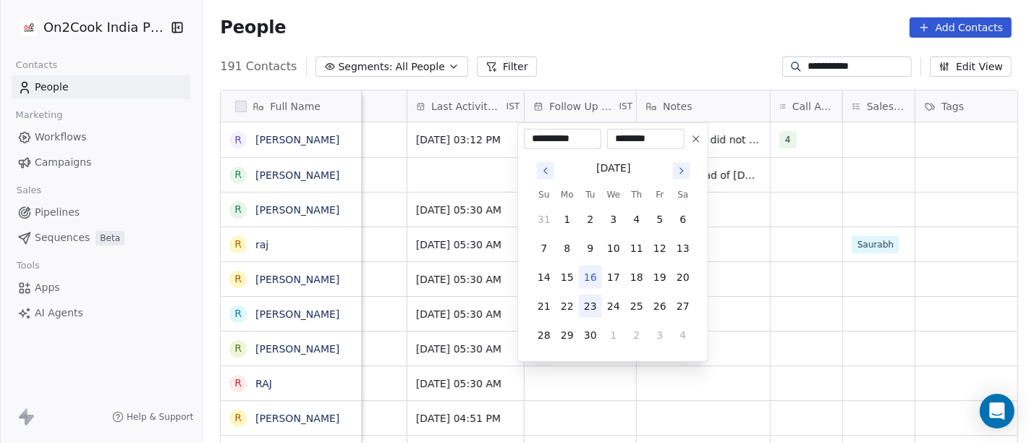
click at [591, 303] on button "23" at bounding box center [590, 306] width 23 height 23
type input "**********"
click at [897, 248] on html "**********" at bounding box center [514, 221] width 1029 height 443
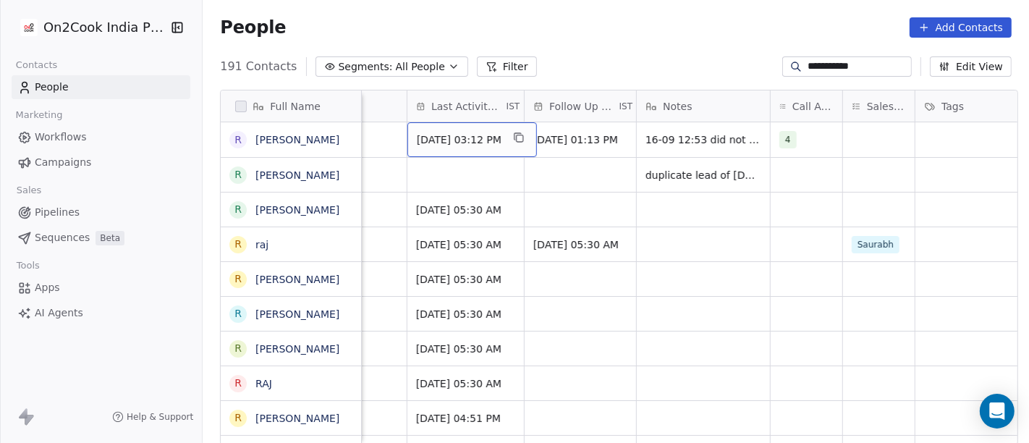
click at [449, 144] on span "Aug 22, 2025 03:12 PM" at bounding box center [459, 139] width 85 height 14
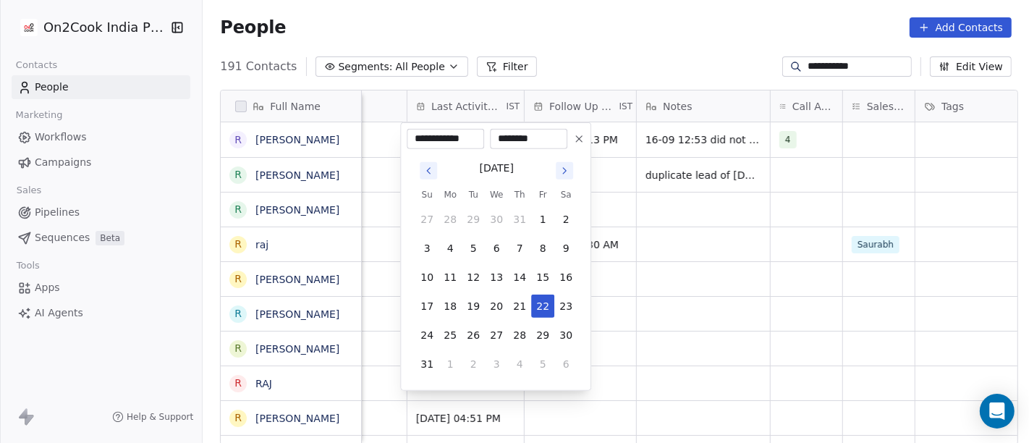
click at [565, 168] on icon "Go to next month" at bounding box center [565, 171] width 12 height 12
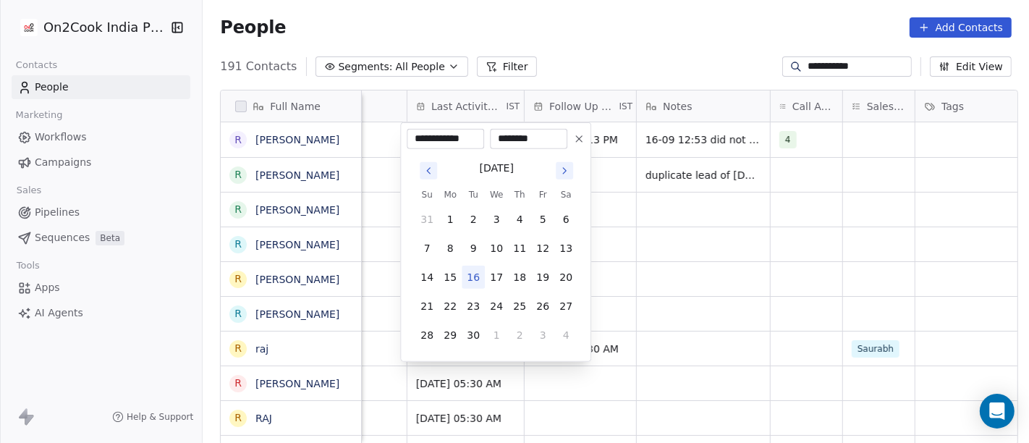
click at [469, 283] on button "16" at bounding box center [473, 277] width 23 height 23
type input "**********"
click at [666, 229] on html "**********" at bounding box center [514, 221] width 1029 height 443
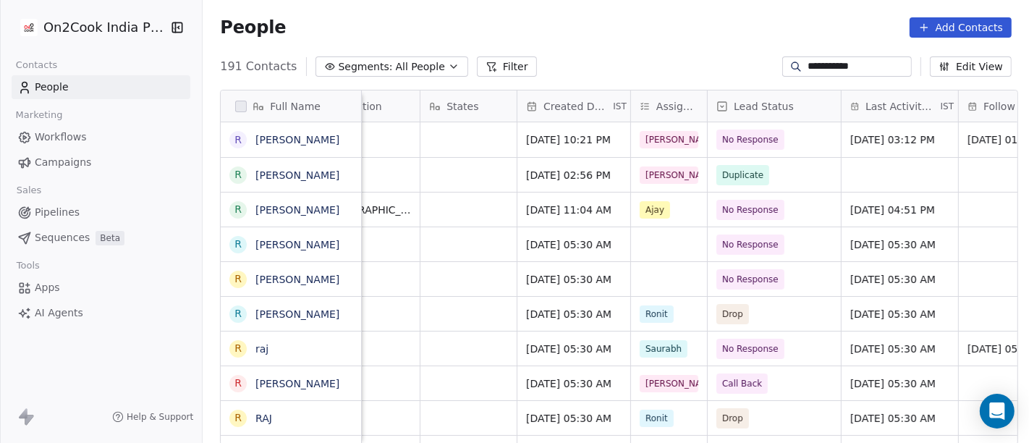
scroll to position [0, 401]
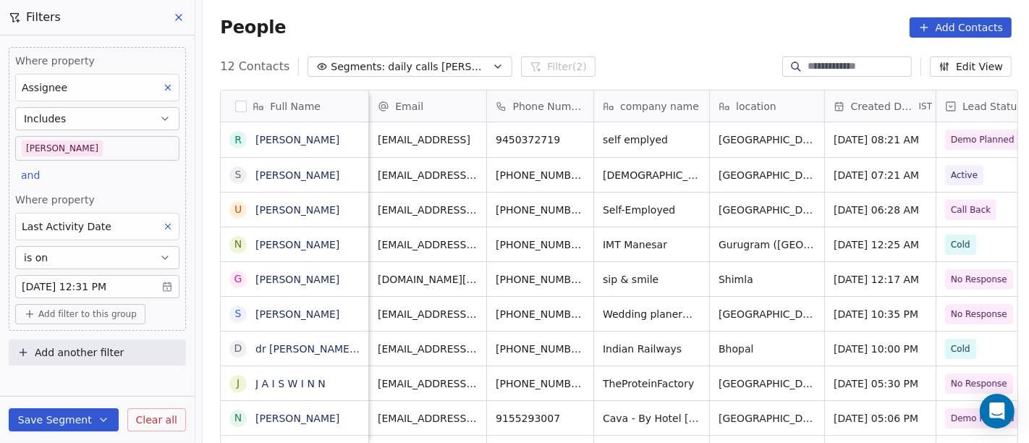
scroll to position [378, 821]
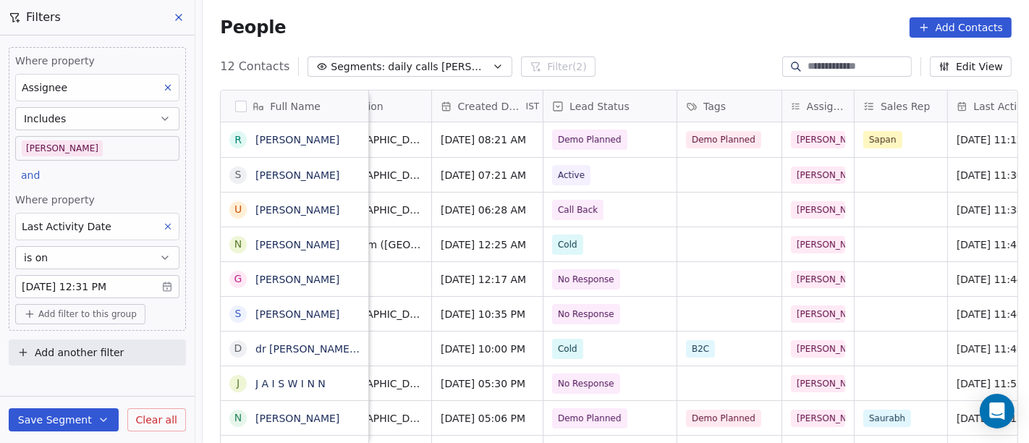
click at [656, 22] on div "People Add Contacts" at bounding box center [616, 27] width 792 height 20
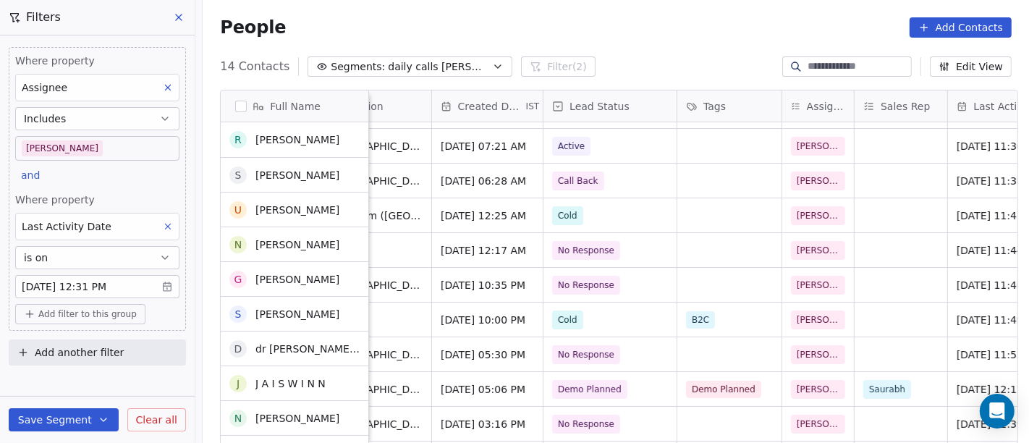
scroll to position [0, 0]
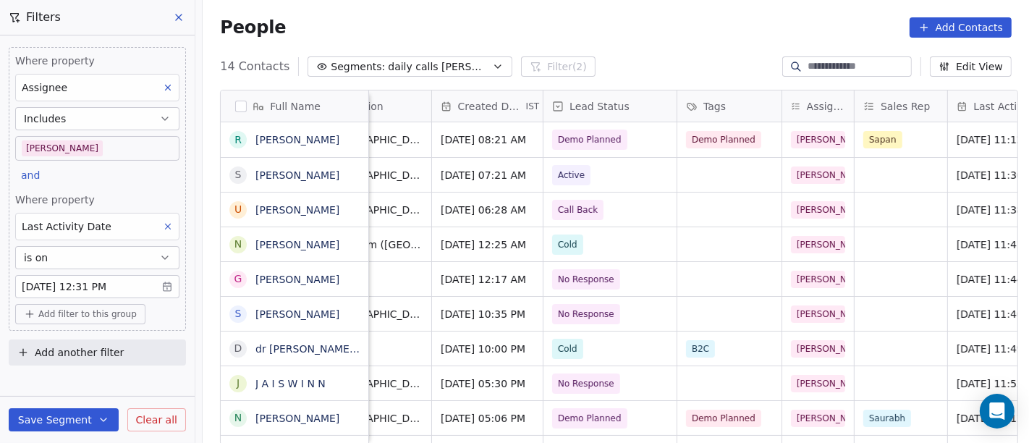
click at [607, 27] on div "People Add Contacts" at bounding box center [616, 27] width 792 height 20
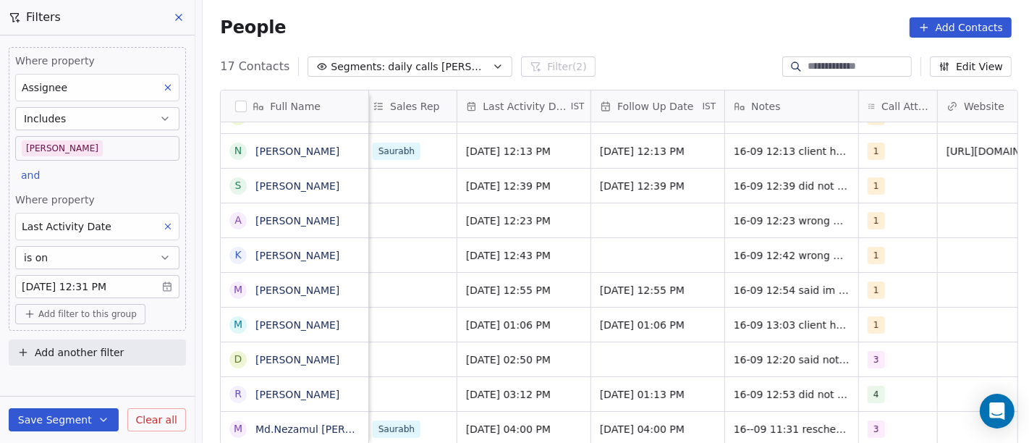
scroll to position [0, 883]
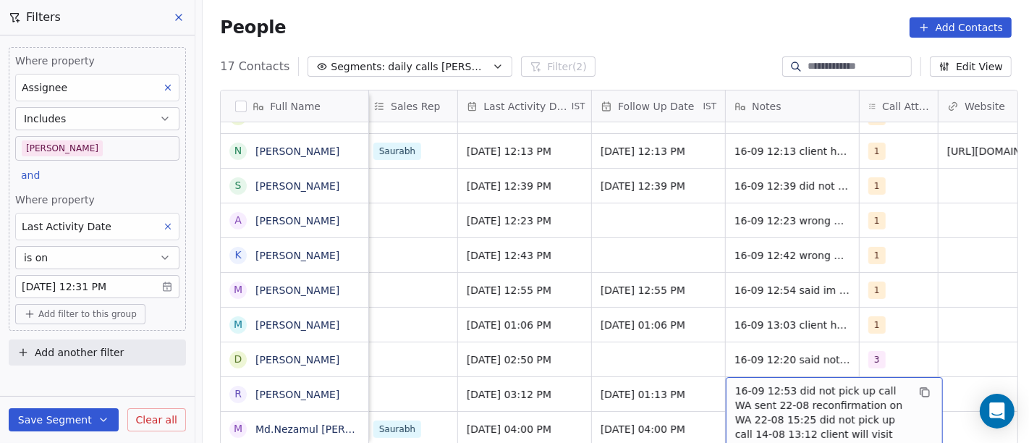
click at [752, 387] on span "16-09 12:53 did not pick up call WA sent 22-08 reconfirmation on WA 22-08 15:25…" at bounding box center [821, 434] width 172 height 101
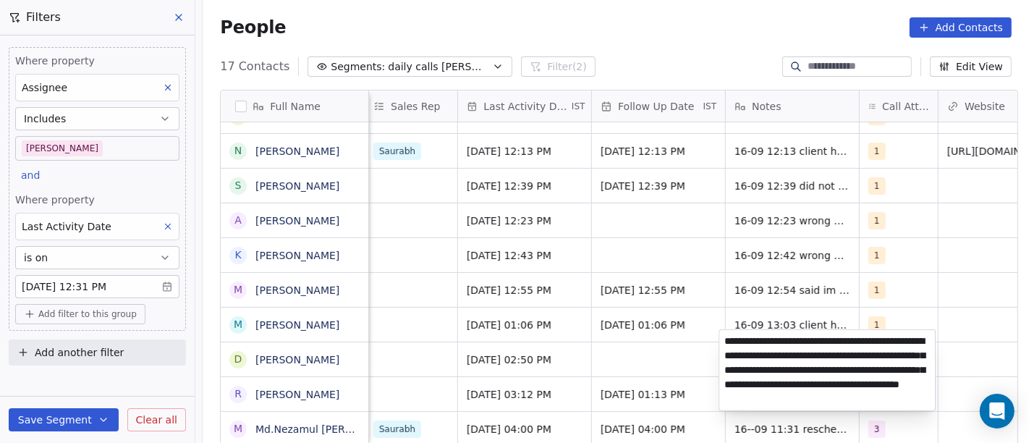
type textarea "**********"
click at [622, 387] on html "On2Cook India Pvt. Ltd. Contacts People Marketing Workflows Campaigns Sales Pip…" at bounding box center [514, 221] width 1029 height 443
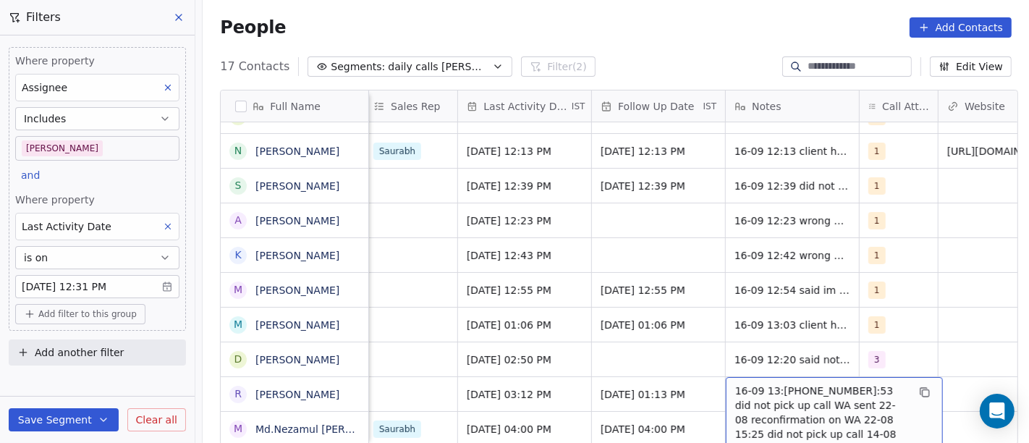
click at [753, 402] on span "16-09 13:[PHONE_NUMBER]:53 did not pick up call WA sent 22-08 reconfirmation on…" at bounding box center [821, 434] width 172 height 101
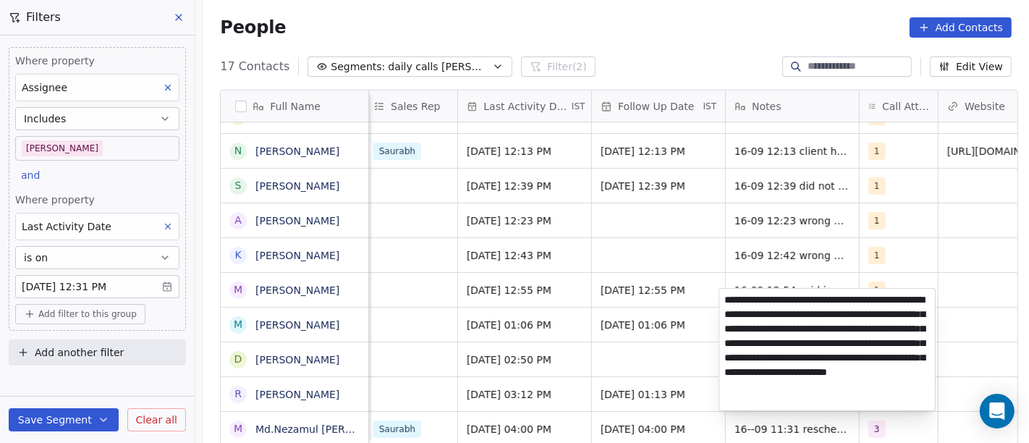
type textarea "**********"
click at [934, 214] on html "On2Cook India Pvt. Ltd. Contacts People Marketing Workflows Campaigns Sales Pip…" at bounding box center [514, 221] width 1029 height 443
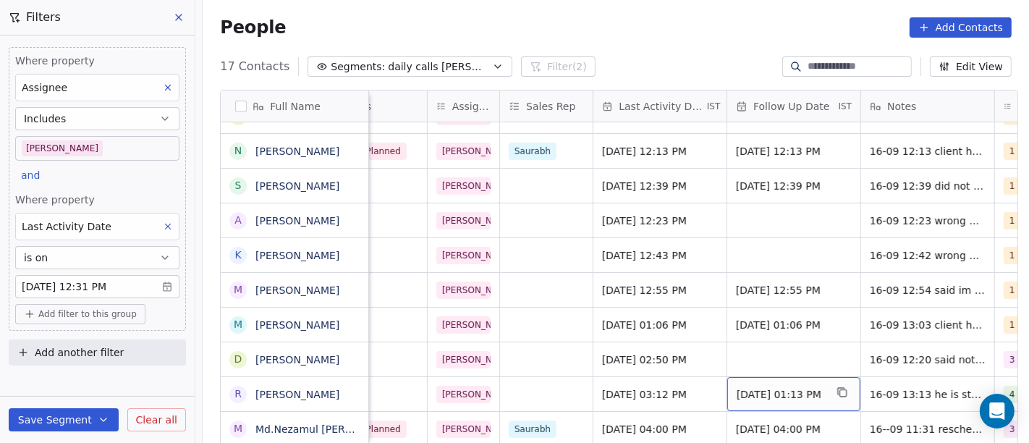
scroll to position [12, 748]
click at [777, 387] on span "23/09/2025 01:13 PM" at bounding box center [780, 394] width 88 height 14
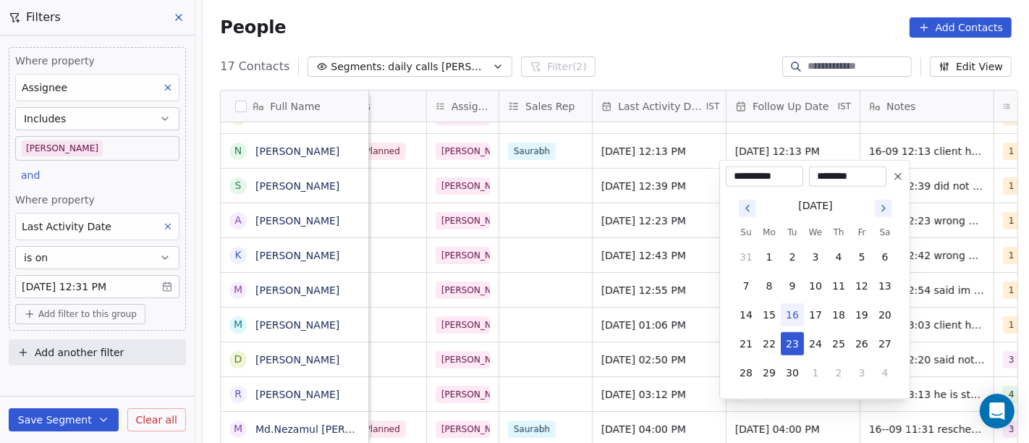
click at [900, 177] on icon at bounding box center [898, 177] width 12 height 12
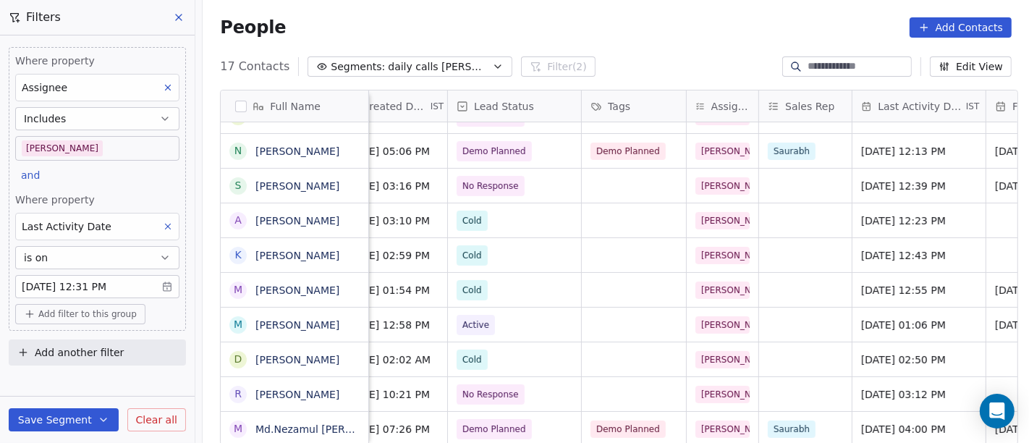
scroll to position [12, 452]
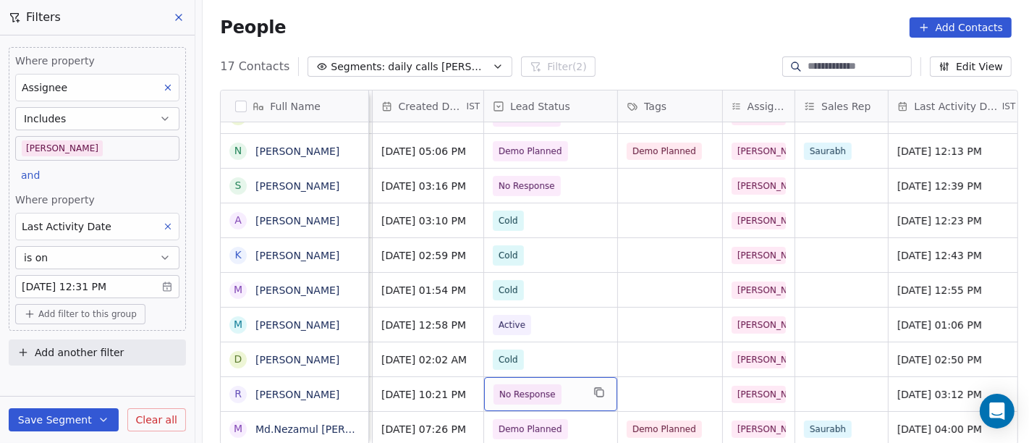
click at [554, 389] on span "No Response" at bounding box center [538, 394] width 88 height 20
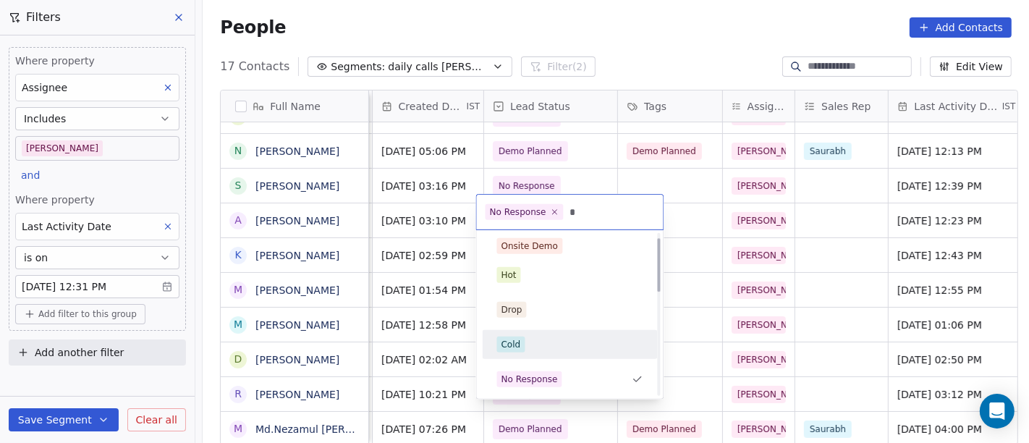
scroll to position [0, 0]
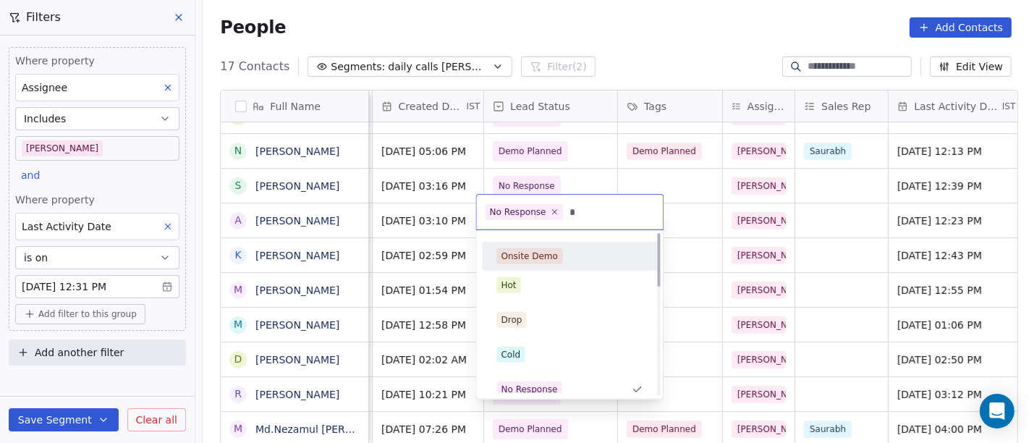
type input "*"
click at [571, 259] on div "Onsite Demo" at bounding box center [570, 256] width 146 height 16
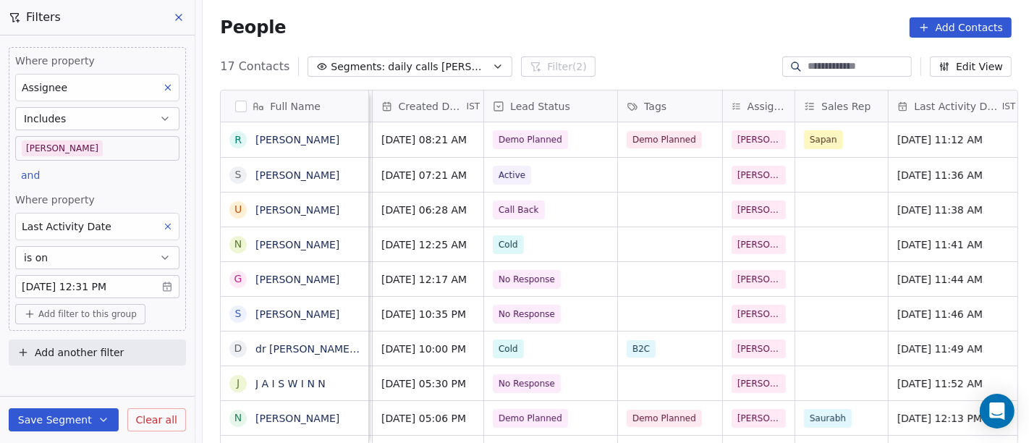
click at [639, 38] on div "People Add Contacts" at bounding box center [616, 27] width 826 height 55
click at [557, 20] on div "People Add Contacts" at bounding box center [616, 27] width 792 height 20
click at [90, 148] on body "On2Cook India Pvt. Ltd. Contacts People Marketing Workflows Campaigns Sales Pip…" at bounding box center [514, 221] width 1029 height 443
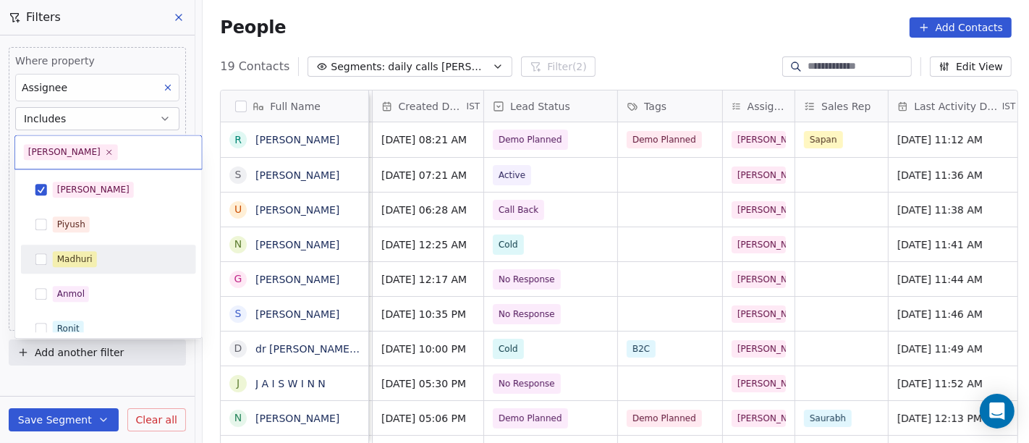
click at [97, 262] on div "Madhuri" at bounding box center [117, 259] width 129 height 16
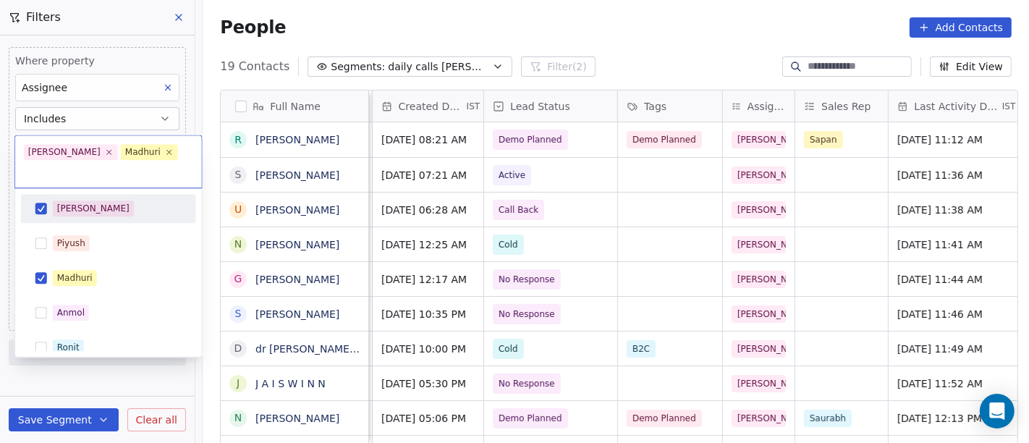
click at [87, 200] on div "[PERSON_NAME]" at bounding box center [117, 208] width 129 height 16
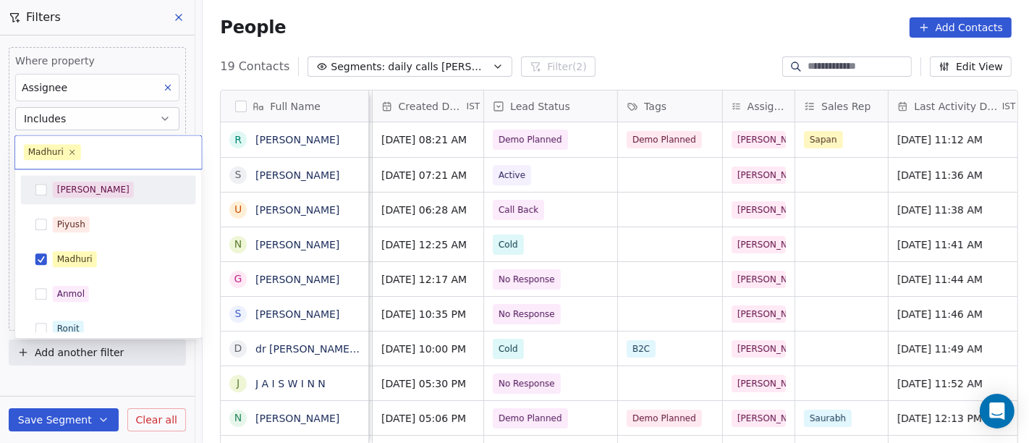
click at [411, 17] on html "On2Cook India Pvt. Ltd. Contacts People Marketing Workflows Campaigns Sales Pip…" at bounding box center [514, 221] width 1029 height 443
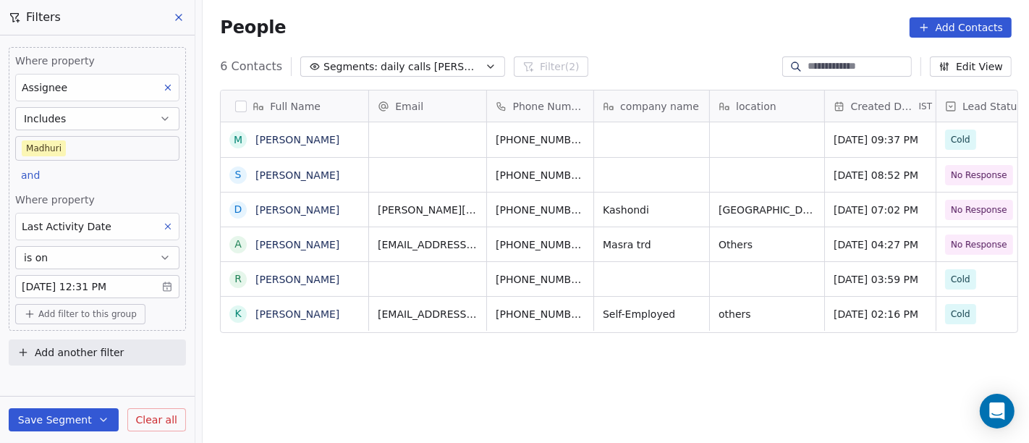
scroll to position [378, 821]
click at [68, 153] on body "On2Cook India Pvt. Ltd. Contacts People Marketing Workflows Campaigns Sales Pip…" at bounding box center [514, 221] width 1029 height 443
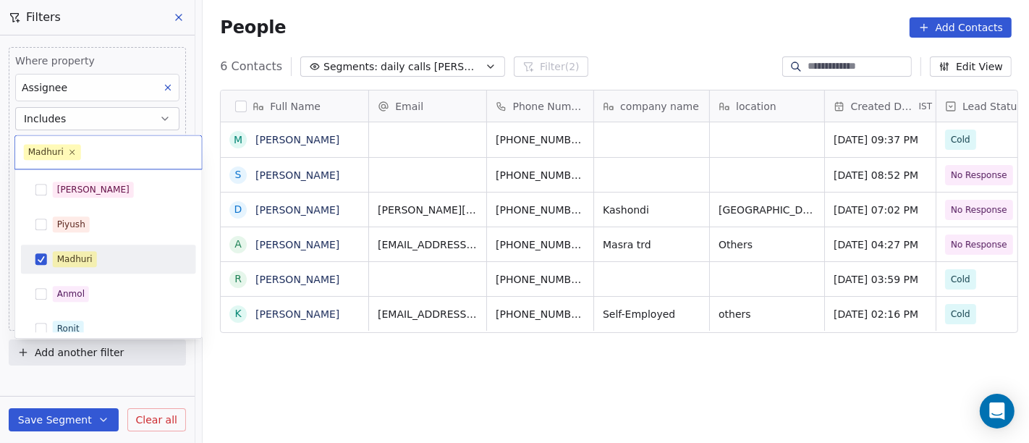
click at [80, 255] on div "Madhuri" at bounding box center [74, 259] width 35 height 13
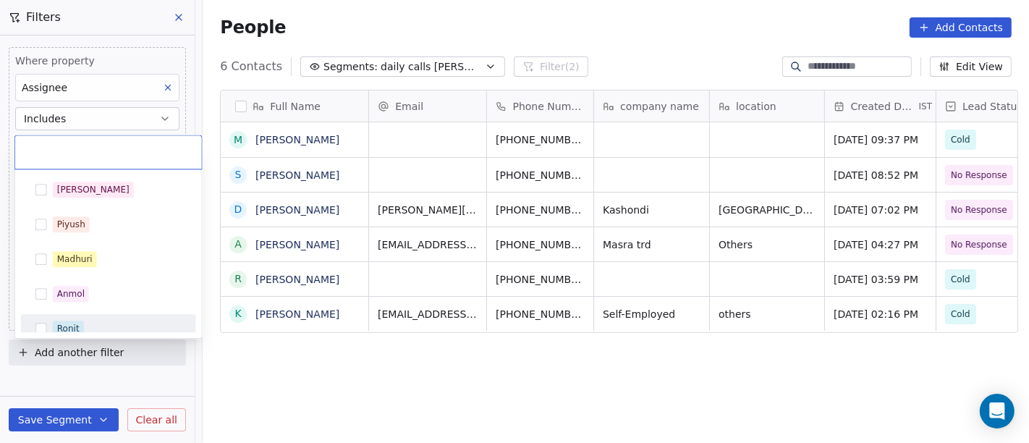
click at [93, 328] on div "Ronit" at bounding box center [117, 329] width 129 height 16
click at [353, 380] on html "On2Cook India Pvt. Ltd. Contacts People Marketing Workflows Campaigns Sales Pip…" at bounding box center [514, 221] width 1029 height 443
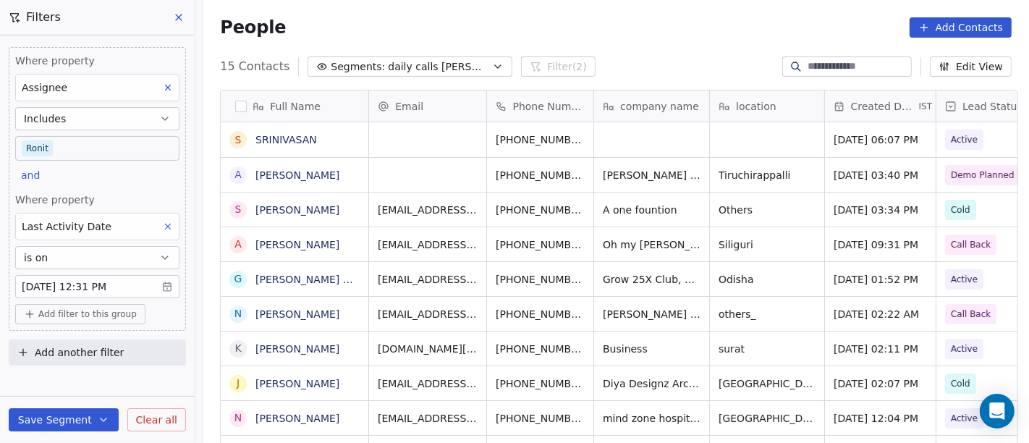
click at [80, 148] on body "On2Cook India Pvt. Ltd. Contacts People Marketing Workflows Campaigns Sales Pip…" at bounding box center [514, 221] width 1029 height 443
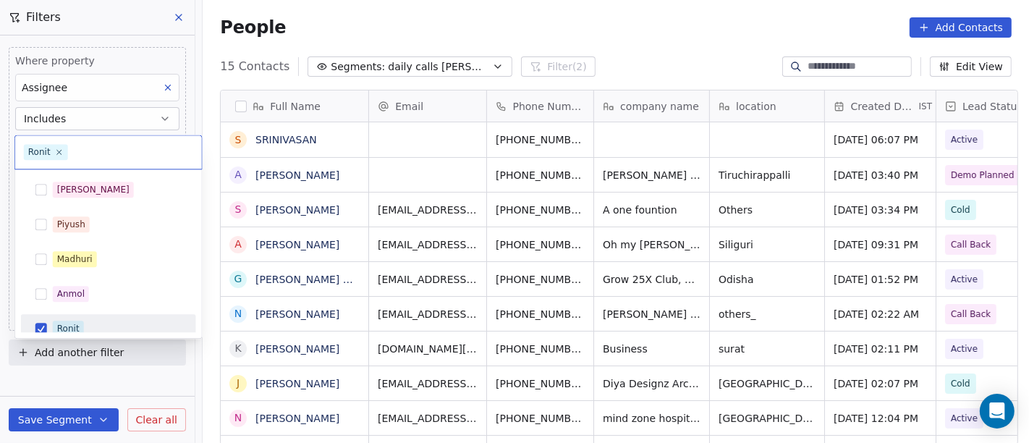
scroll to position [0, 0]
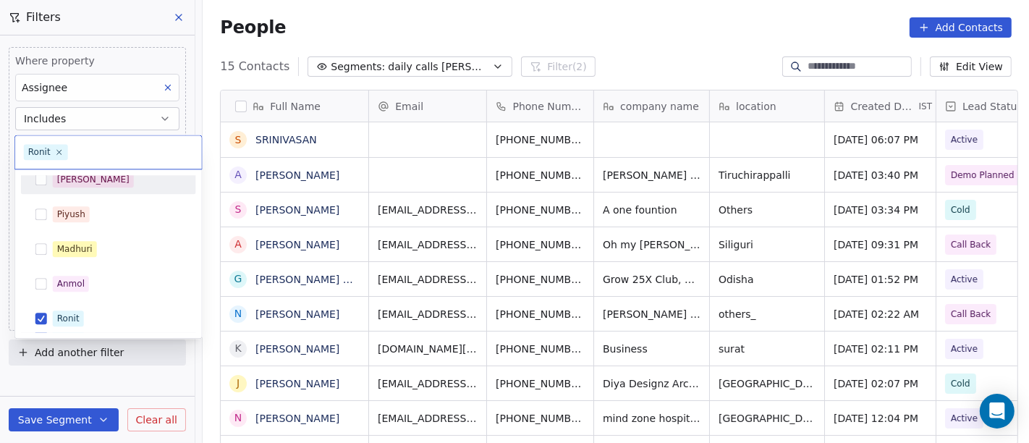
click at [101, 178] on div "[PERSON_NAME]" at bounding box center [117, 180] width 129 height 16
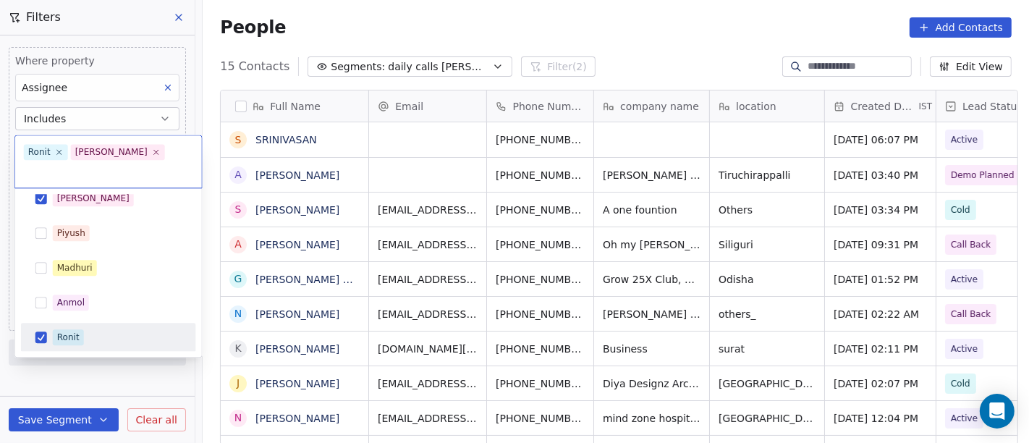
click at [85, 329] on div "Ronit" at bounding box center [117, 337] width 129 height 16
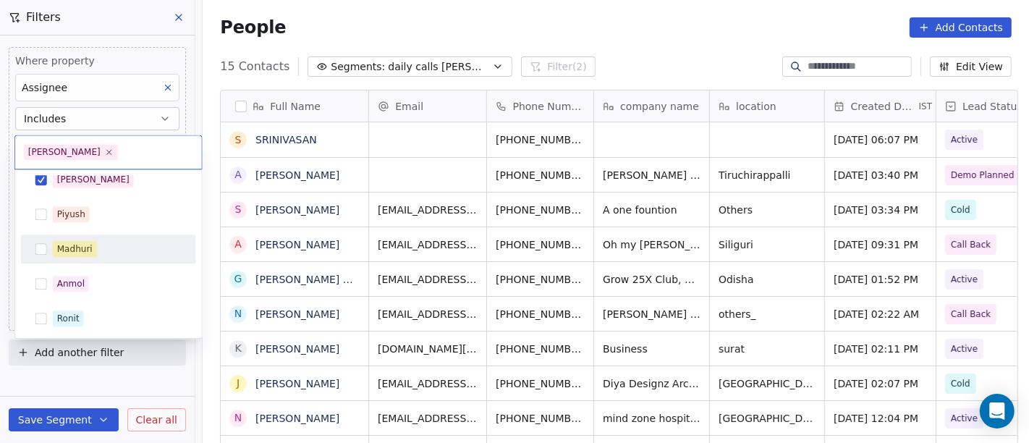
click at [490, 9] on html "On2Cook India Pvt. Ltd. Contacts People Marketing Workflows Campaigns Sales Pip…" at bounding box center [514, 221] width 1029 height 443
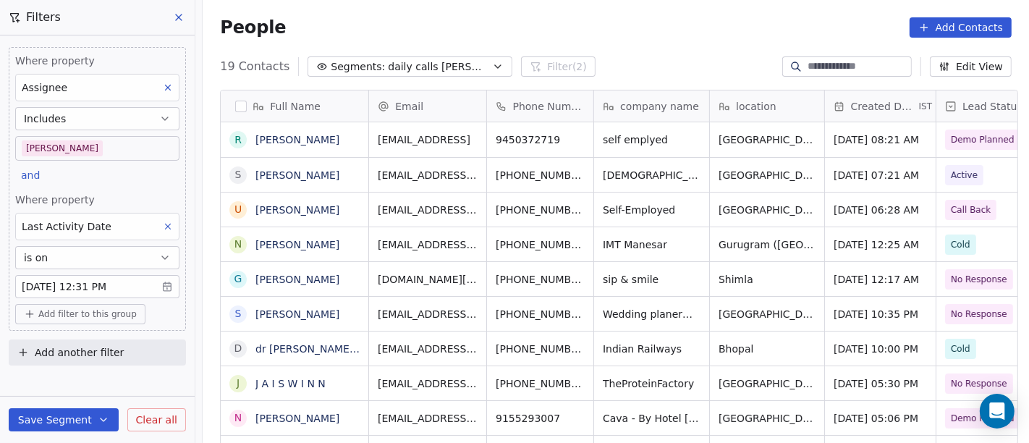
drag, startPoint x: 87, startPoint y: 316, endPoint x: 211, endPoint y: 255, distance: 138.2
click at [87, 316] on span "Add filter to this group" at bounding box center [87, 314] width 98 height 12
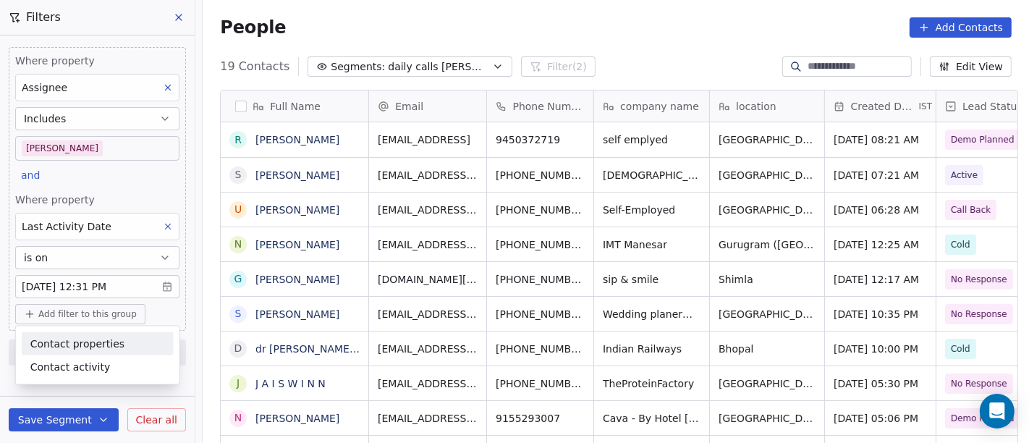
click at [88, 343] on span "Contact properties" at bounding box center [77, 343] width 94 height 15
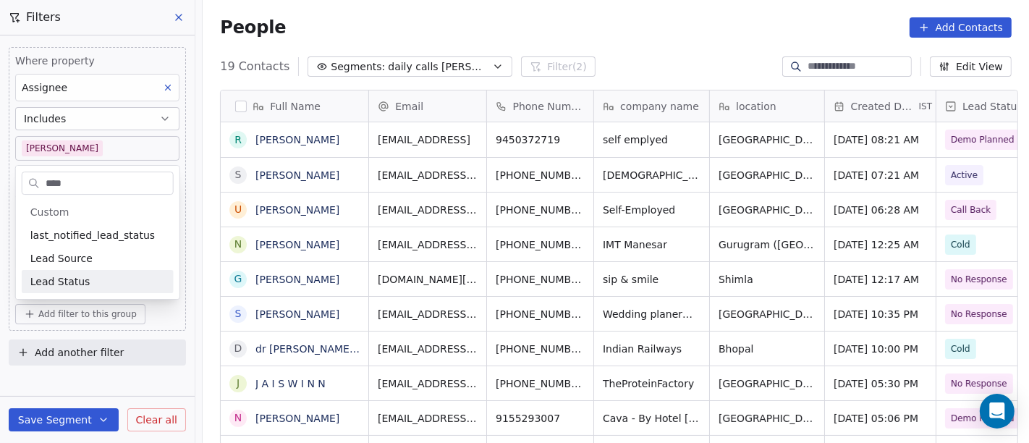
type input "****"
click at [123, 274] on div "Lead Status" at bounding box center [97, 281] width 135 height 14
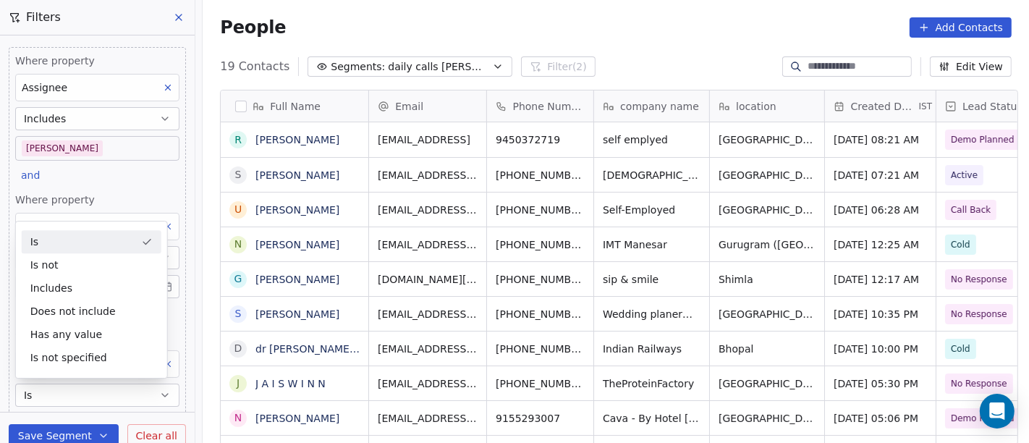
click at [724, 32] on div "People Add Contacts" at bounding box center [616, 27] width 792 height 20
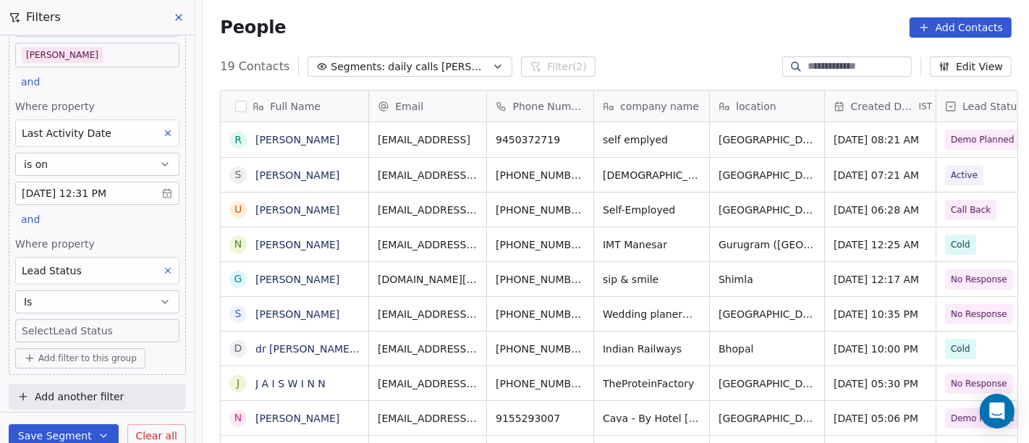
click at [74, 334] on body "On2Cook India Pvt. Ltd. Contacts People Marketing Workflows Campaigns Sales Pip…" at bounding box center [514, 221] width 1029 height 443
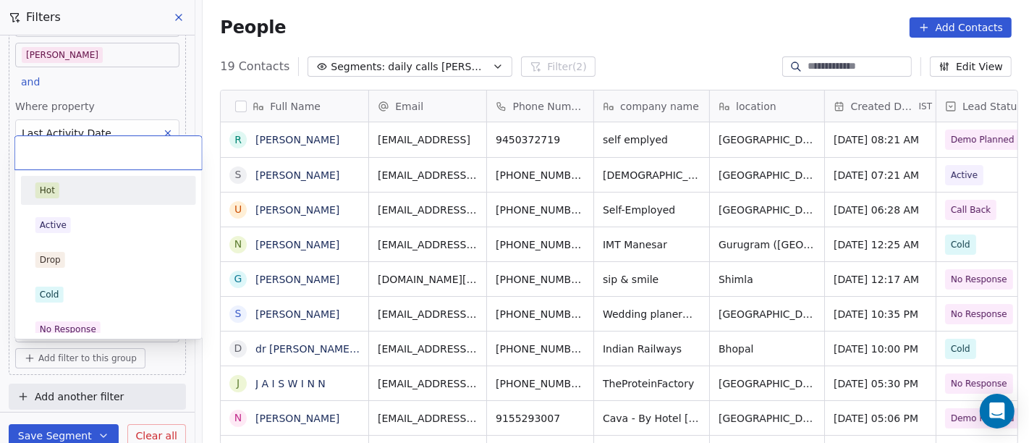
click at [114, 180] on div "Hot" at bounding box center [109, 190] width 164 height 23
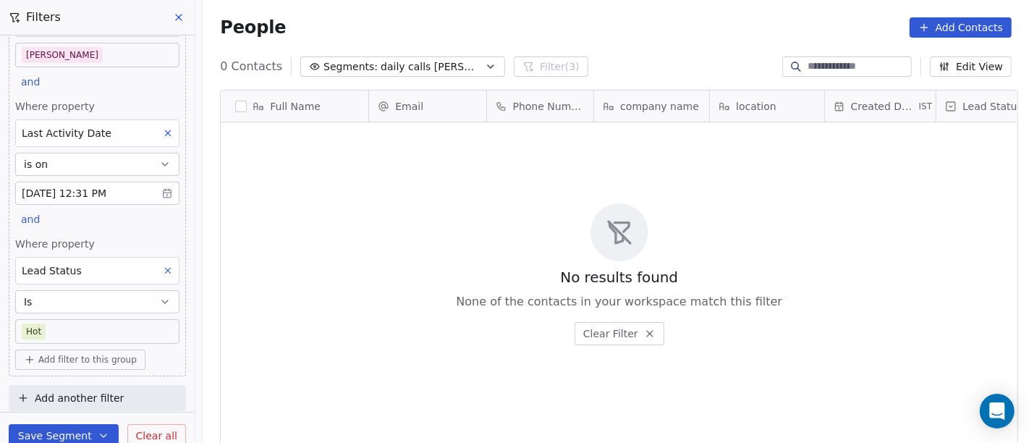
click at [94, 334] on body "On2Cook India Pvt. Ltd. Contacts People Marketing Workflows Campaigns Sales Pip…" at bounding box center [514, 221] width 1029 height 443
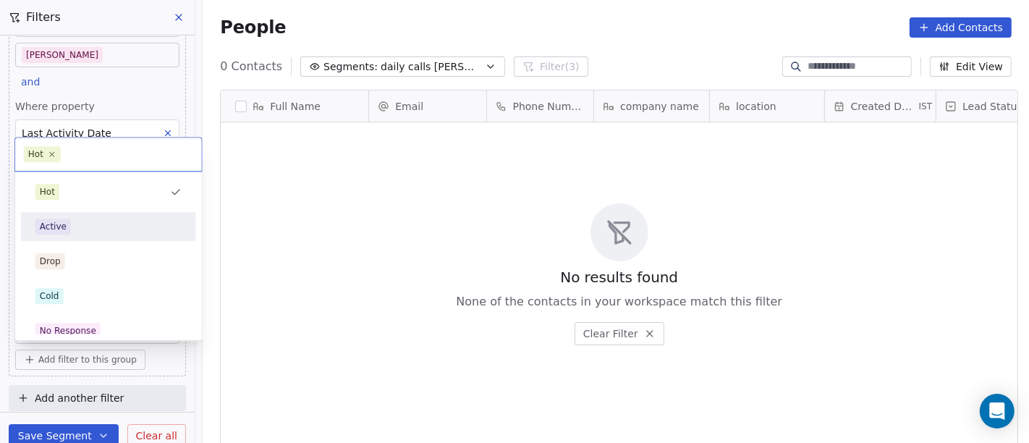
click at [90, 224] on div "Active" at bounding box center [108, 227] width 146 height 16
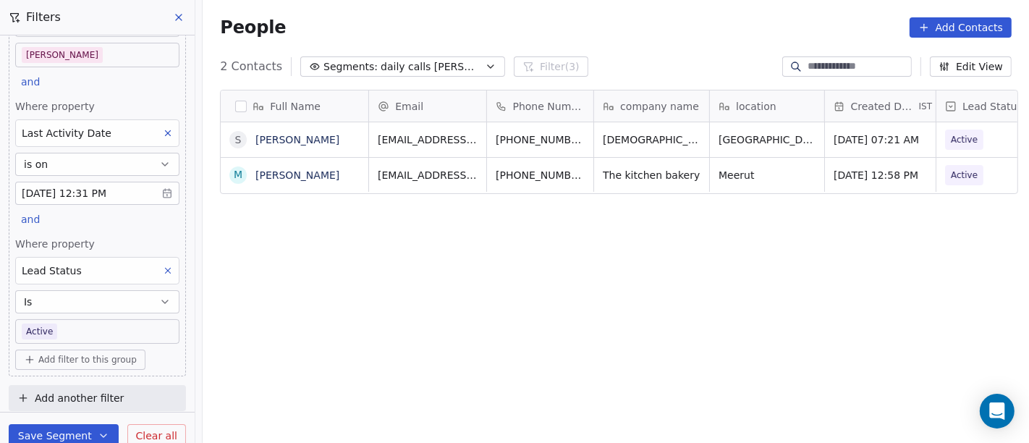
scroll to position [95, 0]
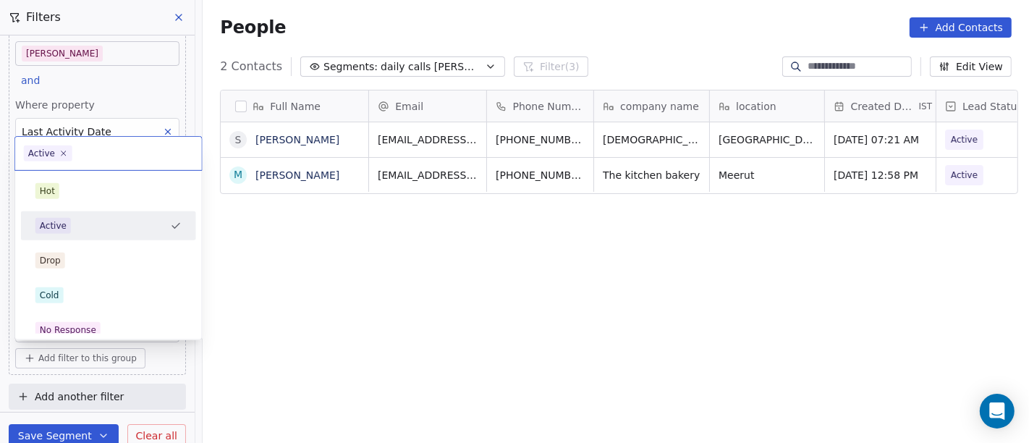
click at [105, 326] on body "On2Cook India Pvt. Ltd. Contacts People Marketing Workflows Campaigns Sales Pip…" at bounding box center [514, 221] width 1029 height 443
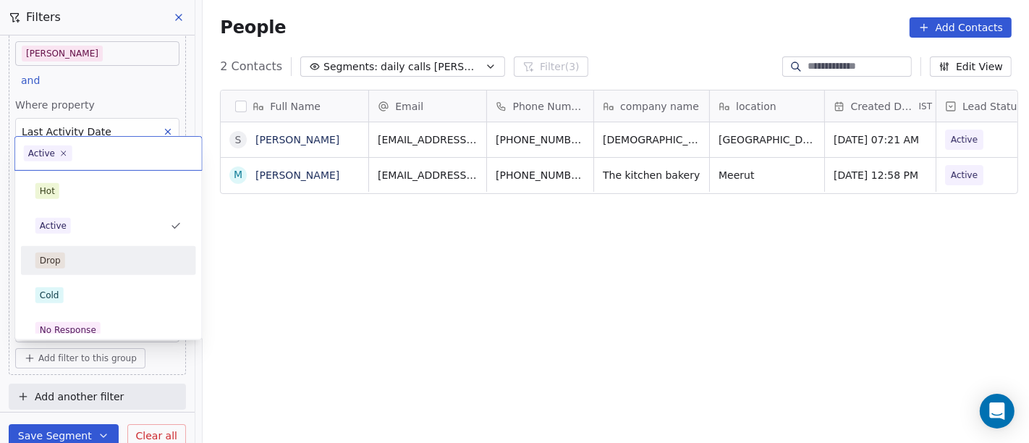
click at [101, 259] on div "Drop" at bounding box center [108, 261] width 146 height 16
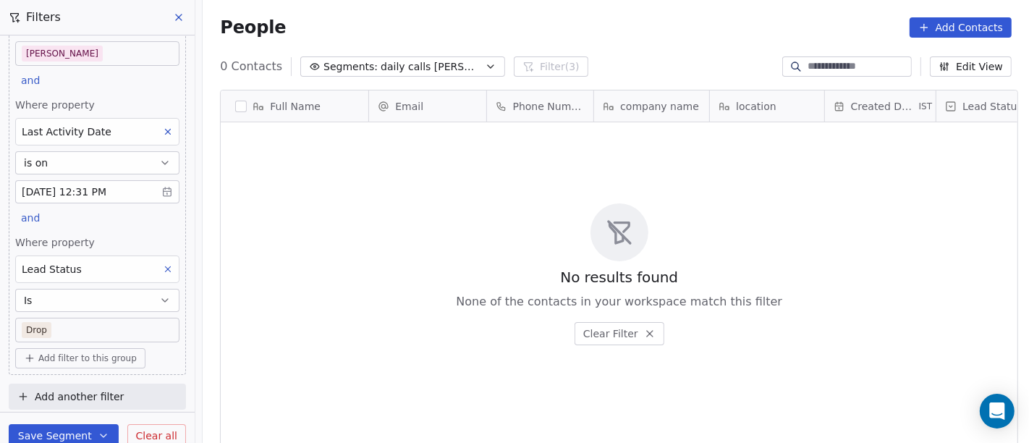
scroll to position [378, 821]
click at [104, 331] on body "On2Cook India Pvt. Ltd. Contacts People Marketing Workflows Campaigns Sales Pip…" at bounding box center [514, 221] width 1029 height 443
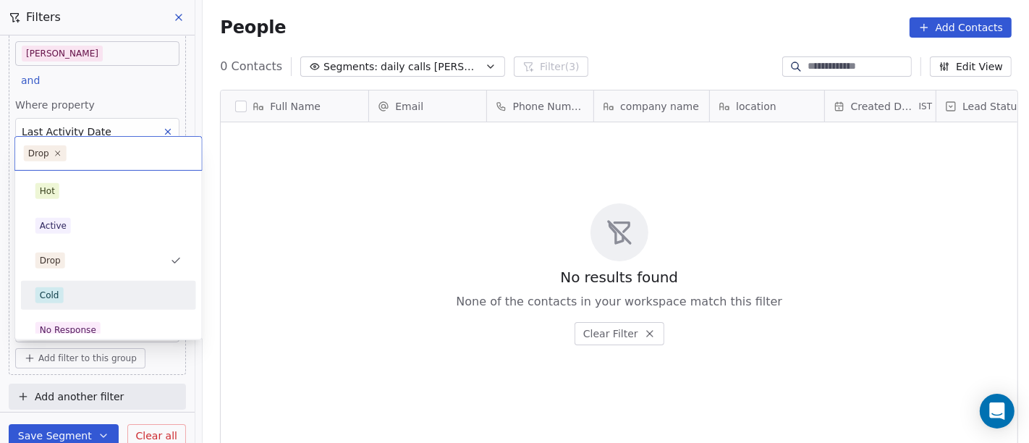
click at [87, 308] on div "Cold" at bounding box center [108, 295] width 175 height 29
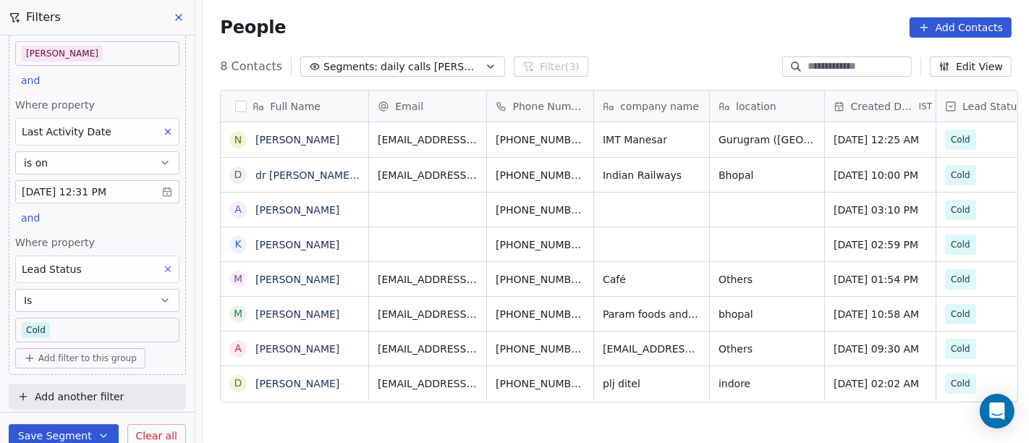
click at [79, 327] on body "On2Cook India Pvt. Ltd. Contacts People Marketing Workflows Campaigns Sales Pip…" at bounding box center [514, 221] width 1029 height 443
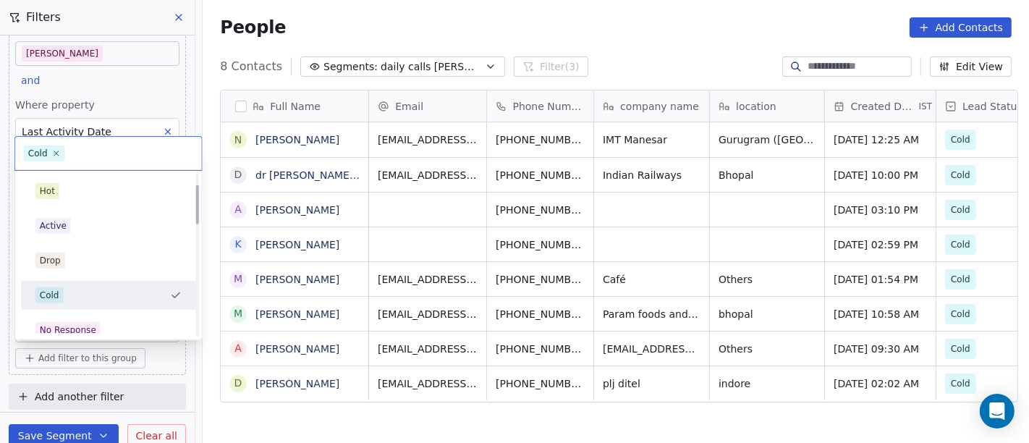
scroll to position [80, 0]
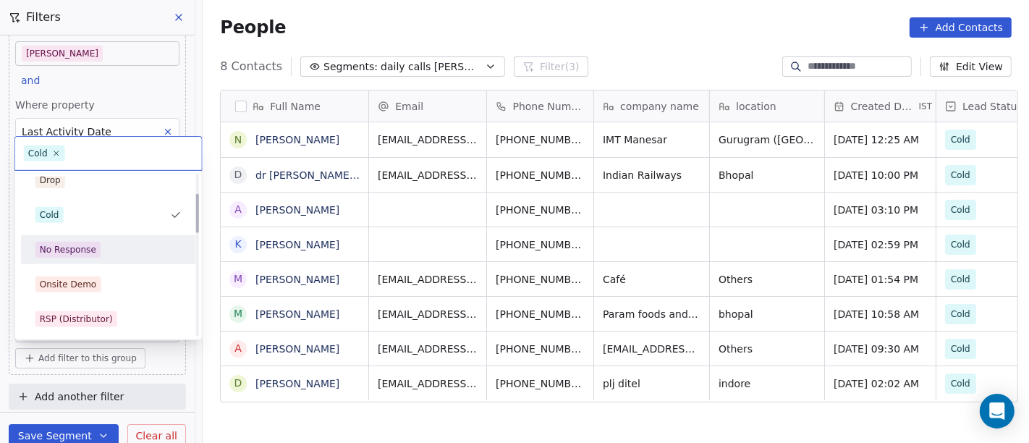
click at [81, 251] on div "No Response" at bounding box center [68, 249] width 56 height 13
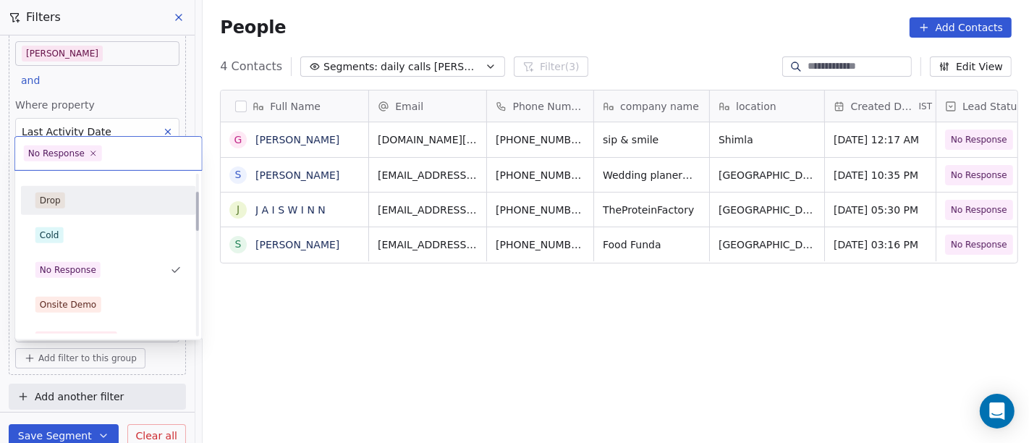
scroll to position [90, 0]
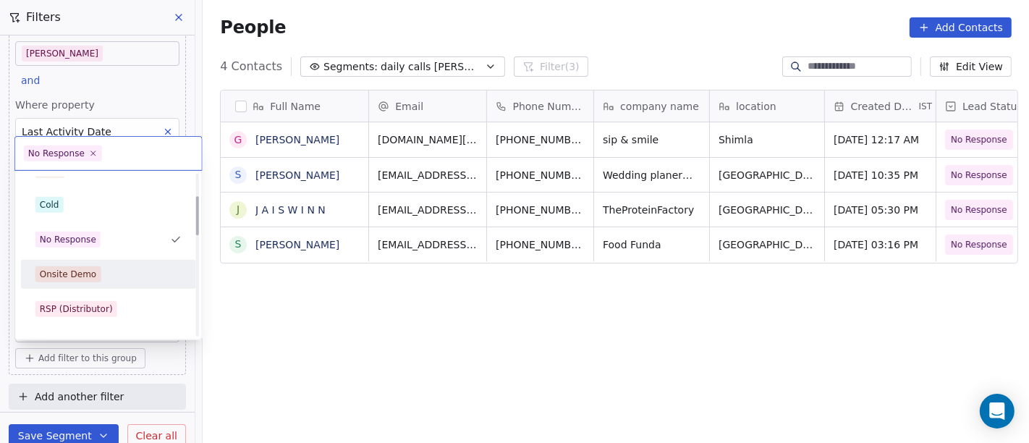
click at [98, 269] on div "Onsite Demo" at bounding box center [108, 274] width 146 height 16
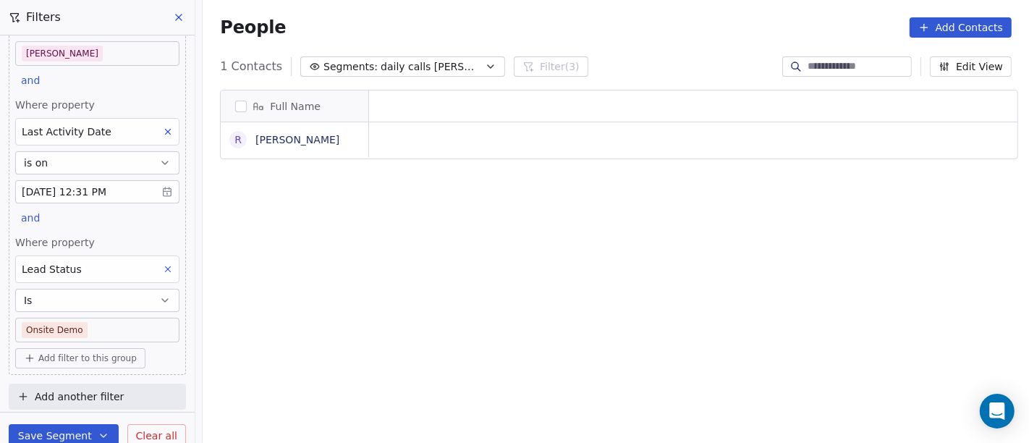
scroll to position [12, 12]
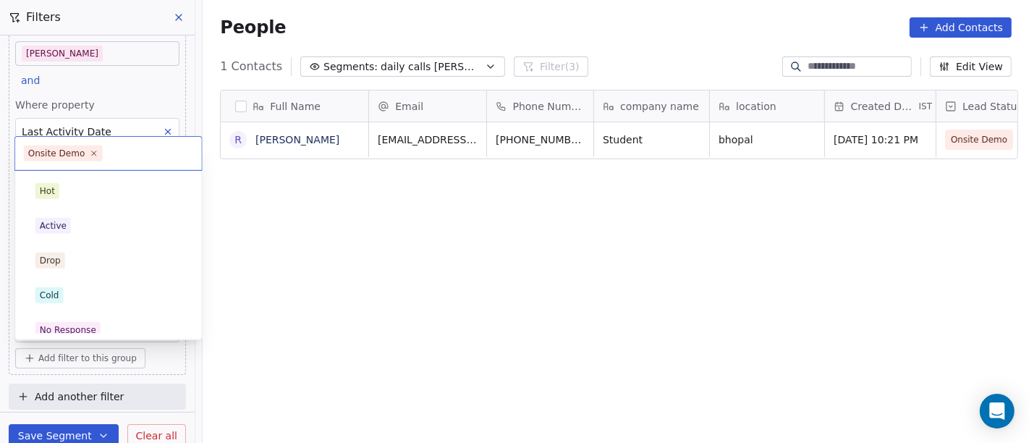
click at [126, 328] on body "On2Cook India Pvt. Ltd. Contacts People Marketing Workflows Campaigns Sales Pip…" at bounding box center [514, 221] width 1029 height 443
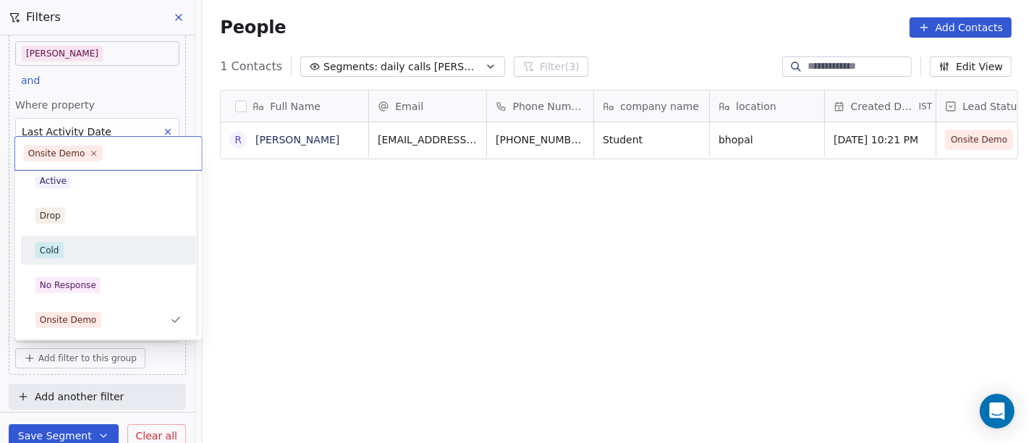
scroll to position [126, 0]
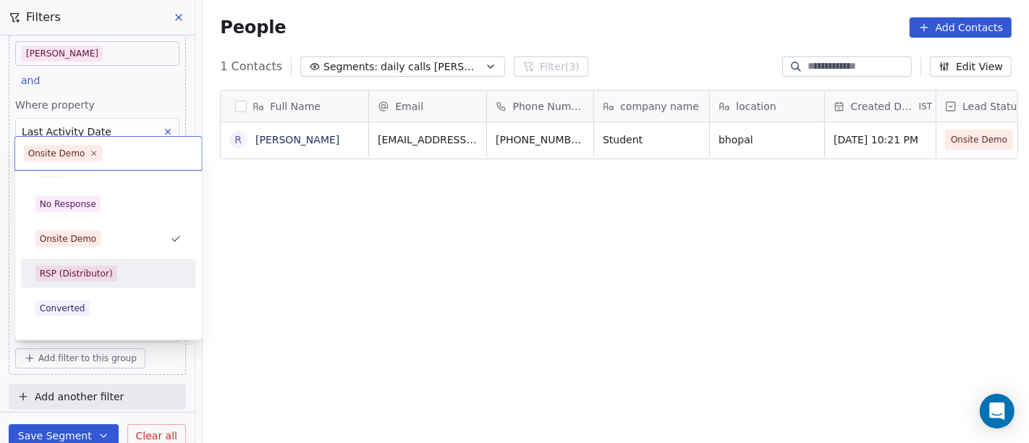
click at [107, 278] on div "RSP (Distributor)" at bounding box center [76, 273] width 73 height 13
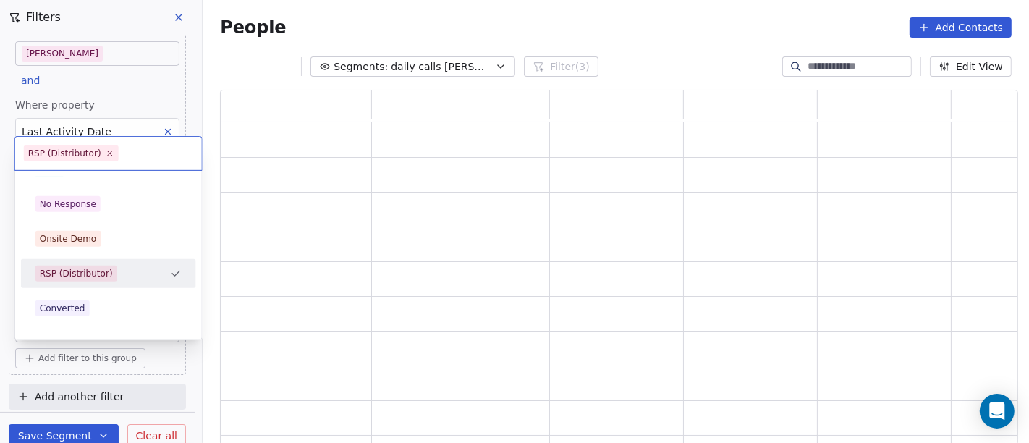
scroll to position [343, 786]
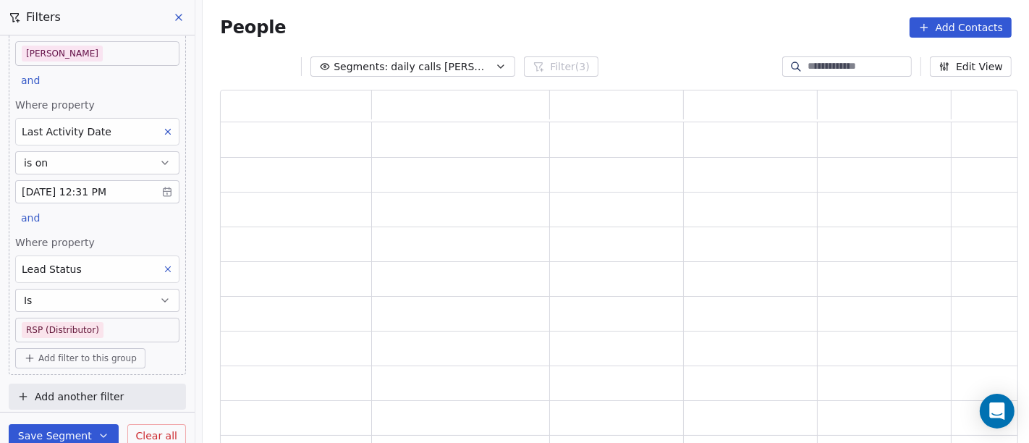
click at [107, 330] on body "On2Cook India Pvt. Ltd. Contacts People Marketing Workflows Campaigns Sales Pip…" at bounding box center [514, 221] width 1029 height 443
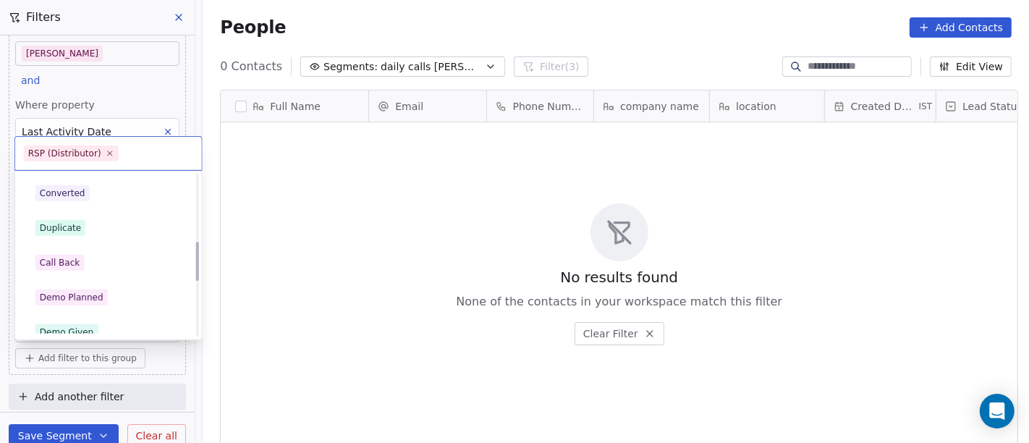
scroll to position [321, 0]
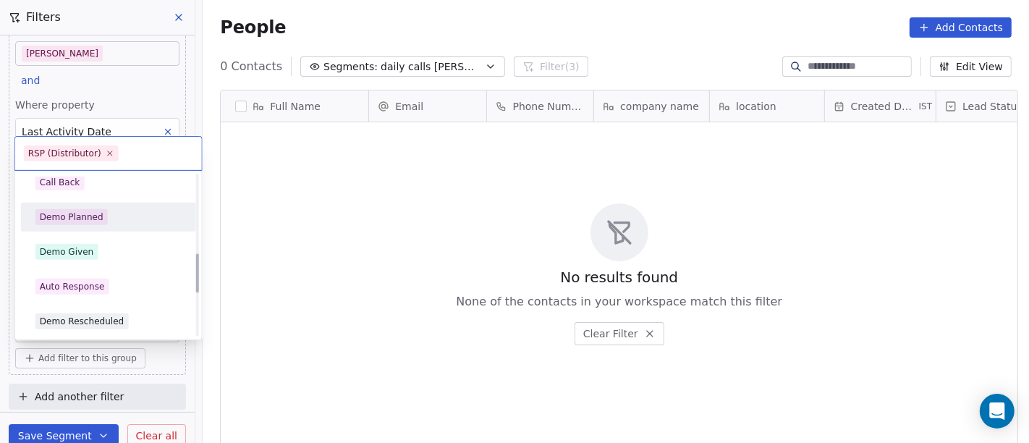
click at [130, 219] on div "Demo Planned" at bounding box center [108, 217] width 146 height 16
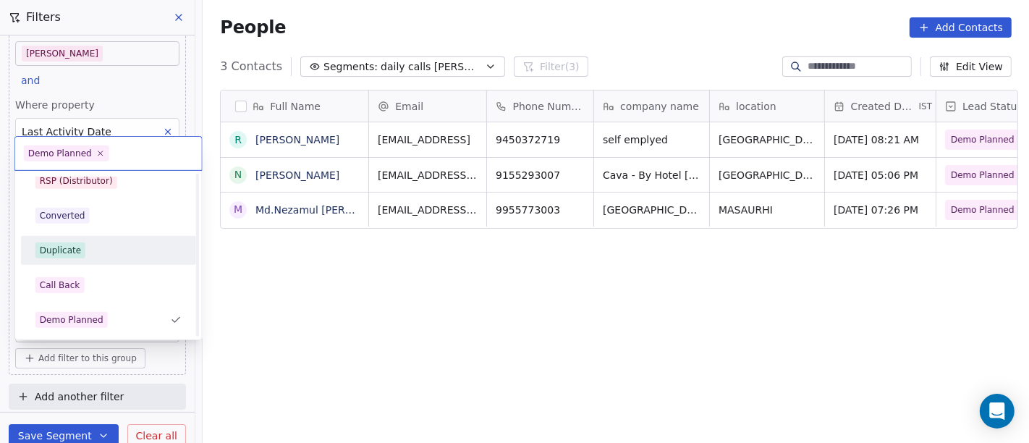
scroll to position [300, 0]
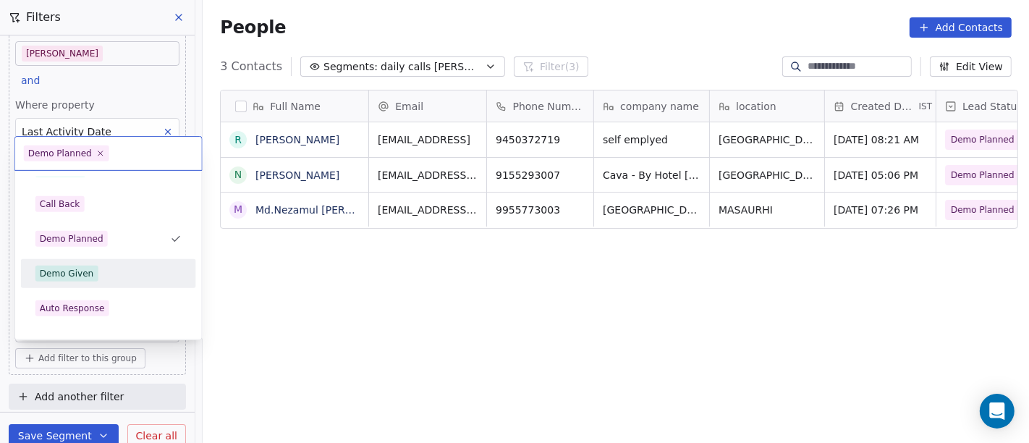
click at [114, 273] on div "Demo Given" at bounding box center [108, 274] width 146 height 16
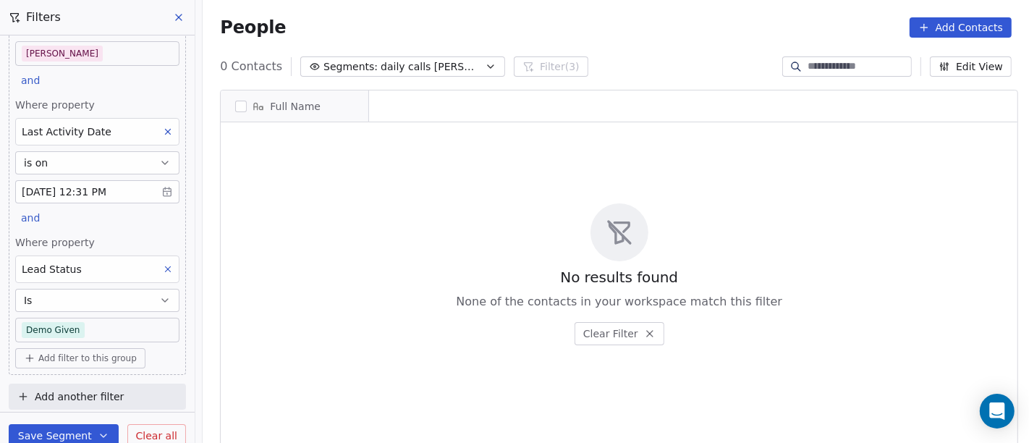
scroll to position [378, 821]
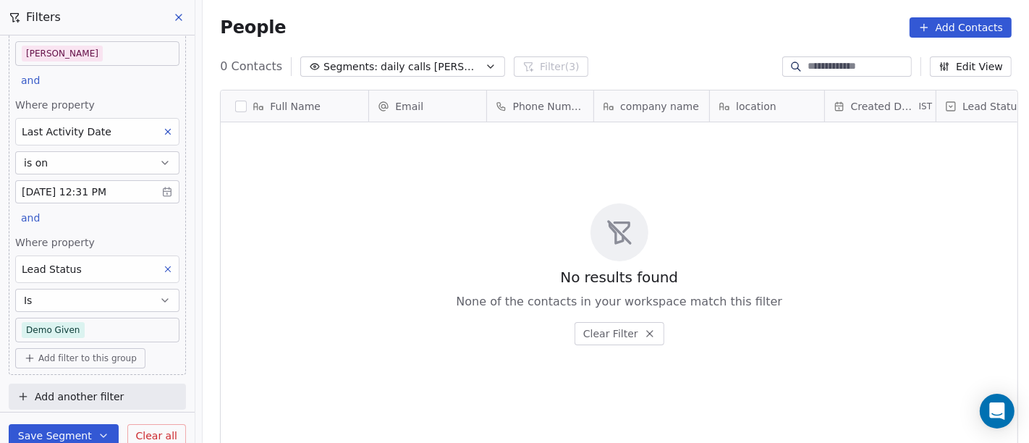
click at [119, 321] on body "On2Cook India Pvt. Ltd. Contacts People Marketing Workflows Campaigns Sales Pip…" at bounding box center [514, 221] width 1029 height 443
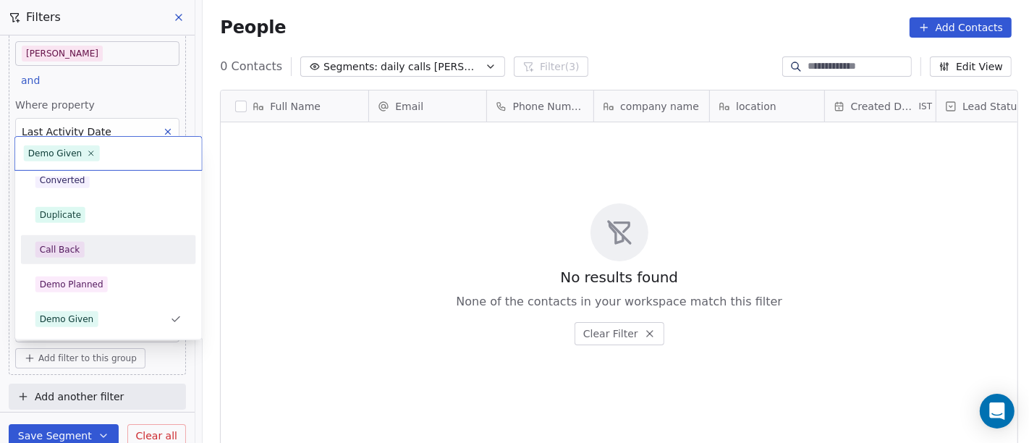
scroll to position [334, 0]
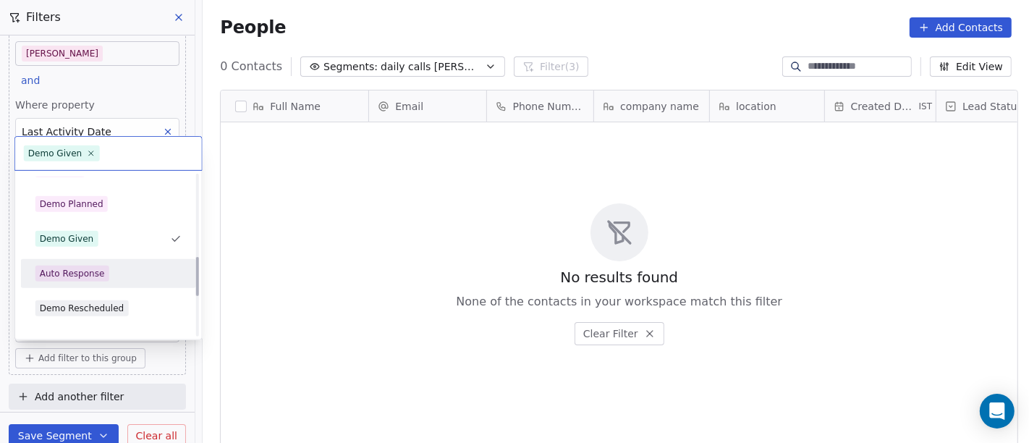
click at [96, 274] on div "Auto Response" at bounding box center [72, 273] width 65 height 13
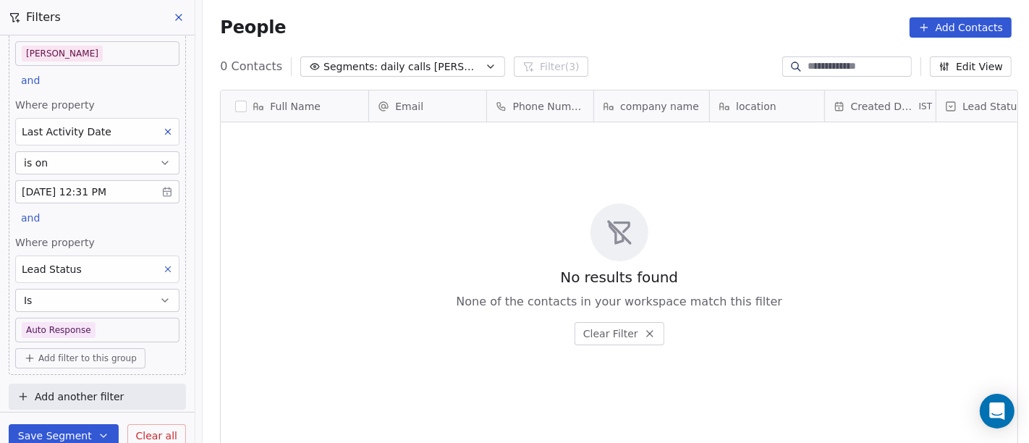
scroll to position [378, 821]
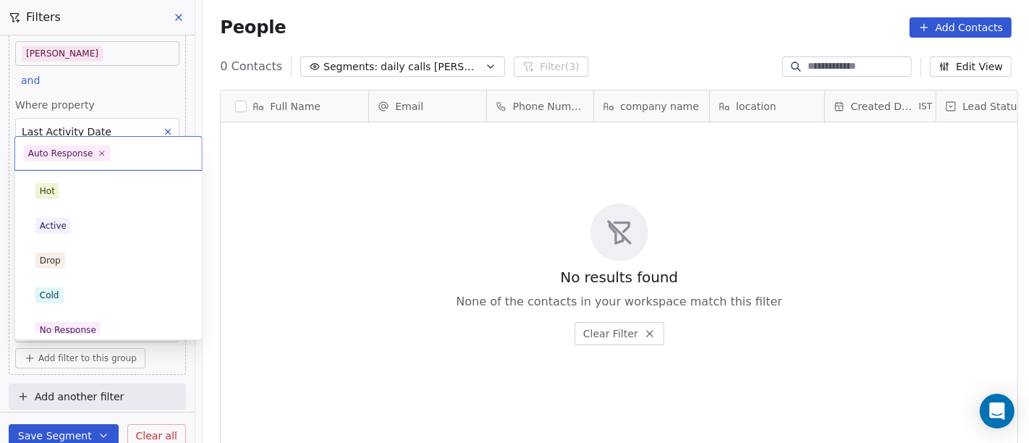
click at [105, 326] on body "On2Cook India Pvt. Ltd. Contacts People Marketing Workflows Campaigns Sales Pip…" at bounding box center [514, 221] width 1029 height 443
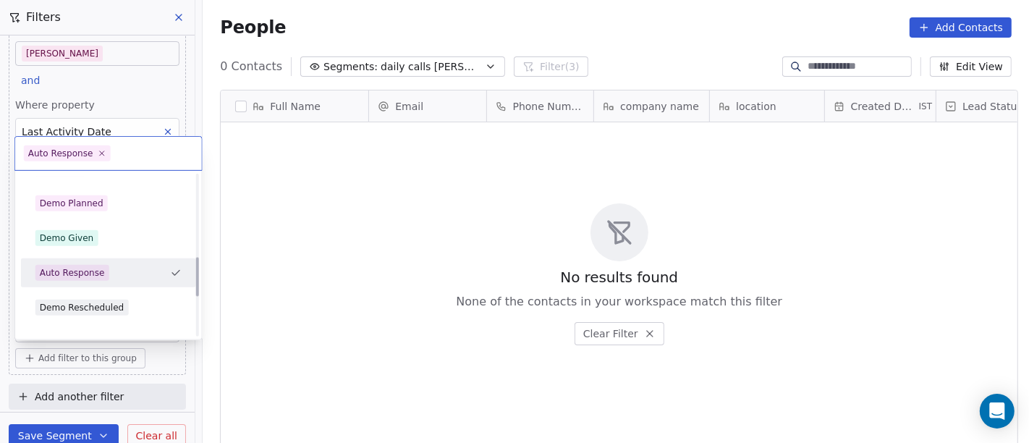
scroll to position [369, 0]
click at [106, 277] on div "Demo Rescheduled" at bounding box center [82, 273] width 85 height 13
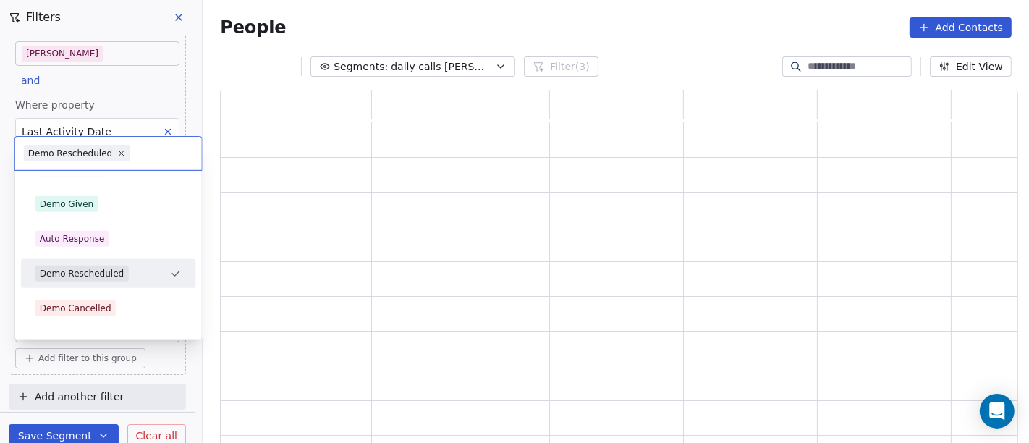
scroll to position [343, 786]
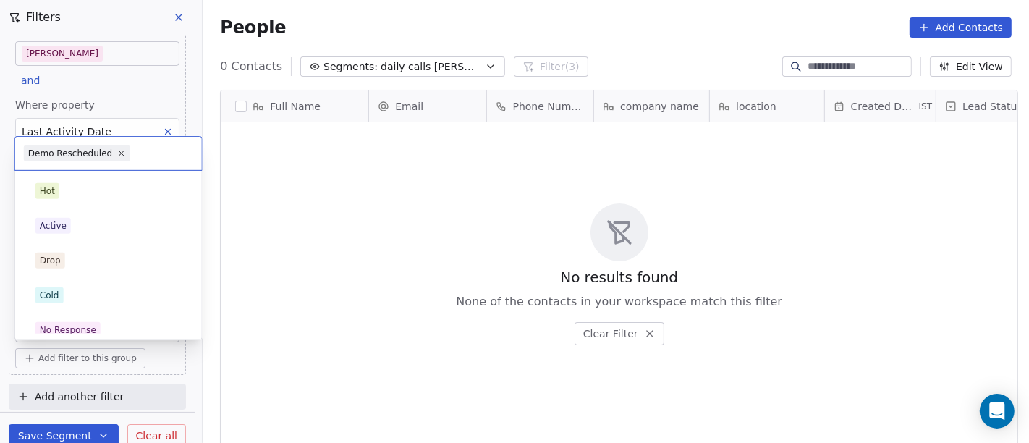
click at [119, 326] on body "On2Cook India Pvt. Ltd. Contacts People Marketing Workflows Campaigns Sales Pip…" at bounding box center [514, 221] width 1029 height 443
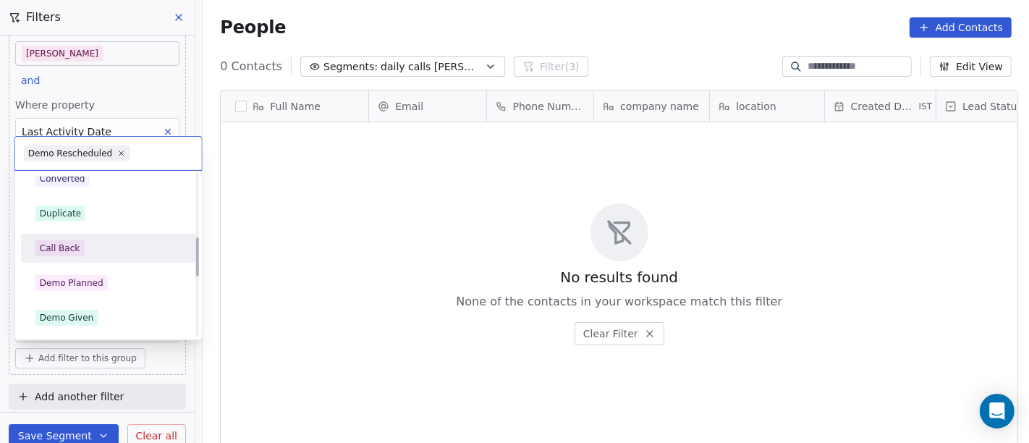
click at [103, 244] on div "Call Back" at bounding box center [108, 248] width 146 height 16
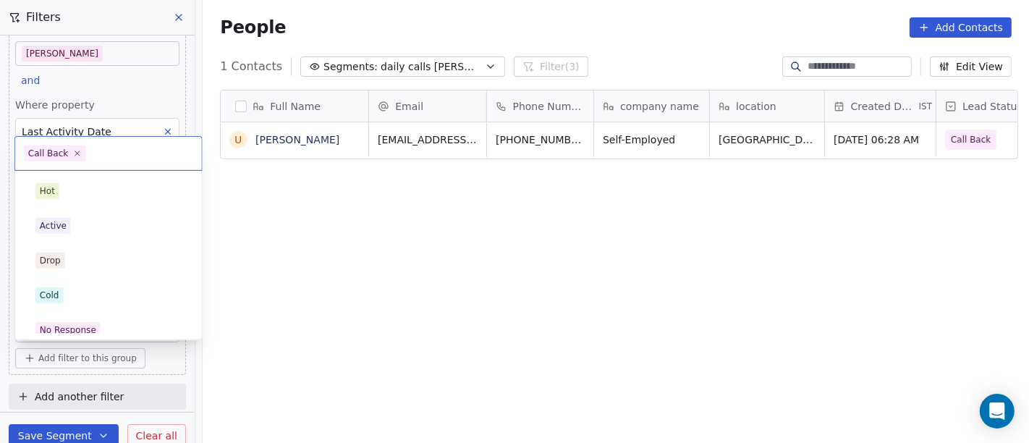
click at [109, 329] on body "On2Cook India Pvt. Ltd. Contacts People Marketing Workflows Campaigns Sales Pip…" at bounding box center [514, 221] width 1029 height 443
click at [139, 192] on div "Hot" at bounding box center [108, 191] width 146 height 16
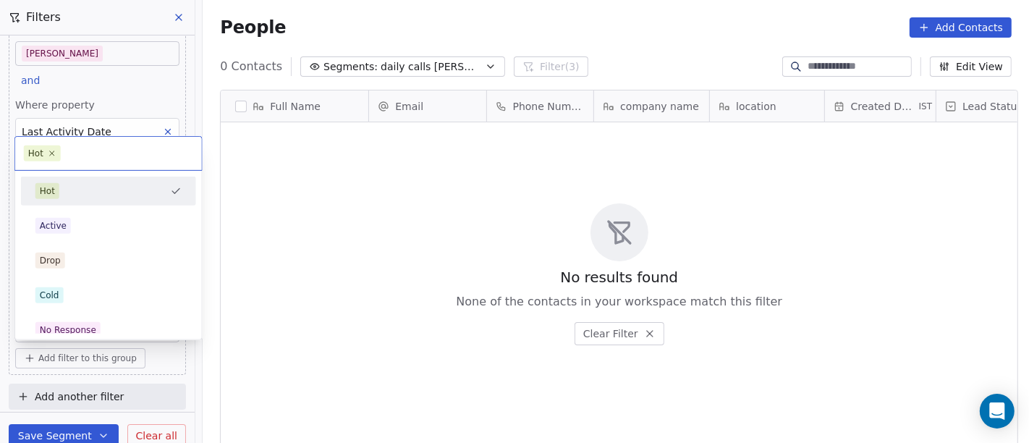
click at [93, 330] on body "On2Cook India Pvt. Ltd. Contacts People Marketing Workflows Campaigns Sales Pip…" at bounding box center [514, 221] width 1029 height 443
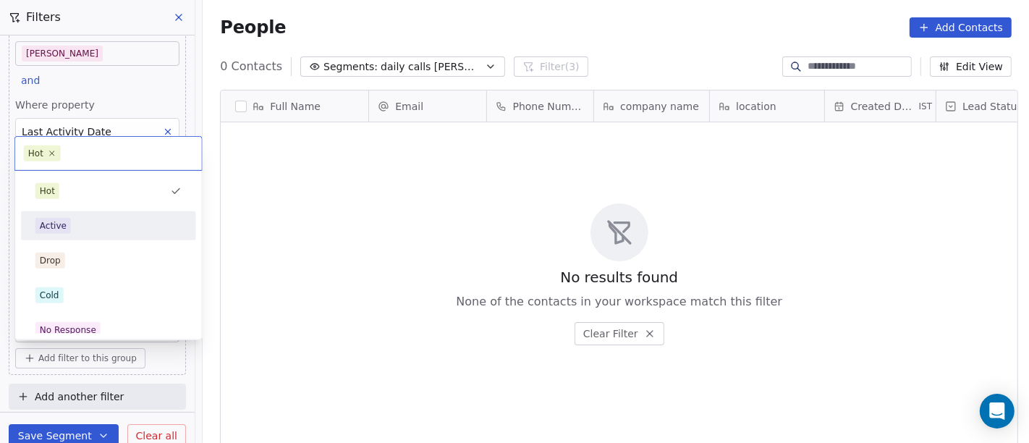
click at [109, 227] on div "Active" at bounding box center [108, 226] width 146 height 16
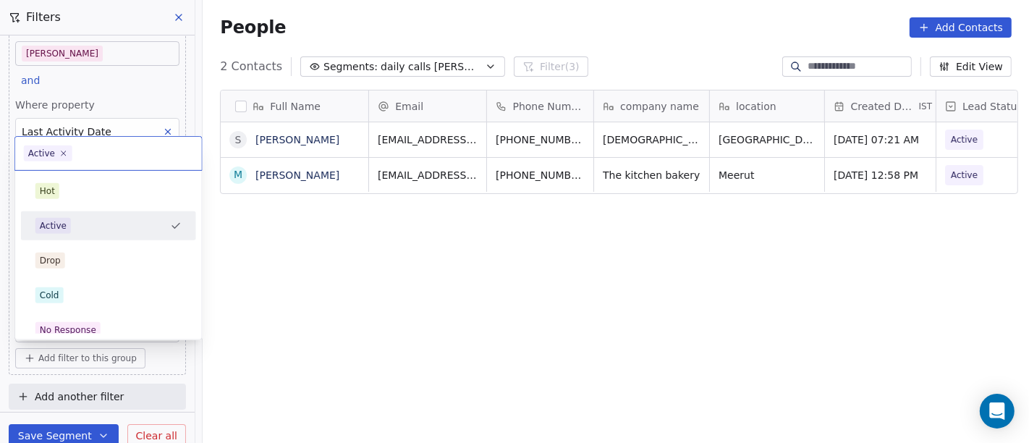
click at [85, 336] on body "On2Cook India Pvt. Ltd. Contacts People Marketing Workflows Campaigns Sales Pip…" at bounding box center [514, 221] width 1029 height 443
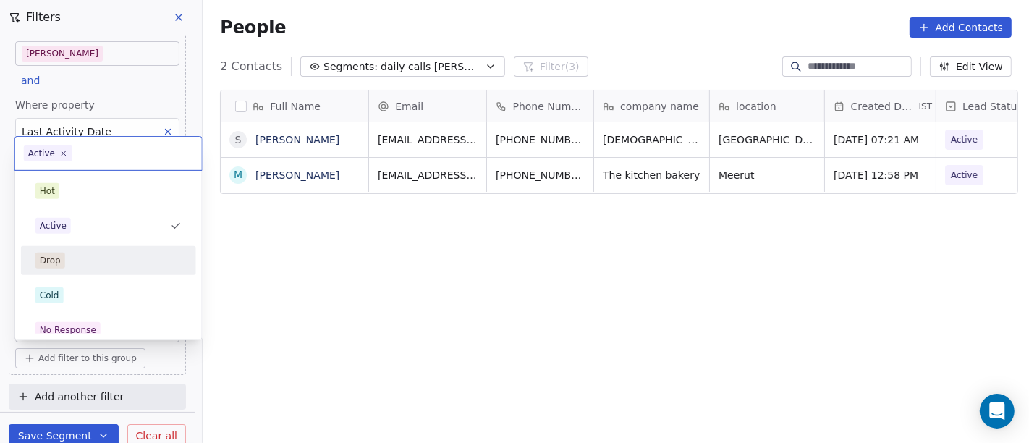
click at [89, 253] on div "Drop" at bounding box center [108, 261] width 146 height 16
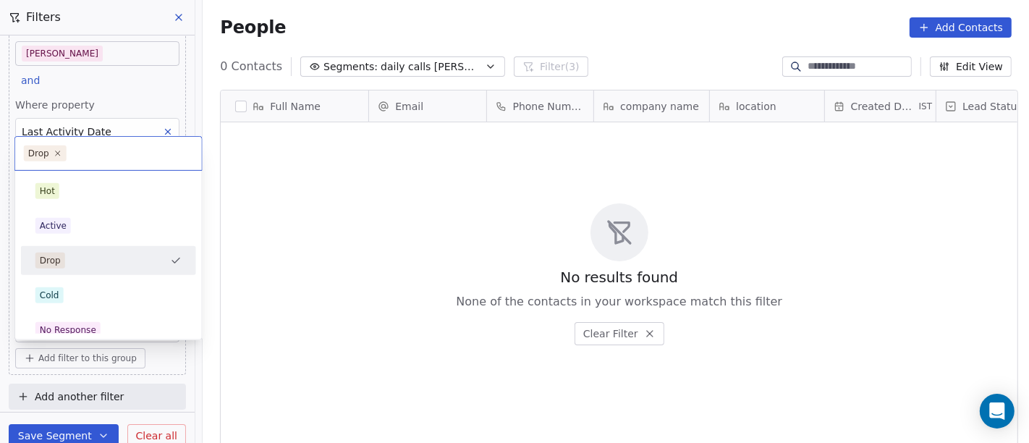
click at [97, 330] on body "On2Cook India Pvt. Ltd. Contacts People Marketing Workflows Campaigns Sales Pip…" at bounding box center [514, 221] width 1029 height 443
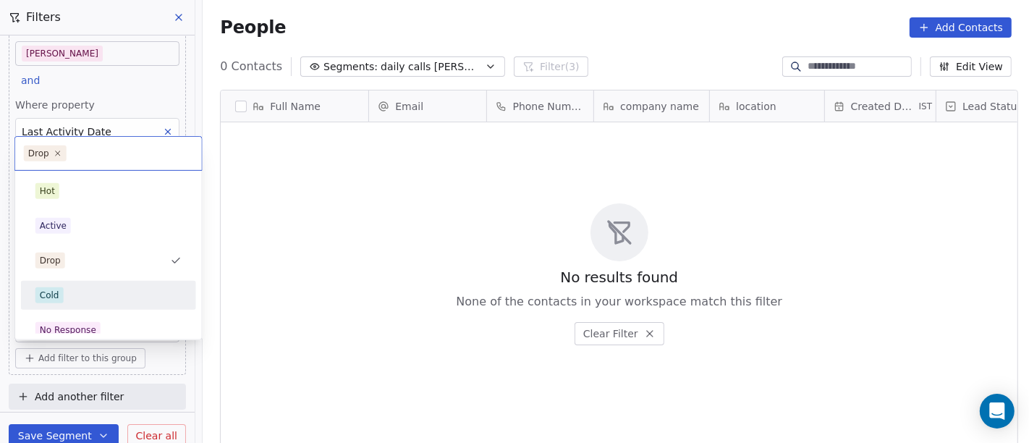
click at [115, 295] on div "Cold" at bounding box center [108, 295] width 146 height 16
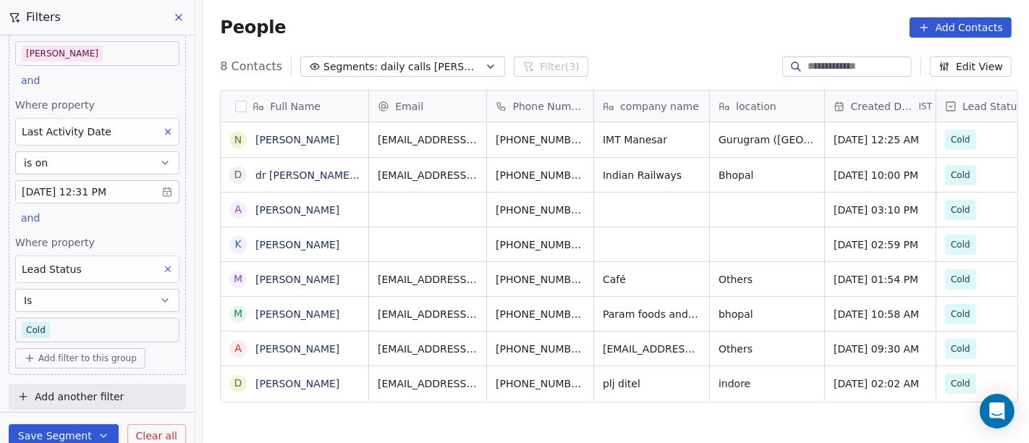
scroll to position [12, 0]
click at [161, 263] on button at bounding box center [167, 269] width 19 height 19
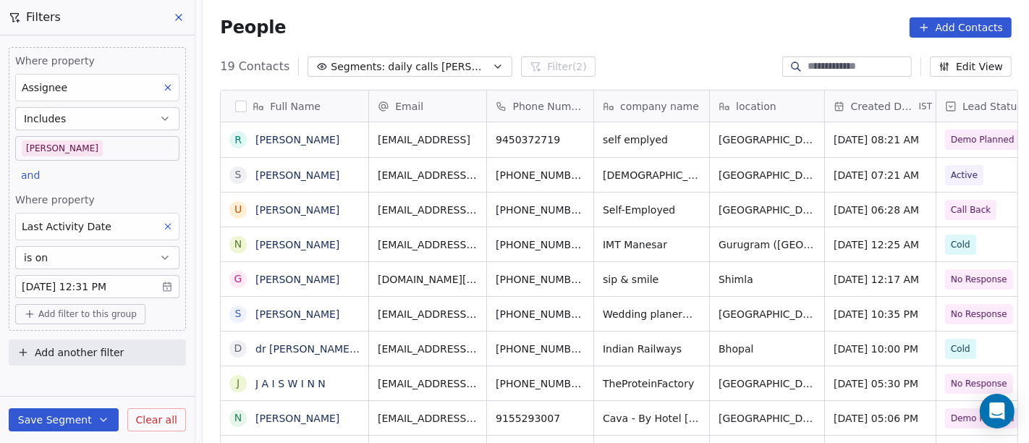
scroll to position [0, 0]
click at [609, 3] on div "People Add Contacts" at bounding box center [616, 27] width 826 height 55
click at [583, 25] on div "People Add Contacts" at bounding box center [616, 27] width 792 height 20
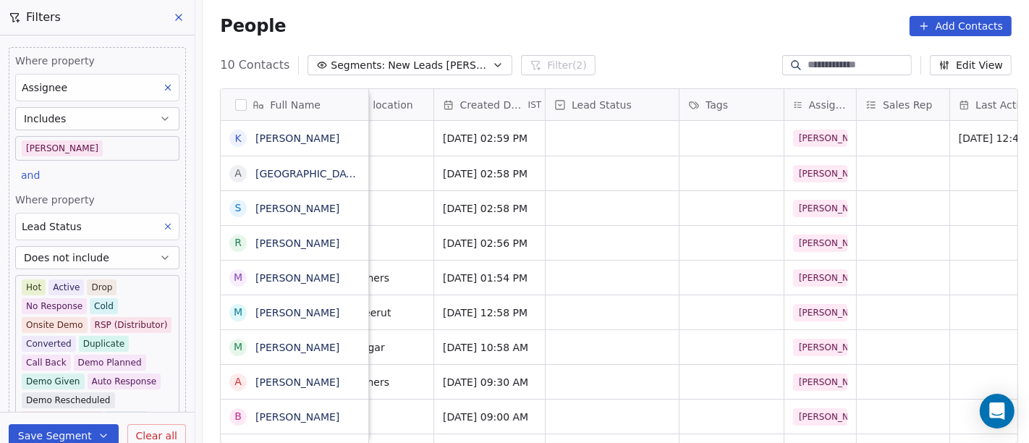
scroll to position [1, 335]
click at [596, 138] on div "grid" at bounding box center [612, 138] width 133 height 35
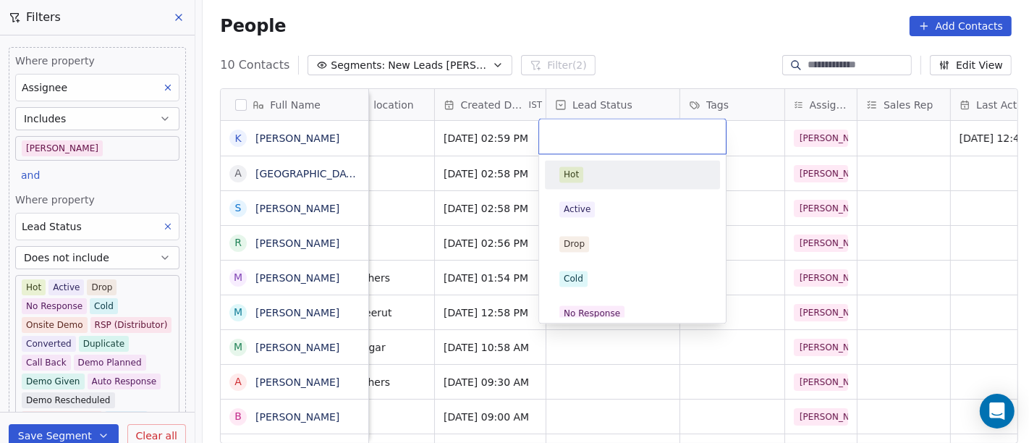
click at [688, 39] on html "On2Cook India Pvt. Ltd. Contacts People Marketing Workflows Campaigns Sales Pip…" at bounding box center [514, 221] width 1029 height 443
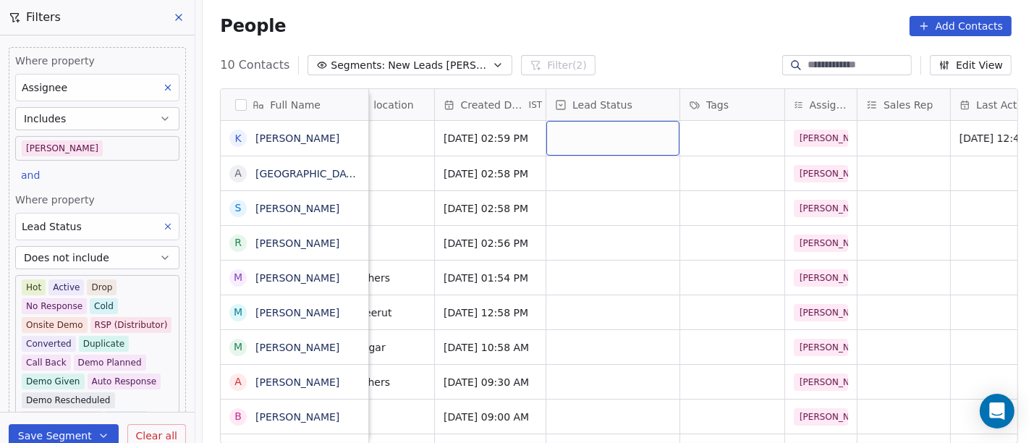
click at [575, 135] on div "grid" at bounding box center [612, 138] width 133 height 35
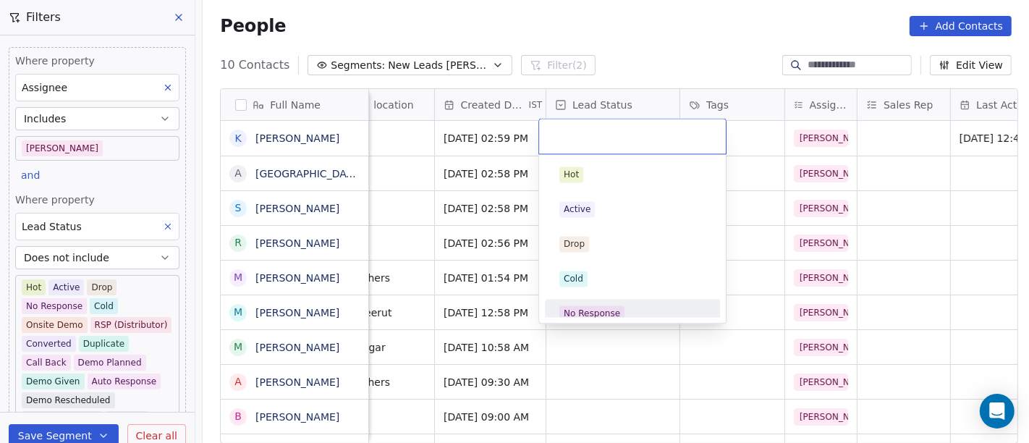
click at [605, 307] on div "No Response" at bounding box center [592, 313] width 56 height 13
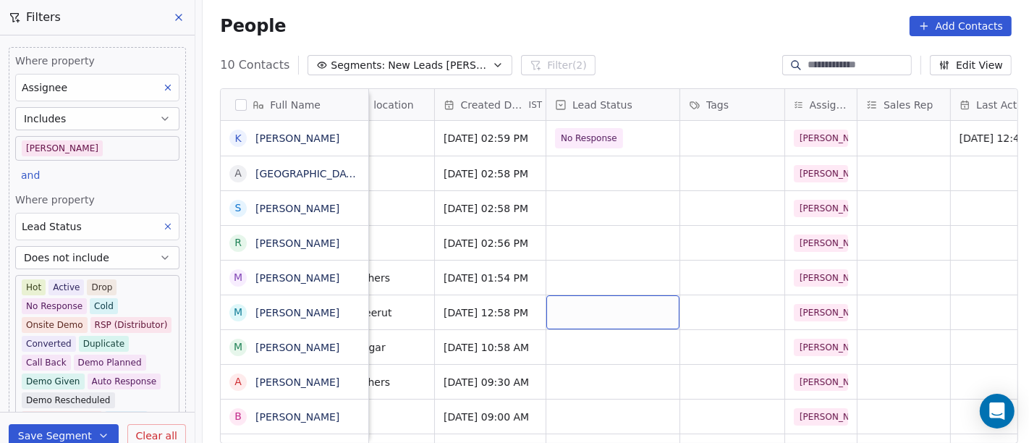
drag, startPoint x: 605, startPoint y: 306, endPoint x: 623, endPoint y: 203, distance: 105.1
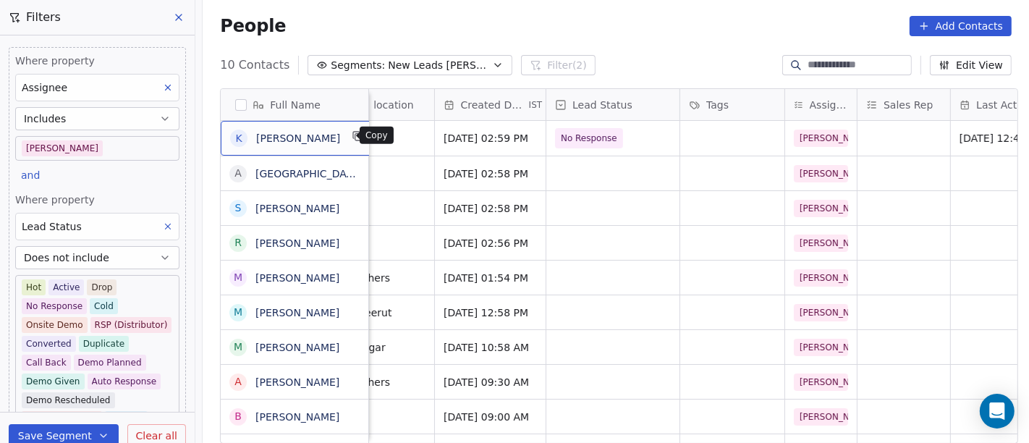
click at [352, 135] on icon "grid" at bounding box center [358, 136] width 12 height 12
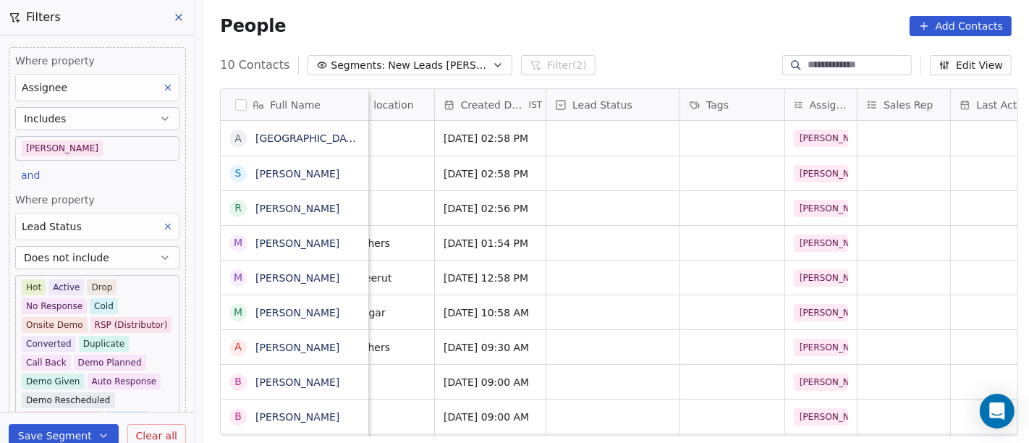
scroll to position [0, 335]
click at [376, 135] on icon "grid" at bounding box center [379, 135] width 7 height 7
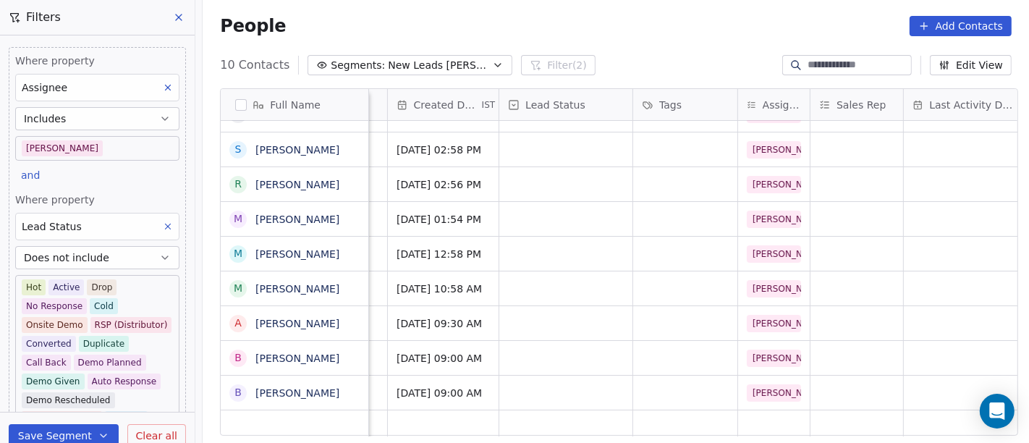
scroll to position [12, 382]
click at [560, 342] on div "grid" at bounding box center [565, 358] width 133 height 34
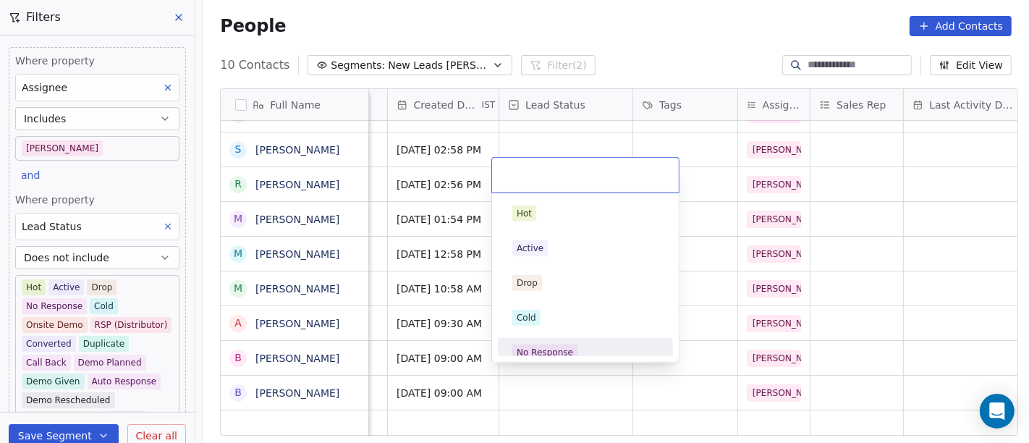
click at [701, 340] on html "On2Cook India Pvt. Ltd. Contacts People Marketing Workflows Campaigns Sales Pip…" at bounding box center [514, 221] width 1029 height 443
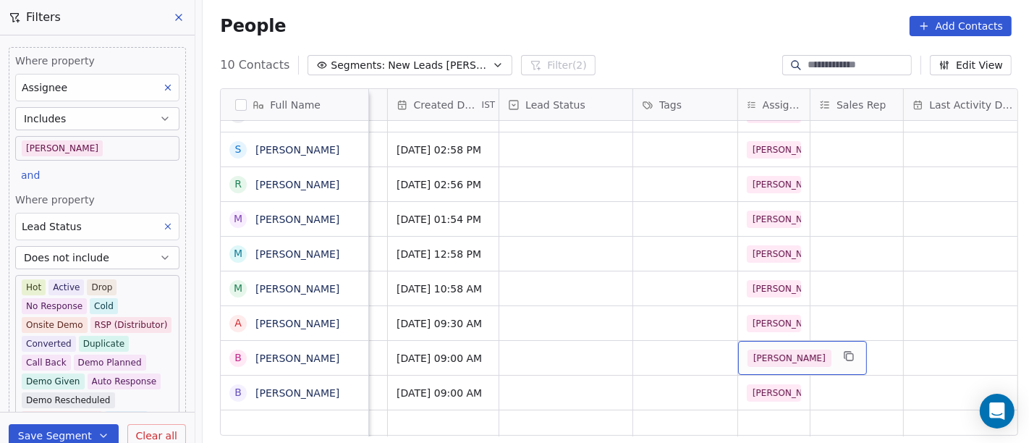
click at [761, 350] on span "[PERSON_NAME]" at bounding box center [790, 358] width 84 height 17
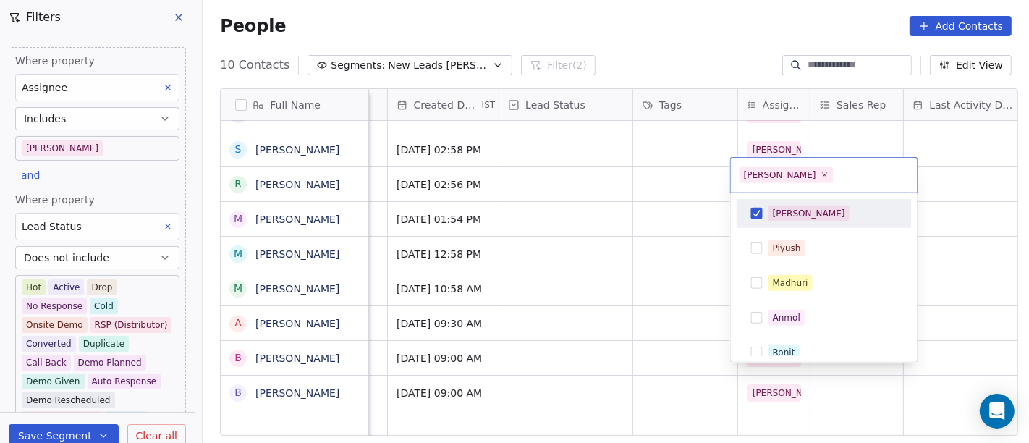
click at [761, 209] on button "Suggestions" at bounding box center [757, 214] width 12 height 12
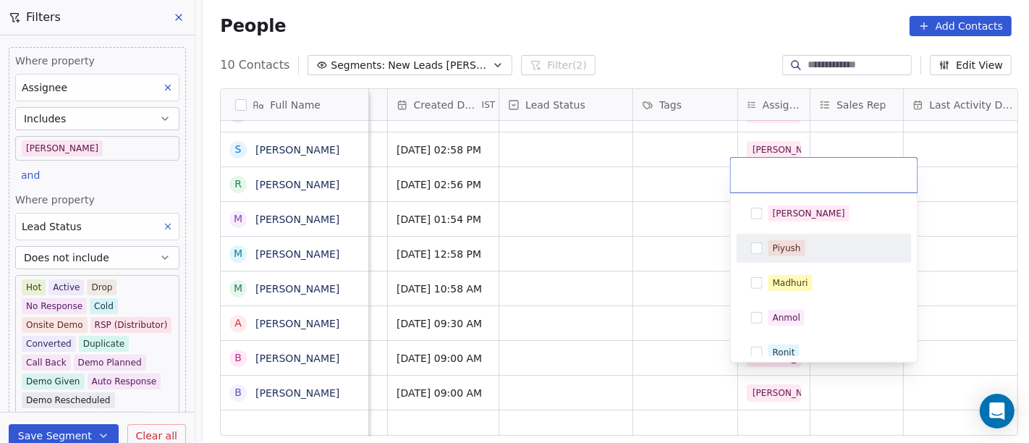
click at [558, 349] on html "On2Cook India Pvt. Ltd. Contacts People Marketing Workflows Campaigns Sales Pip…" at bounding box center [514, 221] width 1029 height 443
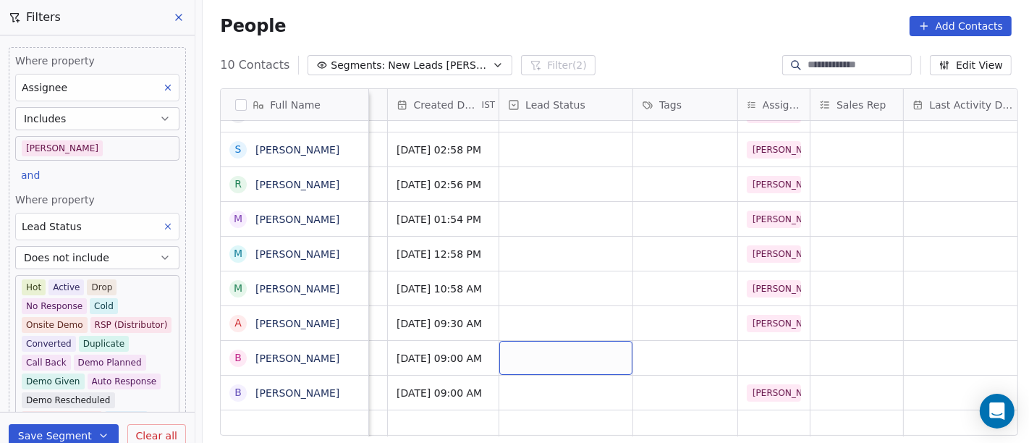
click at [558, 349] on div "grid" at bounding box center [565, 358] width 133 height 34
click at [551, 341] on div "grid" at bounding box center [565, 358] width 133 height 34
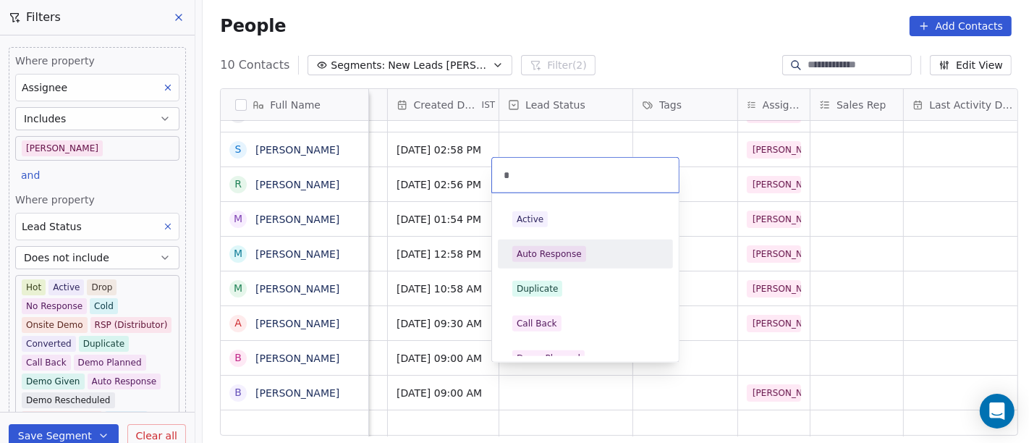
type input "*"
click at [554, 253] on div "Auto Response" at bounding box center [549, 254] width 65 height 13
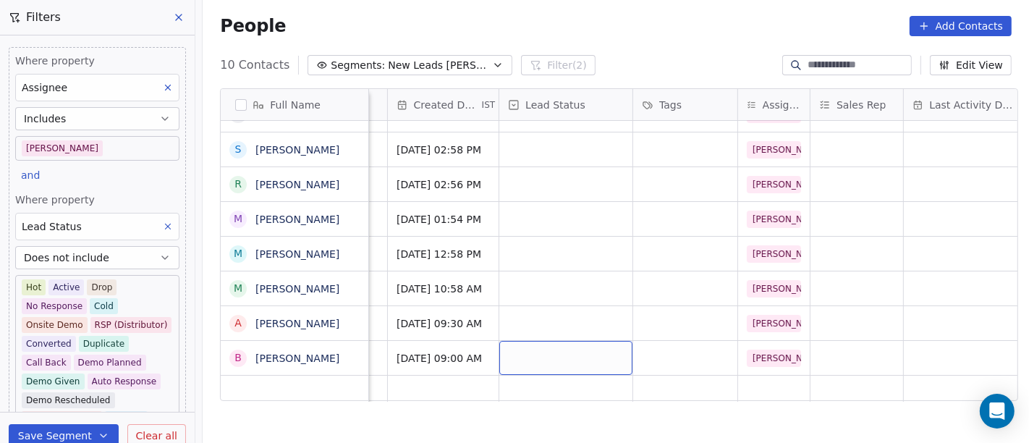
click at [543, 349] on div "grid" at bounding box center [565, 358] width 133 height 34
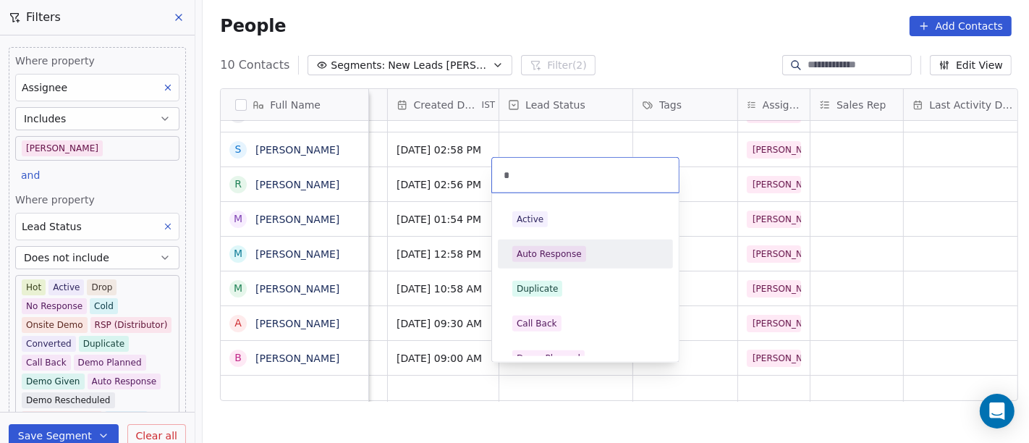
type input "*"
click at [562, 261] on span "Auto Response" at bounding box center [549, 254] width 74 height 16
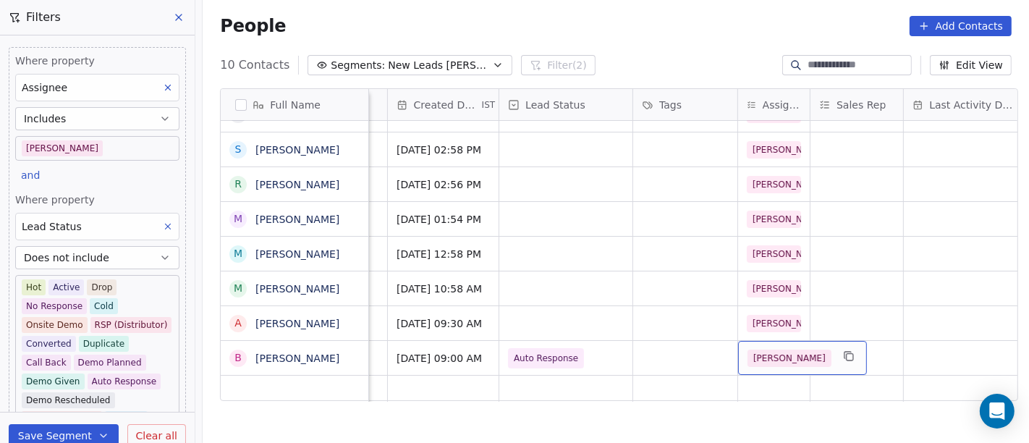
click at [754, 352] on span "[PERSON_NAME]" at bounding box center [790, 358] width 84 height 17
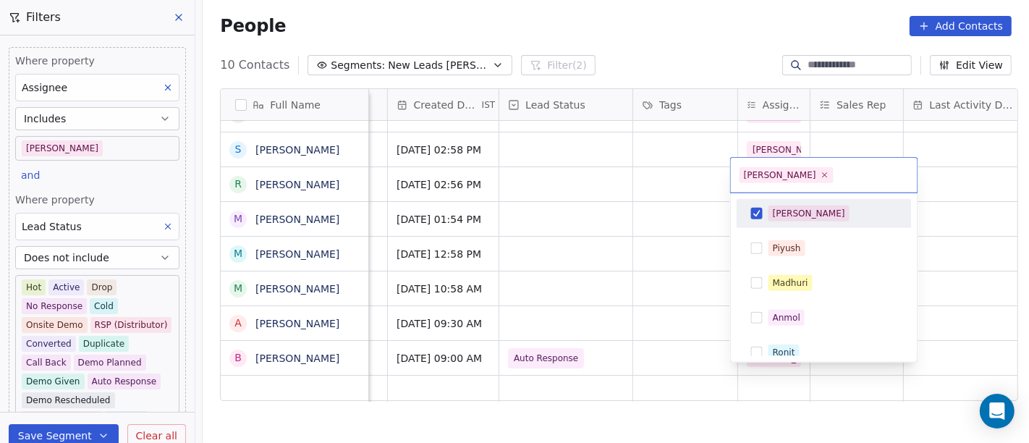
click at [769, 213] on span "[PERSON_NAME]" at bounding box center [809, 214] width 81 height 16
click at [624, 223] on html "On2Cook India Pvt. Ltd. Contacts People Marketing Workflows Campaigns Sales Pip…" at bounding box center [514, 221] width 1029 height 443
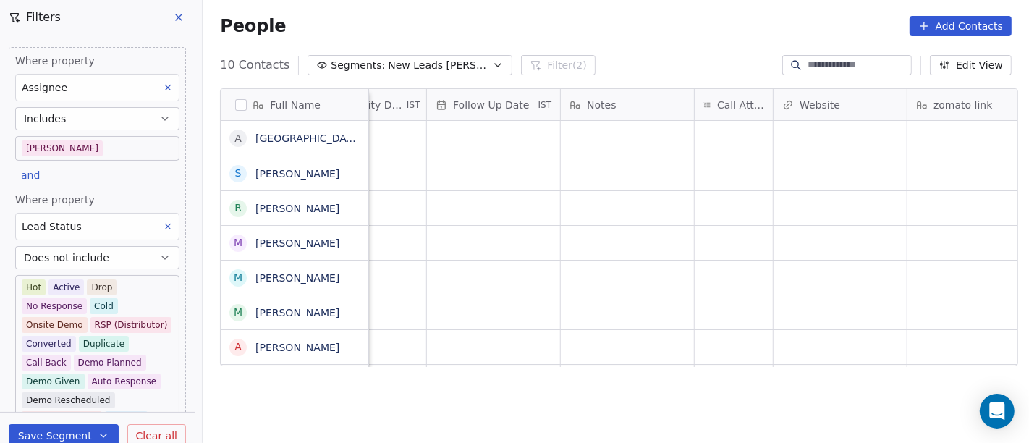
scroll to position [12, 992]
click at [717, 131] on div "grid" at bounding box center [735, 138] width 78 height 35
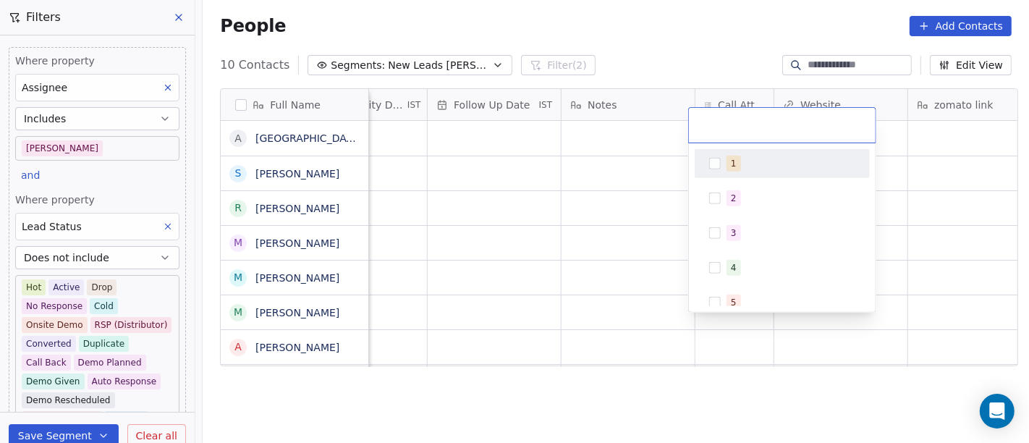
click at [738, 168] on div "1" at bounding box center [791, 164] width 129 height 16
click at [671, 59] on html "On2Cook India Pvt. Ltd. Contacts People Marketing Workflows Campaigns Sales Pip…" at bounding box center [514, 221] width 1029 height 443
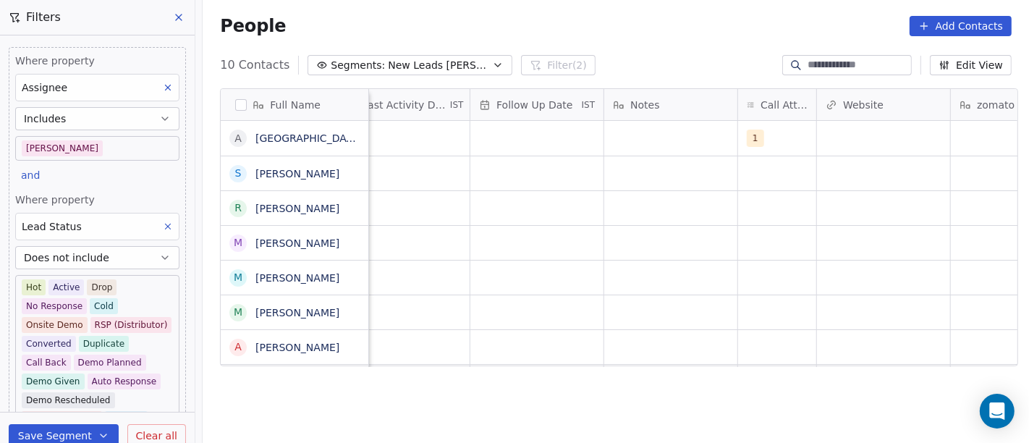
scroll to position [12, 950]
click at [677, 124] on div "grid" at bounding box center [670, 138] width 133 height 35
type textarea "**********"
click at [821, 228] on html "**********" at bounding box center [514, 221] width 1029 height 443
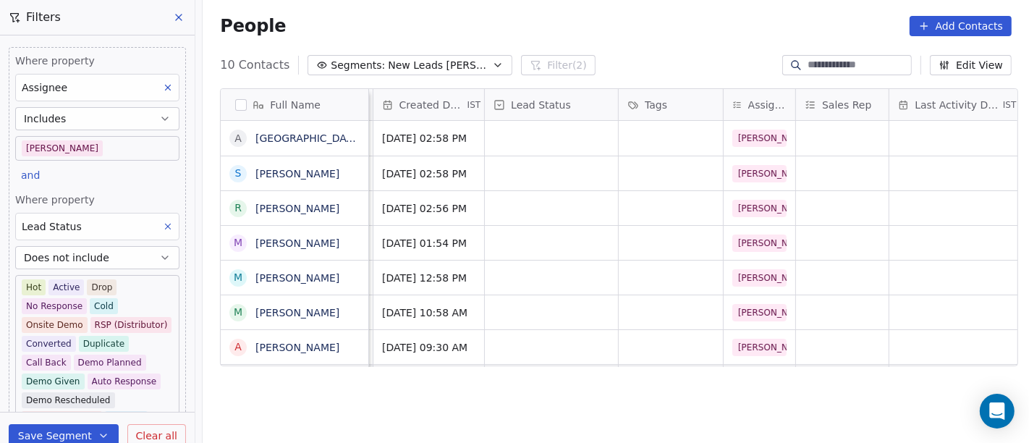
scroll to position [0, 392]
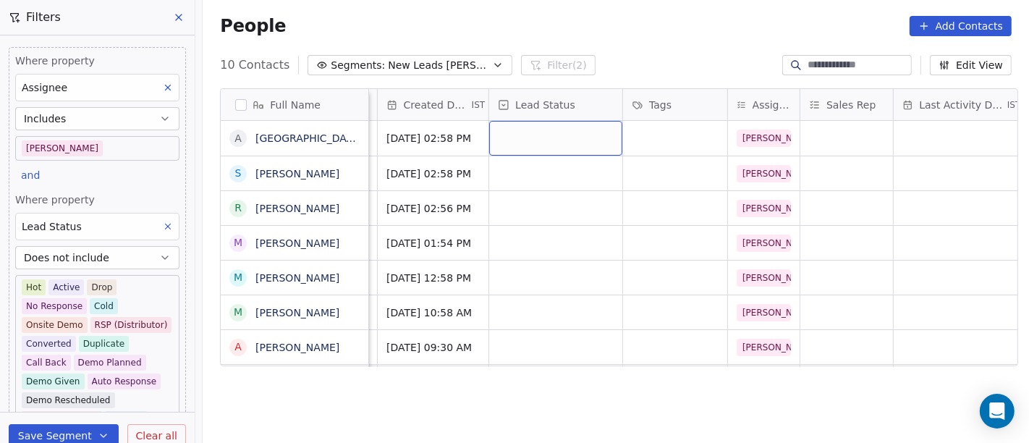
click at [534, 140] on div "grid" at bounding box center [555, 138] width 133 height 35
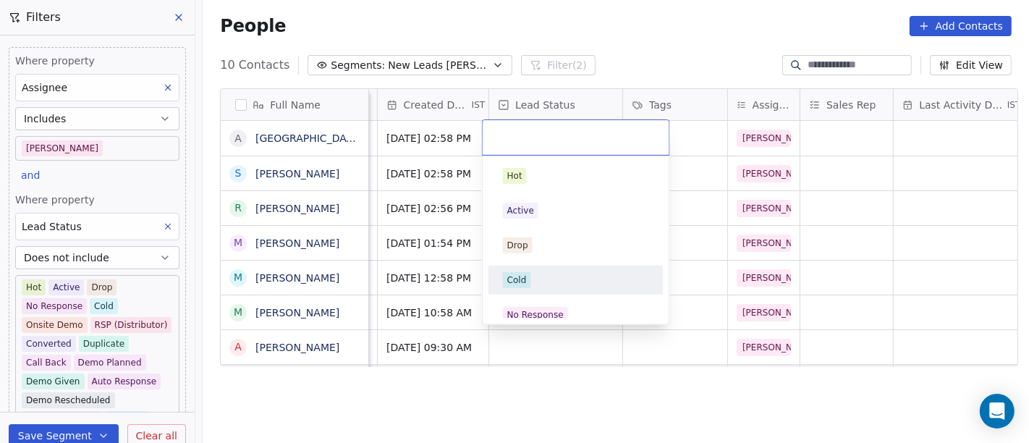
click at [545, 285] on div "Cold" at bounding box center [576, 280] width 146 height 16
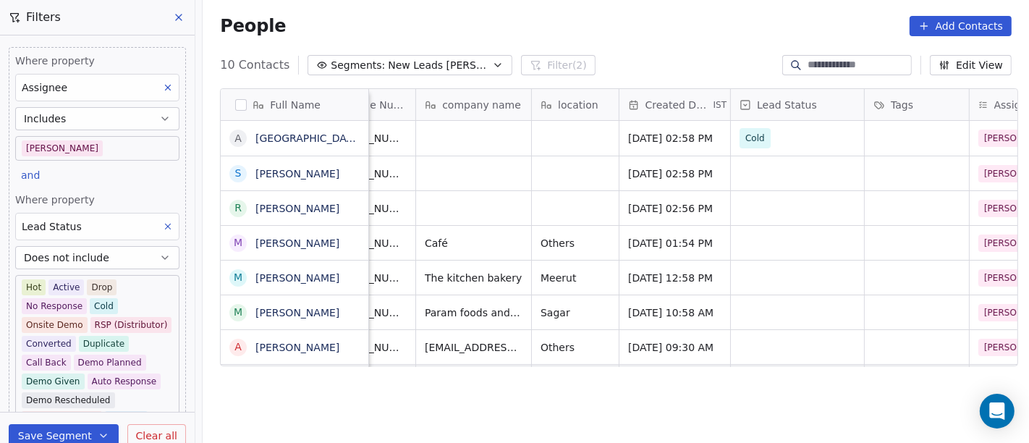
scroll to position [0, 0]
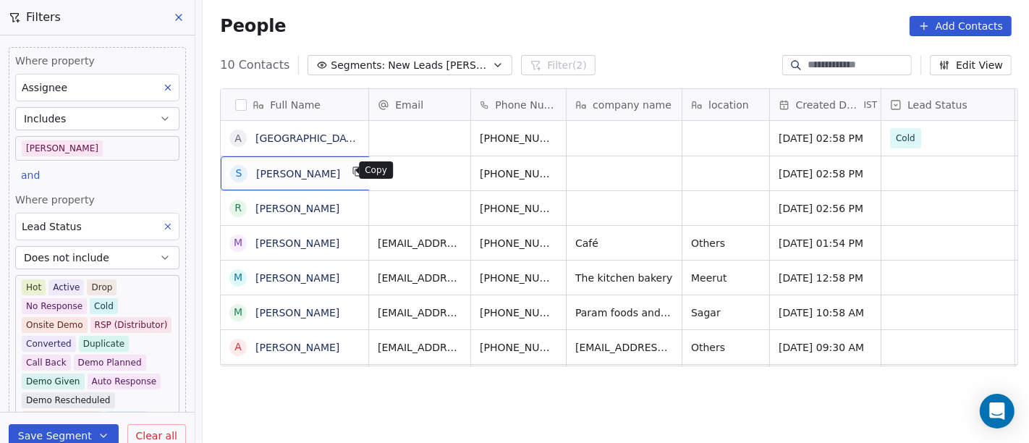
click at [355, 172] on icon "grid" at bounding box center [358, 172] width 7 height 7
click at [596, 39] on div "People Add Contacts" at bounding box center [616, 26] width 826 height 55
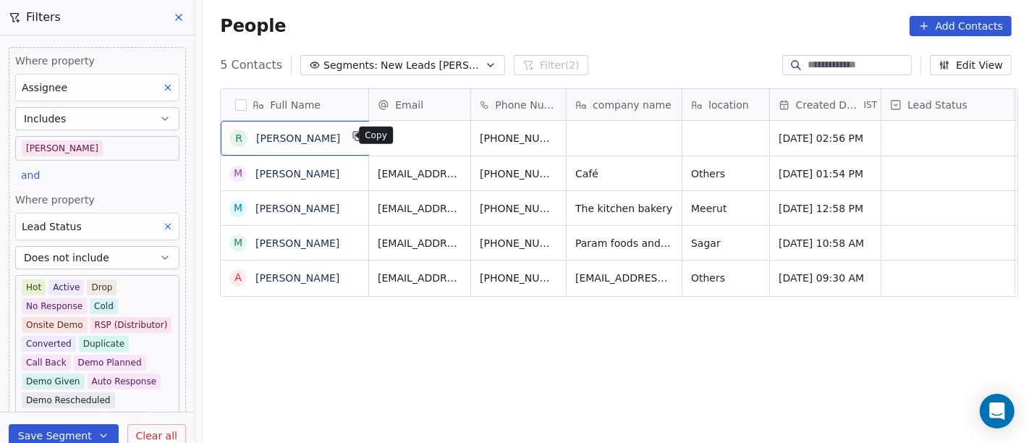
click at [352, 132] on icon "grid" at bounding box center [358, 136] width 12 height 12
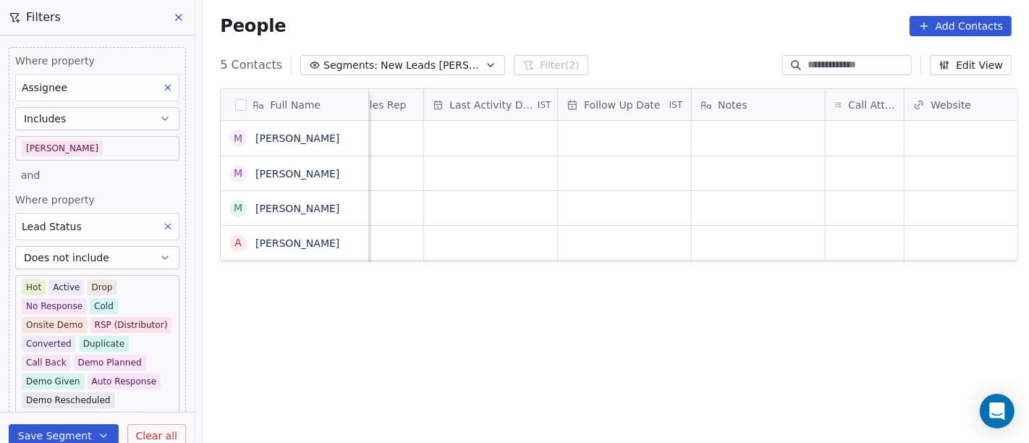
scroll to position [0, 927]
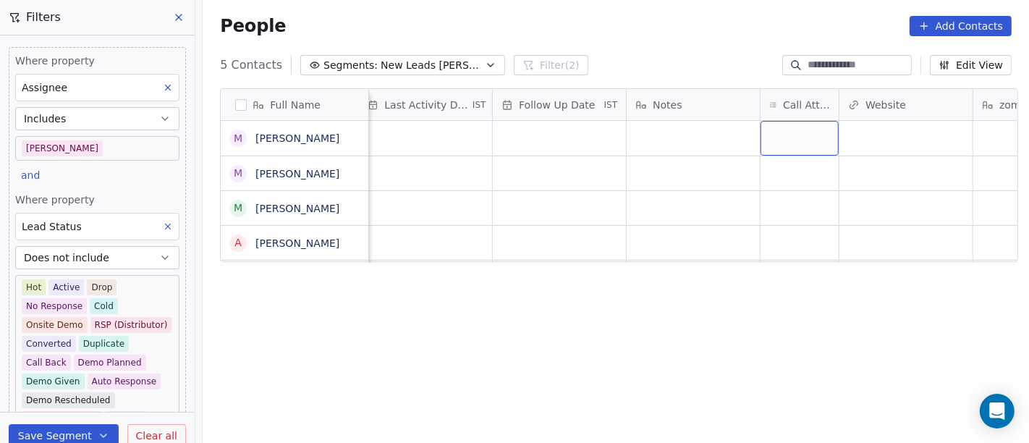
click at [794, 130] on div "grid" at bounding box center [800, 138] width 78 height 35
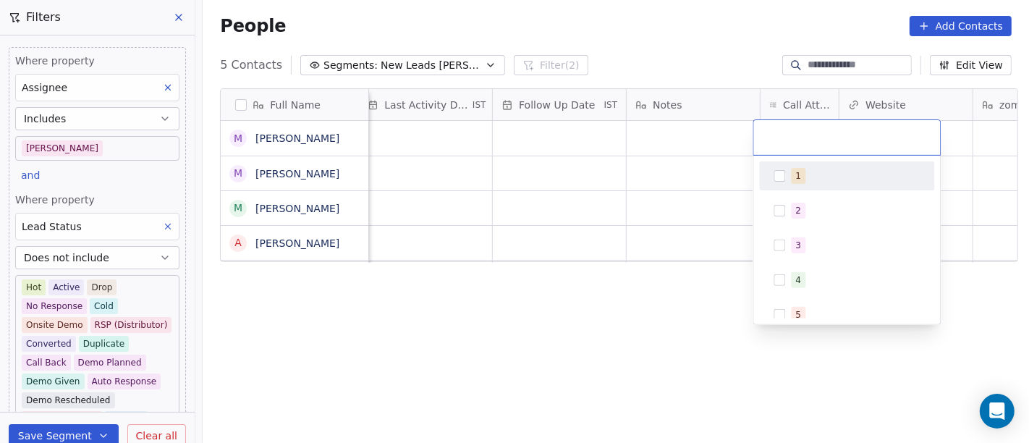
click at [802, 176] on span "1" at bounding box center [798, 176] width 14 height 16
click at [686, 221] on html "On2Cook India Pvt. Ltd. Contacts People Marketing Workflows Campaigns Sales Pip…" at bounding box center [514, 221] width 1029 height 443
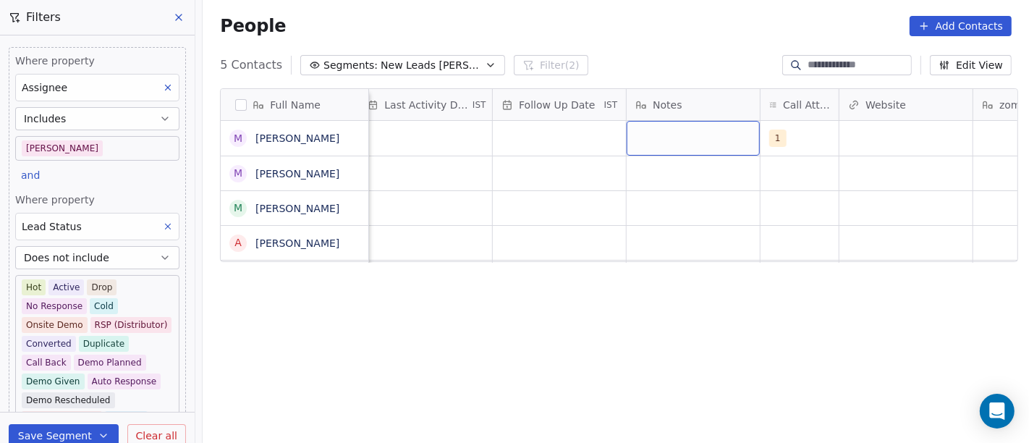
click at [676, 131] on div "grid" at bounding box center [693, 138] width 133 height 35
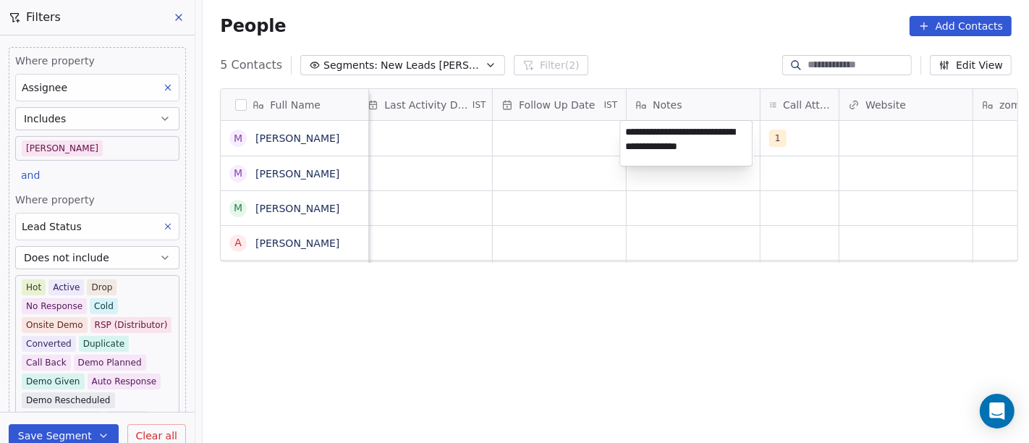
click at [746, 143] on textarea "**********" at bounding box center [686, 143] width 132 height 45
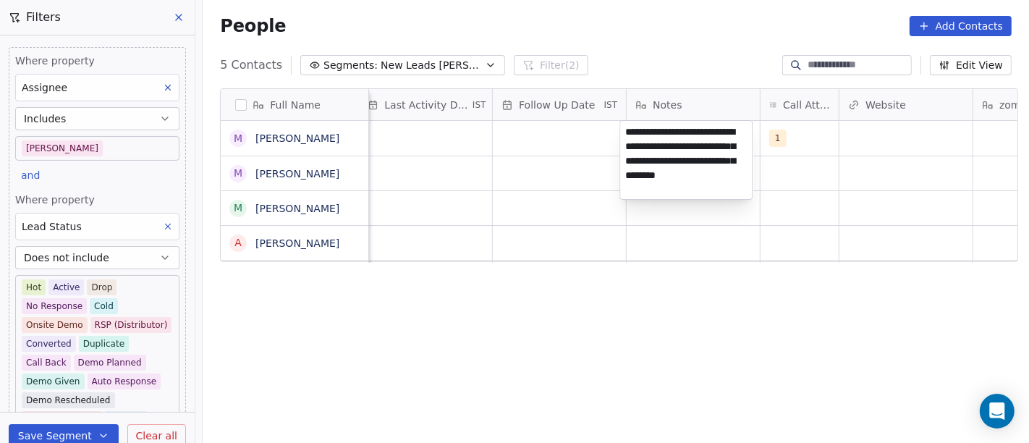
type textarea "**********"
click at [521, 217] on html "On2Cook India Pvt. Ltd. Contacts People Marketing Workflows Campaigns Sales Pip…" at bounding box center [514, 221] width 1029 height 443
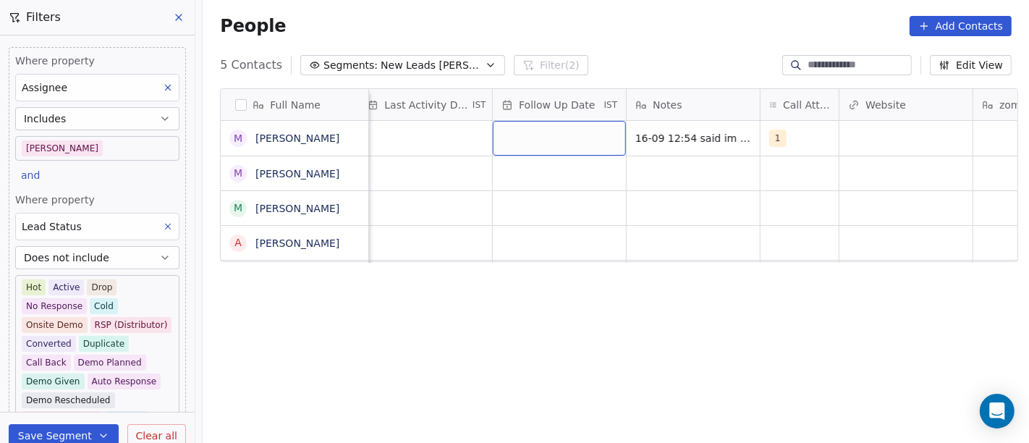
click at [527, 127] on div "grid" at bounding box center [559, 138] width 133 height 35
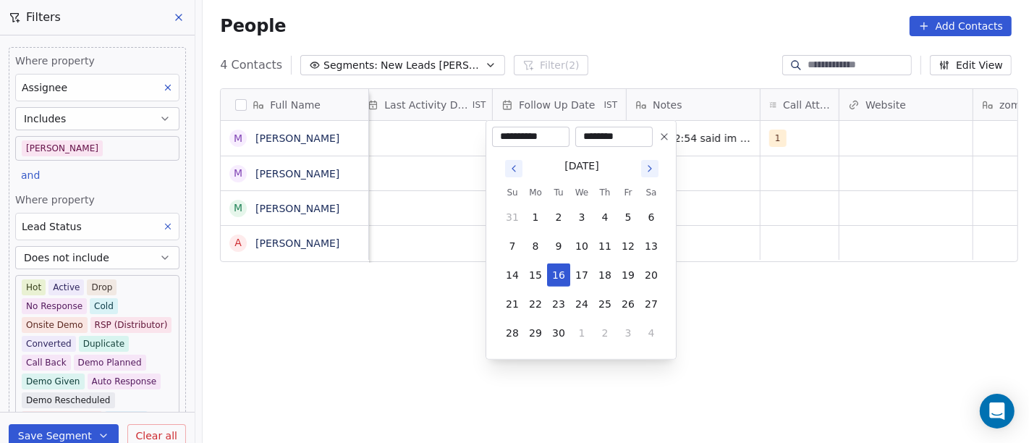
click at [651, 170] on icon "Go to next month" at bounding box center [650, 169] width 12 height 12
click at [566, 235] on button "7" at bounding box center [558, 245] width 23 height 23
type input "**********"
click at [725, 267] on html "On2Cook India Pvt. Ltd. Contacts People Marketing Workflows Campaigns Sales Pip…" at bounding box center [514, 221] width 1029 height 443
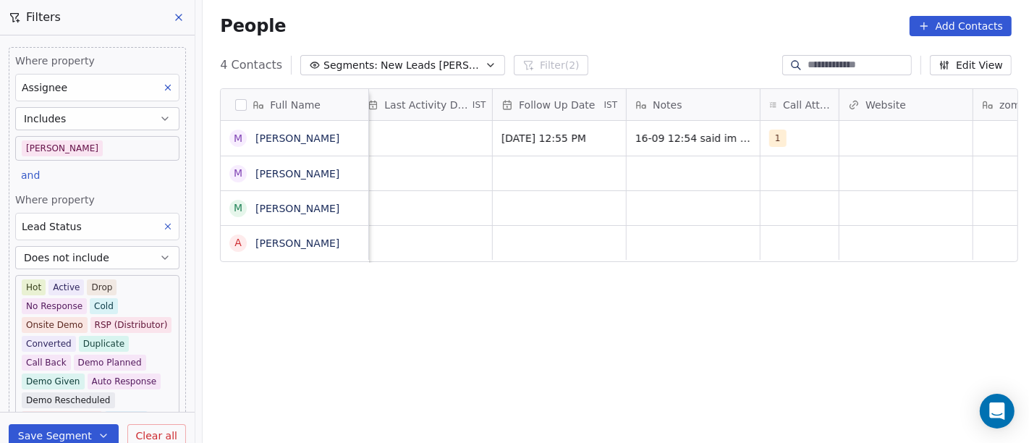
scroll to position [0, 916]
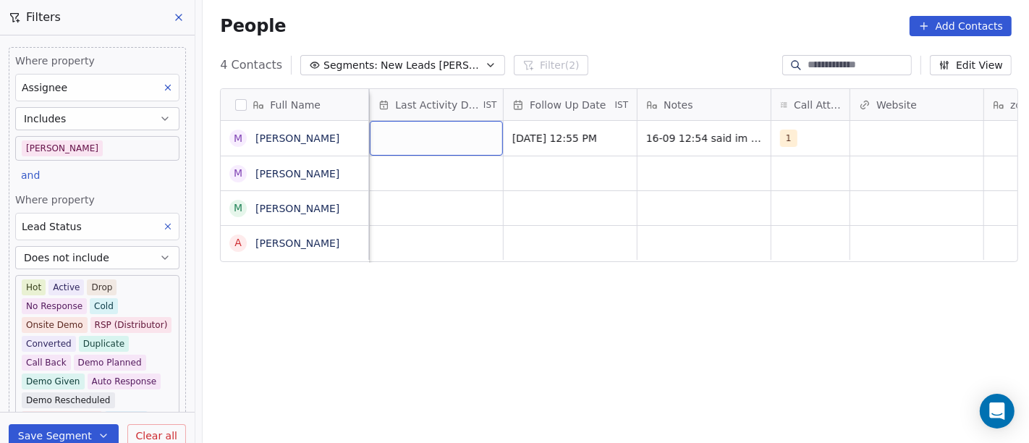
click at [395, 145] on div "grid" at bounding box center [436, 138] width 133 height 35
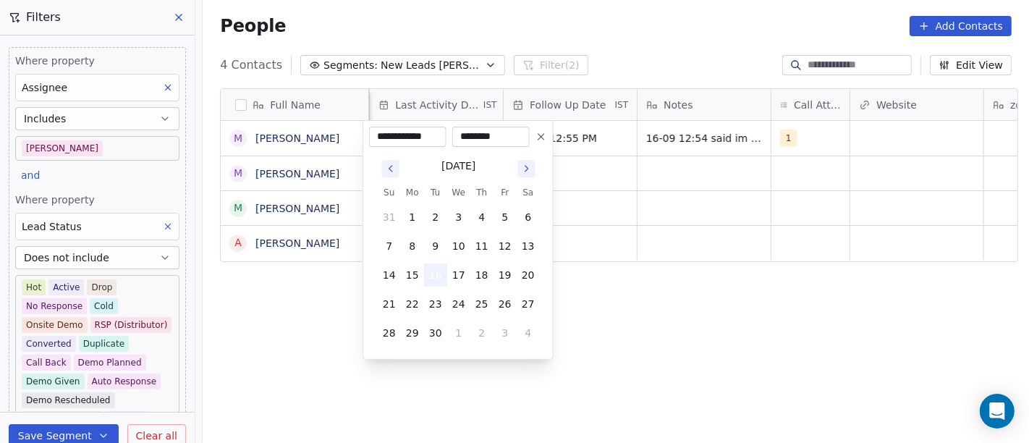
click at [438, 271] on button "16" at bounding box center [435, 274] width 23 height 23
click at [645, 295] on html "On2Cook India Pvt. Ltd. Contacts People Marketing Workflows Campaigns Sales Pip…" at bounding box center [514, 221] width 1029 height 443
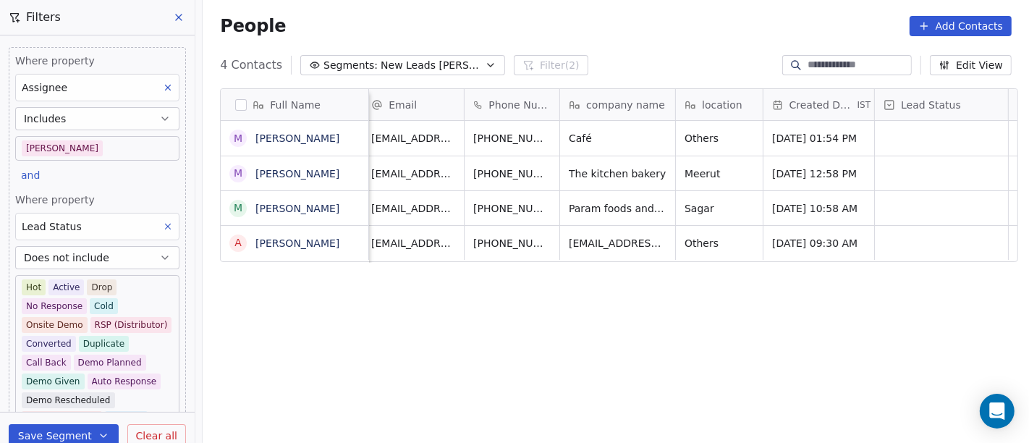
scroll to position [0, 0]
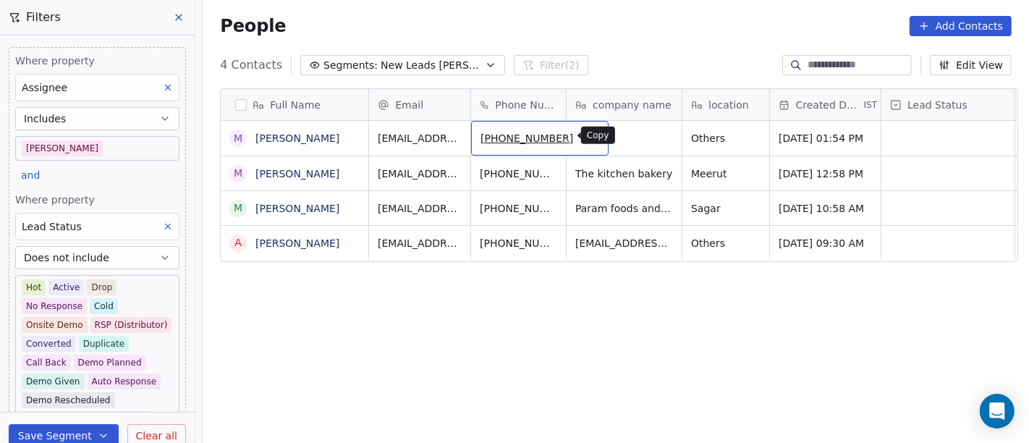
click at [585, 140] on icon "grid" at bounding box center [591, 136] width 12 height 12
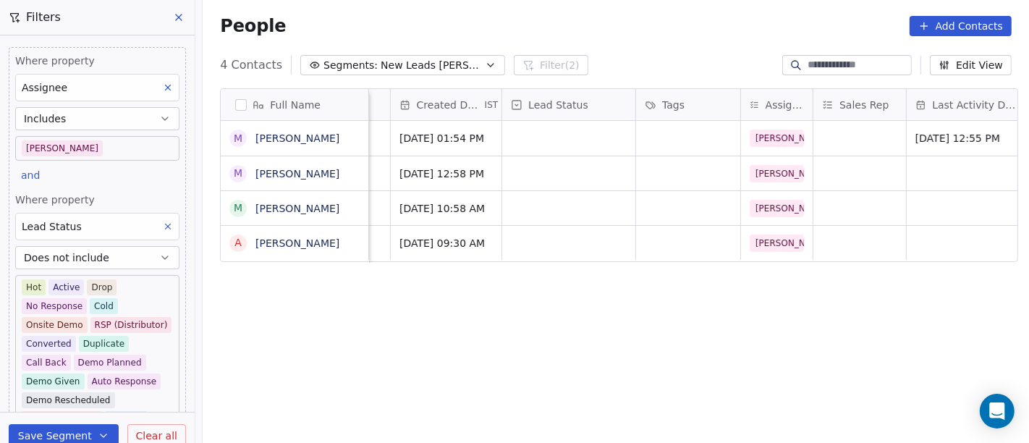
scroll to position [0, 379]
click at [567, 131] on div "grid" at bounding box center [568, 138] width 133 height 35
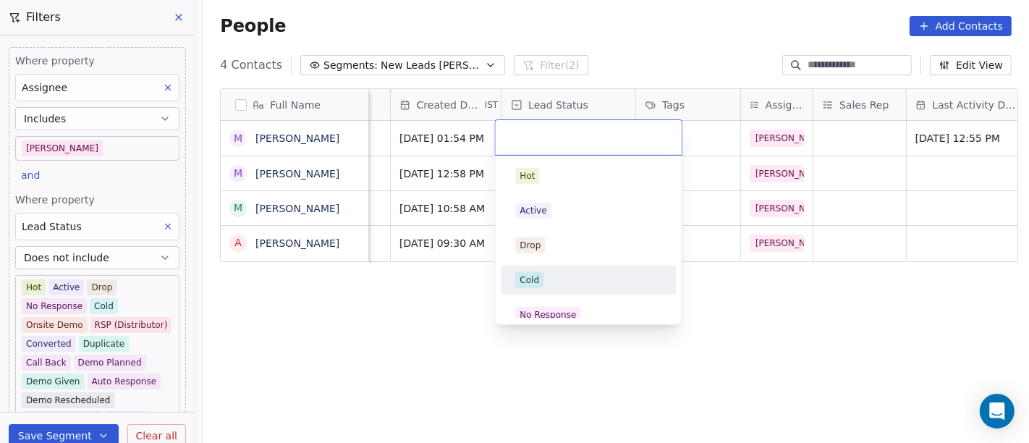
click at [574, 277] on div "Cold" at bounding box center [588, 280] width 146 height 16
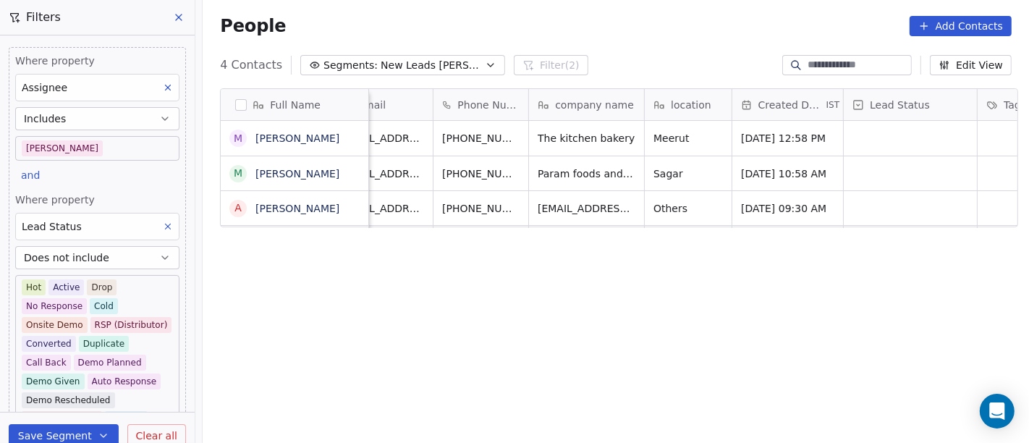
scroll to position [0, 0]
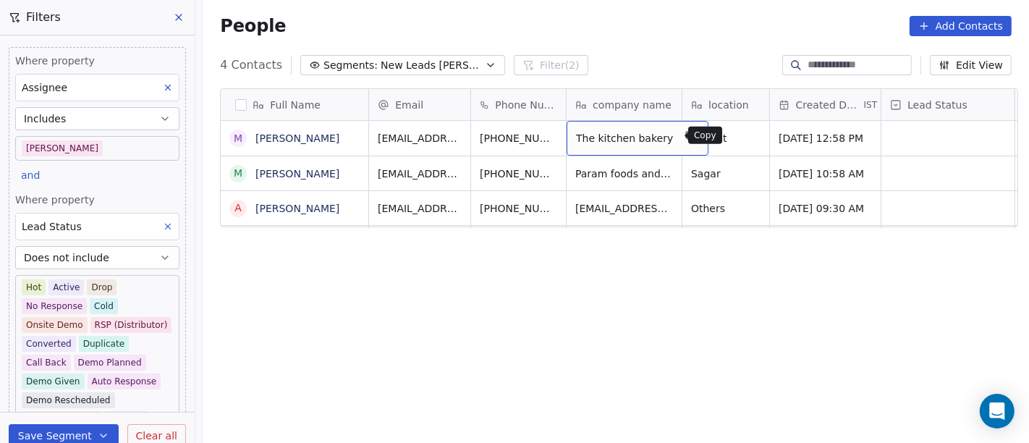
click at [685, 138] on icon "grid" at bounding box center [691, 136] width 12 height 12
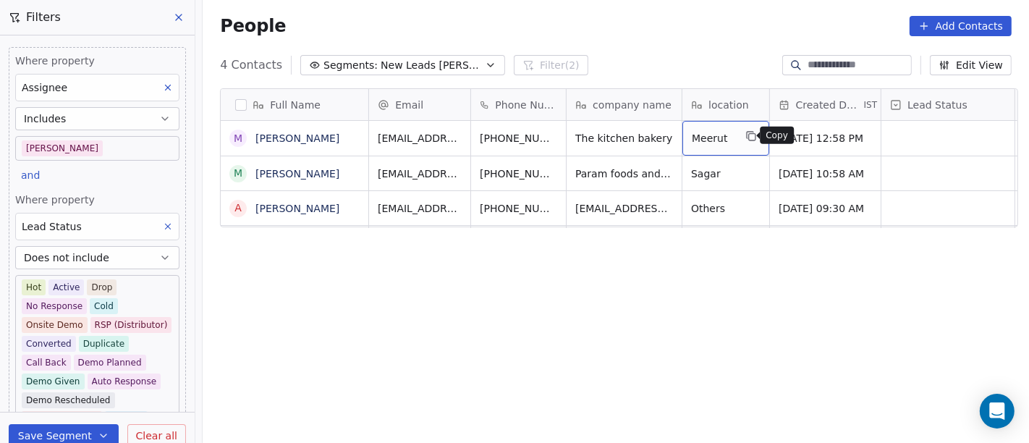
click at [745, 135] on icon "grid" at bounding box center [751, 136] width 12 height 12
click at [682, 43] on div "People Add Contacts" at bounding box center [616, 26] width 826 height 55
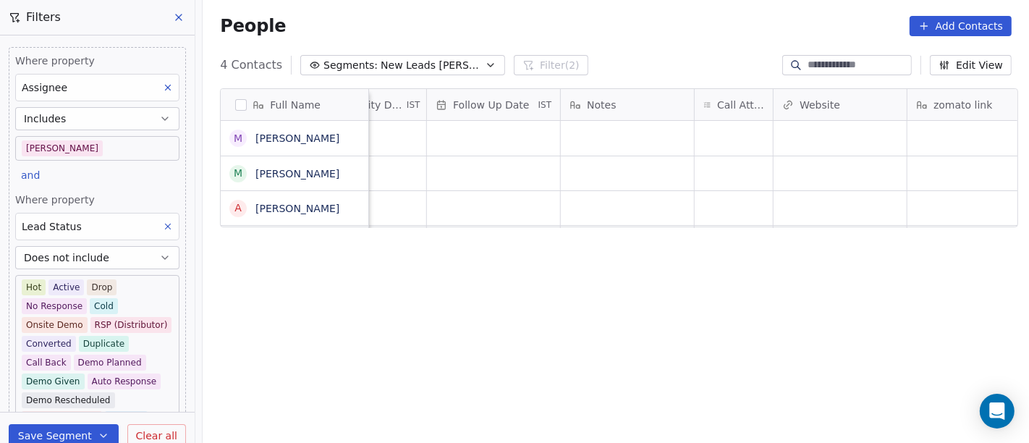
scroll to position [0, 994]
click at [719, 133] on div "grid" at bounding box center [732, 138] width 78 height 35
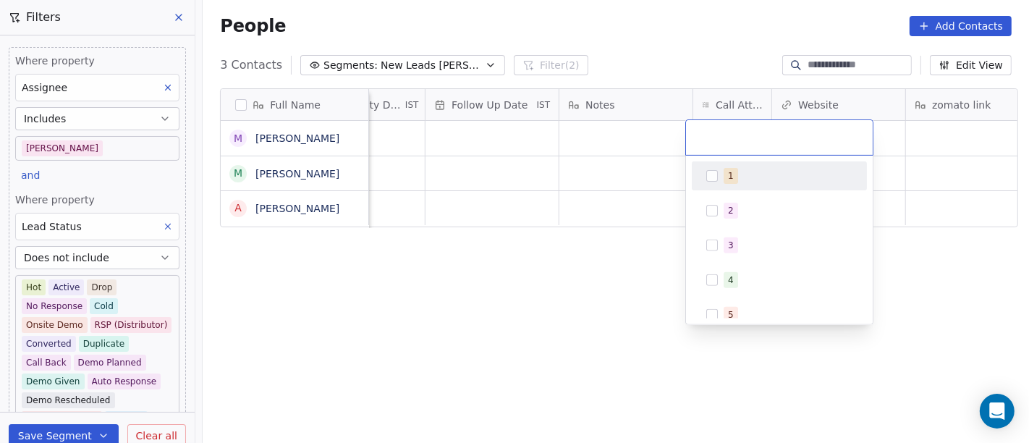
click at [738, 184] on div "1" at bounding box center [780, 175] width 164 height 23
click at [579, 195] on html "On2Cook India Pvt. Ltd. Contacts People Marketing Workflows Campaigns Sales Pip…" at bounding box center [514, 221] width 1029 height 443
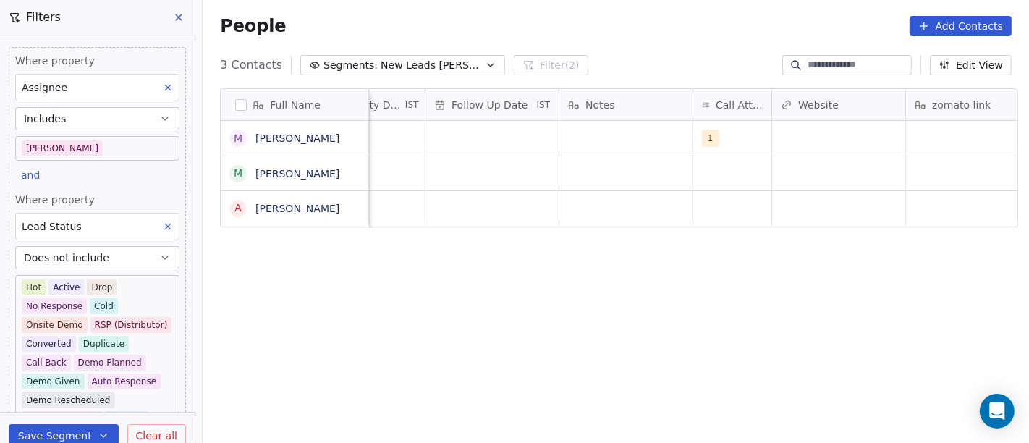
click at [642, 110] on div "Notes" at bounding box center [624, 105] width 113 height 14
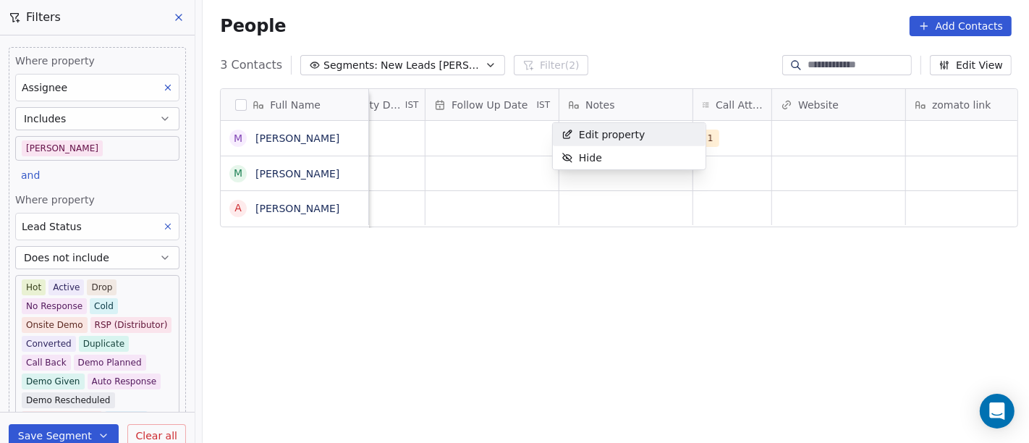
click at [614, 37] on html "On2Cook India Pvt. Ltd. Contacts People Marketing Workflows Campaigns Sales Pip…" at bounding box center [514, 221] width 1029 height 443
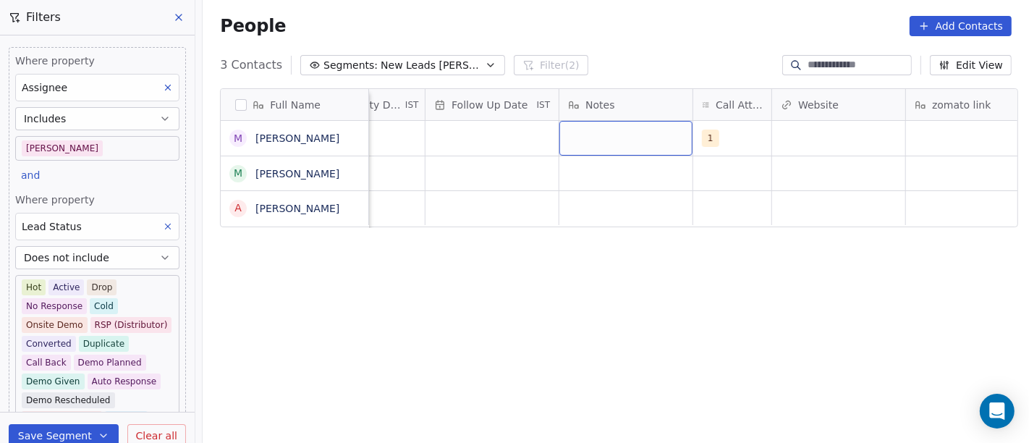
click at [594, 124] on div "grid" at bounding box center [625, 138] width 133 height 35
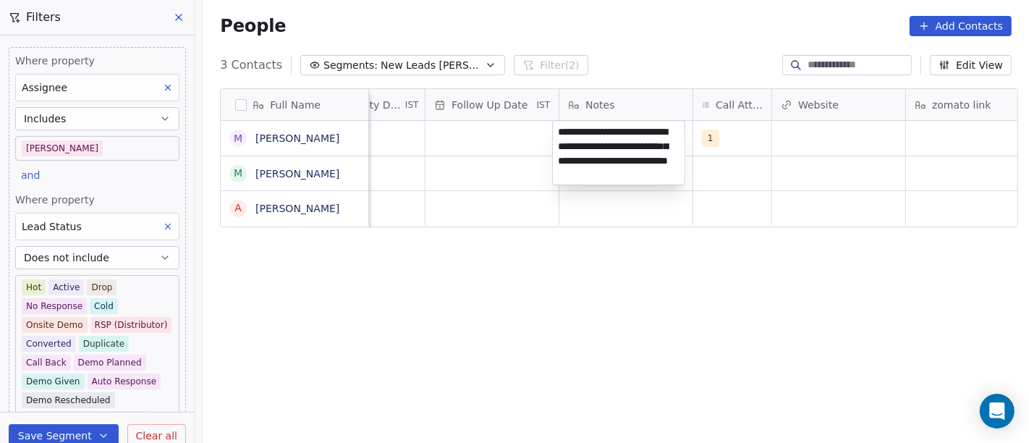
type textarea "**********"
click at [628, 321] on html "**********" at bounding box center [514, 221] width 1029 height 443
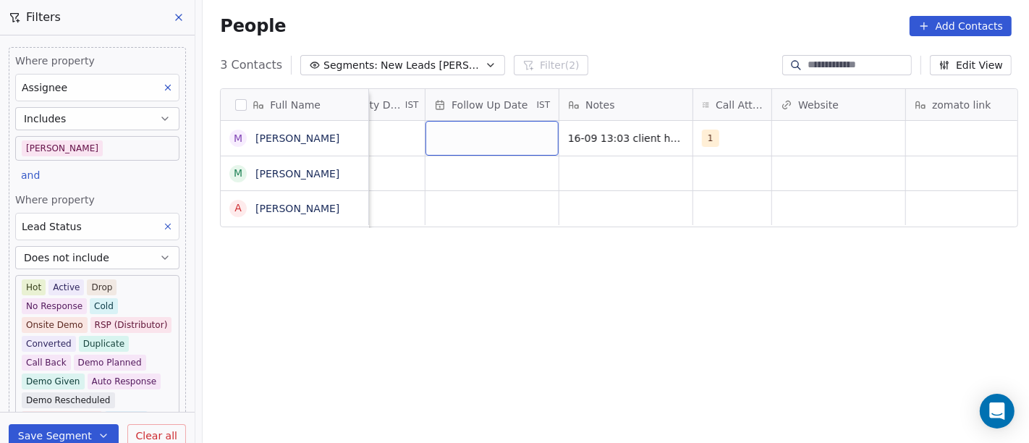
click at [502, 139] on div "grid" at bounding box center [492, 138] width 133 height 35
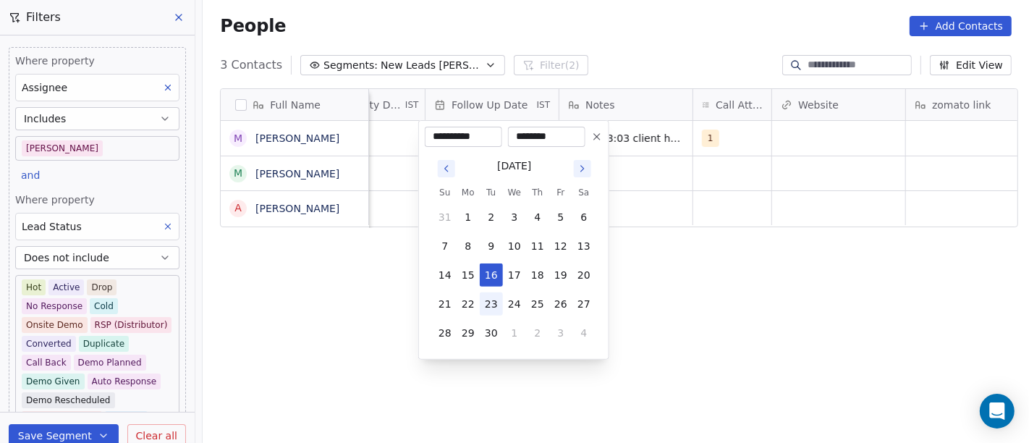
click at [491, 300] on button "23" at bounding box center [491, 303] width 23 height 23
type input "**********"
click at [673, 298] on html "**********" at bounding box center [514, 221] width 1029 height 443
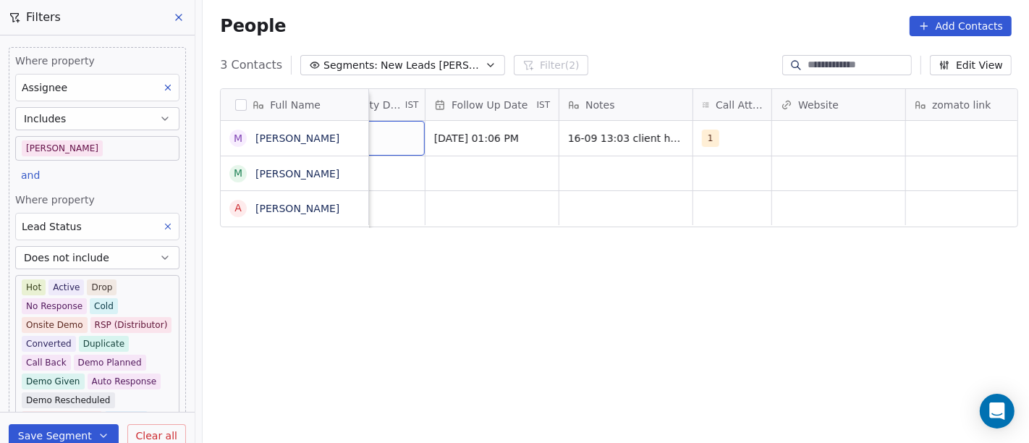
scroll to position [0, 916]
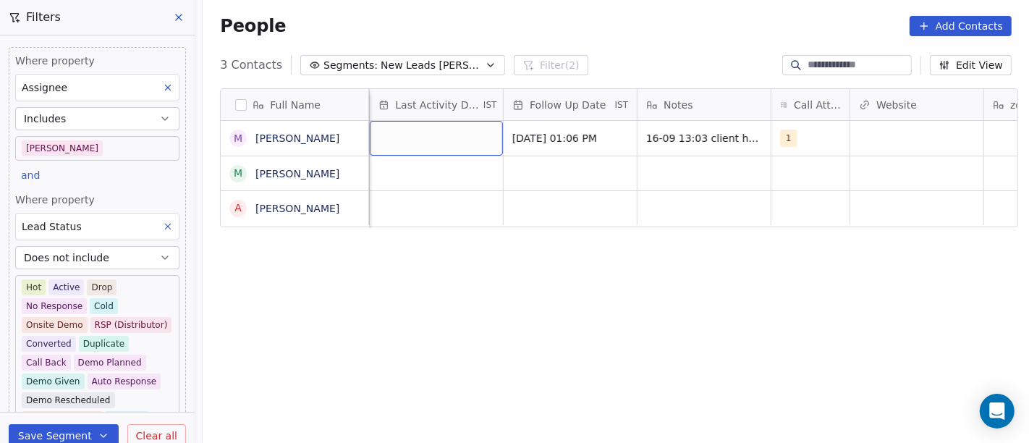
click at [386, 137] on div "grid" at bounding box center [436, 138] width 133 height 35
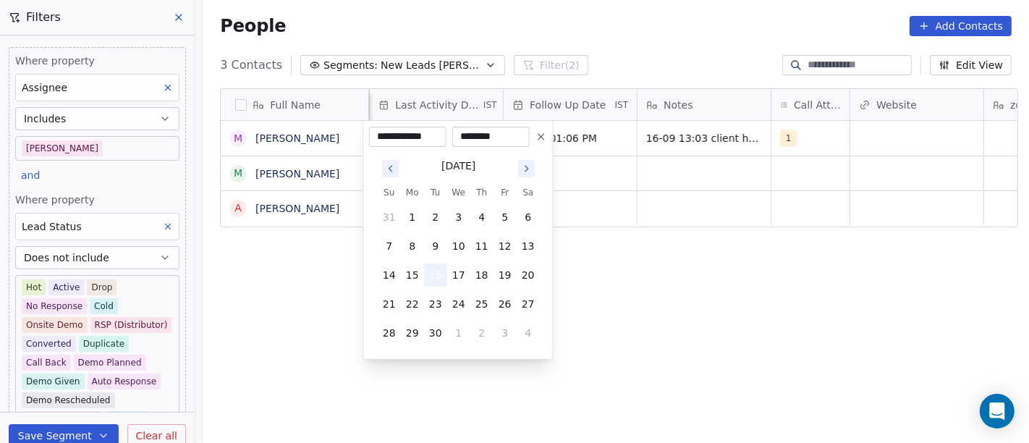
click at [434, 274] on button "16" at bounding box center [435, 274] width 23 height 23
click at [687, 279] on html "**********" at bounding box center [514, 221] width 1029 height 443
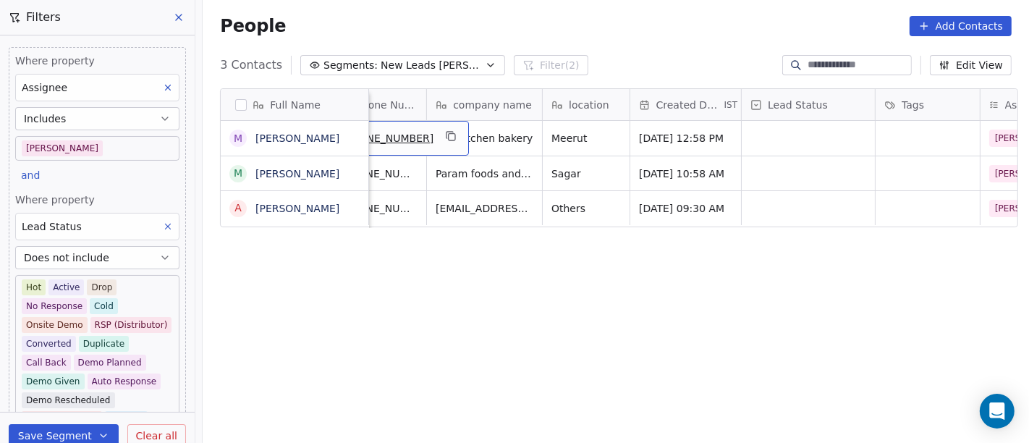
scroll to position [0, 101]
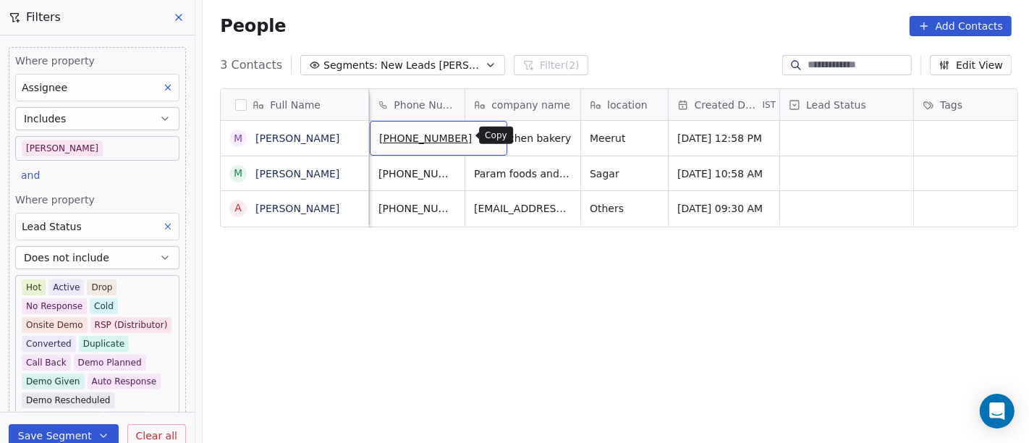
click at [483, 138] on icon "grid" at bounding box center [489, 136] width 12 height 12
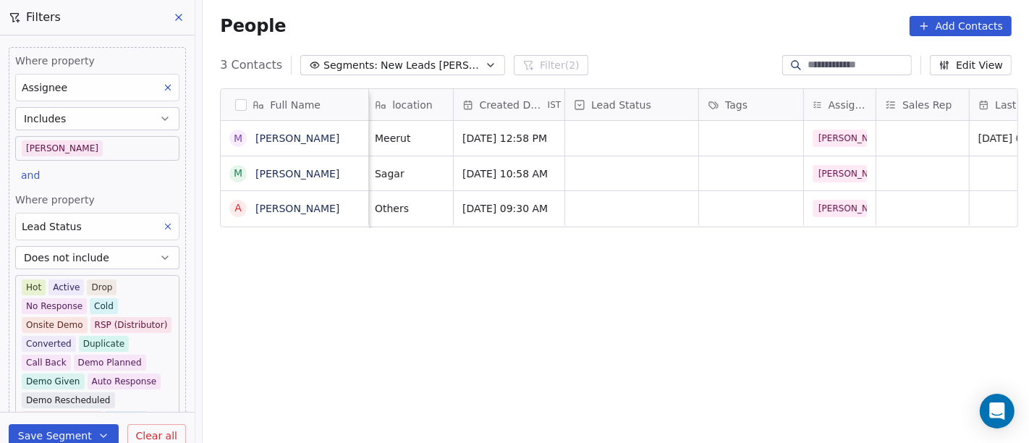
scroll to position [0, 312]
click at [633, 143] on div "grid" at bounding box center [636, 138] width 133 height 35
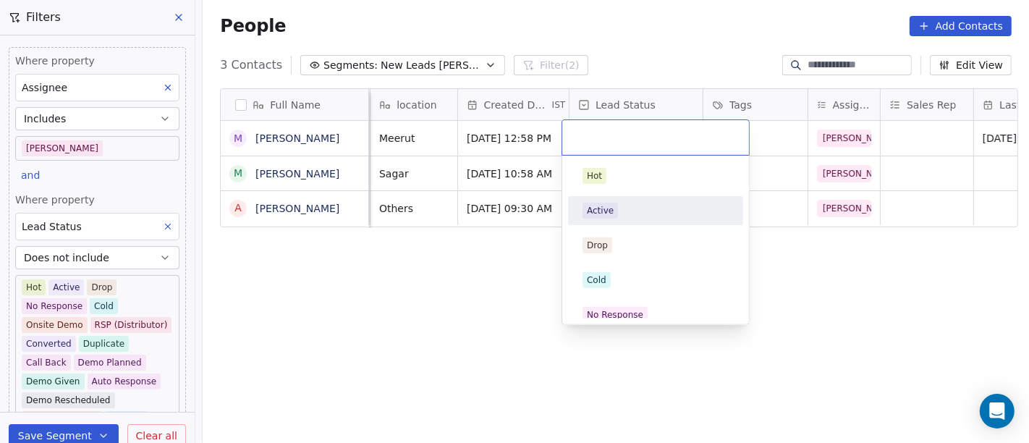
click at [617, 216] on div "Active" at bounding box center [656, 211] width 146 height 16
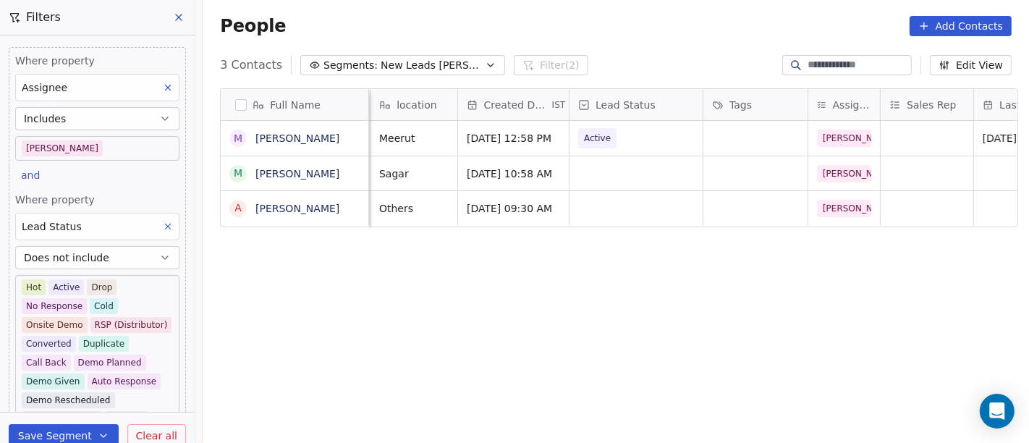
click at [591, 41] on div "People Add Contacts" at bounding box center [616, 26] width 826 height 55
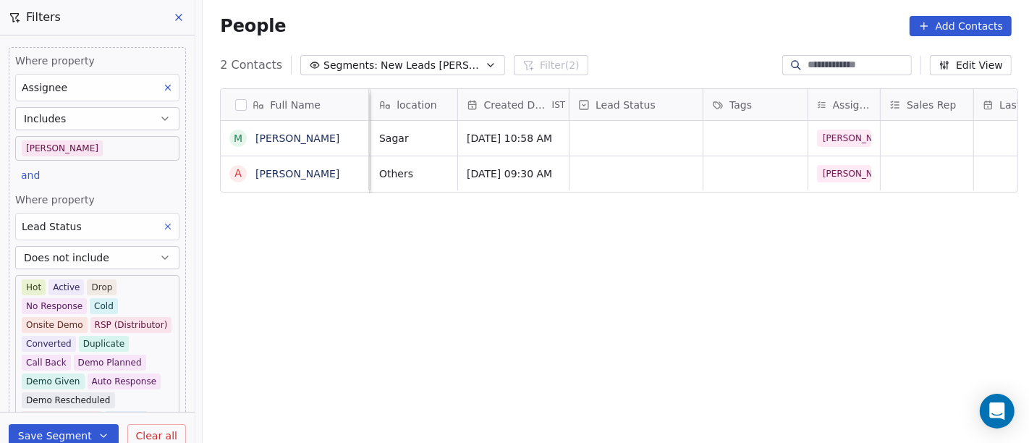
scroll to position [0, 0]
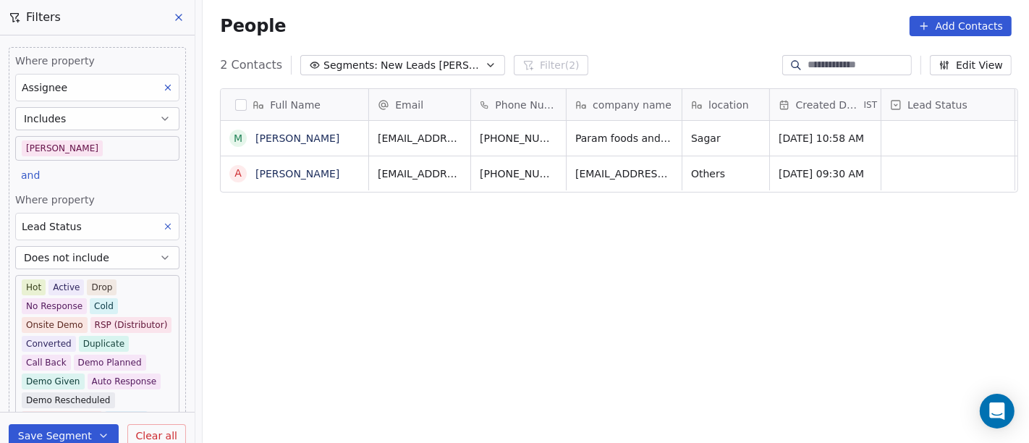
click at [577, 327] on div "Full Name m monu A Amrik Singh Email Phone Number company name location Created…" at bounding box center [616, 272] width 826 height 390
click at [610, 241] on div "Full Name m monu A Amrik Singh Email Phone Number company name location Created…" at bounding box center [616, 272] width 826 height 390
click at [730, 135] on icon "grid" at bounding box center [736, 136] width 12 height 12
click at [684, 47] on div "People Add Contacts" at bounding box center [616, 26] width 826 height 55
click at [705, 291] on div "Full Name m monu A Amrik Singh Email Phone Number company name location Created…" at bounding box center [616, 272] width 826 height 390
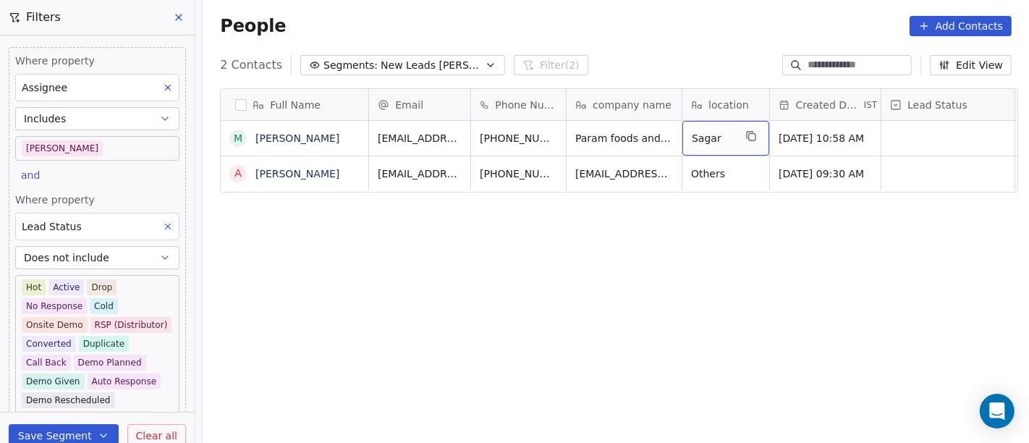
click at [703, 141] on span "Sagar" at bounding box center [713, 138] width 42 height 14
click at [703, 141] on textarea "*****" at bounding box center [719, 143] width 85 height 45
type textarea "******"
click at [824, 266] on html "On2Cook India Pvt. Ltd. Contacts People Marketing Workflows Campaigns Sales Pip…" at bounding box center [514, 221] width 1029 height 443
drag, startPoint x: 738, startPoint y: 133, endPoint x: 761, endPoint y: 177, distance: 49.5
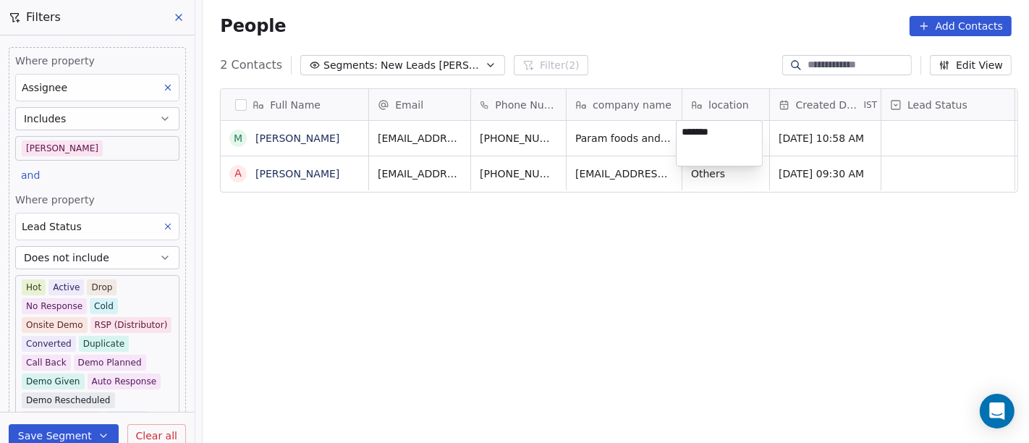
click at [738, 133] on textarea "******" at bounding box center [719, 143] width 85 height 45
click at [730, 140] on textarea "******" at bounding box center [719, 143] width 85 height 45
click at [762, 371] on html "On2Cook India Pvt. Ltd. Contacts People Marketing Workflows Campaigns Sales Pip…" at bounding box center [514, 221] width 1029 height 443
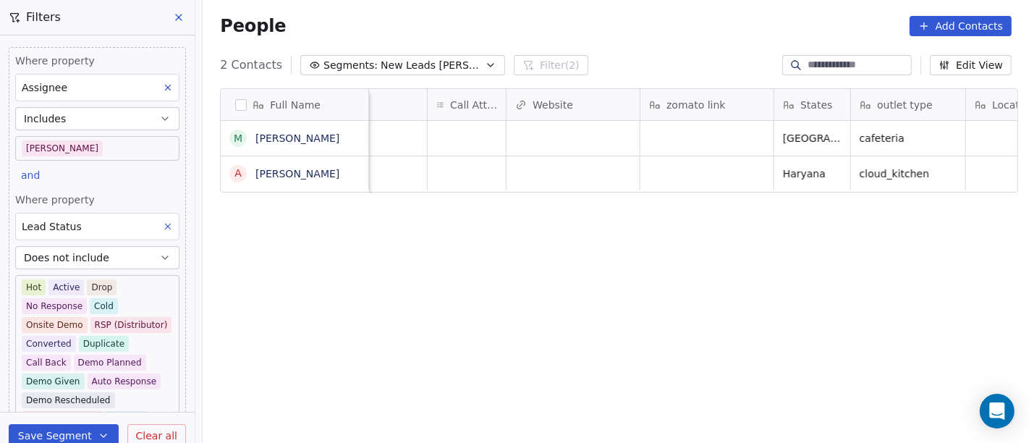
scroll to position [0, 1282]
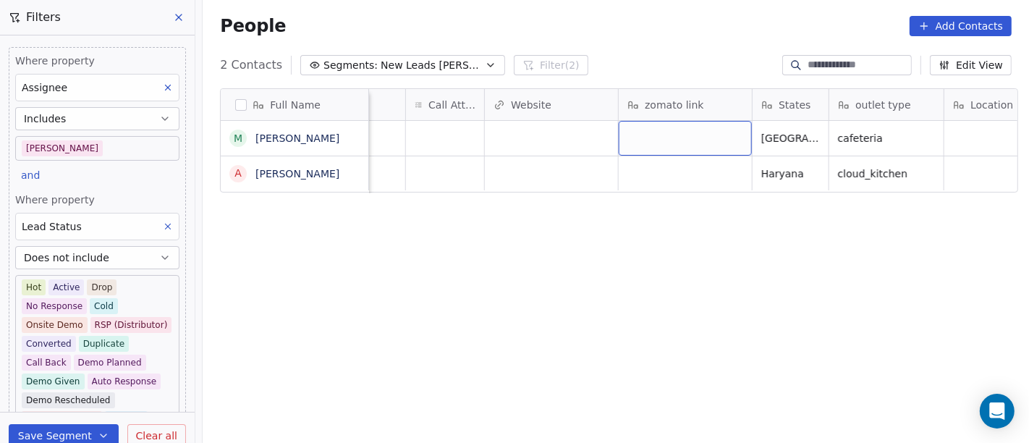
click at [649, 135] on div "grid" at bounding box center [685, 138] width 133 height 35
type textarea "**********"
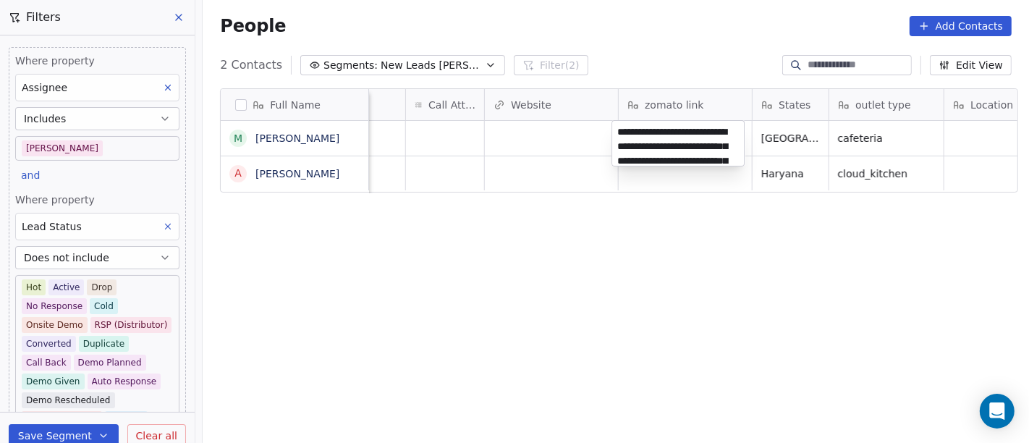
scroll to position [48, 0]
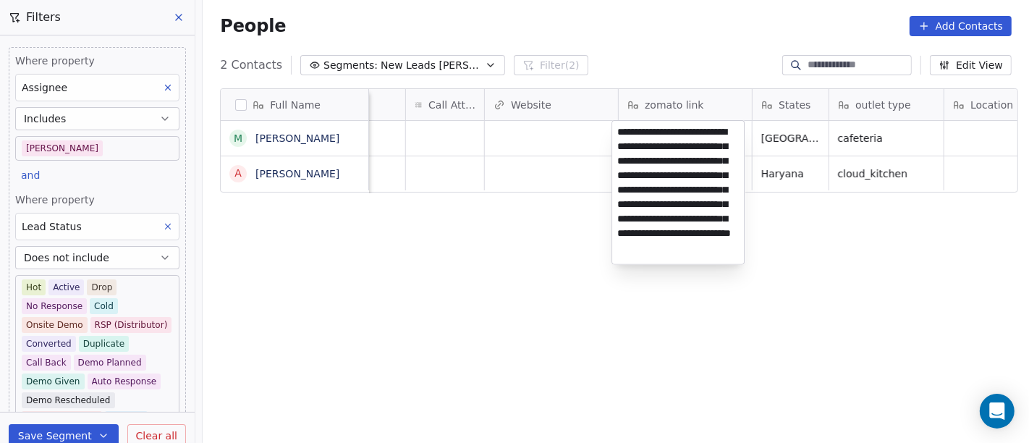
click at [662, 263] on textarea "**********" at bounding box center [678, 192] width 132 height 143
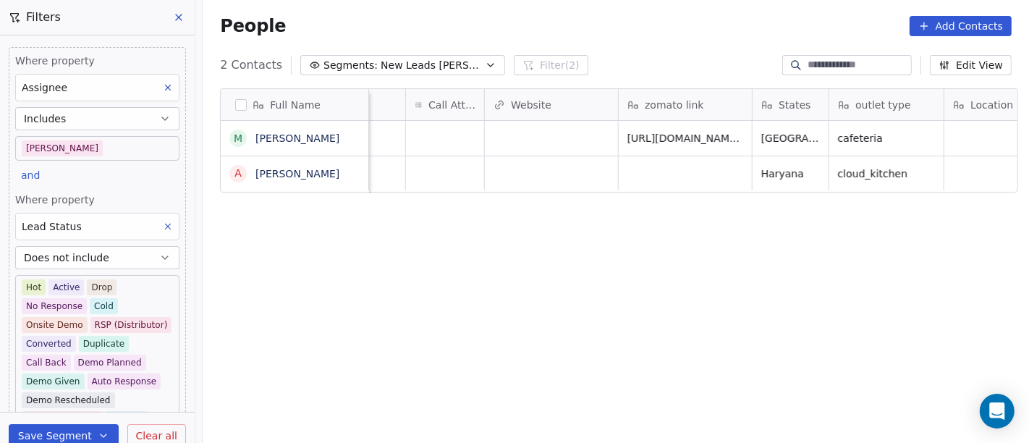
click at [478, 216] on html "On2Cook India Pvt. Ltd. Contacts People Marketing Workflows Campaigns Sales Pip…" at bounding box center [514, 221] width 1029 height 443
click at [435, 143] on div "grid" at bounding box center [445, 138] width 78 height 35
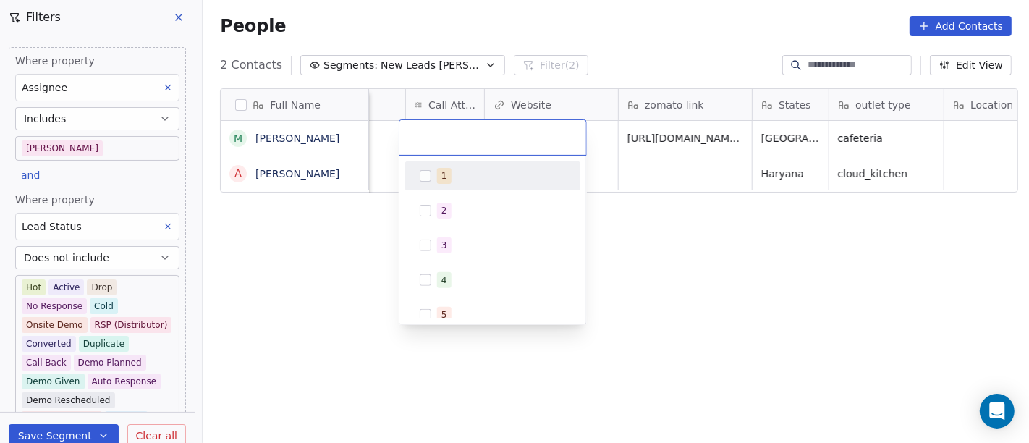
click at [467, 172] on div "1" at bounding box center [501, 176] width 129 height 16
click at [792, 238] on html "On2Cook India Pvt. Ltd. Contacts People Marketing Workflows Campaigns Sales Pip…" at bounding box center [514, 221] width 1029 height 443
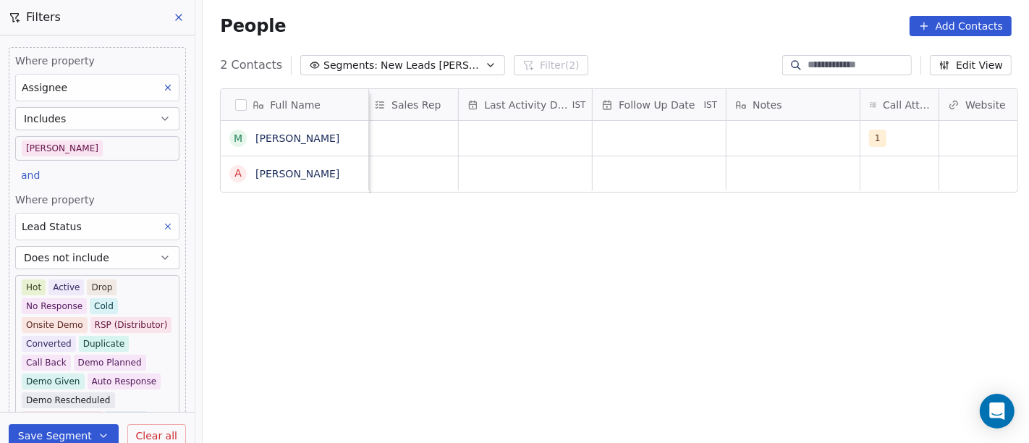
scroll to position [0, 828]
click at [752, 127] on div "grid" at bounding box center [792, 138] width 133 height 35
type textarea "**********"
click at [690, 286] on html "On2Cook India Pvt. Ltd. Contacts People Marketing Workflows Campaigns Sales Pip…" at bounding box center [514, 221] width 1029 height 443
click at [671, 136] on div "grid" at bounding box center [658, 138] width 133 height 35
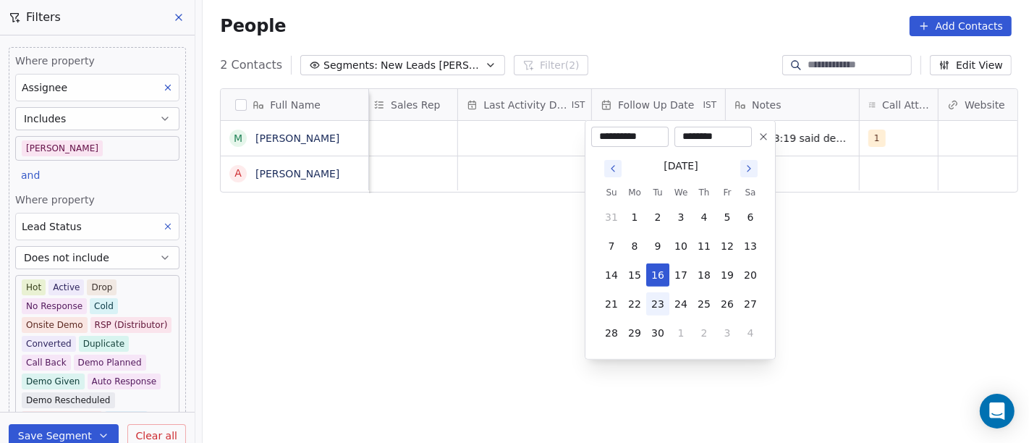
click at [659, 307] on button "23" at bounding box center [657, 303] width 23 height 23
click at [763, 141] on icon at bounding box center [764, 137] width 12 height 12
type input "**********"
type input "********"
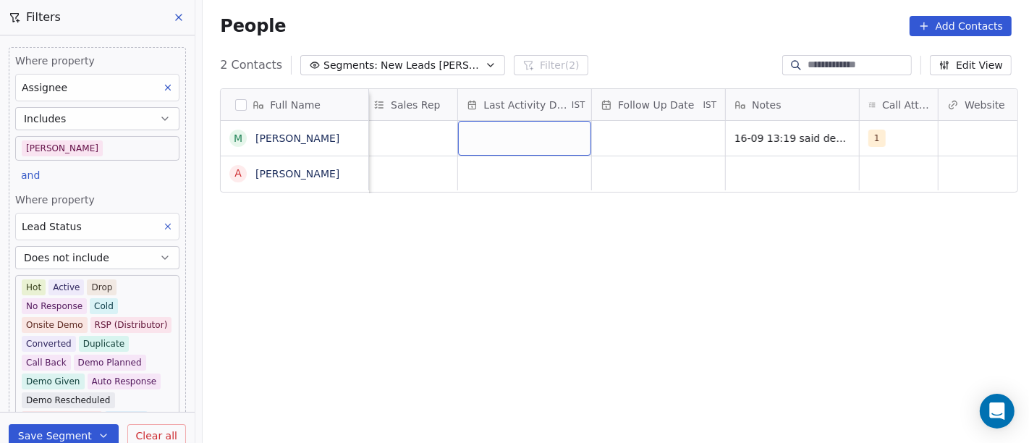
click at [489, 138] on div "grid" at bounding box center [524, 138] width 133 height 35
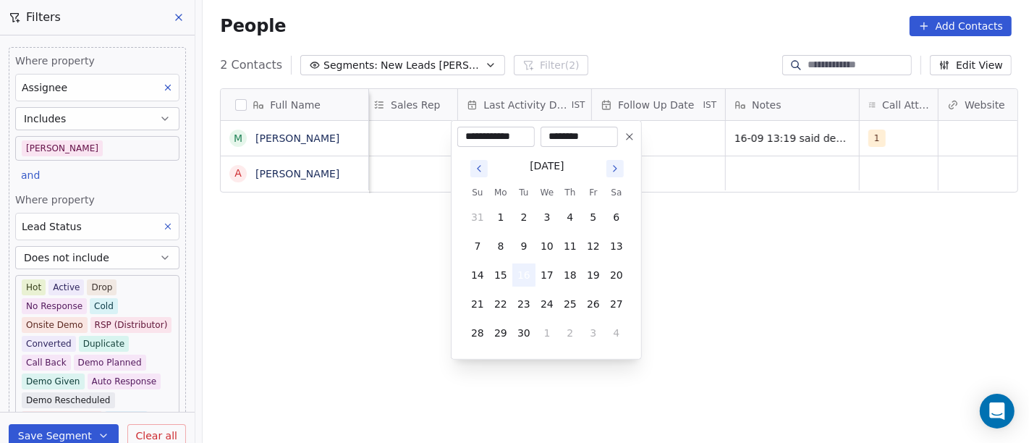
click at [523, 276] on button "16" at bounding box center [523, 274] width 23 height 23
click at [753, 276] on html "**********" at bounding box center [514, 221] width 1029 height 443
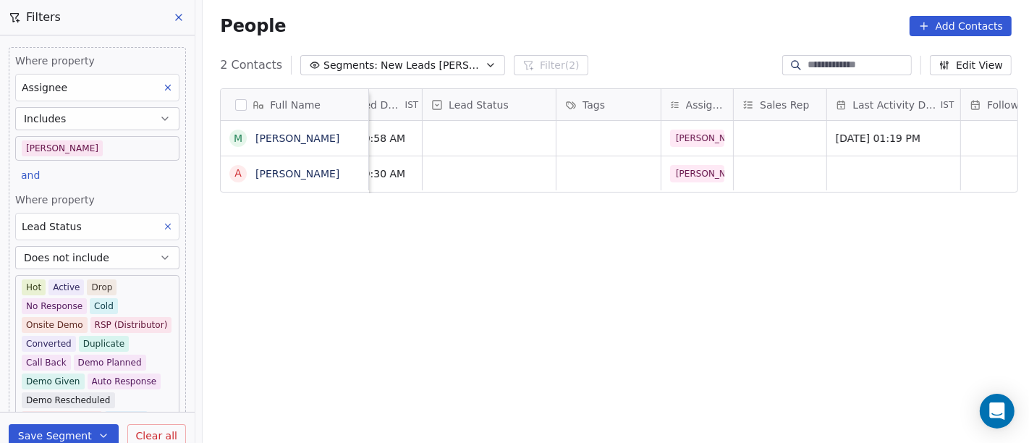
scroll to position [0, 399]
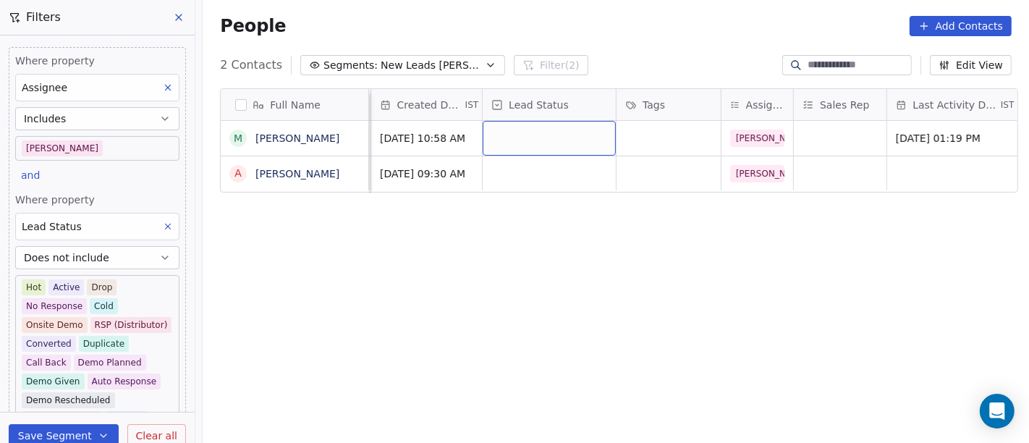
click at [560, 142] on div "grid" at bounding box center [549, 138] width 133 height 35
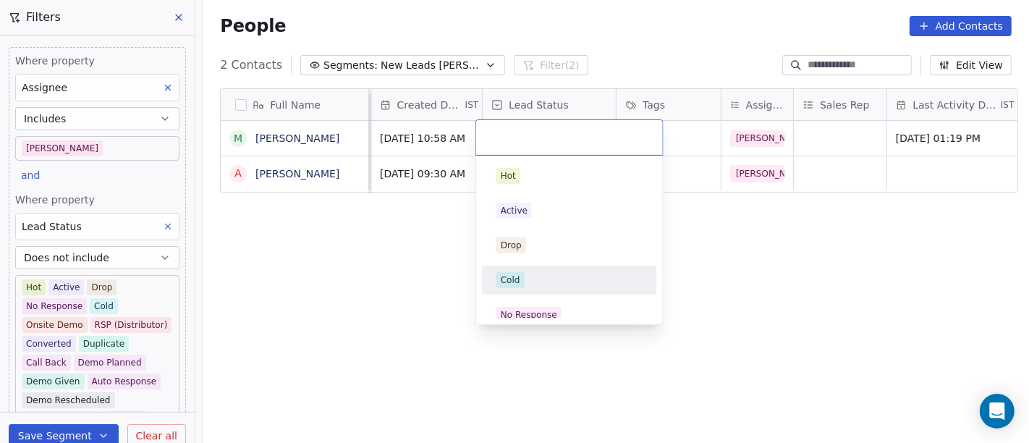
click at [563, 272] on div "Cold" at bounding box center [569, 280] width 146 height 16
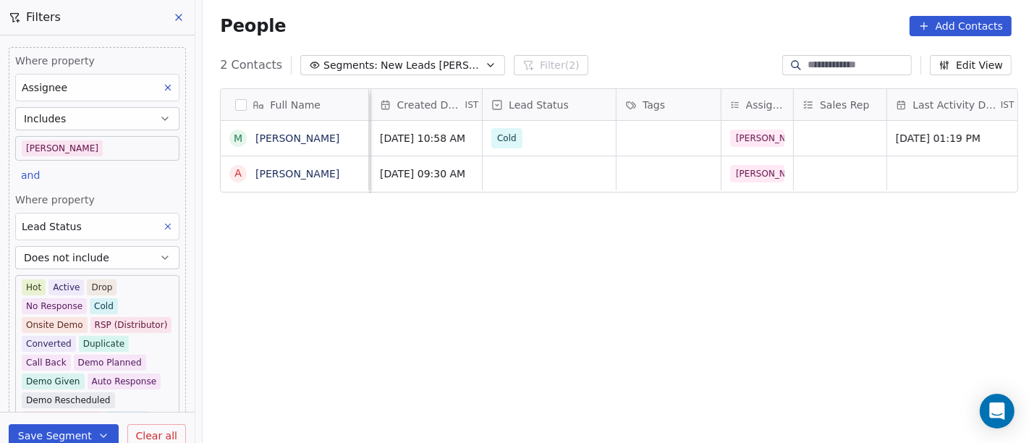
click at [544, 203] on div "Full Name m monu A Amrik Singh Email Phone Number company name location Created…" at bounding box center [616, 272] width 826 height 390
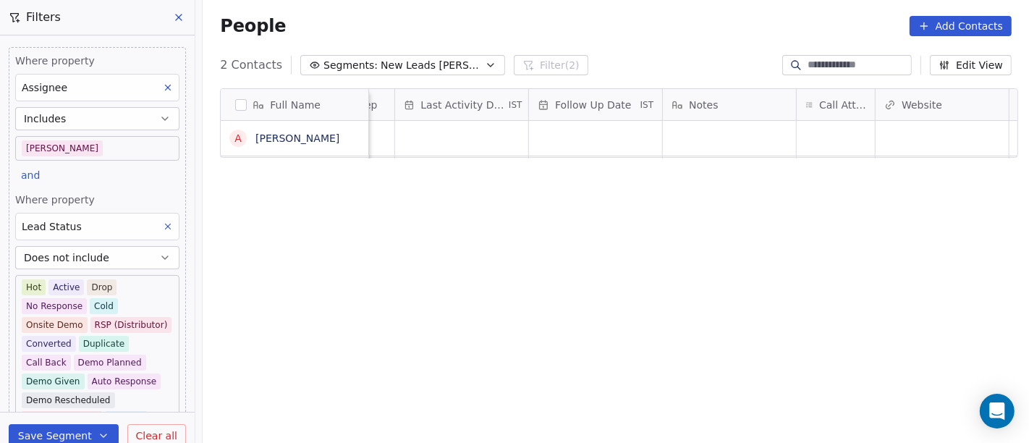
scroll to position [0, 892]
click at [824, 133] on div "grid" at bounding box center [835, 138] width 78 height 35
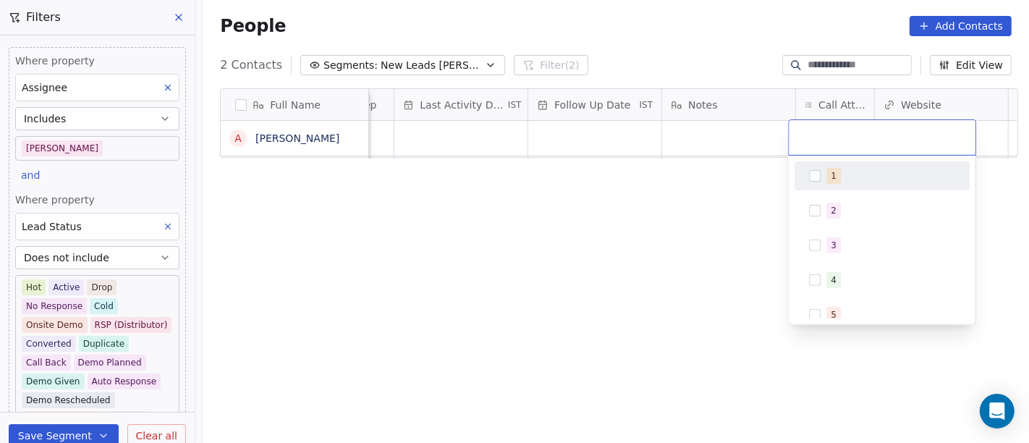
click at [815, 180] on button "Suggestions" at bounding box center [815, 176] width 12 height 12
click at [698, 219] on html "On2Cook India Pvt. Ltd. Contacts People Marketing Workflows Campaigns Sales Pip…" at bounding box center [514, 221] width 1029 height 443
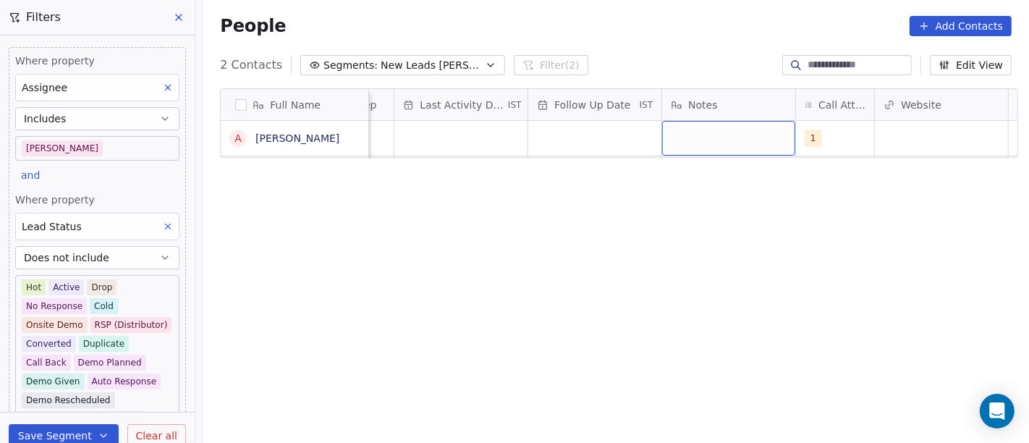
click at [699, 140] on div "grid" at bounding box center [728, 138] width 133 height 35
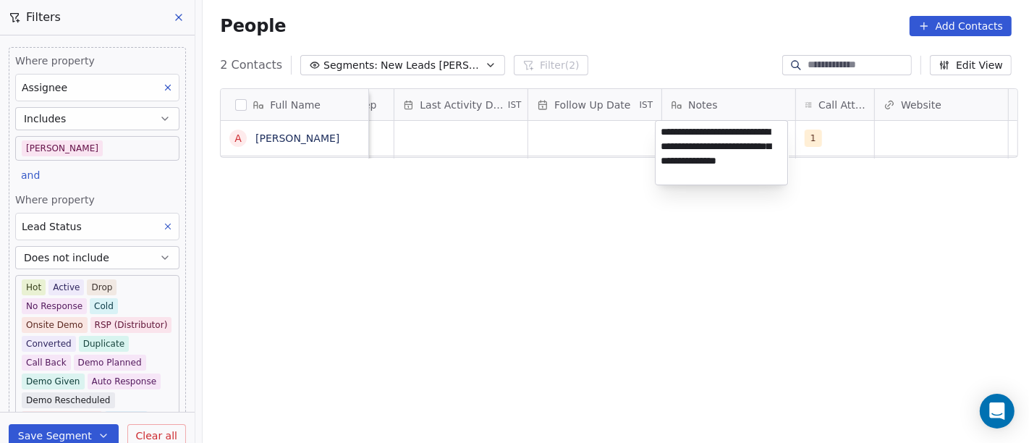
type textarea "**********"
click at [523, 269] on html "On2Cook India Pvt. Ltd. Contacts People Marketing Workflows Campaigns Sales Pip…" at bounding box center [514, 221] width 1029 height 443
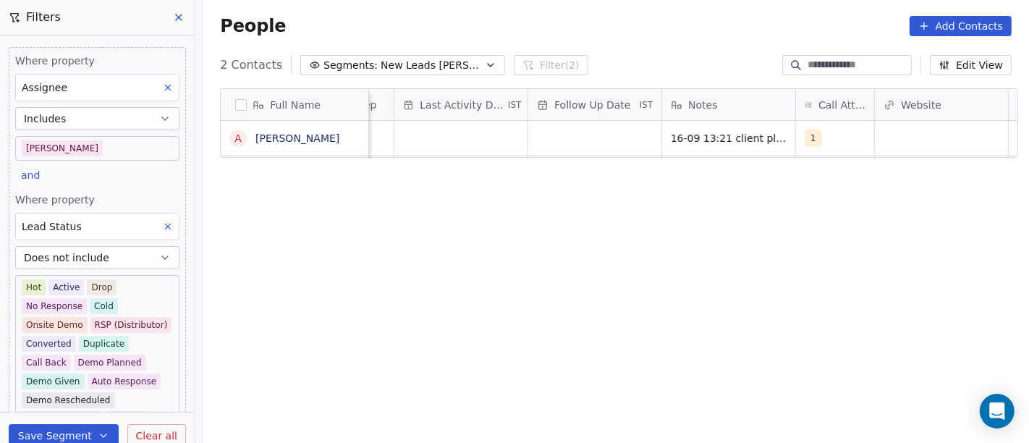
click at [614, 114] on div "Follow Up Date IST" at bounding box center [594, 104] width 133 height 31
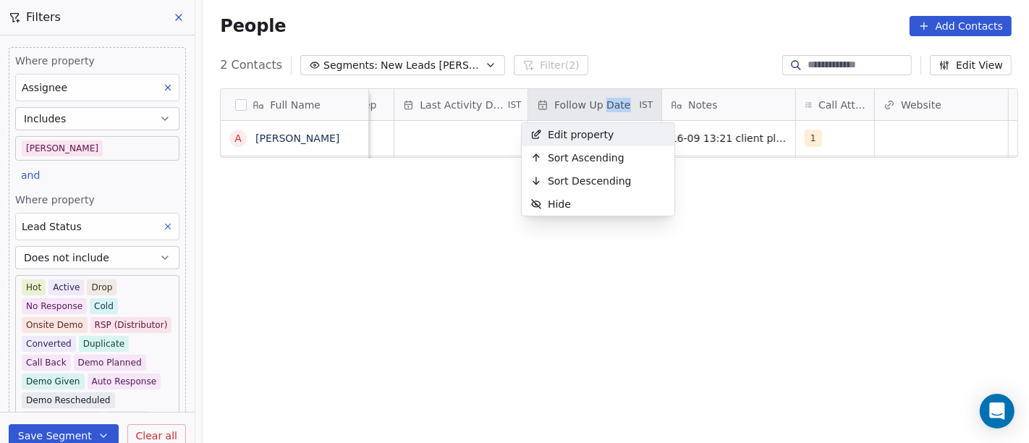
click at [614, 114] on html "On2Cook India Pvt. Ltd. Contacts People Marketing Workflows Campaigns Sales Pip…" at bounding box center [514, 221] width 1029 height 443
click at [622, 41] on html "On2Cook India Pvt. Ltd. Contacts People Marketing Workflows Campaigns Sales Pip…" at bounding box center [514, 221] width 1029 height 443
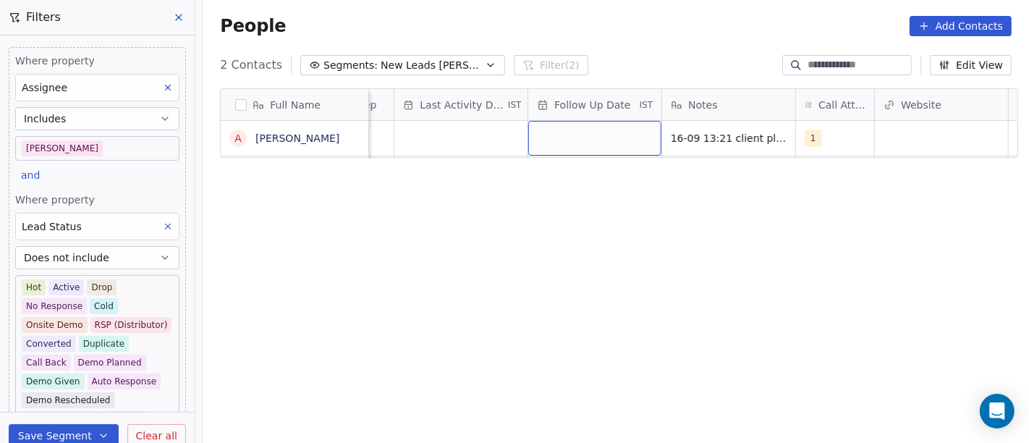
click at [564, 128] on div "grid" at bounding box center [594, 138] width 133 height 35
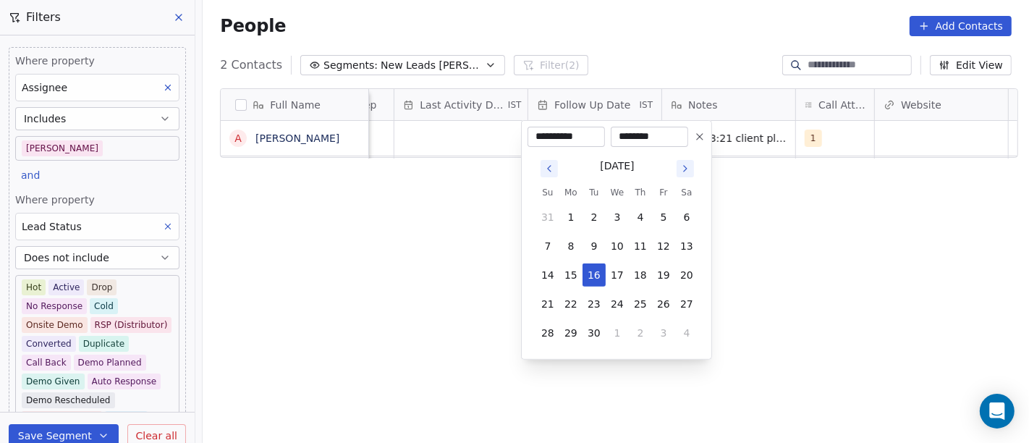
click at [678, 168] on button "Go to next month" at bounding box center [685, 168] width 17 height 17
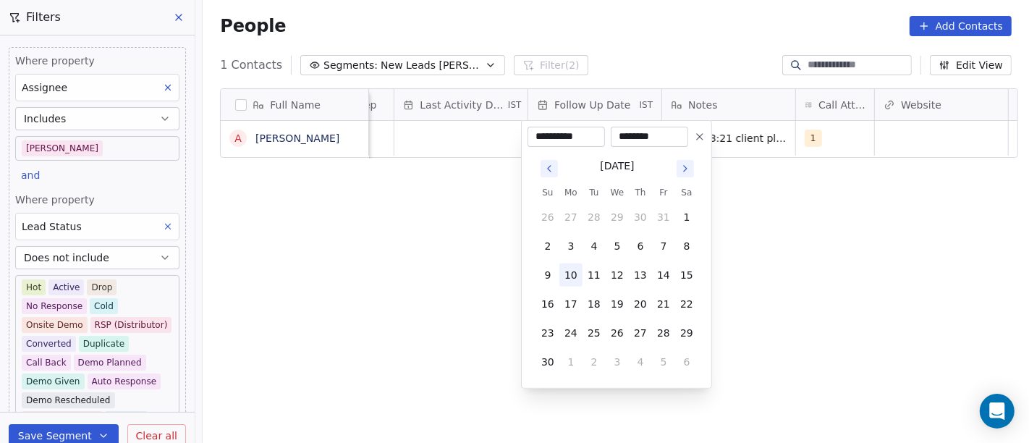
click at [567, 278] on button "10" at bounding box center [570, 274] width 23 height 23
type input "**********"
click at [743, 240] on html "**********" at bounding box center [514, 221] width 1029 height 443
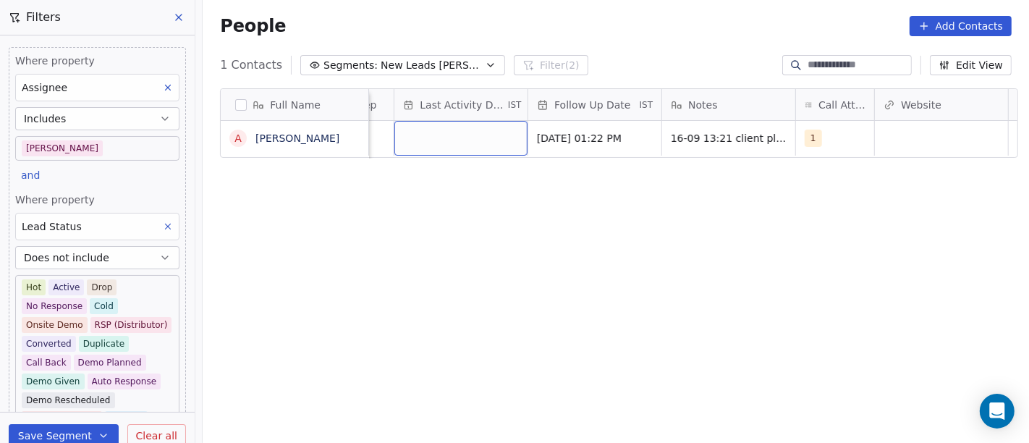
click at [415, 130] on div "grid" at bounding box center [460, 138] width 133 height 35
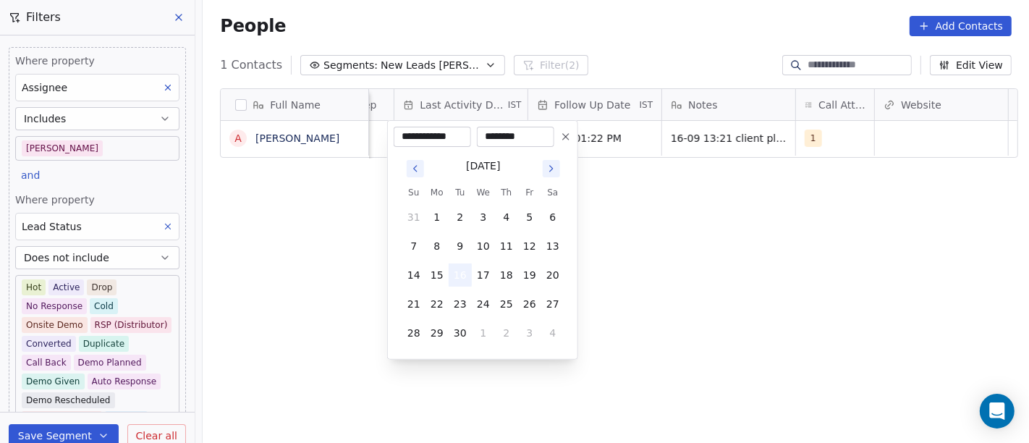
click at [460, 280] on button "16" at bounding box center [460, 274] width 23 height 23
click at [645, 253] on html "**********" at bounding box center [514, 221] width 1029 height 443
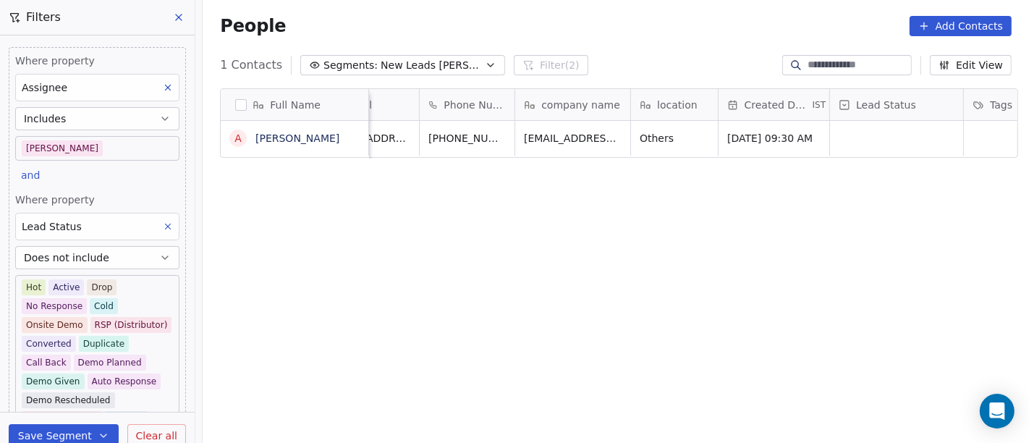
scroll to position [0, 51]
click at [538, 135] on icon "grid" at bounding box center [541, 137] width 7 height 7
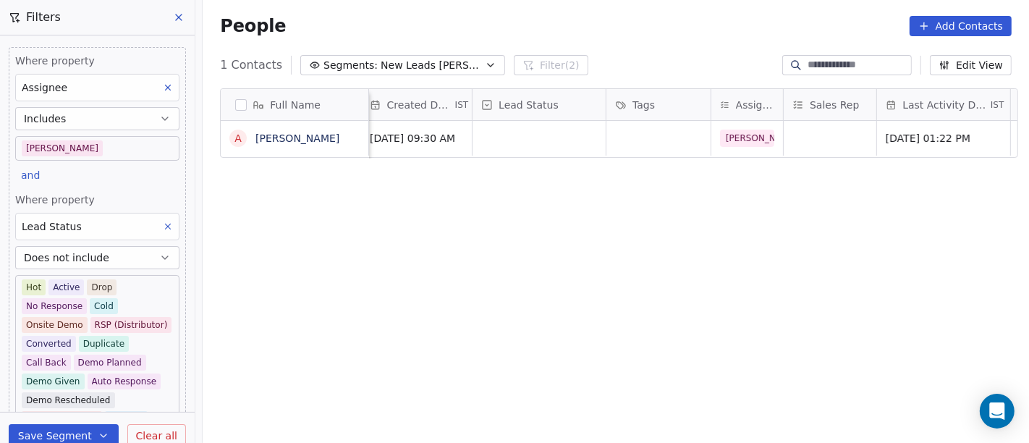
scroll to position [0, 405]
click at [548, 139] on div "grid" at bounding box center [543, 138] width 133 height 35
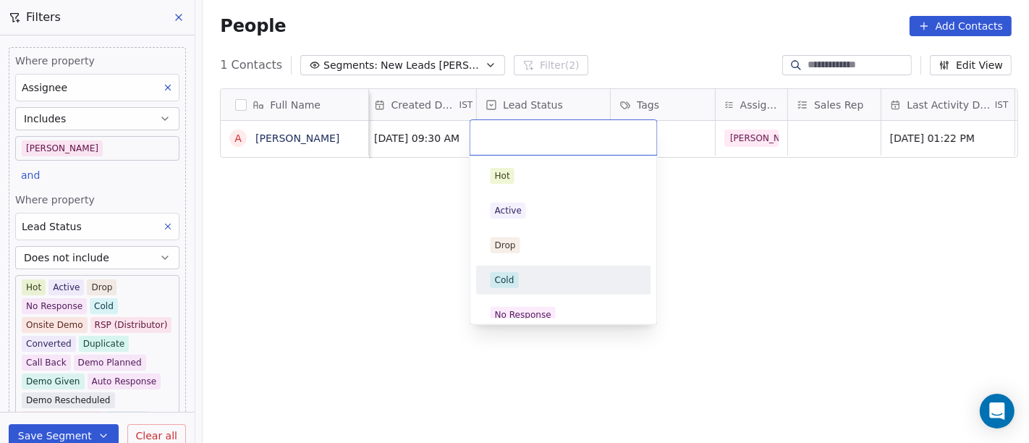
click at [533, 288] on div "Cold" at bounding box center [564, 280] width 164 height 23
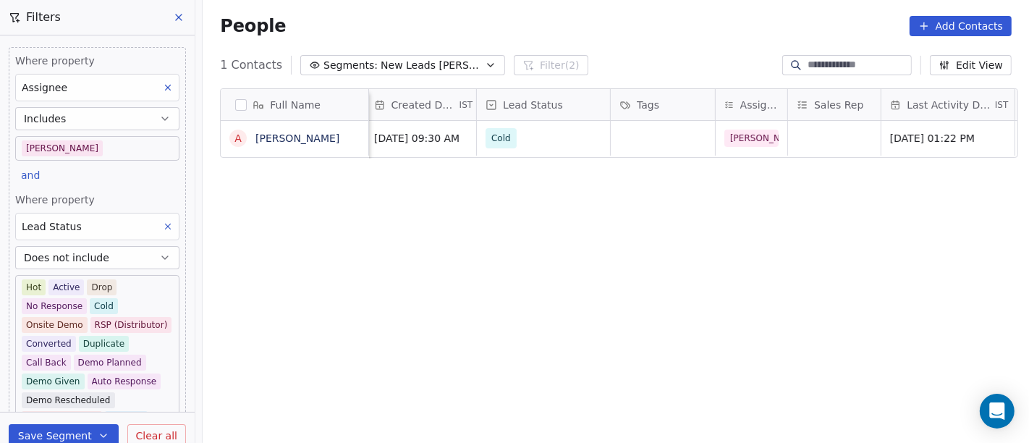
click at [767, 268] on div "Full Name A Amrik Singh Phone Number company name location Created Date IST Lea…" at bounding box center [616, 272] width 826 height 390
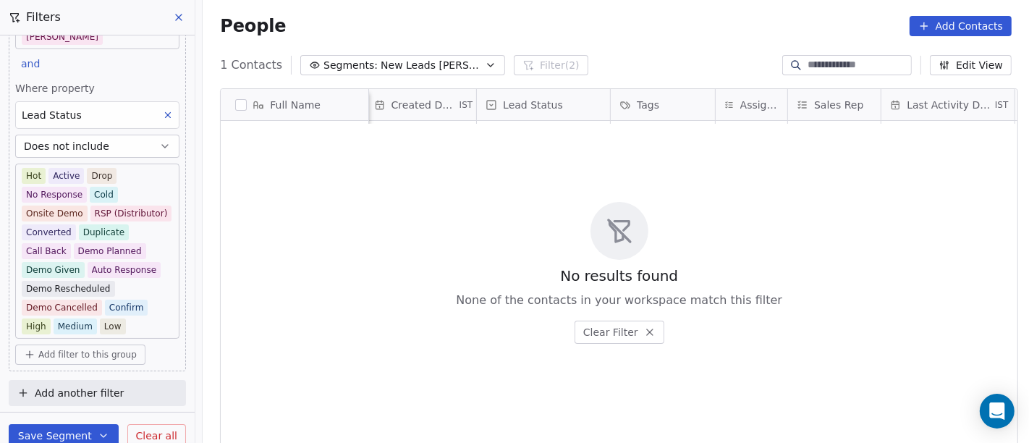
scroll to position [0, 0]
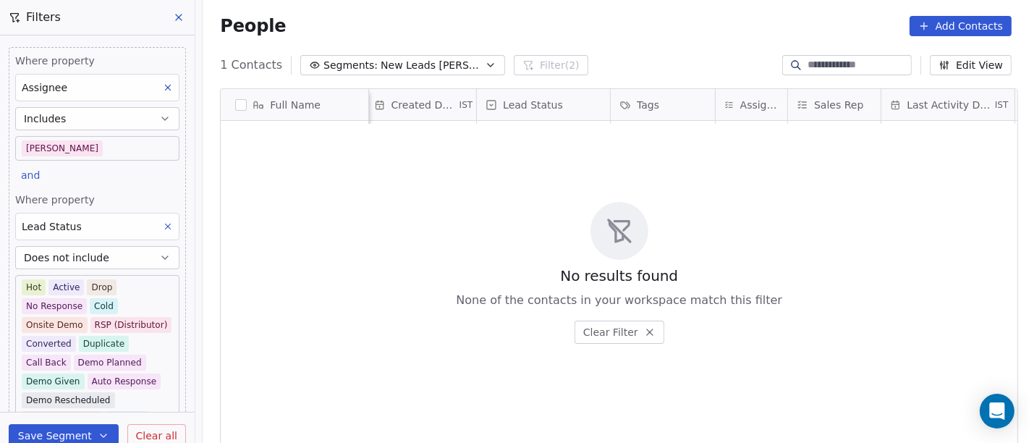
click at [394, 44] on div "People Add Contacts" at bounding box center [616, 26] width 826 height 55
click at [425, 69] on span "New Leads Salim" at bounding box center [431, 65] width 101 height 15
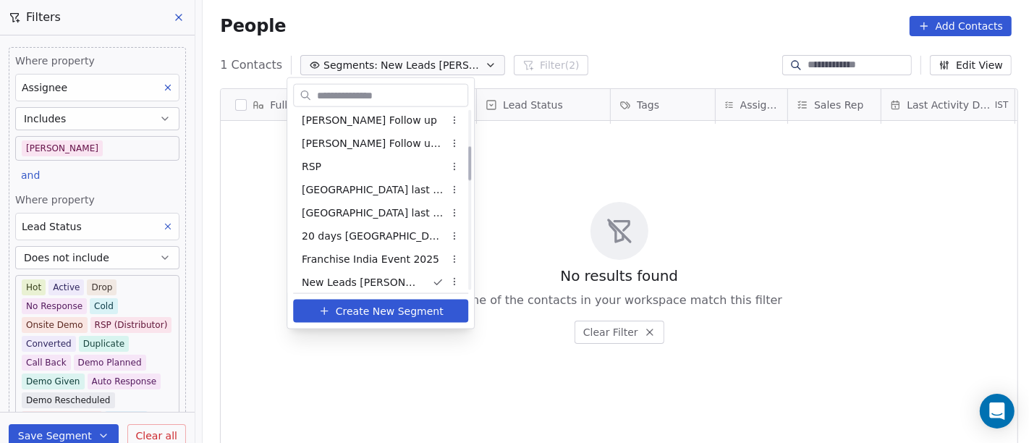
scroll to position [188, 0]
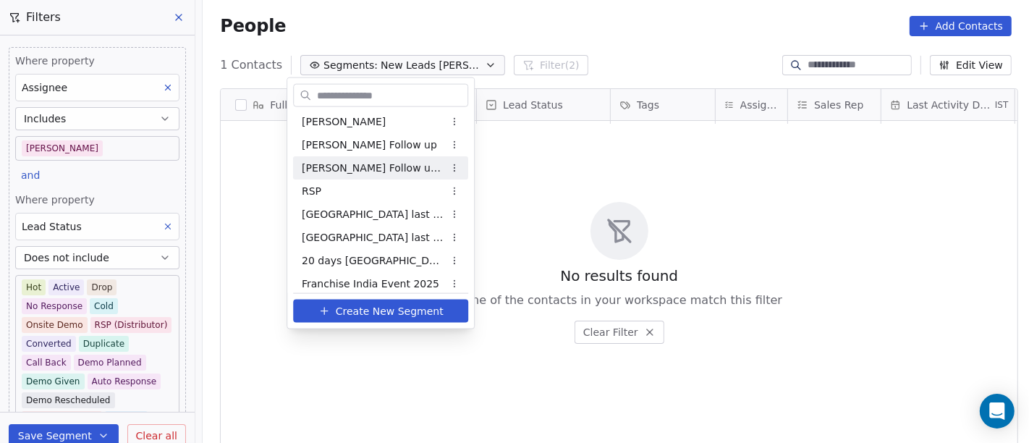
click at [403, 177] on div "Salim Follow up Hot Active" at bounding box center [380, 167] width 175 height 23
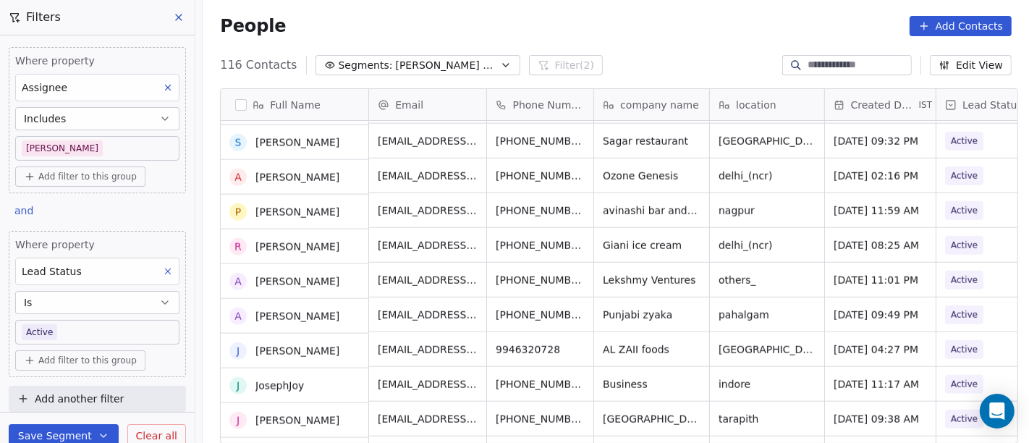
scroll to position [1214, 0]
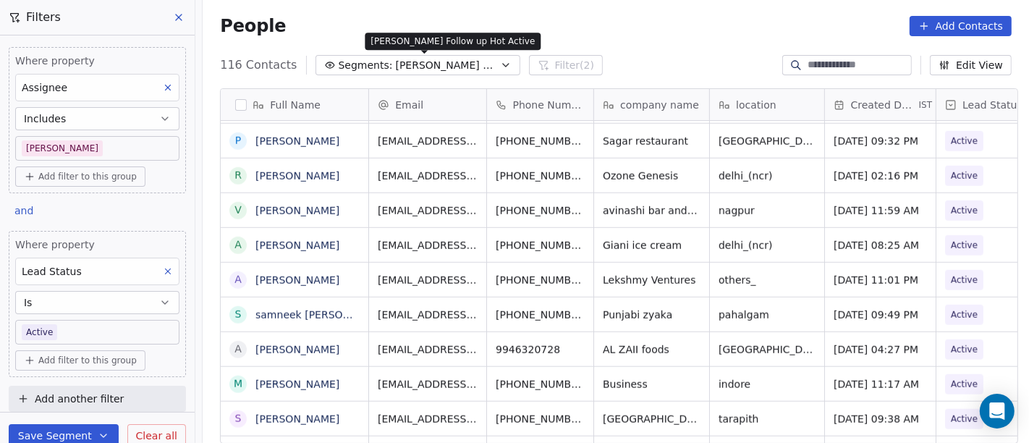
click at [370, 67] on span "Segments:" at bounding box center [366, 65] width 54 height 15
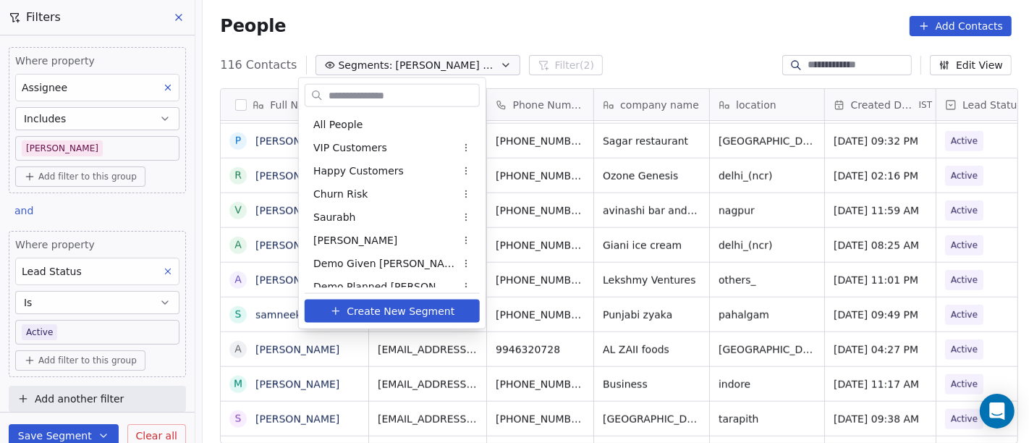
scroll to position [80, 0]
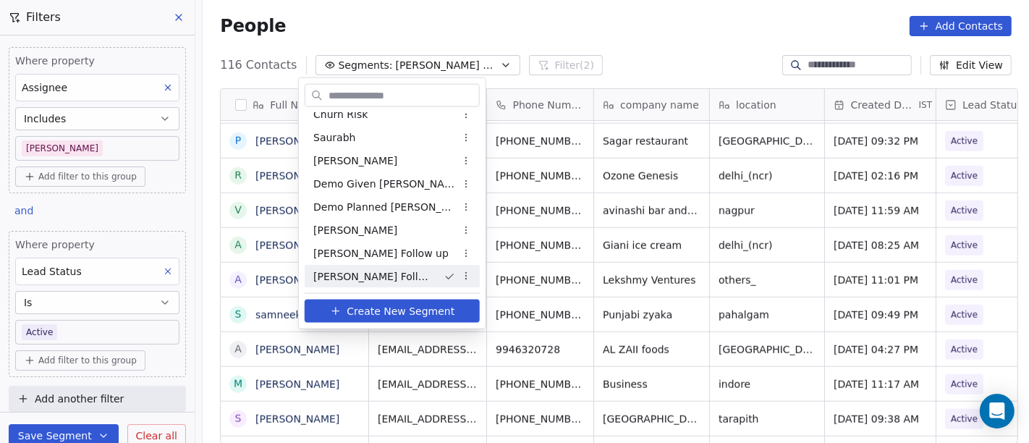
click at [413, 18] on html "On2Cook India Pvt. Ltd. Contacts People Marketing Workflows Campaigns Sales Pip…" at bounding box center [514, 221] width 1029 height 443
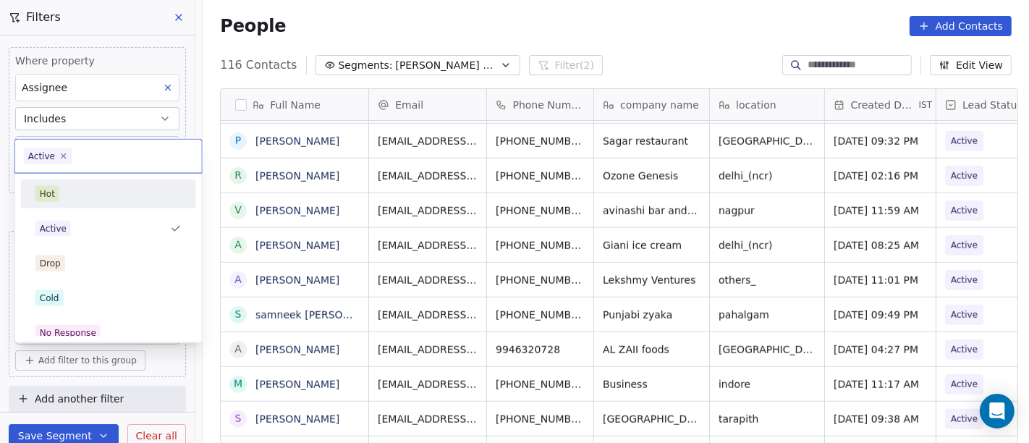
click at [80, 190] on div "Hot" at bounding box center [108, 194] width 146 height 16
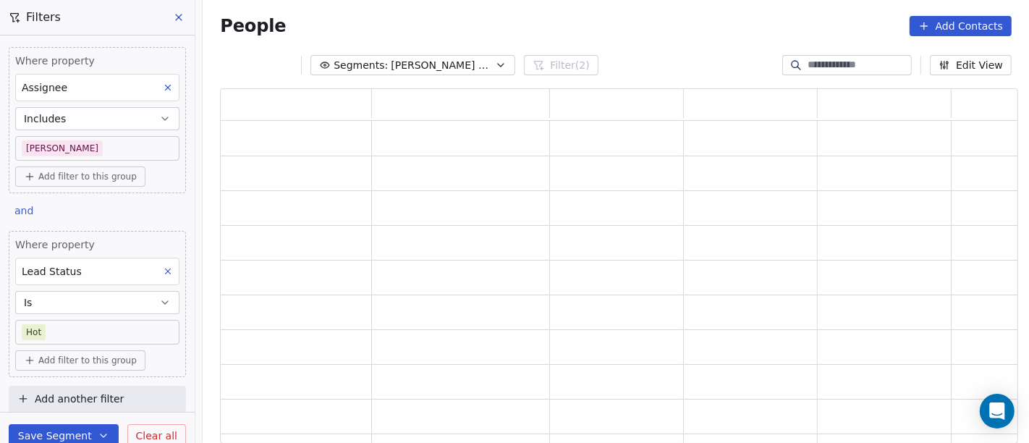
scroll to position [343, 786]
click at [616, 3] on div "People Add Contacts" at bounding box center [616, 26] width 826 height 55
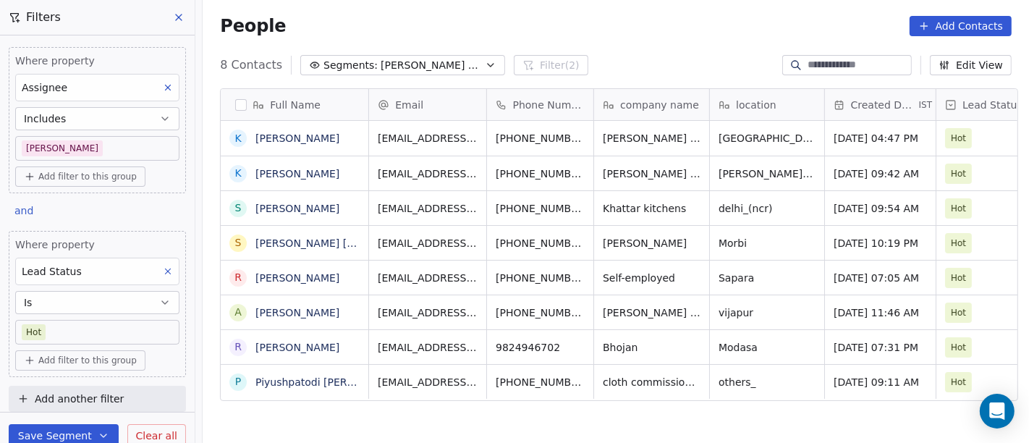
scroll to position [378, 821]
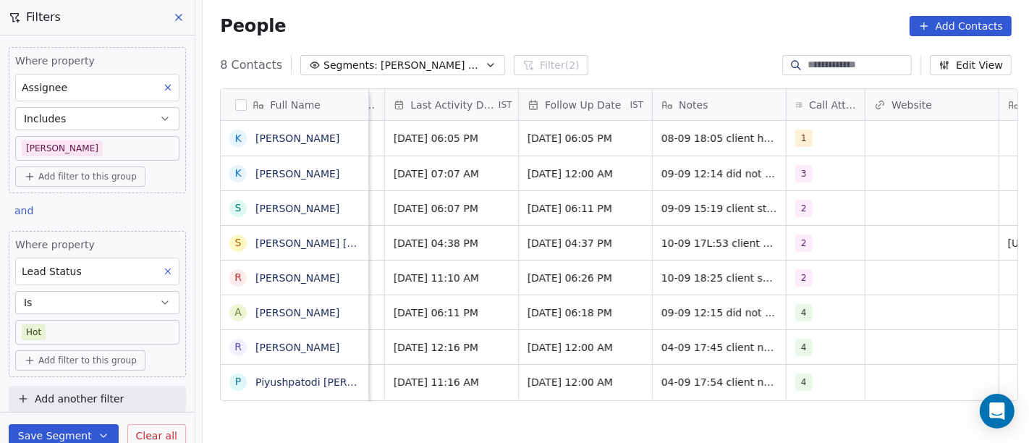
click at [648, 67] on div "8 Contacts Segments: Salim Follow up Hot Active Filter (2) Edit View" at bounding box center [616, 65] width 826 height 23
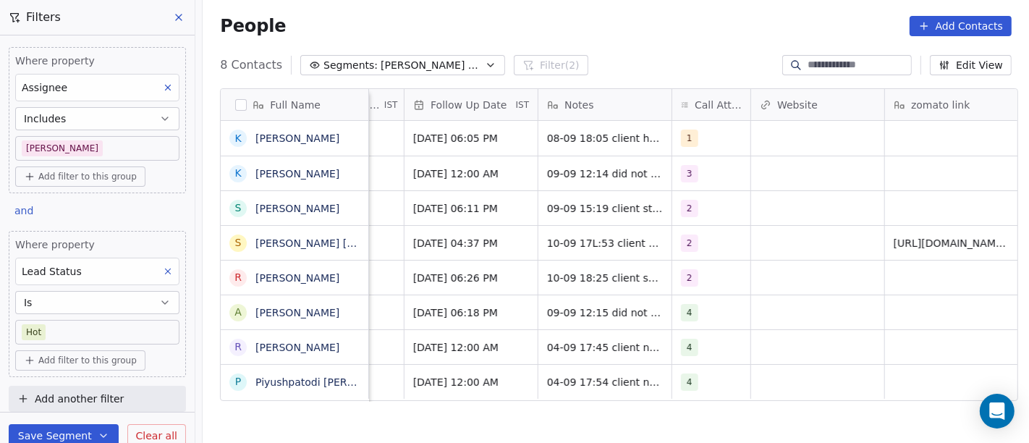
scroll to position [0, 1053]
click at [709, 127] on div "1" at bounding box center [710, 138] width 78 height 35
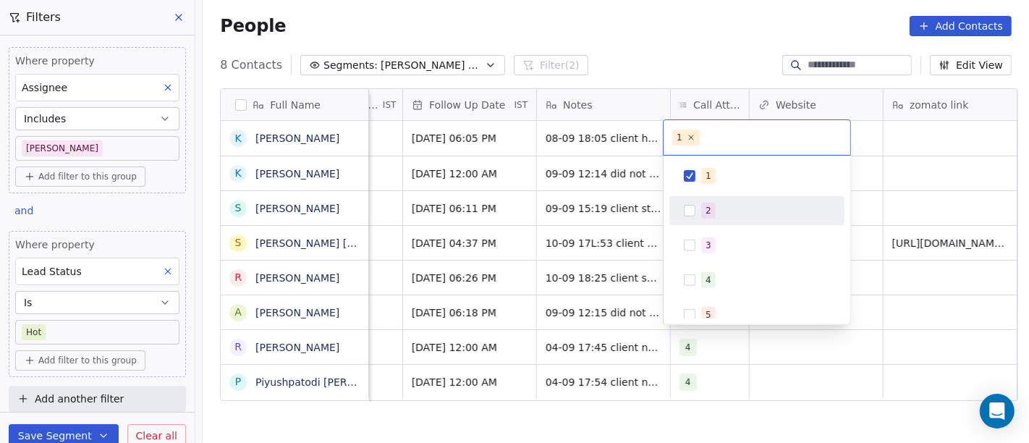
click at [701, 208] on span "2" at bounding box center [708, 211] width 14 height 16
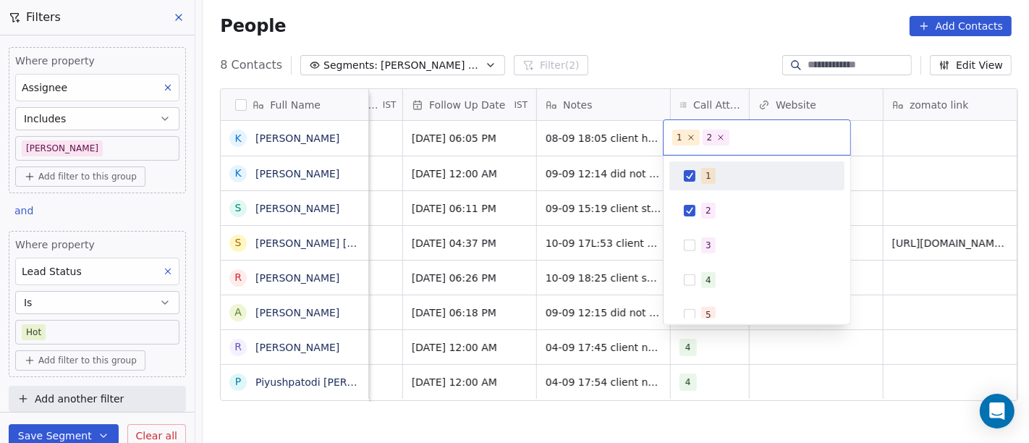
click at [701, 172] on span "1" at bounding box center [708, 176] width 14 height 16
click at [651, 65] on html "On2Cook India Pvt. Ltd. Contacts People Marketing Workflows Campaigns Sales Pip…" at bounding box center [514, 221] width 1029 height 443
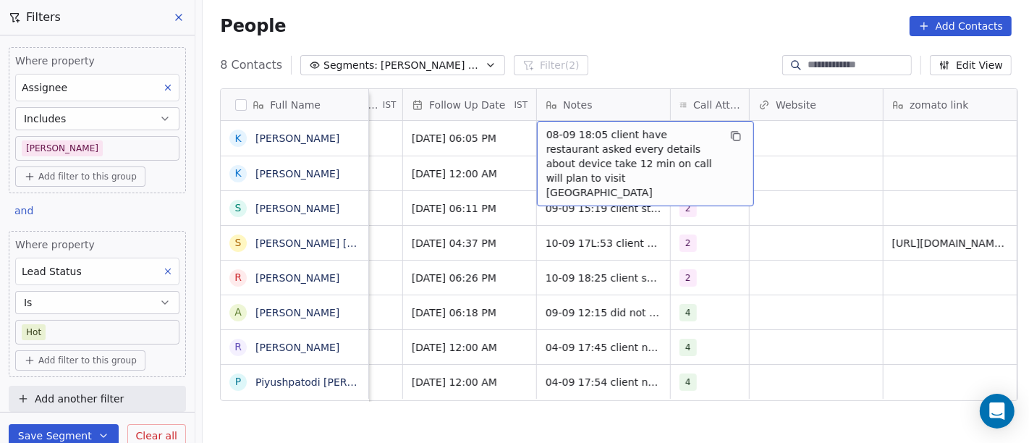
click at [566, 141] on span "08-09 18:05 client have restaurant asked every details about device take 12 min…" at bounding box center [632, 163] width 172 height 72
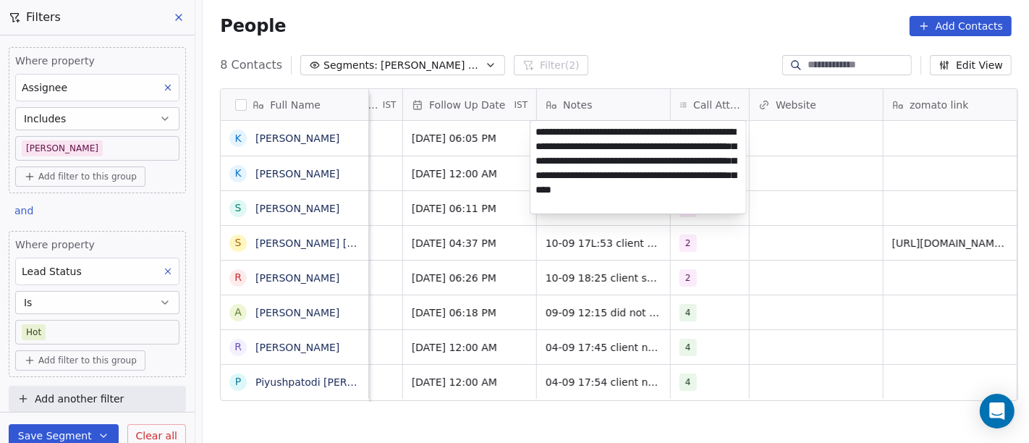
click at [705, 138] on textarea "**********" at bounding box center [638, 167] width 216 height 93
type textarea "**********"
click at [811, 198] on html "On2Cook India Pvt. Ltd. Contacts People Marketing Workflows Campaigns Sales Pip…" at bounding box center [514, 221] width 1029 height 443
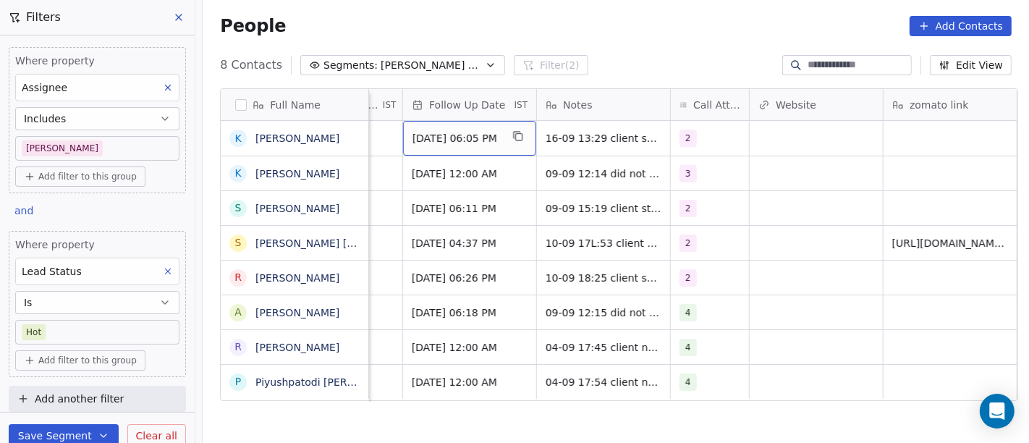
click at [445, 142] on span "15/09/2025 06:05 PM" at bounding box center [457, 138] width 88 height 14
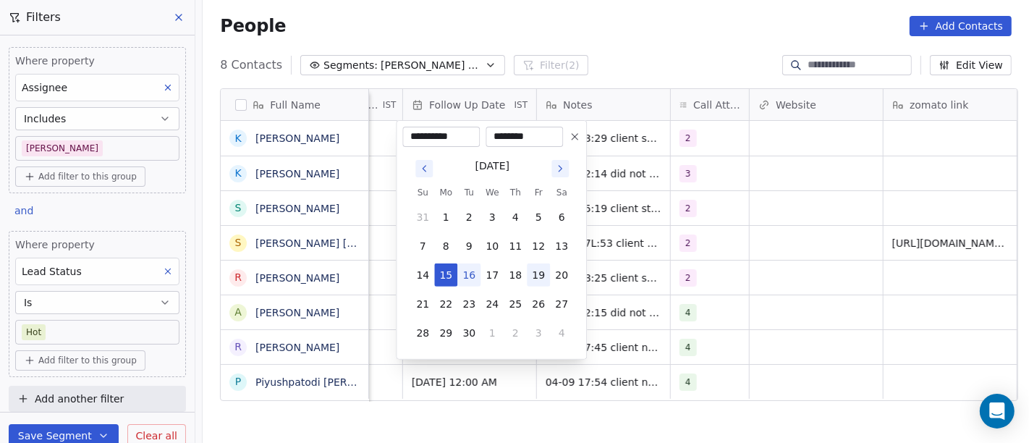
click at [538, 274] on button "19" at bounding box center [538, 274] width 23 height 23
type input "**********"
click at [796, 258] on html "On2Cook India Pvt. Ltd. Contacts People Marketing Workflows Campaigns Sales Pip…" at bounding box center [514, 221] width 1029 height 443
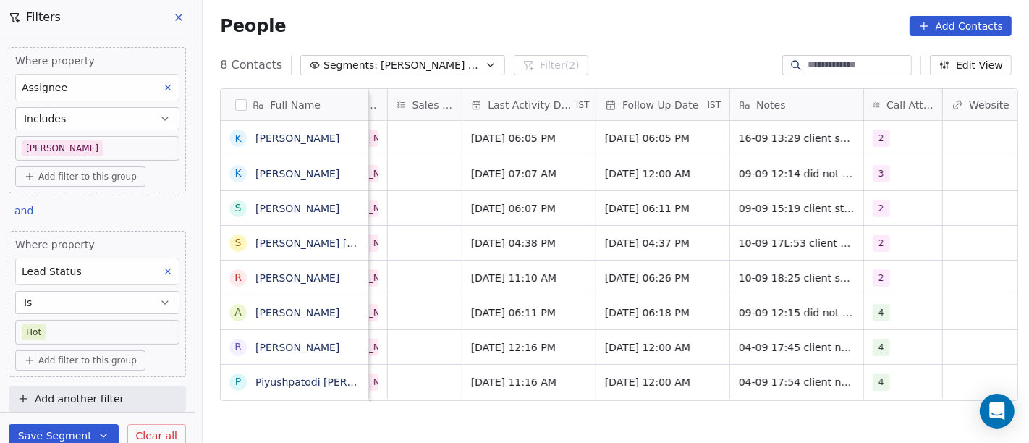
scroll to position [0, 855]
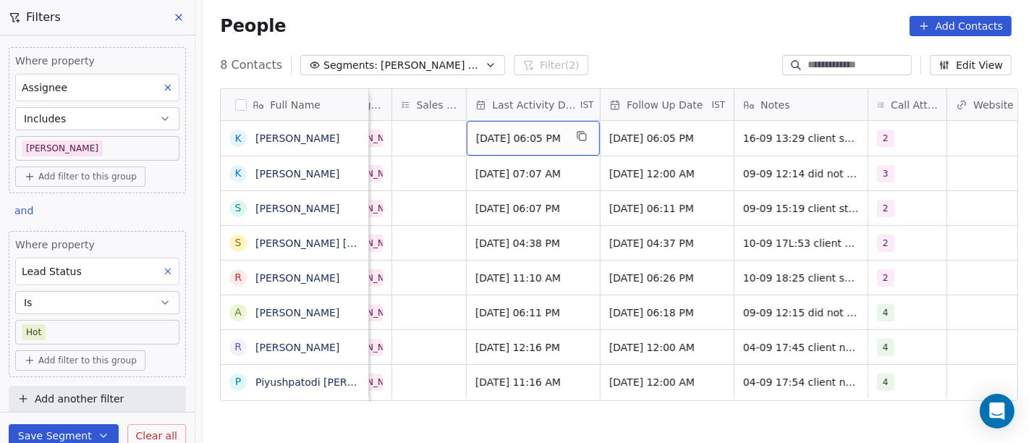
click at [559, 131] on span "Sep 08, 2025 06:05 PM" at bounding box center [520, 138] width 88 height 14
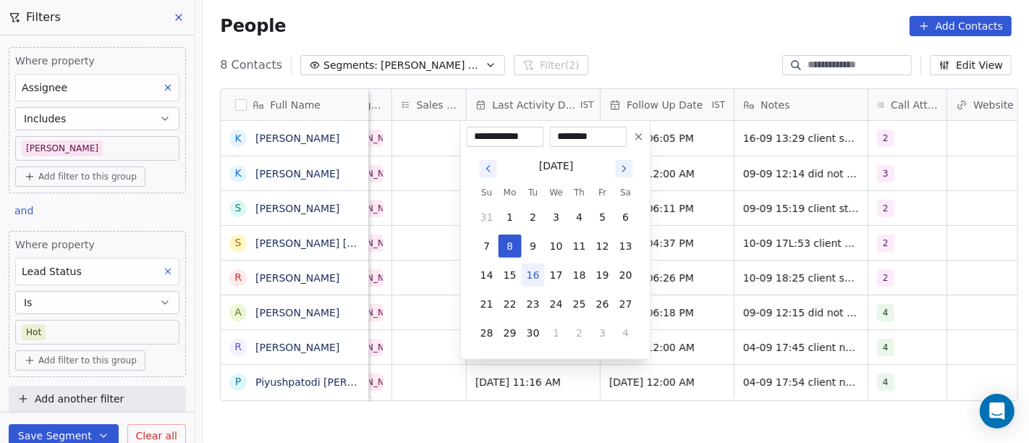
click at [530, 265] on button "16" at bounding box center [533, 274] width 23 height 23
type input "**********"
click at [834, 219] on html "On2Cook India Pvt. Ltd. Contacts People Marketing Workflows Campaigns Sales Pip…" at bounding box center [514, 221] width 1029 height 443
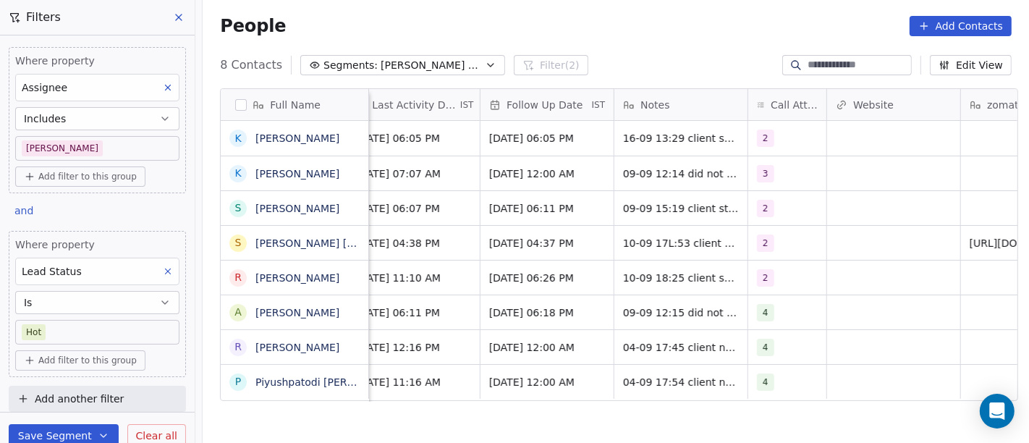
scroll to position [1, 977]
click at [765, 177] on span "3" at bounding box center [764, 173] width 17 height 17
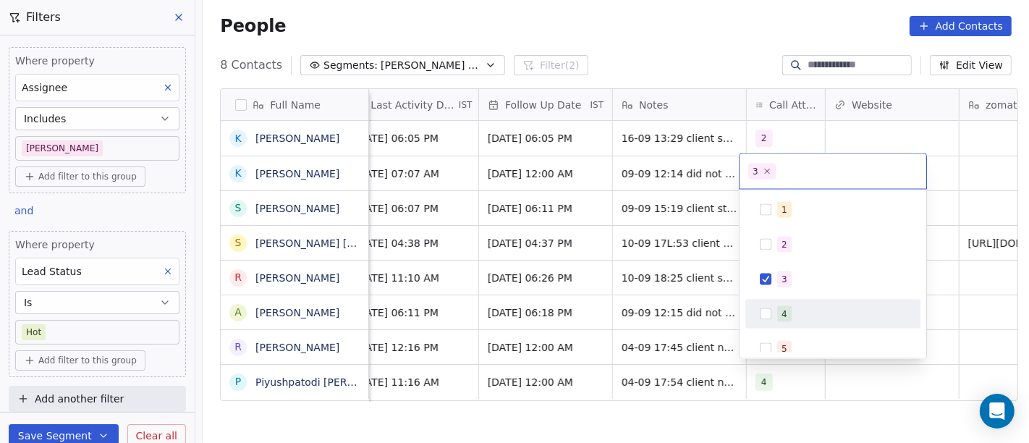
click at [787, 309] on span "4" at bounding box center [784, 314] width 14 height 16
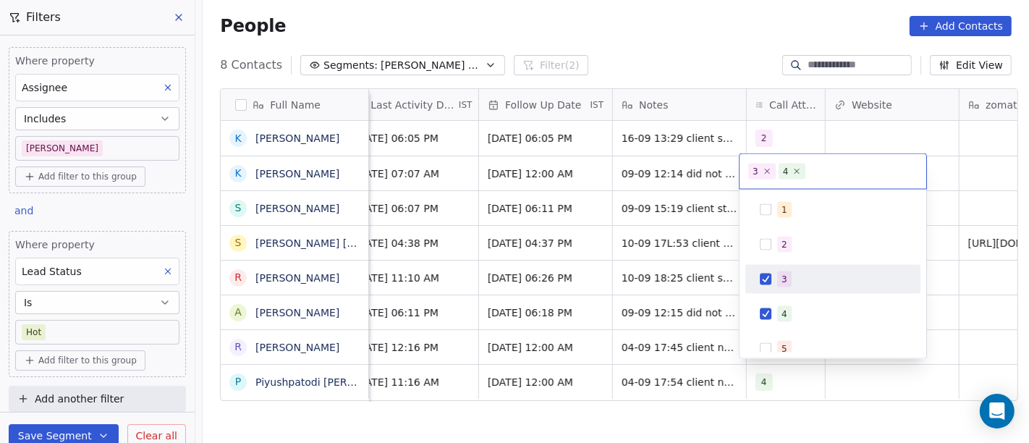
click at [772, 282] on div "3" at bounding box center [833, 279] width 164 height 23
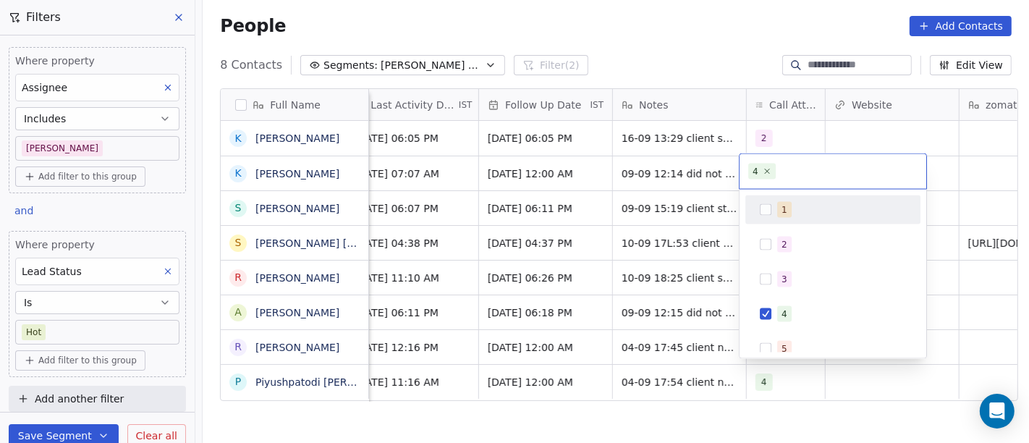
click at [824, 138] on html "On2Cook India Pvt. Ltd. Contacts People Marketing Workflows Campaigns Sales Pip…" at bounding box center [514, 221] width 1029 height 443
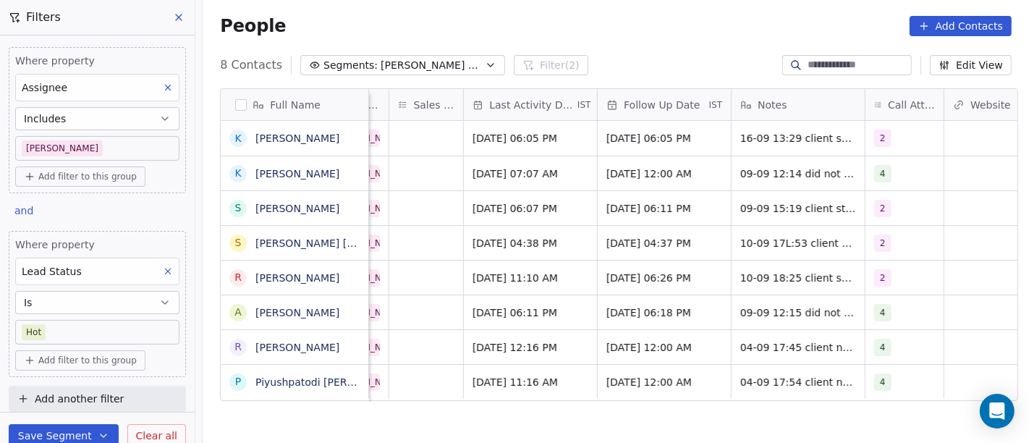
scroll to position [0, 860]
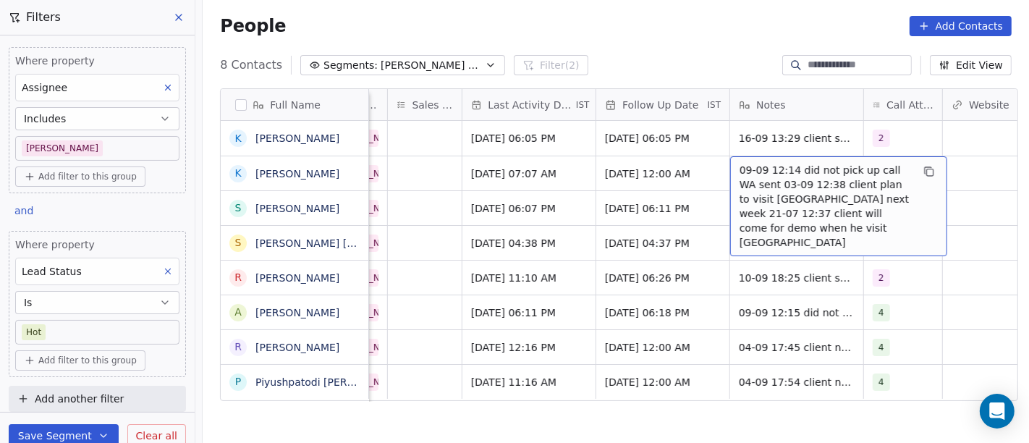
click at [751, 179] on span "09-09 12:14 did not pick up call WA sent 03-09 12:38 client plan to visit ahmed…" at bounding box center [826, 206] width 172 height 87
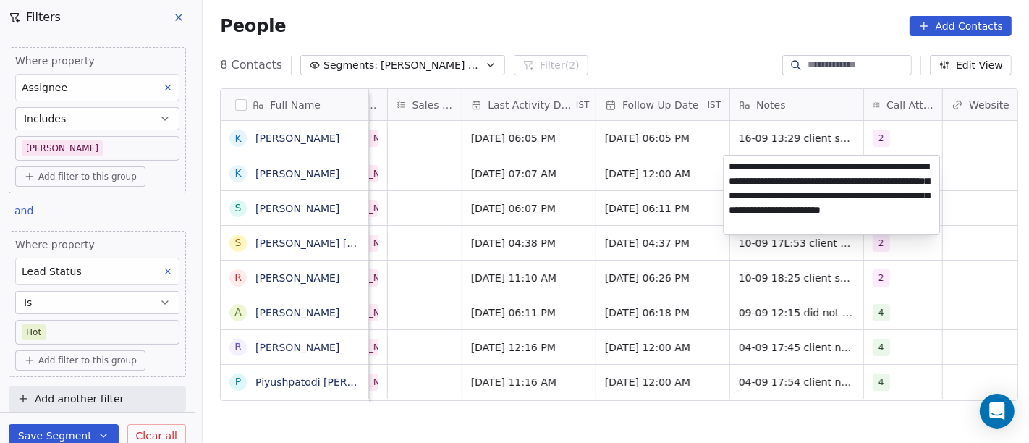
type textarea "**********"
click at [578, 396] on html "On2Cook India Pvt. Ltd. Contacts People Marketing Workflows Campaigns Sales Pip…" at bounding box center [514, 221] width 1029 height 443
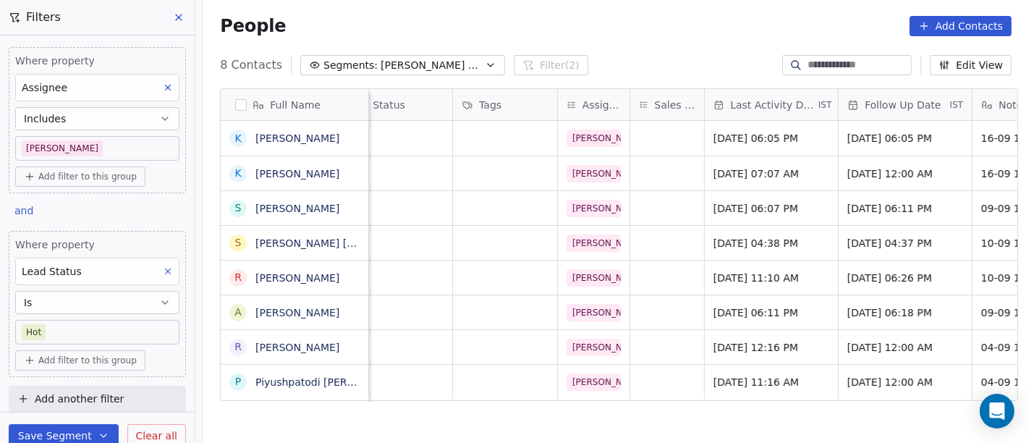
scroll to position [2, 616]
click at [856, 177] on span "15/09/2025 12:00 AM" at bounding box center [894, 173] width 88 height 14
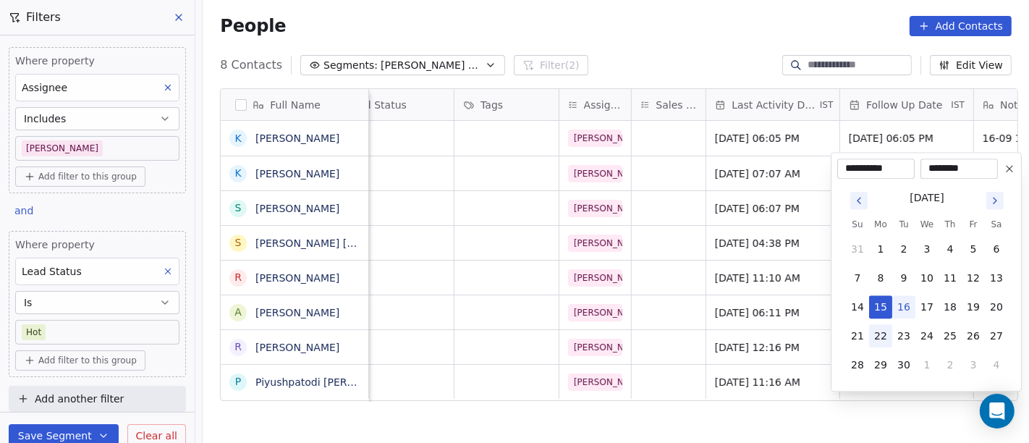
click at [879, 331] on button "22" at bounding box center [880, 335] width 23 height 23
type input "**********"
drag, startPoint x: 637, startPoint y: 413, endPoint x: 716, endPoint y: 377, distance: 86.5
click at [637, 413] on html "On2Cook India Pvt. Ltd. Contacts People Marketing Workflows Campaigns Sales Pip…" at bounding box center [514, 221] width 1029 height 443
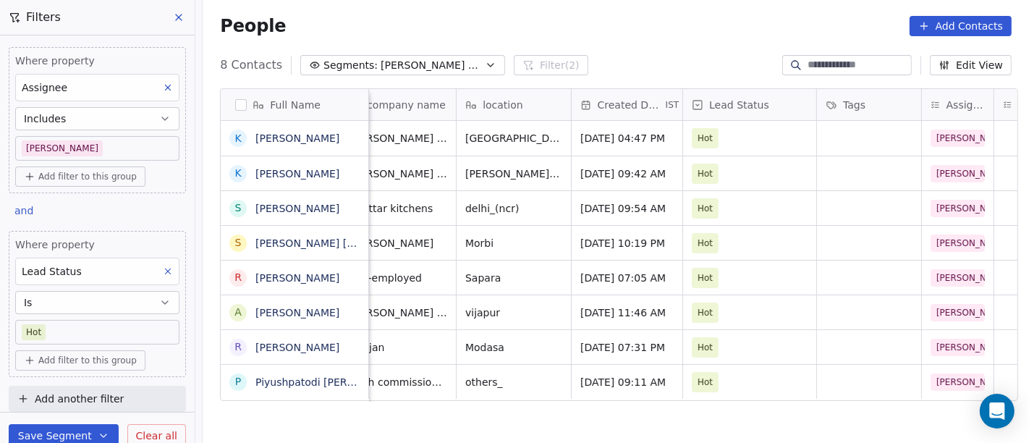
scroll to position [2, 248]
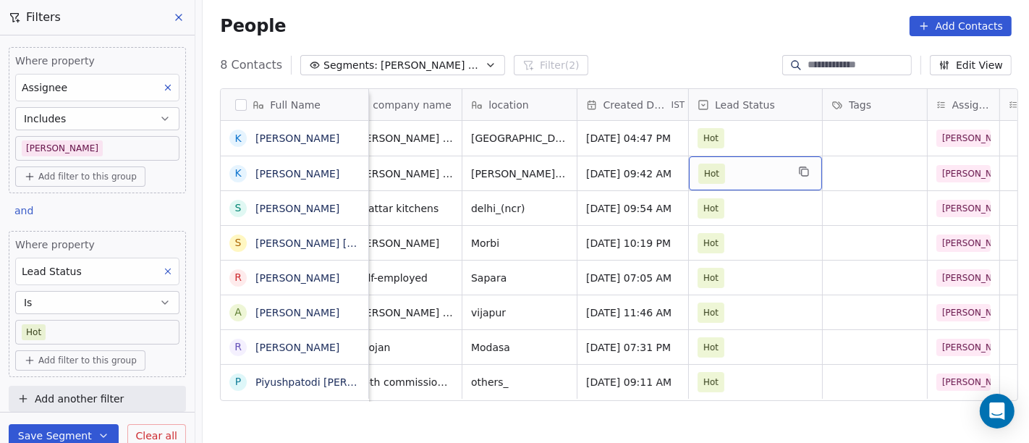
click at [734, 172] on span "Hot" at bounding box center [742, 174] width 88 height 20
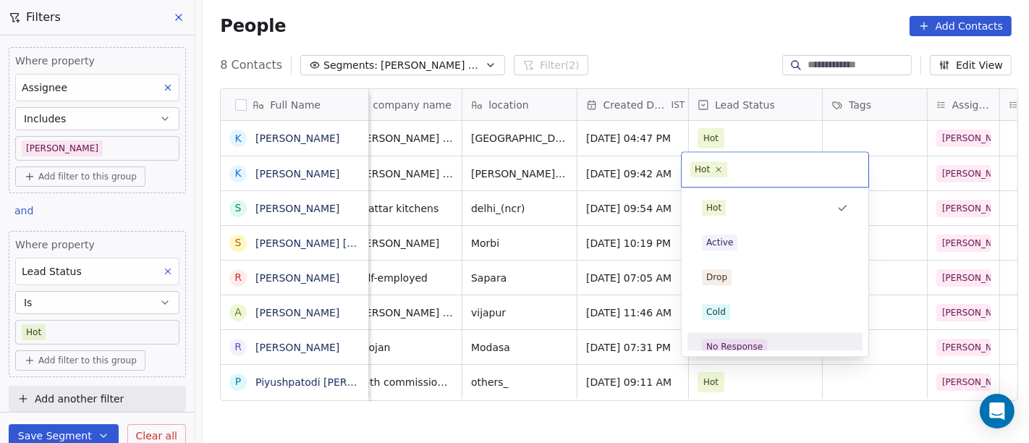
click at [769, 344] on div "No Response" at bounding box center [775, 347] width 146 height 16
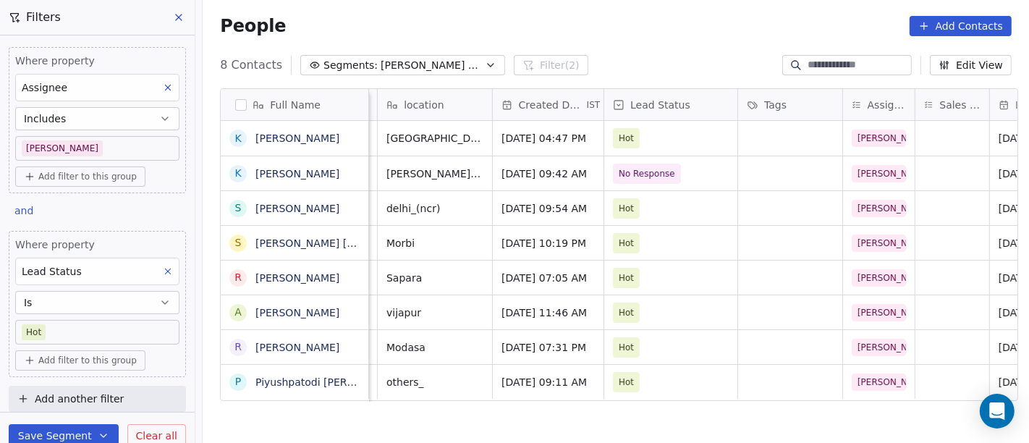
scroll to position [0, 781]
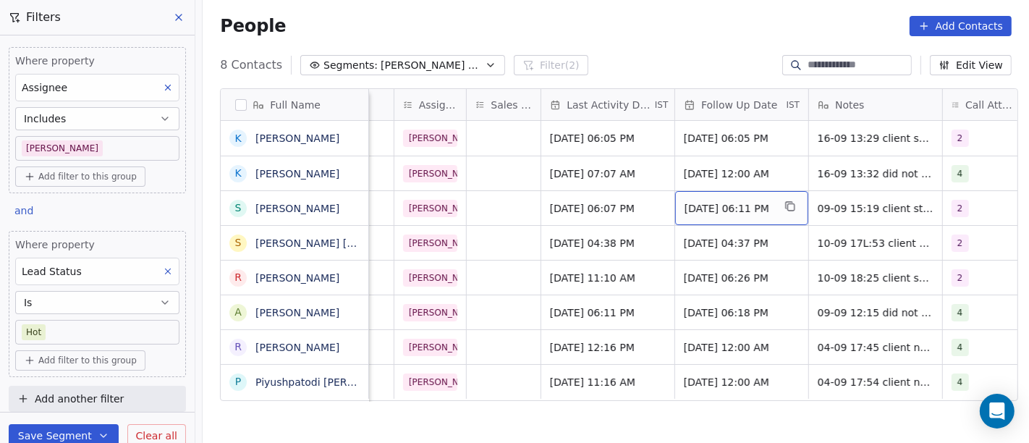
click at [724, 214] on div "16/09/2025 06:11 PM" at bounding box center [741, 208] width 133 height 34
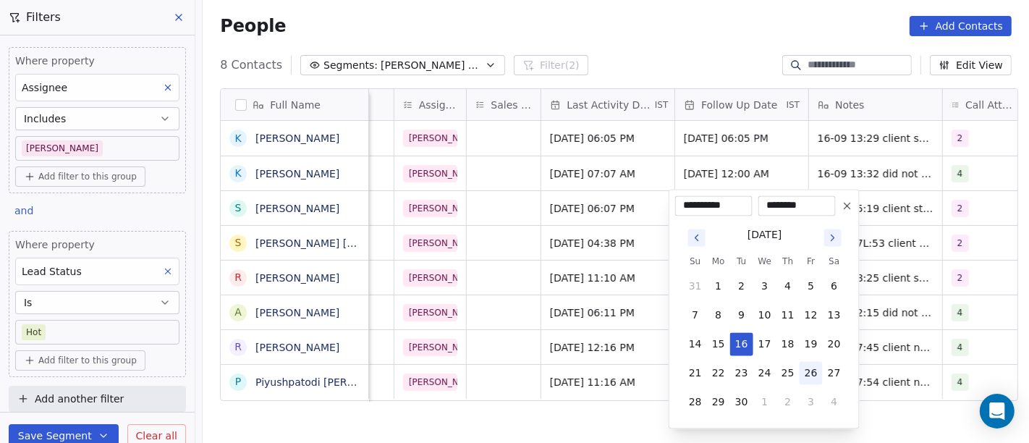
click at [804, 373] on button "26" at bounding box center [811, 372] width 23 height 23
type input "**********"
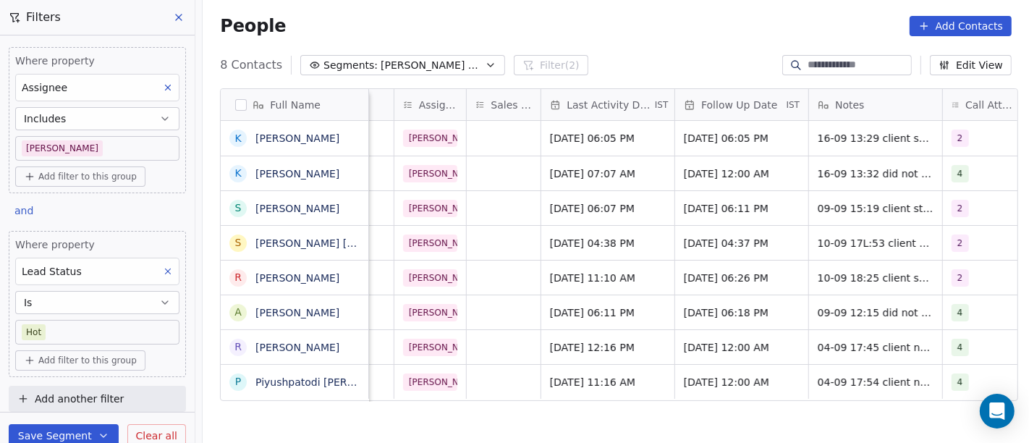
click at [581, 408] on html "On2Cook India Pvt. Ltd. Contacts People Marketing Workflows Campaigns Sales Pip…" at bounding box center [514, 221] width 1029 height 443
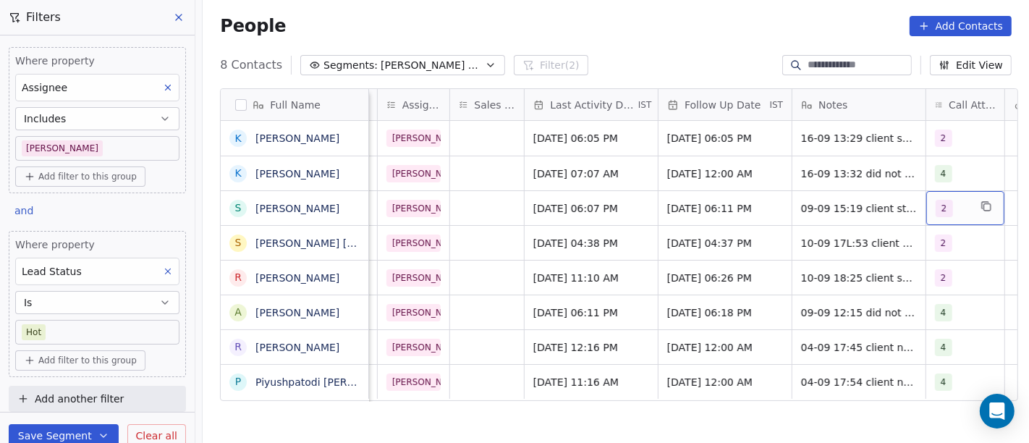
click at [940, 210] on span "2" at bounding box center [944, 208] width 17 height 17
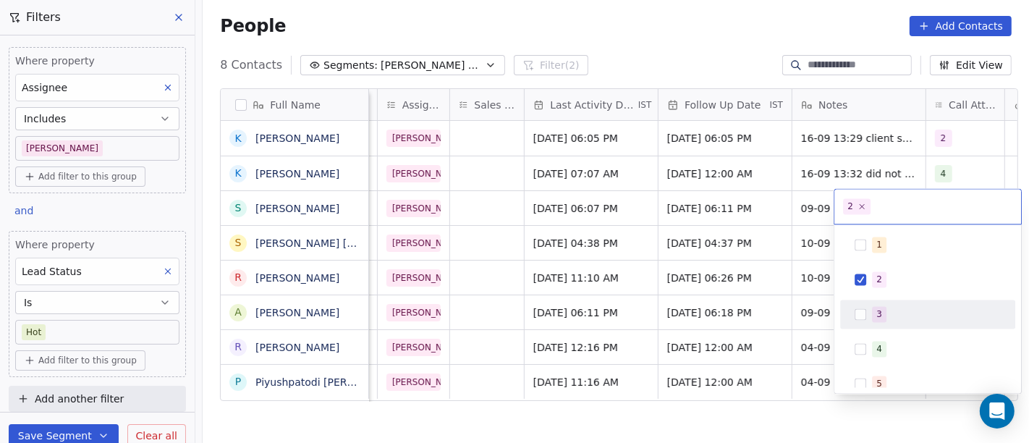
click at [880, 319] on div "3" at bounding box center [879, 314] width 6 height 13
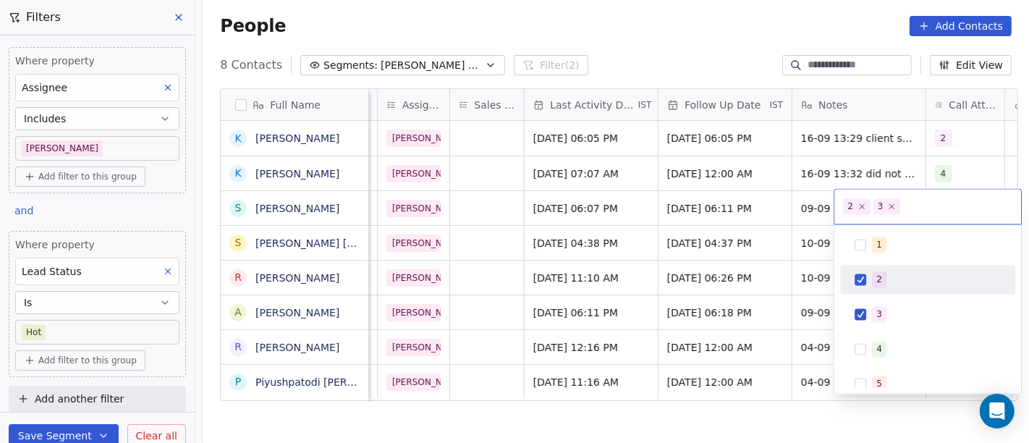
click at [862, 282] on button "Suggestions" at bounding box center [861, 280] width 12 height 12
click at [682, 210] on html "On2Cook India Pvt. Ltd. Contacts People Marketing Workflows Campaigns Sales Pip…" at bounding box center [514, 221] width 1029 height 443
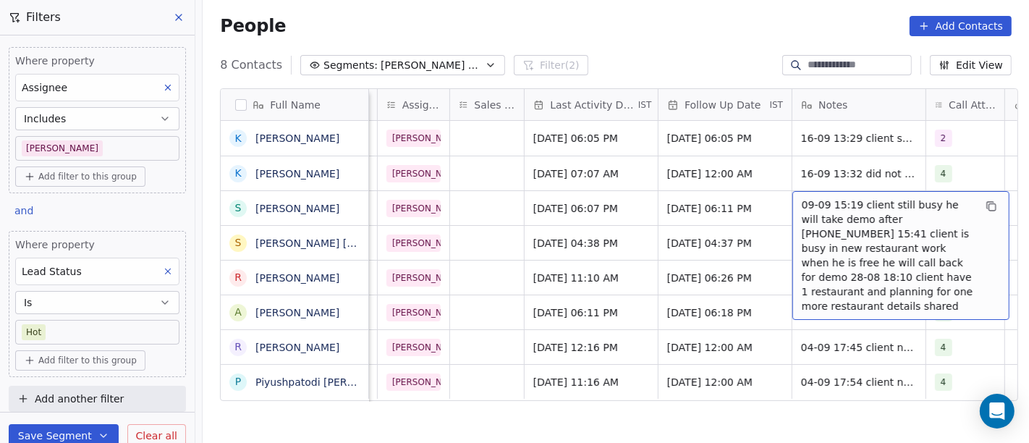
click at [792, 208] on div "09-09 15:19 client still busy he will take demo after 15-09 03-09 15:41 client …" at bounding box center [900, 255] width 217 height 129
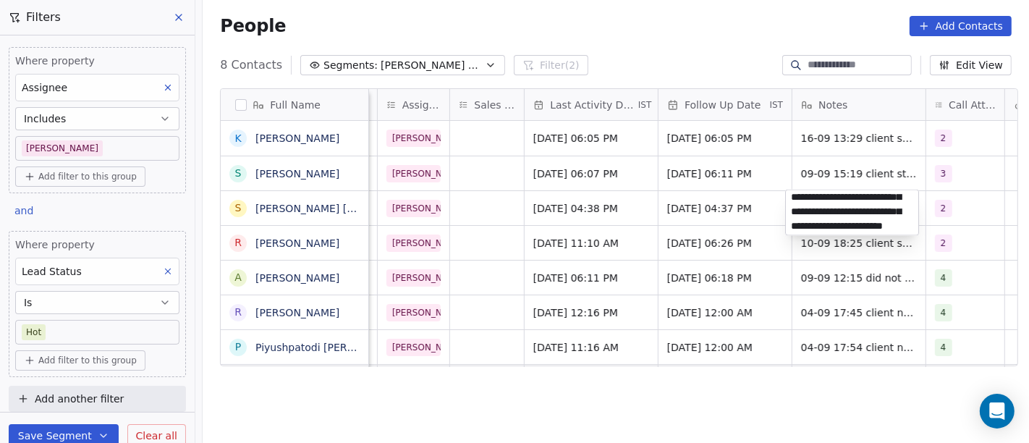
scroll to position [4, 0]
click at [716, 273] on html "On2Cook India Pvt. Ltd. Contacts People Marketing Workflows Campaigns Sales Pip…" at bounding box center [514, 221] width 1029 height 443
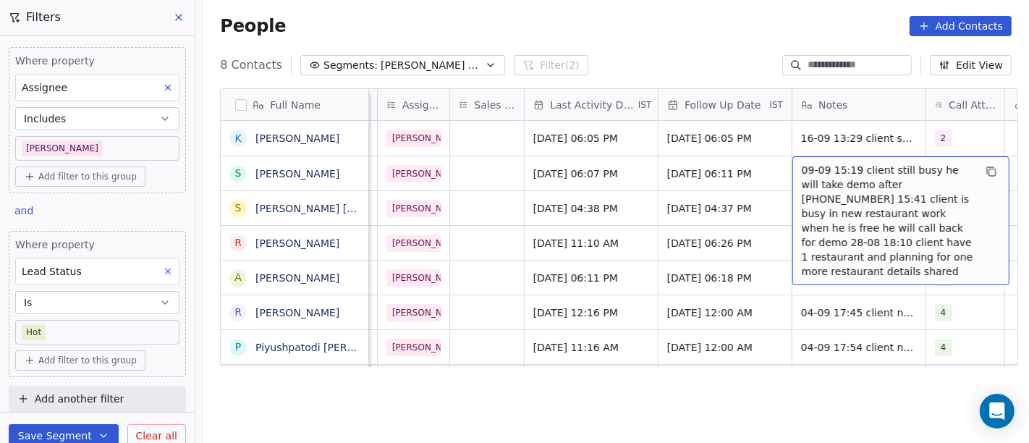
click at [834, 166] on span "09-09 15:19 client still busy he will take demo after 15-09 03-09 15:41 client …" at bounding box center [888, 221] width 172 height 116
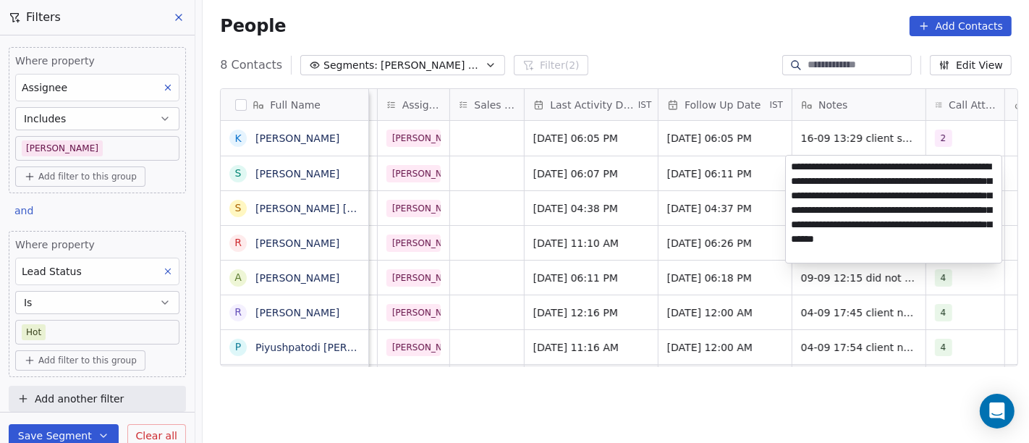
type textarea "**********"
click at [794, 274] on html "On2Cook India Pvt. Ltd. Contacts People Marketing Workflows Campaigns Sales Pip…" at bounding box center [514, 221] width 1029 height 443
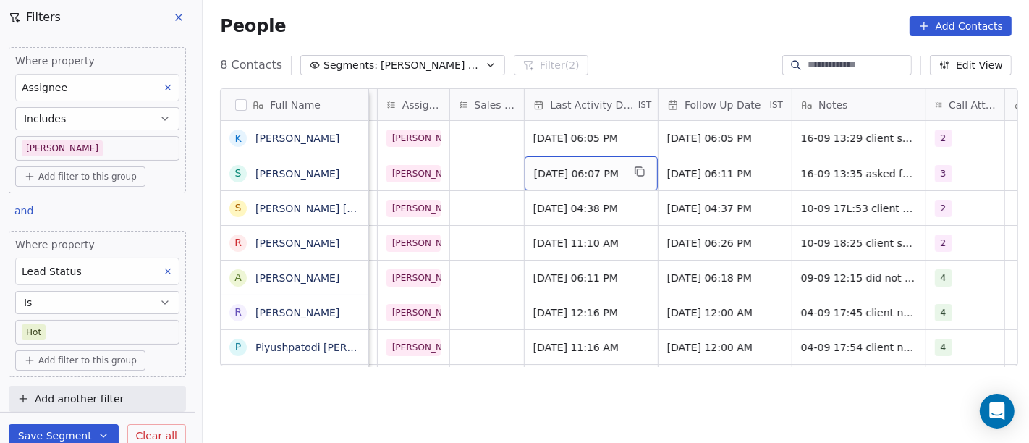
click at [579, 171] on span "Sep 09, 2025 06:07 PM" at bounding box center [578, 173] width 88 height 14
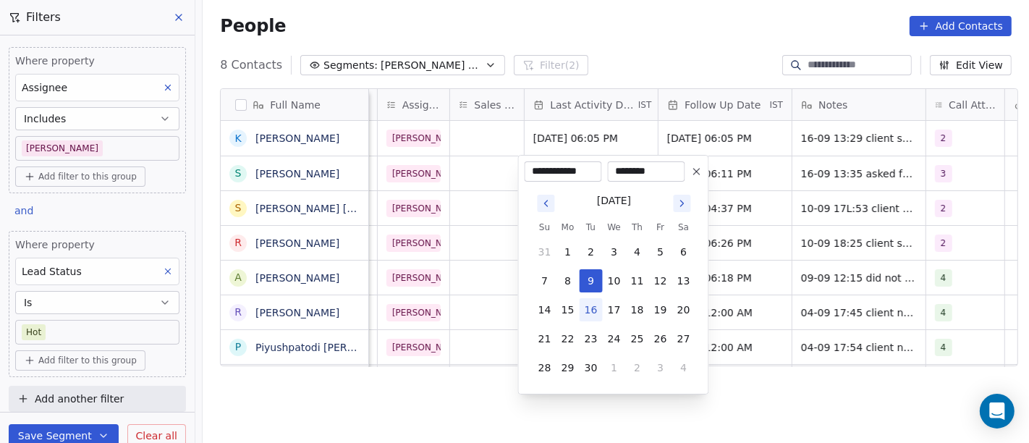
click at [593, 307] on button "16" at bounding box center [591, 309] width 23 height 23
type input "**********"
click at [775, 396] on html "On2Cook India Pvt. Ltd. Contacts People Marketing Workflows Campaigns Sales Pip…" at bounding box center [514, 221] width 1029 height 443
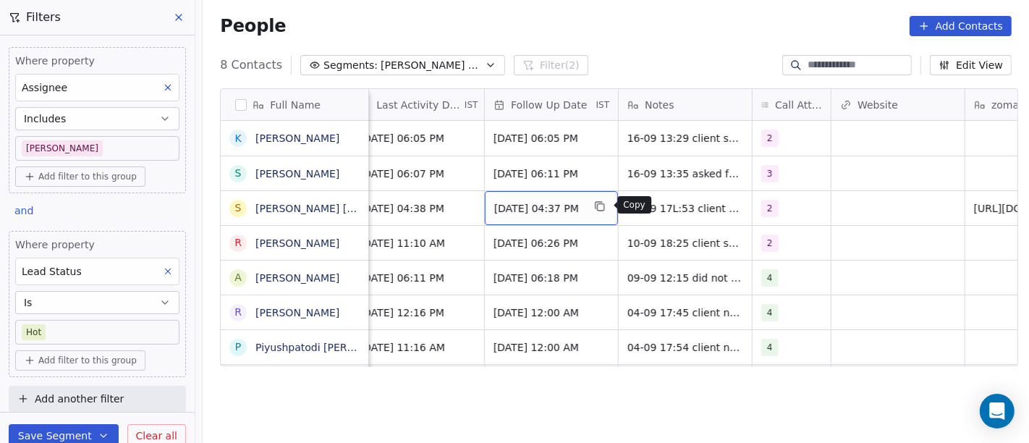
scroll to position [0, 971]
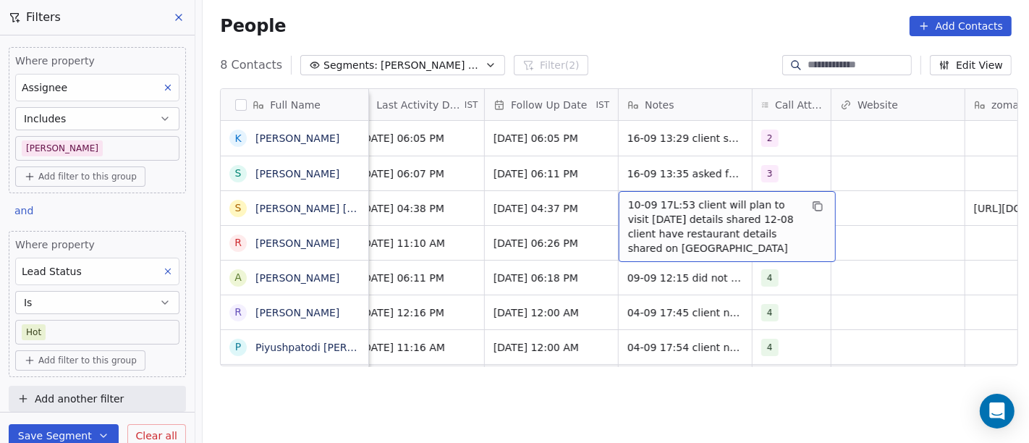
click at [652, 208] on span "10-09 17L:53 client will plan to visit in 10 days details shared 12-08 client h…" at bounding box center [714, 227] width 172 height 58
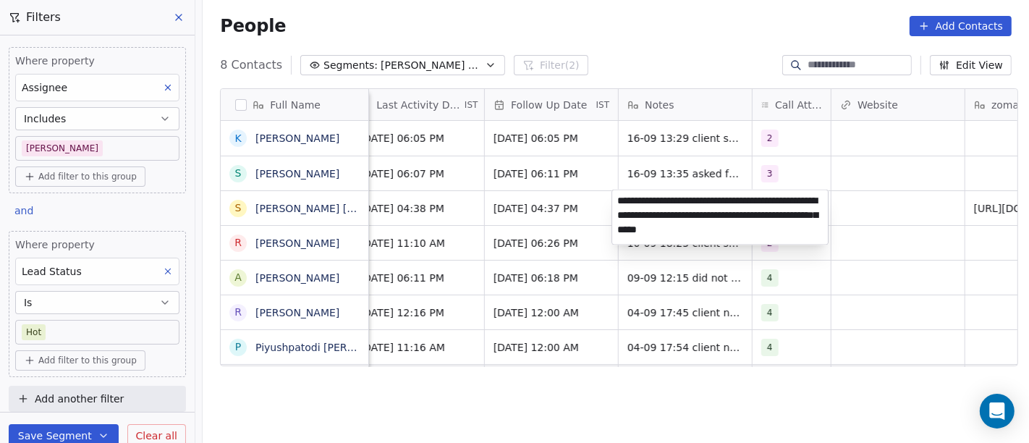
click at [667, 199] on textarea "**********" at bounding box center [720, 217] width 216 height 54
type textarea "**********"
click at [786, 222] on textarea "**********" at bounding box center [720, 215] width 216 height 50
click at [519, 209] on html "On2Cook India Pvt. Ltd. Contacts People Marketing Workflows Campaigns Sales Pip…" at bounding box center [514, 221] width 1029 height 443
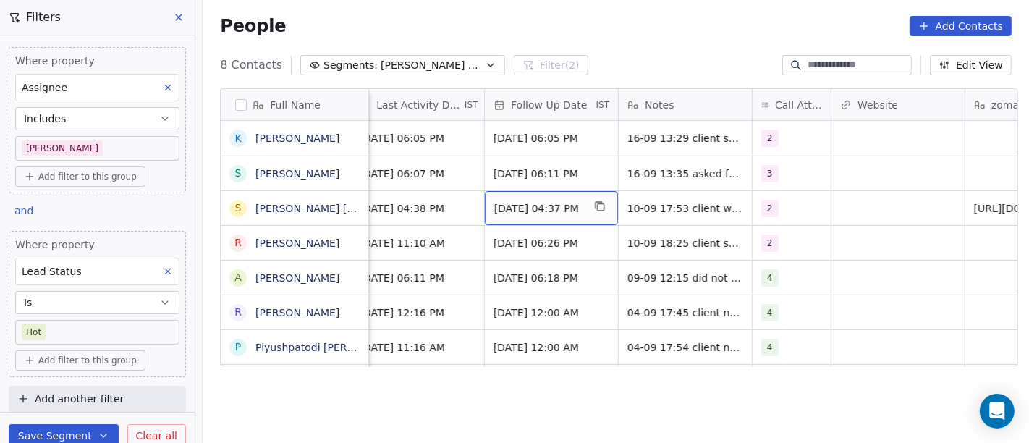
click at [519, 209] on span "17/09/2025 04:37 PM" at bounding box center [538, 208] width 88 height 14
click at [533, 201] on span "17/09/2025 04:37 PM" at bounding box center [538, 208] width 88 height 14
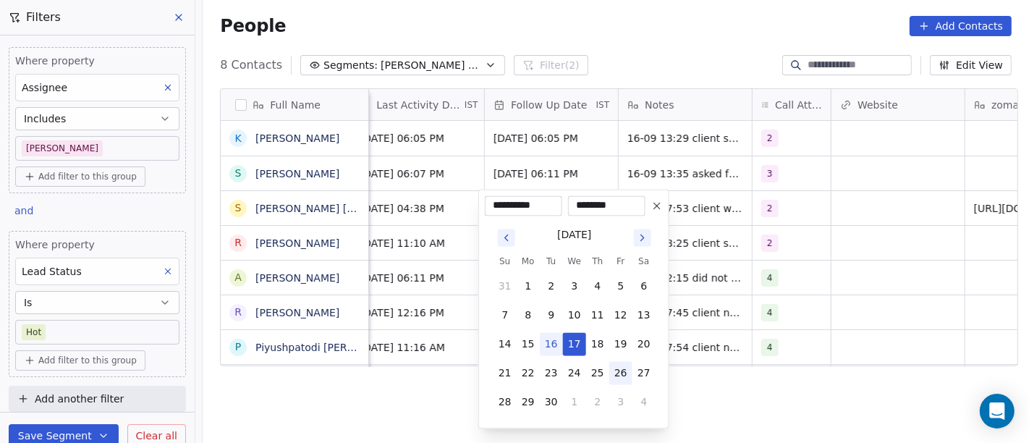
click at [622, 376] on button "26" at bounding box center [620, 372] width 23 height 23
type input "**********"
click at [399, 399] on html "On2Cook India Pvt. Ltd. Contacts People Marketing Workflows Campaigns Sales Pip…" at bounding box center [514, 221] width 1029 height 443
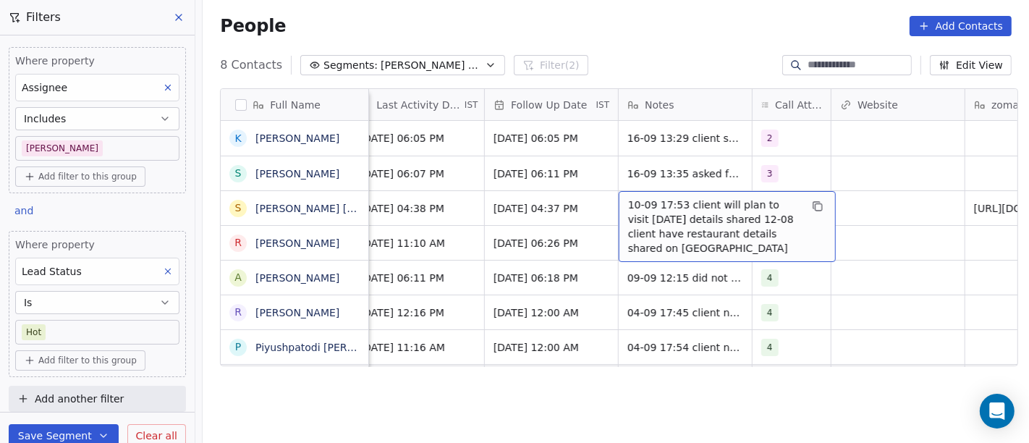
click at [653, 206] on span "10-09 17:53 client will plan to visit in 10 days details shared 12-08 client ha…" at bounding box center [714, 227] width 172 height 58
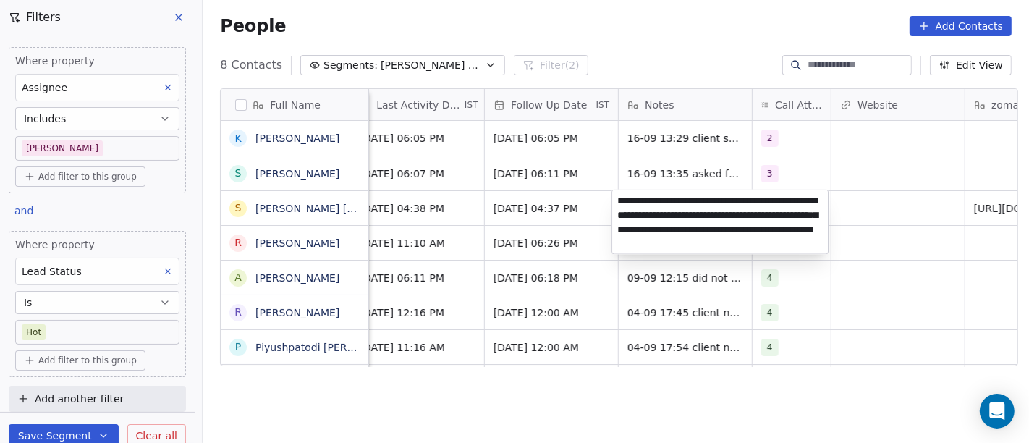
type textarea "**********"
click at [870, 323] on html "On2Cook India Pvt. Ltd. Contacts People Marketing Workflows Campaigns Sales Pip…" at bounding box center [514, 221] width 1029 height 443
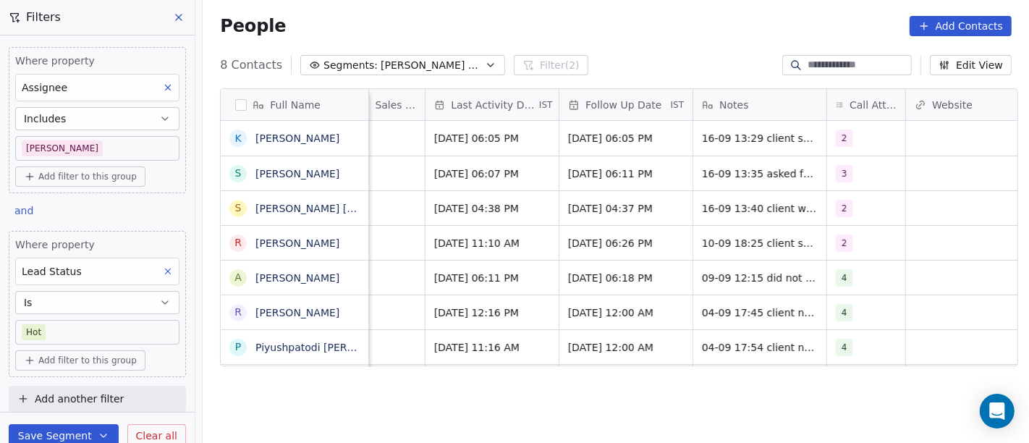
scroll to position [0, 895]
click at [859, 203] on div "2" at bounding box center [854, 208] width 33 height 17
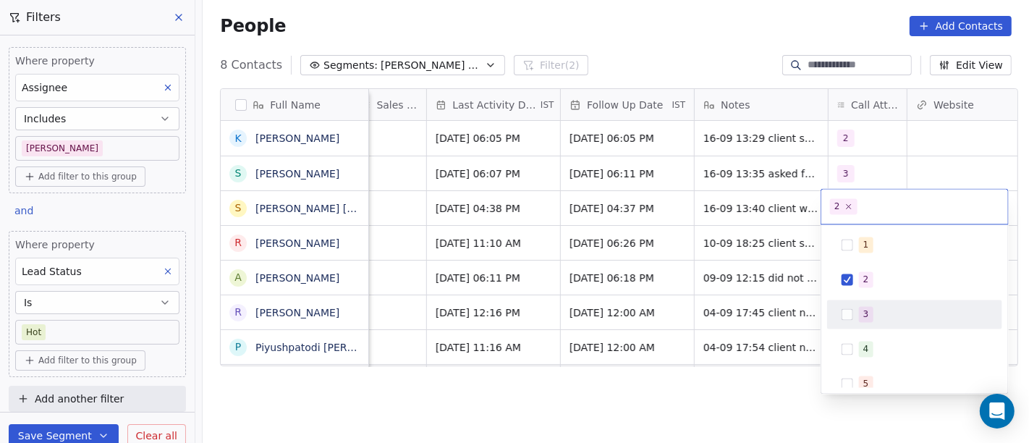
click at [870, 313] on span "3" at bounding box center [866, 314] width 14 height 16
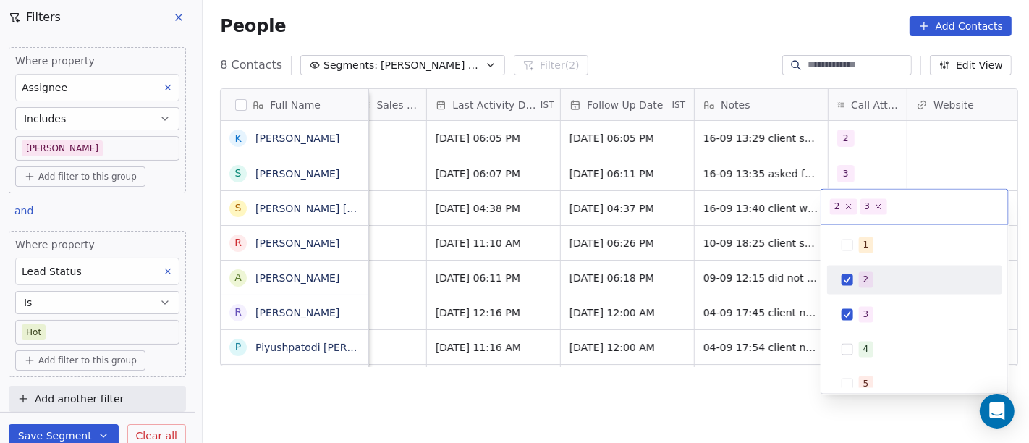
click at [856, 260] on div "1 2 3 4 5 6 7 8 9 10" at bounding box center [914, 401] width 175 height 342
click at [859, 283] on span "2" at bounding box center [866, 279] width 14 height 16
click at [709, 180] on html "On2Cook India Pvt. Ltd. Contacts People Marketing Workflows Campaigns Sales Pip…" at bounding box center [514, 221] width 1029 height 443
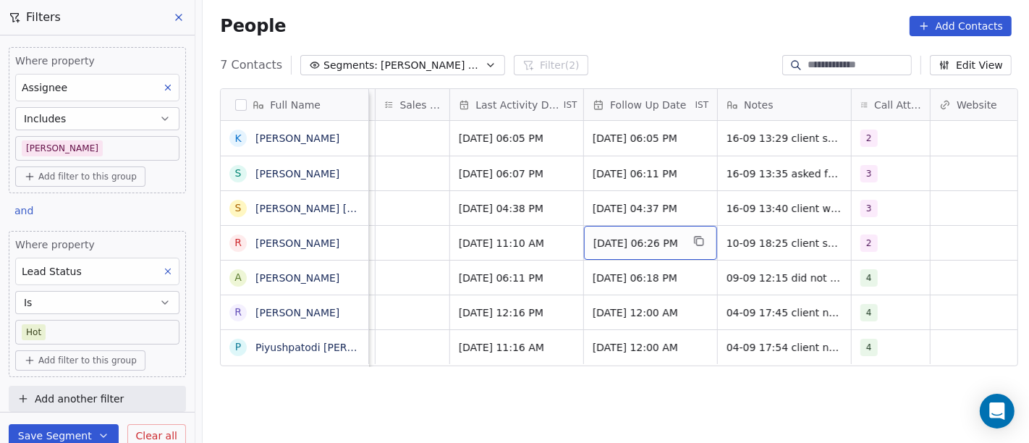
scroll to position [0, 871]
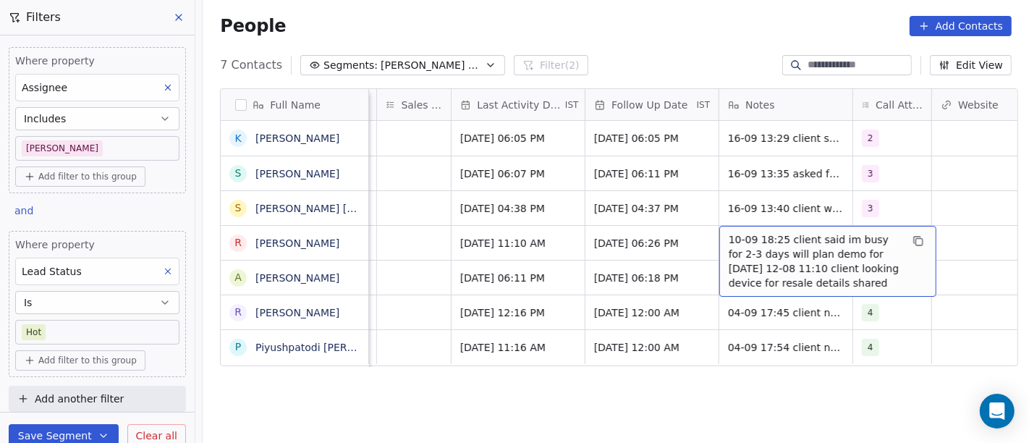
click at [780, 244] on span "10-09 18:25 client said im busy for 2-3 days will plan demo for monday 12-08 11…" at bounding box center [815, 261] width 172 height 58
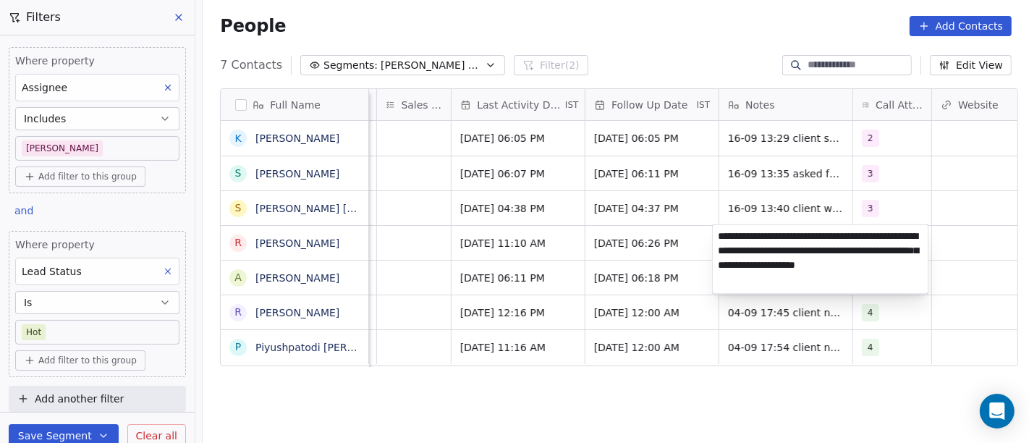
click at [780, 244] on textarea "**********" at bounding box center [821, 259] width 216 height 69
click at [734, 330] on html "On2Cook India Pvt. Ltd. Contacts People Marketing Workflows Campaigns Sales Pip…" at bounding box center [514, 221] width 1029 height 443
click at [772, 253] on textarea "**********" at bounding box center [821, 259] width 216 height 69
click at [792, 268] on textarea "**********" at bounding box center [821, 259] width 216 height 69
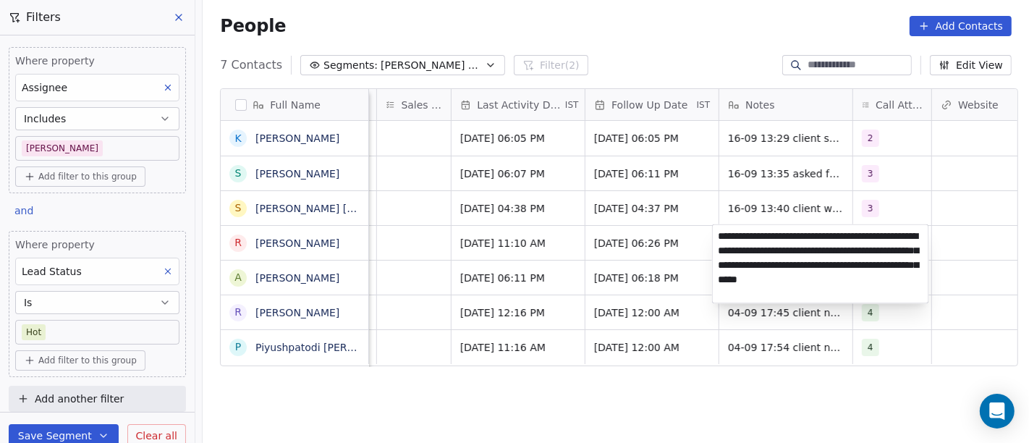
type textarea "**********"
click at [667, 383] on html "On2Cook India Pvt. Ltd. Contacts People Marketing Workflows Campaigns Sales Pip…" at bounding box center [514, 221] width 1029 height 443
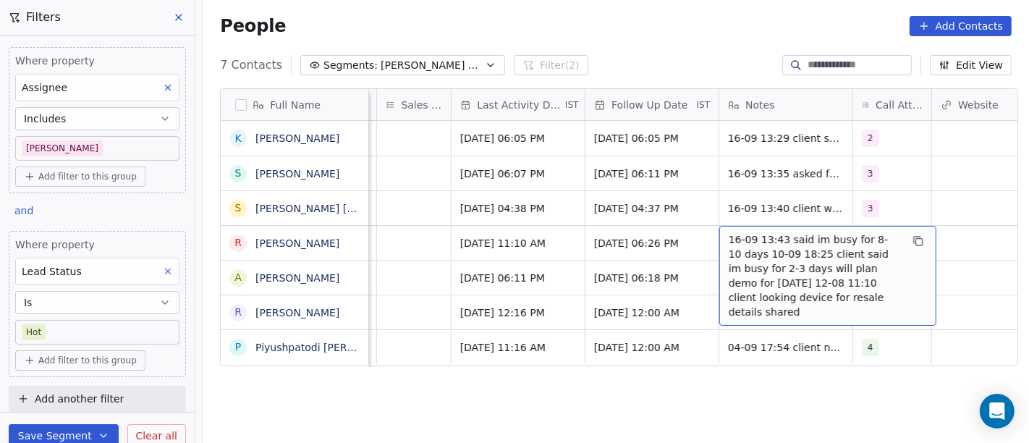
click at [733, 248] on span "16-09 13:43 said im busy for 8-10 days 10-09 18:25 client said im busy for 2-3 …" at bounding box center [815, 275] width 172 height 87
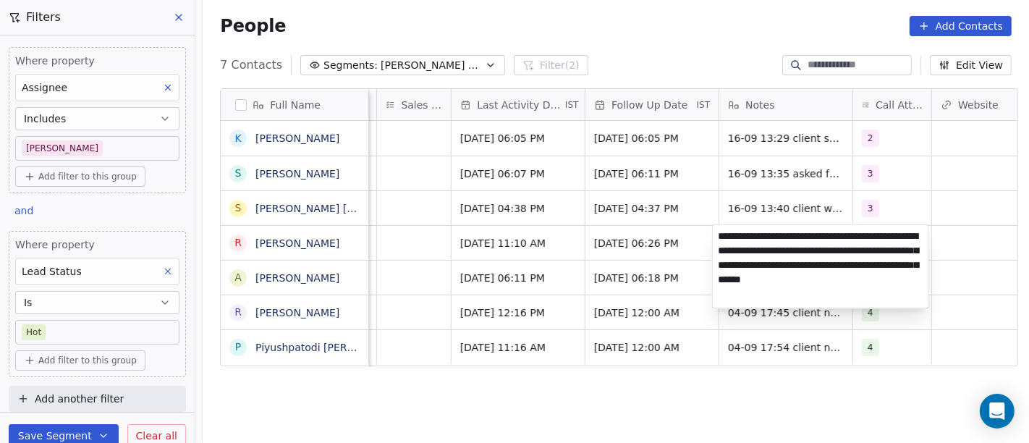
click at [725, 417] on html "On2Cook India Pvt. Ltd. Contacts People Marketing Workflows Campaigns Sales Pip…" at bounding box center [514, 221] width 1029 height 443
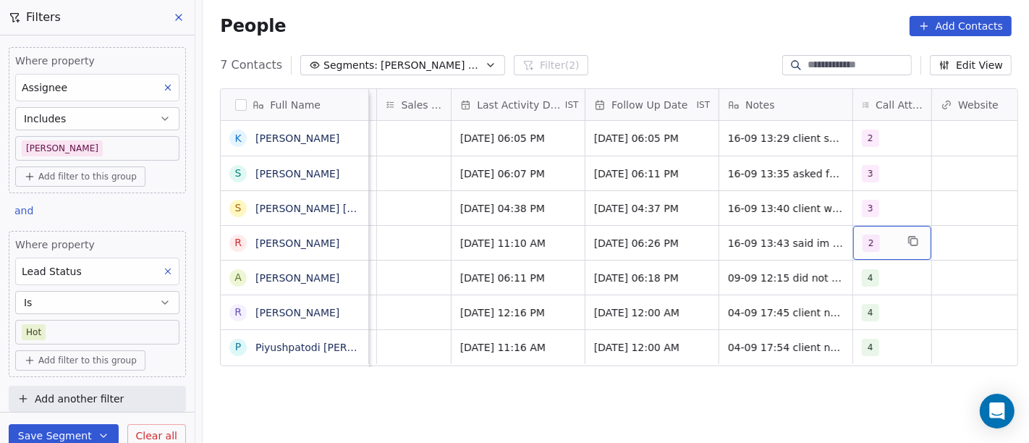
click at [870, 236] on span "2" at bounding box center [871, 242] width 17 height 17
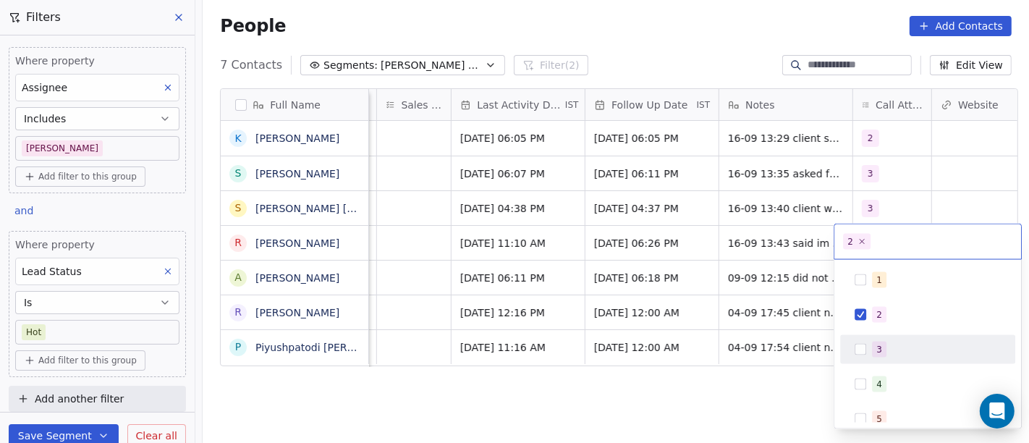
drag, startPoint x: 870, startPoint y: 363, endPoint x: 870, endPoint y: 332, distance: 30.4
click at [870, 361] on div "3" at bounding box center [927, 349] width 175 height 29
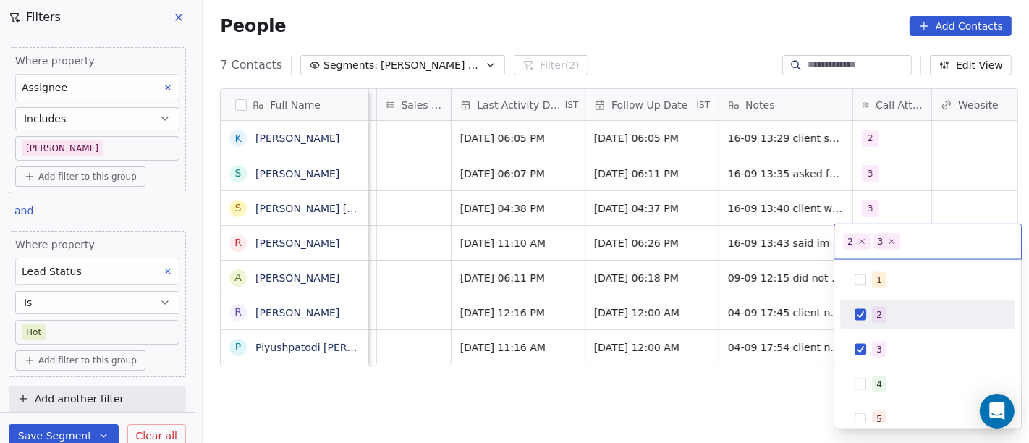
click at [870, 322] on div "2" at bounding box center [928, 314] width 164 height 23
click at [727, 337] on html "On2Cook India Pvt. Ltd. Contacts People Marketing Workflows Campaigns Sales Pip…" at bounding box center [514, 221] width 1029 height 443
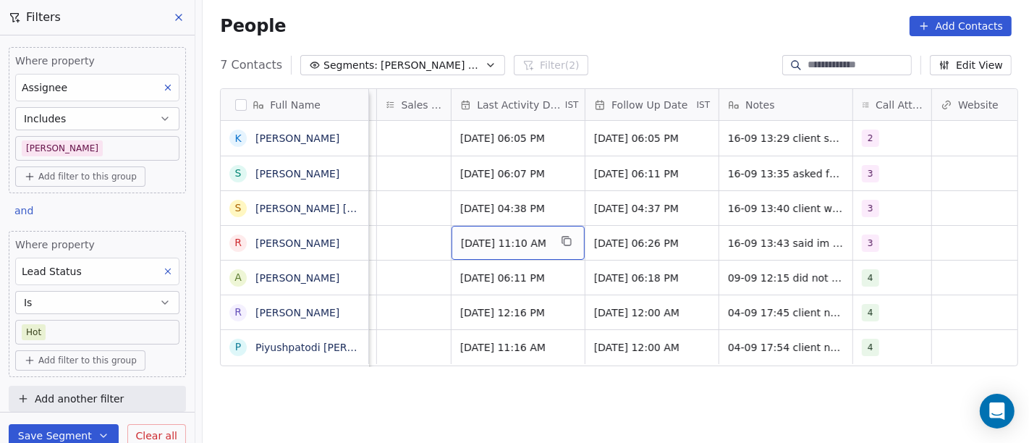
click at [526, 245] on span "Sep 10, 2025 11:10 AM" at bounding box center [505, 243] width 88 height 14
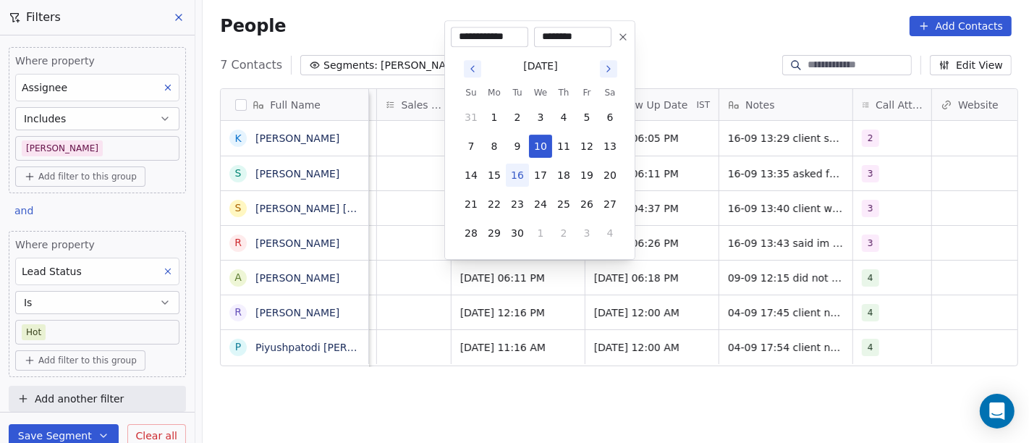
click at [517, 179] on button "16" at bounding box center [517, 175] width 23 height 23
type input "**********"
click at [529, 385] on html "On2Cook India Pvt. Ltd. Contacts People Marketing Workflows Campaigns Sales Pip…" at bounding box center [514, 221] width 1029 height 443
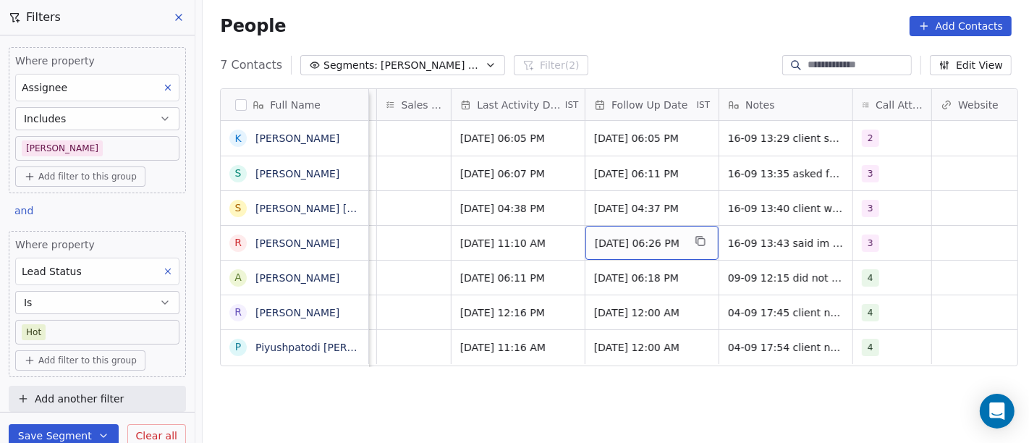
click at [640, 245] on span "15/09/2025 06:26 PM" at bounding box center [639, 243] width 88 height 14
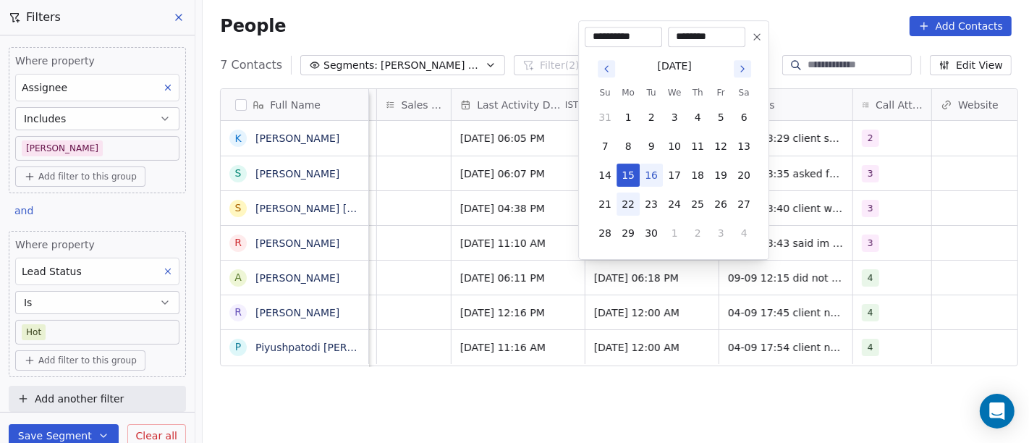
click at [625, 200] on button "22" at bounding box center [628, 204] width 23 height 23
type input "**********"
click at [572, 387] on html "On2Cook India Pvt. Ltd. Contacts People Marketing Workflows Campaigns Sales Pip…" at bounding box center [514, 221] width 1029 height 443
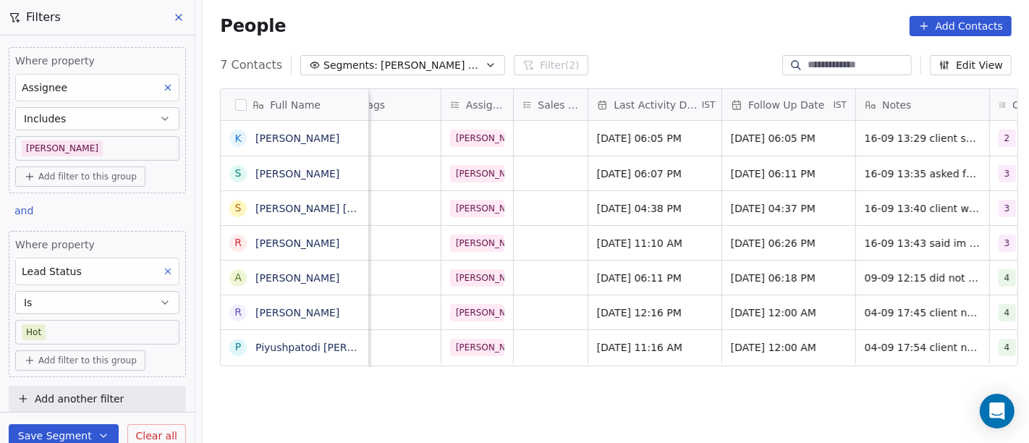
scroll to position [0, 733]
click at [753, 242] on span "22/09/2025 06:26 PM" at bounding box center [776, 243] width 88 height 14
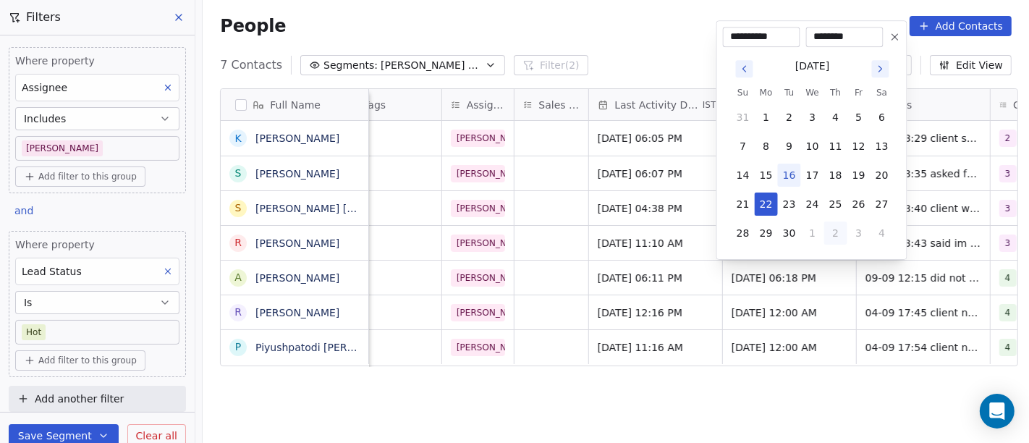
drag, startPoint x: 835, startPoint y: 198, endPoint x: 839, endPoint y: 244, distance: 45.7
click at [835, 198] on button "25" at bounding box center [835, 204] width 23 height 23
click at [862, 203] on button "26" at bounding box center [858, 204] width 23 height 23
type input "**********"
click at [756, 402] on html "On2Cook India Pvt. Ltd. Contacts People Marketing Workflows Campaigns Sales Pip…" at bounding box center [514, 221] width 1029 height 443
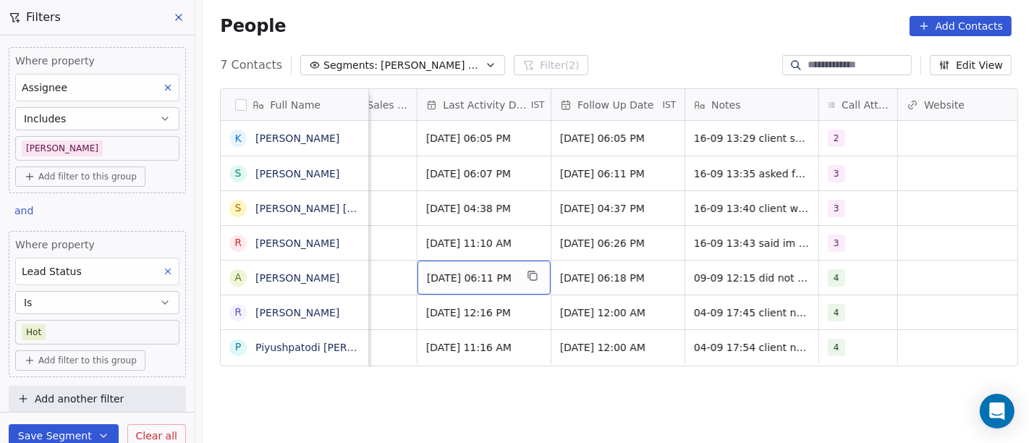
scroll to position [0, 905]
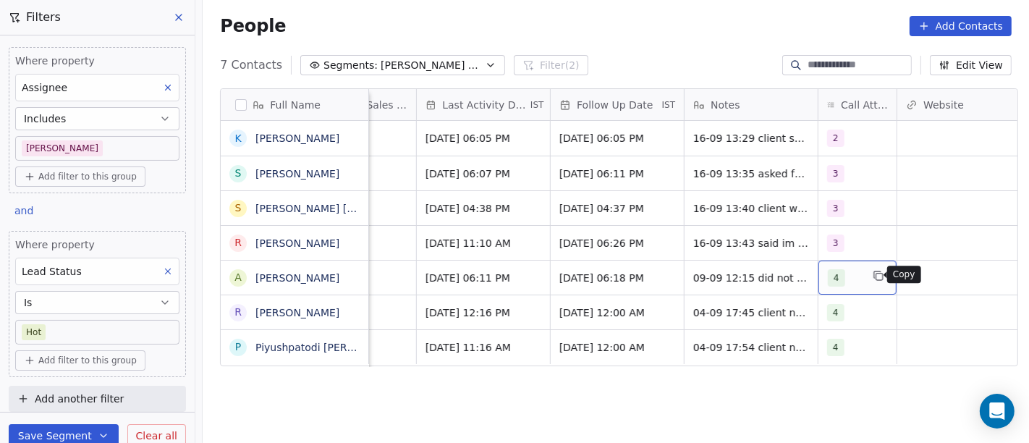
click at [874, 278] on icon "grid" at bounding box center [879, 276] width 12 height 12
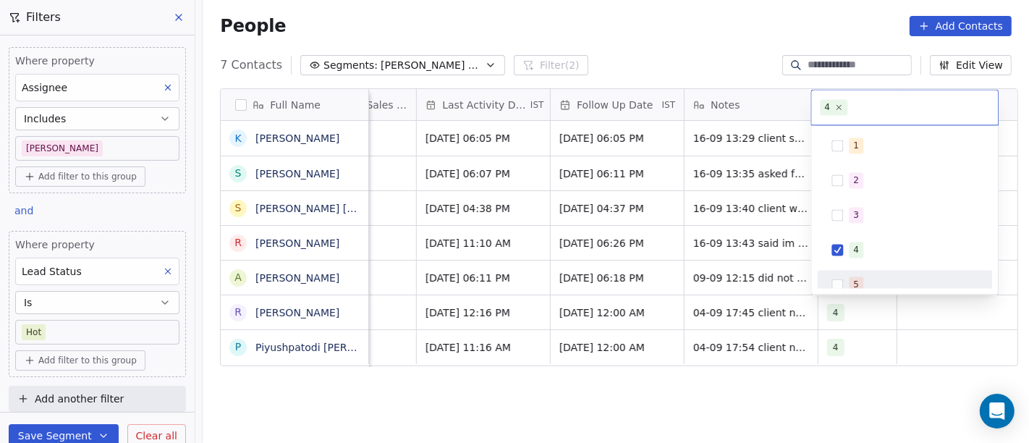
click at [853, 276] on span "5" at bounding box center [856, 284] width 14 height 16
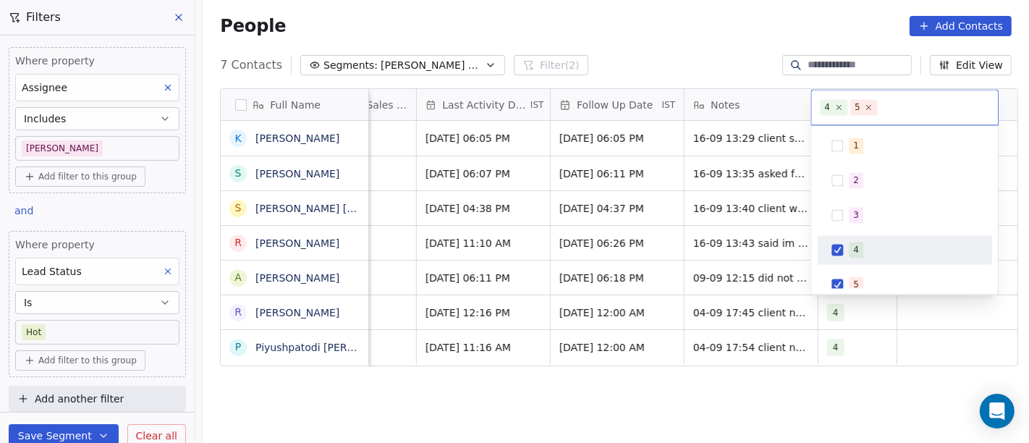
click at [850, 247] on span "4" at bounding box center [856, 250] width 14 height 16
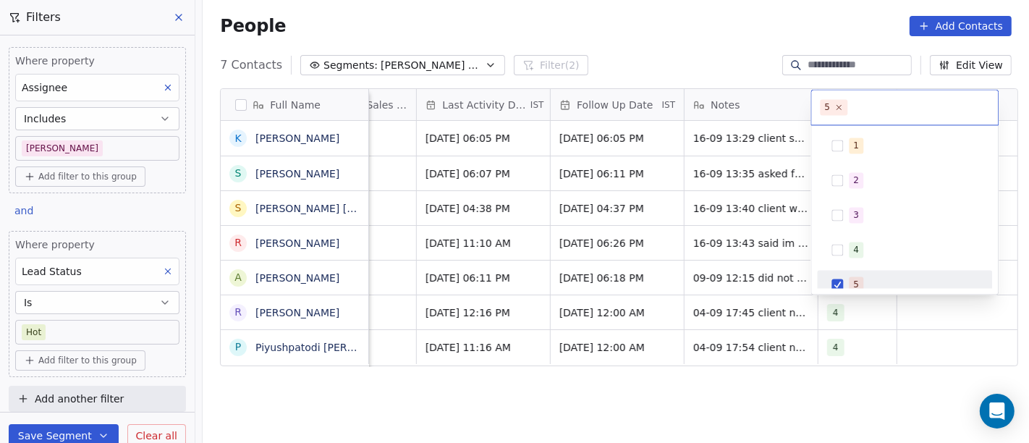
click at [810, 384] on html "On2Cook India Pvt. Ltd. Contacts People Marketing Workflows Campaigns Sales Pip…" at bounding box center [514, 221] width 1029 height 443
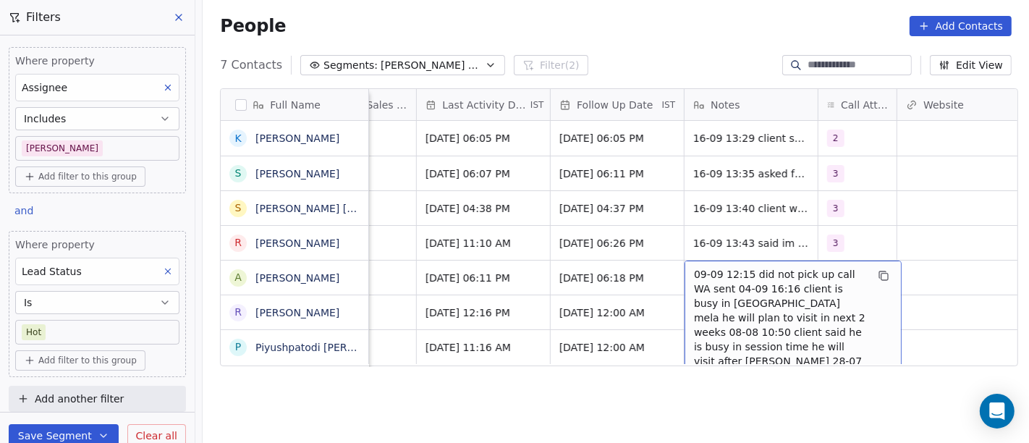
click at [722, 278] on span "09-09 12:15 did not pick up call WA sent 04-09 16:16 client is busy in ambaji m…" at bounding box center [780, 346] width 172 height 159
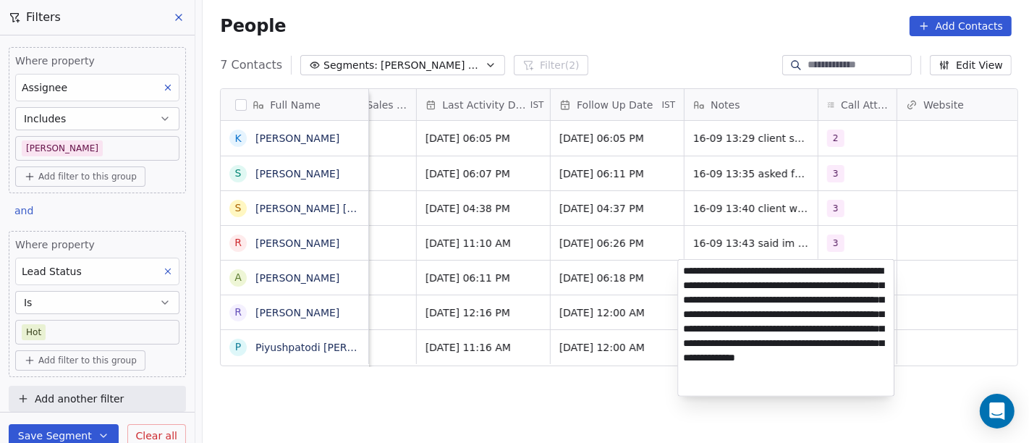
type textarea "**********"
click at [589, 277] on html "On2Cook India Pvt. Ltd. Contacts People Marketing Workflows Campaigns Sales Pip…" at bounding box center [514, 221] width 1029 height 443
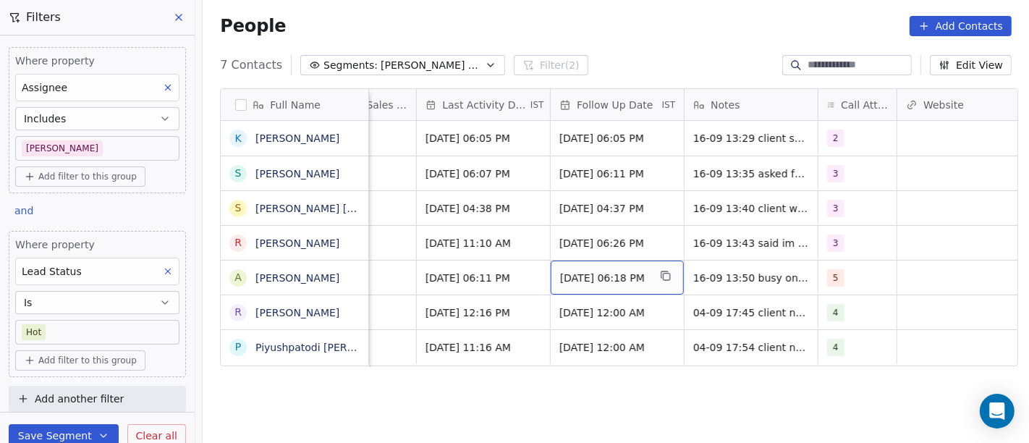
click at [591, 277] on span "11/09/2025 06:18 PM" at bounding box center [604, 278] width 88 height 14
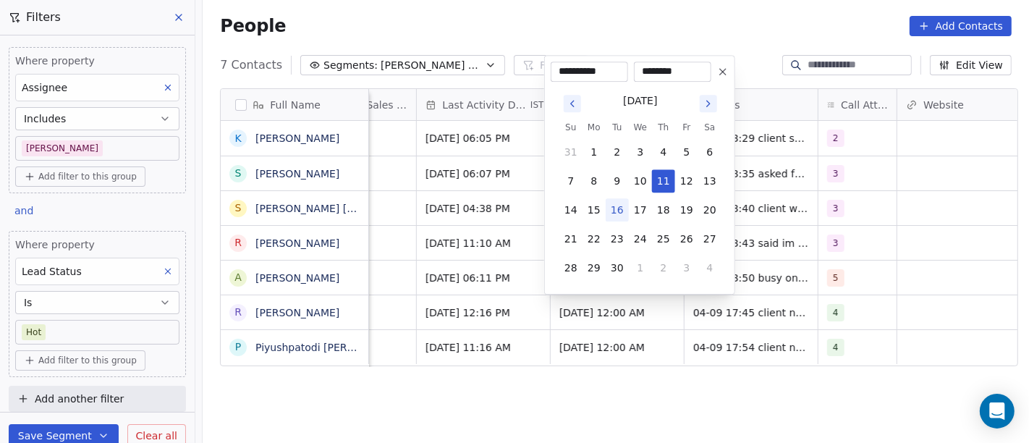
click at [715, 75] on button at bounding box center [722, 71] width 17 height 17
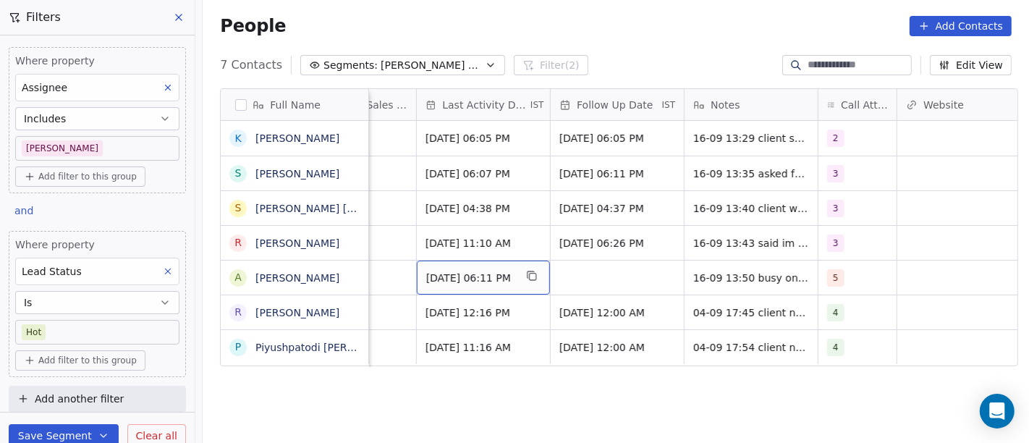
click at [457, 276] on span "Sep 04, 2025 06:11 PM" at bounding box center [470, 278] width 88 height 14
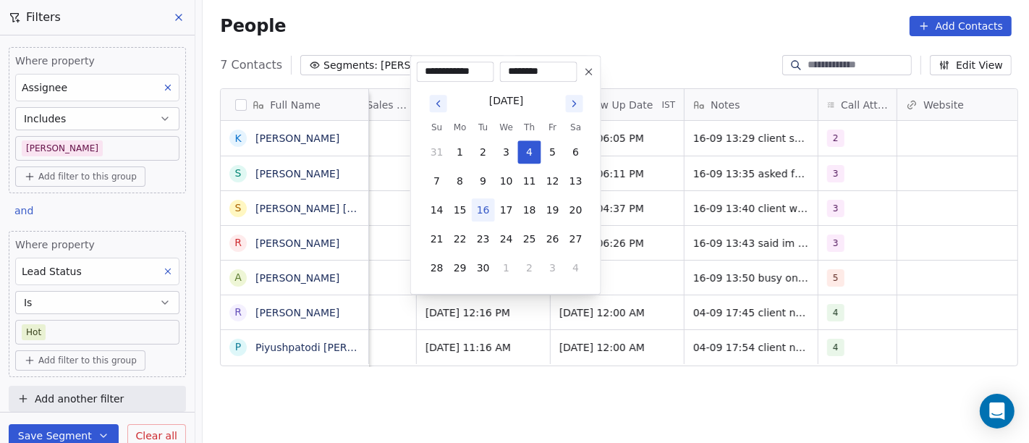
click at [478, 211] on button "16" at bounding box center [483, 209] width 23 height 23
type input "**********"
click at [730, 229] on html "On2Cook India Pvt. Ltd. Contacts People Marketing Workflows Campaigns Sales Pip…" at bounding box center [514, 221] width 1029 height 443
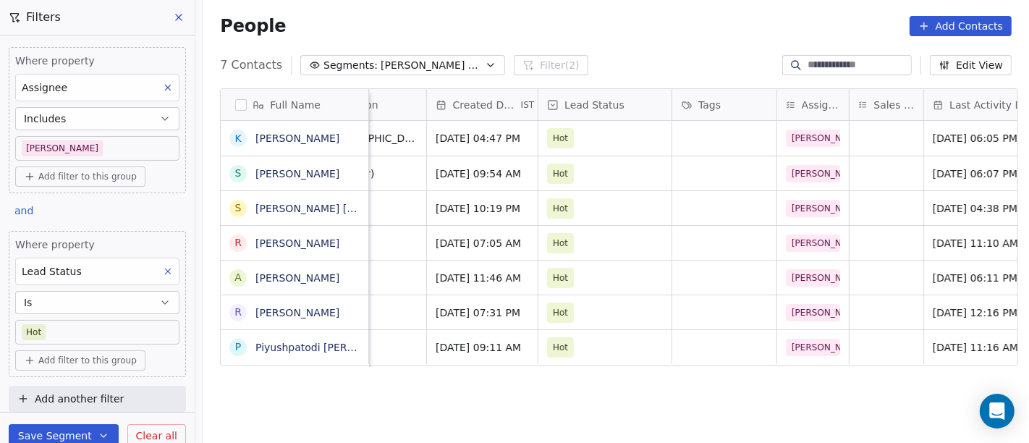
scroll to position [0, 391]
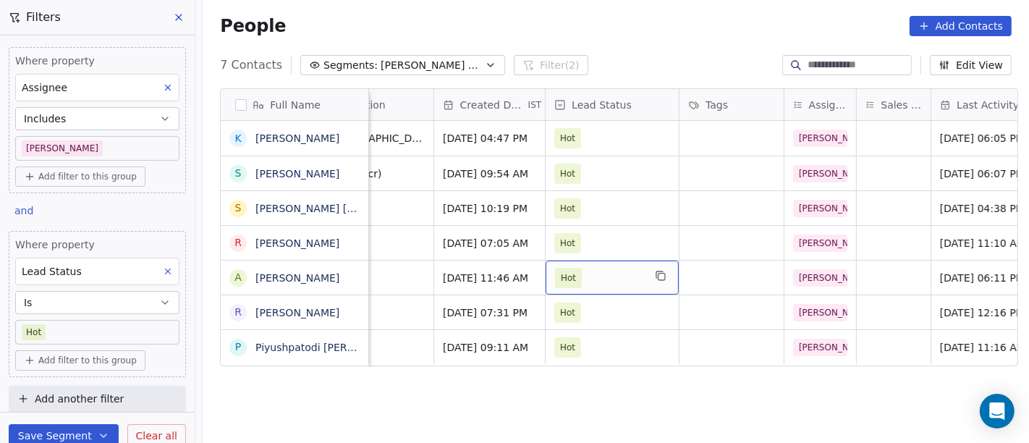
click at [598, 276] on span "Hot" at bounding box center [599, 278] width 88 height 20
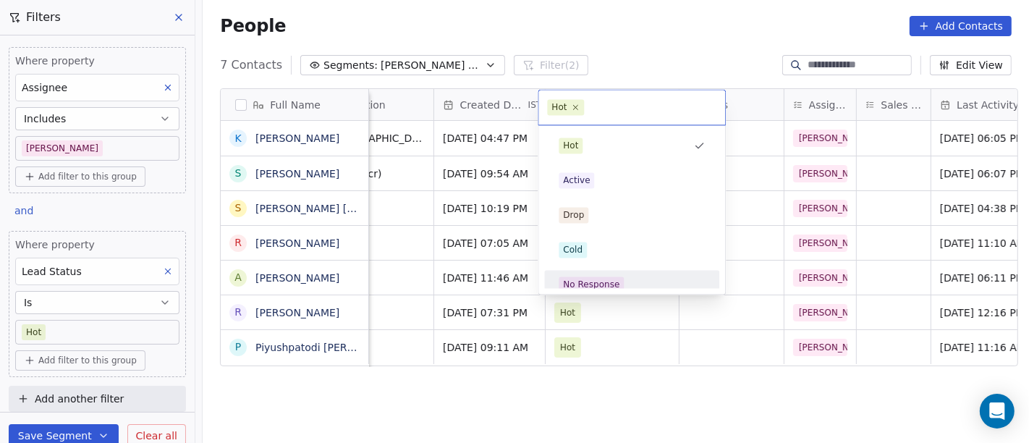
click at [615, 282] on div "No Response" at bounding box center [591, 284] width 56 height 13
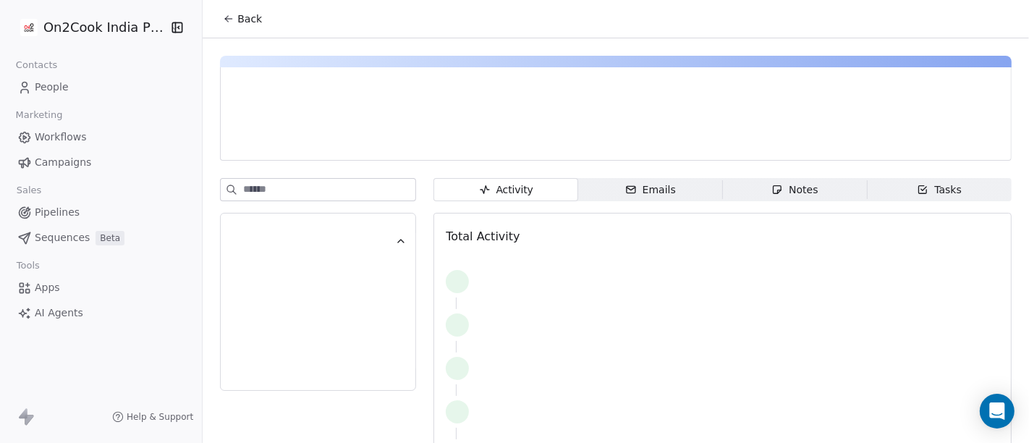
click at [223, 22] on icon at bounding box center [229, 19] width 12 height 12
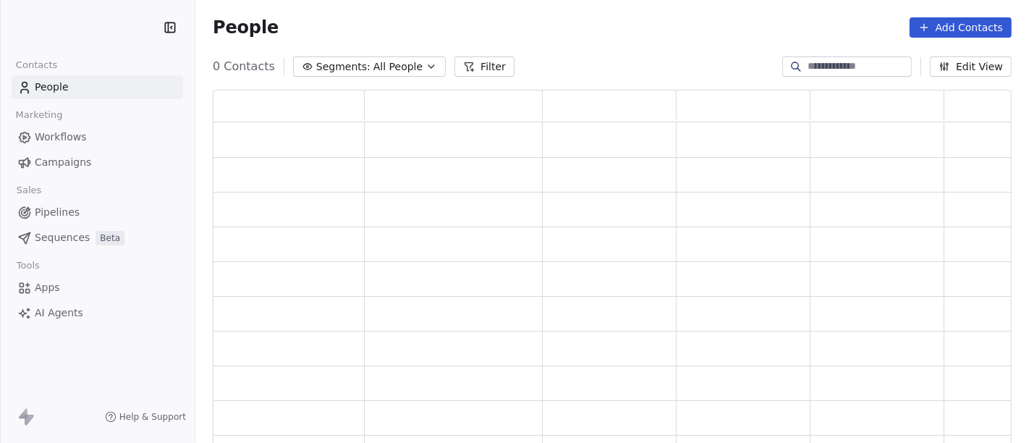
scroll to position [343, 786]
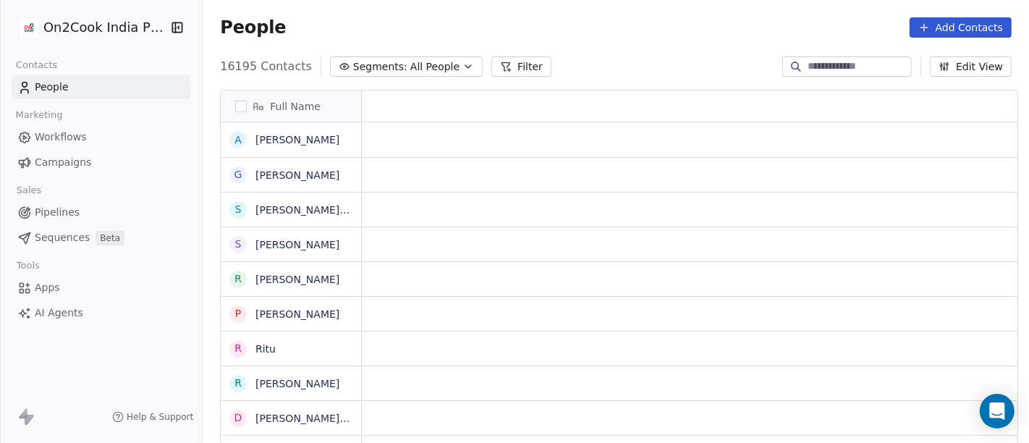
click at [379, 64] on span "Segments:" at bounding box center [380, 66] width 54 height 15
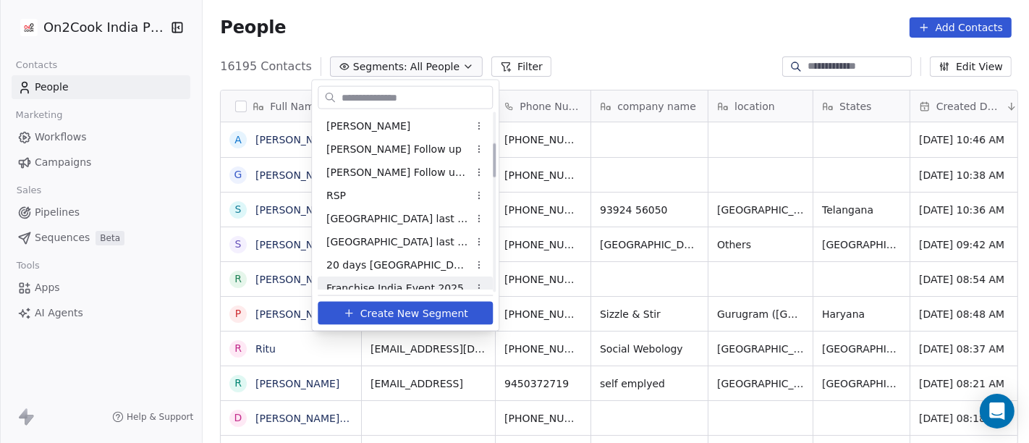
scroll to position [161, 0]
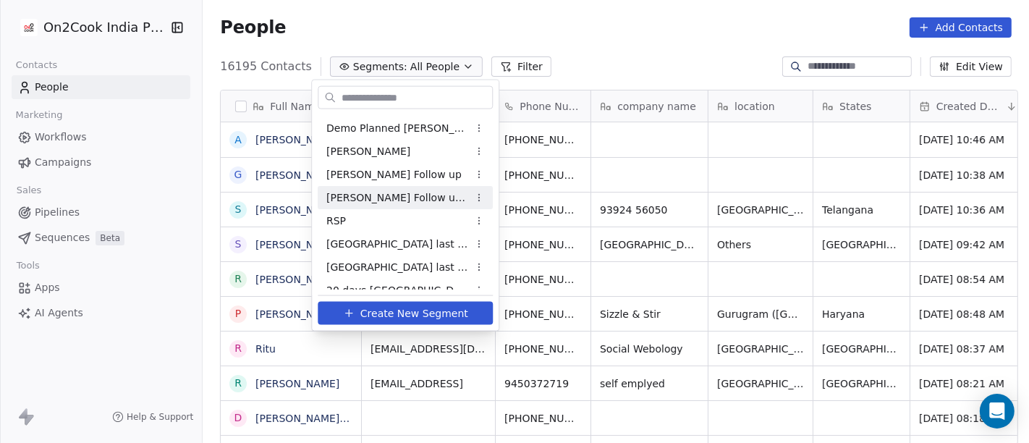
click at [392, 202] on span "[PERSON_NAME] Follow up Hot Active" at bounding box center [397, 197] width 142 height 15
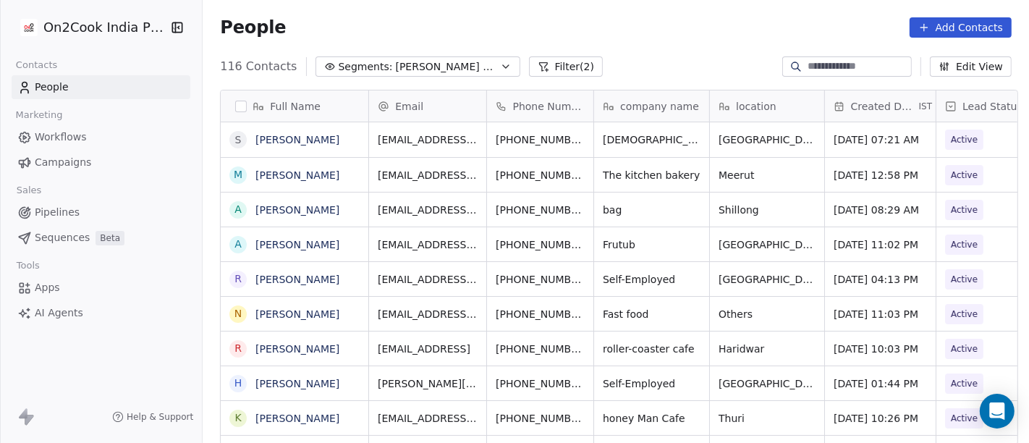
scroll to position [378, 821]
click at [365, 63] on span "Segments:" at bounding box center [366, 66] width 54 height 15
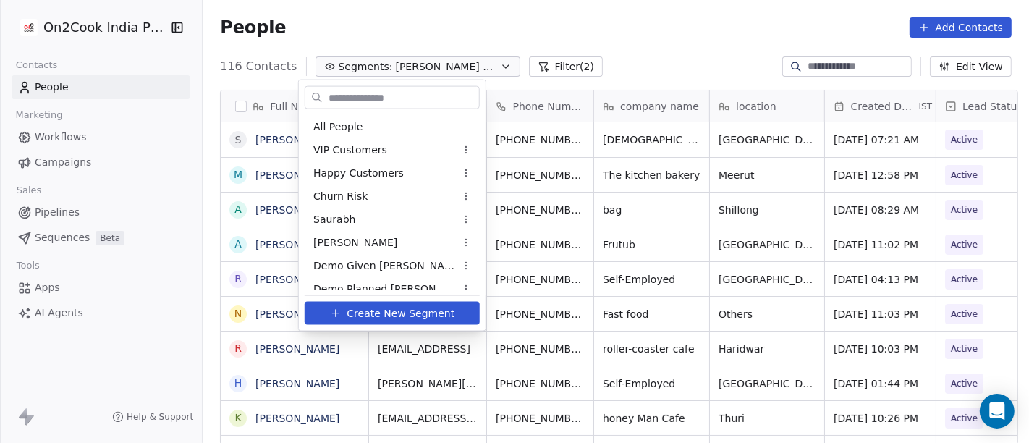
scroll to position [80, 0]
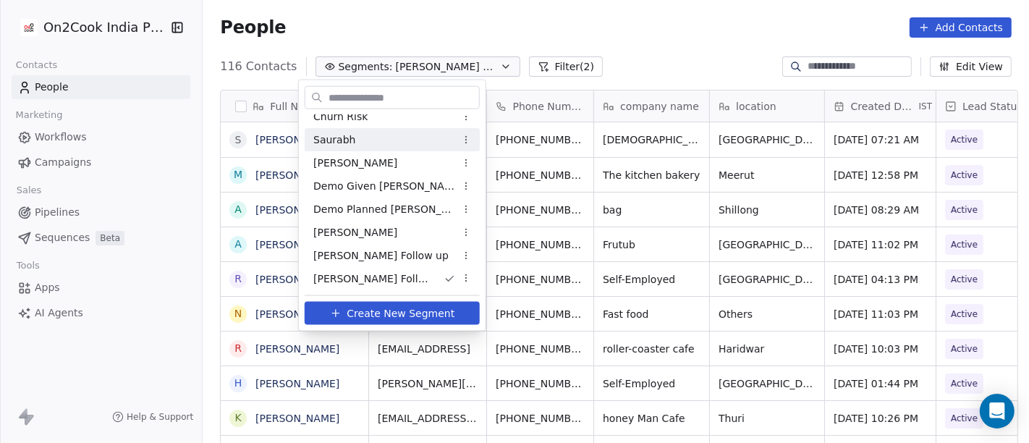
click at [544, 4] on html "On2Cook India Pvt. Ltd. Contacts People Marketing Workflows Campaigns Sales Pip…" at bounding box center [514, 221] width 1029 height 443
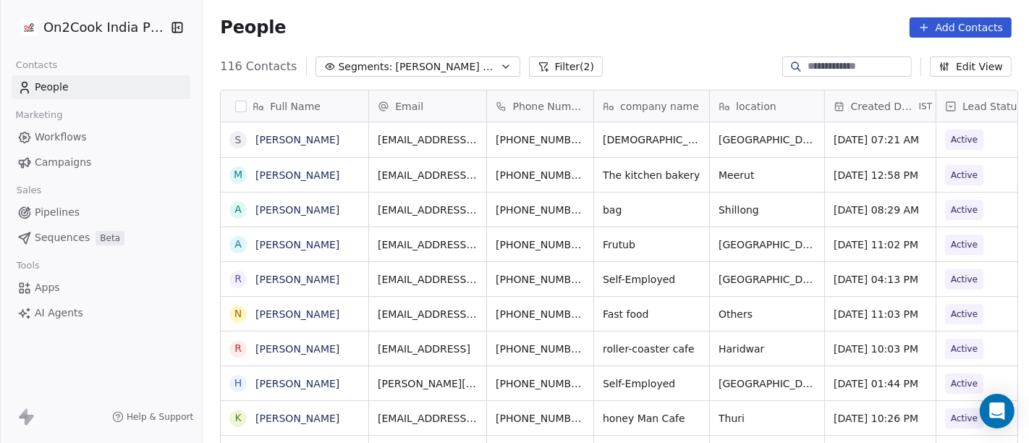
click at [557, 68] on button "Filter (2)" at bounding box center [566, 66] width 75 height 20
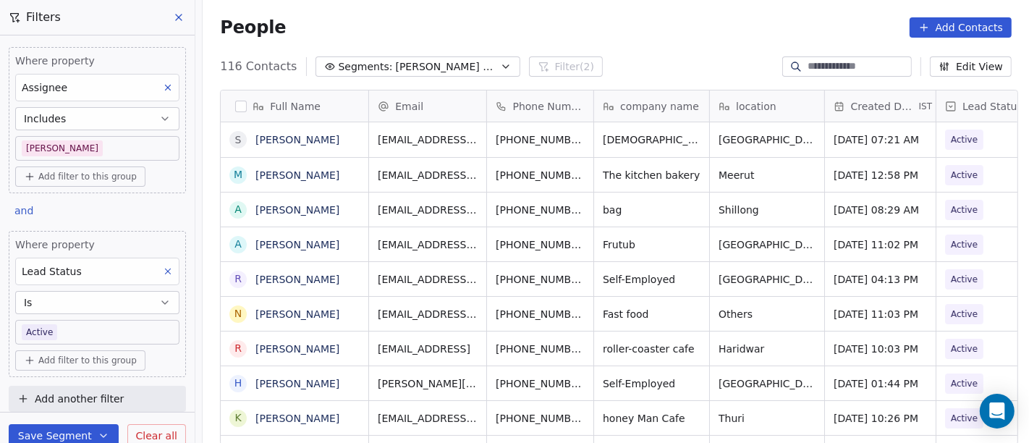
click at [87, 329] on body "On2Cook India Pvt. Ltd. Contacts People Marketing Workflows Campaigns Sales Pip…" at bounding box center [514, 221] width 1029 height 443
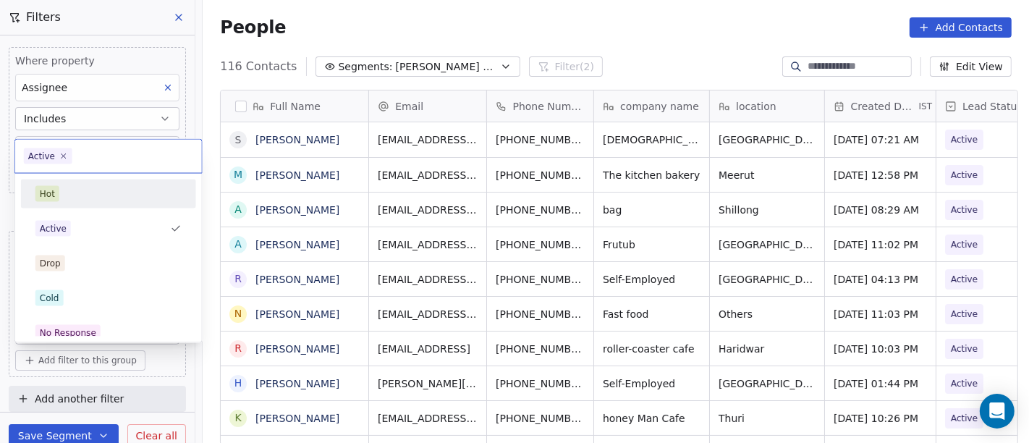
click at [97, 202] on div "Hot" at bounding box center [109, 193] width 164 height 23
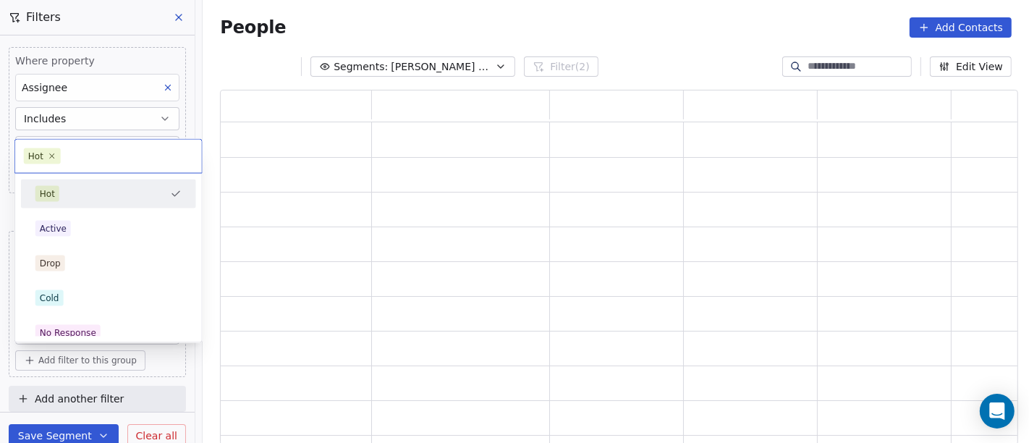
scroll to position [343, 786]
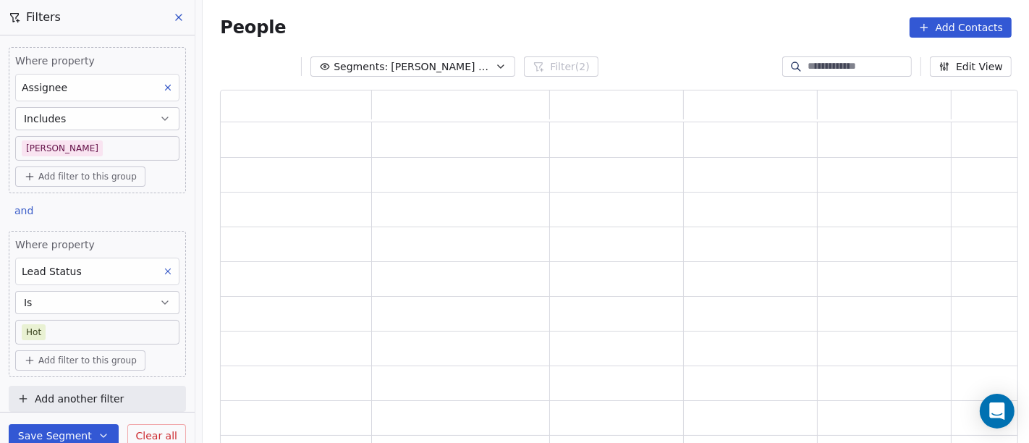
click at [640, 25] on div "People Add Contacts" at bounding box center [616, 27] width 792 height 20
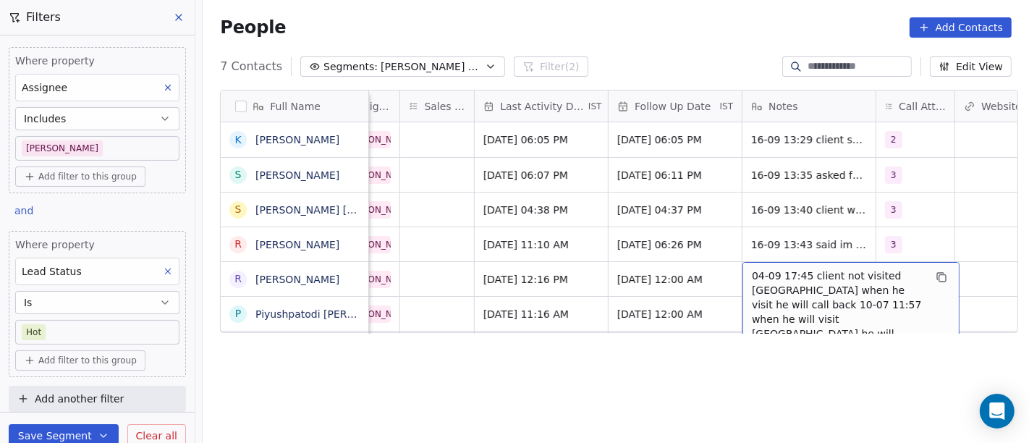
scroll to position [12, 847]
click at [714, 393] on div "Full Name K [PERSON_NAME] S [PERSON_NAME] s [PERSON_NAME] [PERSON_NAME] R [PERS…" at bounding box center [616, 273] width 826 height 390
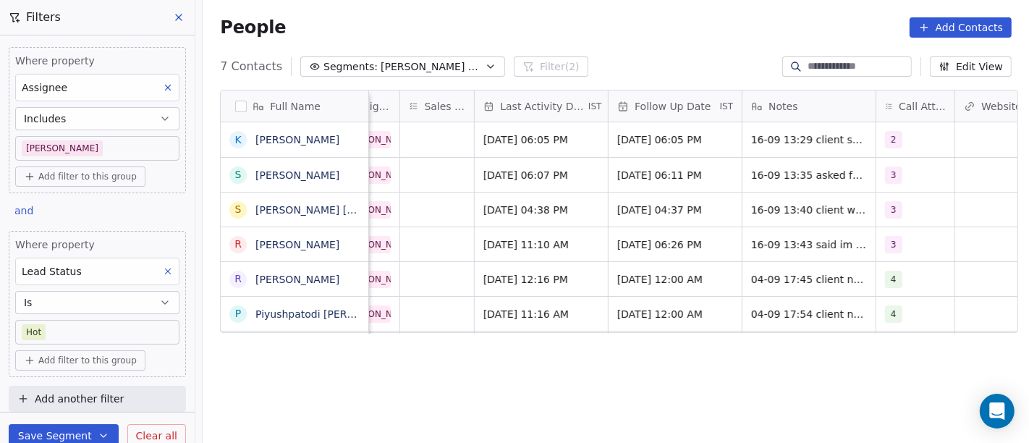
click at [628, 363] on div "Full Name K [PERSON_NAME] S [PERSON_NAME] s [PERSON_NAME] [PERSON_NAME] R [PERS…" at bounding box center [616, 273] width 826 height 390
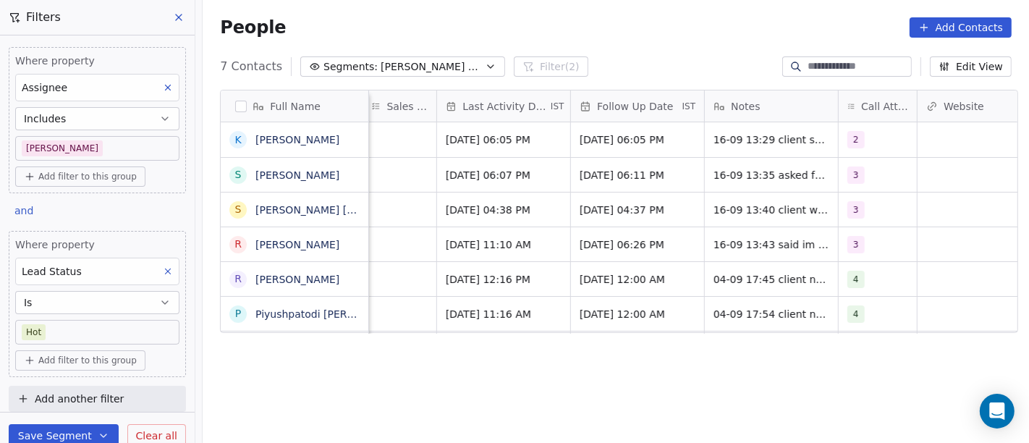
scroll to position [0, 886]
click at [694, 54] on div "People Add Contacts" at bounding box center [616, 27] width 826 height 55
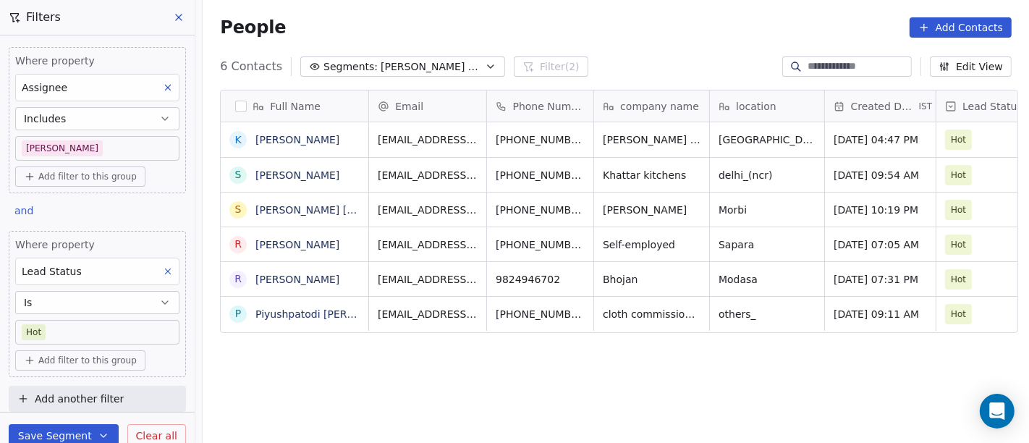
scroll to position [0, 0]
click at [504, 386] on div "Full Name [PERSON_NAME] S [PERSON_NAME] s [PERSON_NAME] [PERSON_NAME] R [PERSON…" at bounding box center [616, 273] width 826 height 390
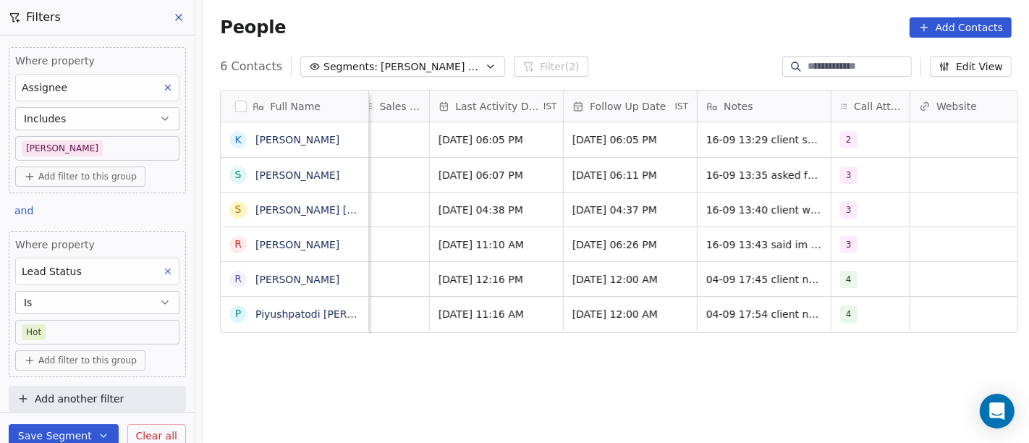
scroll to position [0, 897]
click at [356, 75] on button "Segments: [PERSON_NAME] Follow up Hot Active" at bounding box center [402, 66] width 205 height 20
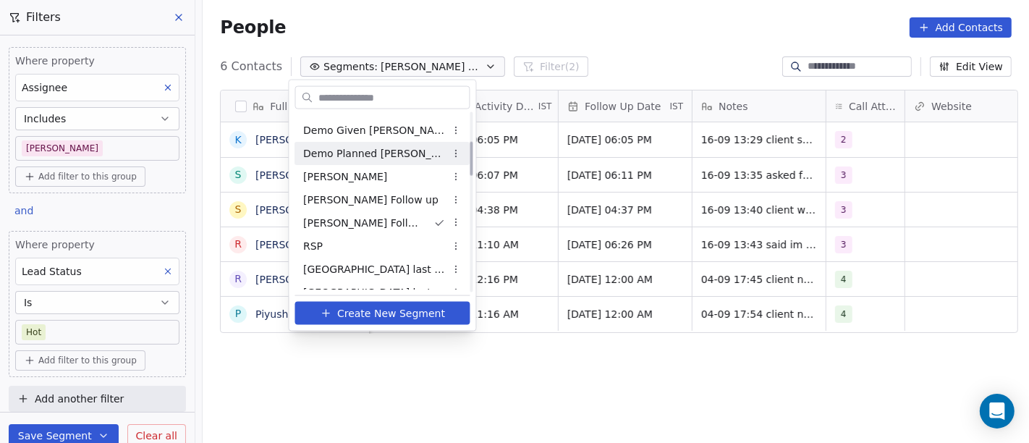
scroll to position [160, 0]
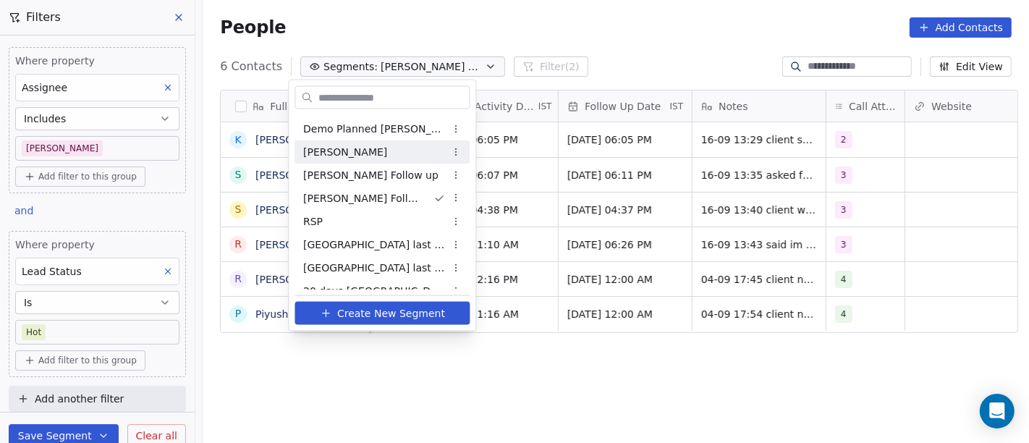
click at [569, 32] on html "On2Cook India Pvt. Ltd. Contacts People Marketing Workflows Campaigns Sales Pip…" at bounding box center [514, 221] width 1029 height 443
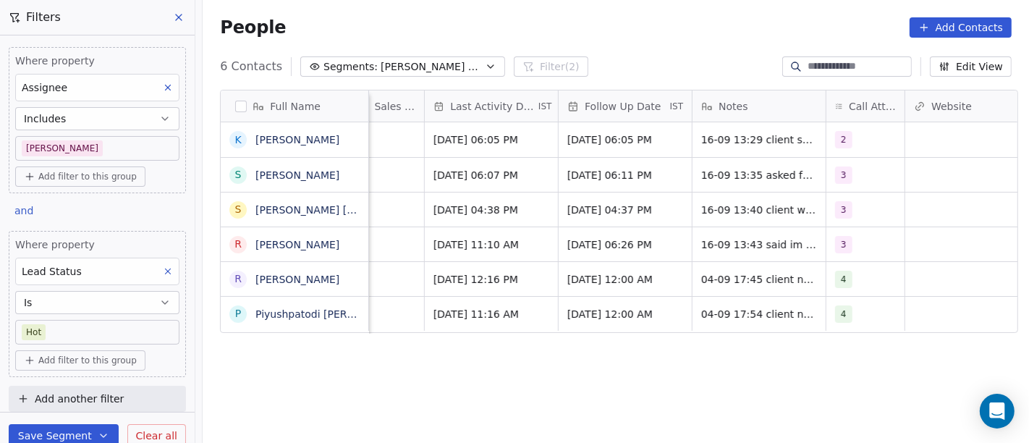
click at [86, 324] on body "On2Cook India Pvt. Ltd. Contacts People Marketing Workflows Campaigns Sales Pip…" at bounding box center [514, 221] width 1029 height 443
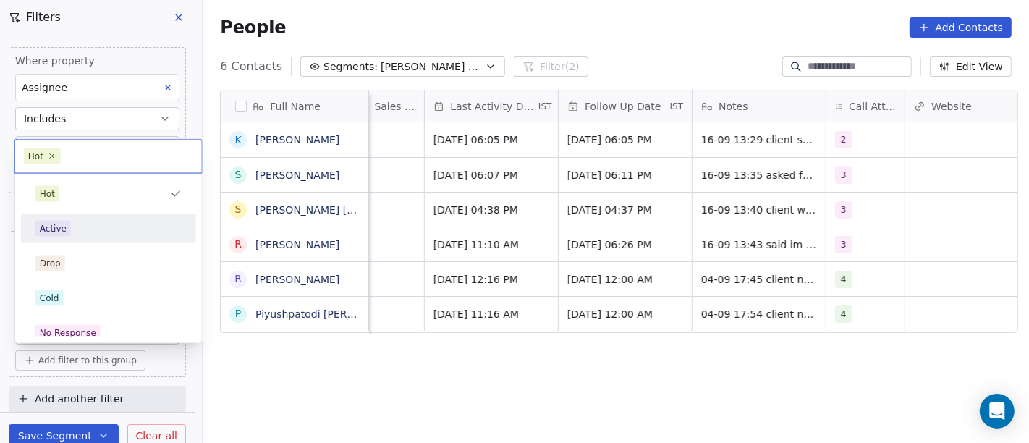
click at [93, 224] on div "Active" at bounding box center [108, 229] width 146 height 16
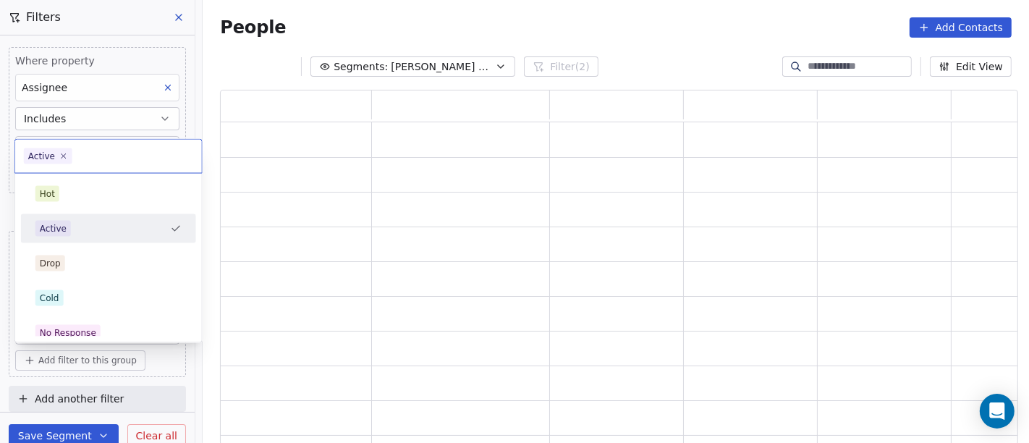
scroll to position [343, 786]
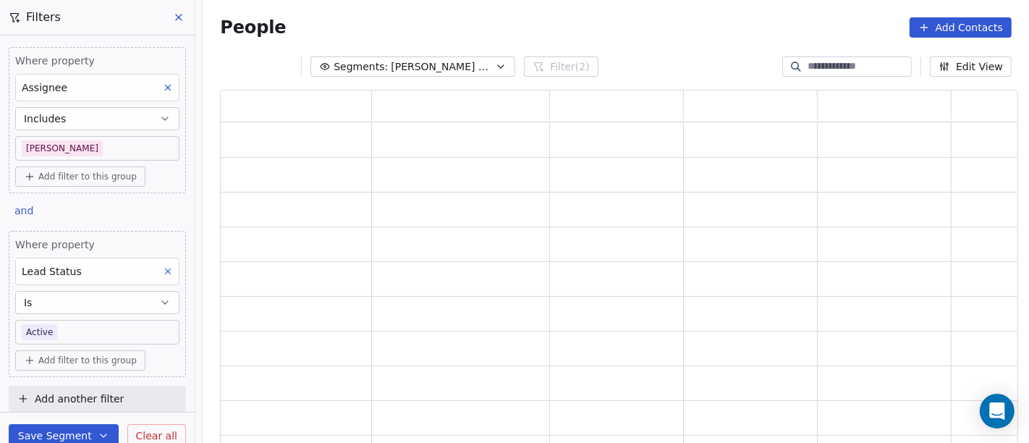
click at [589, 7] on div "People Add Contacts" at bounding box center [616, 27] width 826 height 55
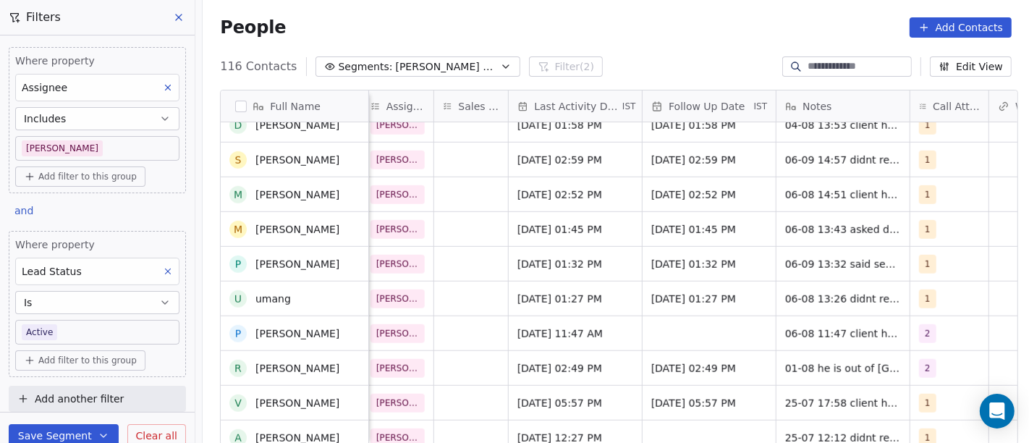
scroll to position [0, 0]
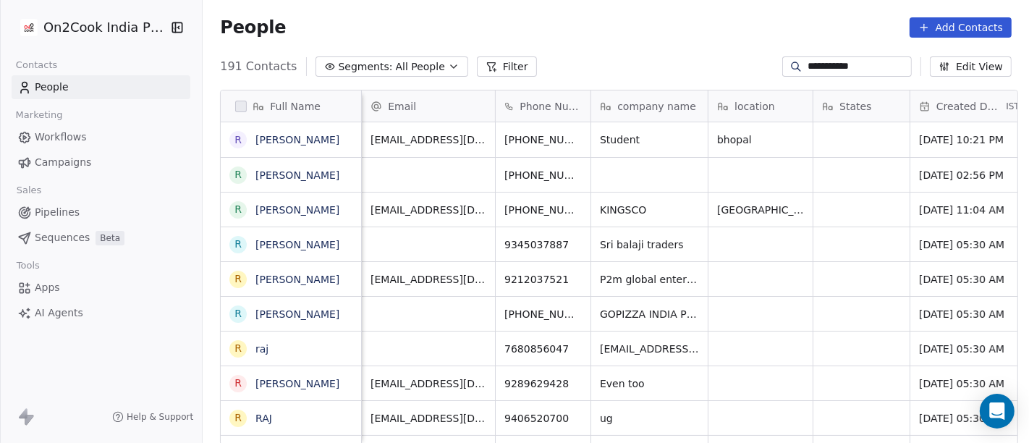
scroll to position [378, 821]
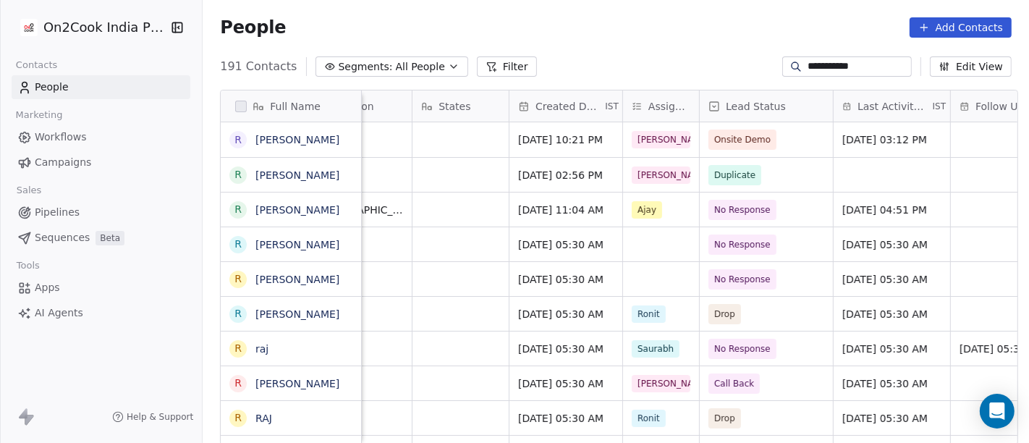
click at [842, 62] on input "**********" at bounding box center [858, 66] width 101 height 14
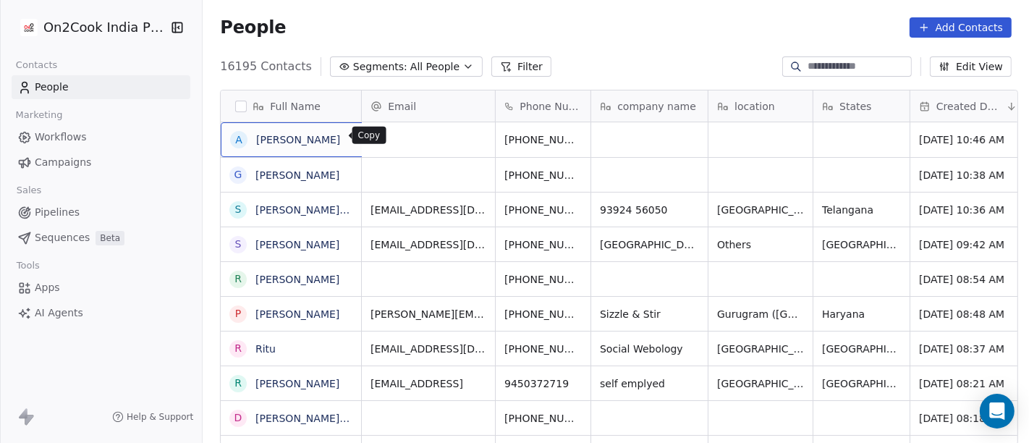
scroll to position [1, 0]
click at [350, 143] on button "grid" at bounding box center [358, 135] width 17 height 17
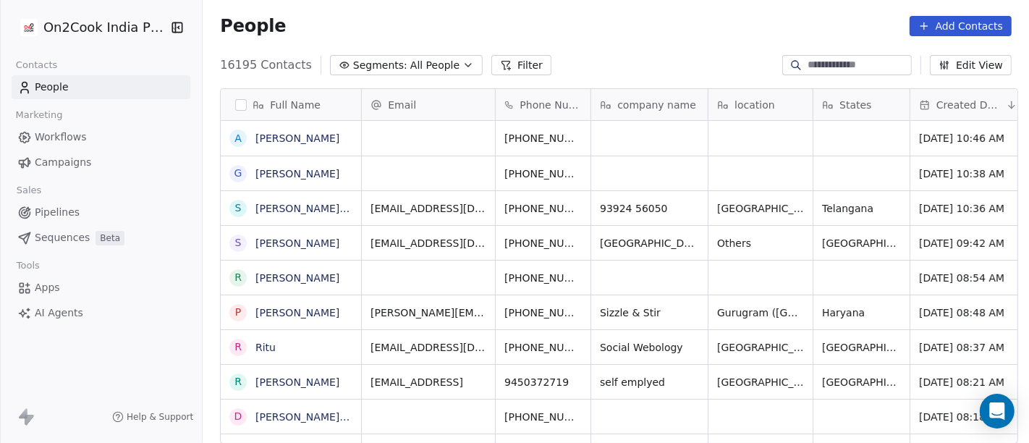
click at [851, 58] on input at bounding box center [858, 65] width 101 height 14
paste input "**********"
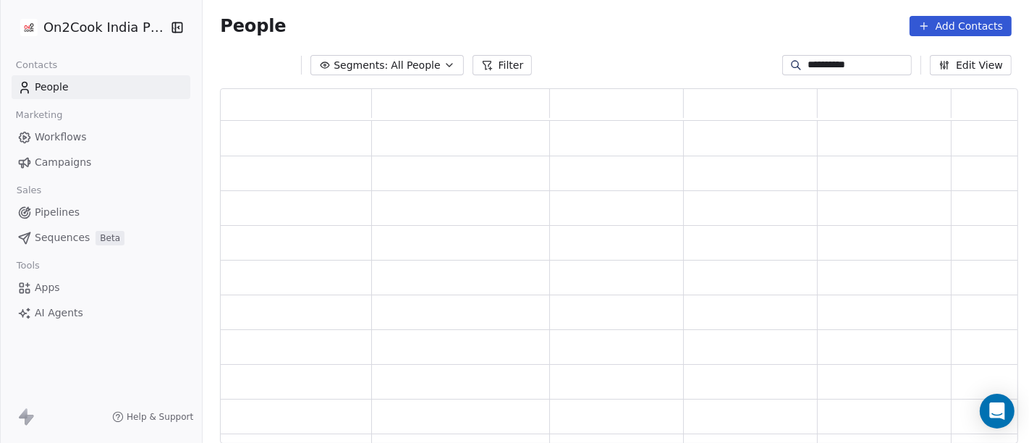
scroll to position [343, 786]
type input "**********"
click at [698, 30] on div "People Add Contacts" at bounding box center [616, 26] width 792 height 20
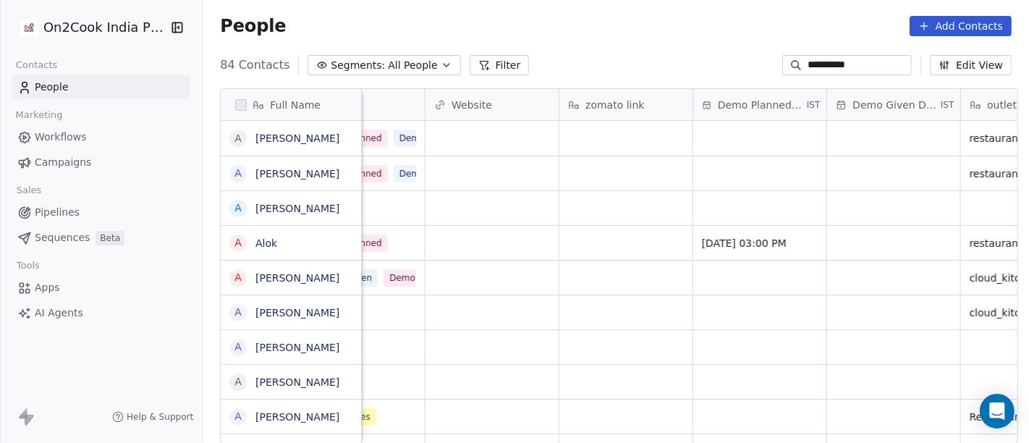
scroll to position [0, 1964]
